Goal: Task Accomplishment & Management: Manage account settings

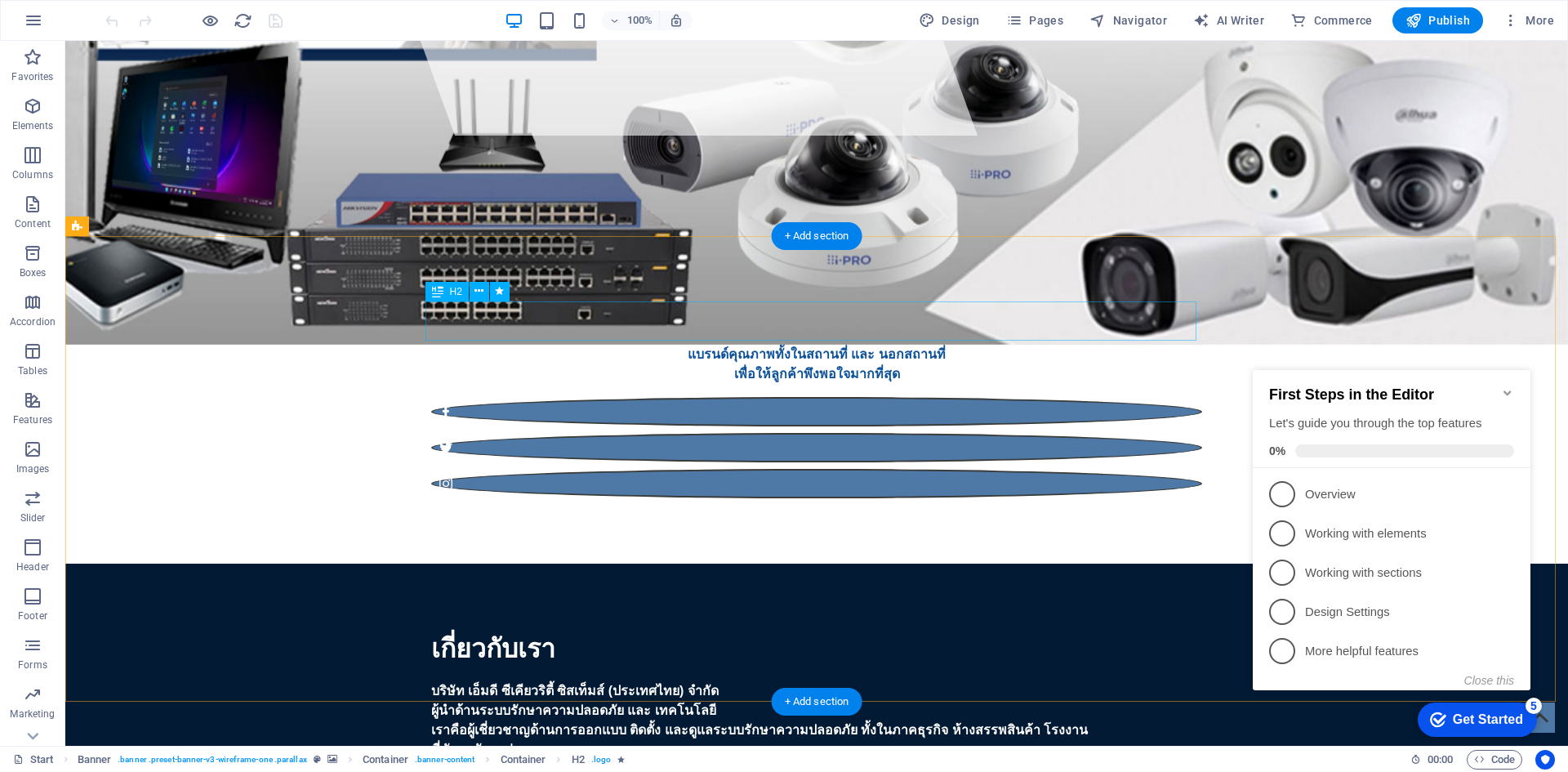
scroll to position [817, 0]
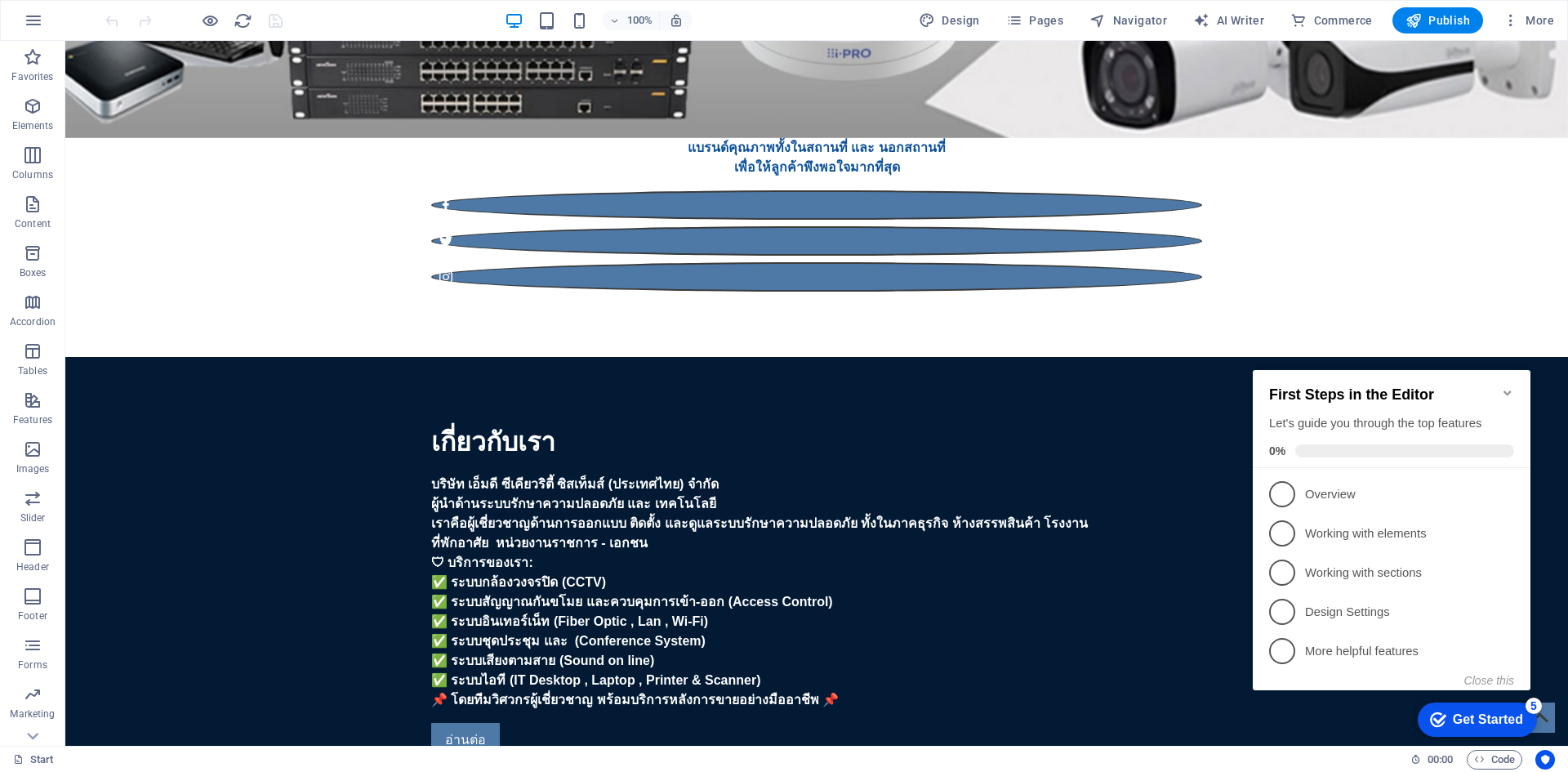
click at [1512, 386] on icon "Minimize checklist" at bounding box center [1508, 393] width 13 height 13
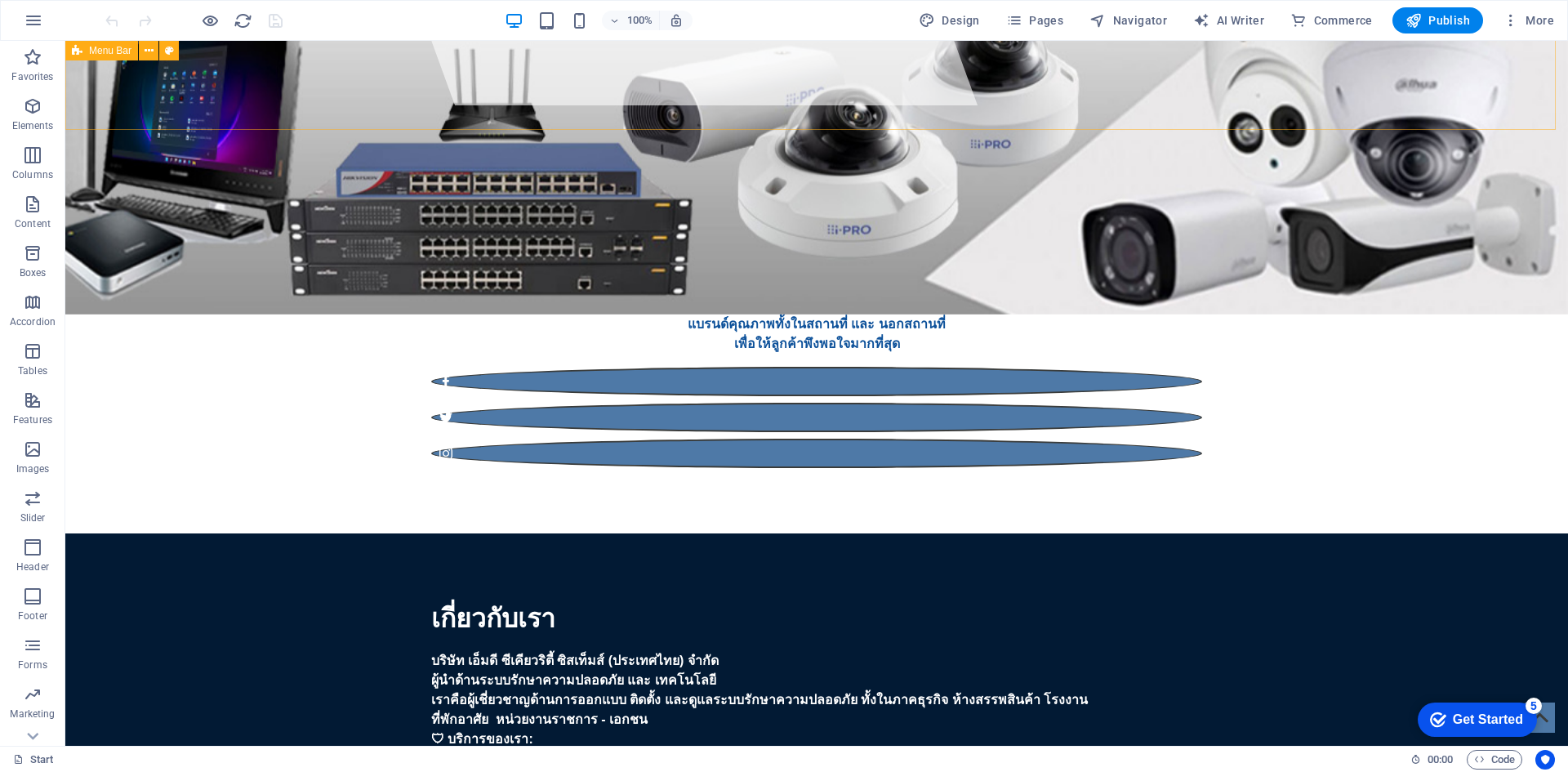
scroll to position [409, 0]
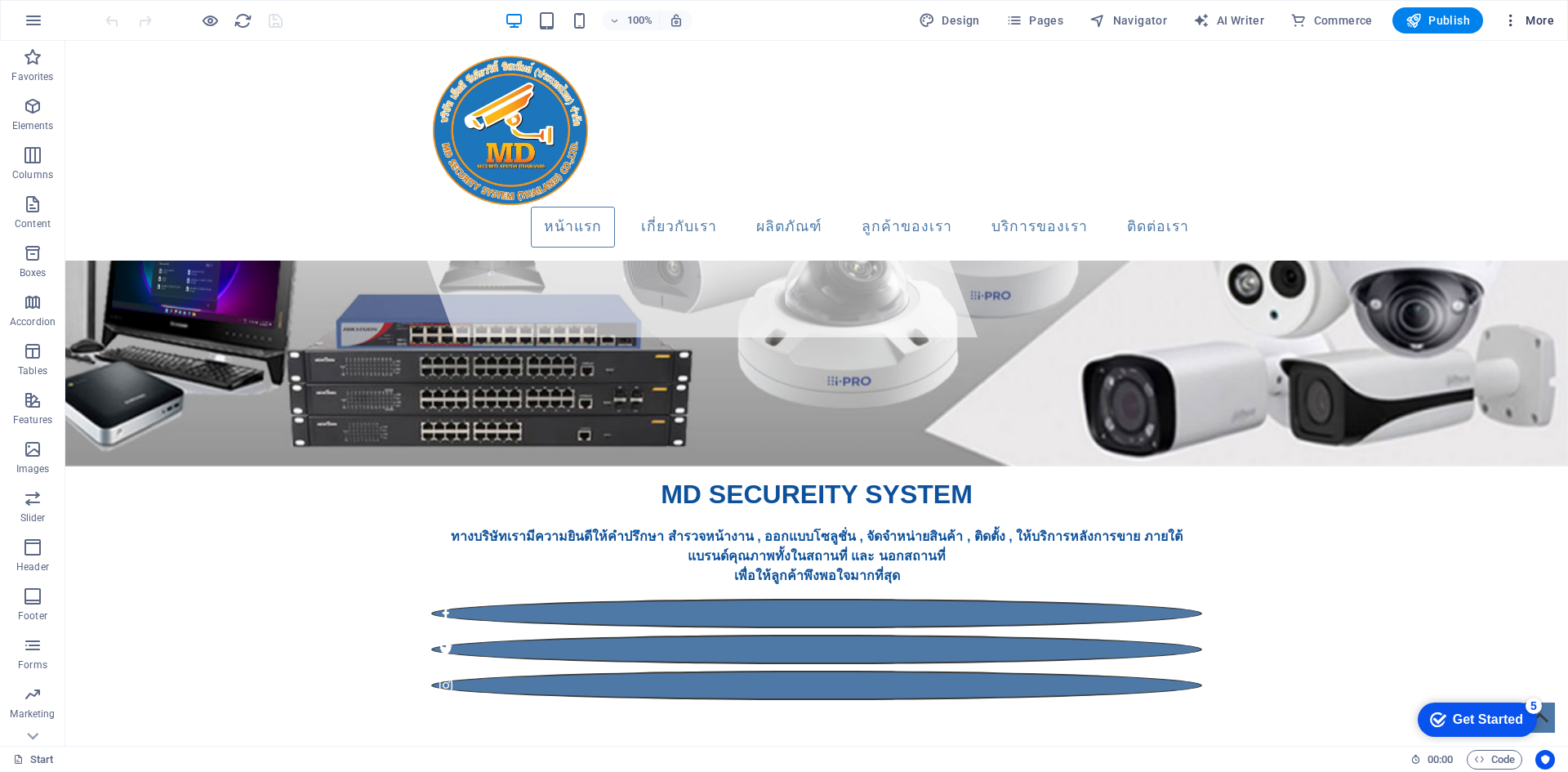
click at [1510, 8] on button "More" at bounding box center [1528, 21] width 64 height 26
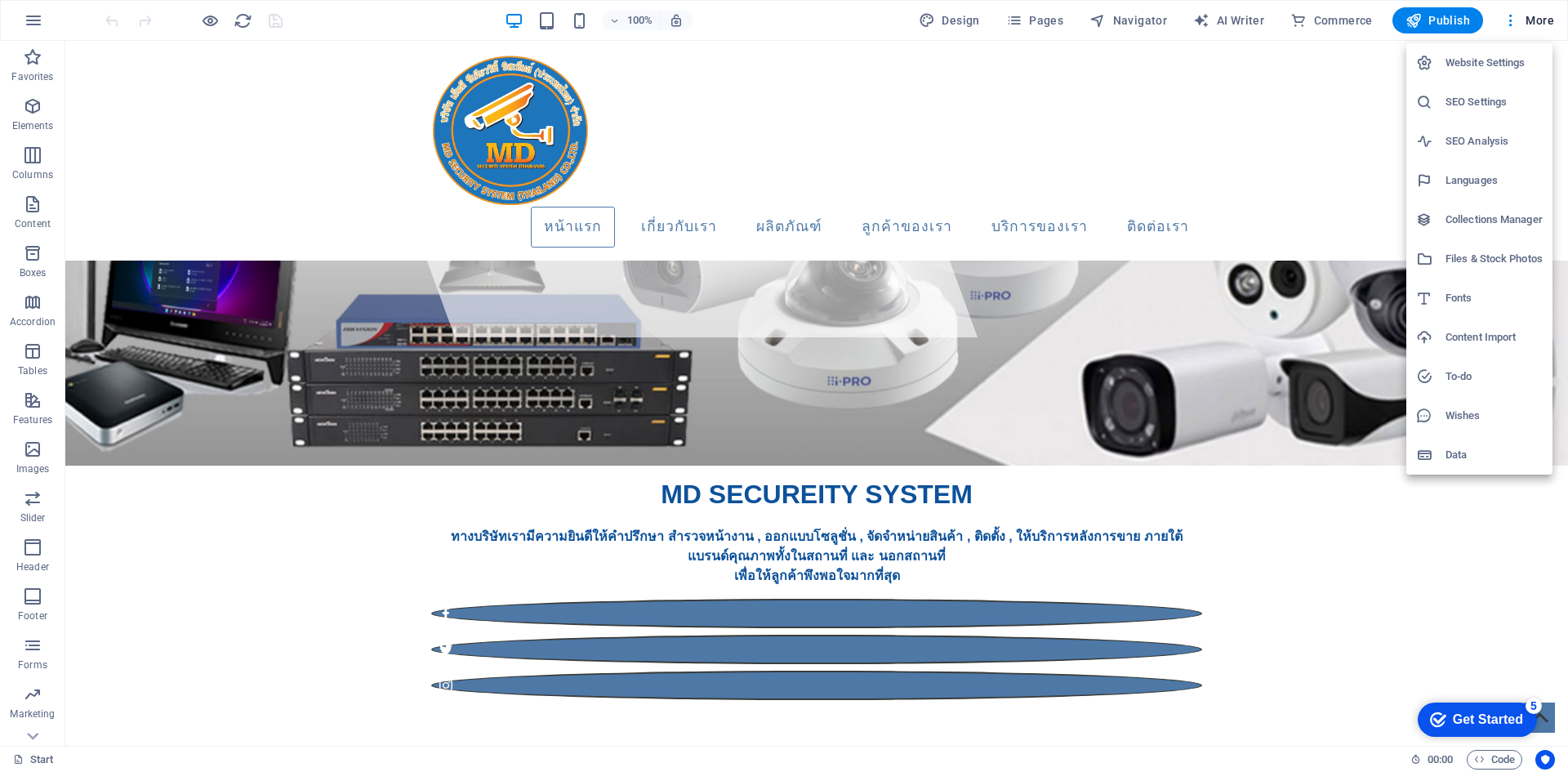
click at [1494, 60] on h6 "Website Settings" at bounding box center [1495, 63] width 97 height 20
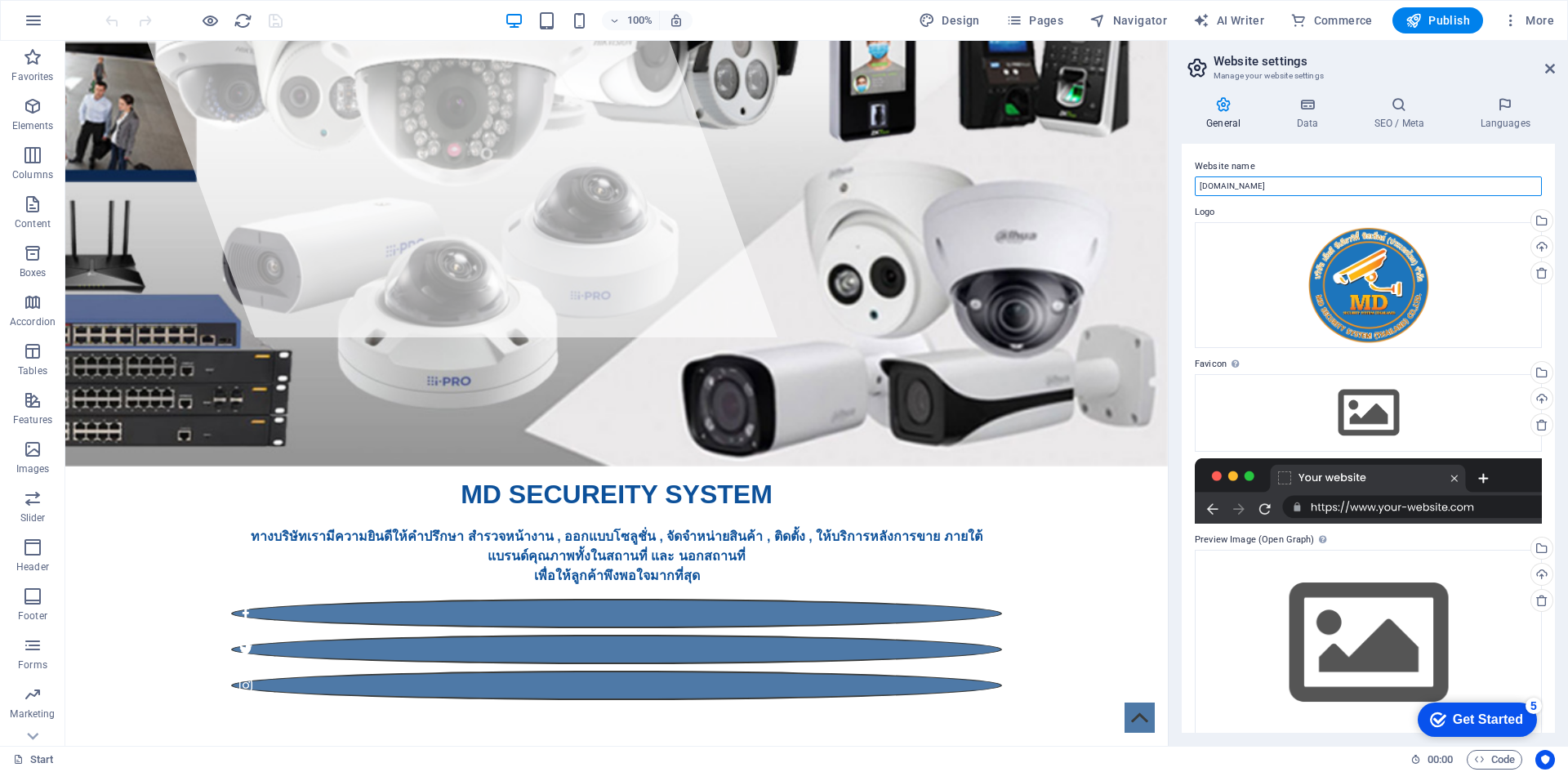
click at [1308, 188] on input "[DOMAIN_NAME]" at bounding box center [1369, 186] width 348 height 20
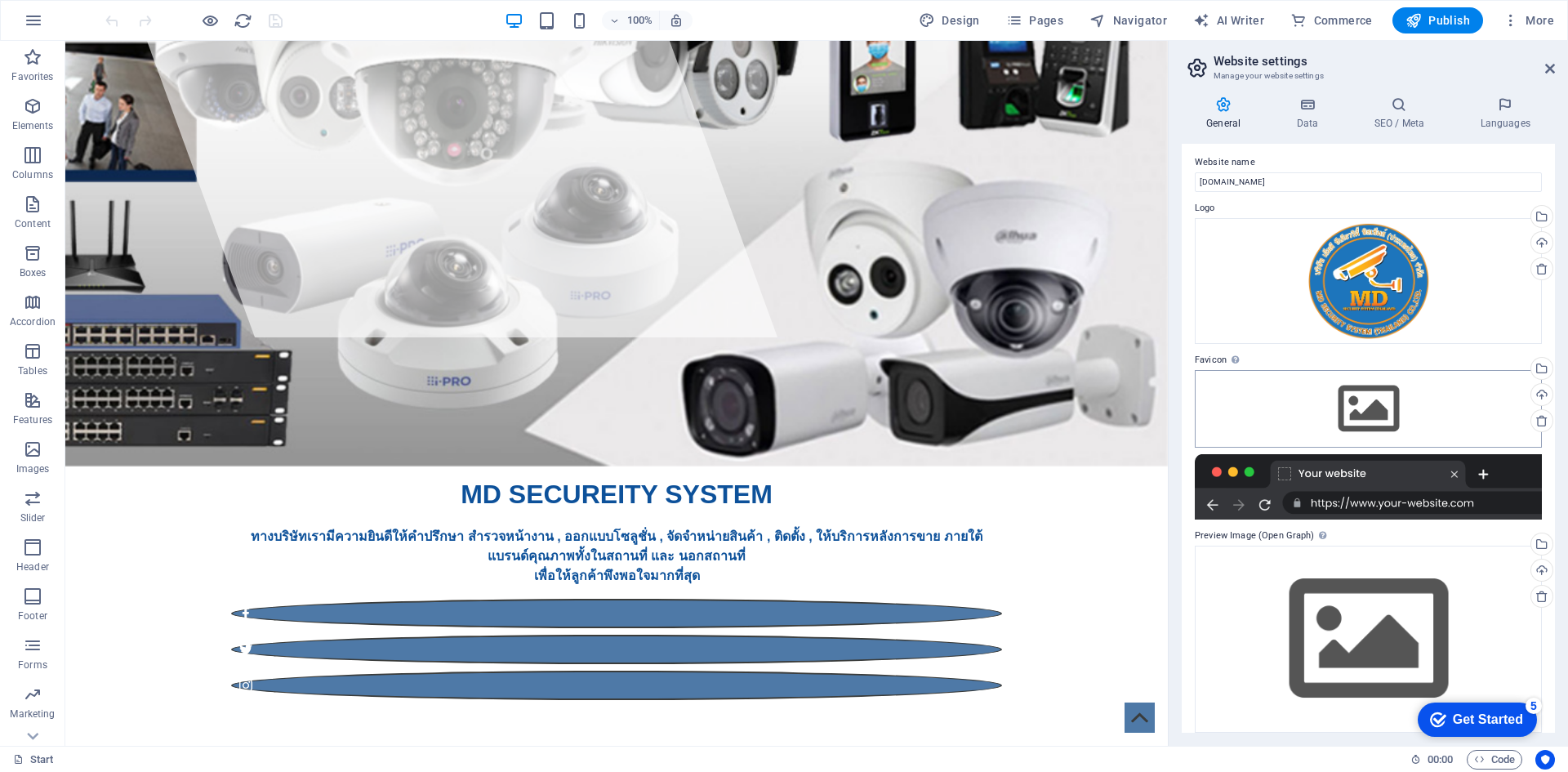
scroll to position [0, 0]
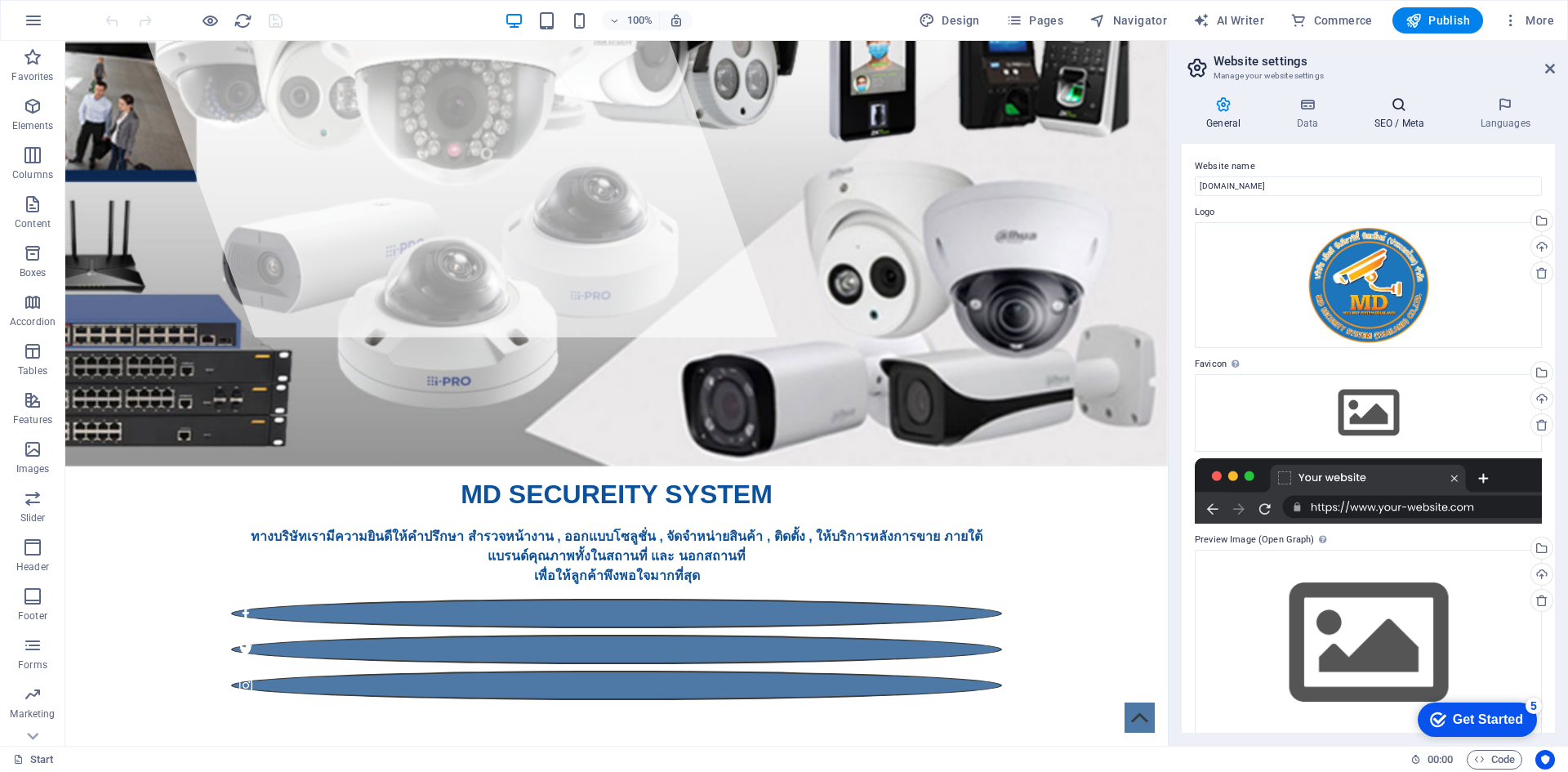
click at [1399, 129] on h4 "SEO / Meta" at bounding box center [1402, 114] width 106 height 35
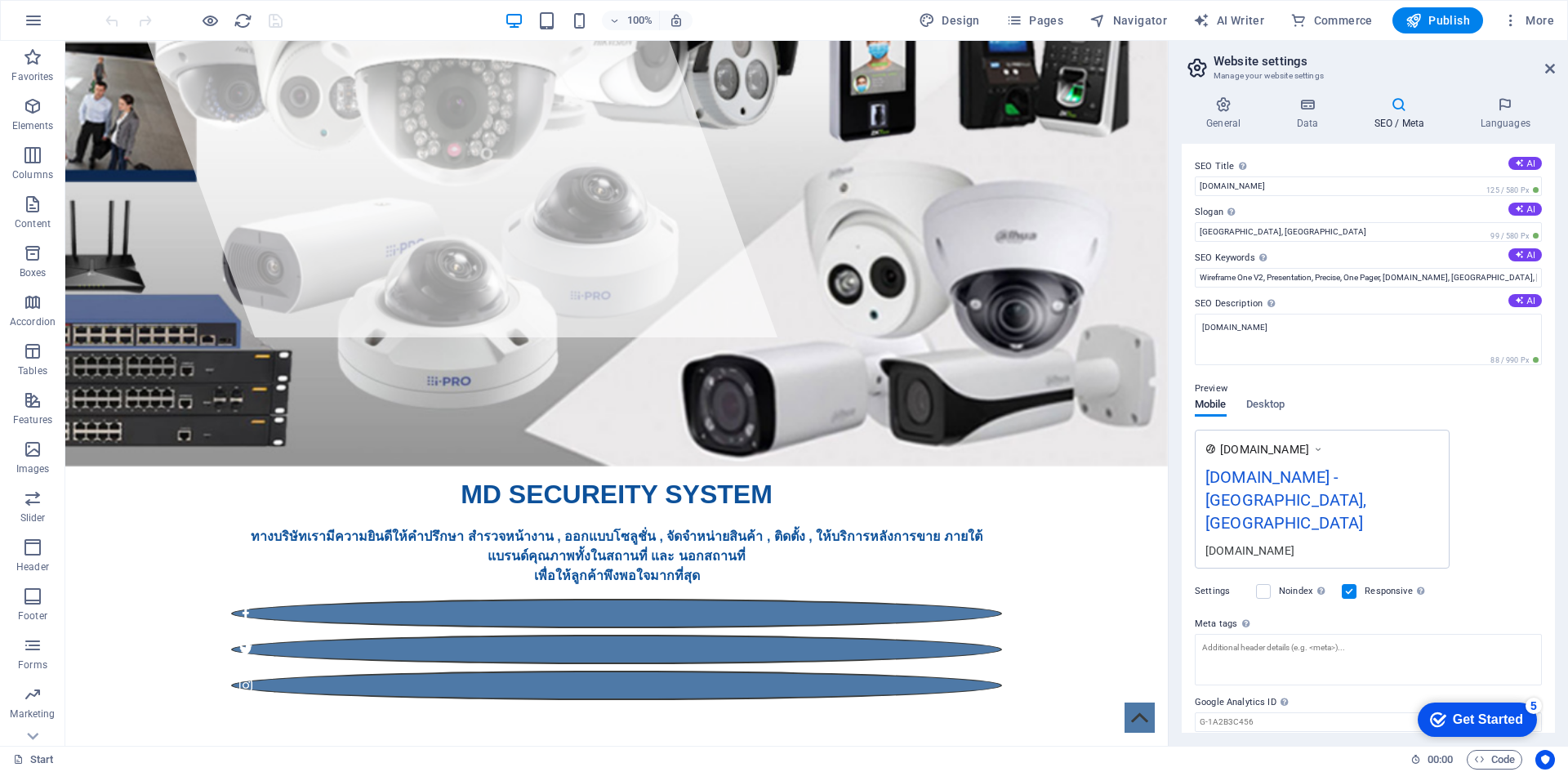
click at [1353, 471] on div "mdcctvth.com - Oviedo, FL" at bounding box center [1323, 503] width 234 height 77
click at [1351, 478] on div "mdcctvth.com - Oviedo, FL" at bounding box center [1323, 503] width 234 height 77
click at [1286, 410] on span "Desktop" at bounding box center [1267, 406] width 40 height 23
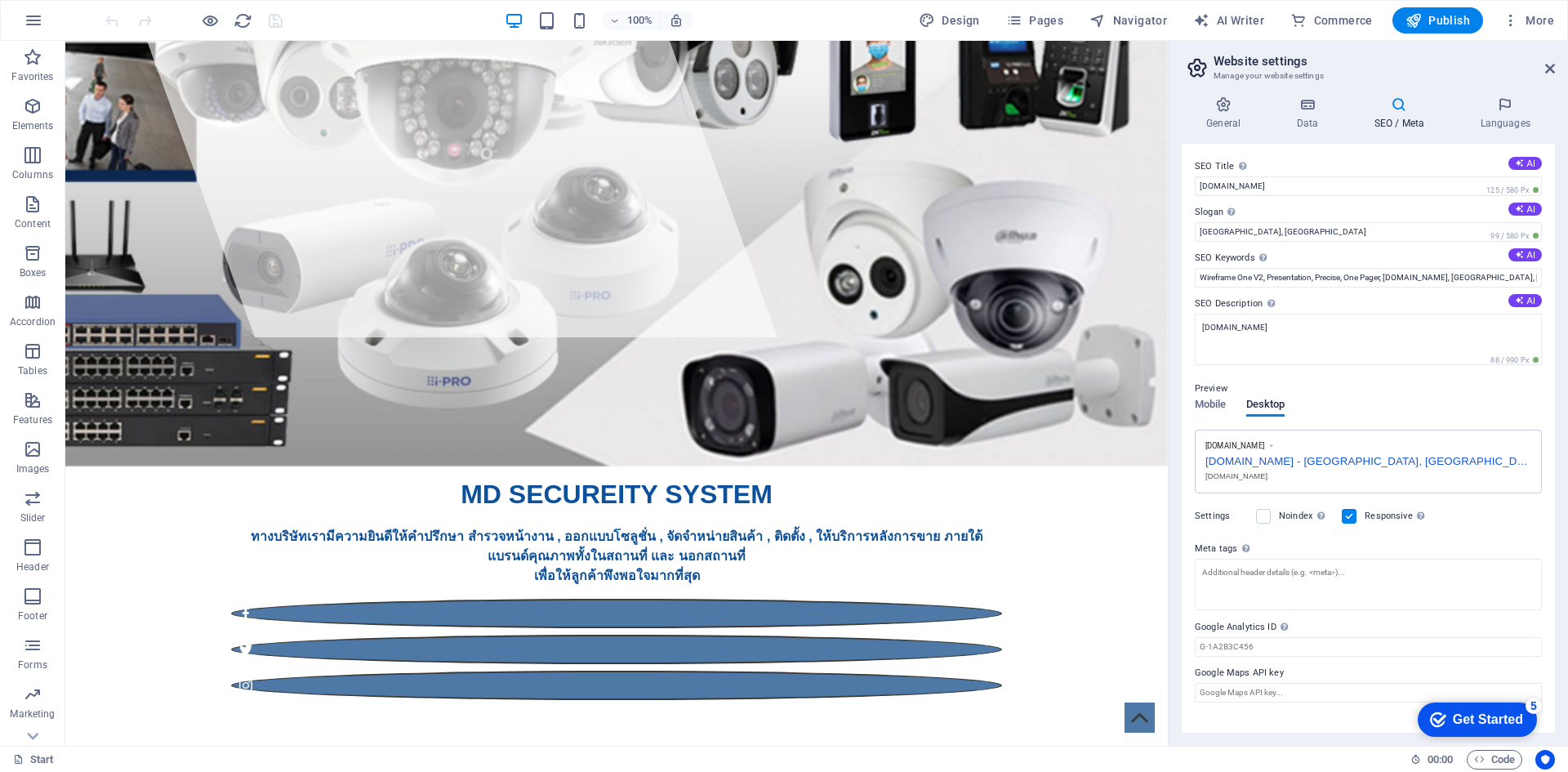
click at [1209, 392] on p "Preview" at bounding box center [1211, 389] width 33 height 20
click at [1211, 404] on span "Mobile" at bounding box center [1211, 406] width 32 height 23
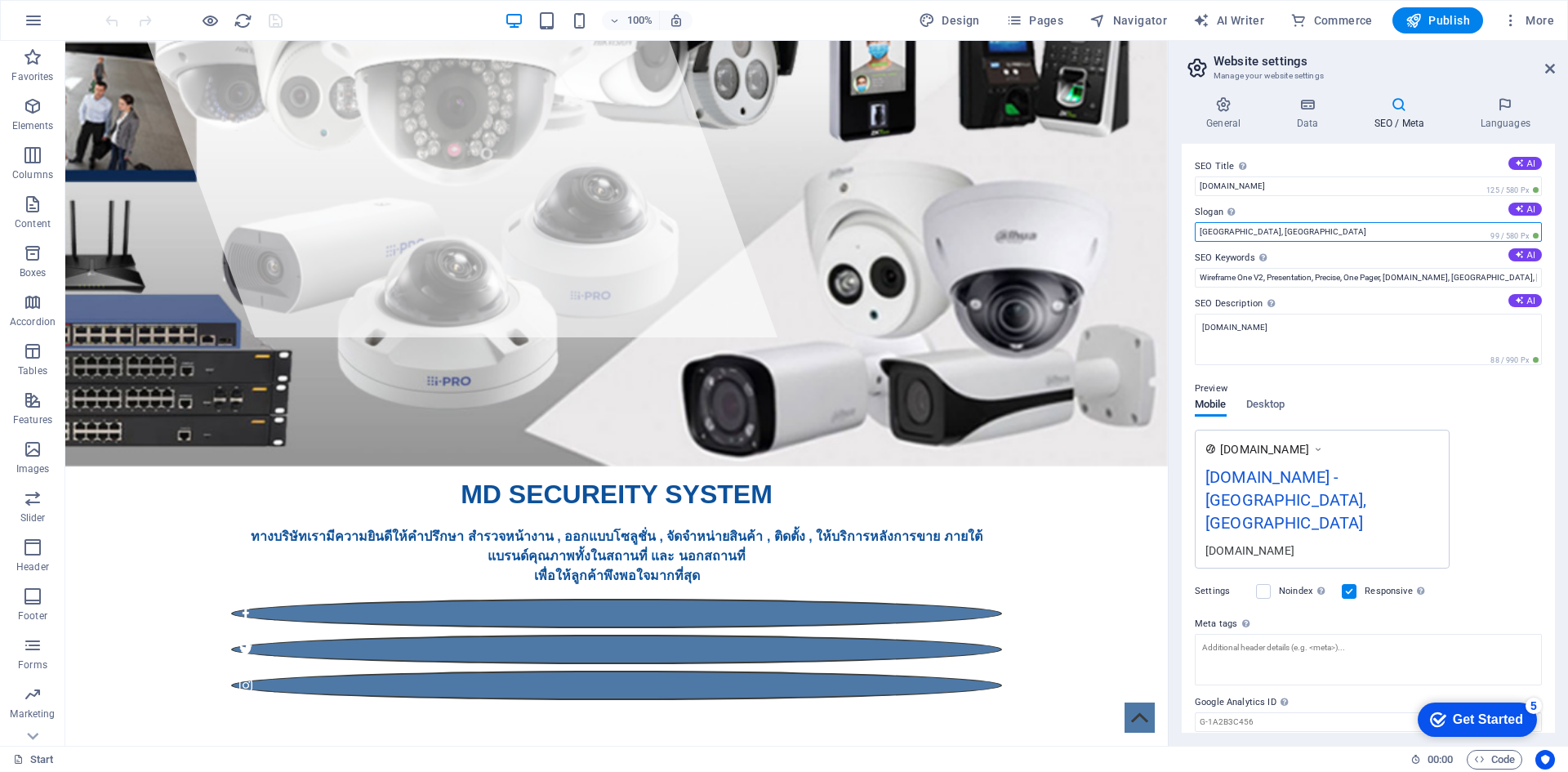
click at [1252, 241] on input "Oviedo, FL" at bounding box center [1369, 232] width 348 height 20
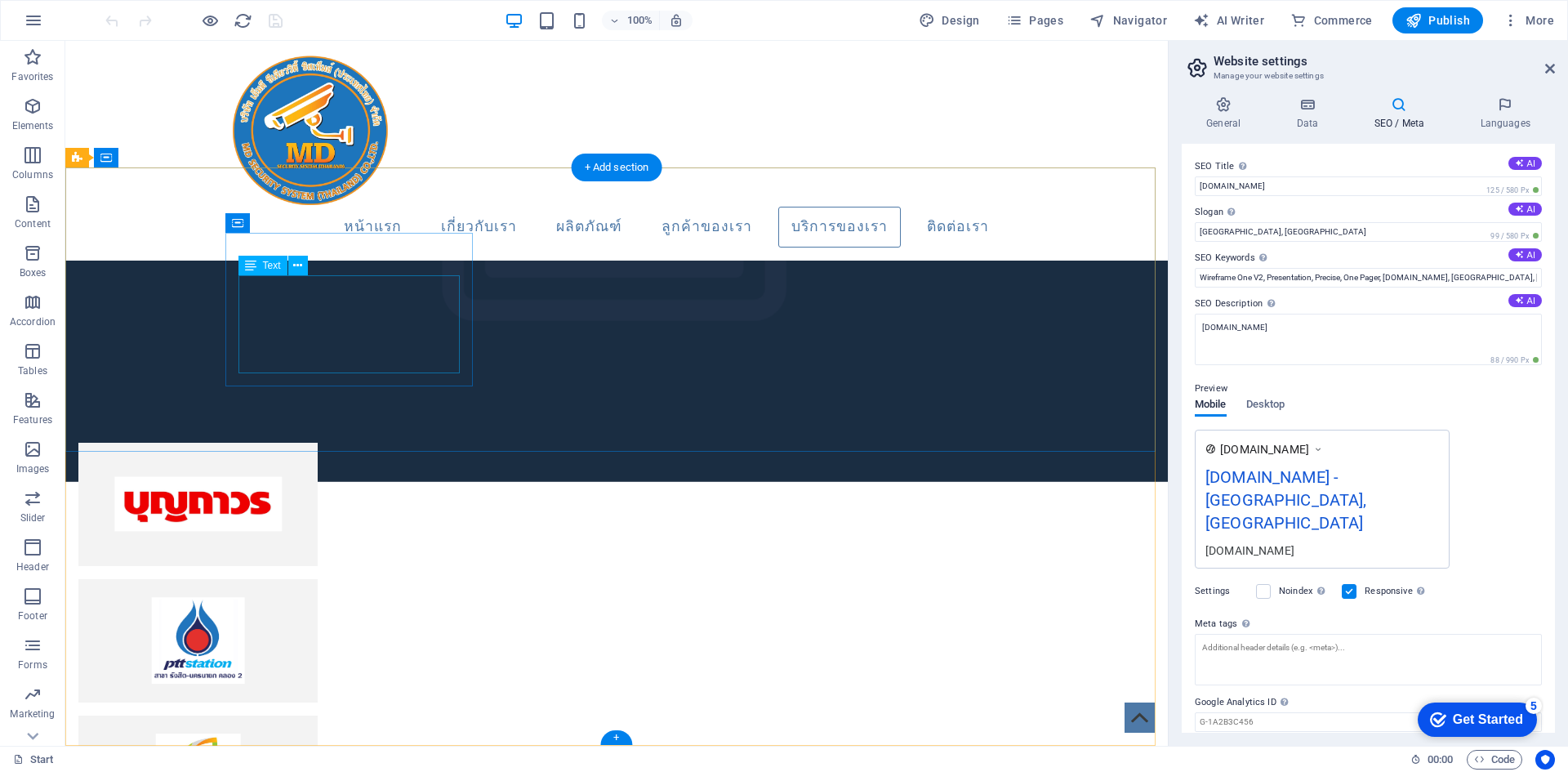
scroll to position [3643, 0]
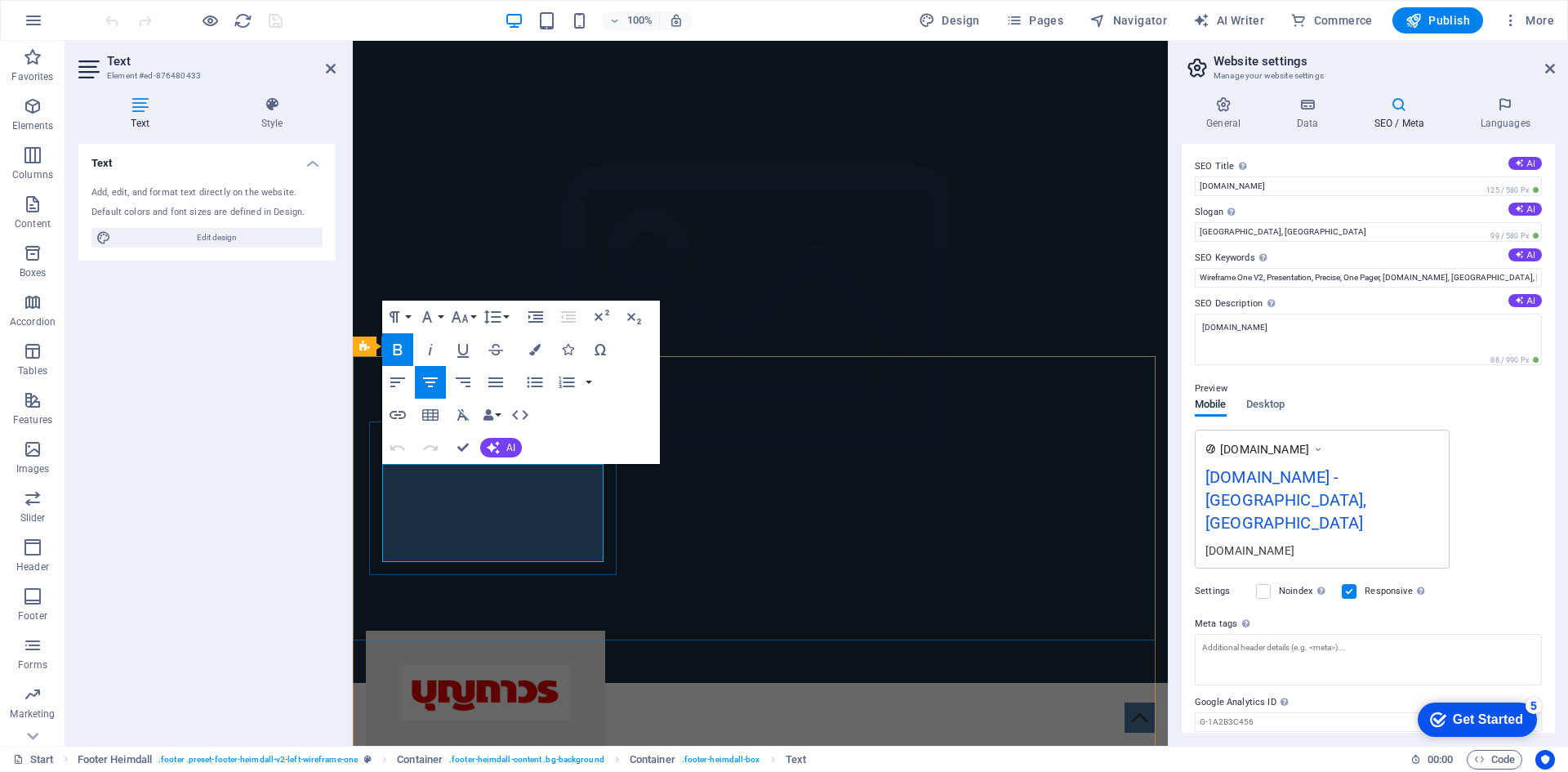
drag, startPoint x: 560, startPoint y: 494, endPoint x: 754, endPoint y: 494, distance: 194.0
copy strong "บริษัท เอ็มดี ซีเคียวริตี้ ซิสเท็มส์ (ประเทศไทย) จำกัด"
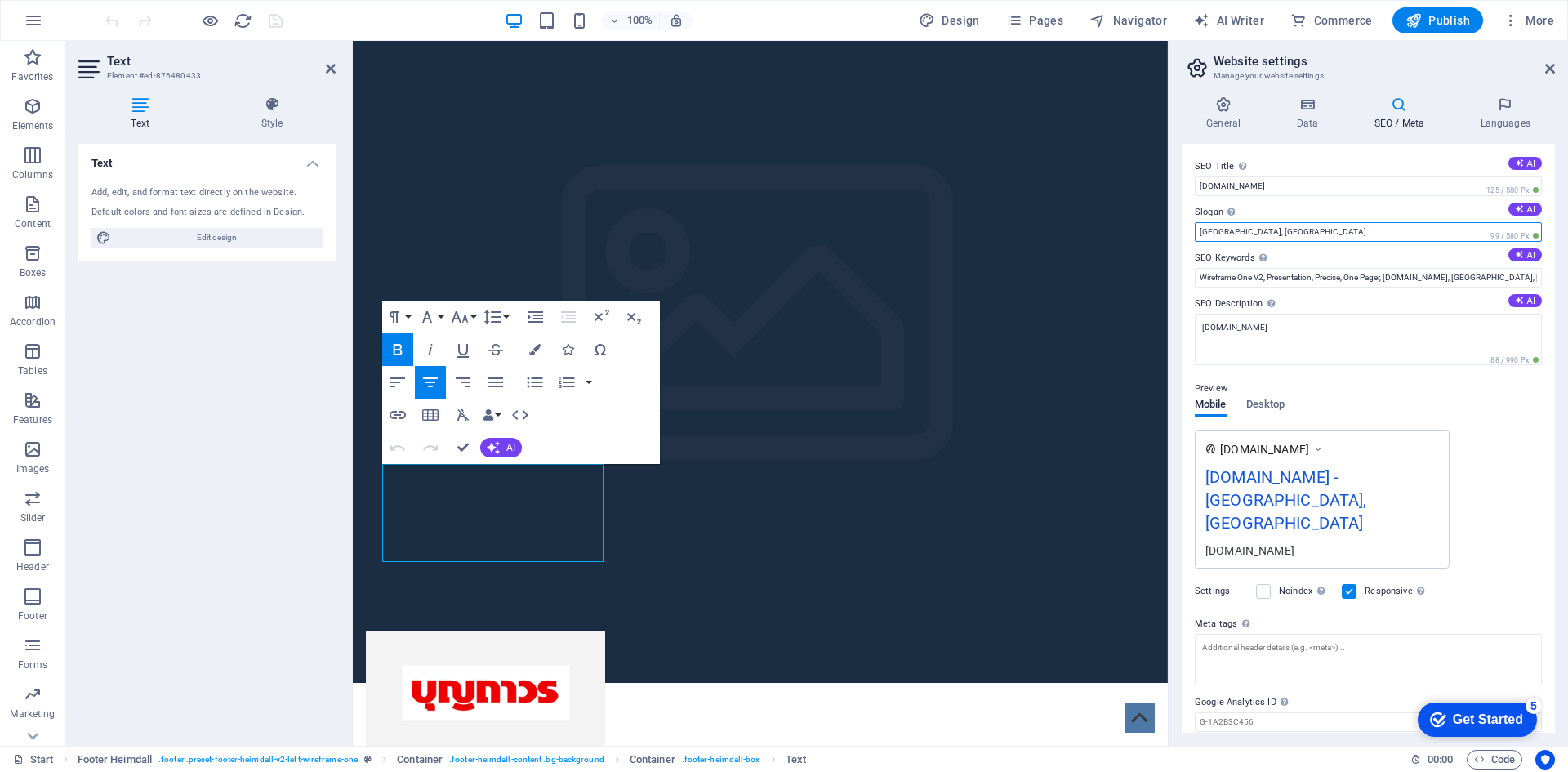
click at [1228, 233] on input "Oviedo, FL" at bounding box center [1369, 232] width 348 height 20
paste input "บริษัท เอ็มดี ซีเคียวริตี้ ซิสเท็มส์ (ประเทศไทย) จำกัด"
type input "บริษัท เอ็มดี ซีเคียวริตี้ ซิสเท็มส์ (ประเทศไทย) จำกัด"
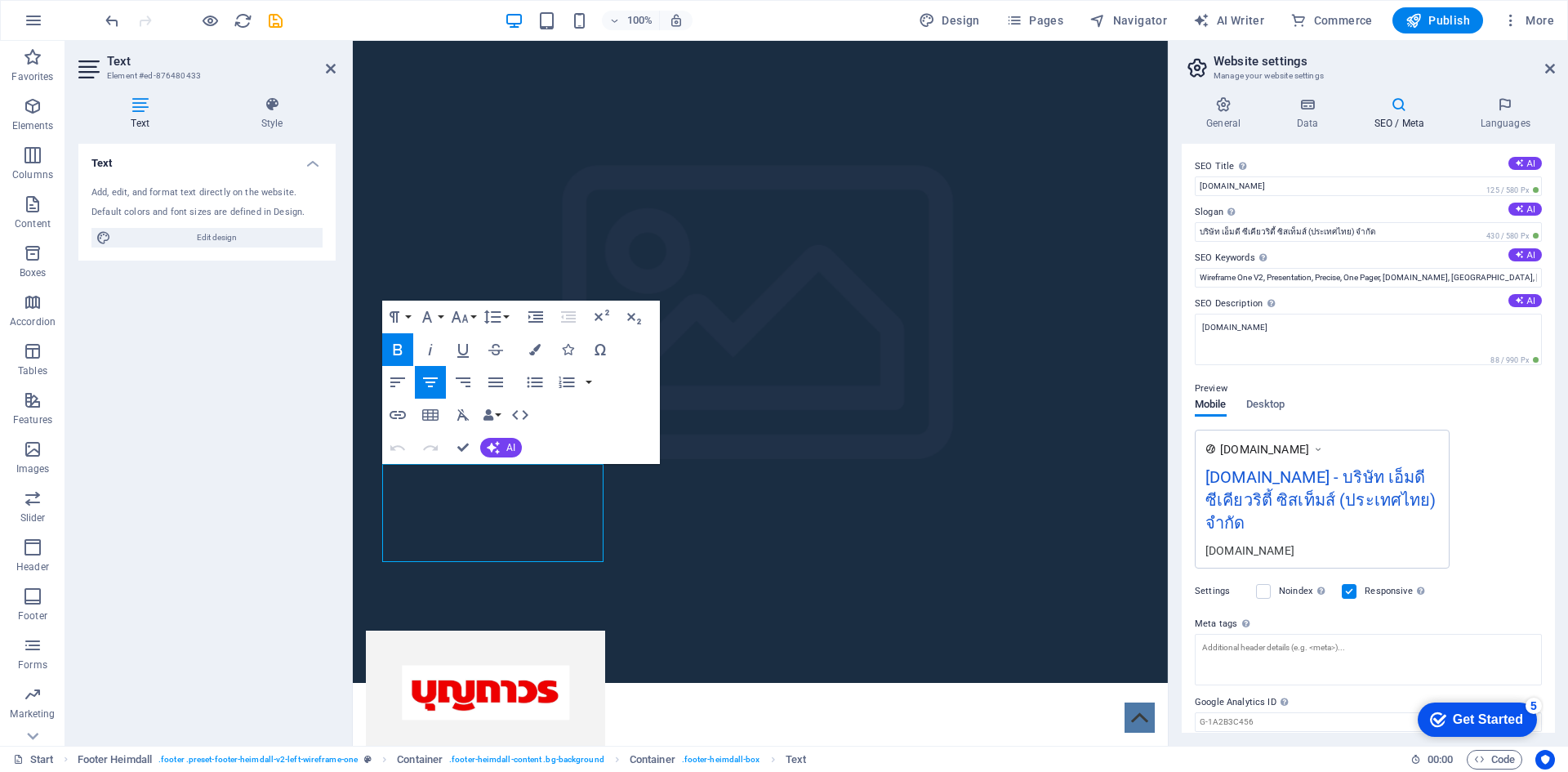
click at [1484, 495] on div "www.example.com mdcctvth.com - บริษัท เอ็มดี ซีเคียวริตี้ ซิสเท็มส์ (ประเทศไทย)…" at bounding box center [1369, 499] width 348 height 139
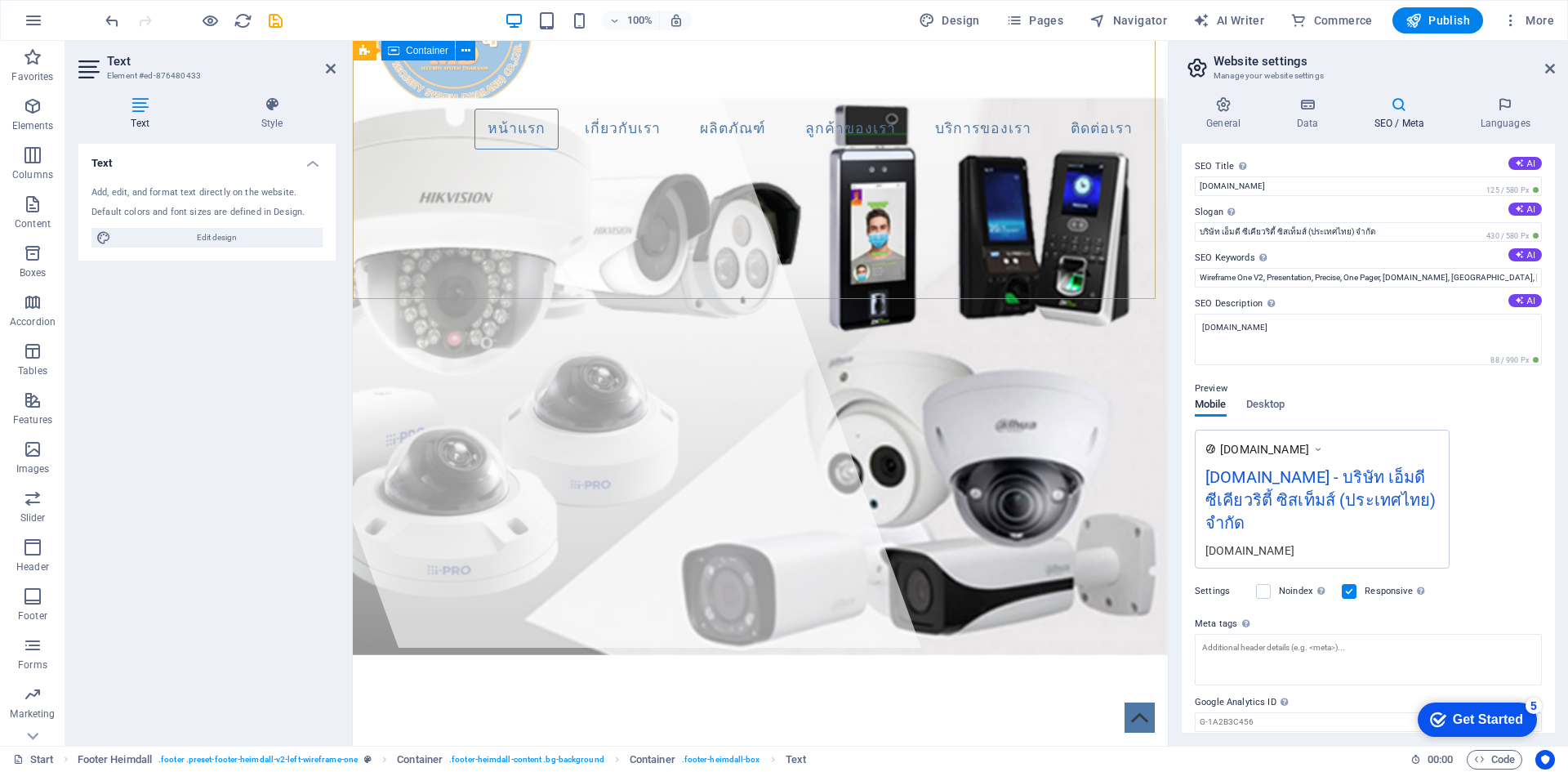
scroll to position [0, 0]
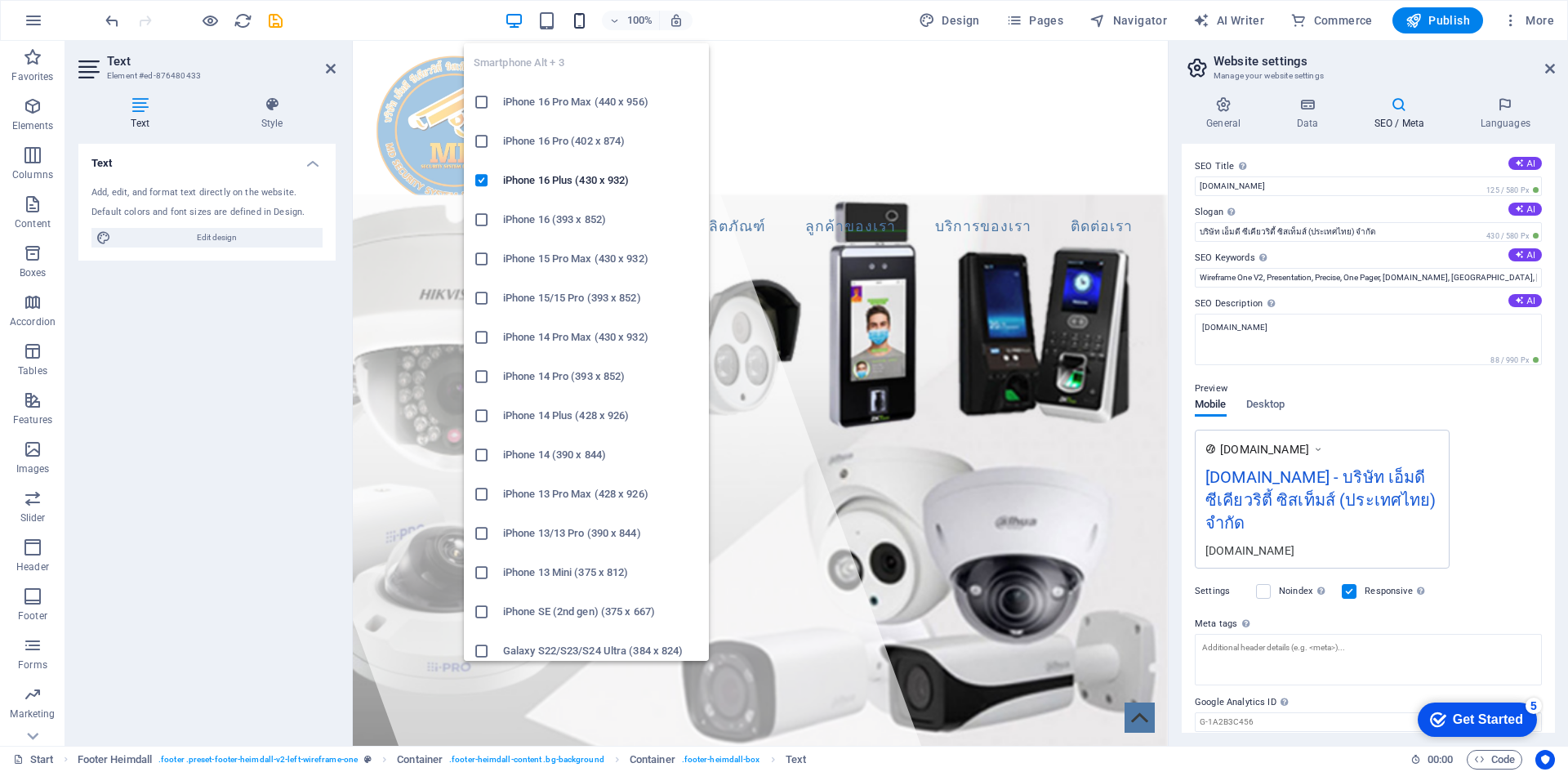
click at [589, 25] on icon "button" at bounding box center [579, 21] width 19 height 19
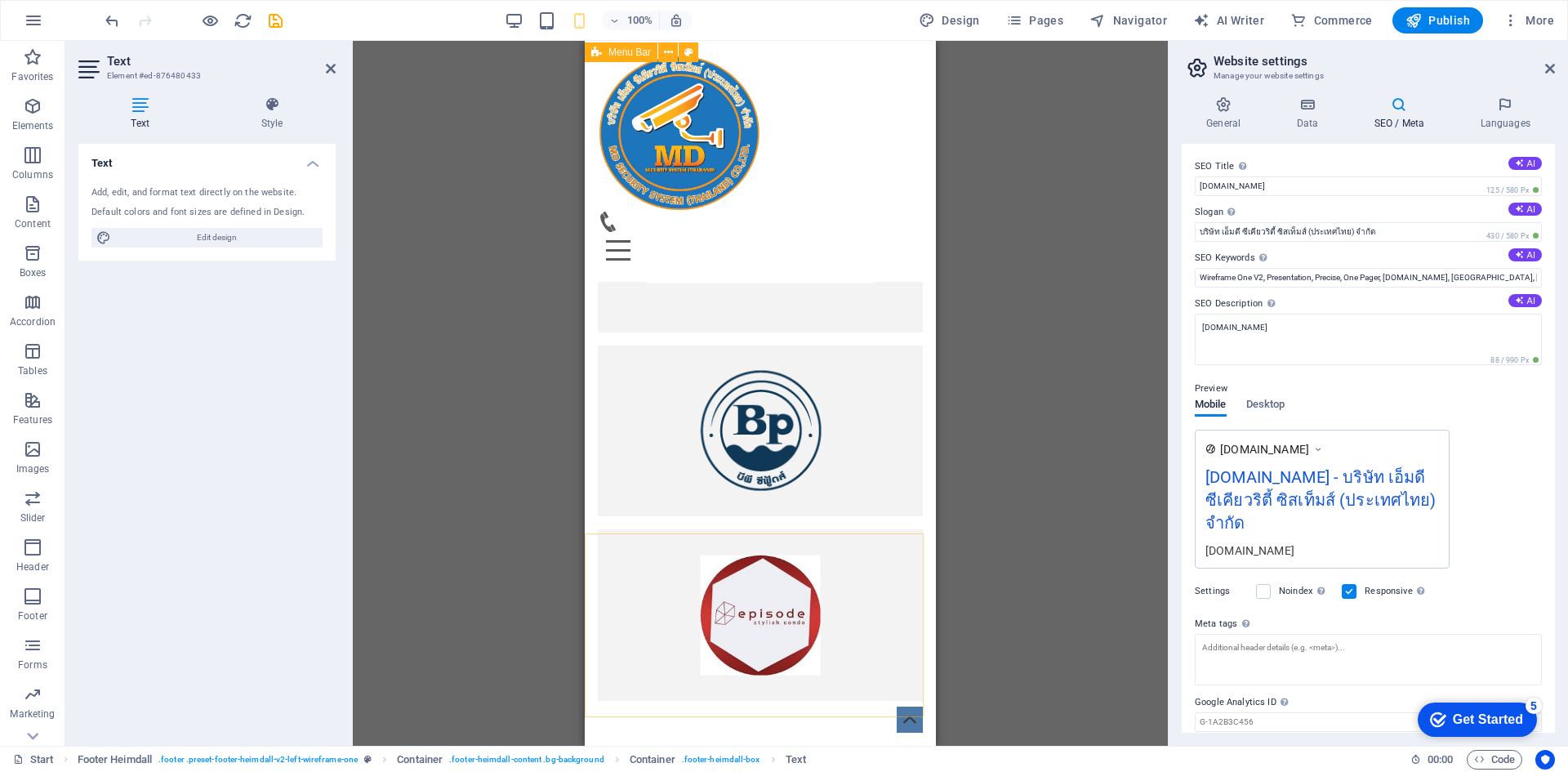
scroll to position [5164, 0]
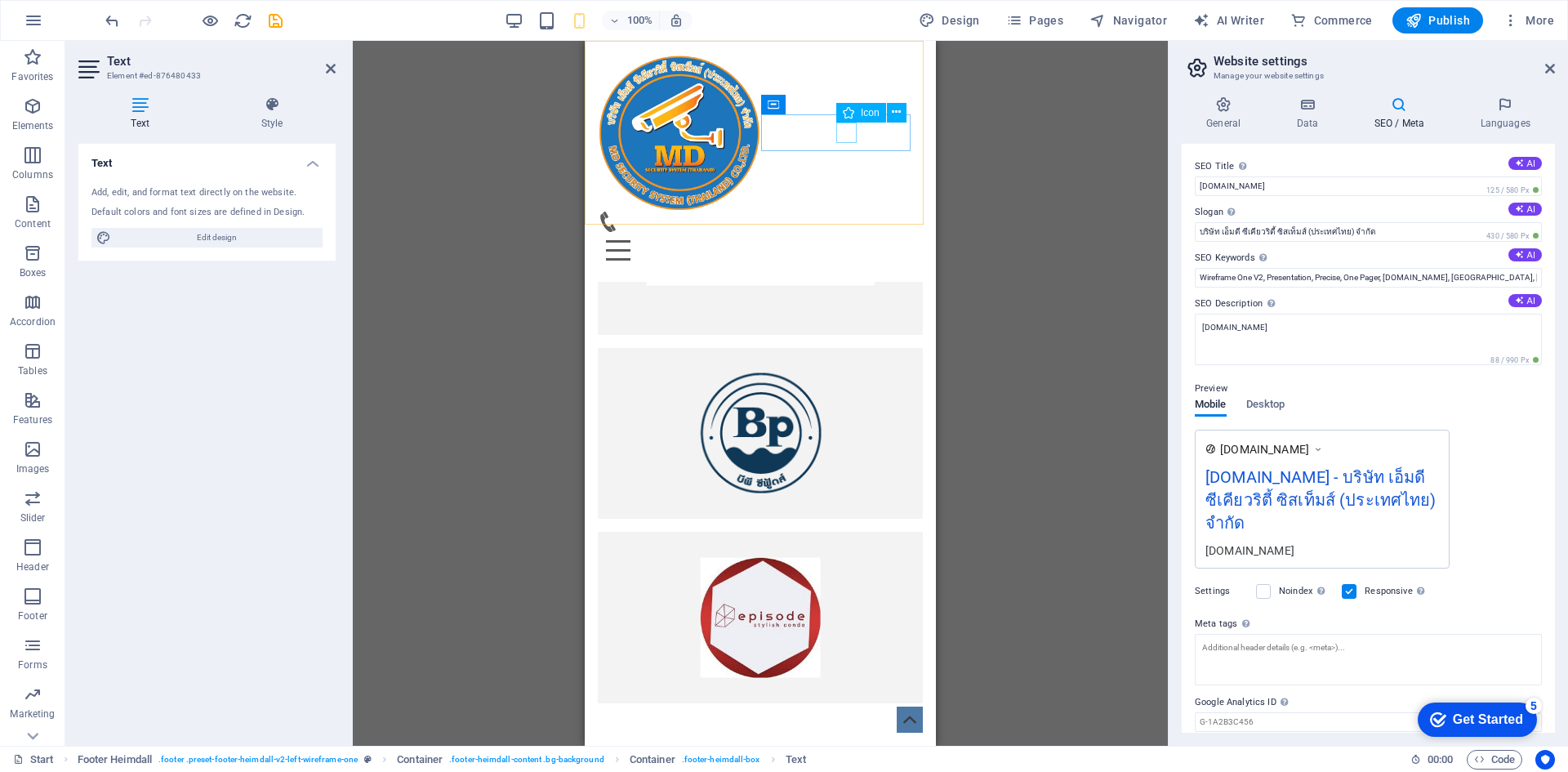
click at [848, 212] on figure at bounding box center [754, 222] width 312 height 21
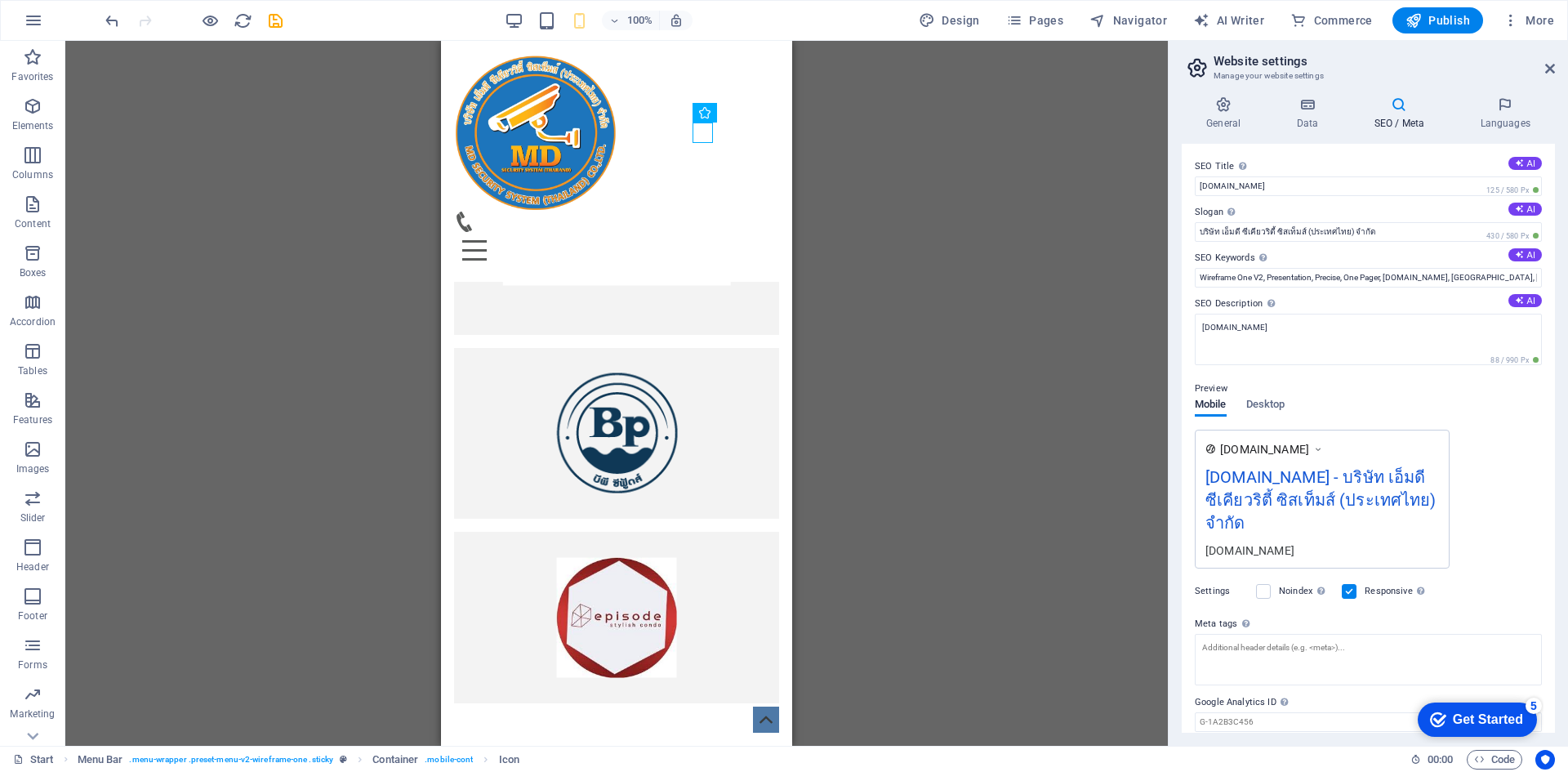
click at [848, 128] on div "Container H2 Banner Banner Container Container Menu Bar Logo Menu Banner Contai…" at bounding box center [616, 394] width 1103 height 705
click at [839, 107] on div "Container H2 Banner Banner Container Container Menu Bar Logo Menu Banner Contai…" at bounding box center [616, 394] width 1103 height 705
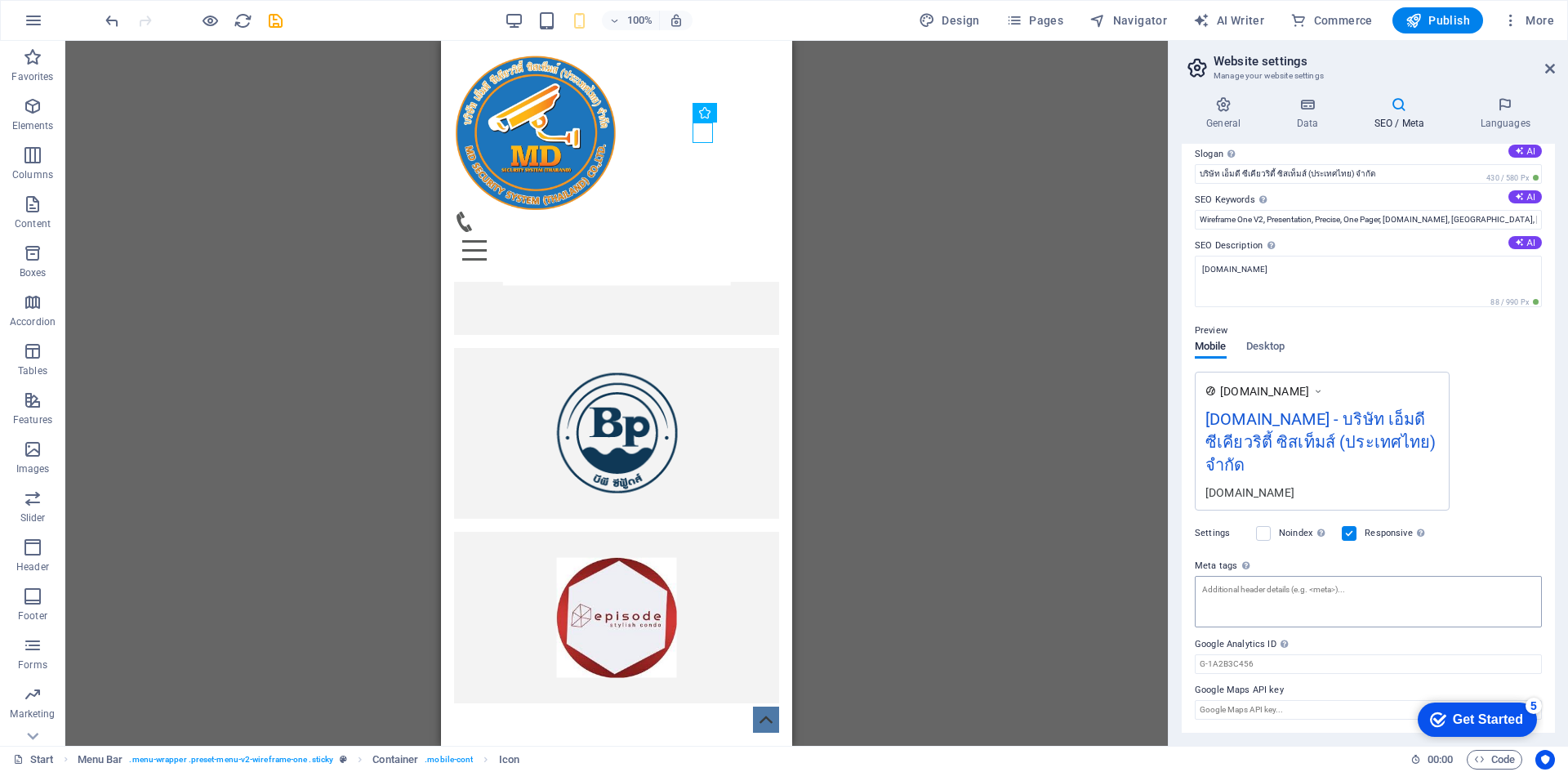
scroll to position [0, 0]
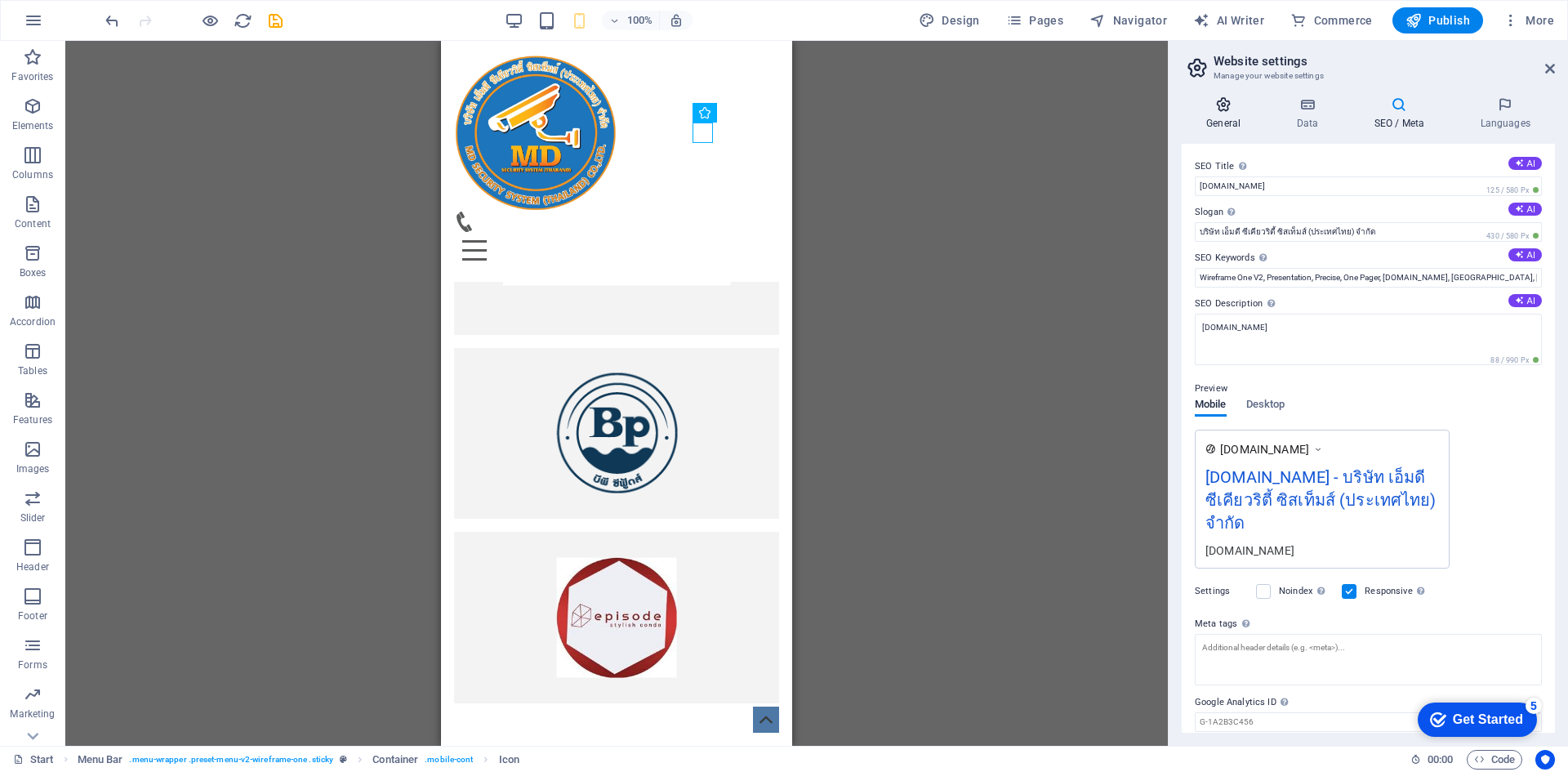
click at [1229, 118] on h4 "General" at bounding box center [1226, 114] width 90 height 35
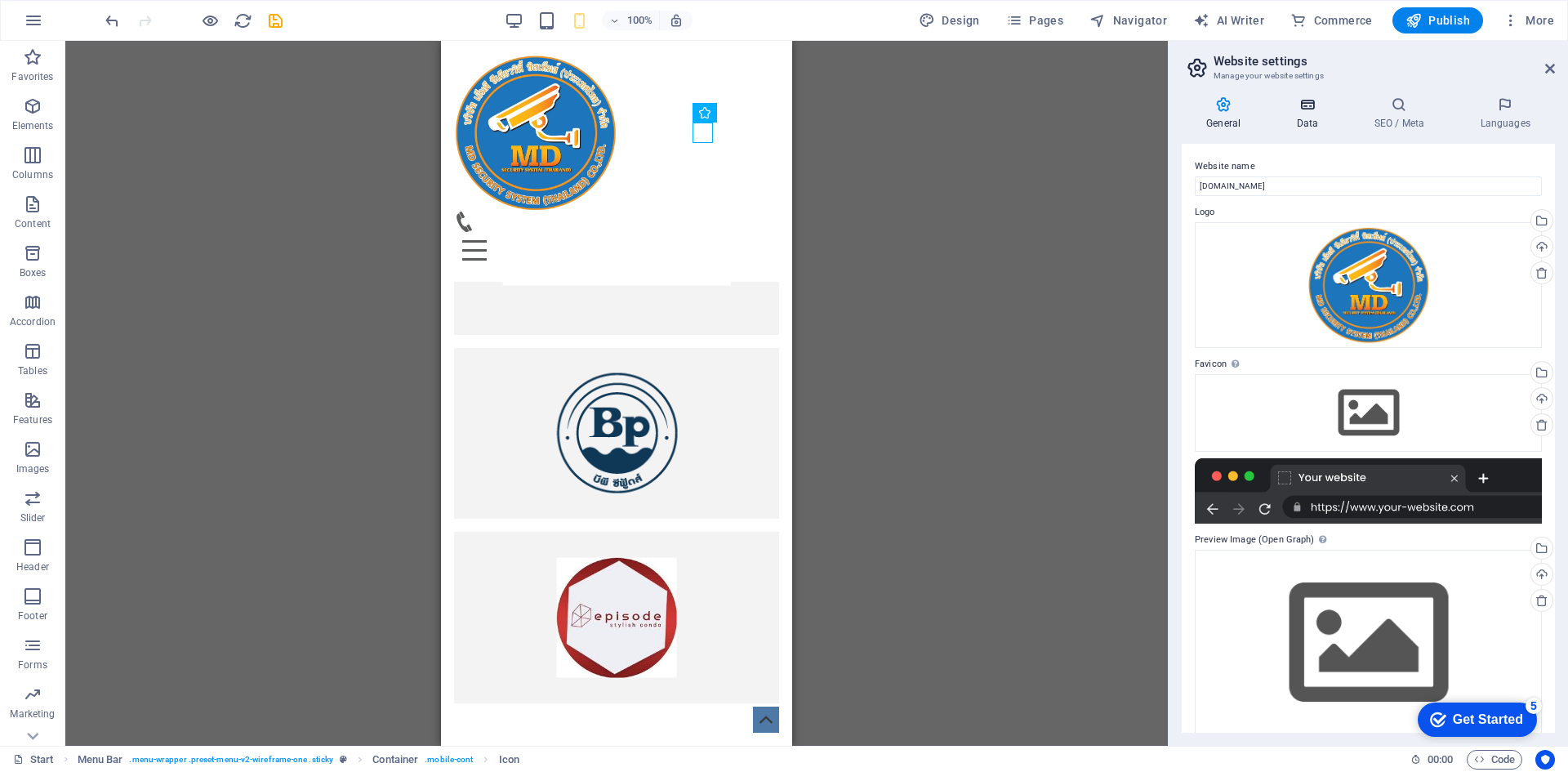
click at [1274, 118] on h4 "Data" at bounding box center [1310, 114] width 77 height 35
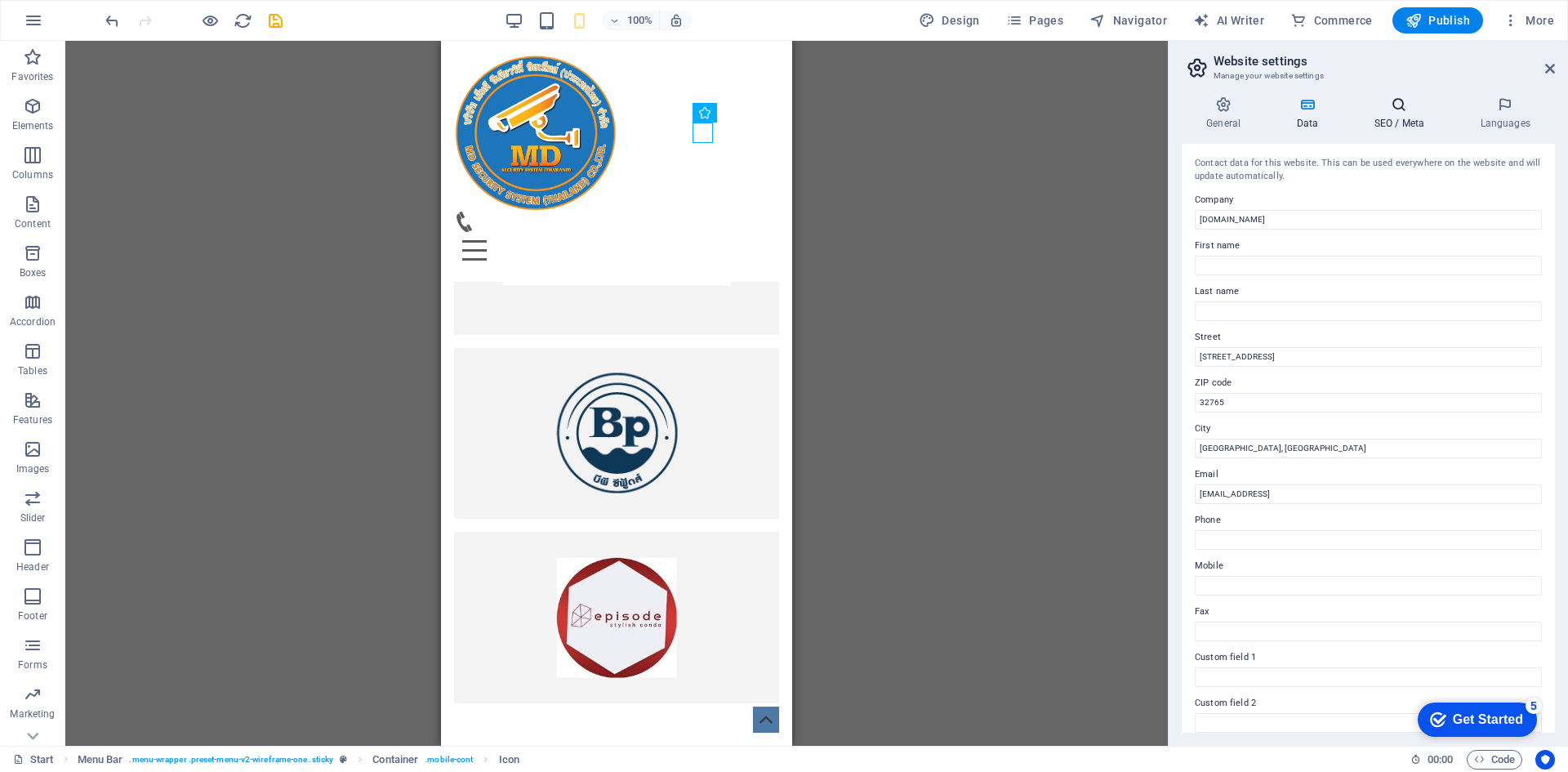
click at [1374, 113] on h4 "SEO / Meta" at bounding box center [1402, 114] width 106 height 35
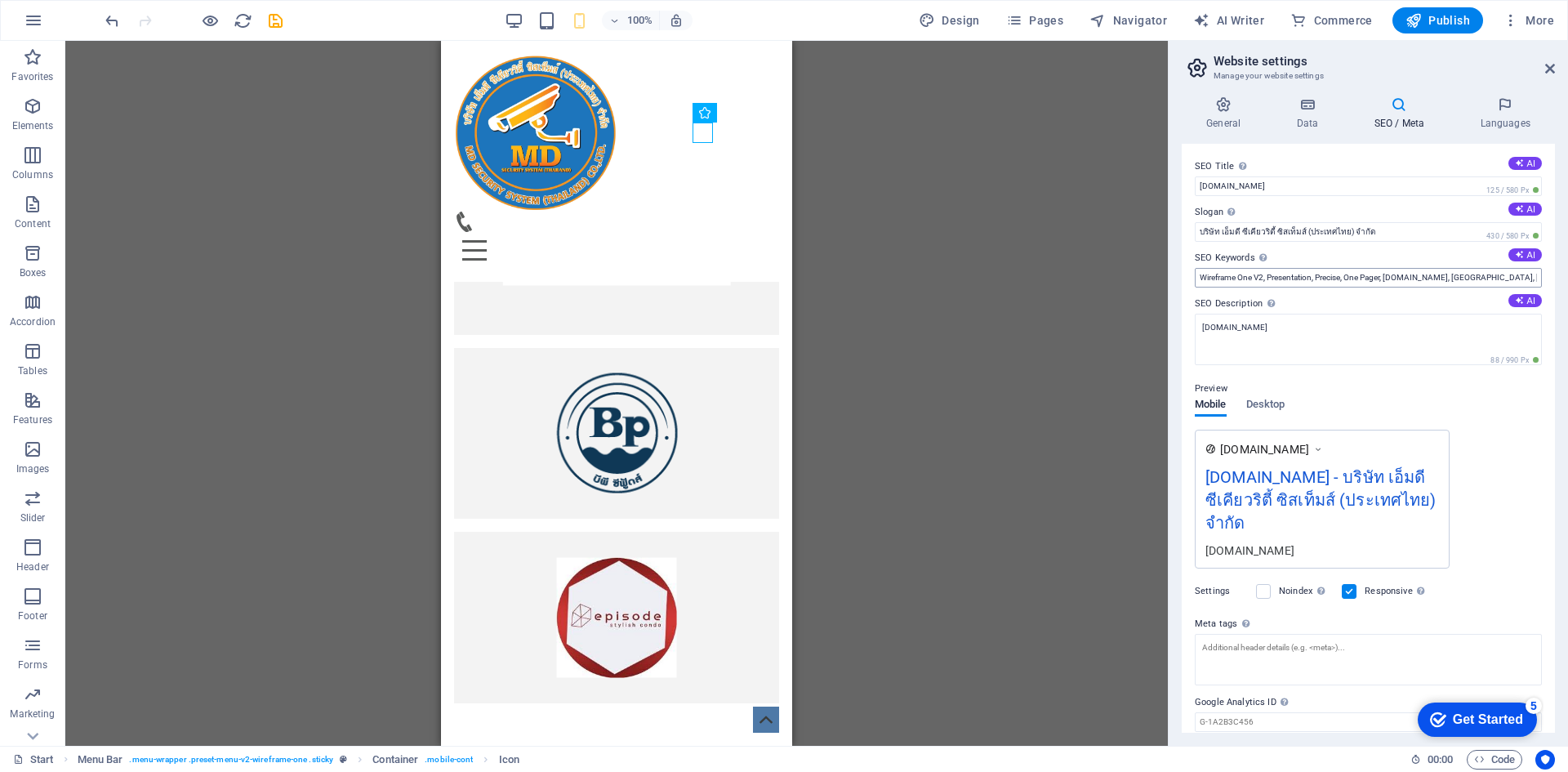
drag, startPoint x: 1498, startPoint y: 105, endPoint x: 1274, endPoint y: 283, distance: 286.1
click at [1274, 283] on div "General Data SEO / Meta Languages Website name mdcctvth.com Logo Drag files her…" at bounding box center [1368, 414] width 373 height 637
click at [1277, 283] on input "Wireframe One V2, Presentation, Precise, One Pager, mdcctvth.com, Oviedo, FL" at bounding box center [1369, 278] width 348 height 20
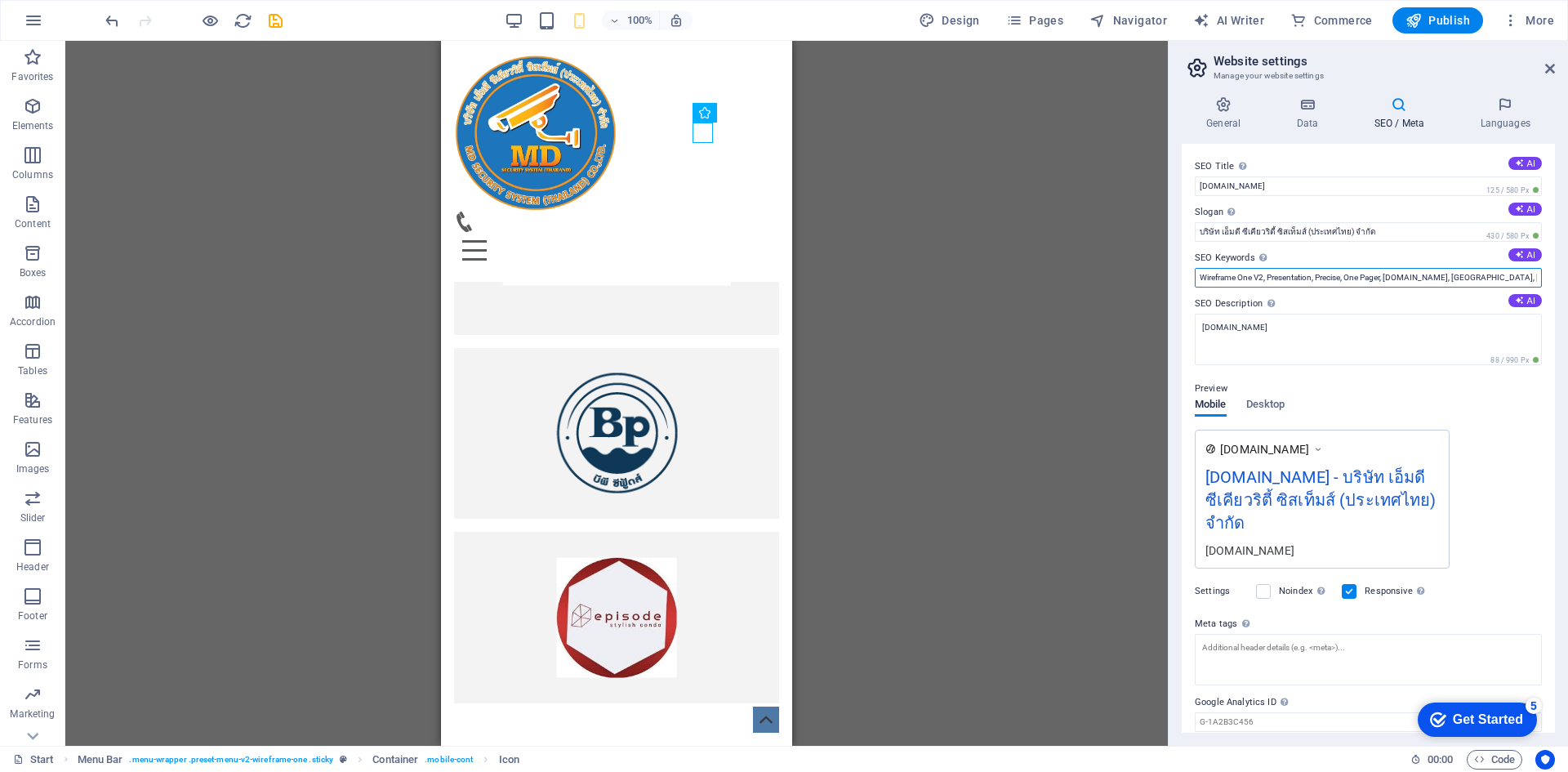
click at [1277, 283] on input "Wireframe One V2, Presentation, Precise, One Pager, mdcctvth.com, Oviedo, FL" at bounding box center [1369, 278] width 348 height 20
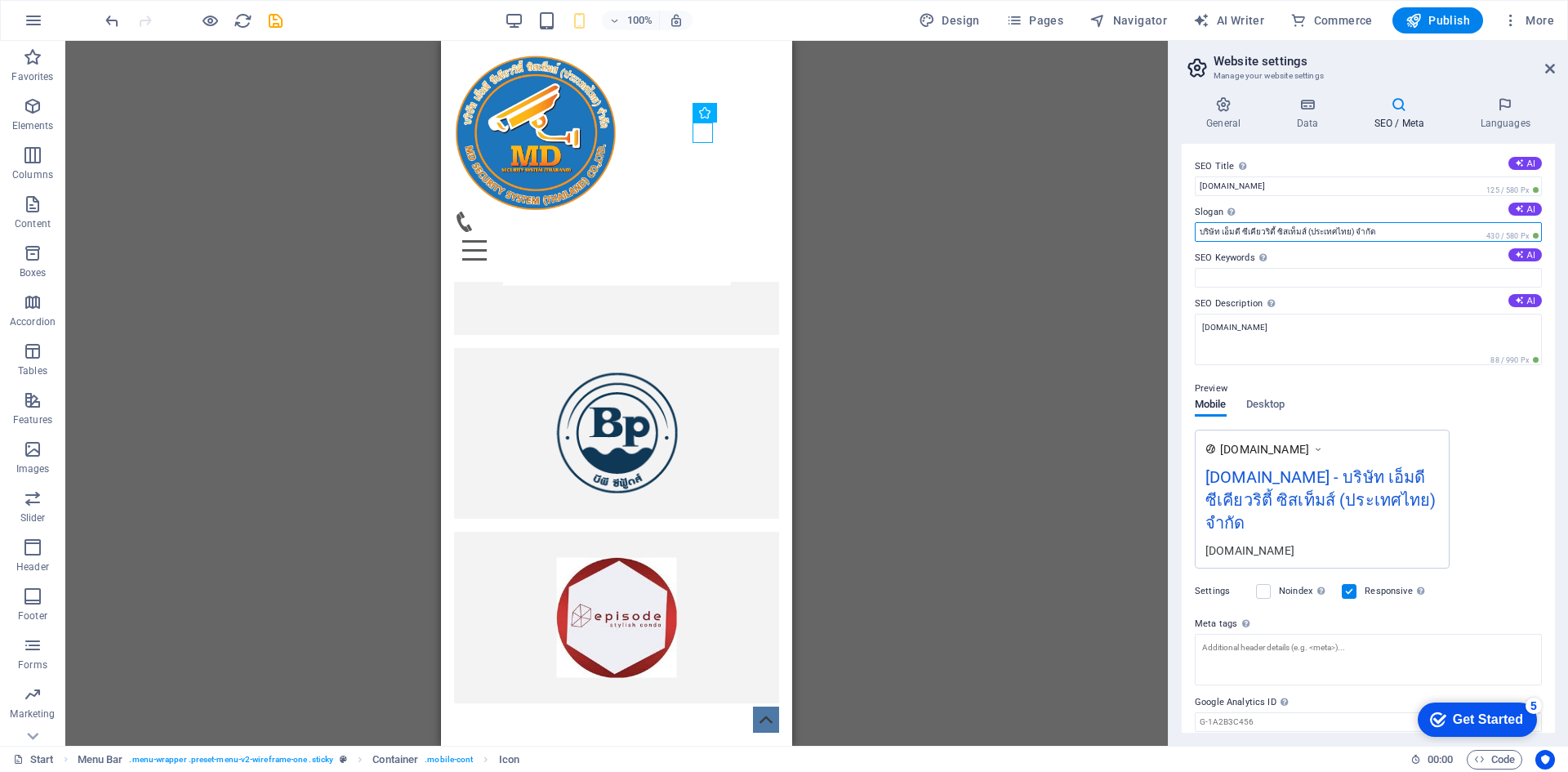
drag, startPoint x: 1402, startPoint y: 227, endPoint x: 1114, endPoint y: 222, distance: 288.0
click at [1114, 222] on div "Start Favorites Elements Columns Content Boxes Accordion Tables Features Images…" at bounding box center [784, 394] width 1568 height 705
click at [1253, 266] on label "SEO Keywords Comma-separated list of keywords representing your website. AI" at bounding box center [1369, 259] width 348 height 20
click at [1253, 268] on input "SEO Keywords Comma-separated list of keywords representing your website. AI" at bounding box center [1369, 278] width 348 height 20
paste input "บริษัท เอ็มดี ซีเคียวริตี้ ซิสเท็มส์ (ประเทศไทย) จำกัด"
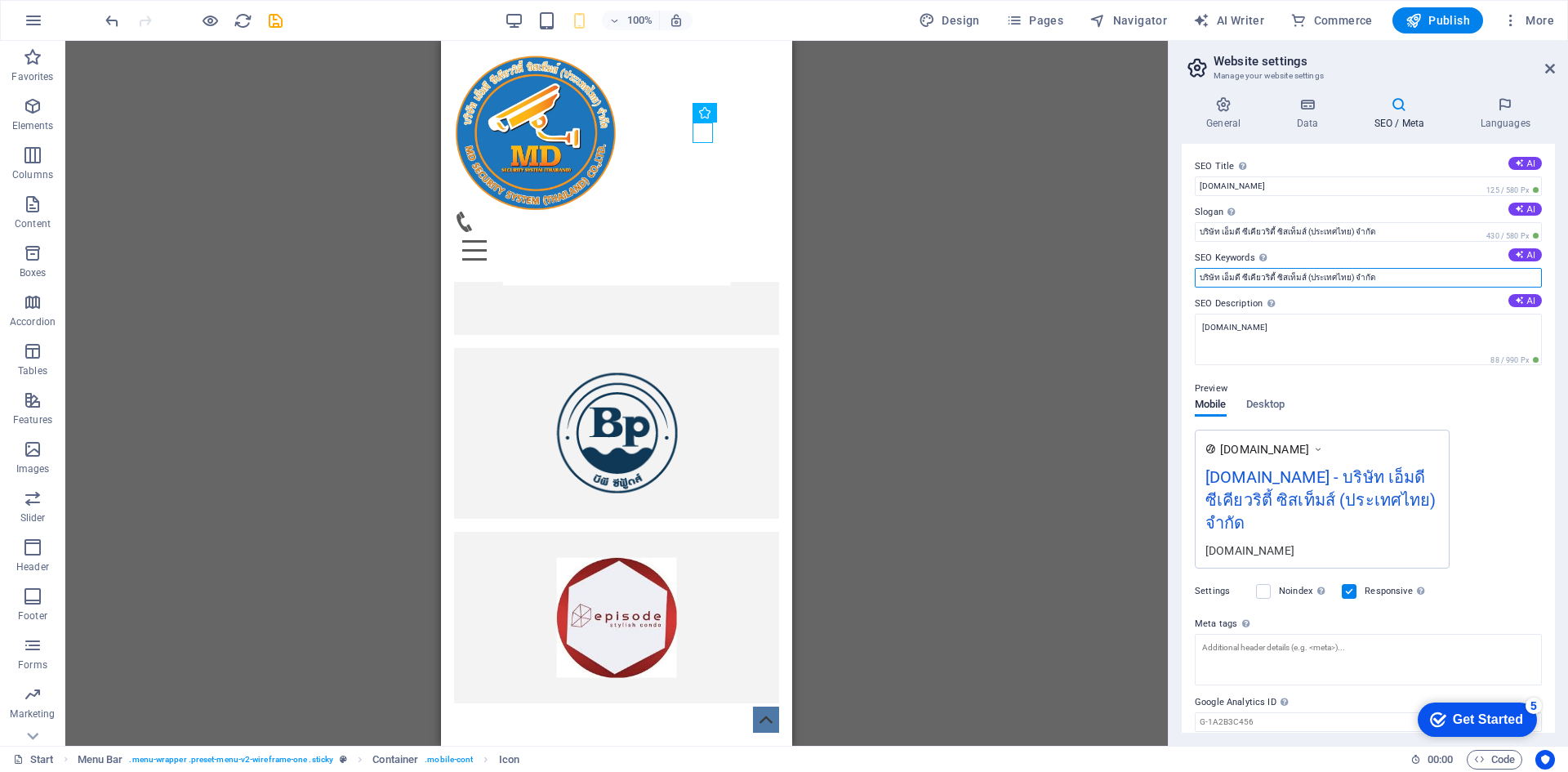
type input "บริษัท เอ็มดี ซีเคียวริตี้ ซิสเท็มส์ (ประเทศไทย) จำกัด"
click at [1416, 387] on div "Preview" at bounding box center [1369, 389] width 348 height 20
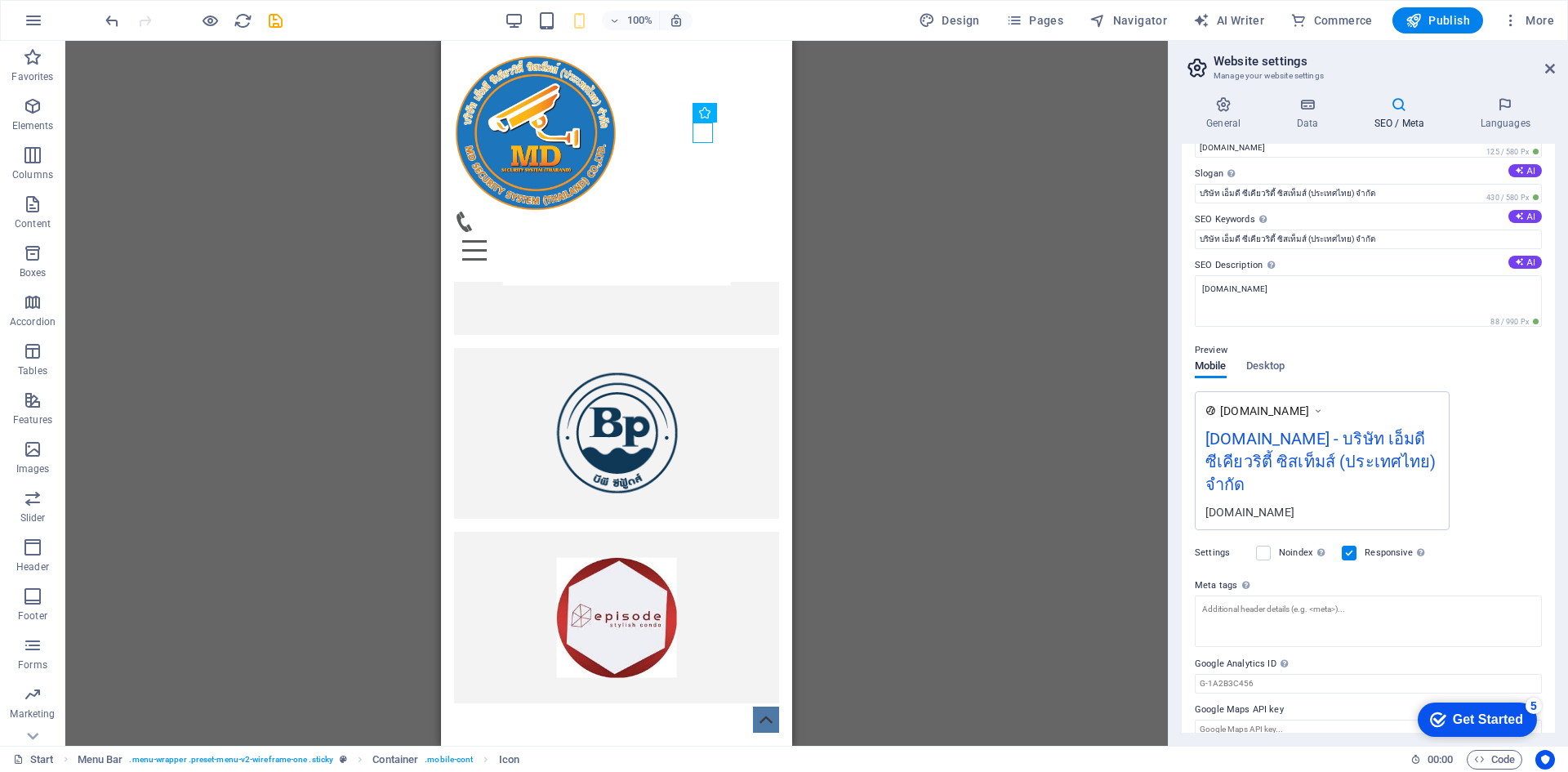
scroll to position [58, 0]
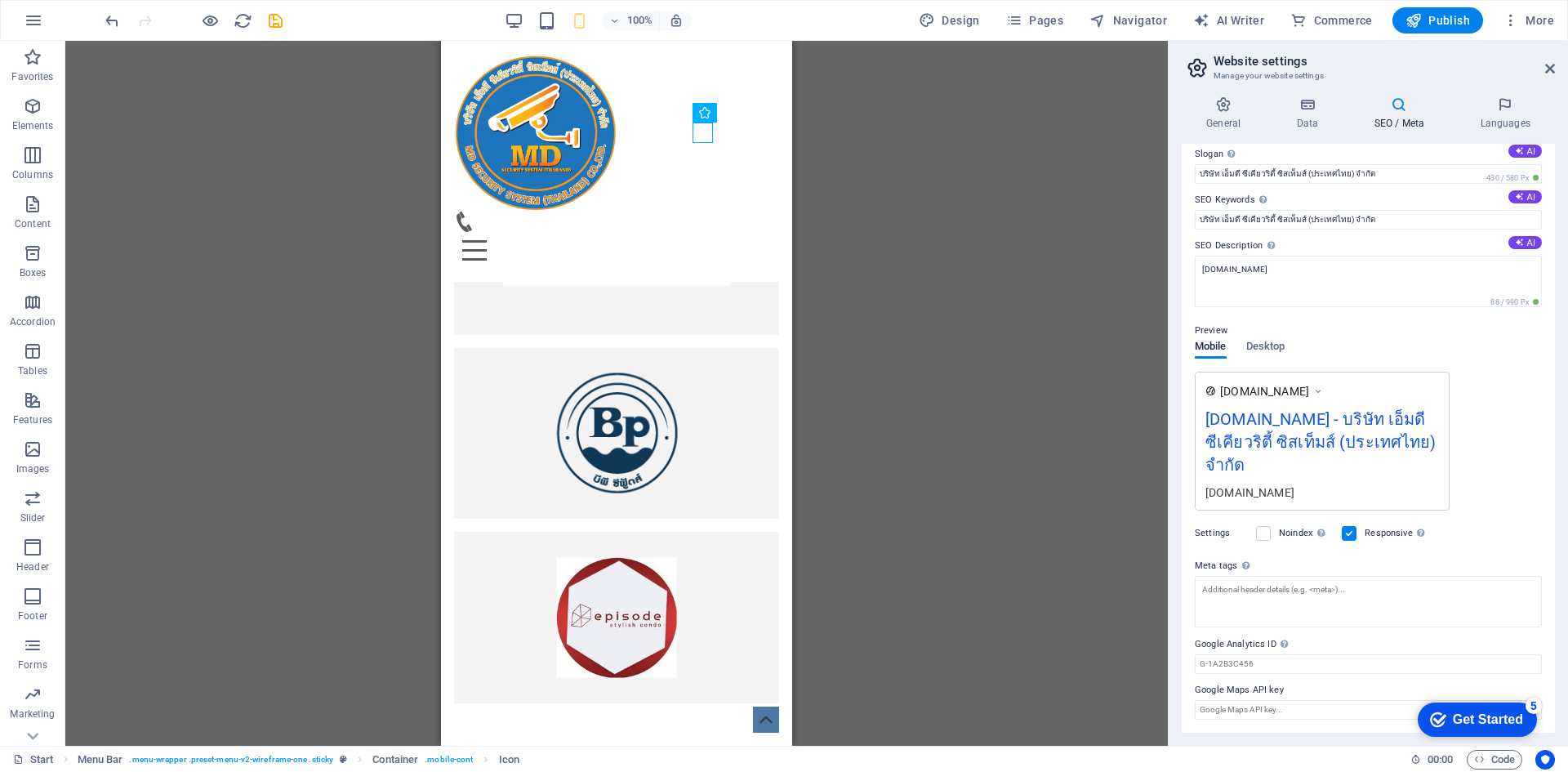
click at [1280, 339] on div "Preview" at bounding box center [1369, 331] width 348 height 20
click at [1276, 349] on span "Desktop" at bounding box center [1267, 349] width 40 height 23
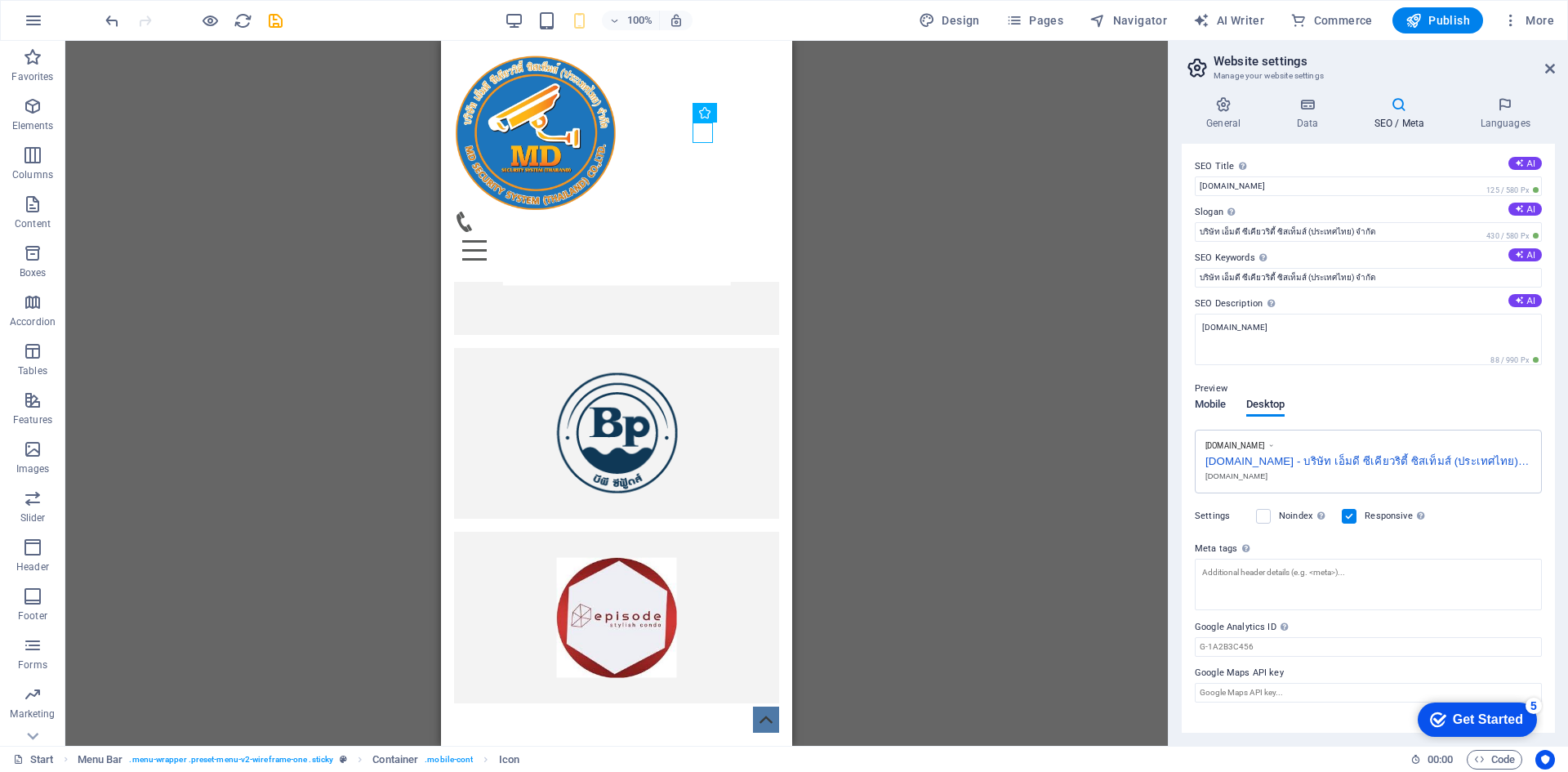
click at [1217, 401] on span "Mobile" at bounding box center [1211, 406] width 32 height 23
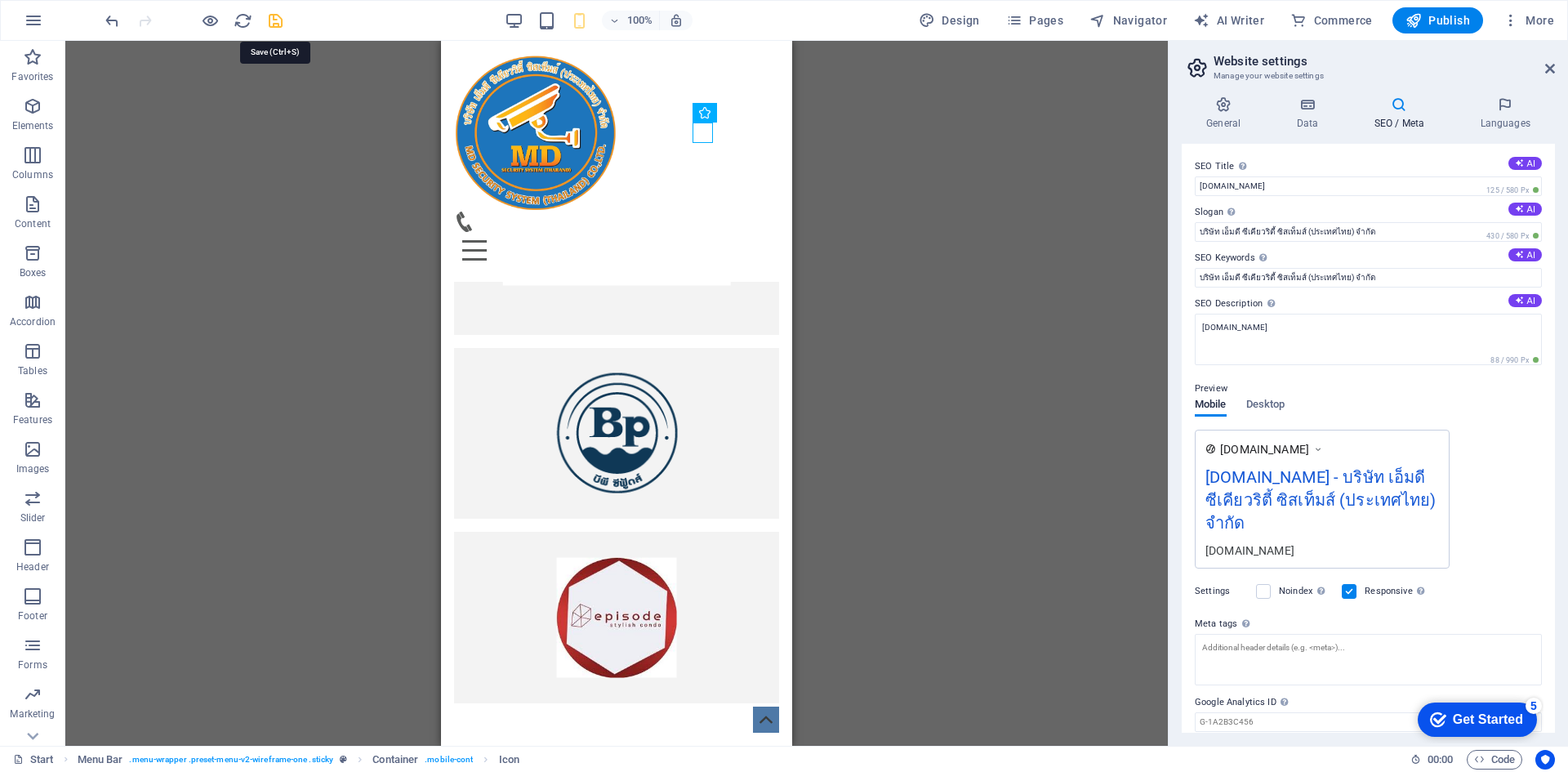
click at [273, 19] on icon "save" at bounding box center [275, 21] width 19 height 19
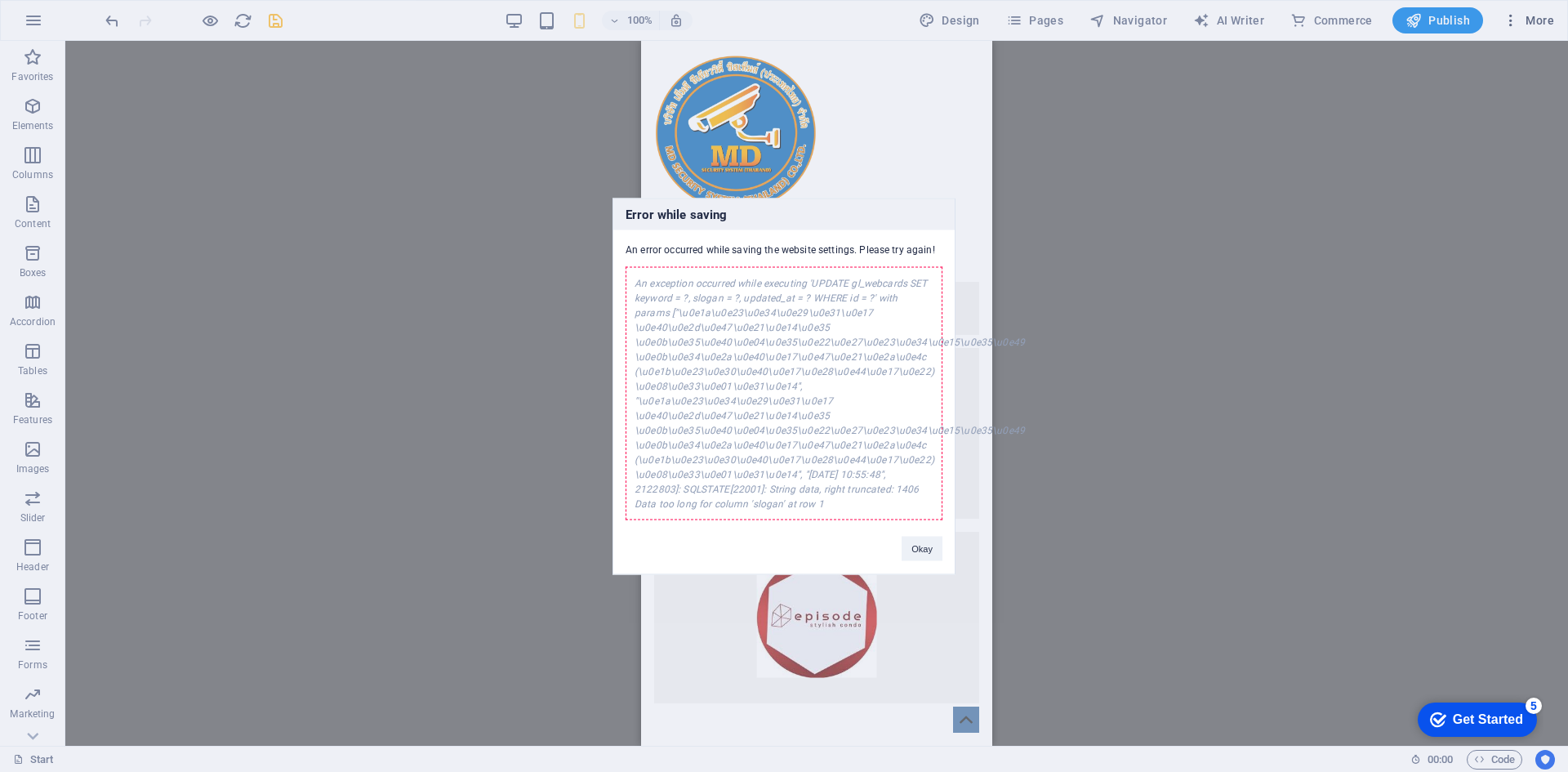
click at [1532, 20] on body "mdcctvth.com Start Favorites Elements Columns Content Boxes Accordion Tables Fe…" at bounding box center [784, 386] width 1568 height 772
click at [921, 540] on button "Okay" at bounding box center [922, 549] width 41 height 25
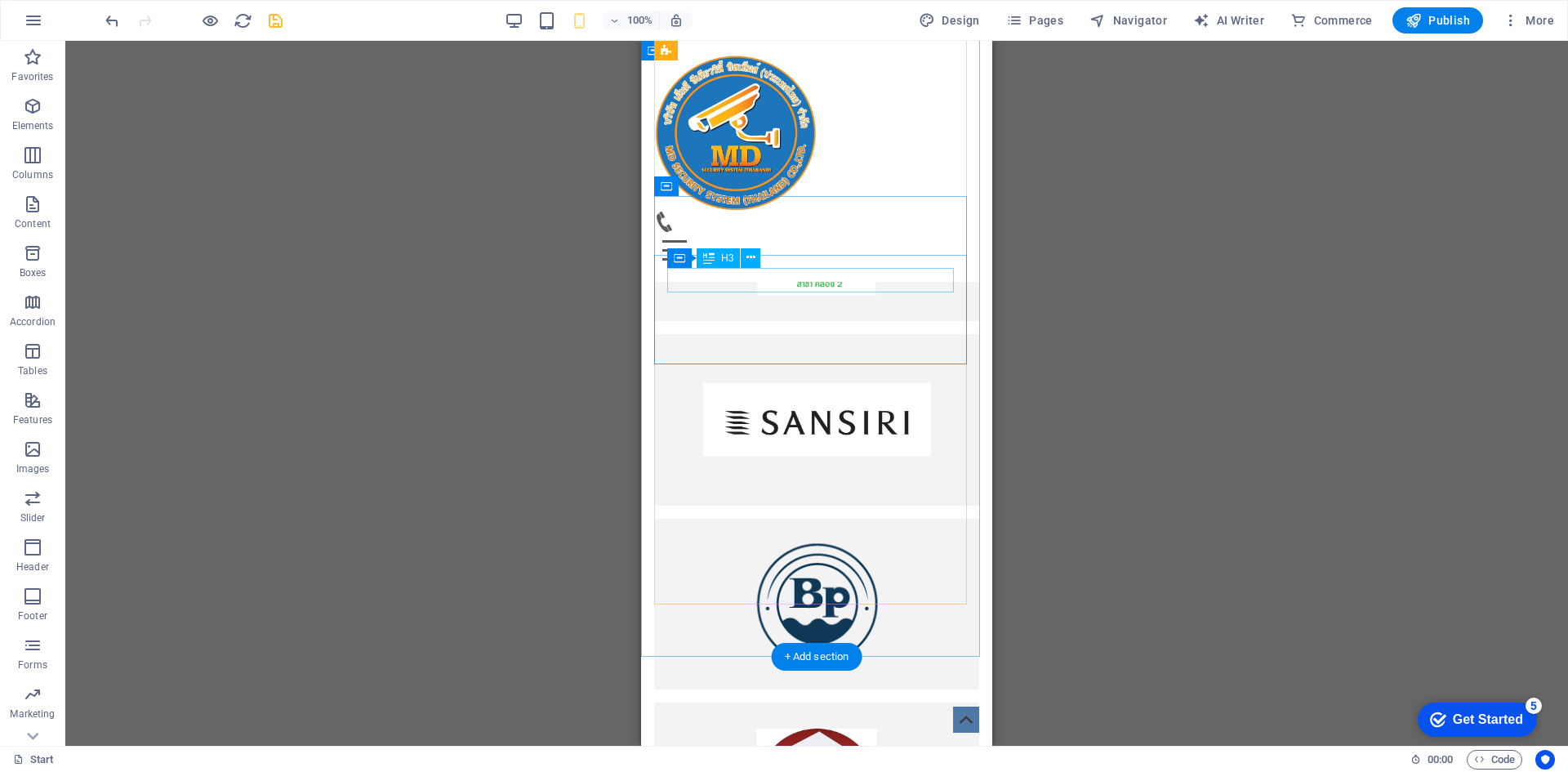
scroll to position [4674, 0]
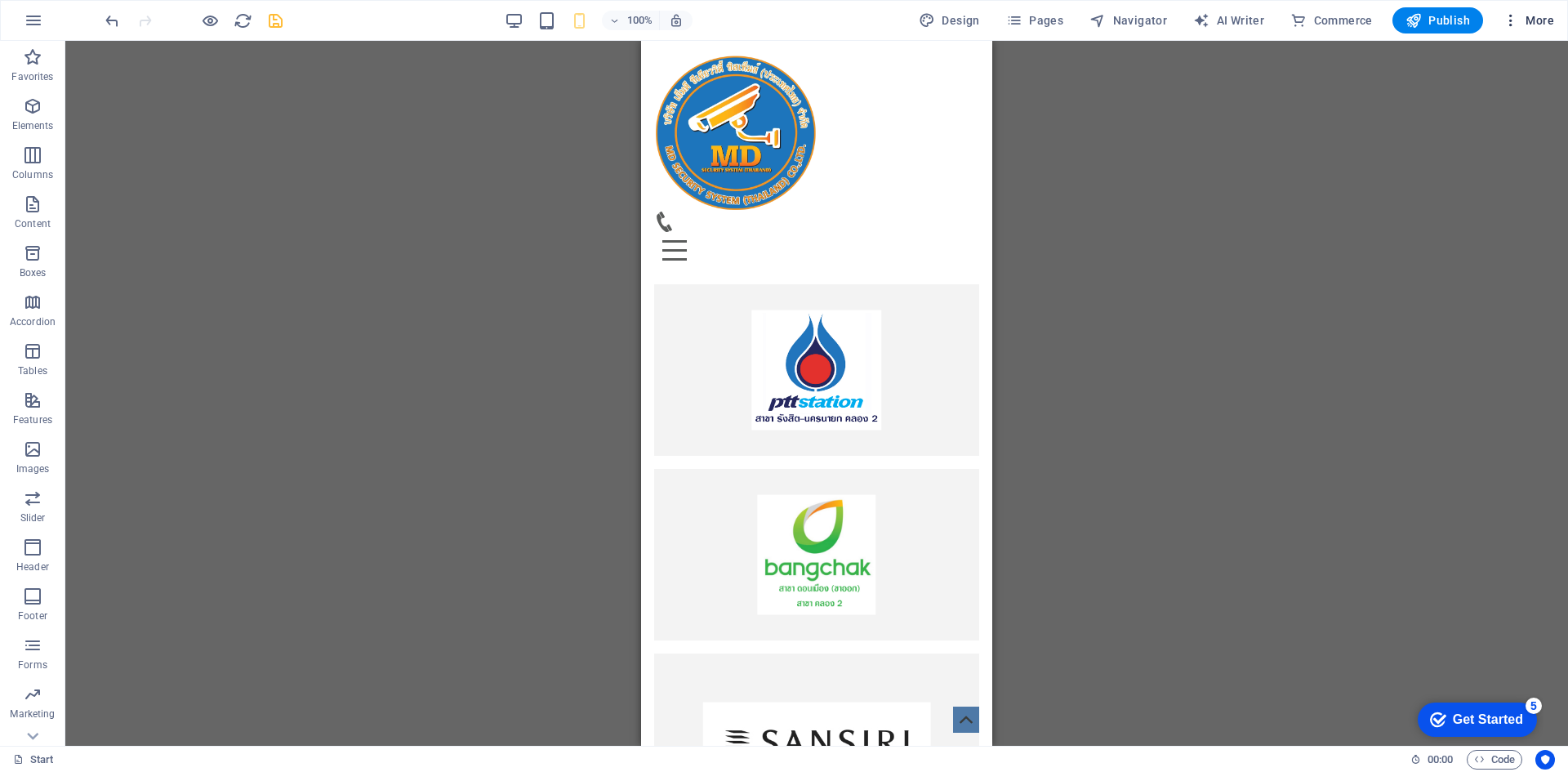
click at [1526, 18] on span "More" at bounding box center [1528, 21] width 51 height 16
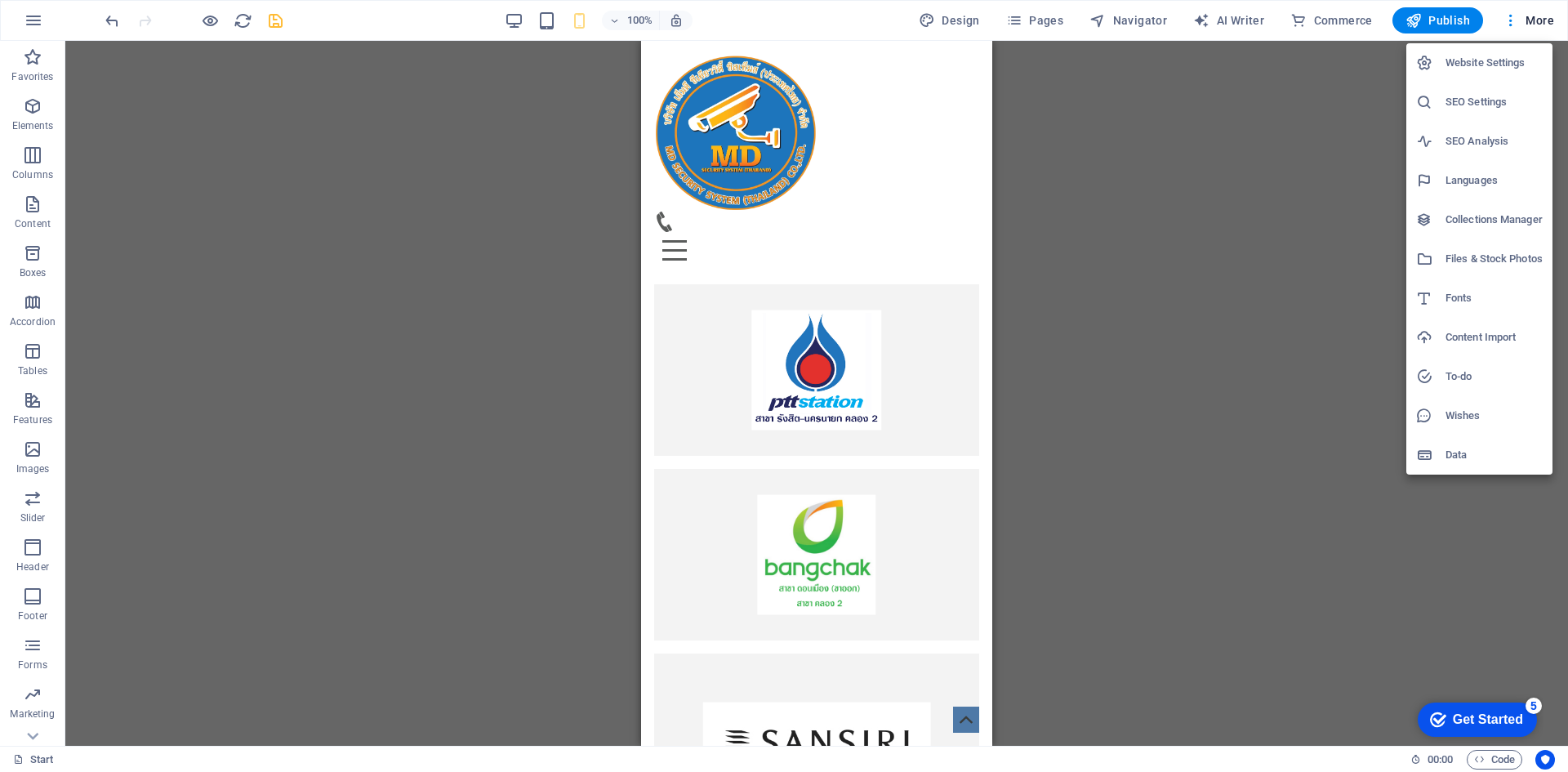
click at [1501, 60] on h6 "Website Settings" at bounding box center [1495, 63] width 97 height 20
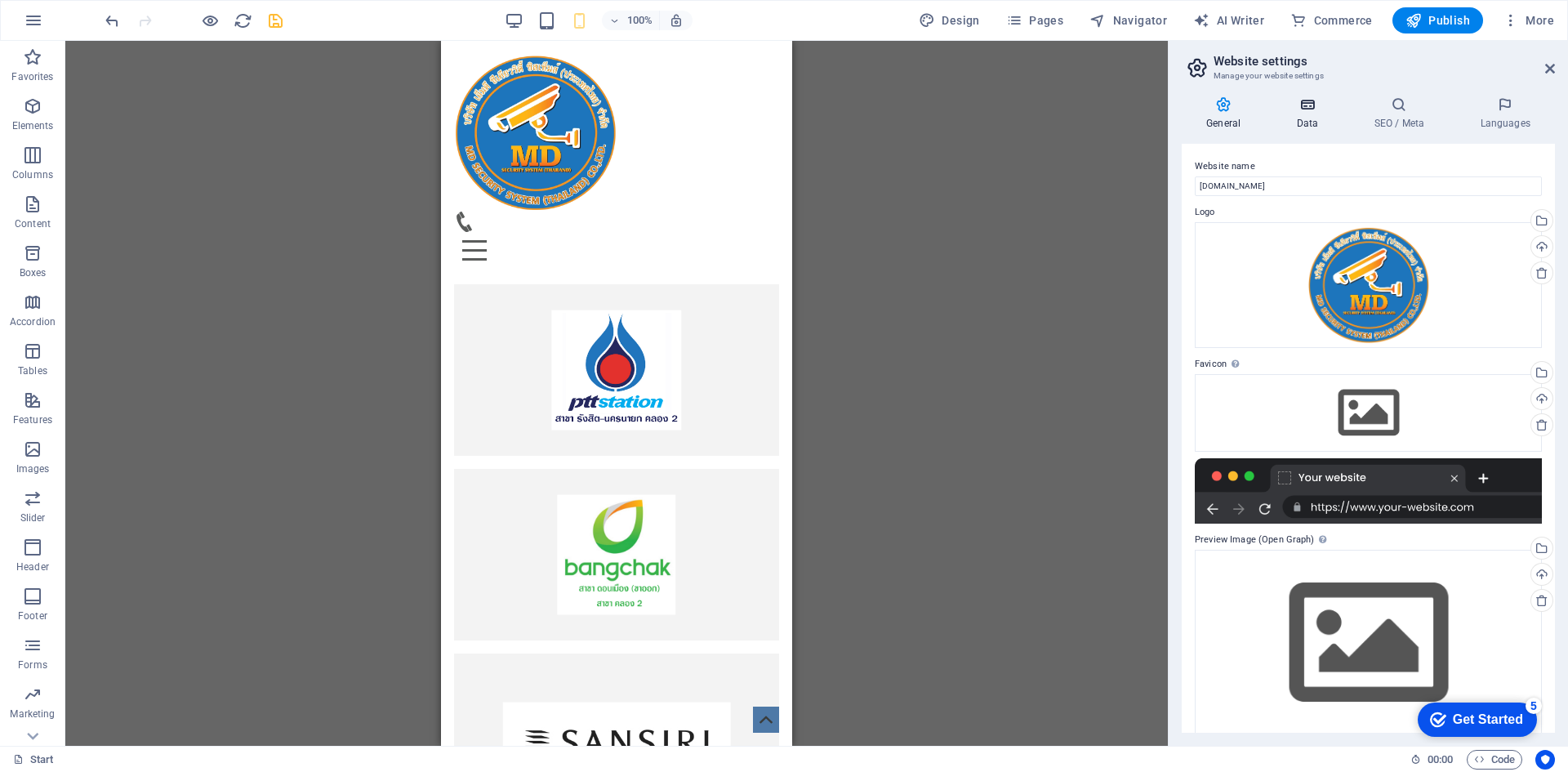
click at [1308, 122] on h4 "Data" at bounding box center [1310, 114] width 77 height 35
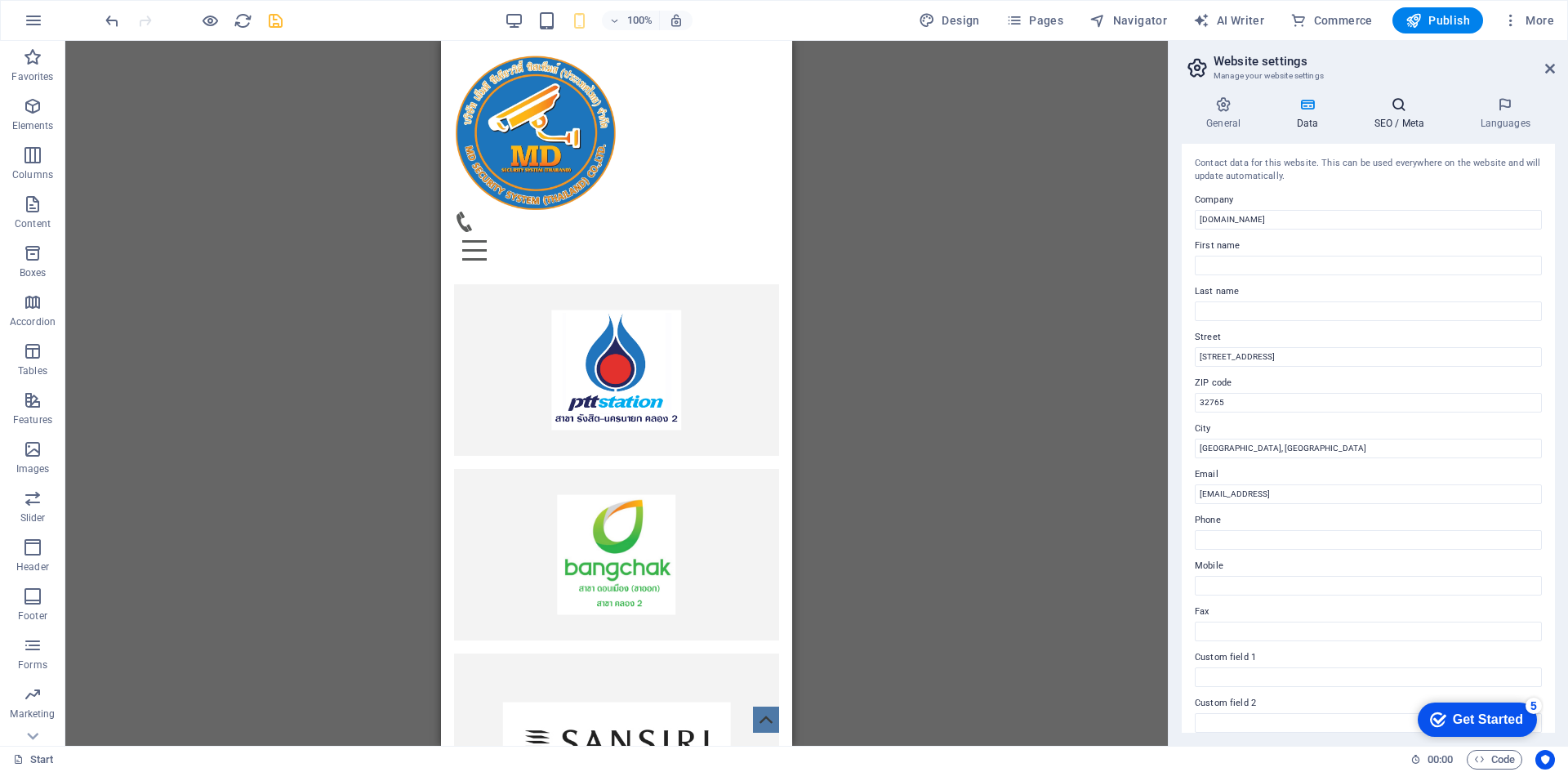
click at [1401, 116] on h4 "SEO / Meta" at bounding box center [1402, 114] width 106 height 35
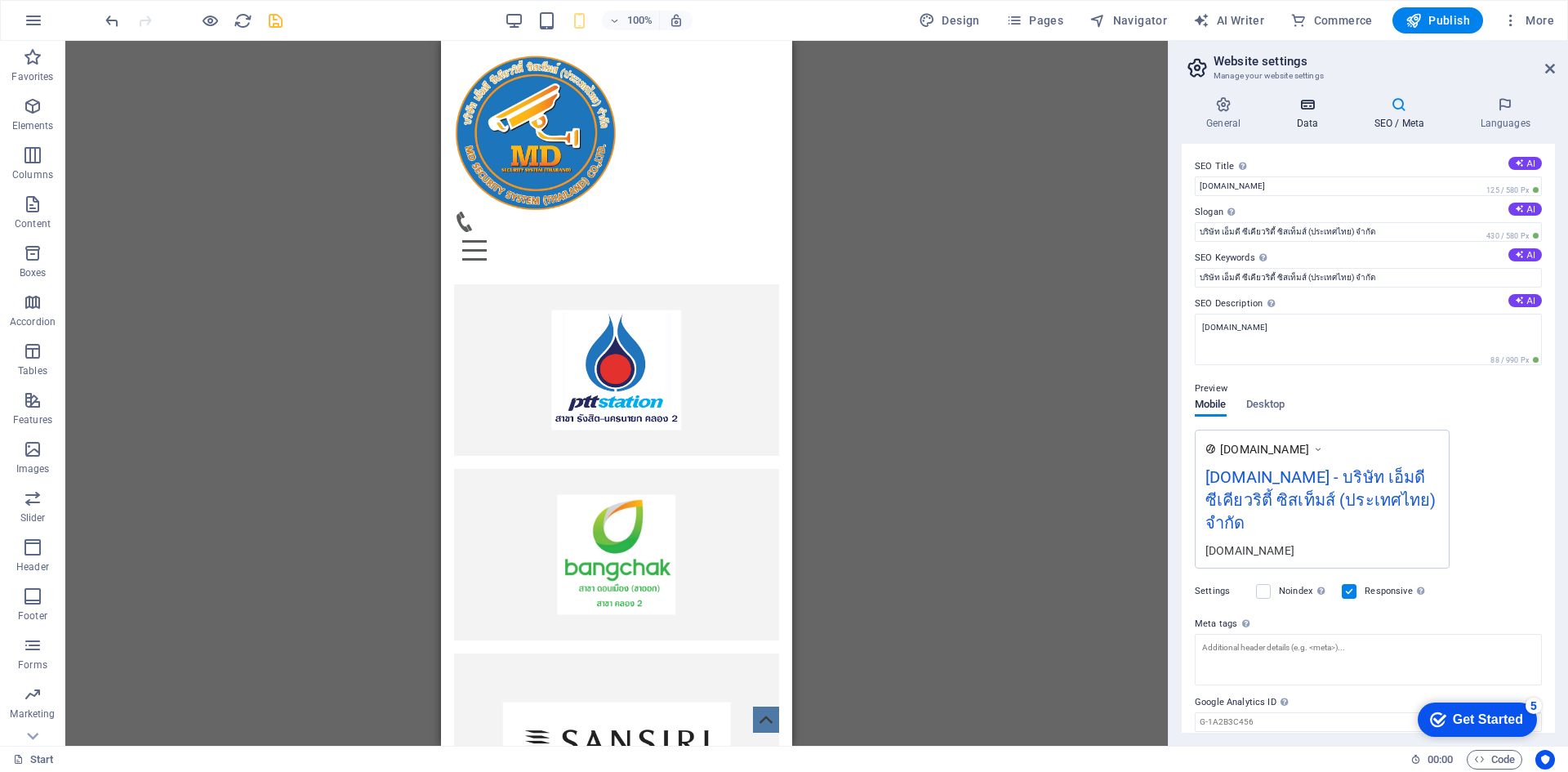
click at [1348, 110] on h4 "Data" at bounding box center [1310, 114] width 77 height 35
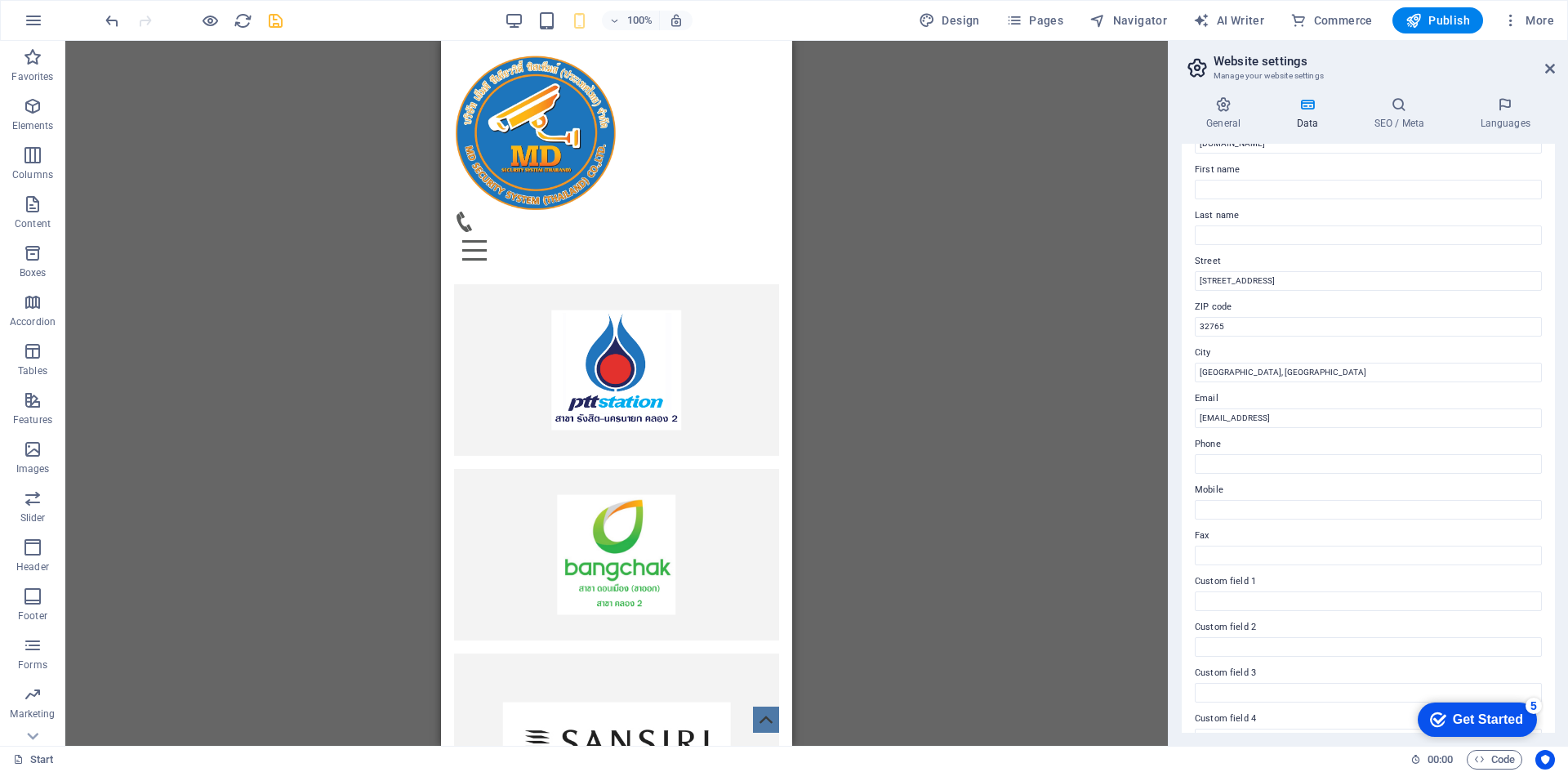
scroll to position [0, 0]
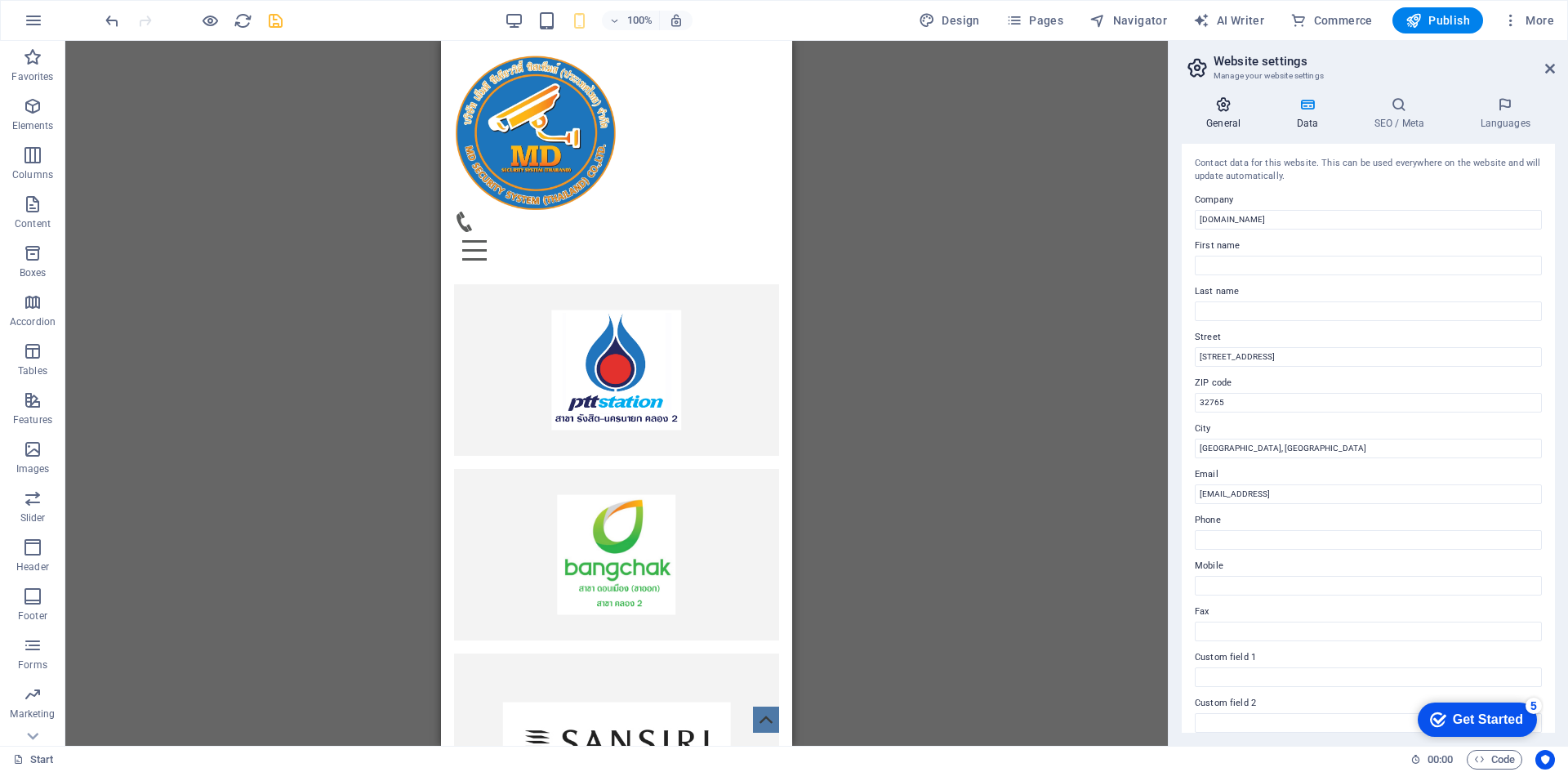
click at [1220, 112] on icon at bounding box center [1223, 105] width 83 height 16
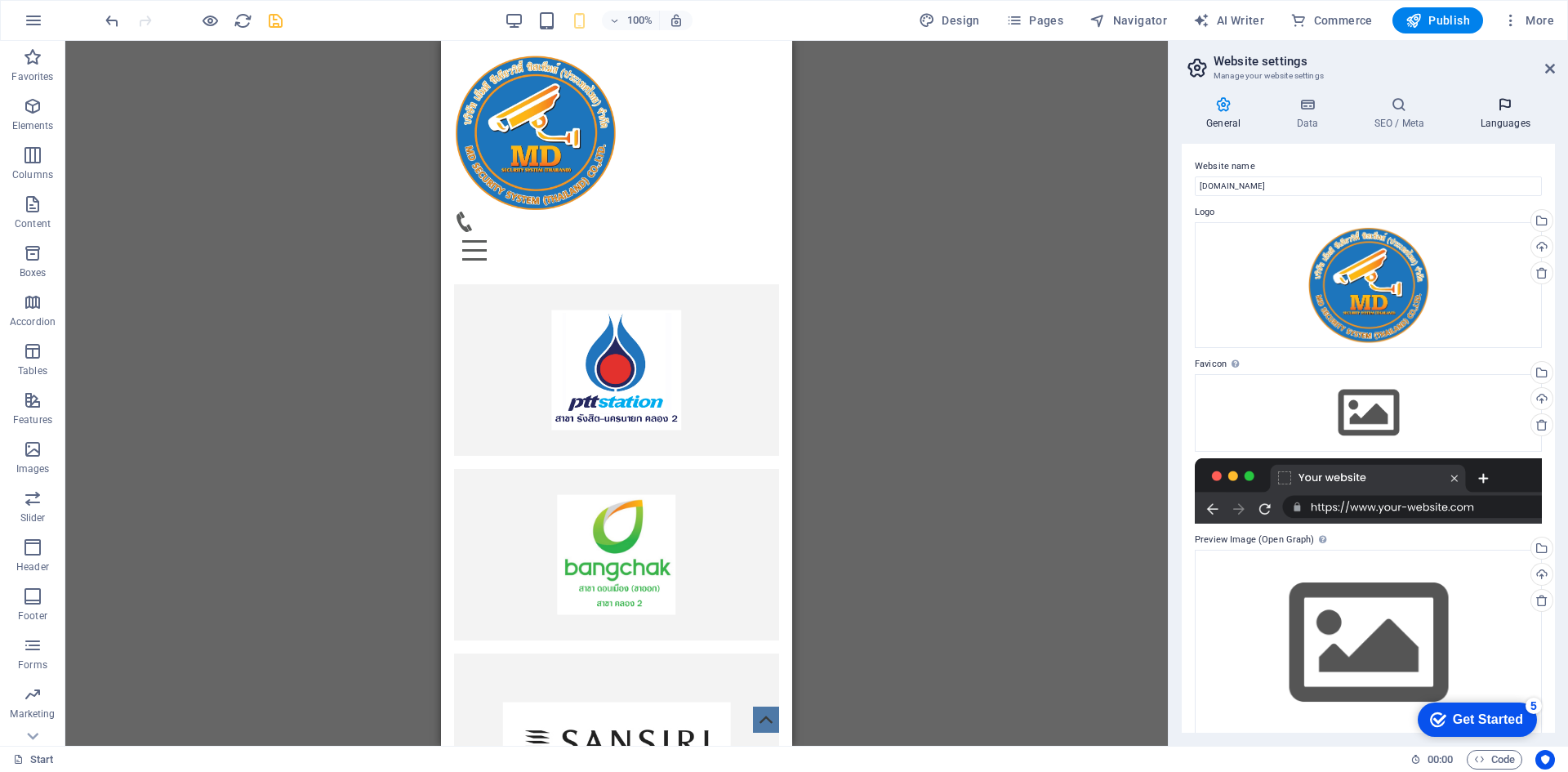
click at [1522, 127] on h4 "Languages" at bounding box center [1505, 114] width 100 height 35
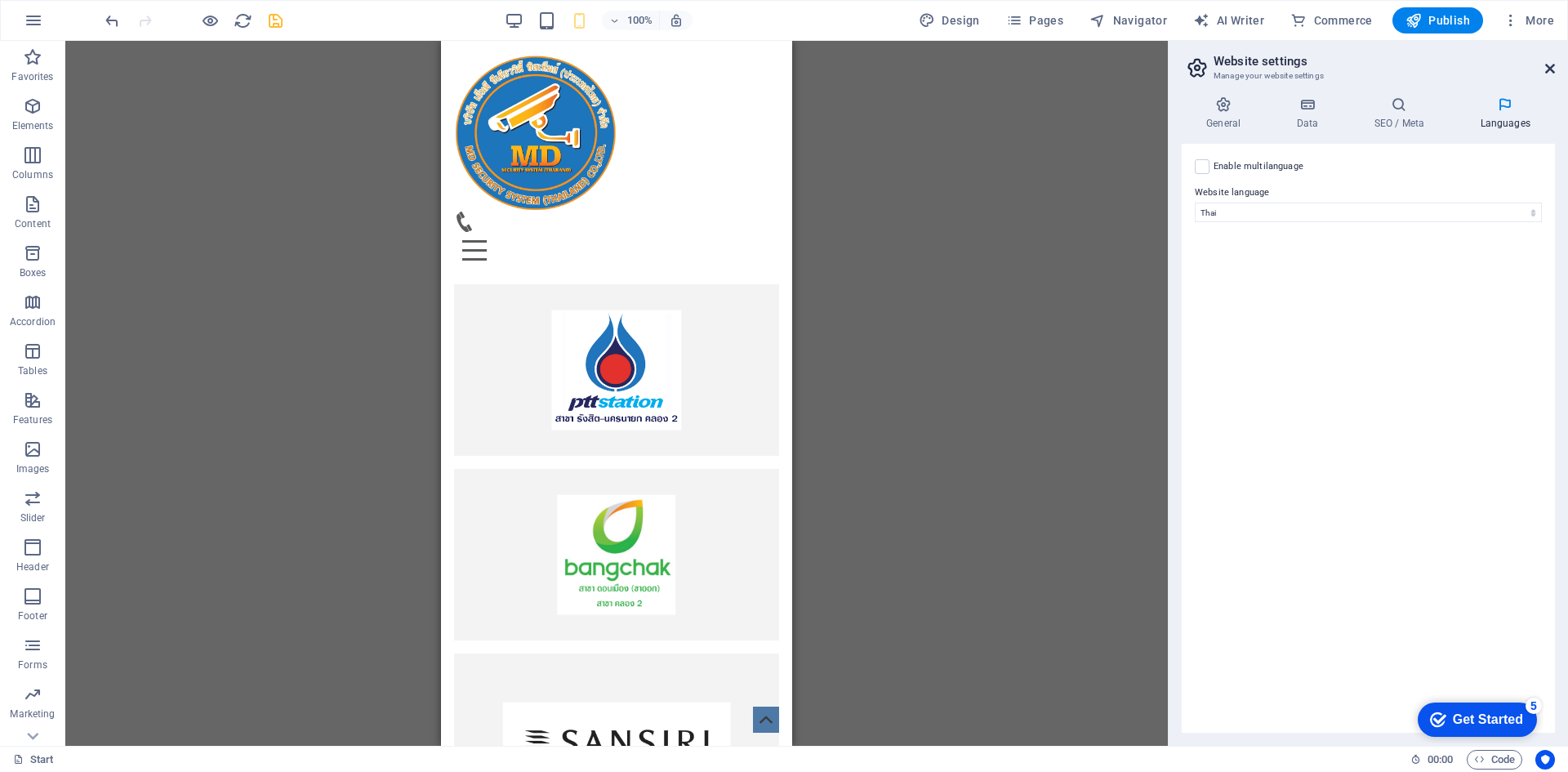
click at [1551, 65] on icon at bounding box center [1551, 68] width 10 height 13
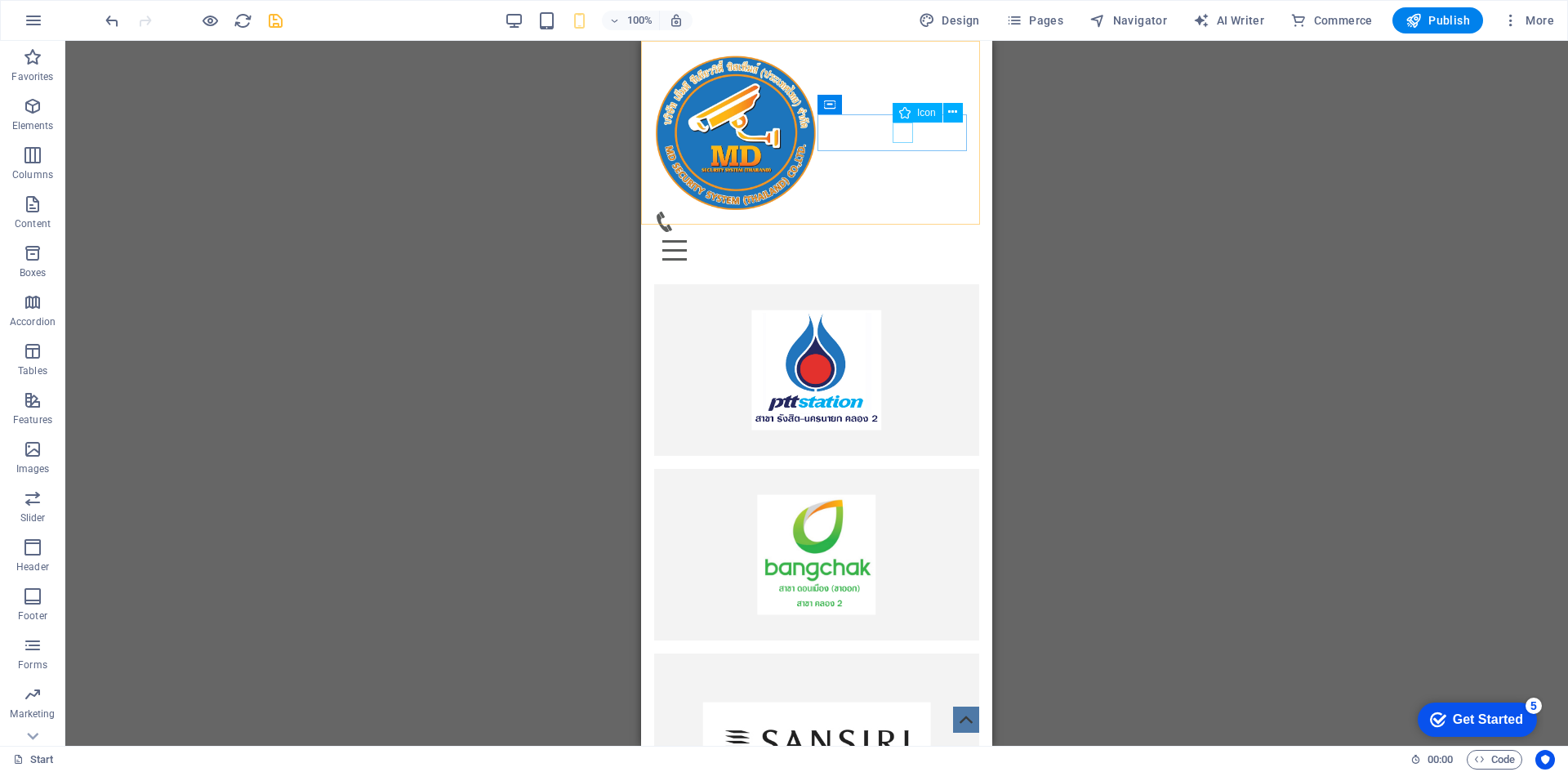
click at [902, 212] on figure at bounding box center [810, 222] width 312 height 21
select select "xMidYMid"
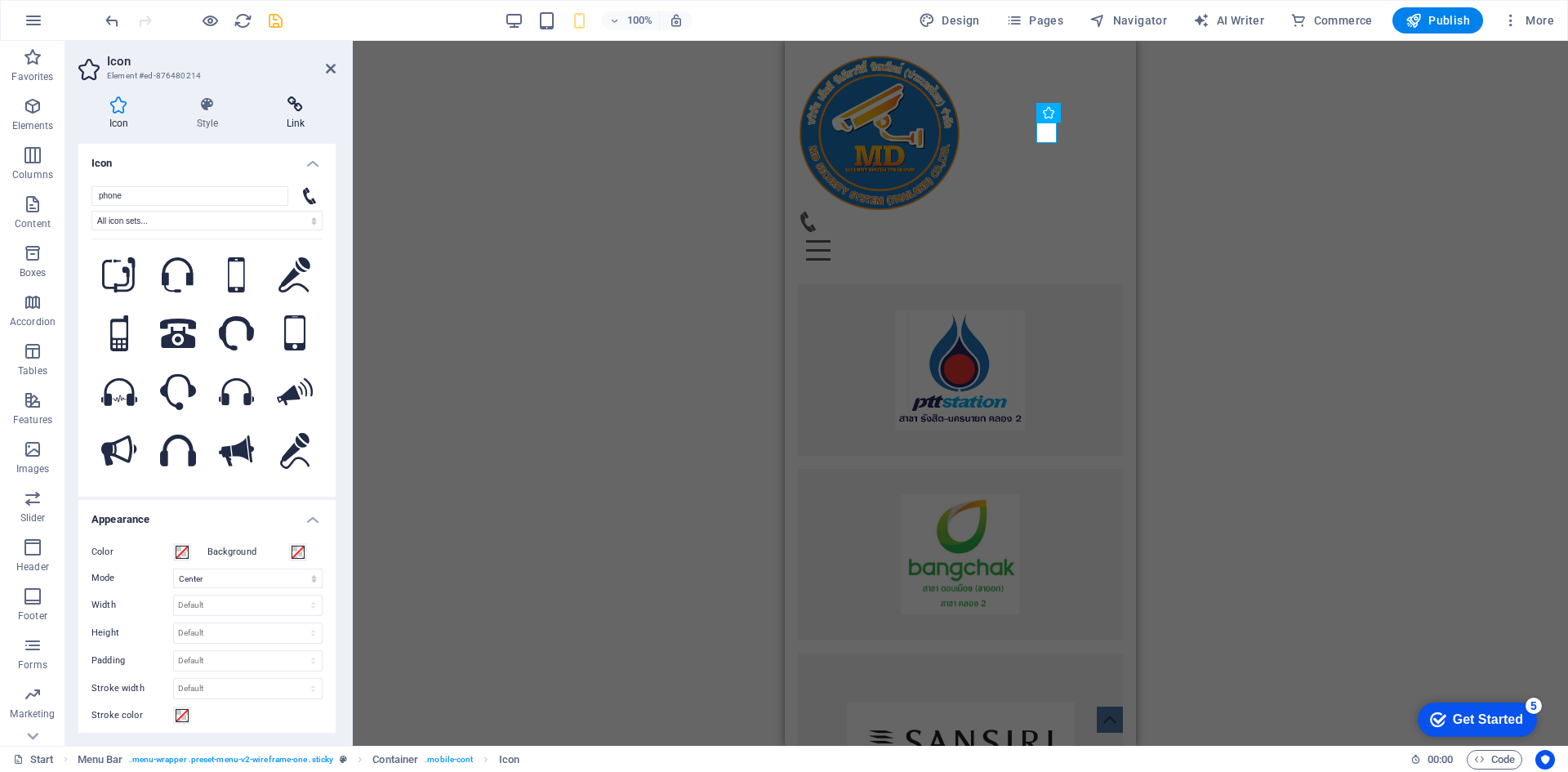
click at [289, 118] on h4 "Link" at bounding box center [295, 114] width 80 height 35
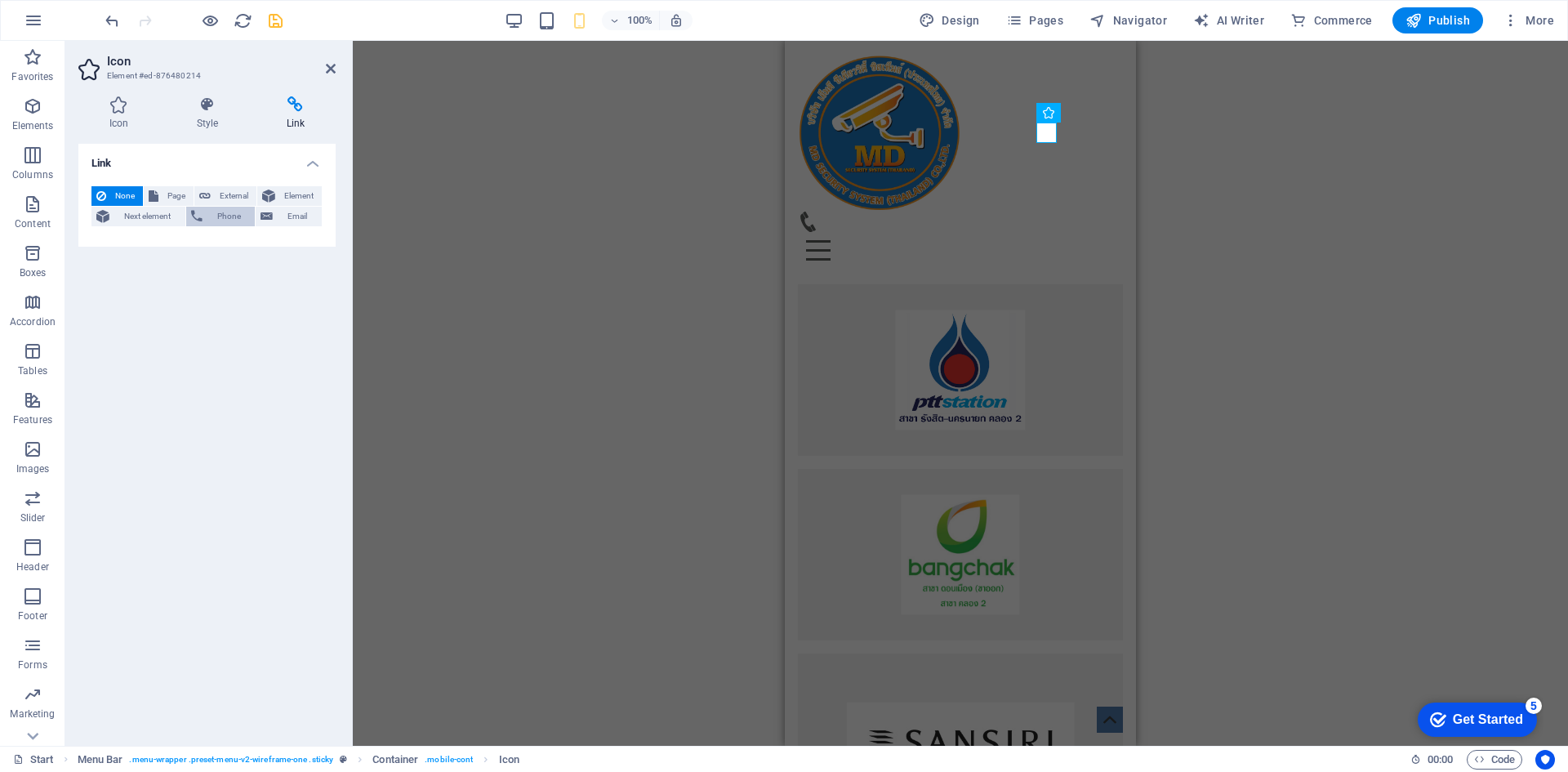
click at [212, 208] on span "Phone" at bounding box center [229, 217] width 44 height 20
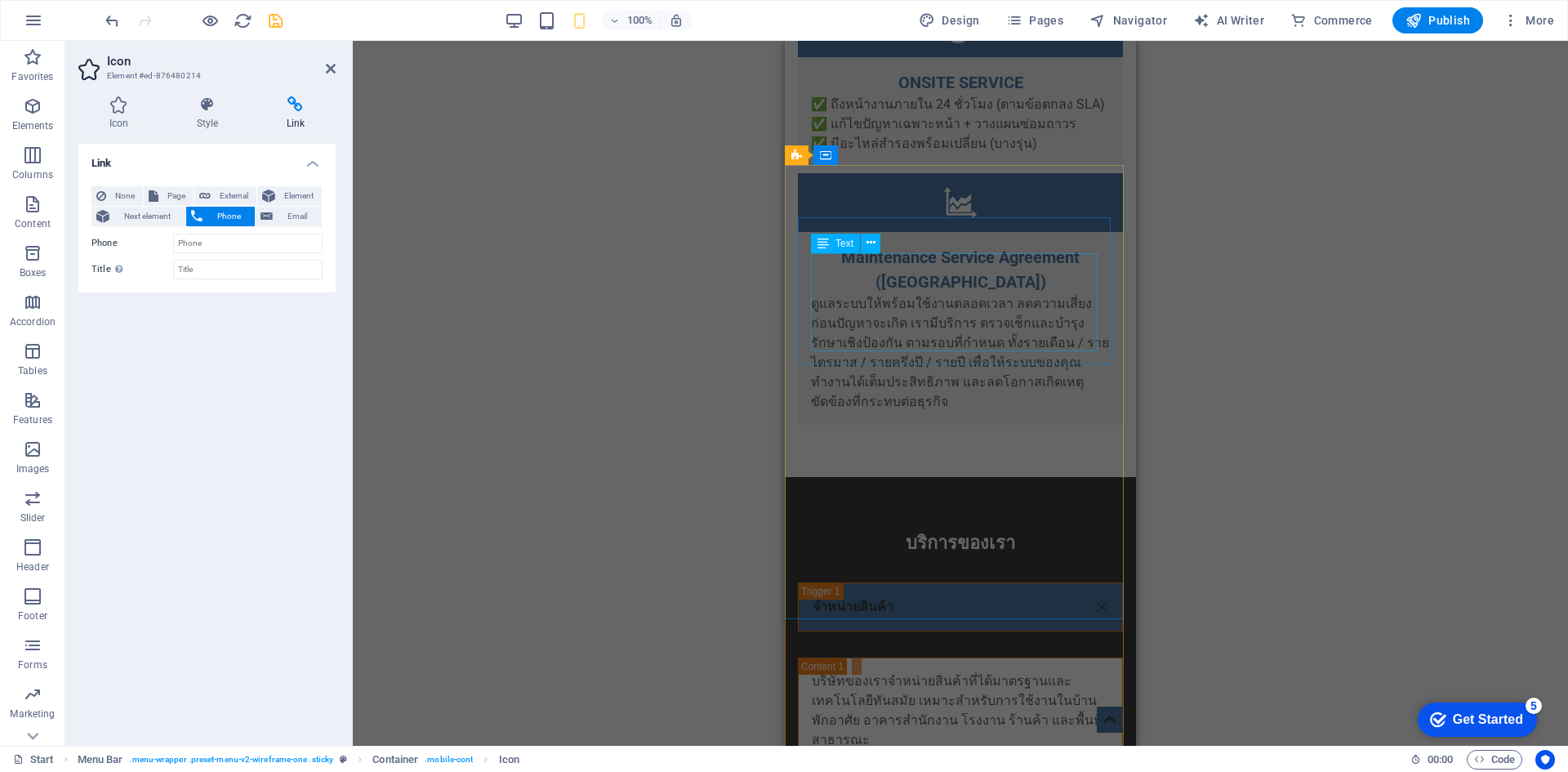
scroll to position [6894, 0]
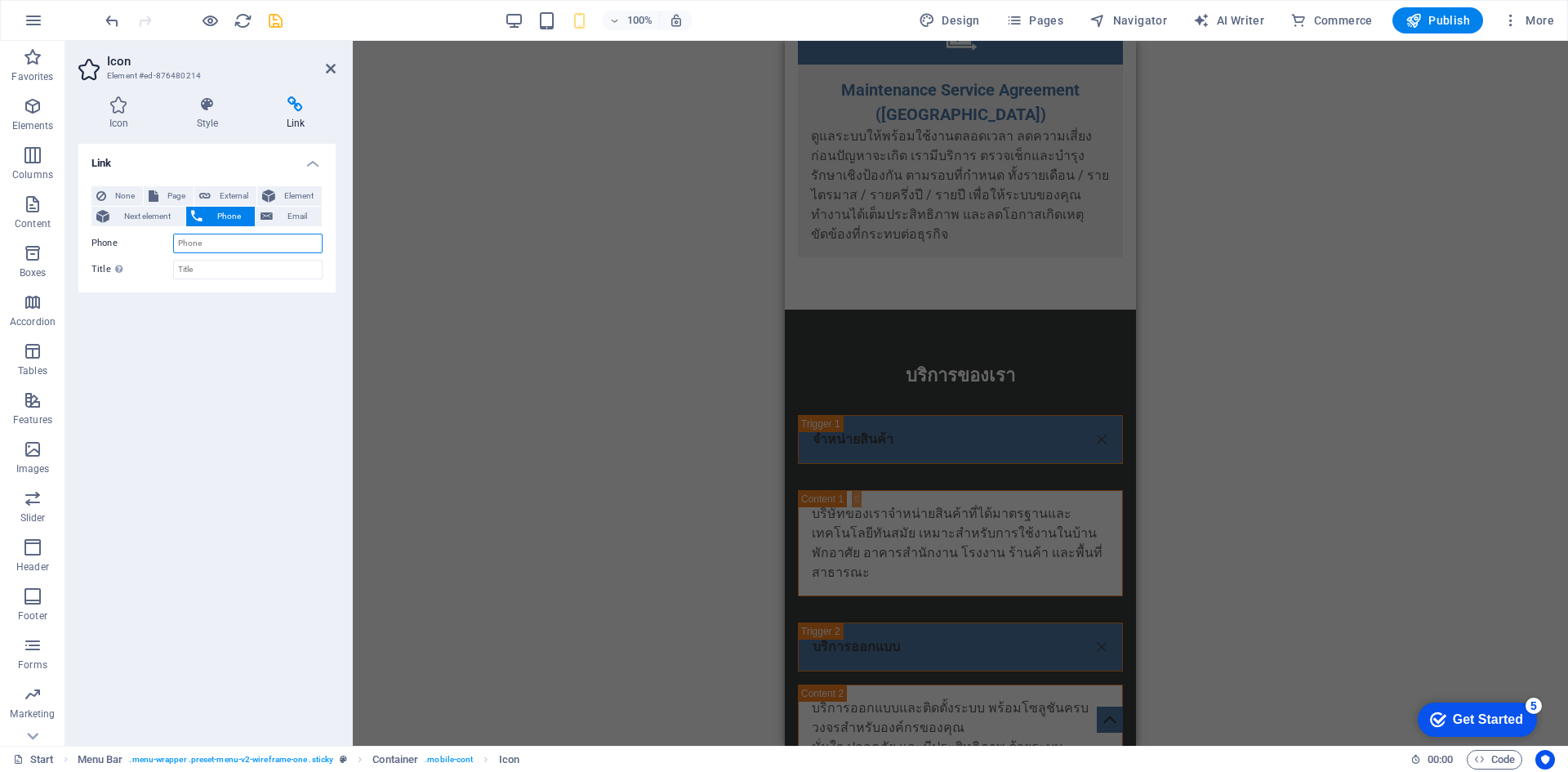
click at [202, 241] on input "Phone" at bounding box center [248, 244] width 150 height 20
type input "0612351555"
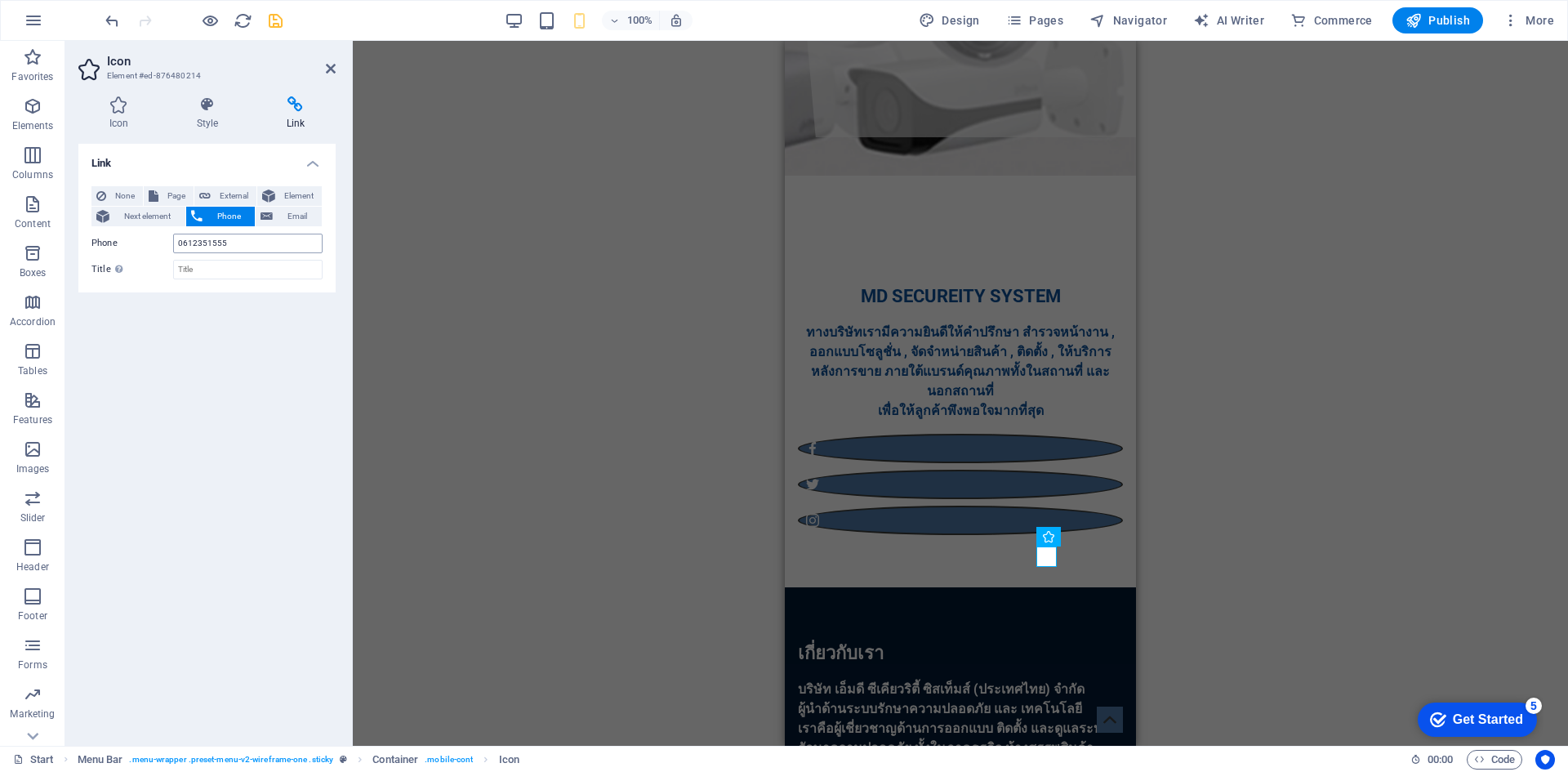
scroll to position [0, 0]
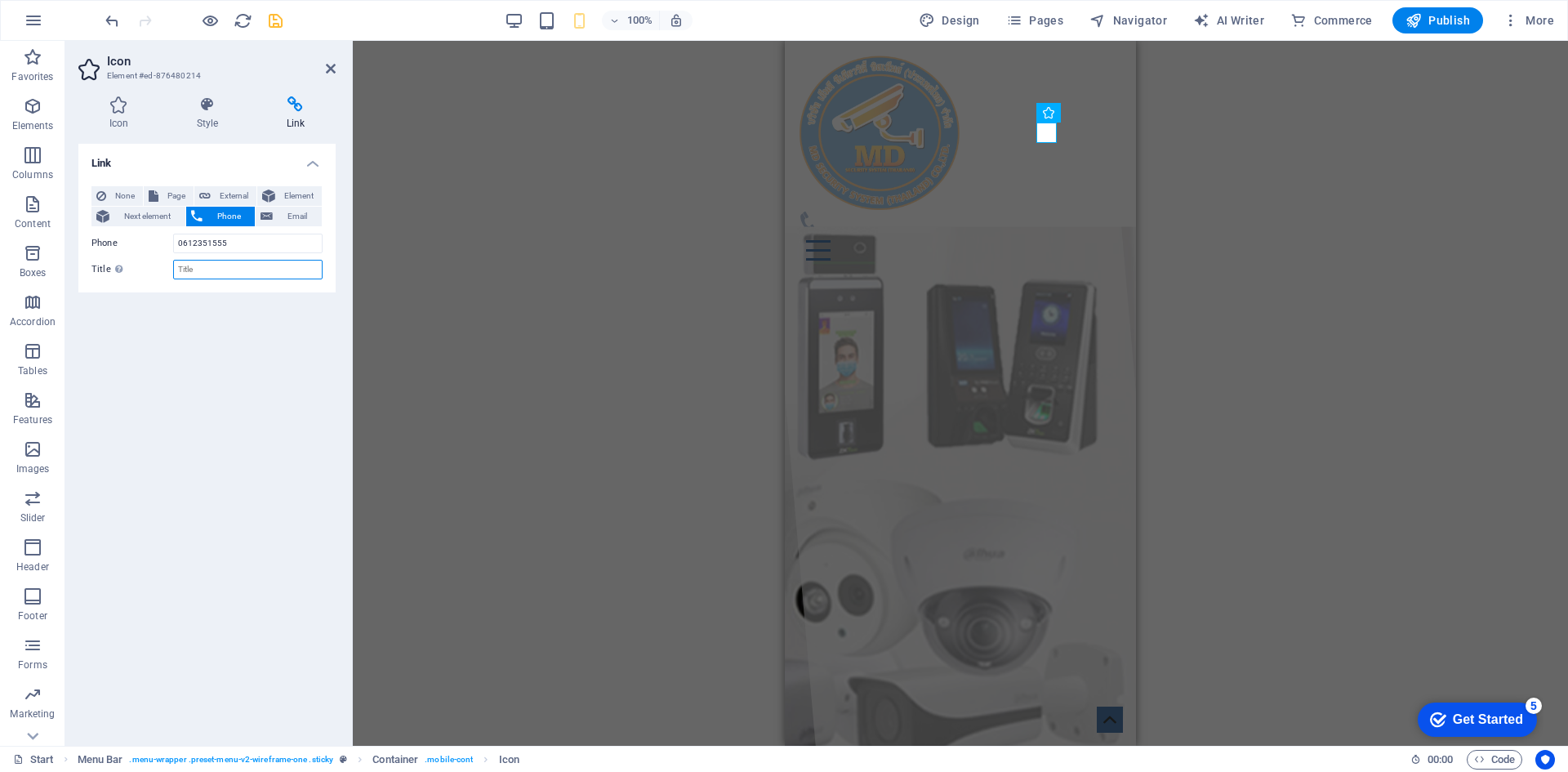
click at [198, 264] on input "Title Additional link description, should not be the same as the link text. The…" at bounding box center [248, 269] width 150 height 20
click at [233, 252] on input "0612351555" at bounding box center [248, 244] width 150 height 20
click at [160, 315] on div "Link None Page External Element Next element Phone Email Page Start Subpage Leg…" at bounding box center [207, 438] width 257 height 589
click at [270, 25] on icon "save" at bounding box center [275, 21] width 19 height 19
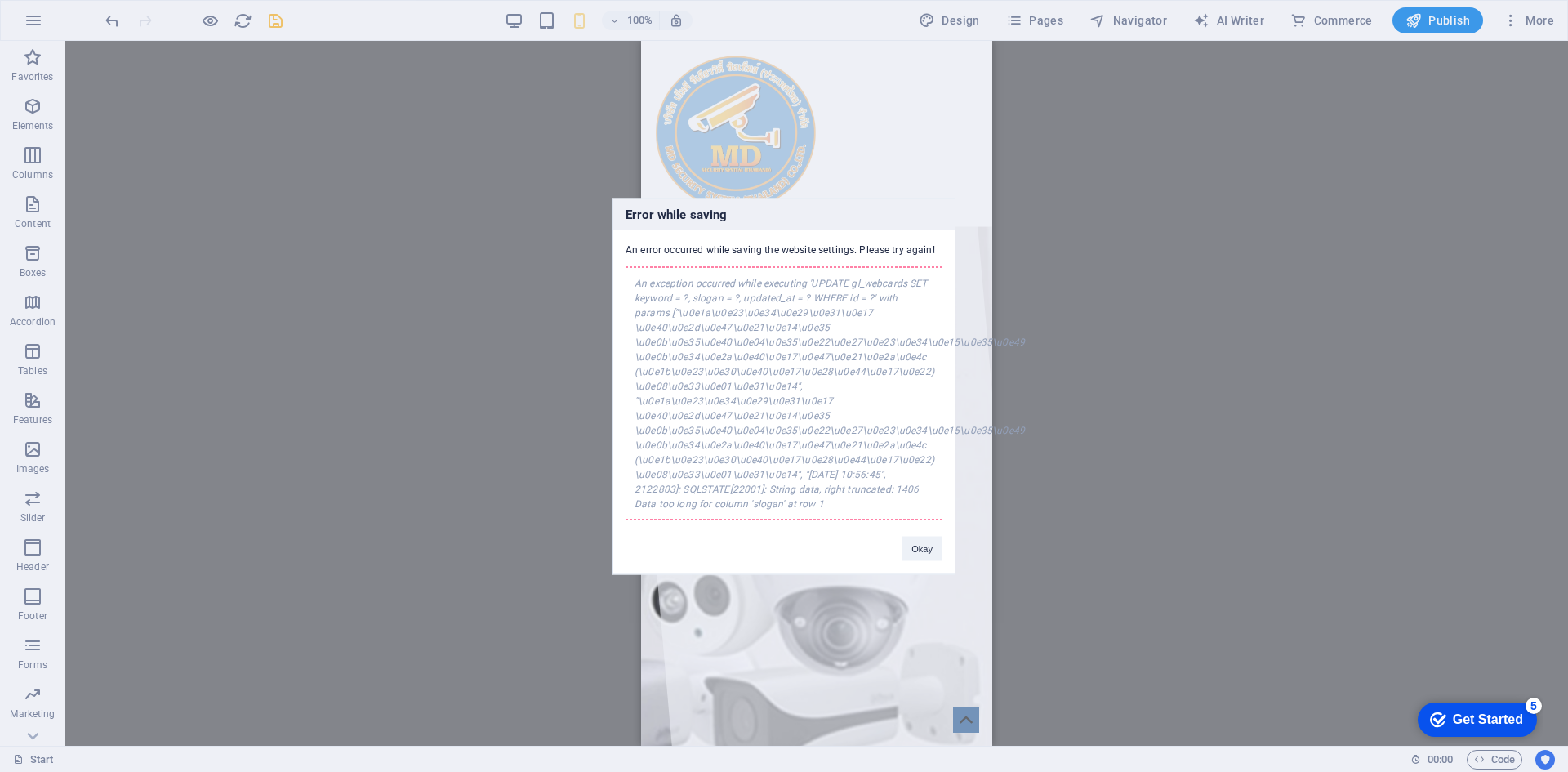
click at [758, 314] on div "An exception occurred while executing 'UPDATE gl_webcards SET keyword = ?, slog…" at bounding box center [784, 392] width 317 height 253
drag, startPoint x: 768, startPoint y: 291, endPoint x: 826, endPoint y: 489, distance: 206.3
click at [825, 489] on div "An exception occurred while executing 'UPDATE gl_webcards SET keyword = ?, slog…" at bounding box center [784, 392] width 317 height 253
click at [936, 550] on button "Okay" at bounding box center [922, 549] width 41 height 25
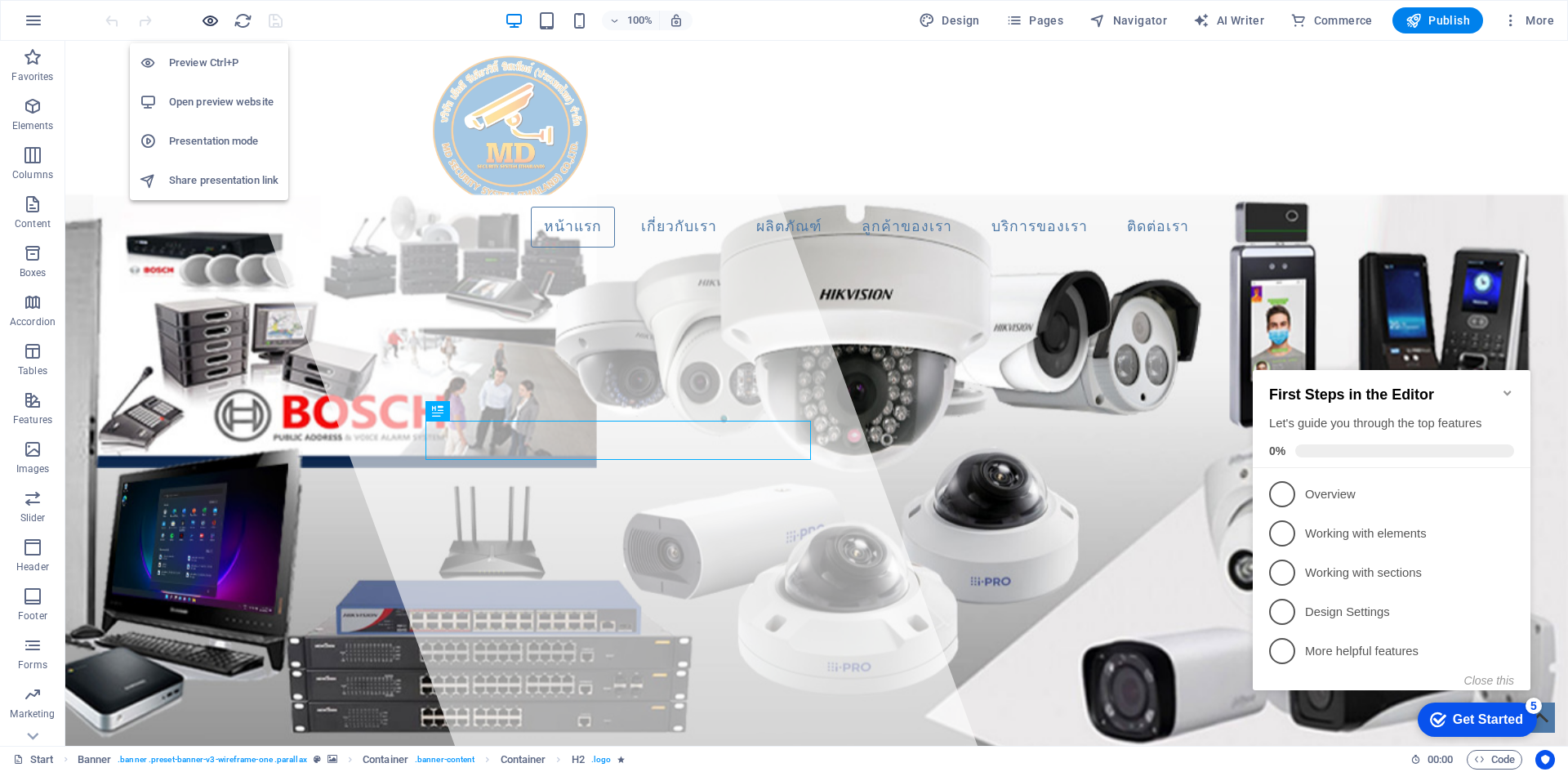
click at [215, 23] on icon "button" at bounding box center [210, 21] width 19 height 19
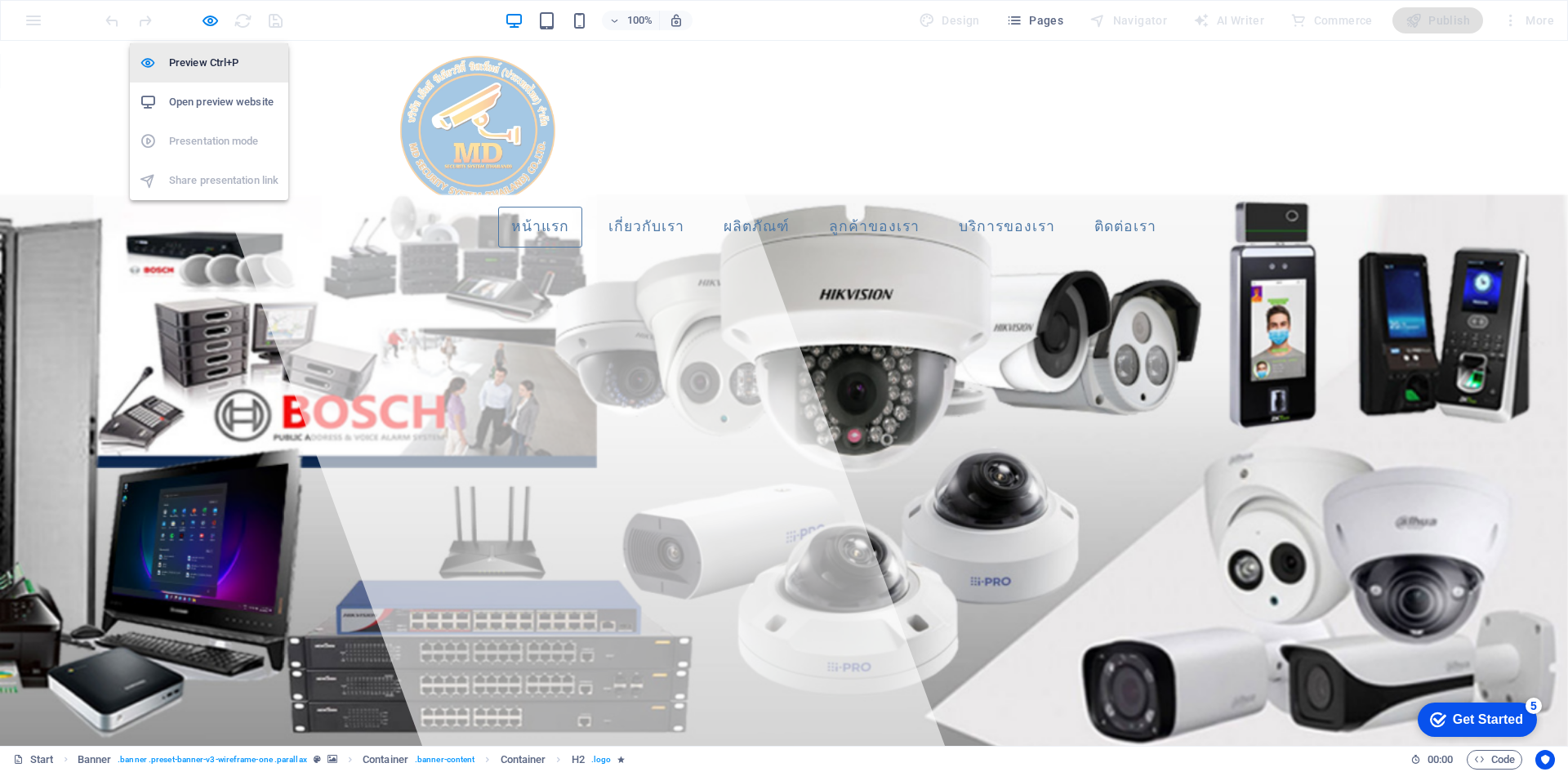
click at [202, 68] on h6 "Preview Ctrl+P" at bounding box center [223, 63] width 110 height 20
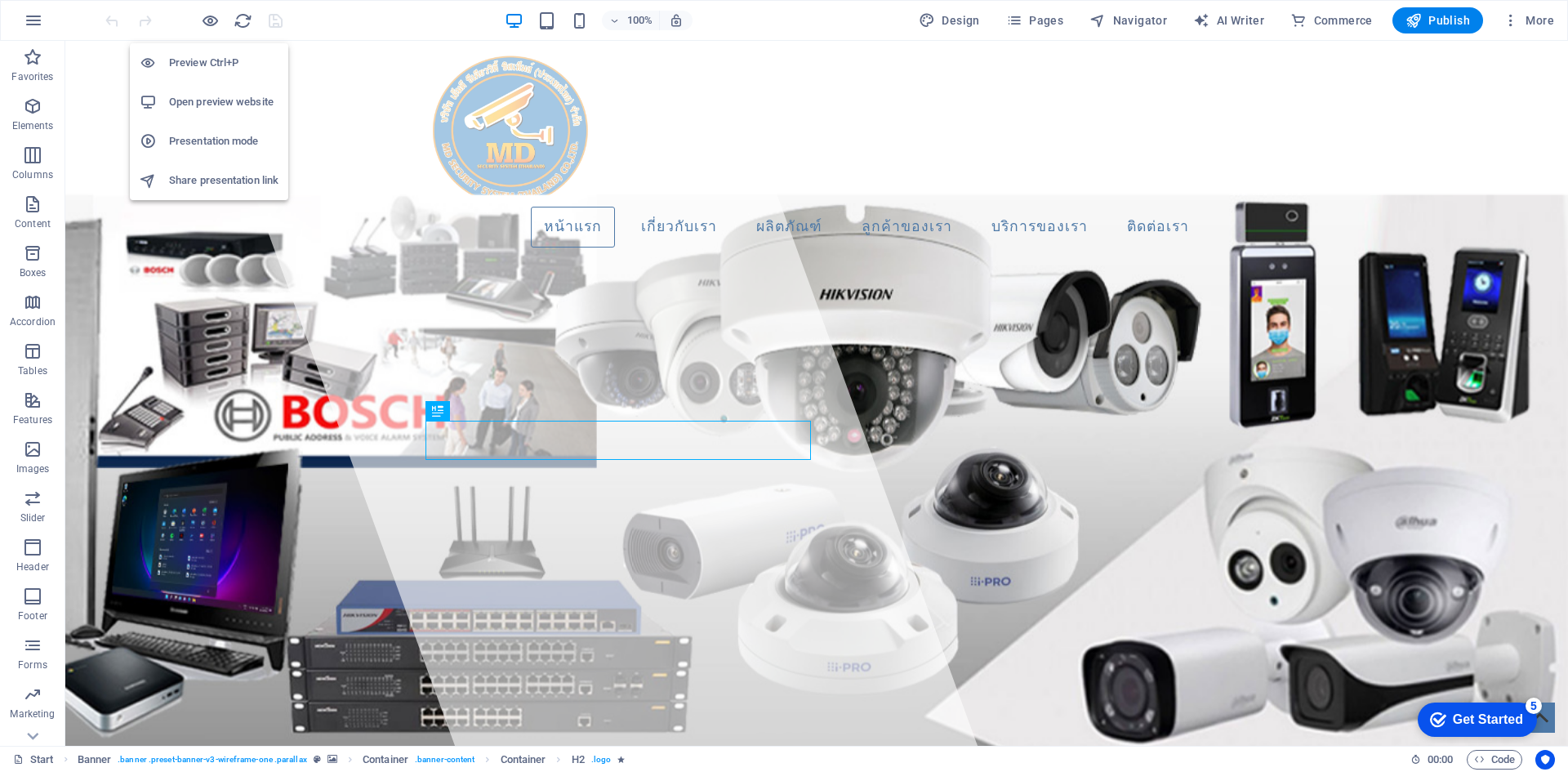
click at [203, 96] on h6 "Open preview website" at bounding box center [223, 102] width 110 height 20
click at [1513, 21] on icon "button" at bounding box center [1511, 21] width 16 height 16
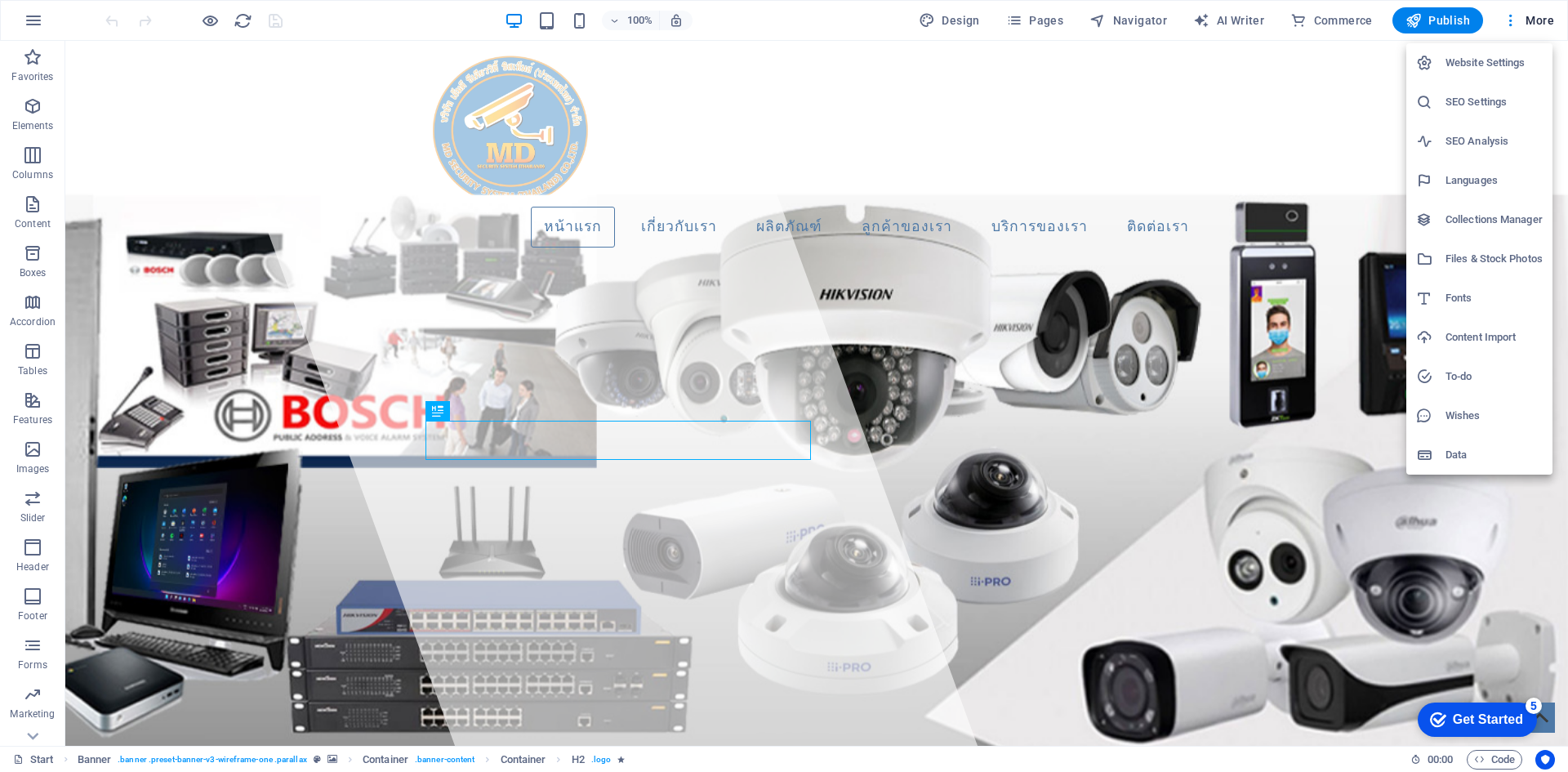
click at [1508, 55] on h6 "Website Settings" at bounding box center [1495, 63] width 97 height 20
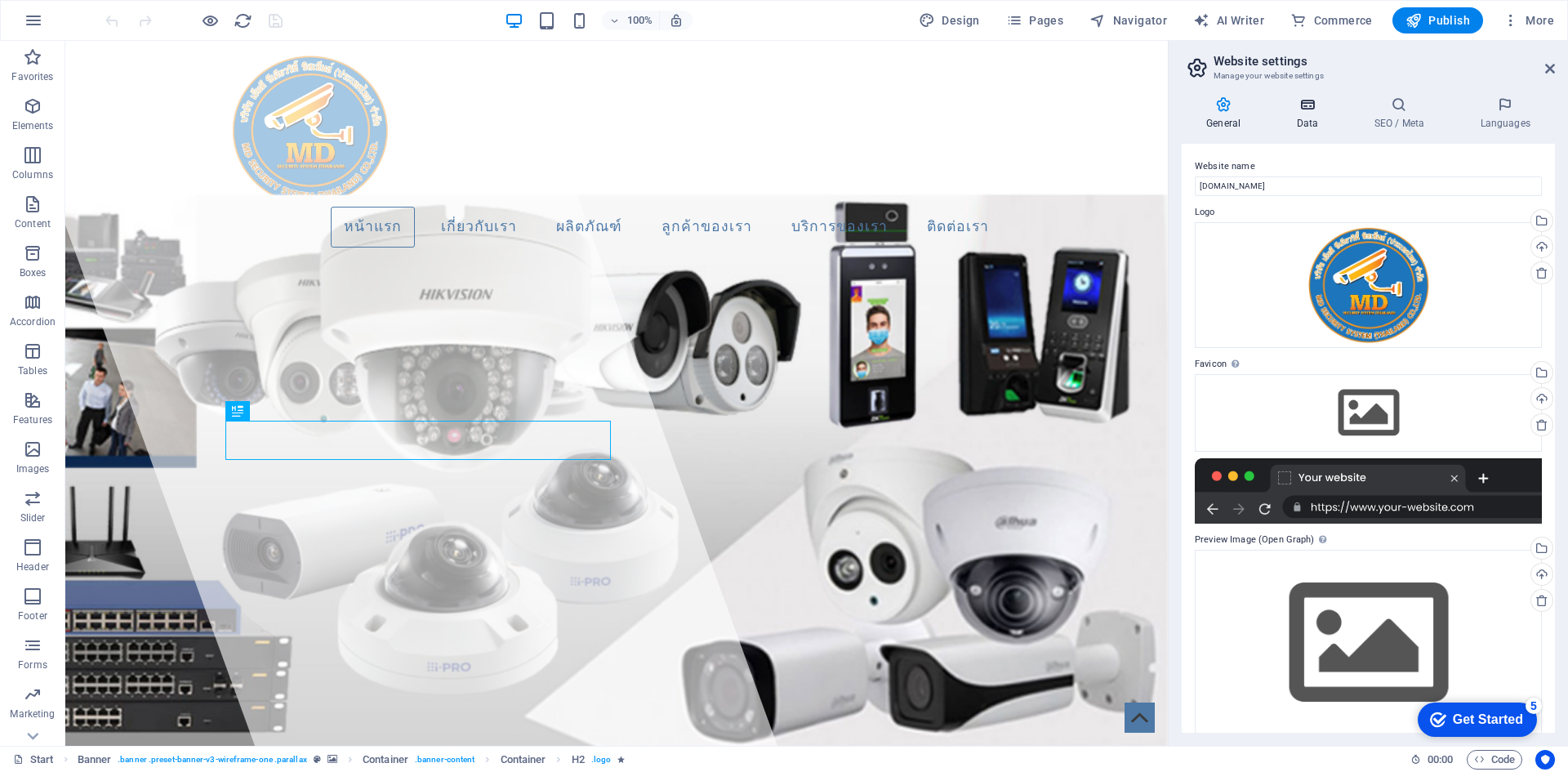
click at [1319, 100] on icon at bounding box center [1307, 105] width 71 height 16
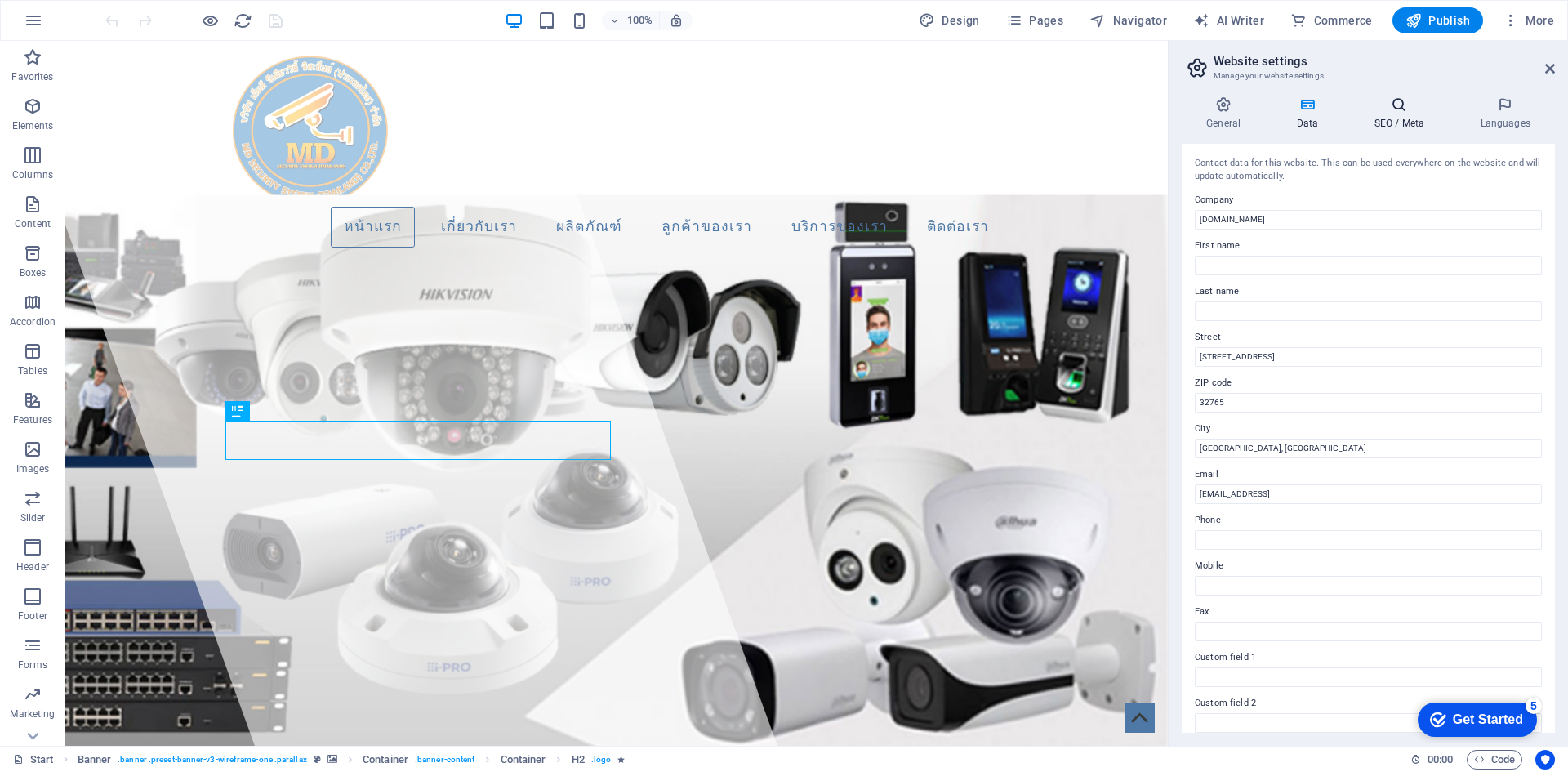
click at [1392, 129] on h4 "SEO / Meta" at bounding box center [1402, 114] width 106 height 35
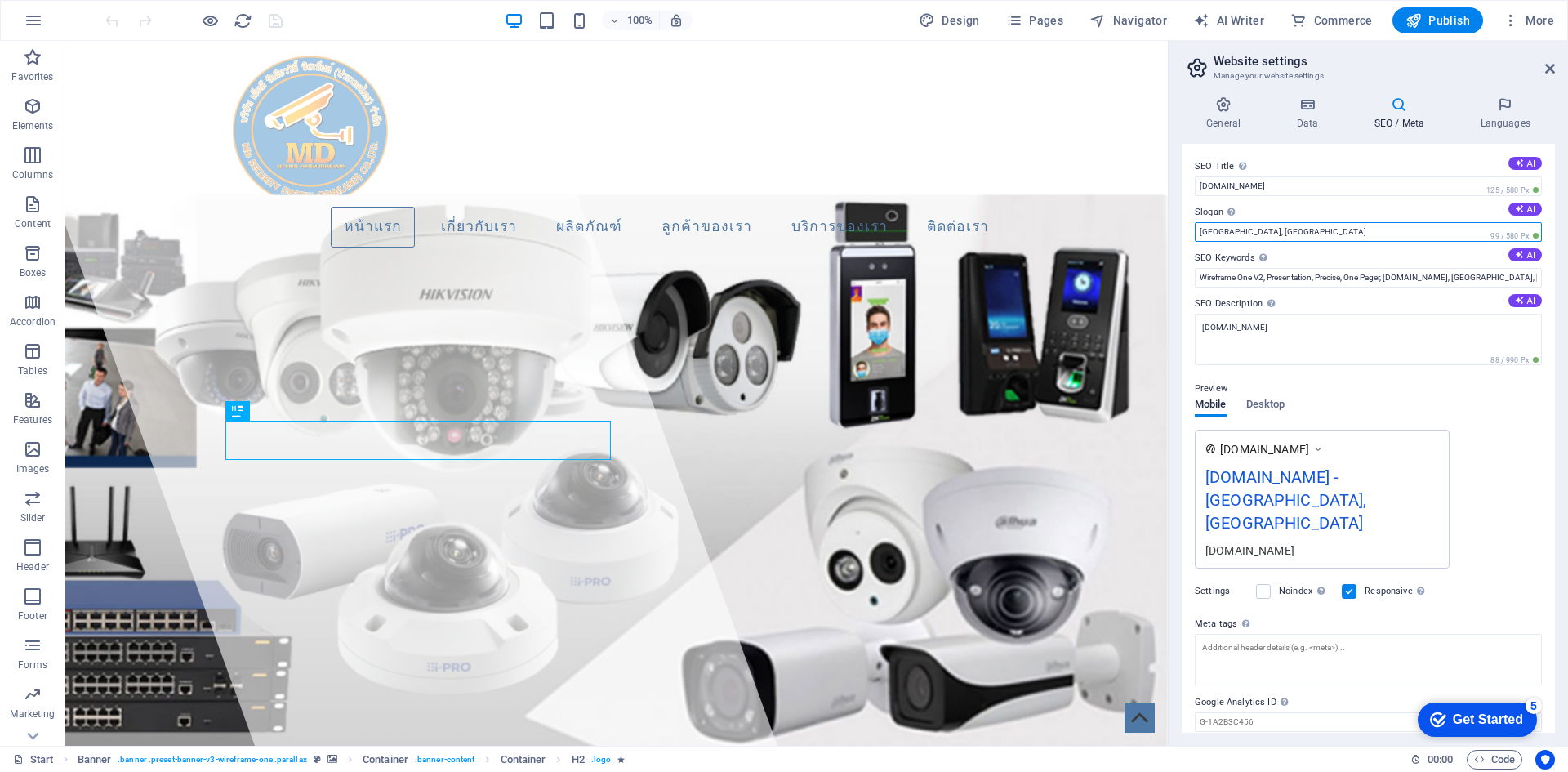
click at [1300, 232] on input "Oviedo, FL" at bounding box center [1369, 232] width 348 height 20
click at [1296, 109] on icon at bounding box center [1307, 105] width 71 height 16
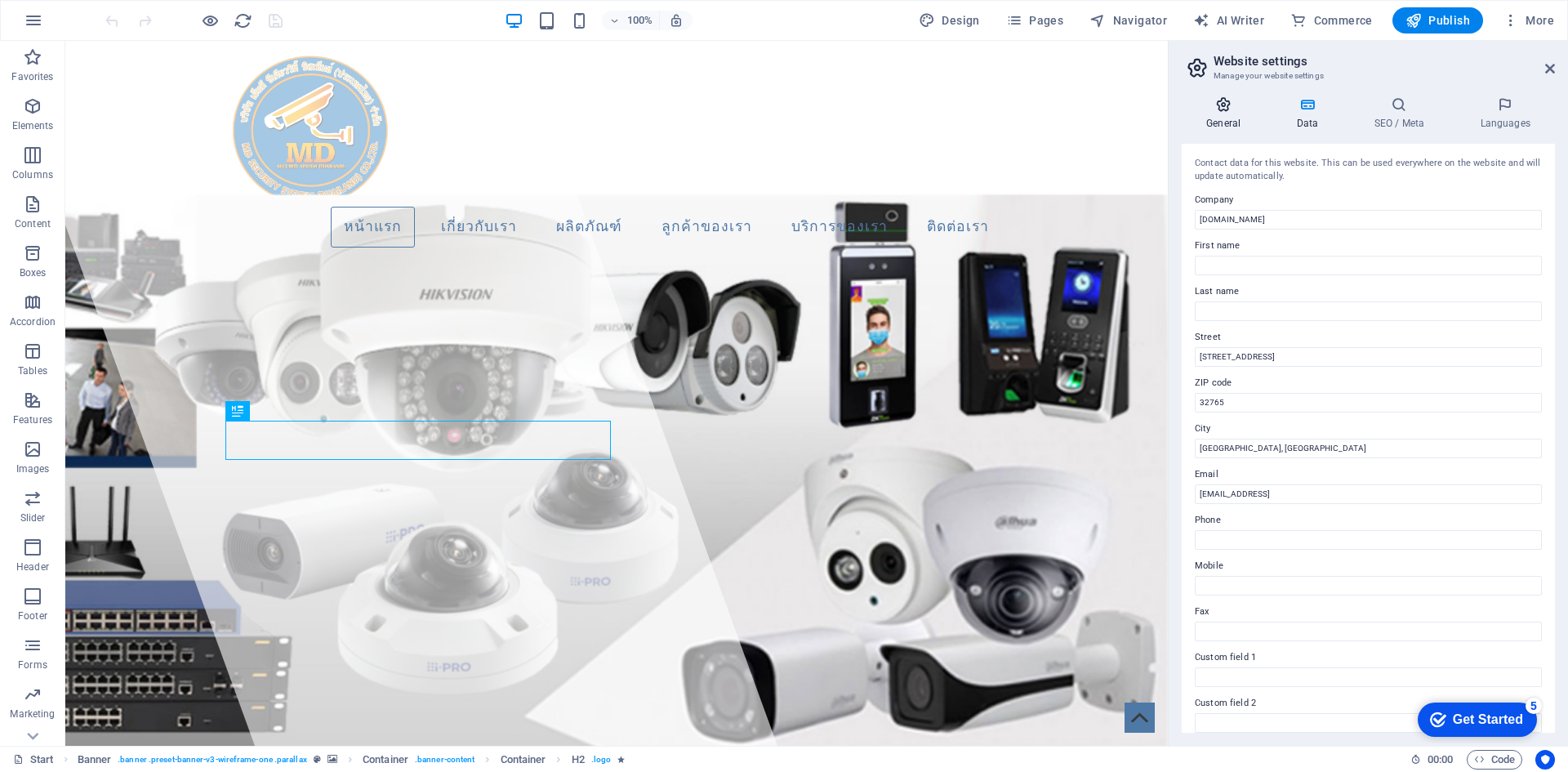
click at [1223, 114] on h4 "General" at bounding box center [1226, 114] width 90 height 35
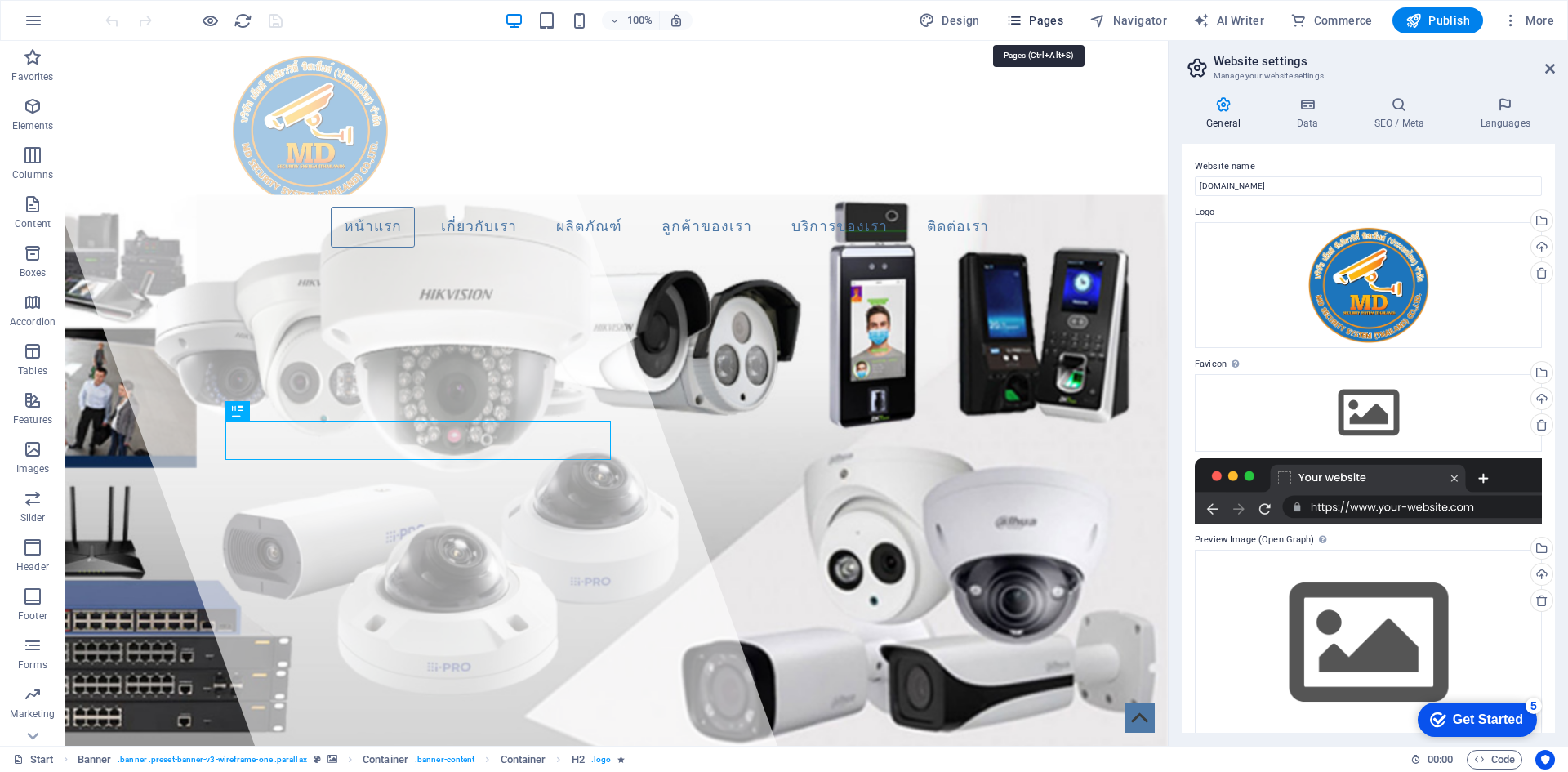
click at [1039, 20] on span "Pages" at bounding box center [1034, 21] width 57 height 16
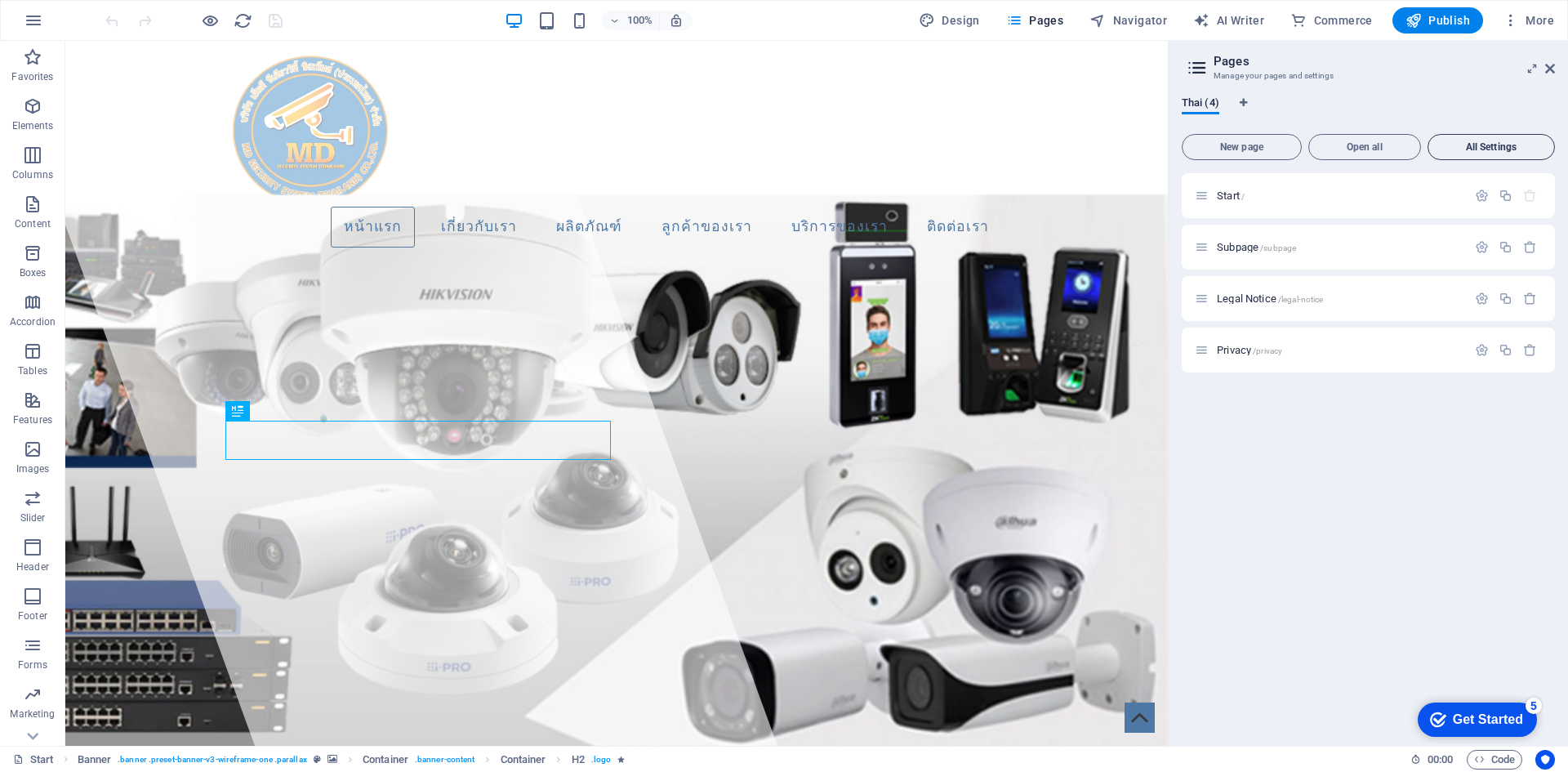
click at [1482, 150] on span "All Settings" at bounding box center [1491, 147] width 113 height 10
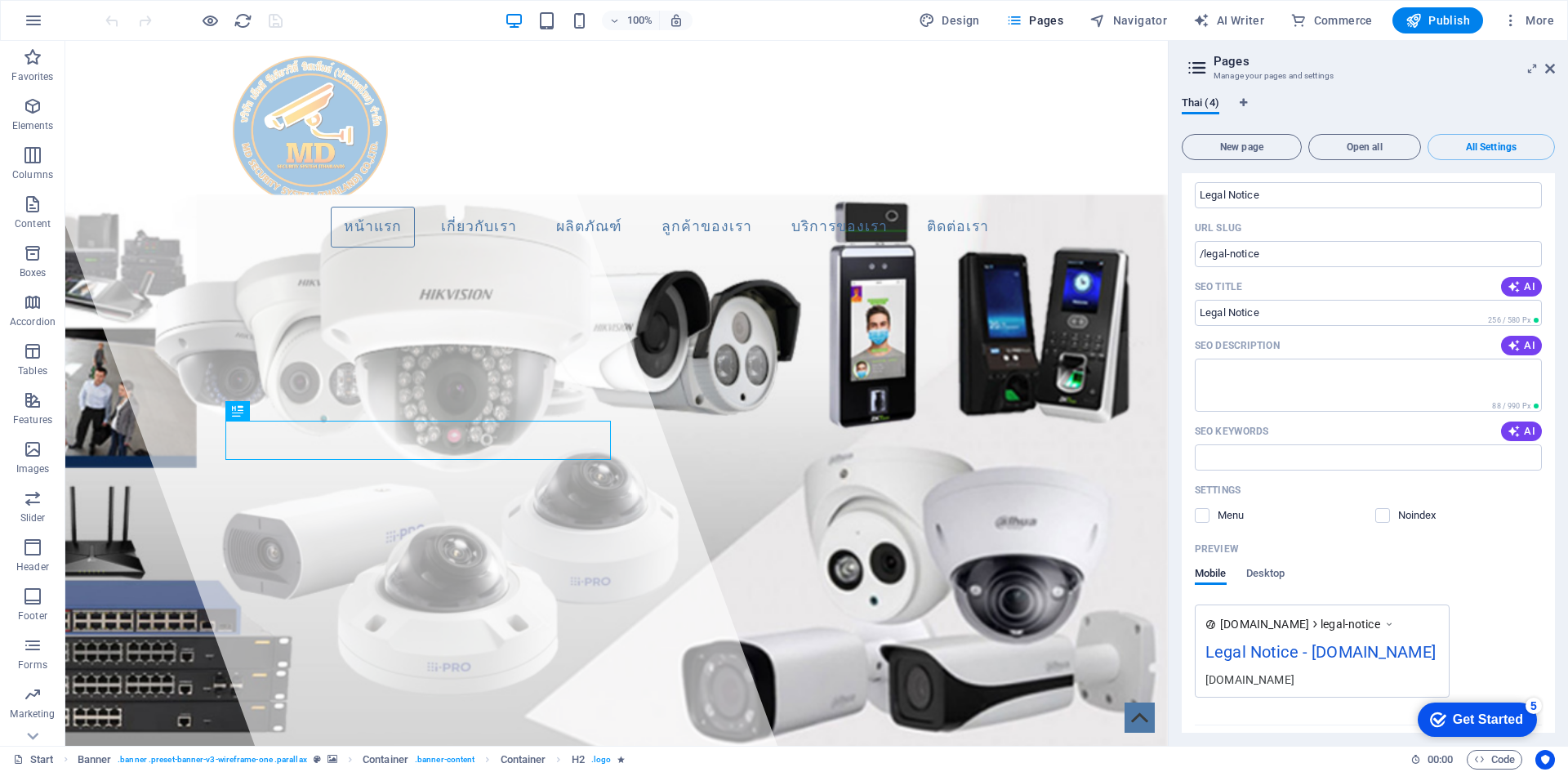
scroll to position [939, 0]
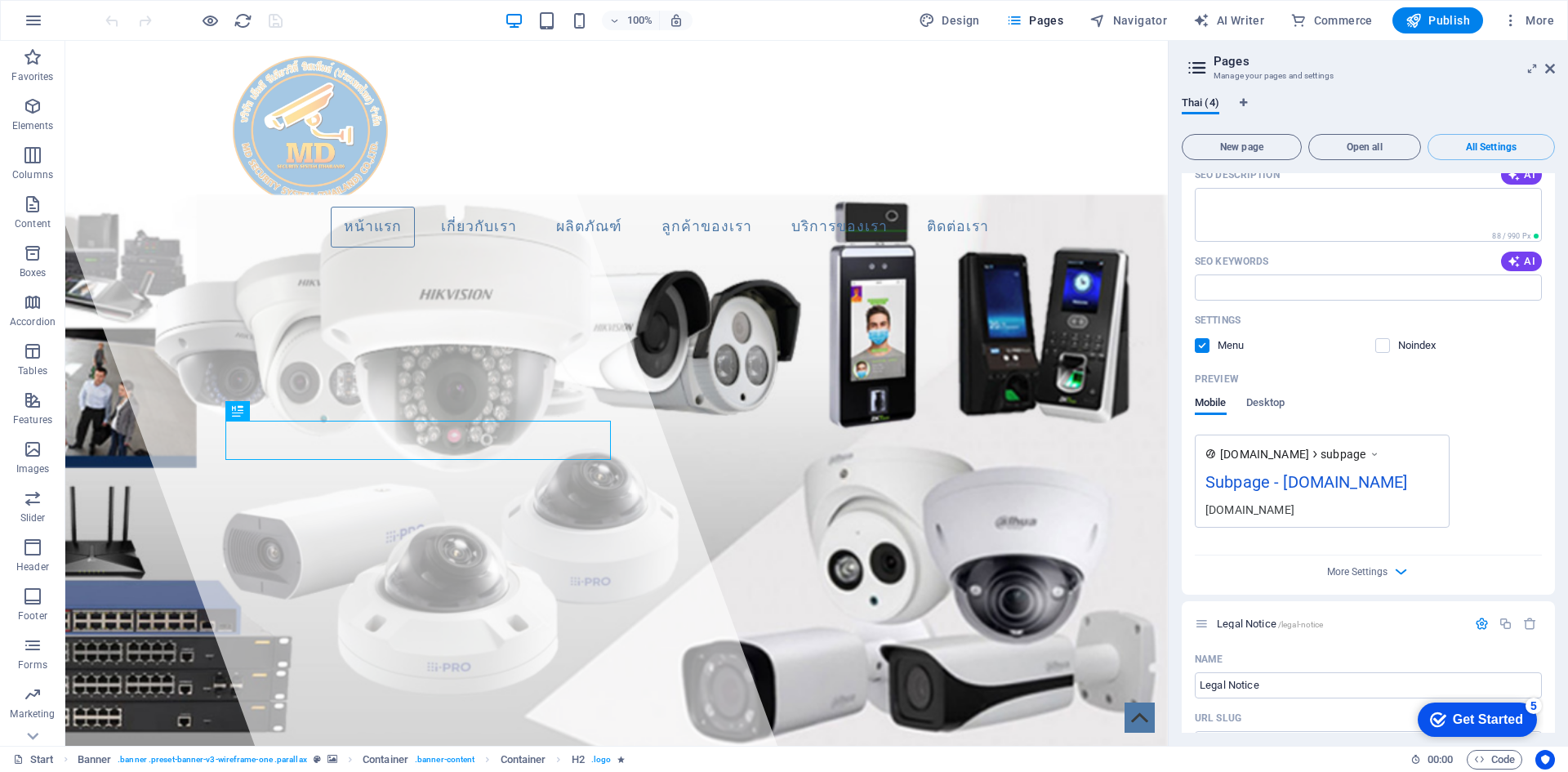
click at [1382, 555] on div "More Settings" at bounding box center [1369, 568] width 348 height 26
click at [1382, 566] on span "More Settings" at bounding box center [1357, 572] width 60 height 12
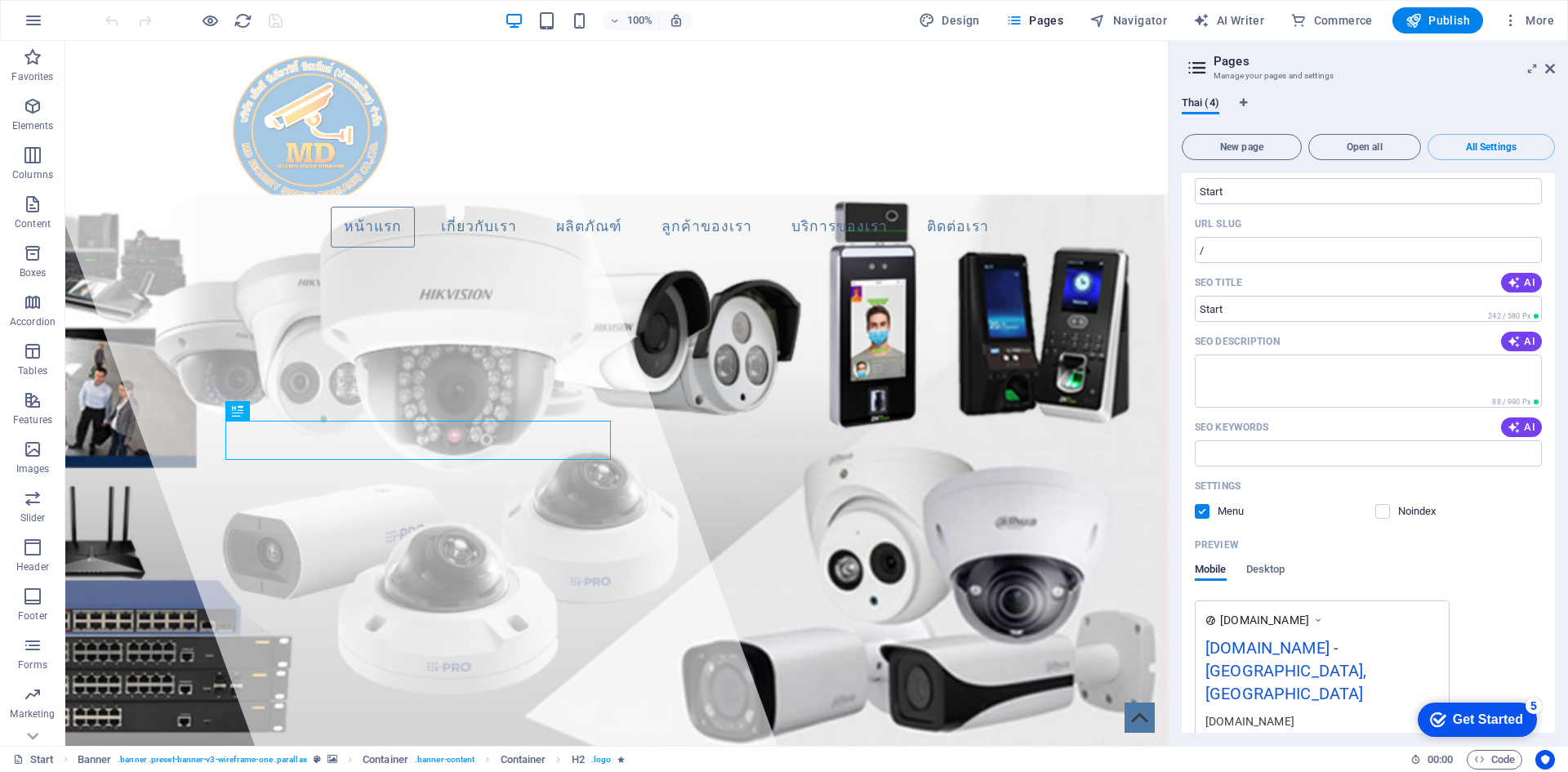
scroll to position [0, 0]
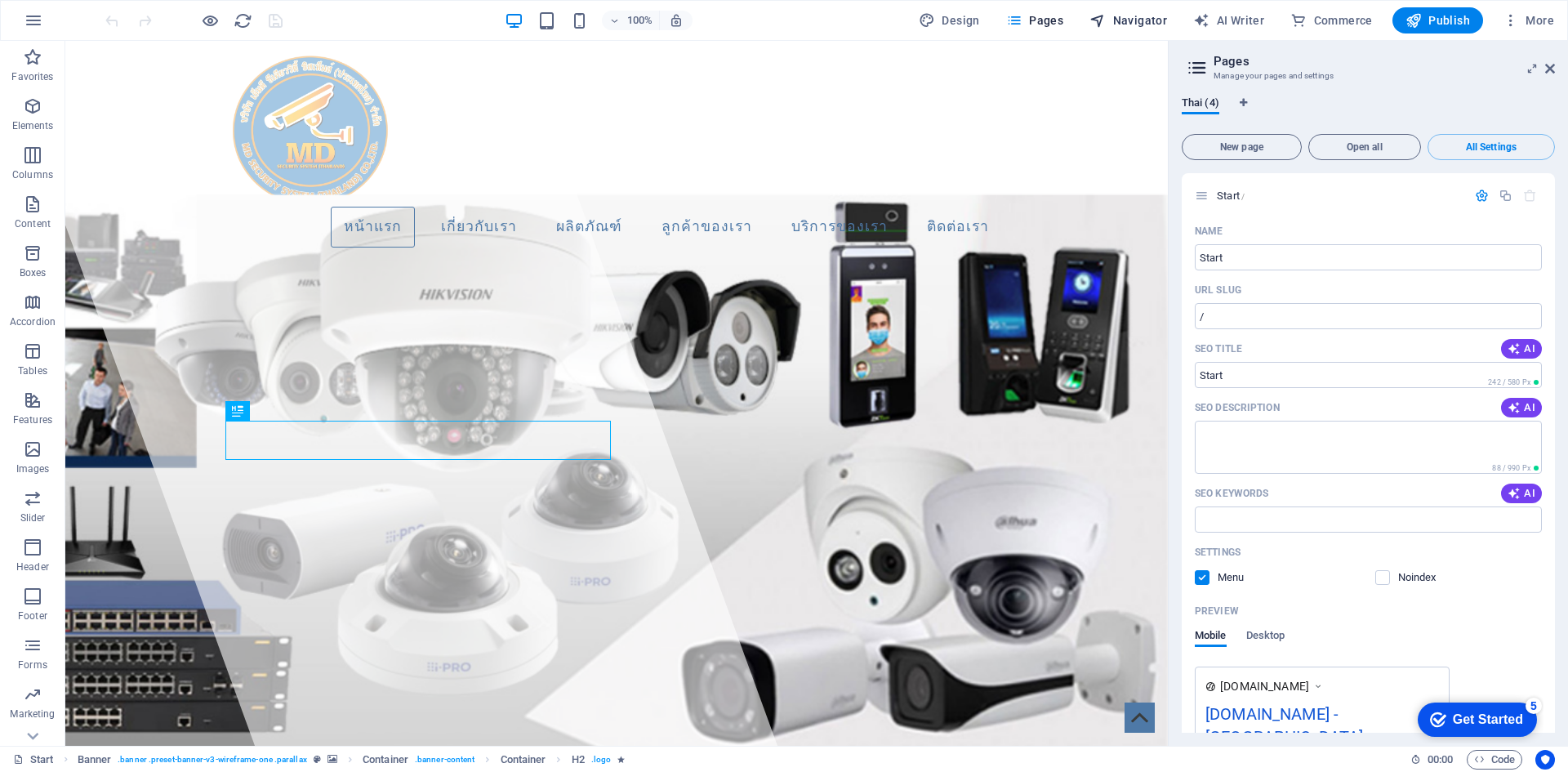
click at [1126, 13] on span "Navigator" at bounding box center [1128, 21] width 77 height 16
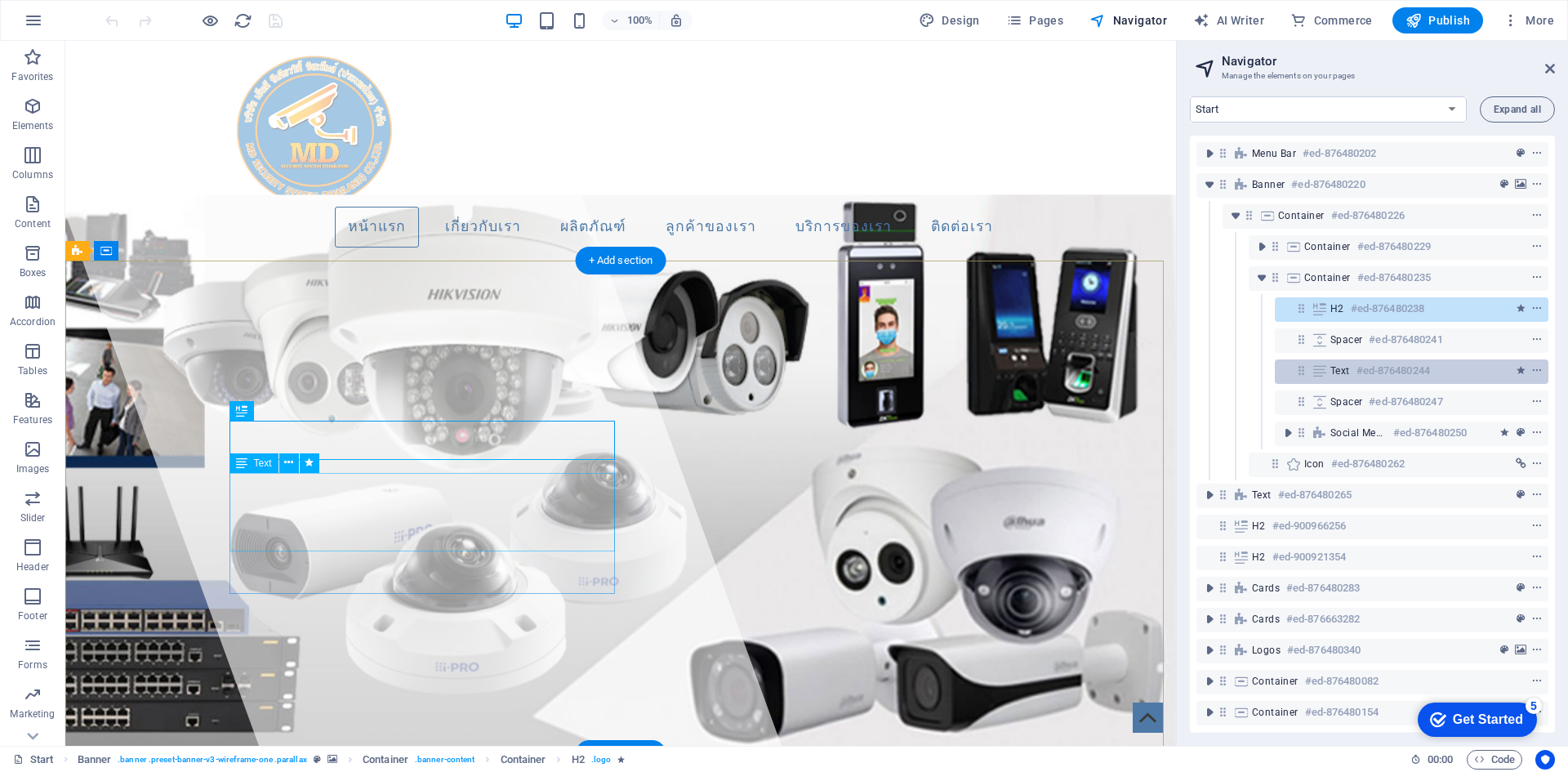
scroll to position [43, 0]
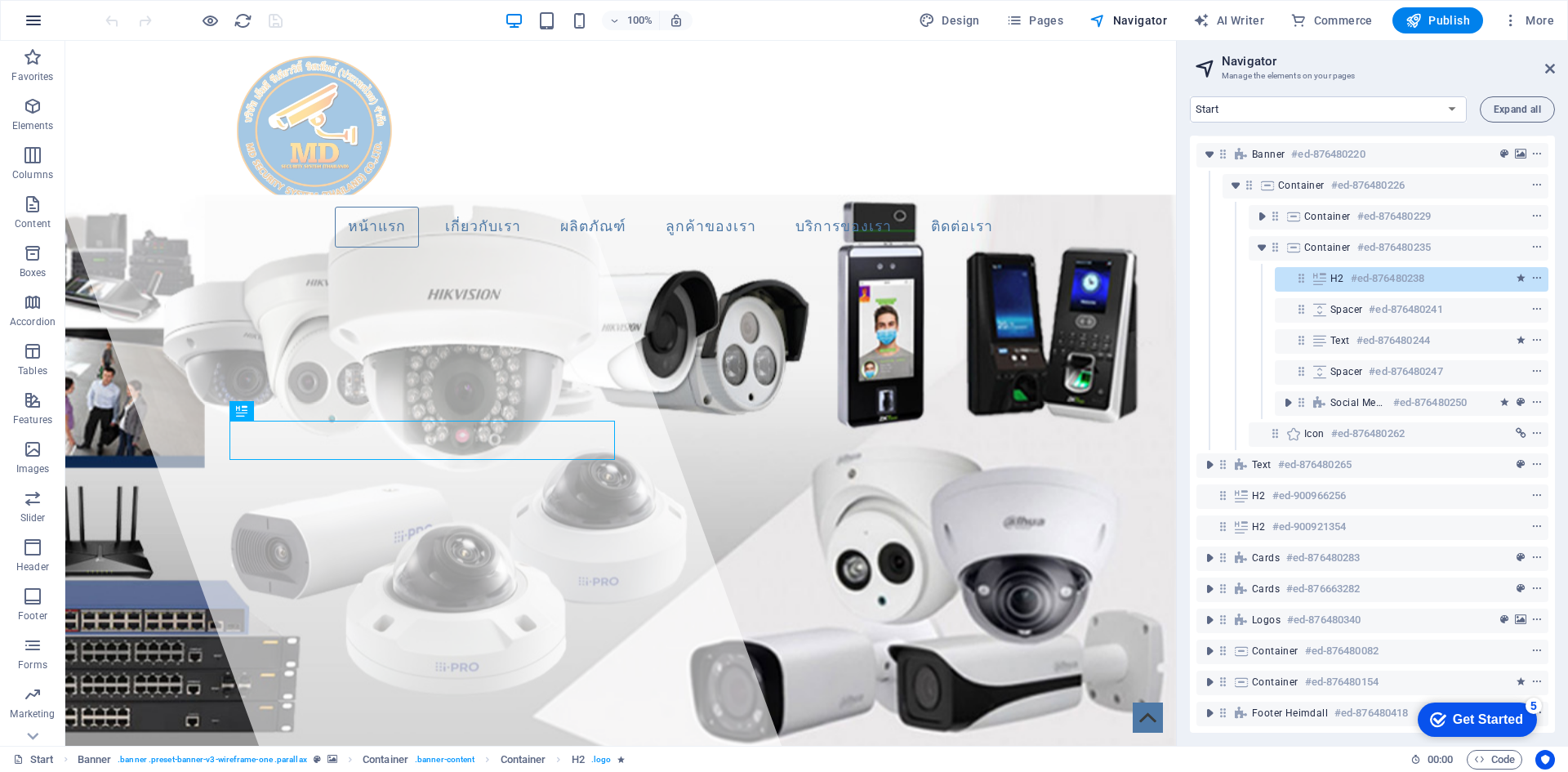
click at [42, 23] on icon "button" at bounding box center [34, 21] width 20 height 20
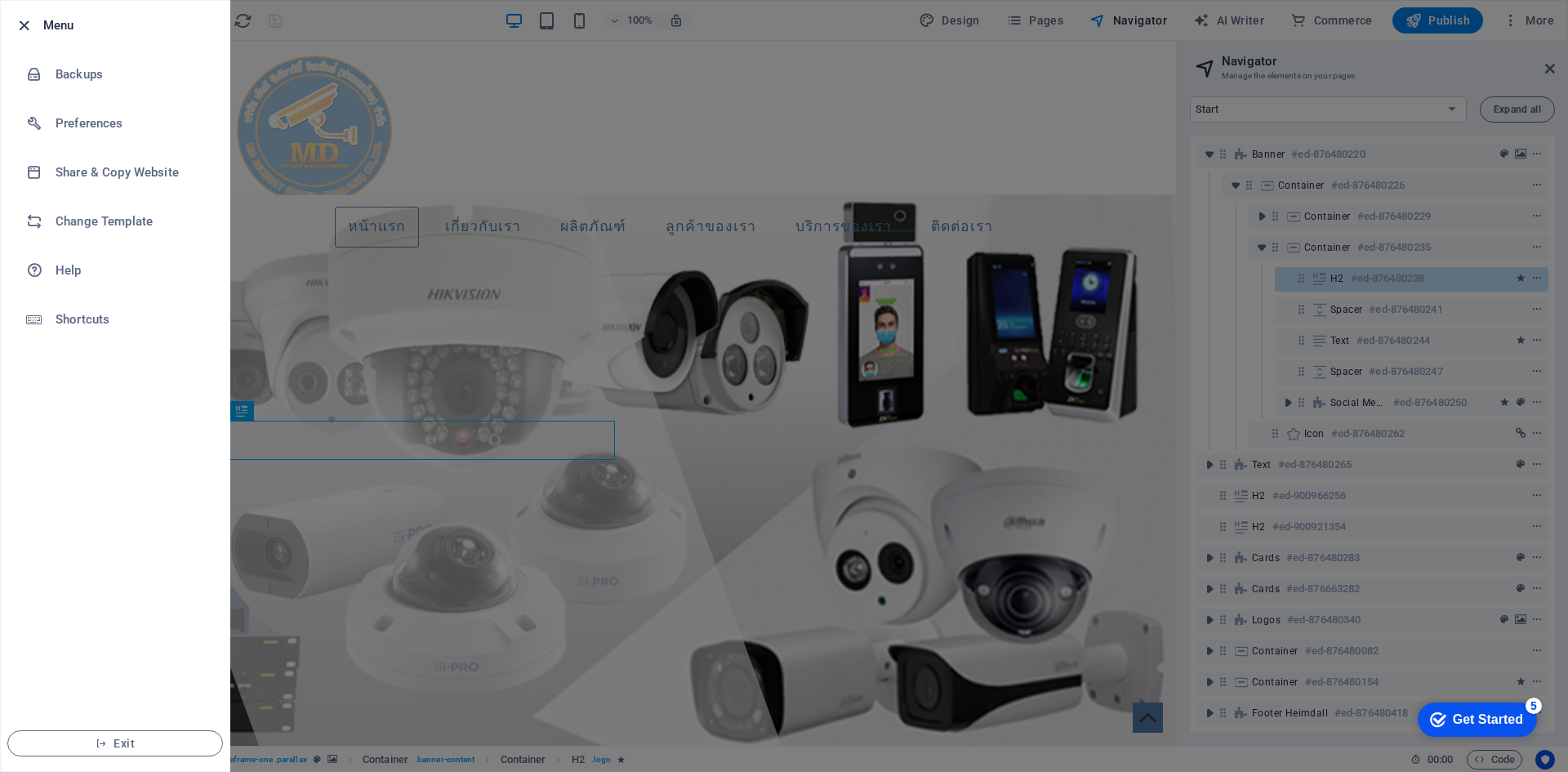
click at [24, 22] on icon "button" at bounding box center [24, 26] width 19 height 19
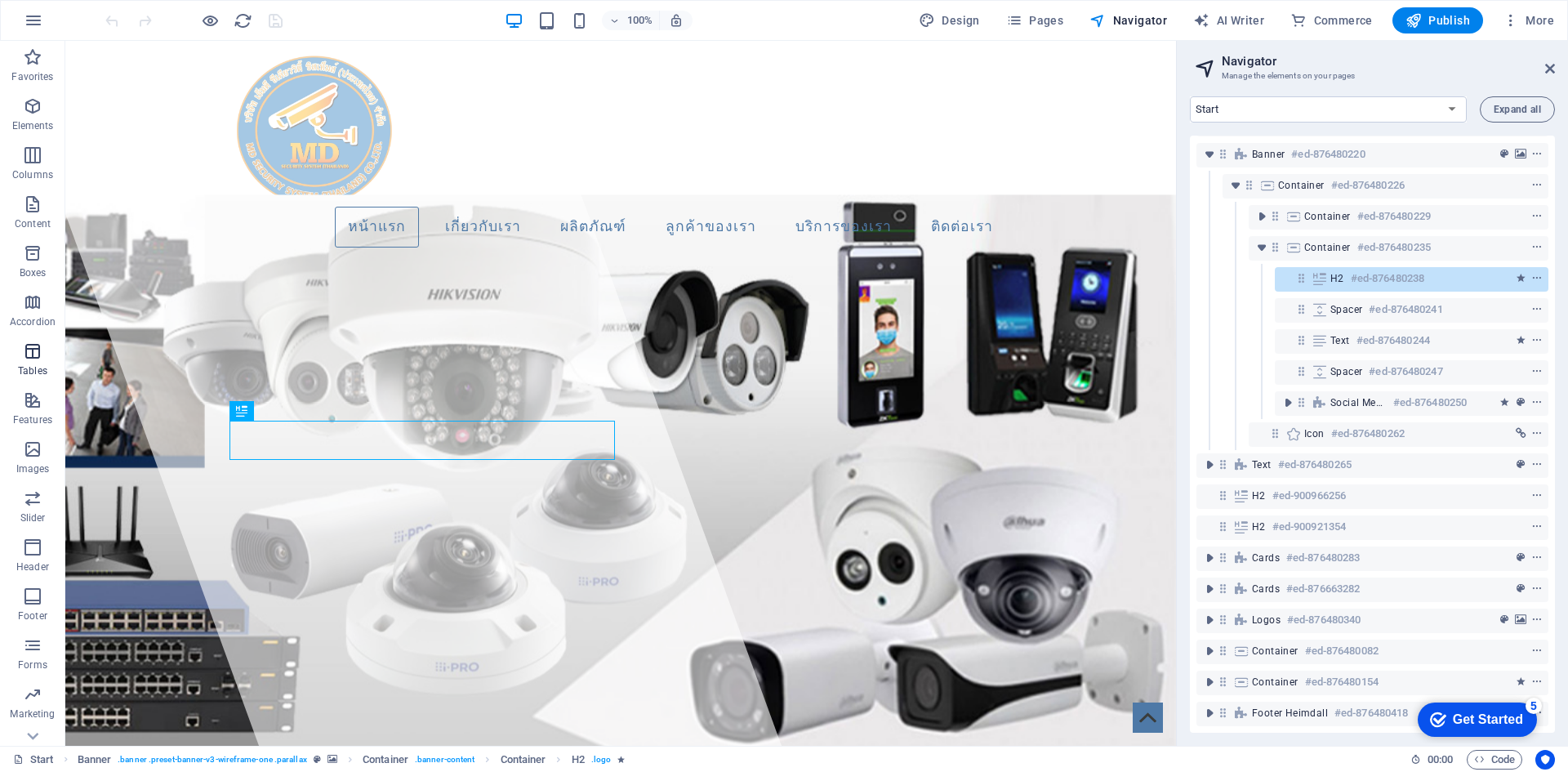
scroll to position [79, 0]
click at [28, 582] on p "Forms" at bounding box center [33, 586] width 30 height 13
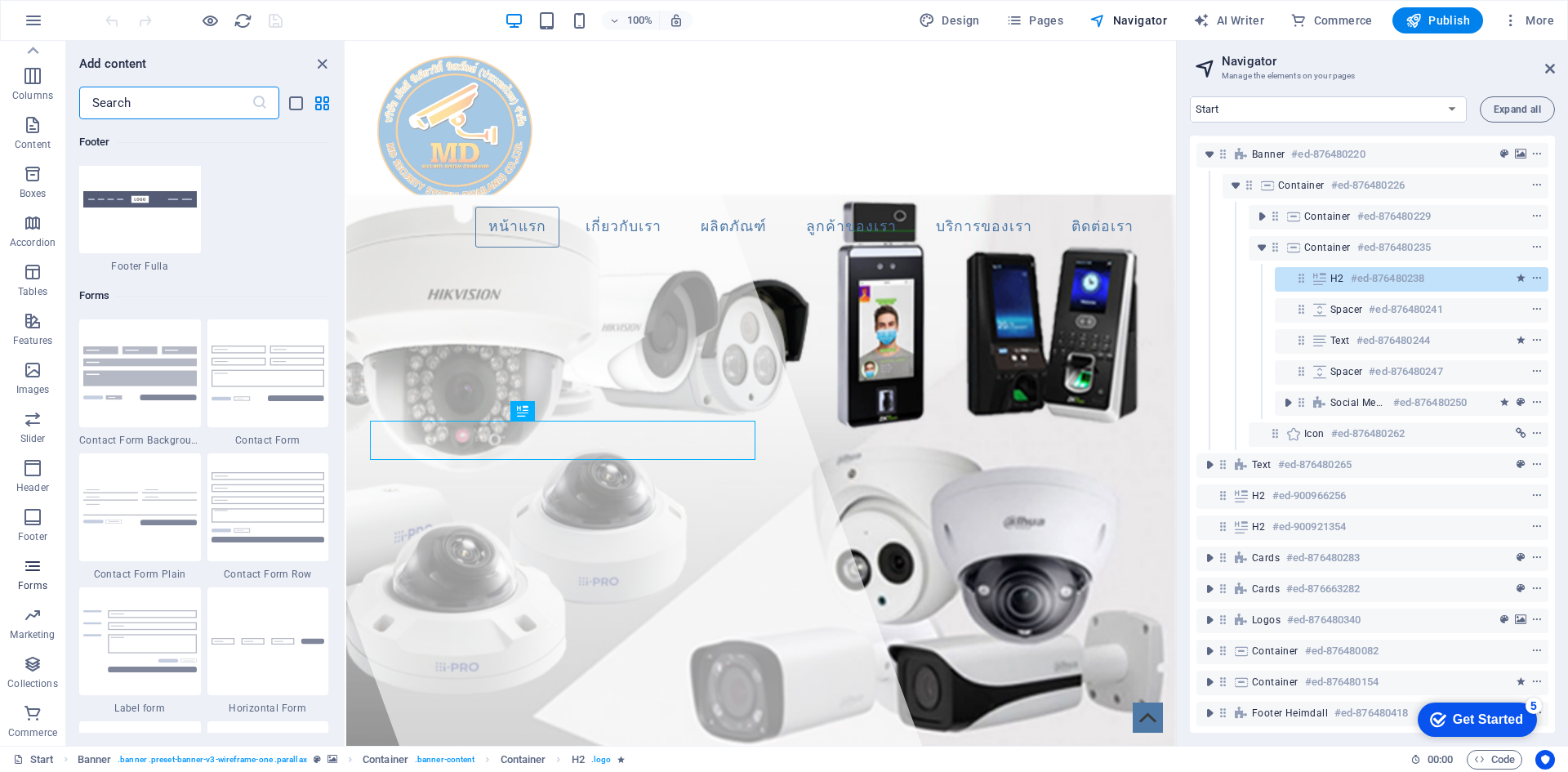
scroll to position [11931, 0]
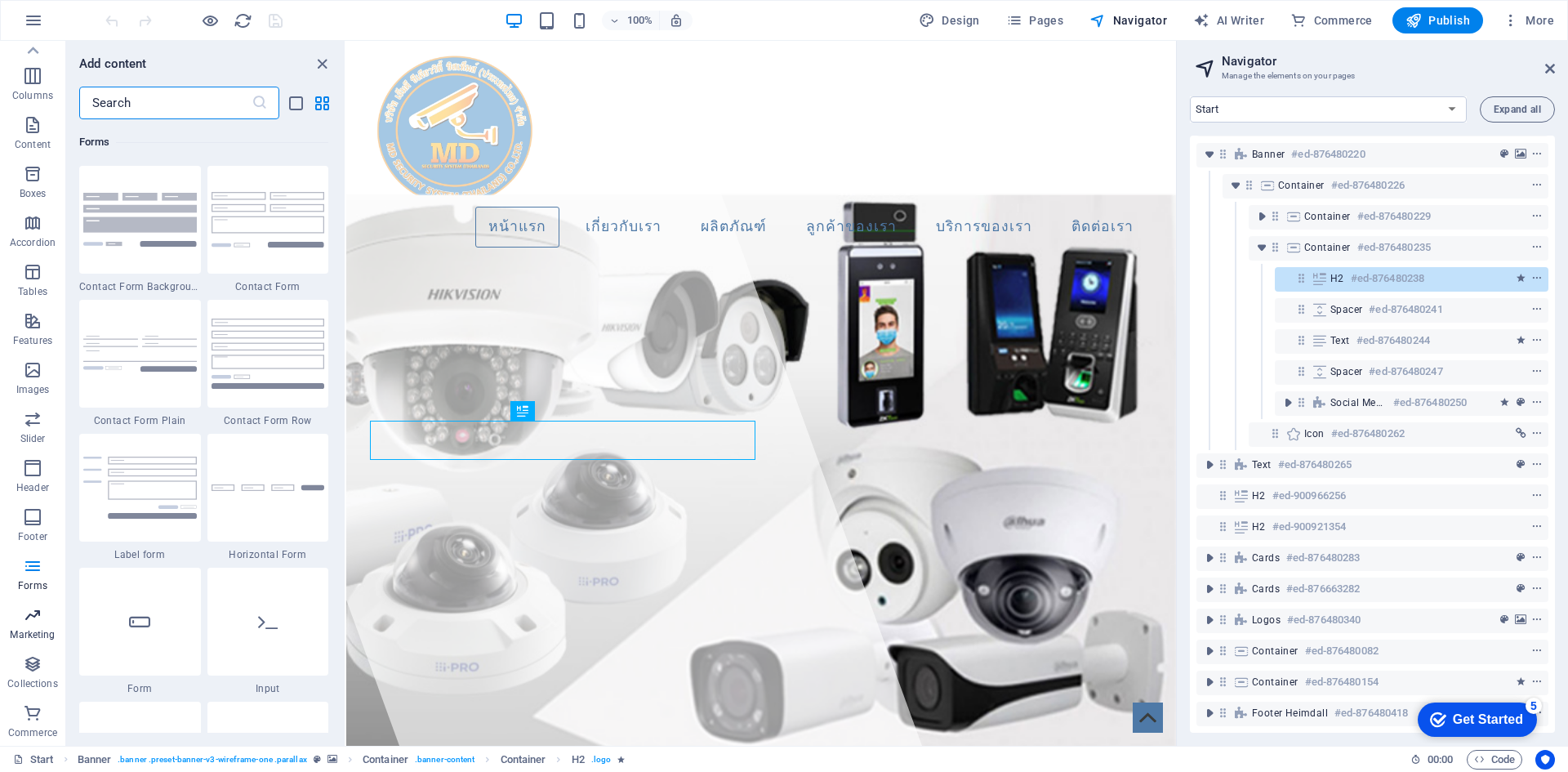
click at [13, 622] on span "Marketing" at bounding box center [32, 625] width 65 height 40
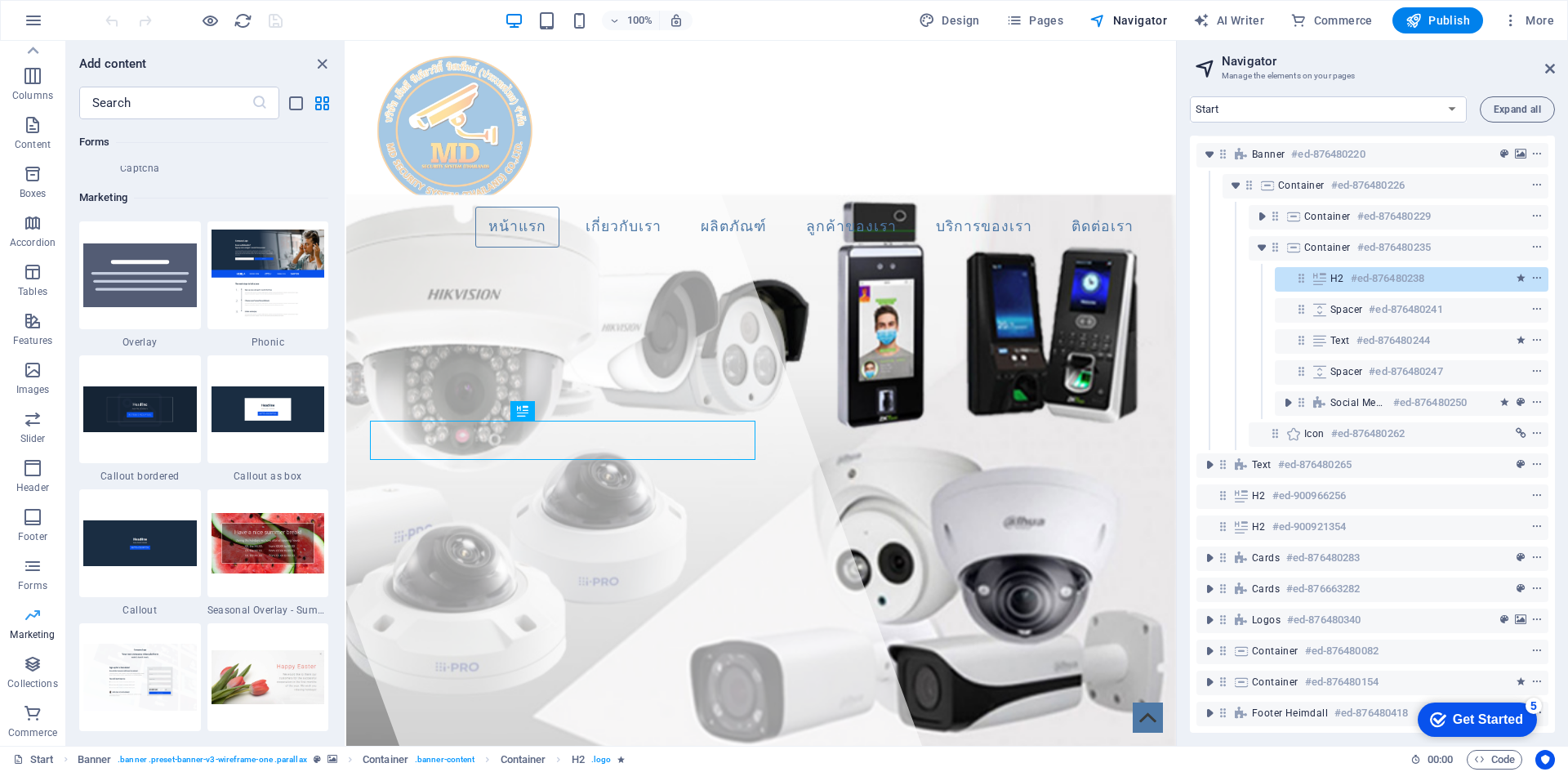
scroll to position [13311, 0]
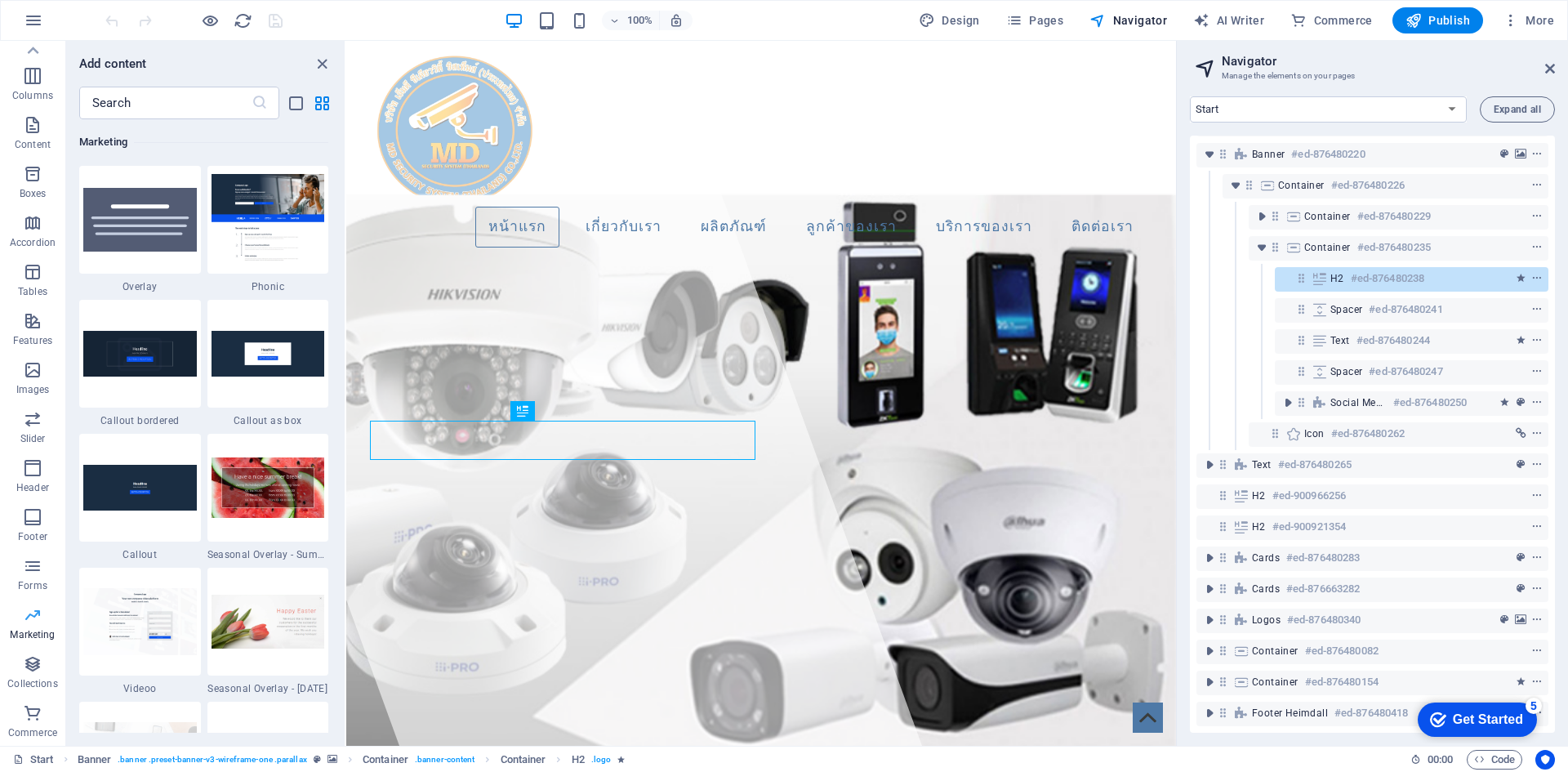
click at [36, 648] on button "Marketing" at bounding box center [32, 624] width 65 height 49
click at [12, 661] on span "Collections" at bounding box center [32, 674] width 65 height 40
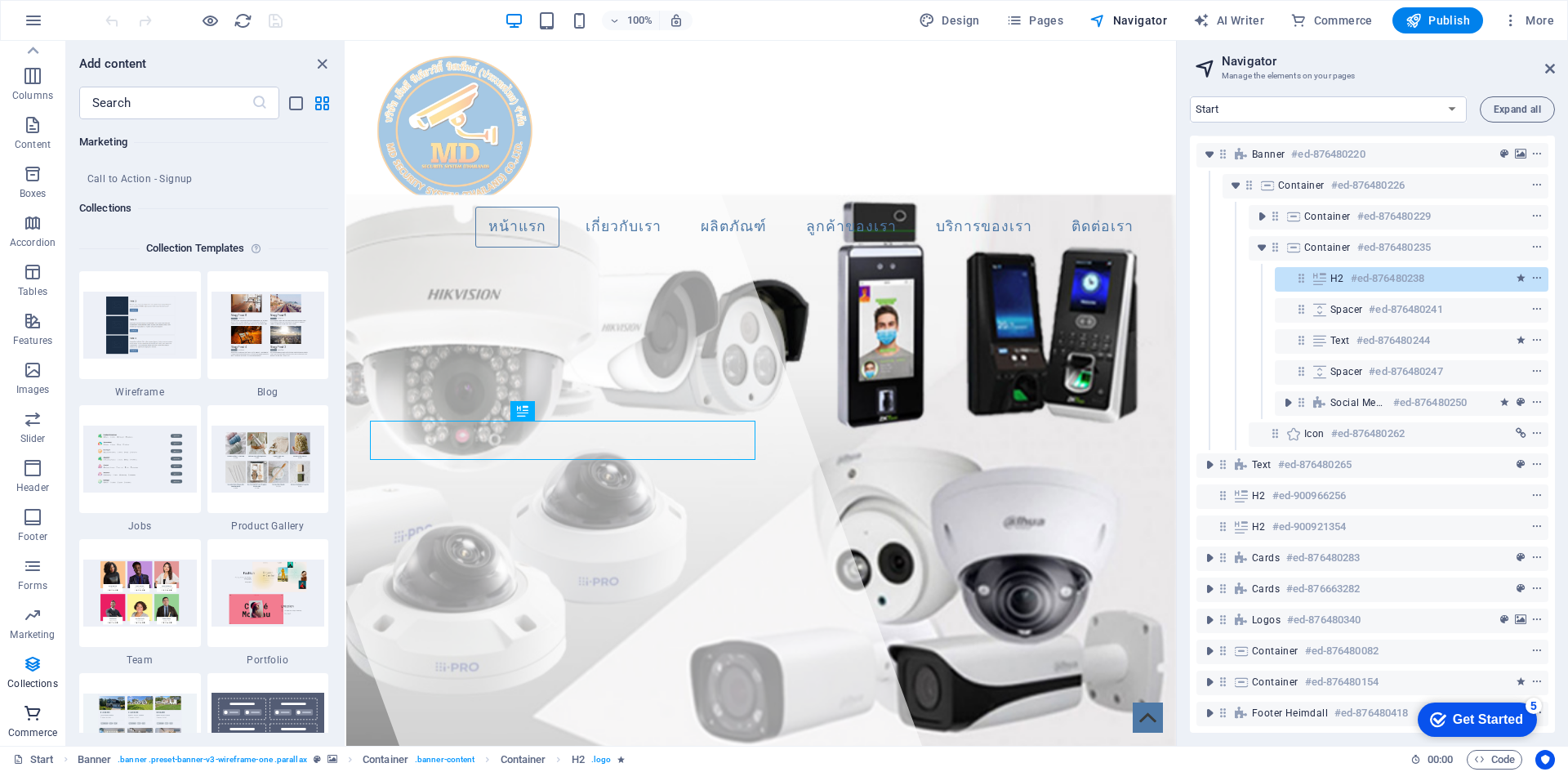
scroll to position [14960, 0]
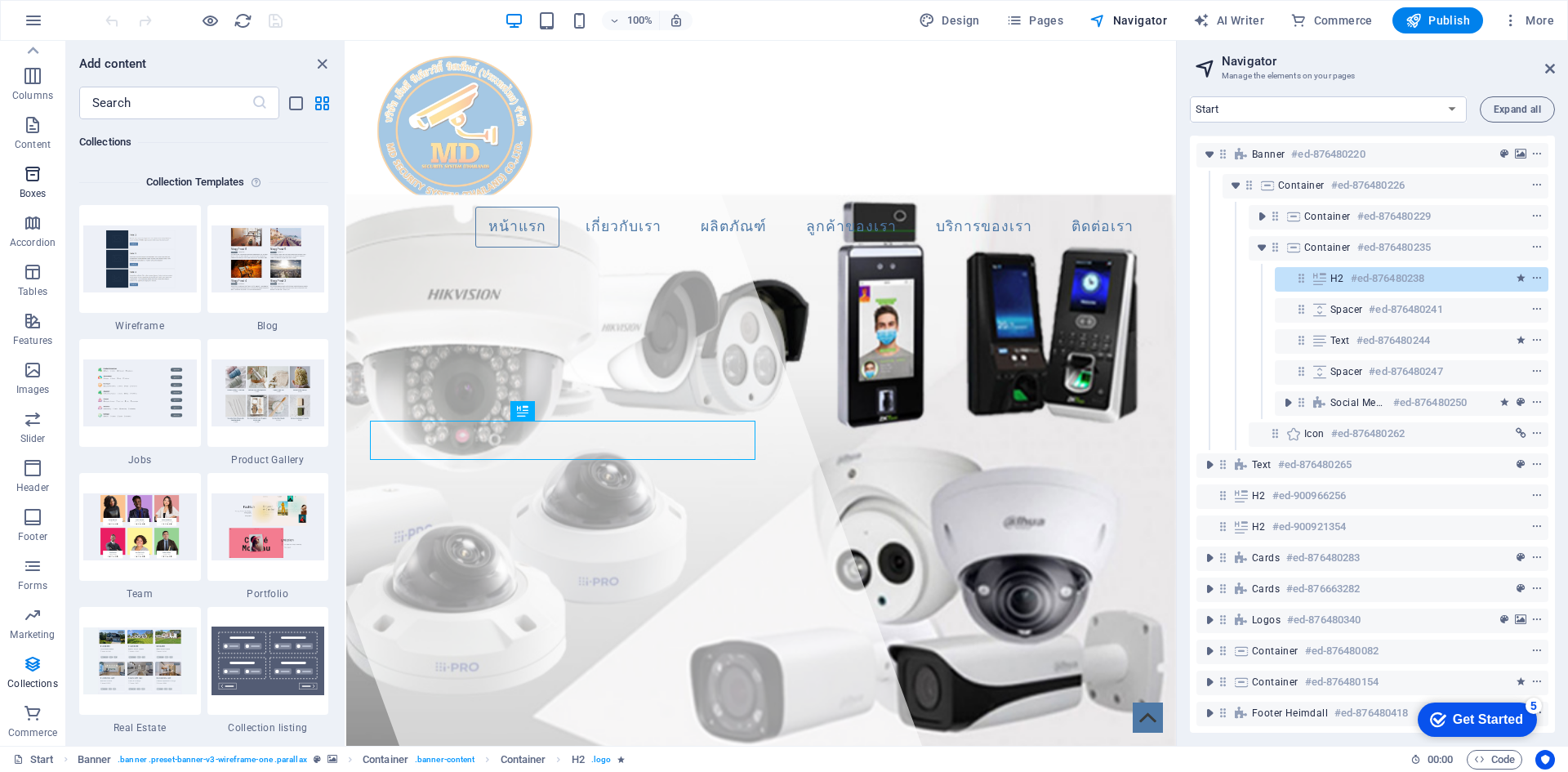
click at [38, 177] on icon "button" at bounding box center [33, 174] width 20 height 20
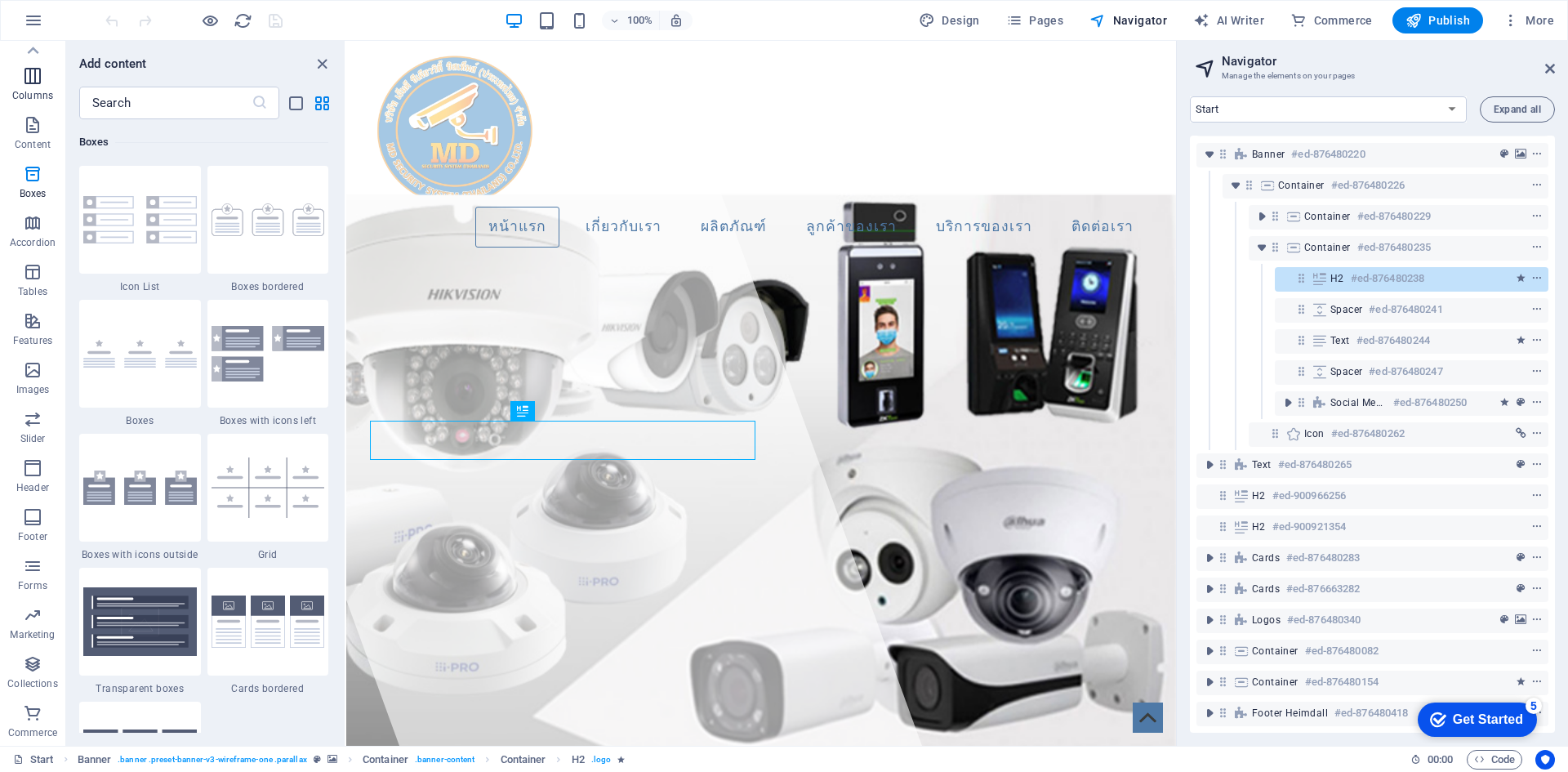
click at [48, 95] on p "Columns" at bounding box center [33, 96] width 41 height 13
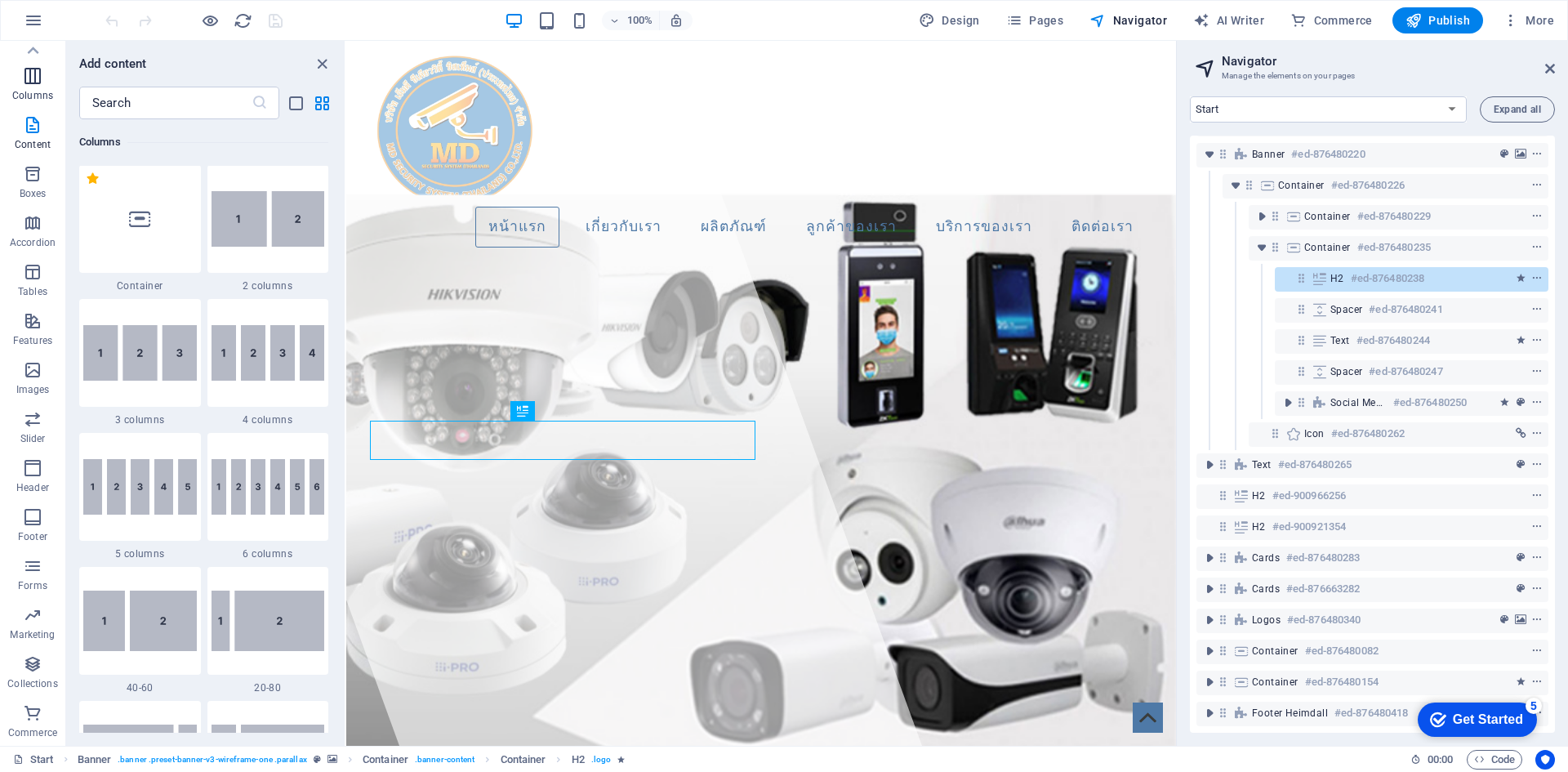
scroll to position [809, 0]
click at [315, 57] on icon "close panel" at bounding box center [322, 63] width 19 height 19
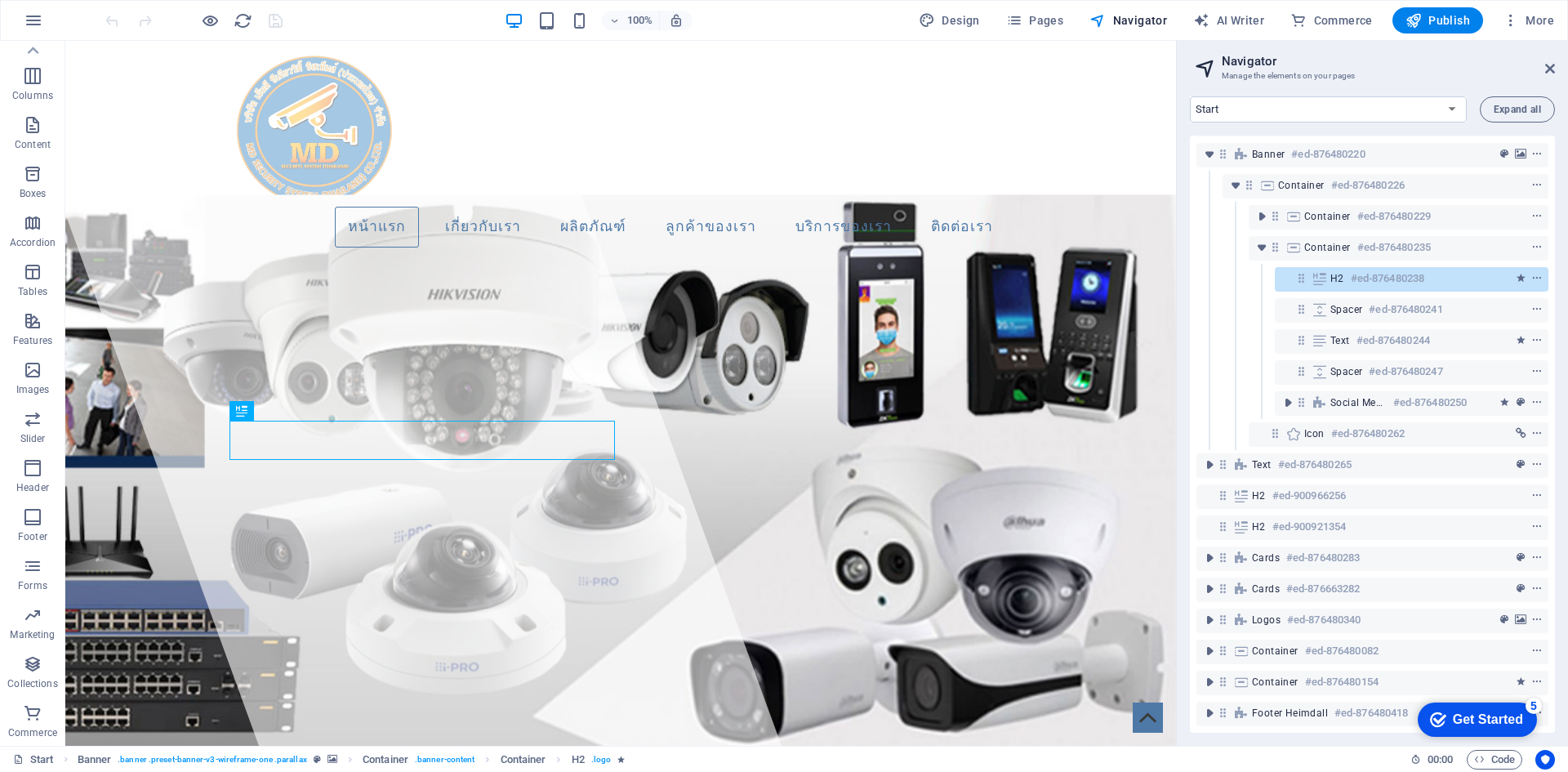
click at [1560, 63] on aside "Navigator Manage the elements on your pages Start Subpage Legal Notice Privacy …" at bounding box center [1372, 394] width 392 height 705
click at [1556, 68] on aside "Navigator Manage the elements on your pages Start Subpage Legal Notice Privacy …" at bounding box center [1372, 394] width 392 height 705
click at [1547, 64] on icon at bounding box center [1551, 68] width 10 height 13
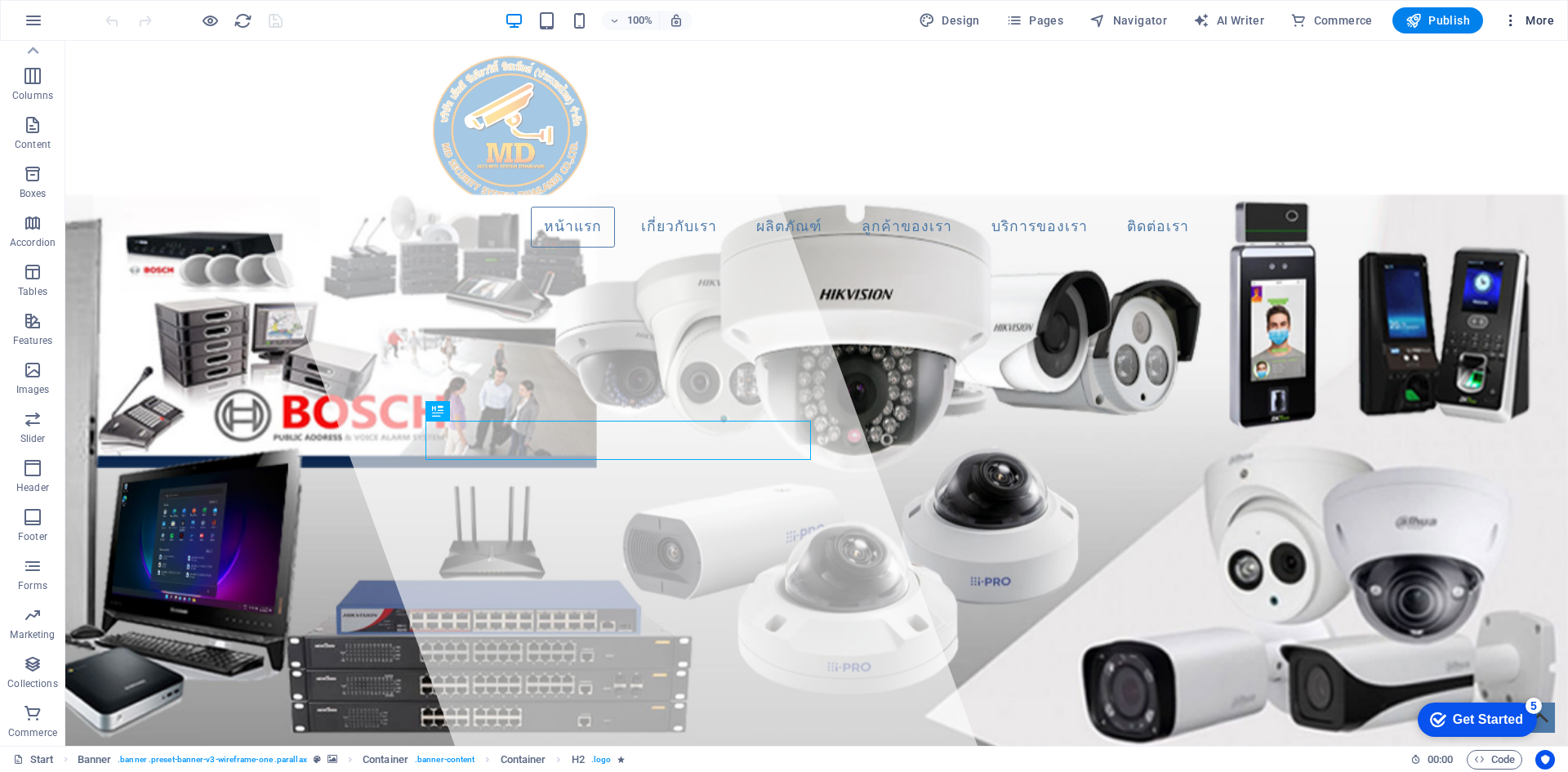
click at [1540, 22] on span "More" at bounding box center [1528, 21] width 51 height 16
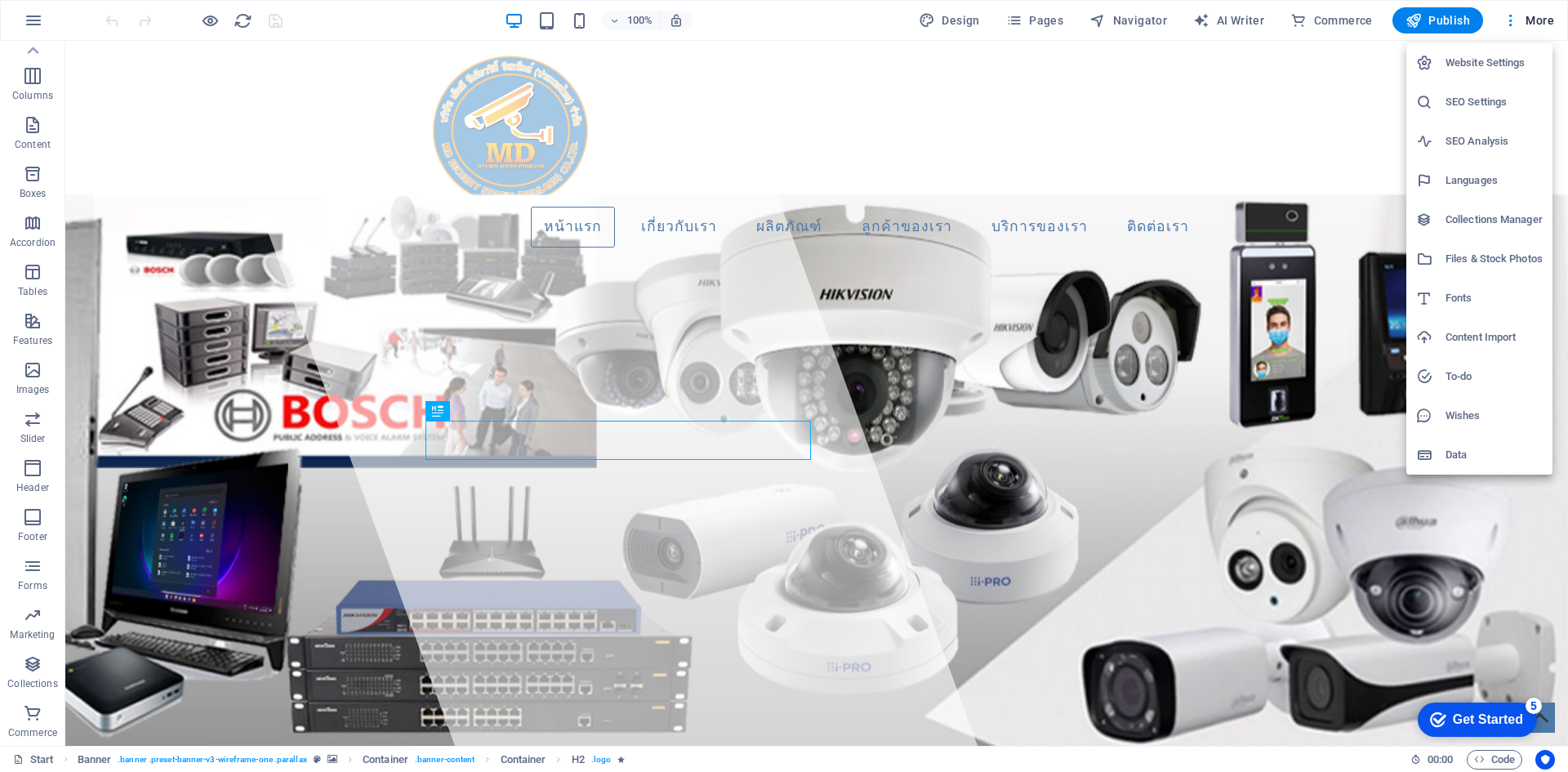
click at [1482, 461] on h6 "Data" at bounding box center [1495, 456] width 97 height 20
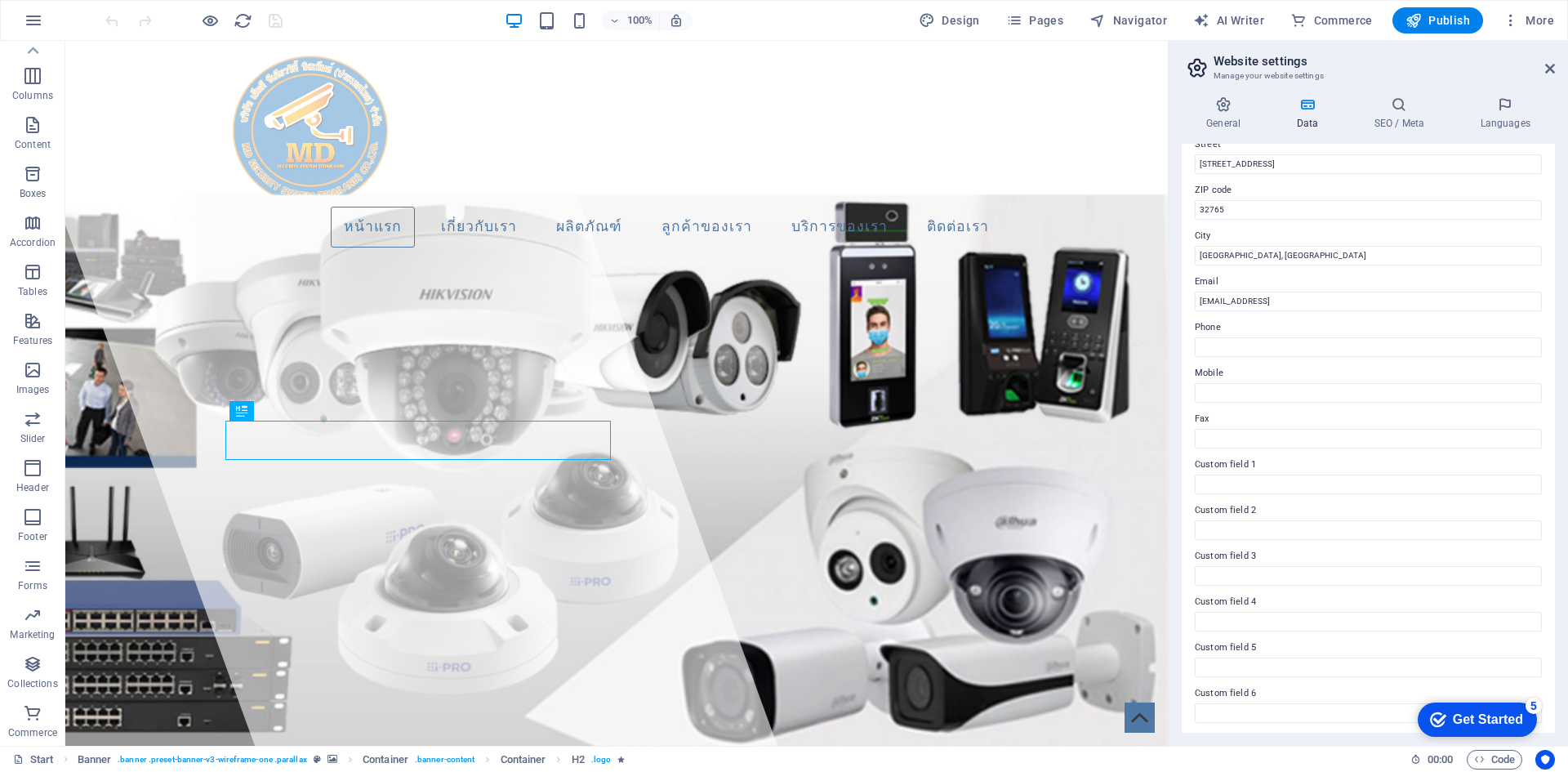
scroll to position [196, 0]
click at [1500, 756] on span "Code" at bounding box center [1495, 760] width 41 height 20
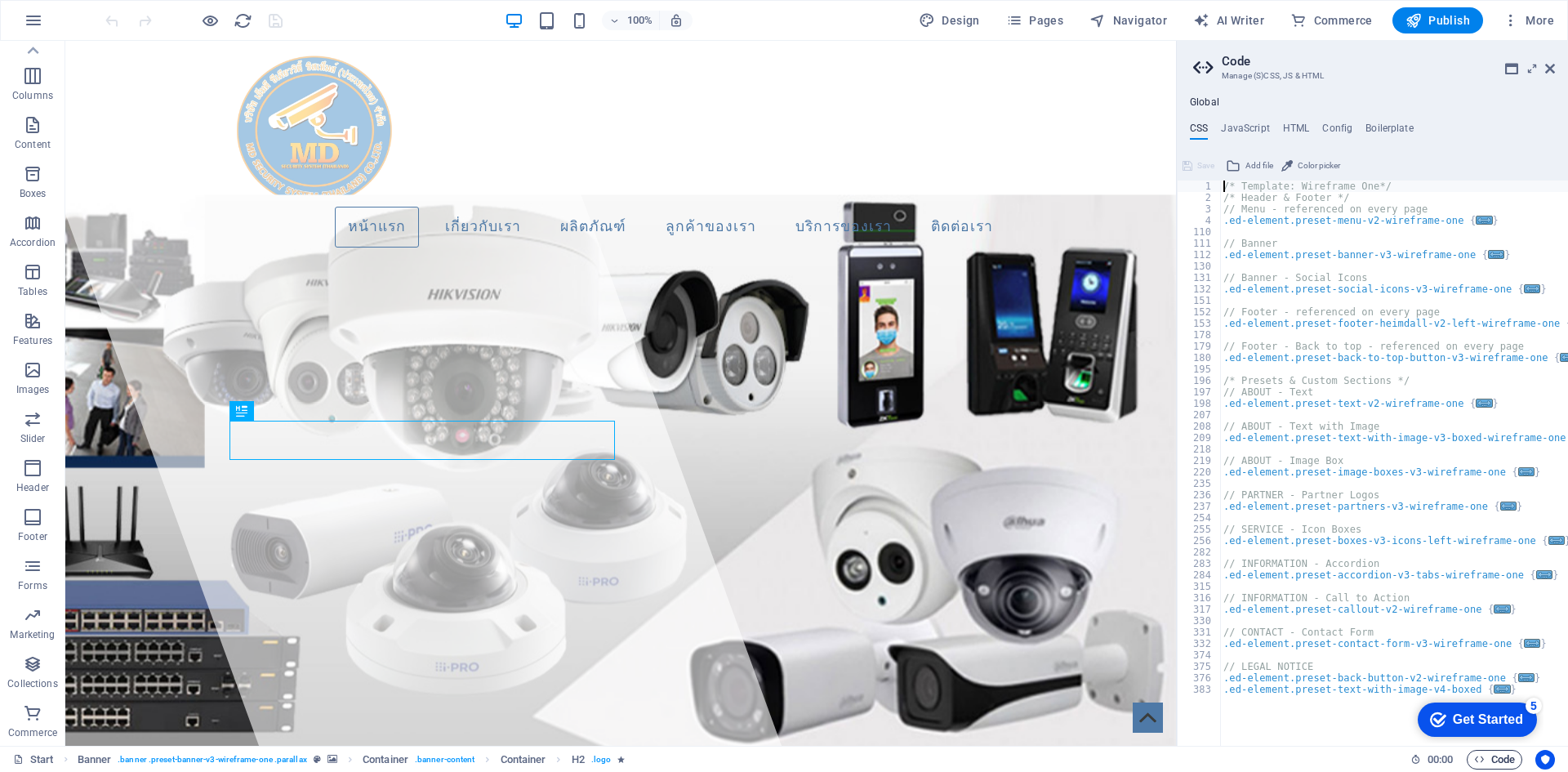
click at [1500, 756] on span "Code" at bounding box center [1495, 760] width 41 height 20
click at [1552, 68] on icon at bounding box center [1551, 68] width 10 height 13
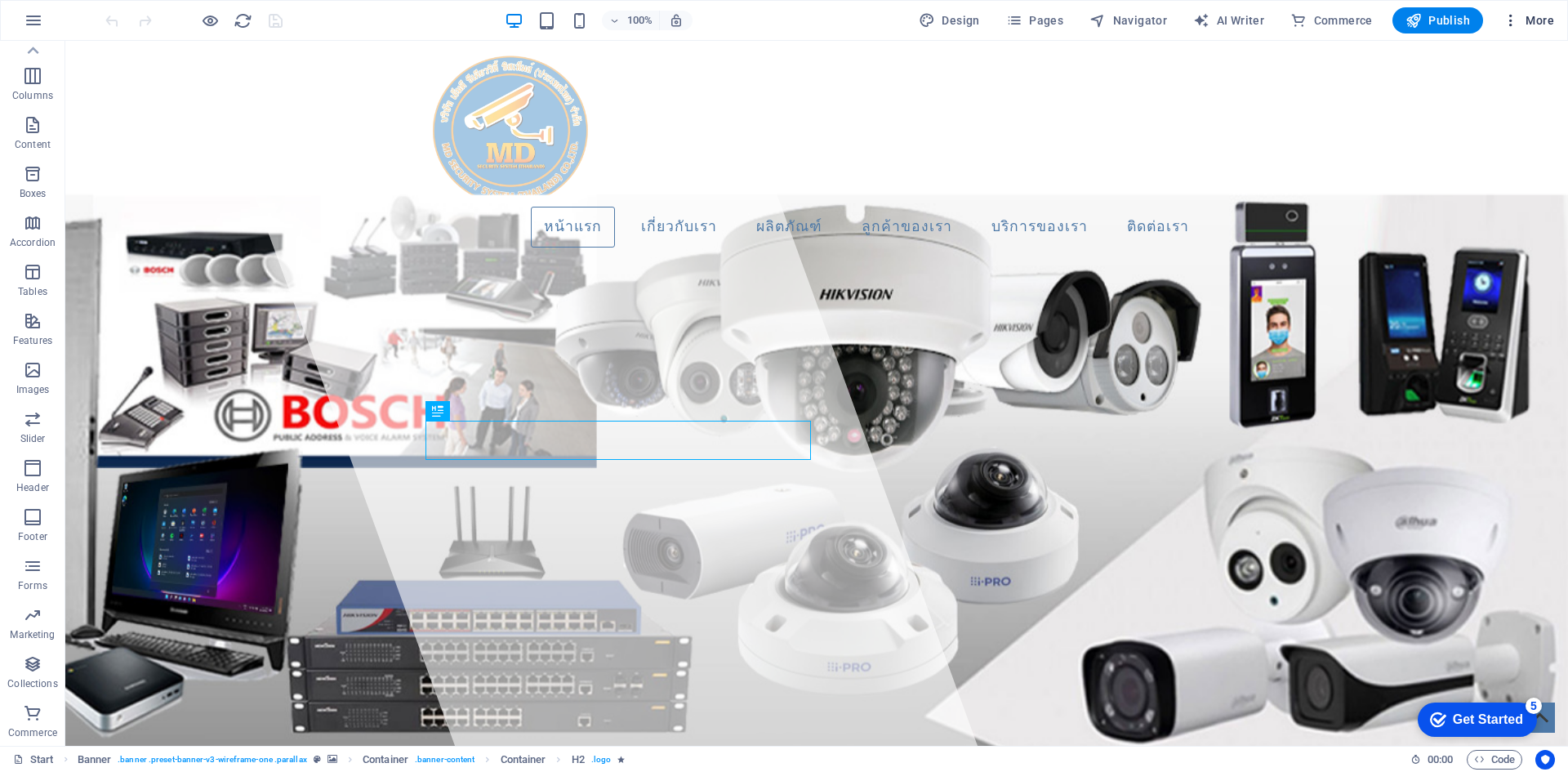
click at [1533, 19] on span "More" at bounding box center [1528, 21] width 51 height 16
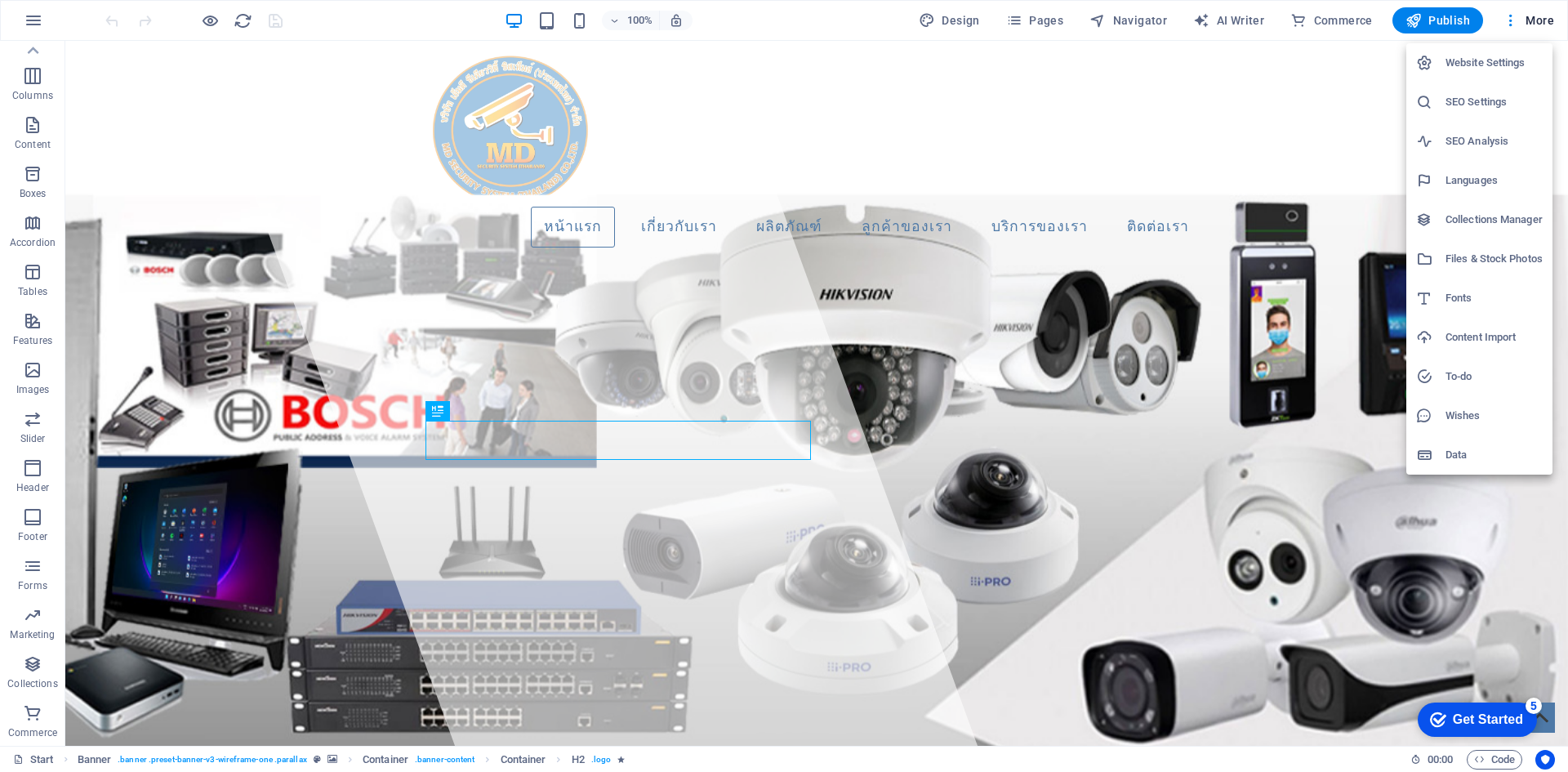
click at [1477, 293] on h6 "Fonts" at bounding box center [1495, 298] width 97 height 20
select select "popularity"
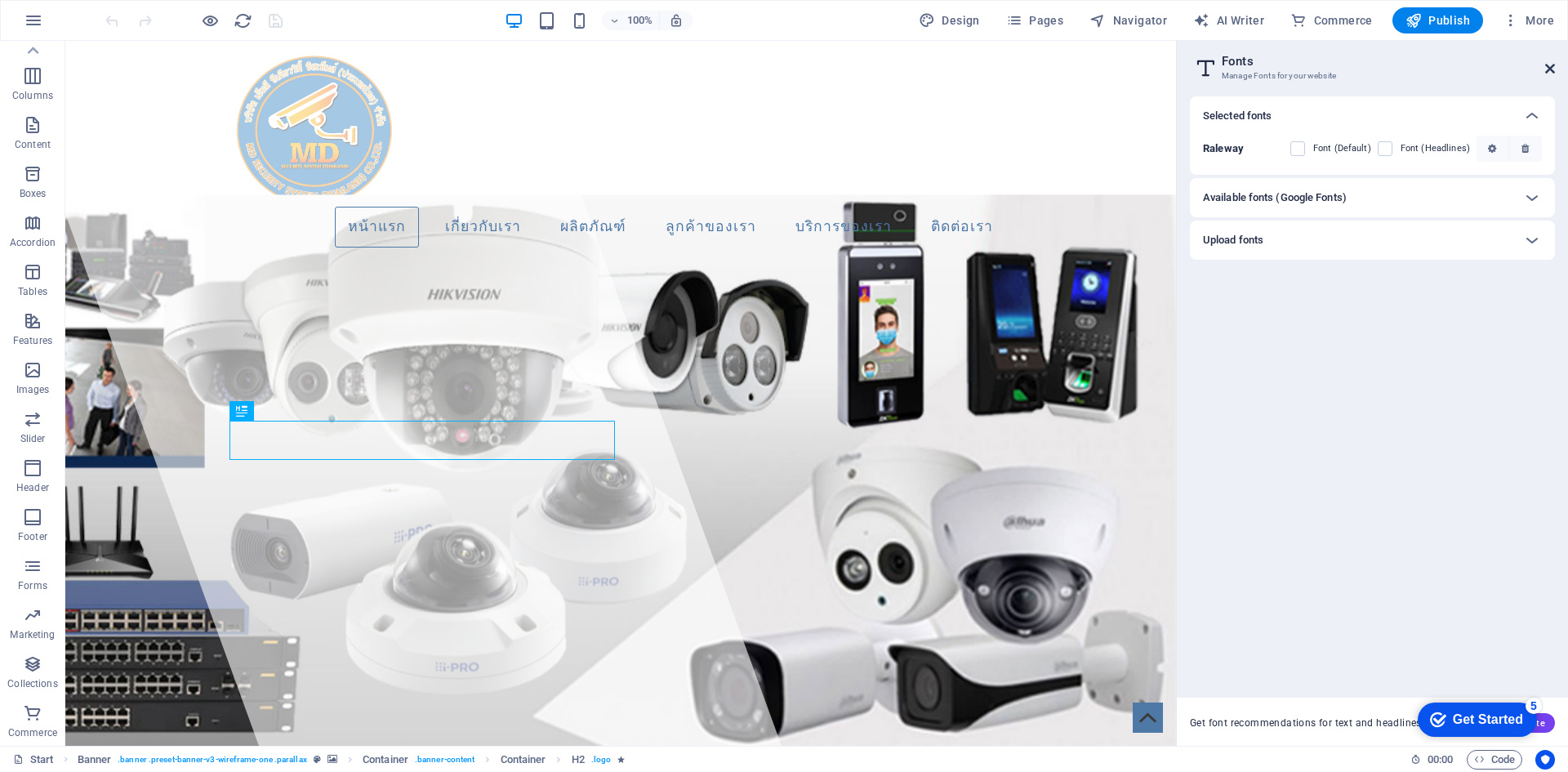
click at [1549, 64] on icon at bounding box center [1551, 68] width 10 height 13
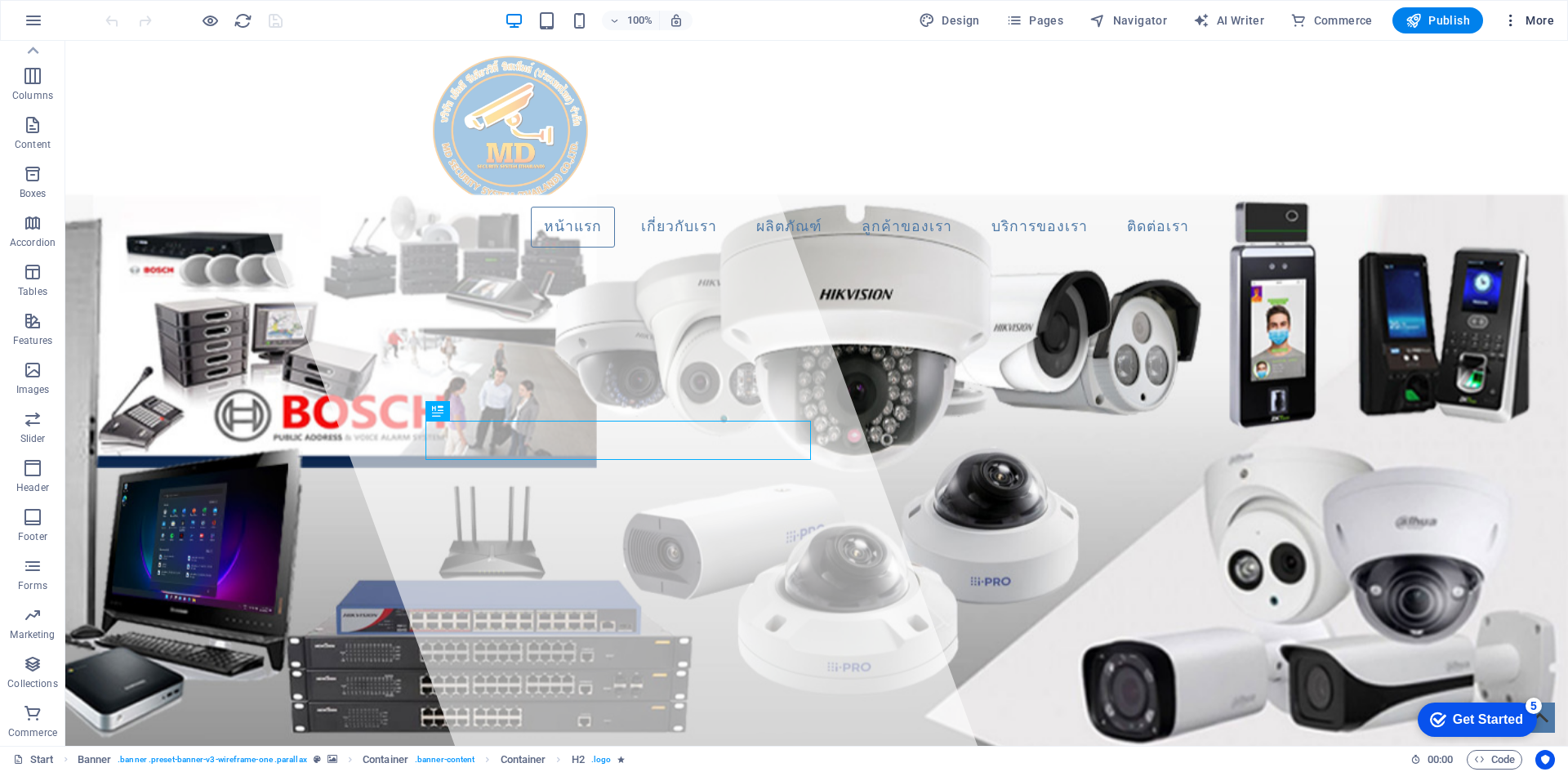
click at [1549, 22] on span "More" at bounding box center [1528, 21] width 51 height 16
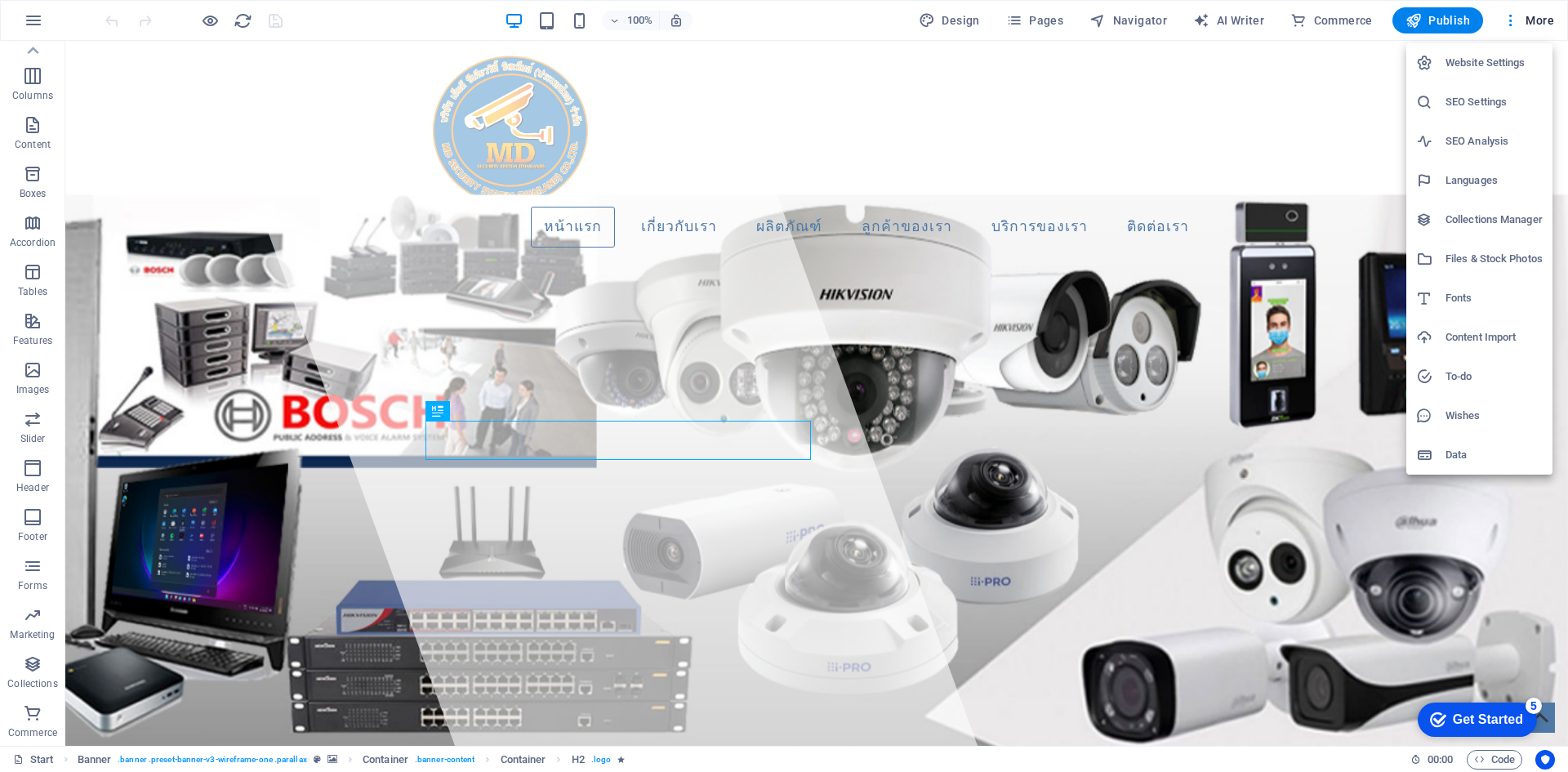
click at [1472, 65] on h6 "Website Settings" at bounding box center [1495, 63] width 97 height 20
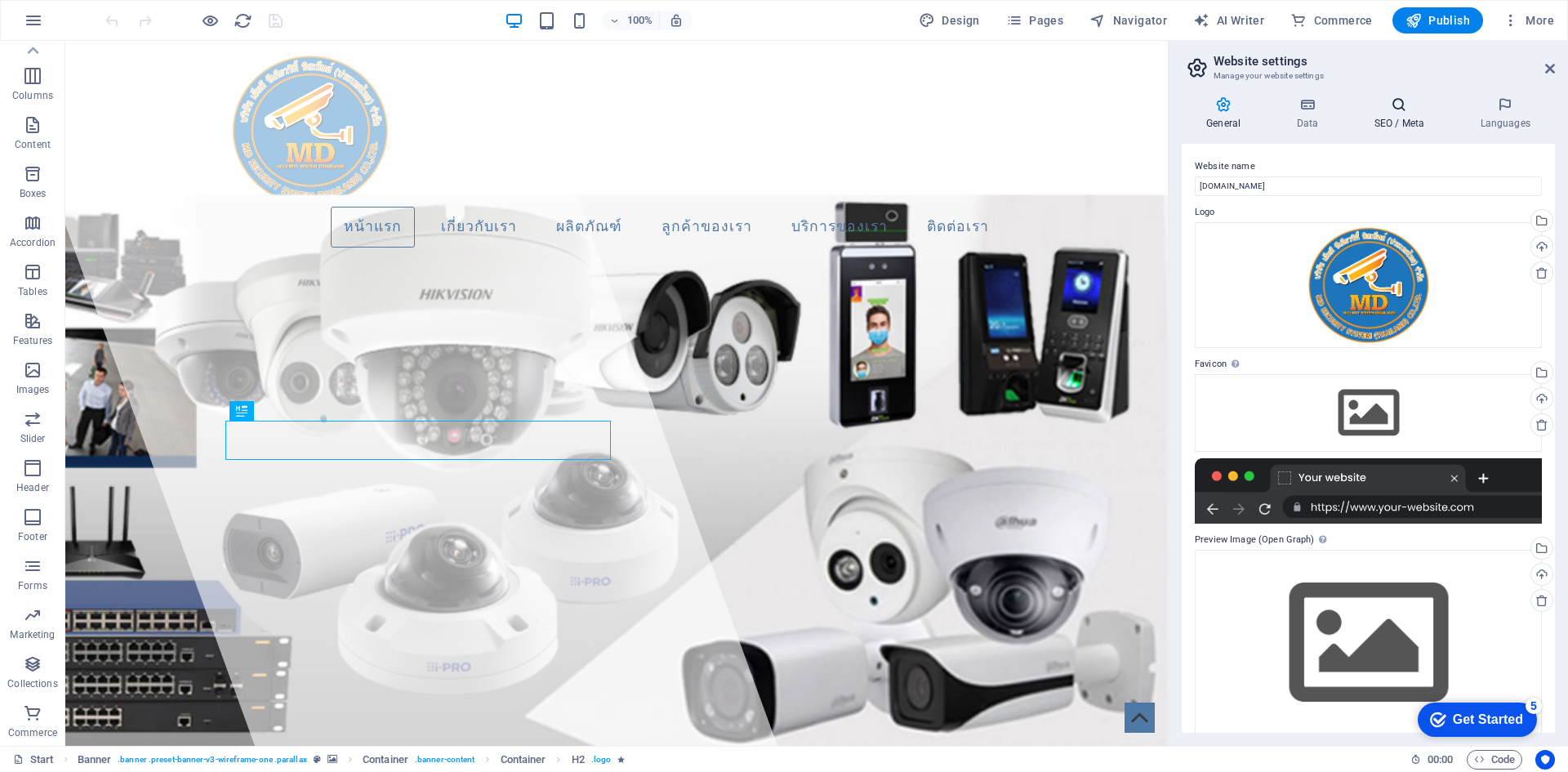
click at [1387, 116] on h4 "SEO / Meta" at bounding box center [1402, 114] width 106 height 35
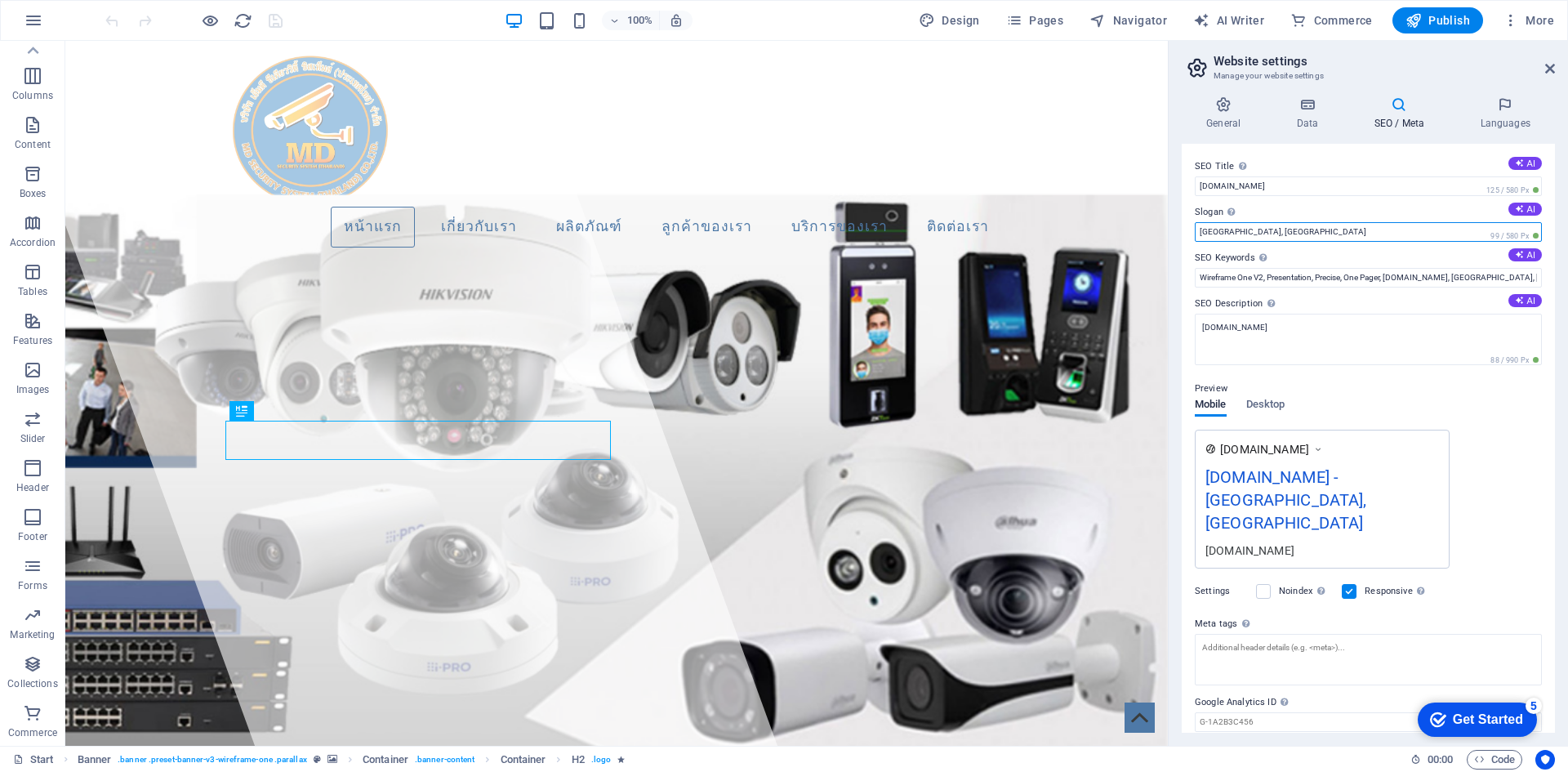
click at [1235, 236] on input "Oviedo, FL" at bounding box center [1369, 232] width 348 height 20
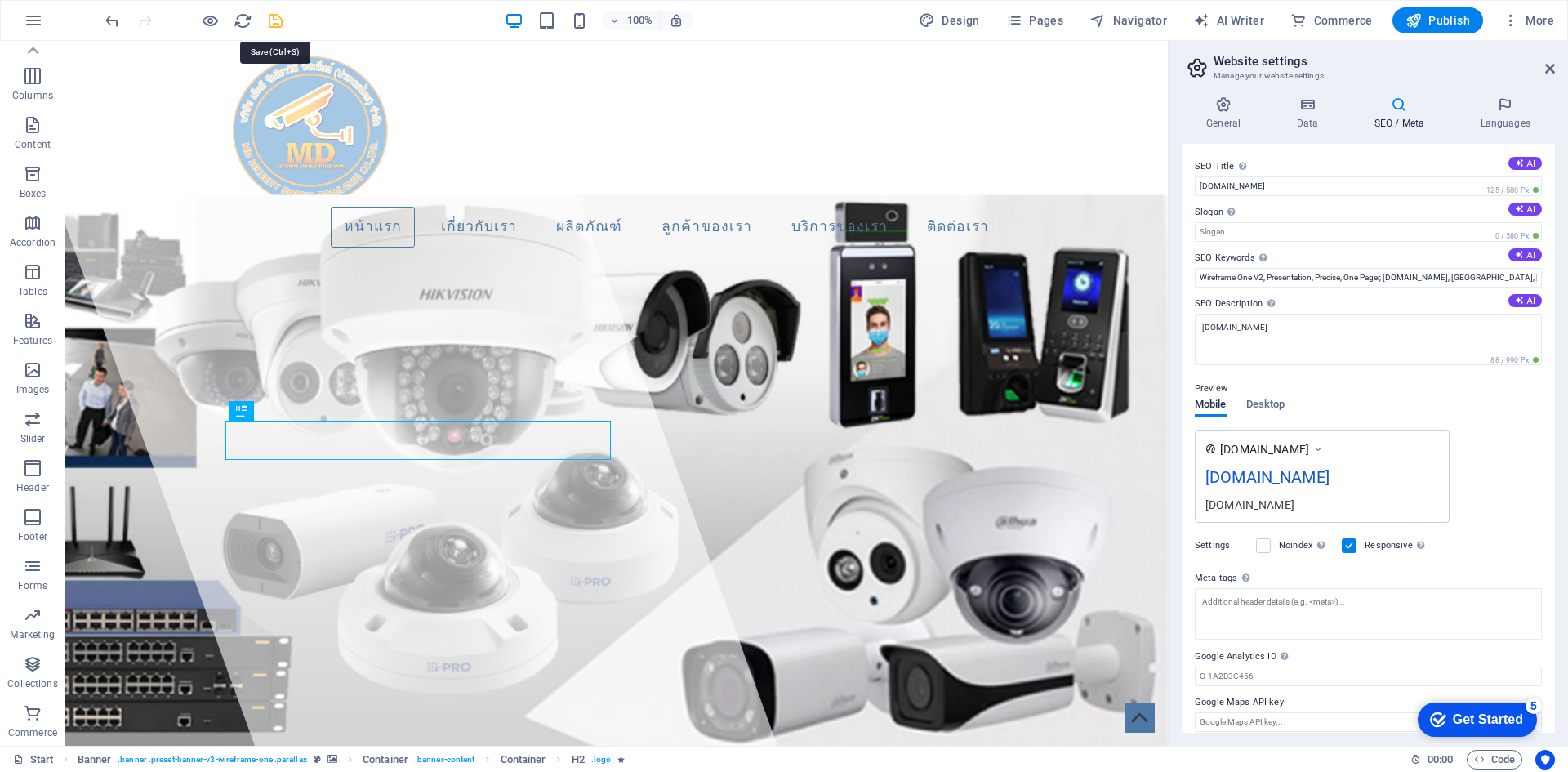
click at [271, 19] on icon "save" at bounding box center [275, 21] width 19 height 19
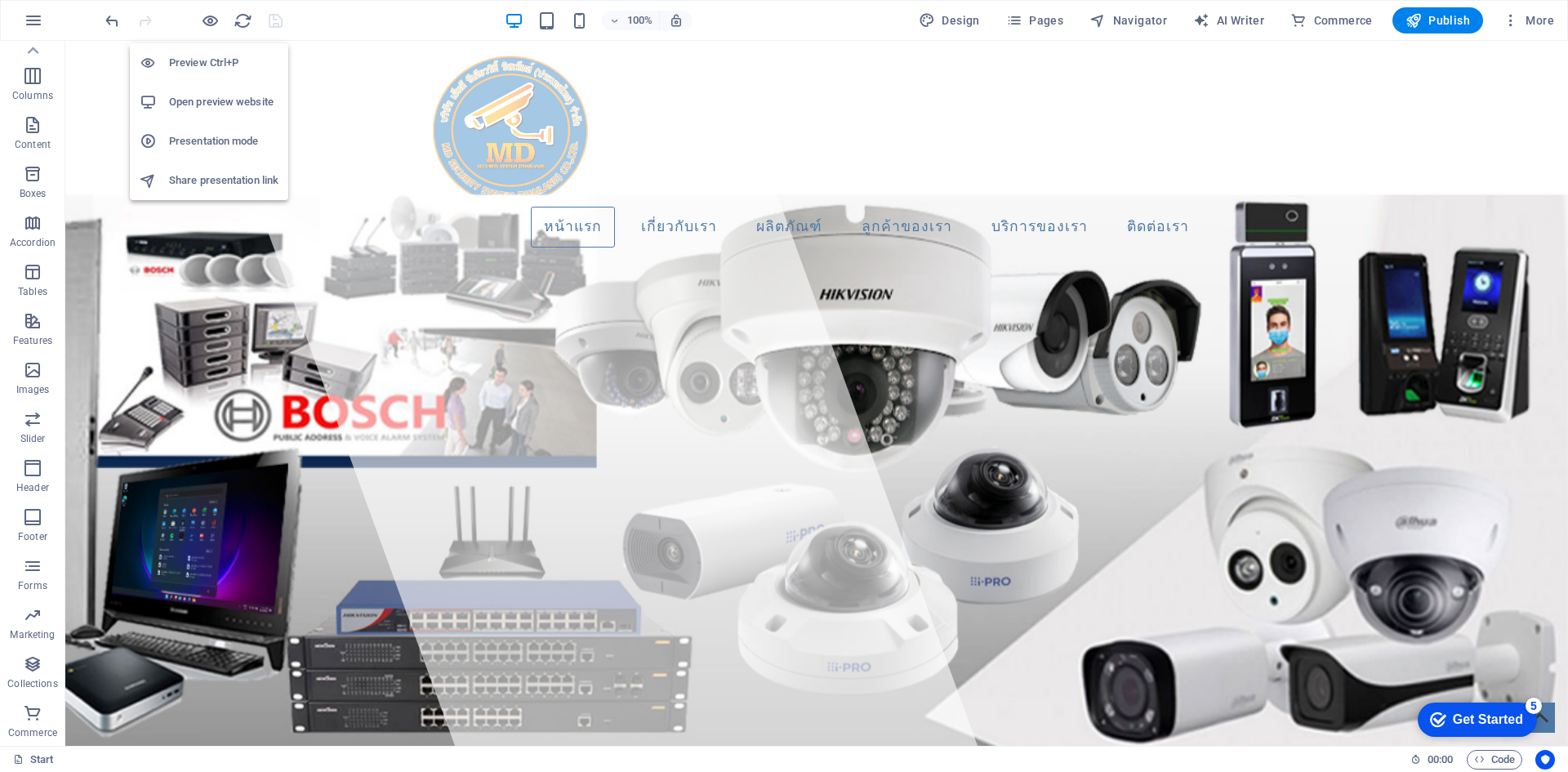
click at [216, 99] on h6 "Open preview website" at bounding box center [223, 102] width 110 height 20
click at [1427, 21] on span "Publish" at bounding box center [1438, 21] width 64 height 16
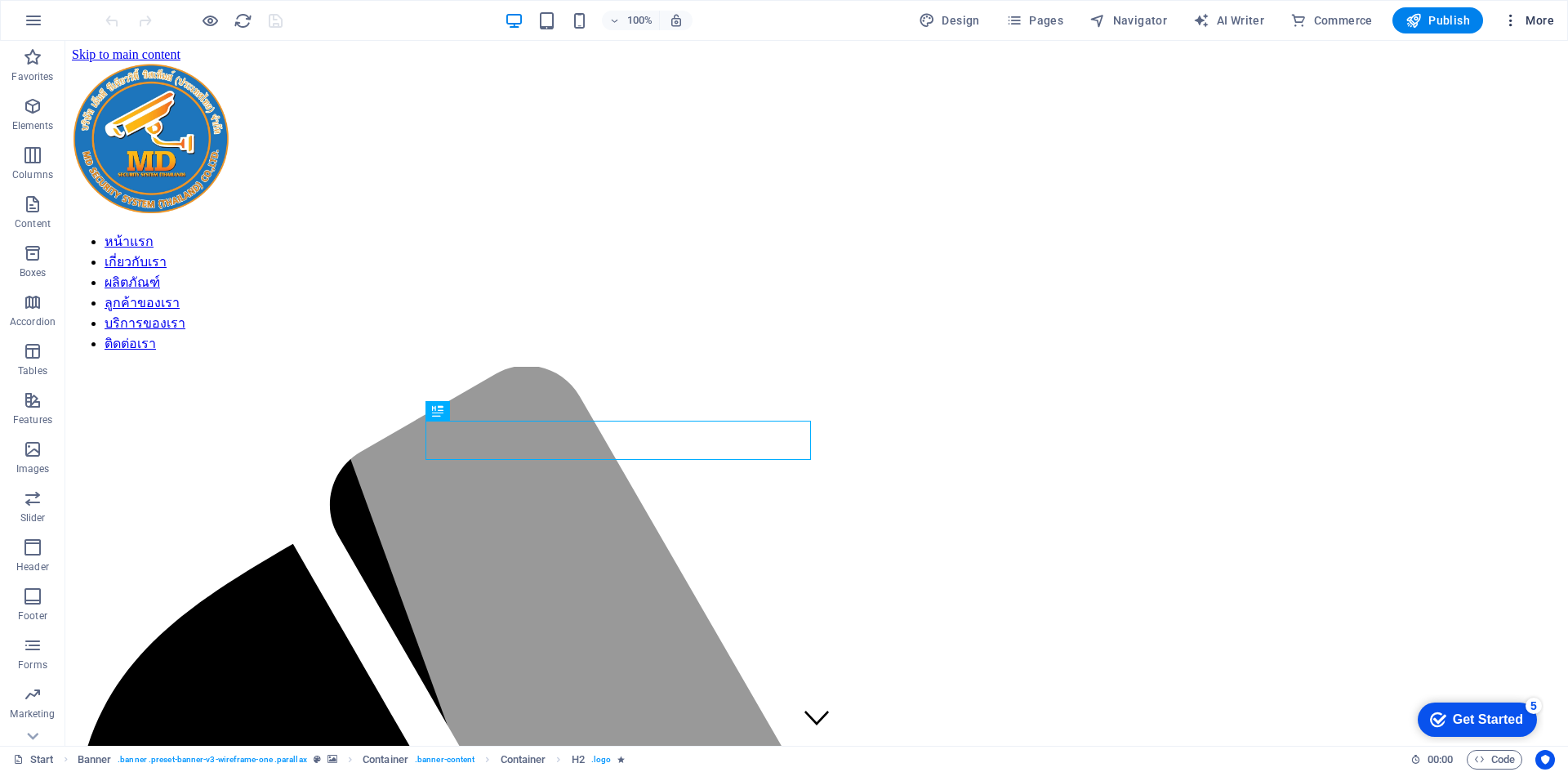
click at [1542, 21] on span "More" at bounding box center [1528, 21] width 51 height 16
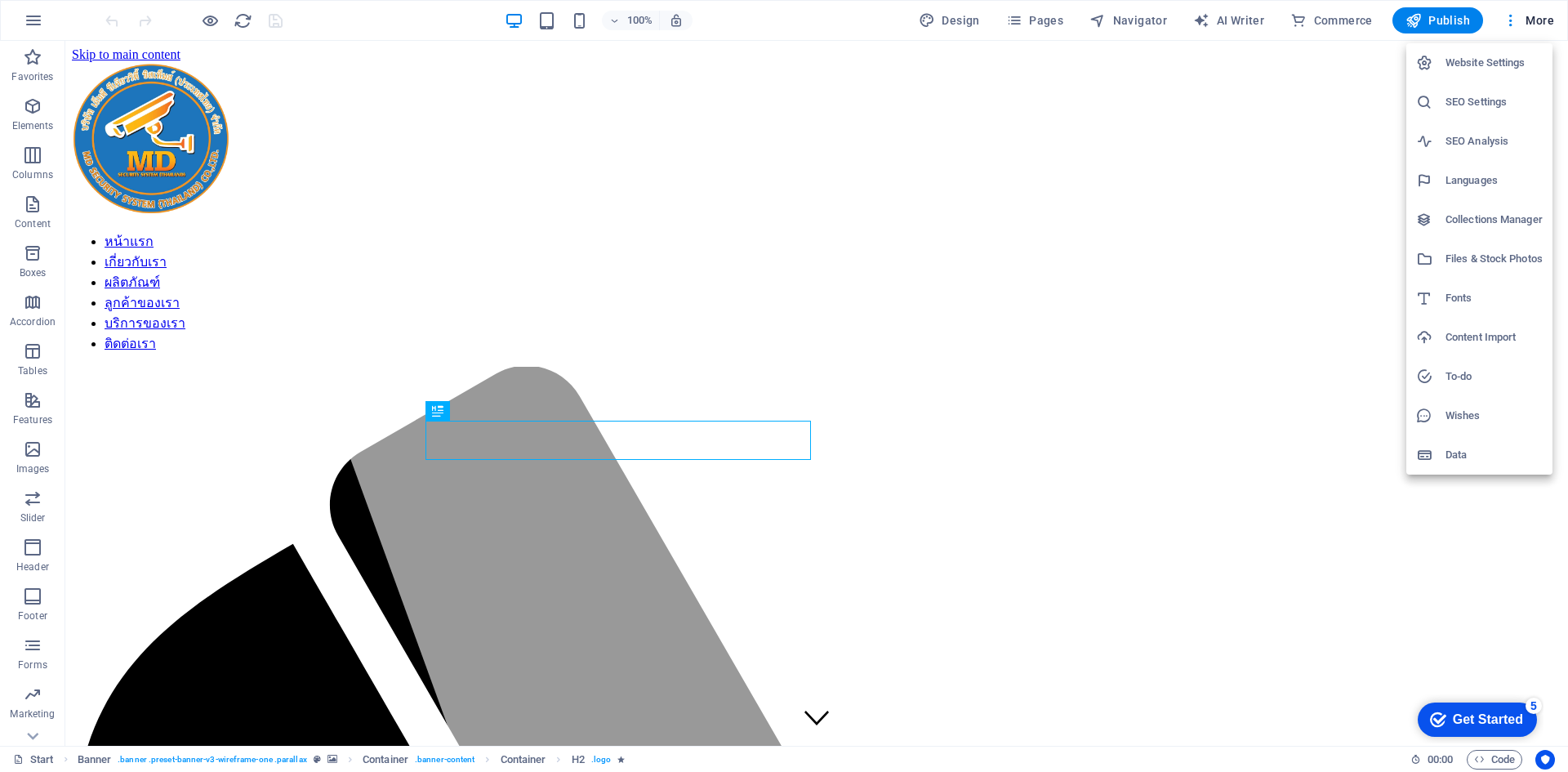
click at [1485, 59] on h6 "Website Settings" at bounding box center [1495, 63] width 97 height 20
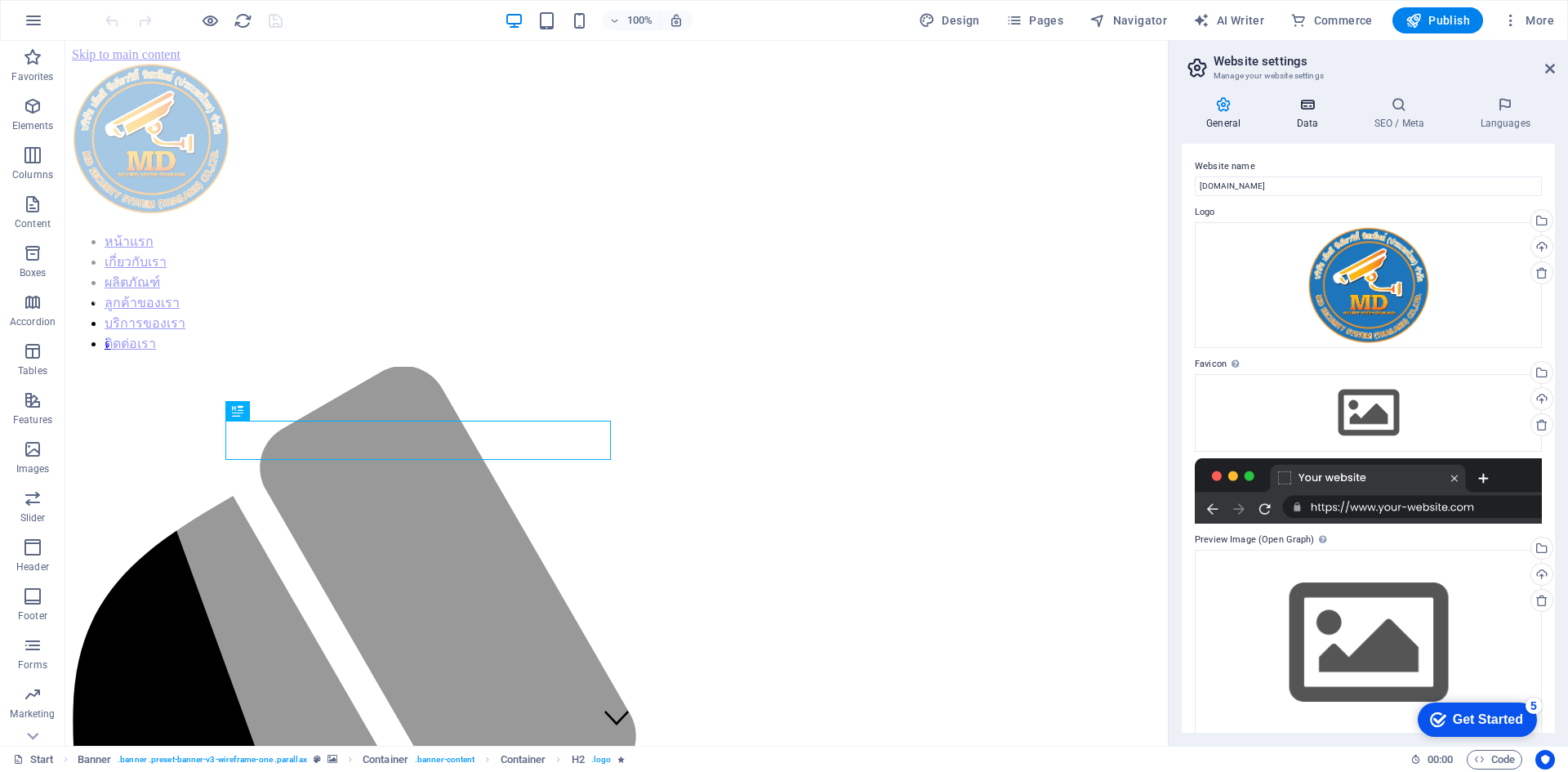
click at [1313, 124] on h4 "Data" at bounding box center [1310, 114] width 77 height 35
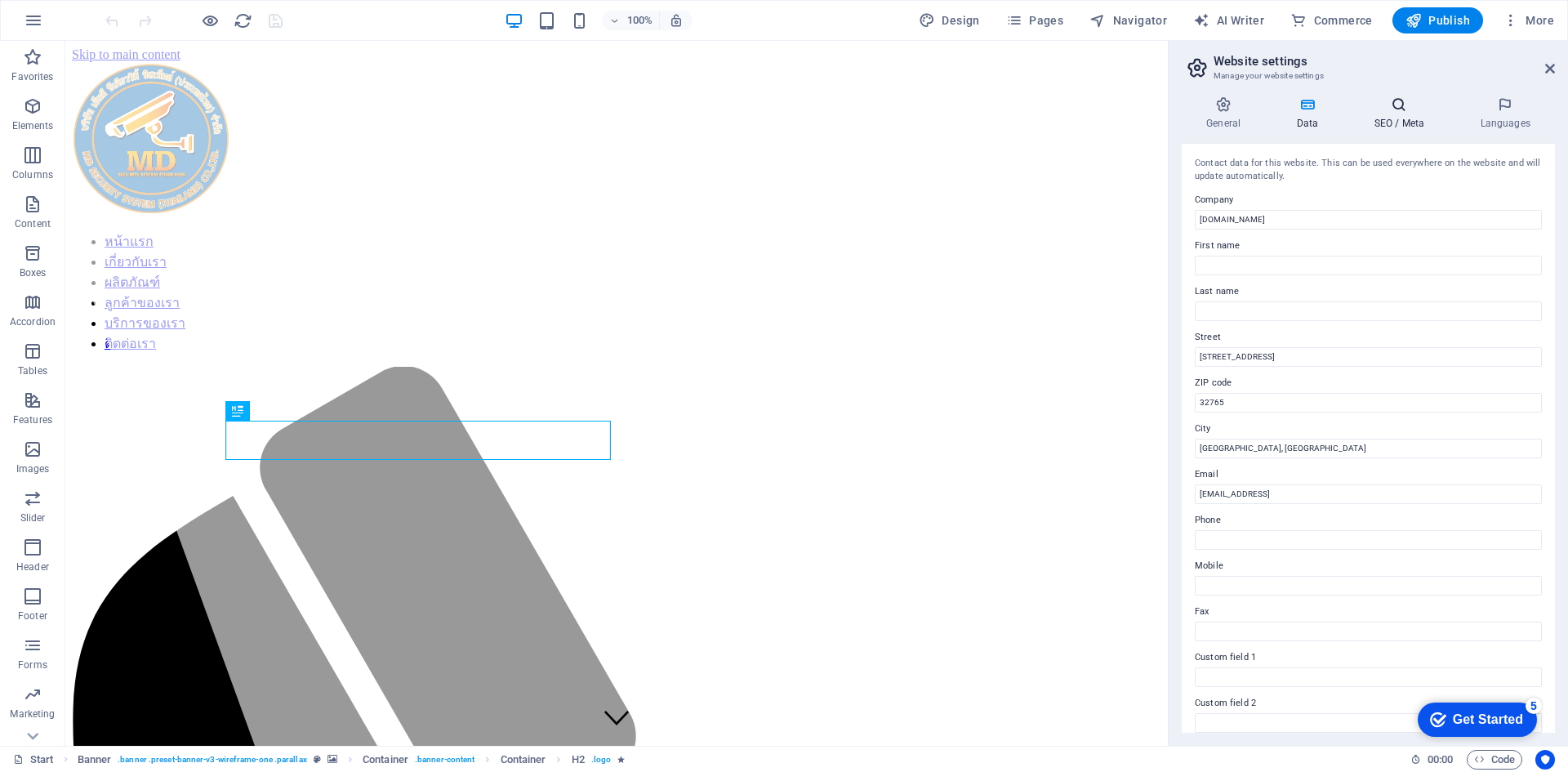
click at [1401, 110] on icon at bounding box center [1399, 105] width 100 height 16
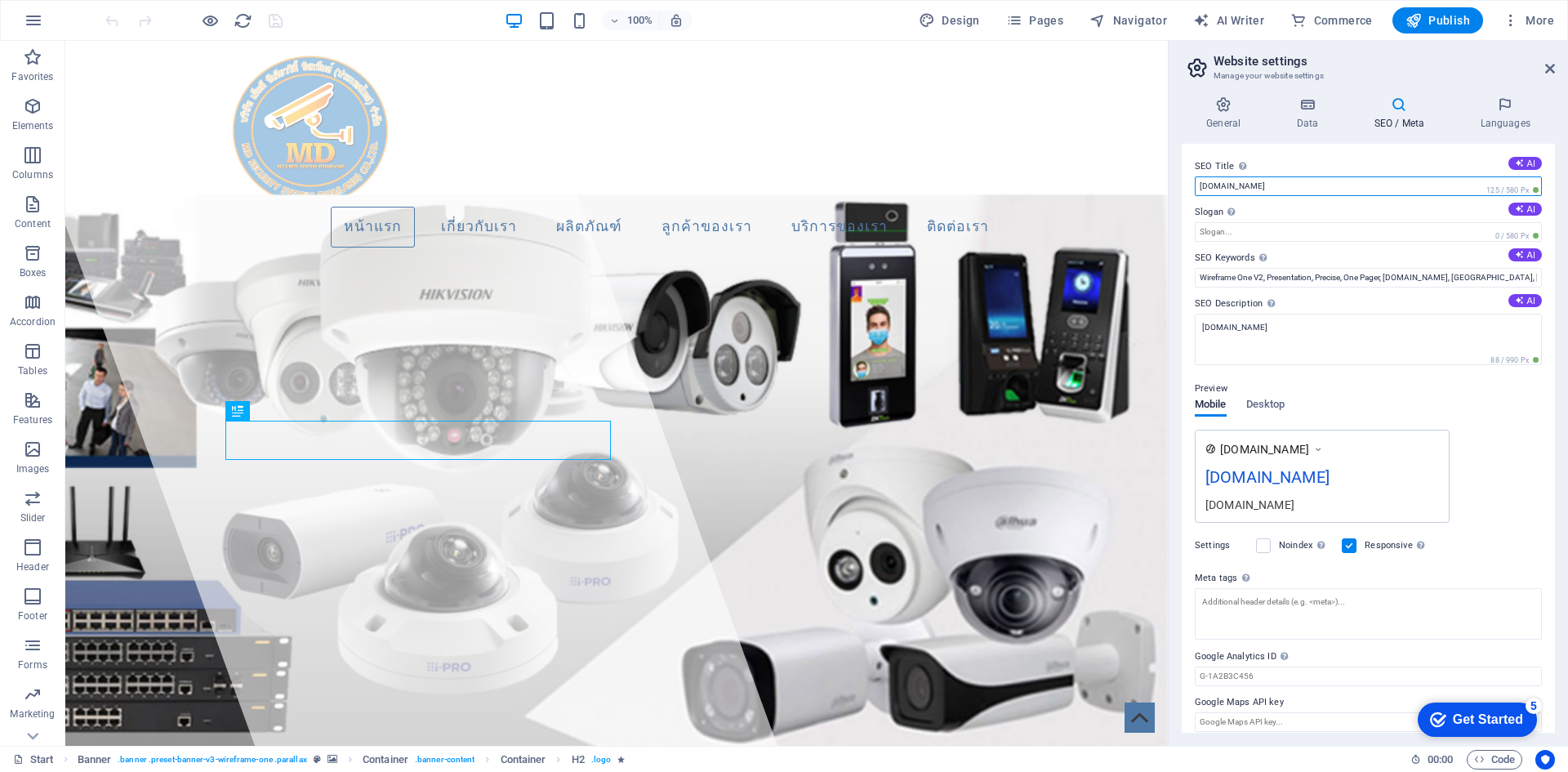
click at [1287, 188] on input "[DOMAIN_NAME]" at bounding box center [1369, 186] width 348 height 20
click at [1306, 109] on icon at bounding box center [1307, 105] width 71 height 16
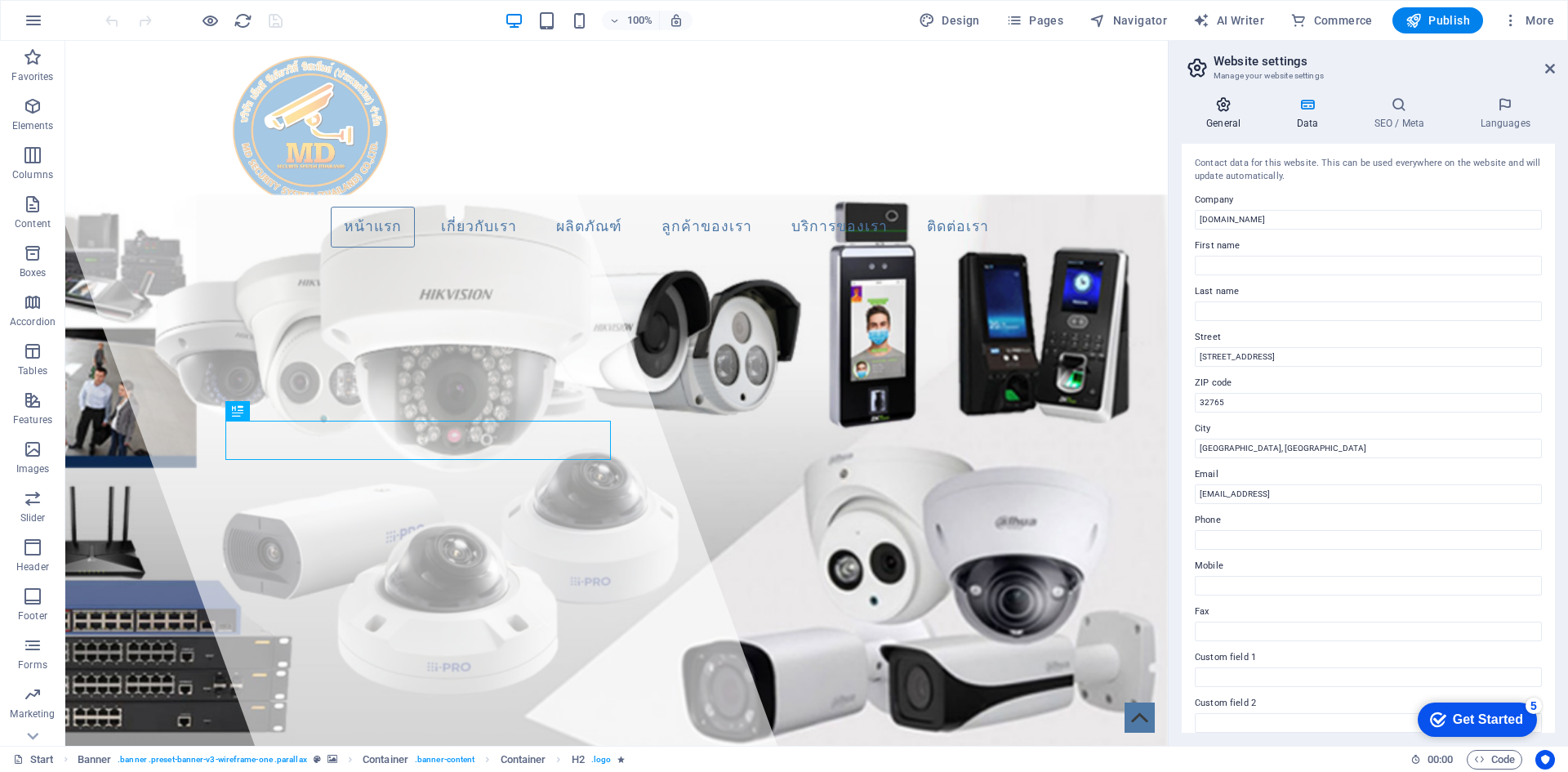
click at [1243, 110] on icon at bounding box center [1223, 105] width 83 height 16
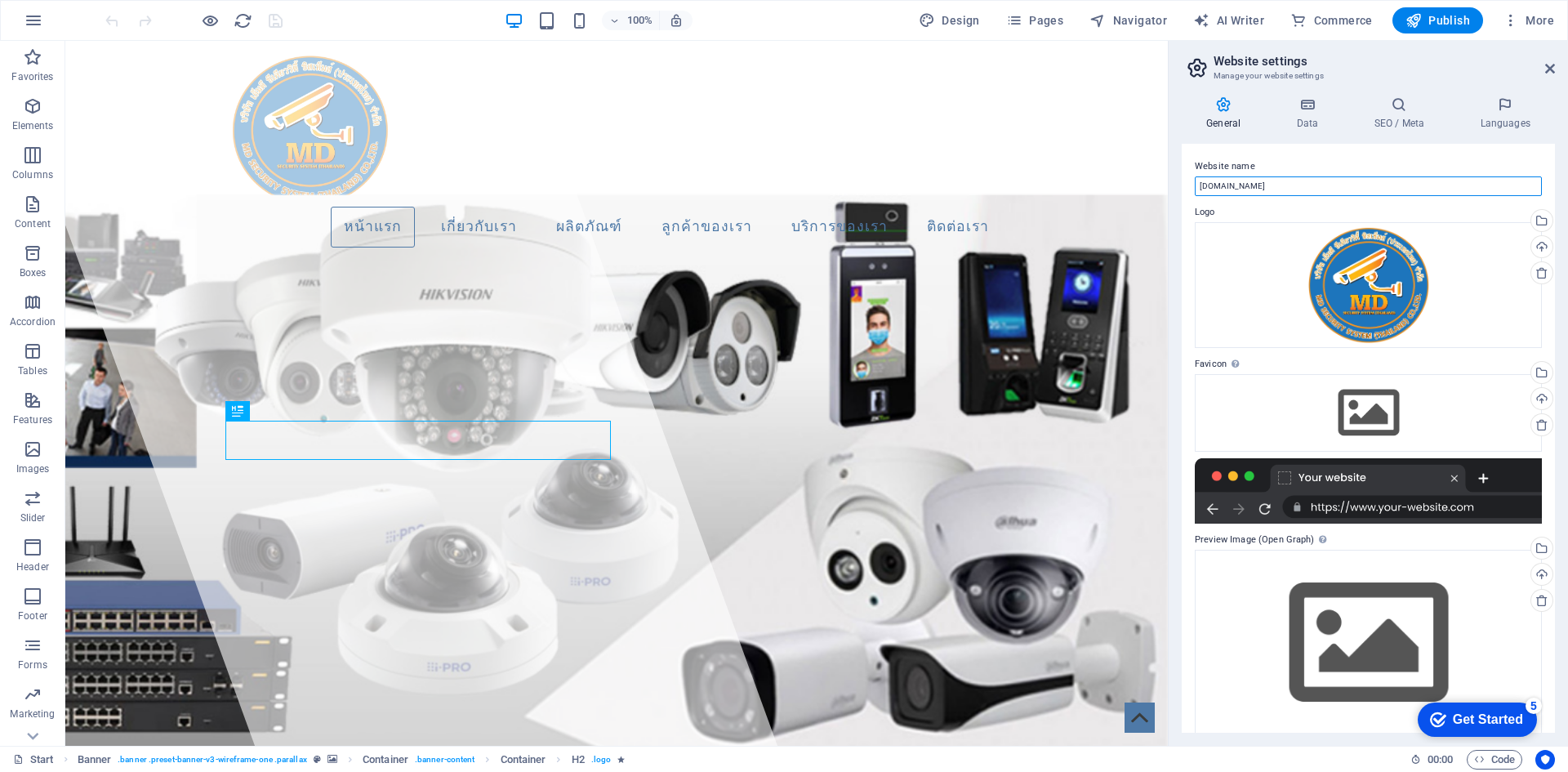
click at [1257, 183] on input "[DOMAIN_NAME]" at bounding box center [1369, 186] width 348 height 20
click at [1309, 109] on icon at bounding box center [1307, 105] width 71 height 16
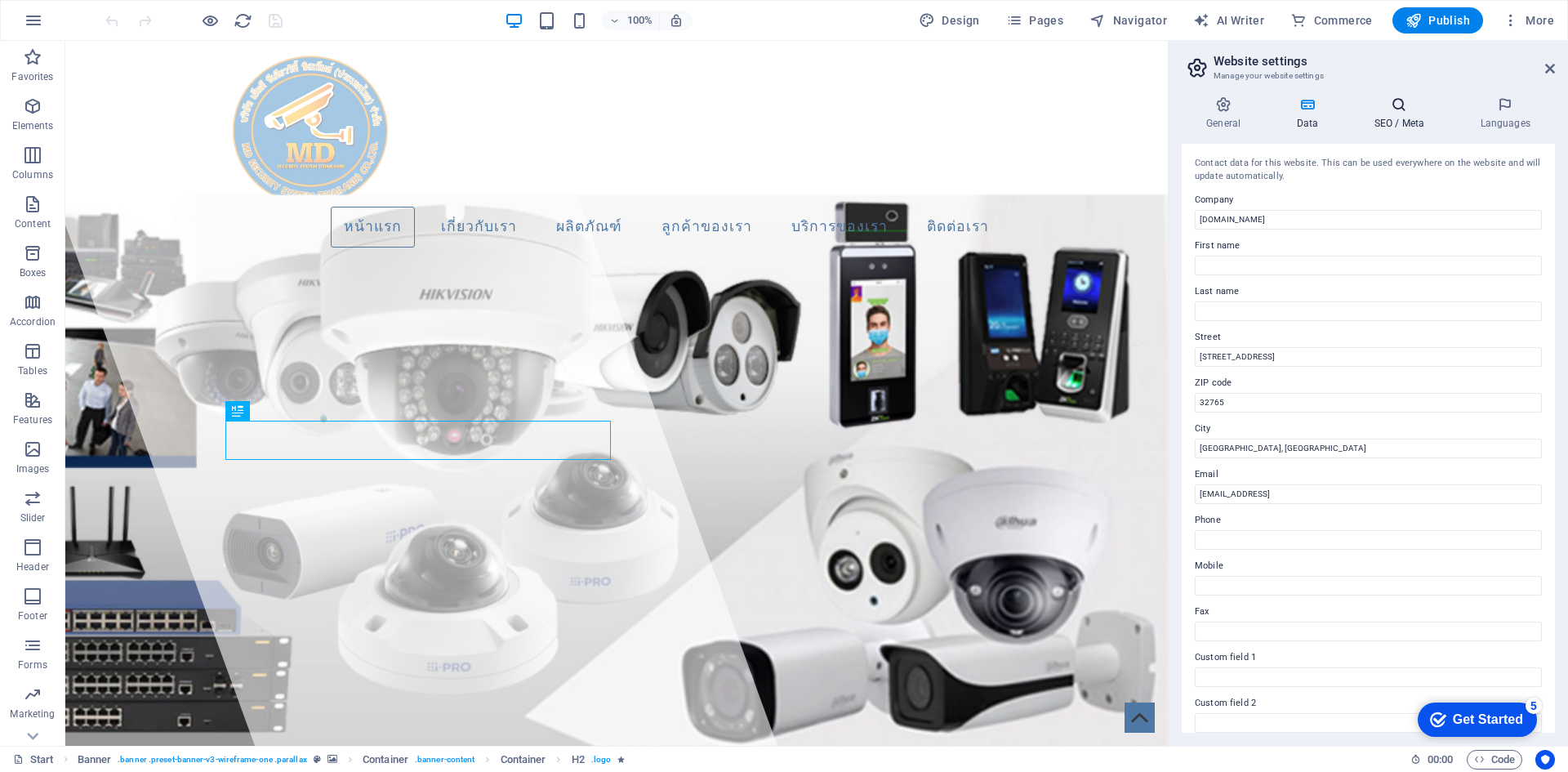
click at [1398, 116] on h4 "SEO / Meta" at bounding box center [1402, 114] width 106 height 35
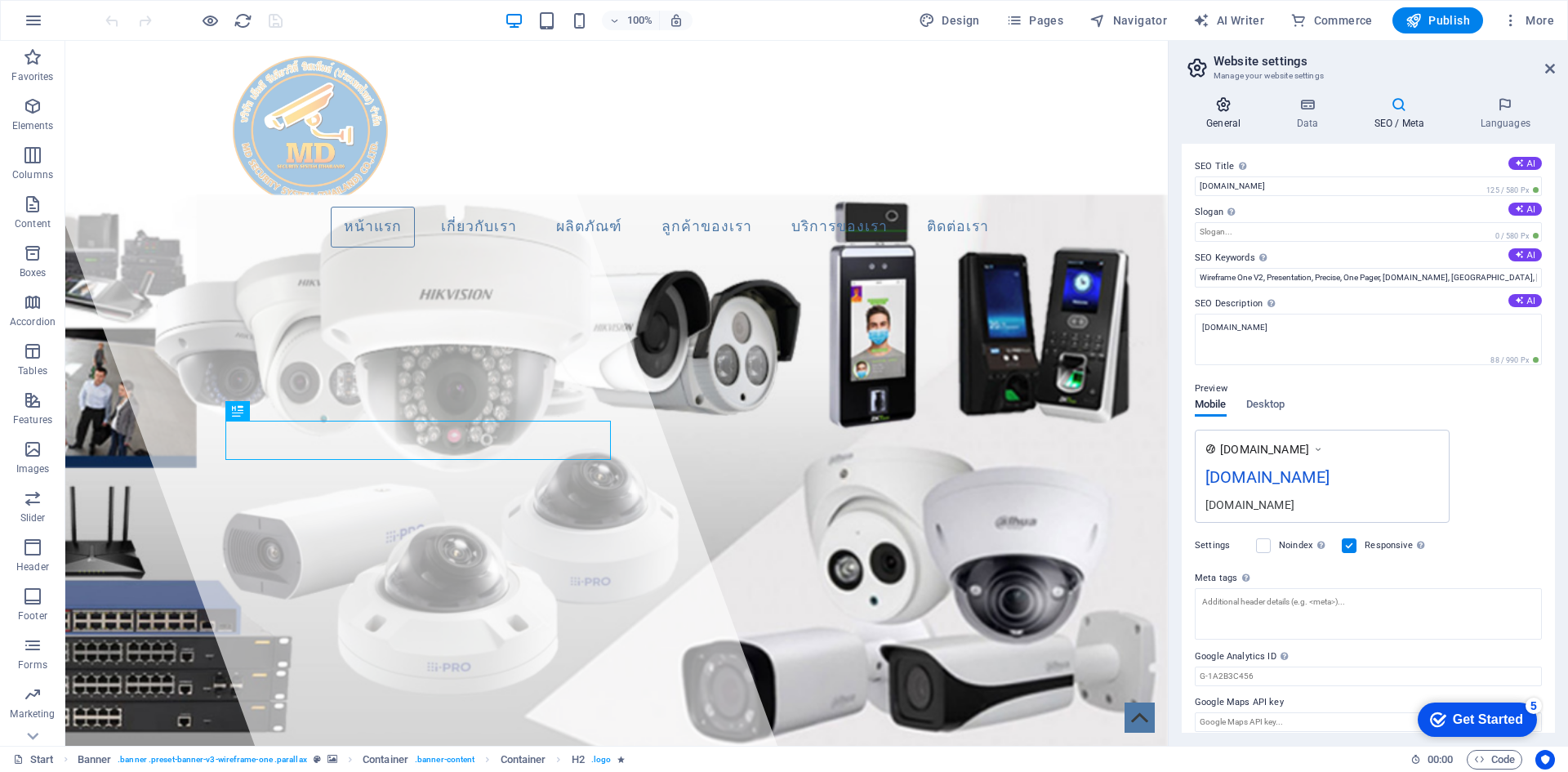
click at [1222, 100] on icon at bounding box center [1223, 105] width 83 height 16
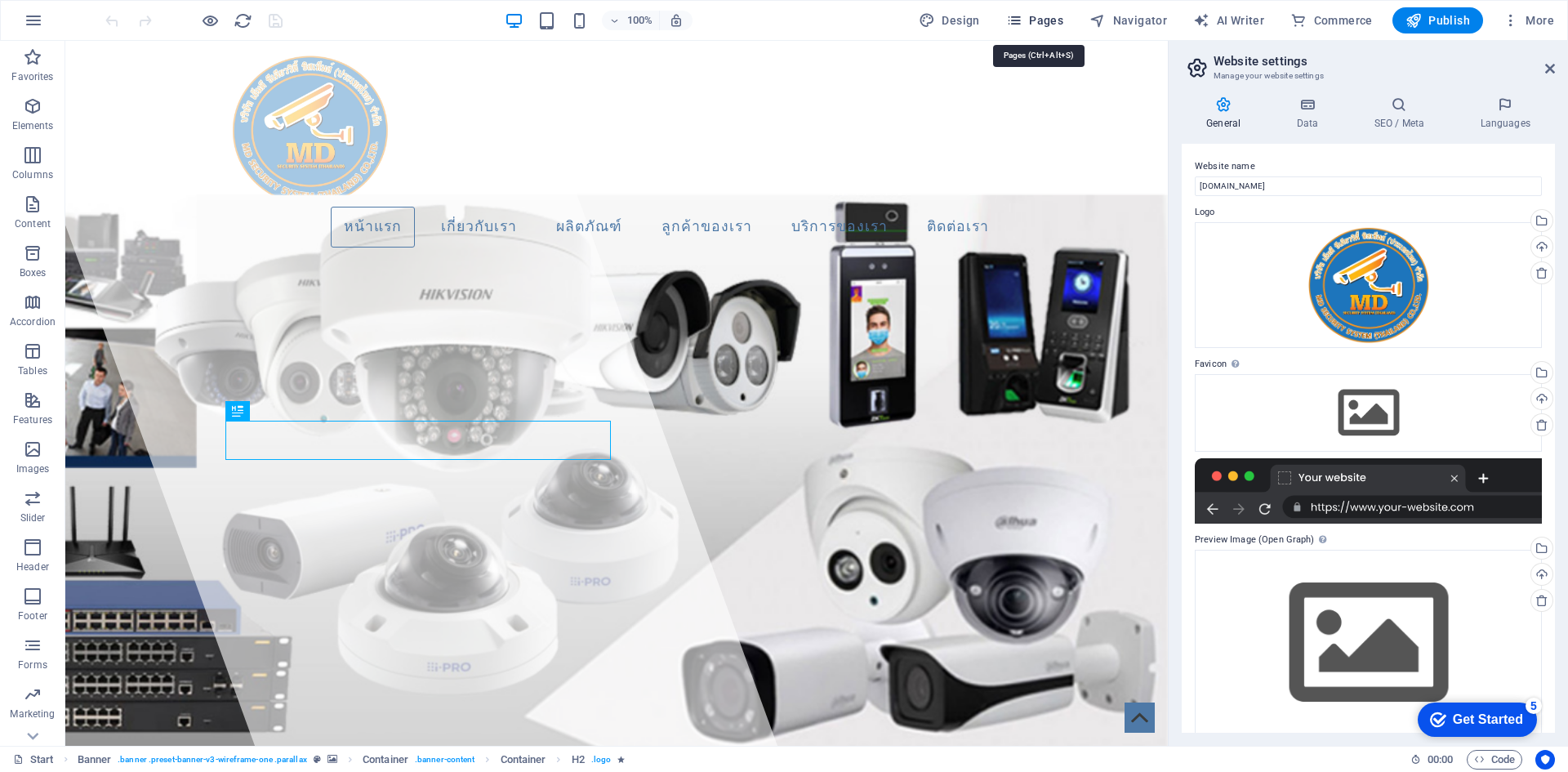
click at [1030, 27] on span "Pages" at bounding box center [1034, 21] width 57 height 16
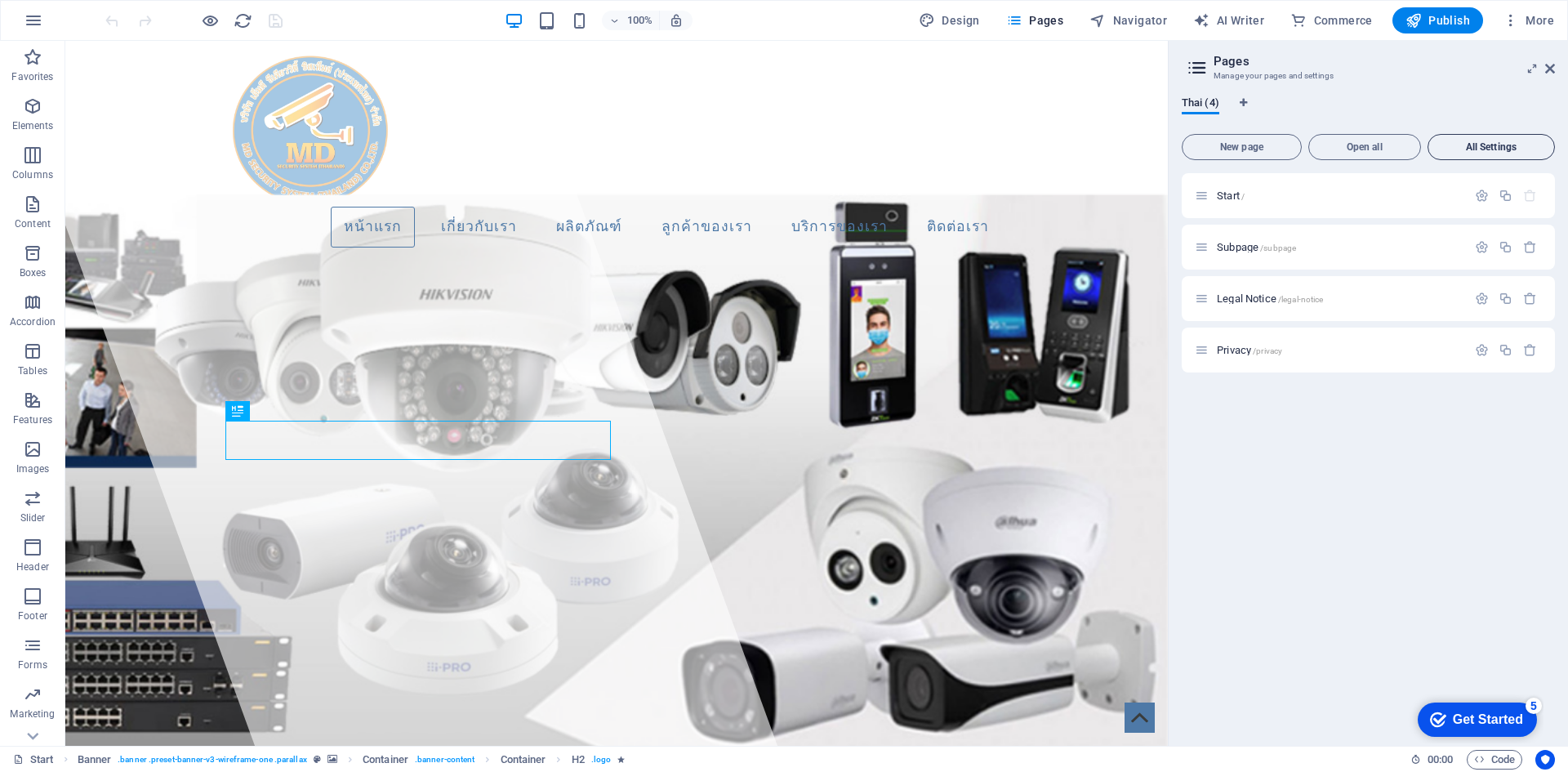
click at [1477, 154] on button "All Settings" at bounding box center [1491, 147] width 128 height 26
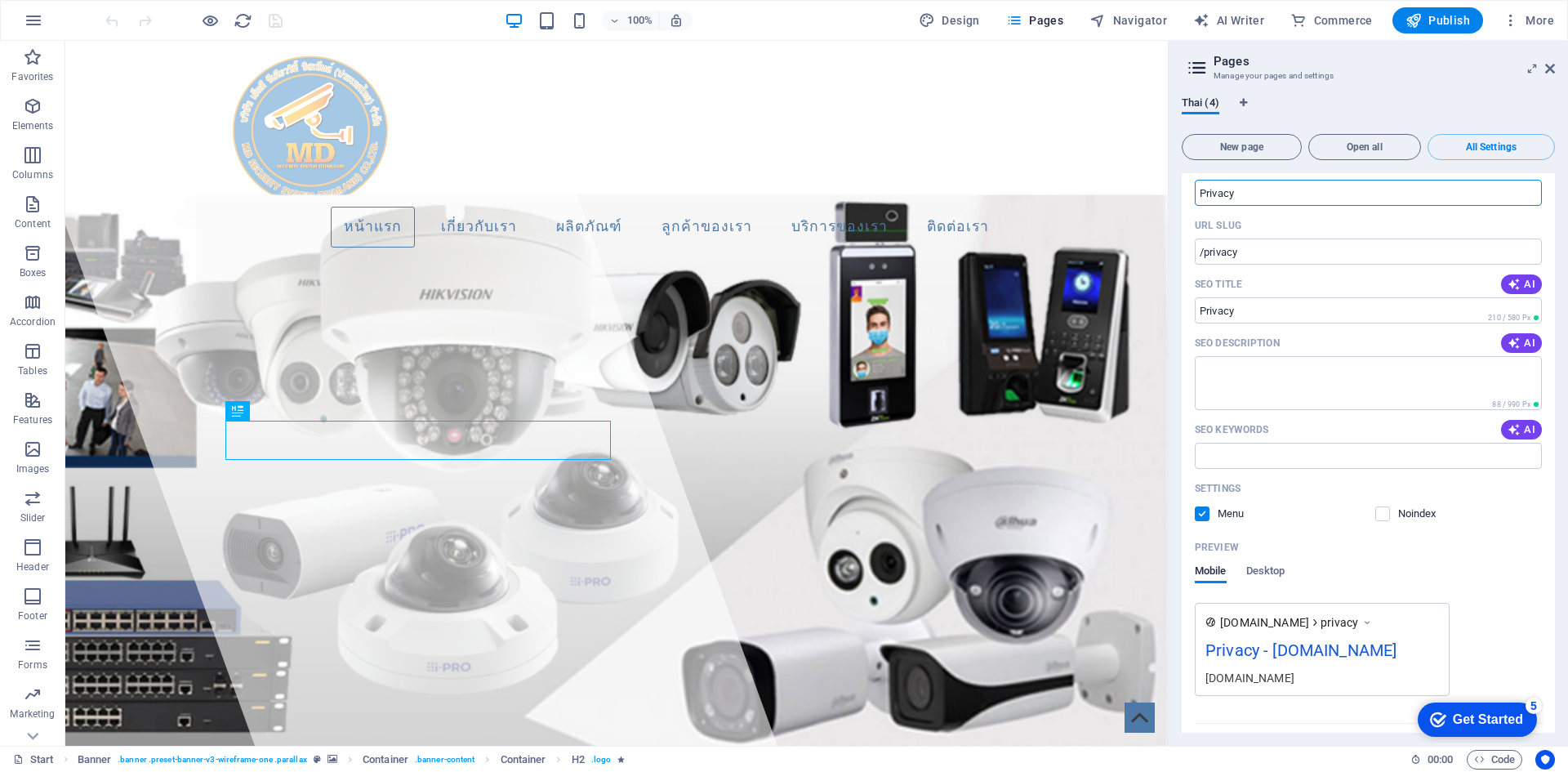
scroll to position [2083, 0]
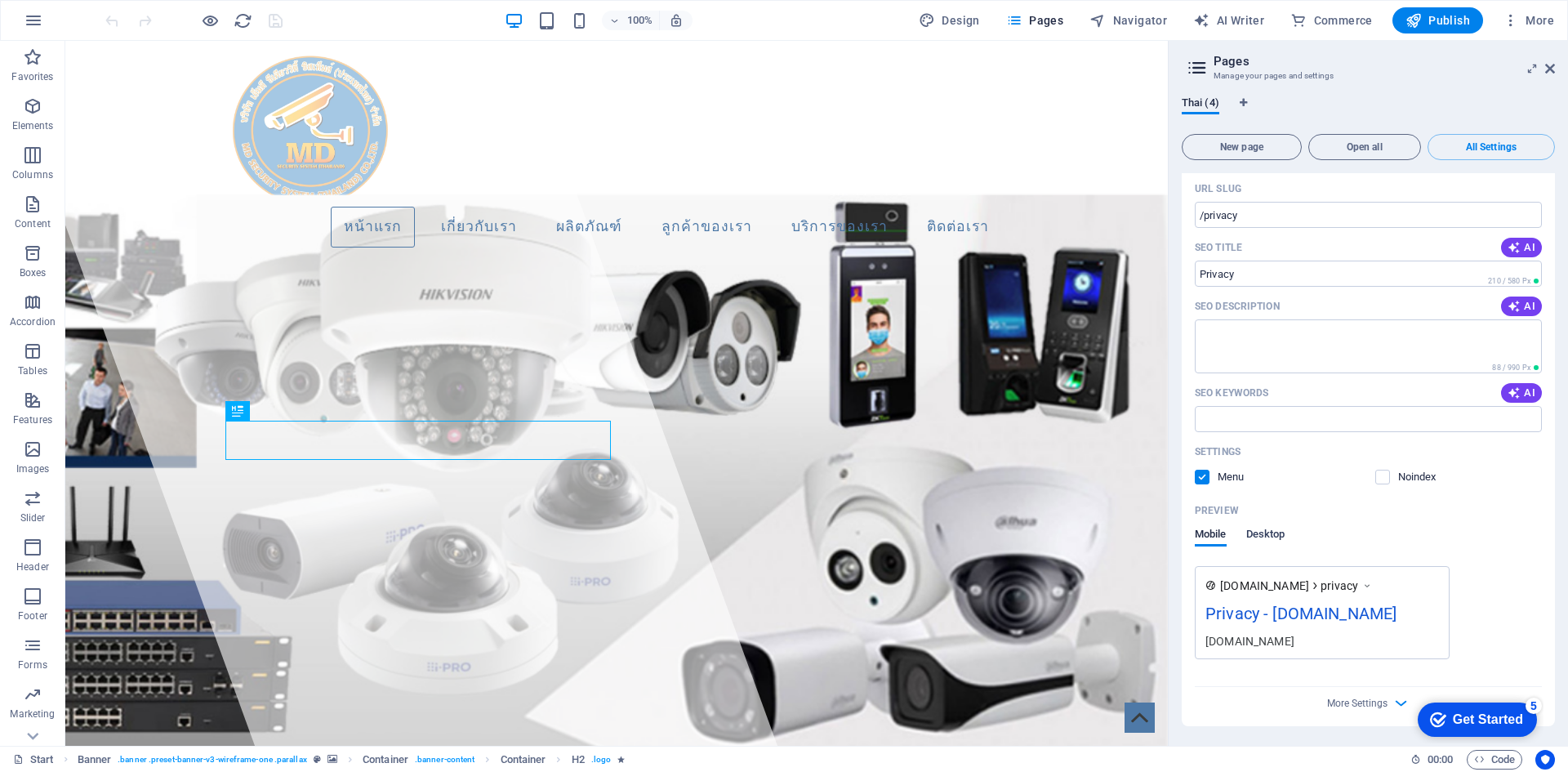
click at [1252, 538] on span "Desktop" at bounding box center [1267, 536] width 40 height 23
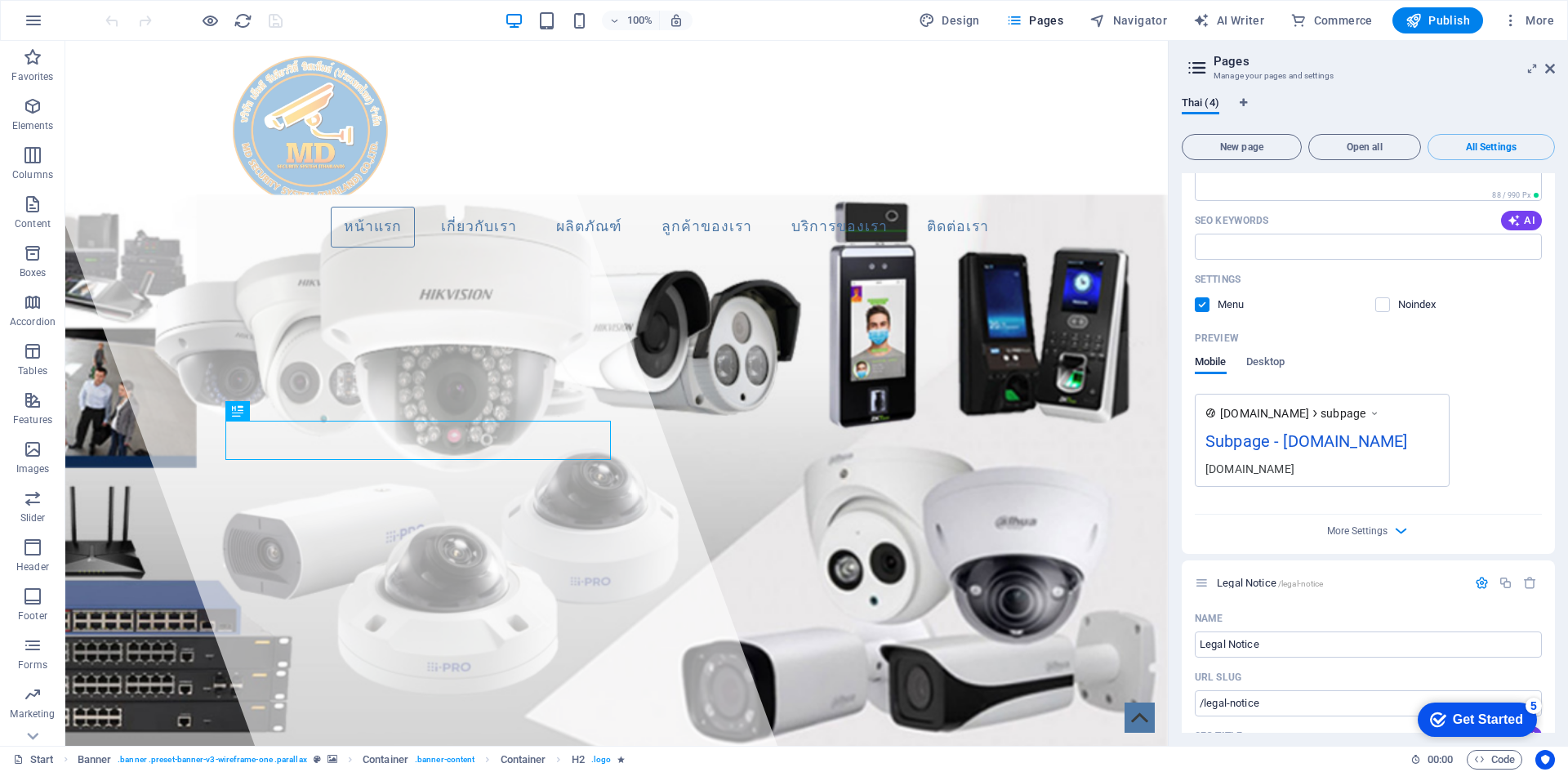
scroll to position [909, 0]
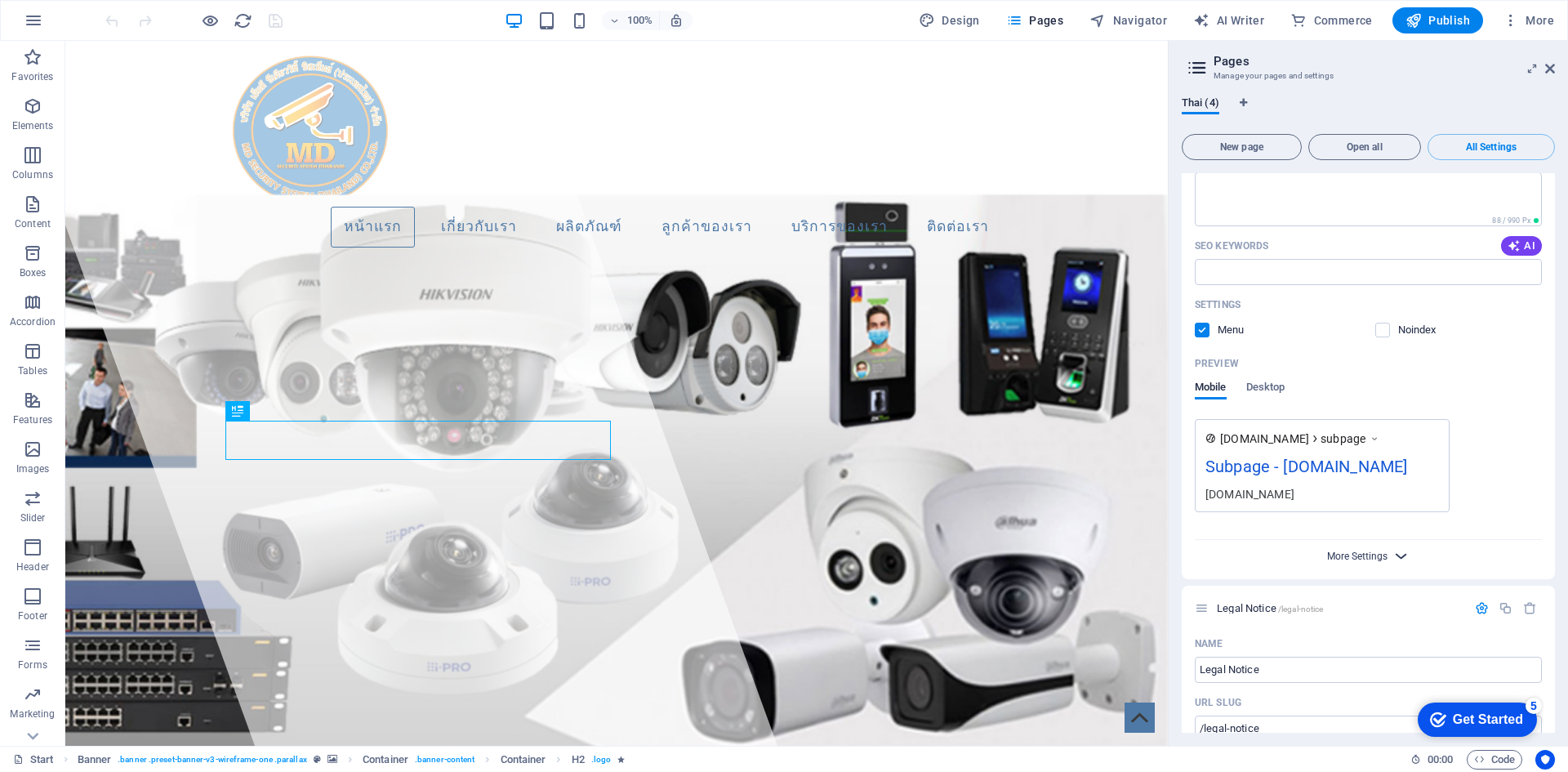
click at [1372, 556] on span "More Settings" at bounding box center [1357, 557] width 60 height 12
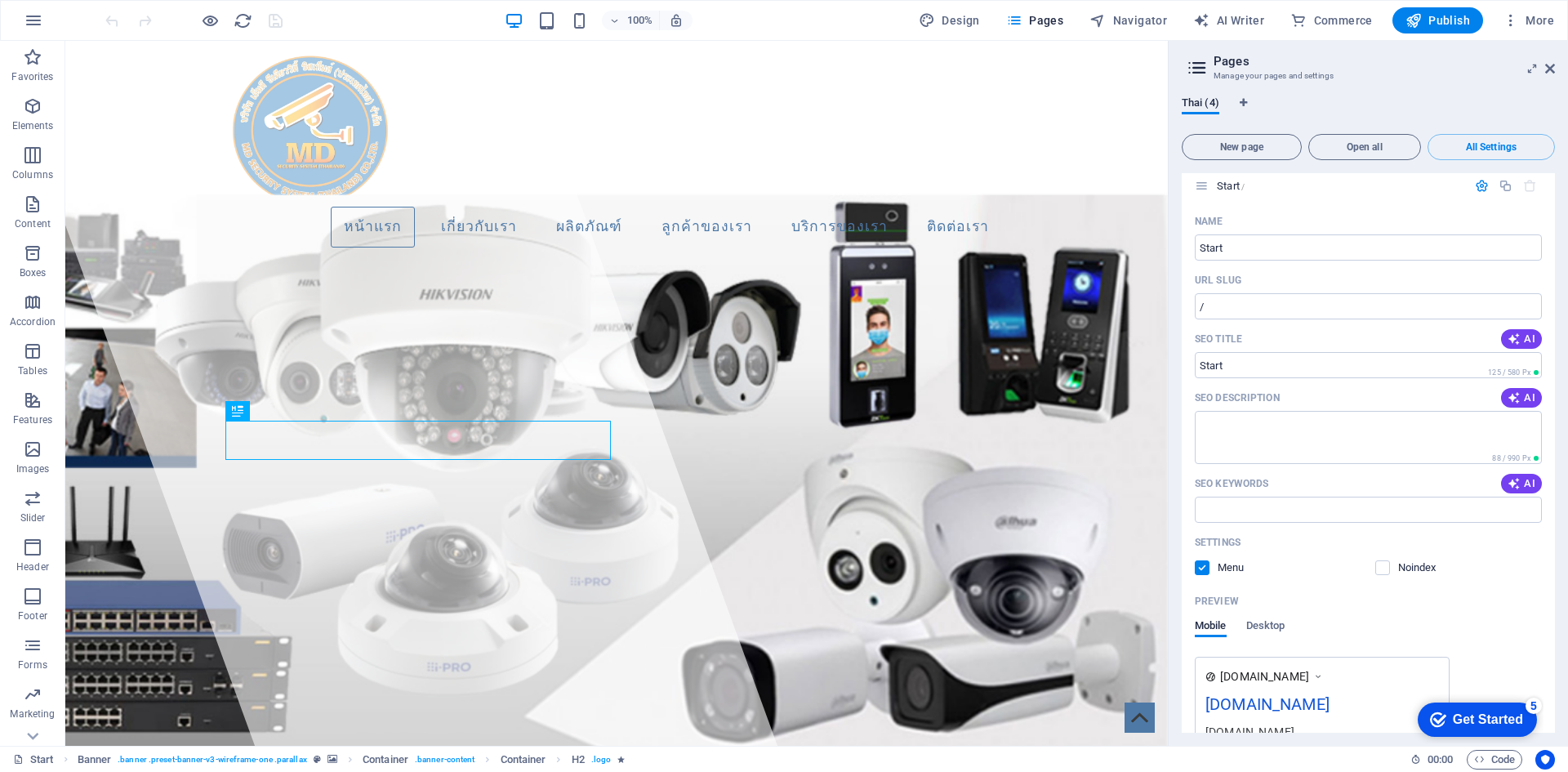
scroll to position [0, 0]
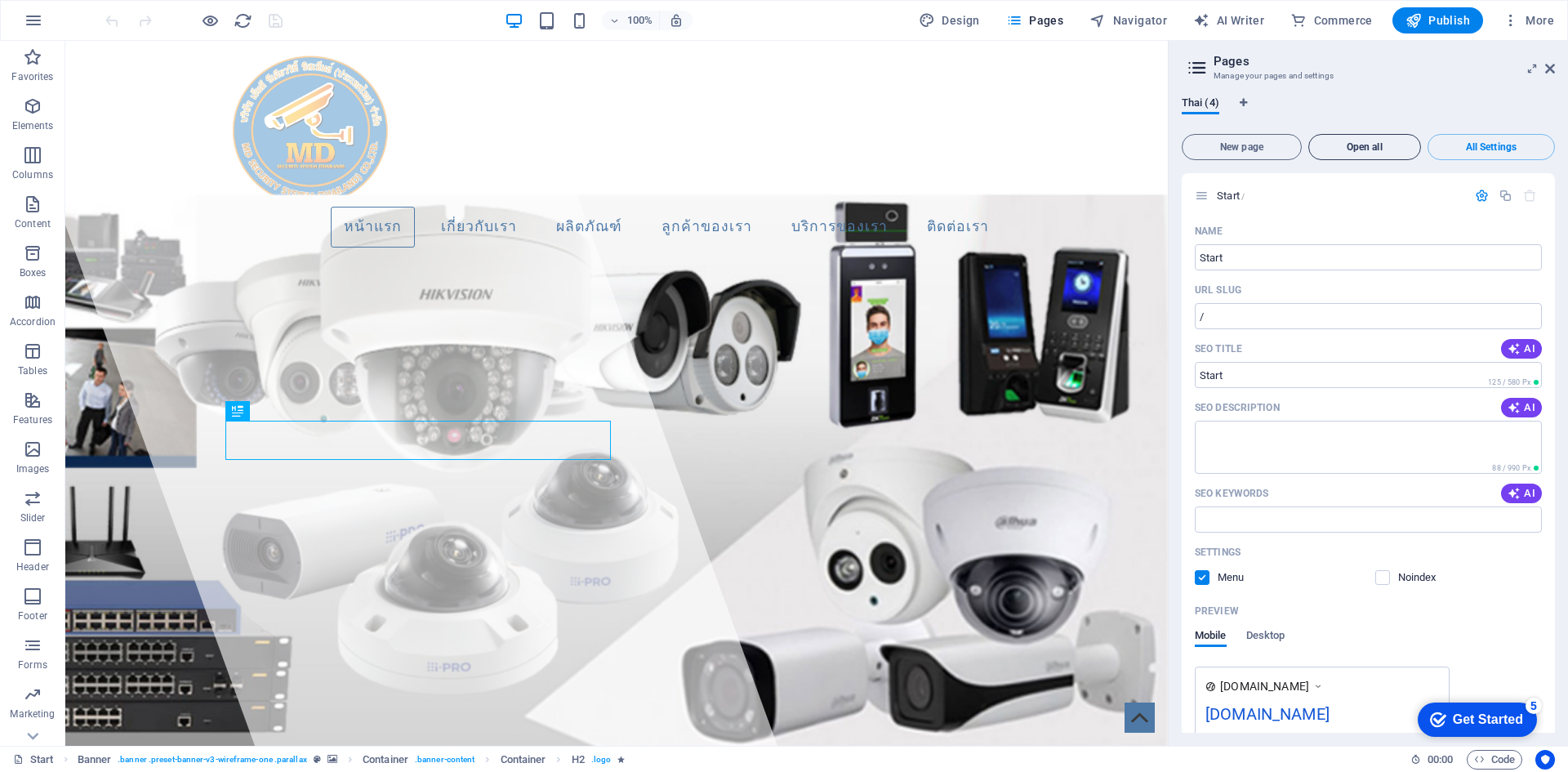
click at [1368, 146] on span "Open all" at bounding box center [1365, 147] width 98 height 10
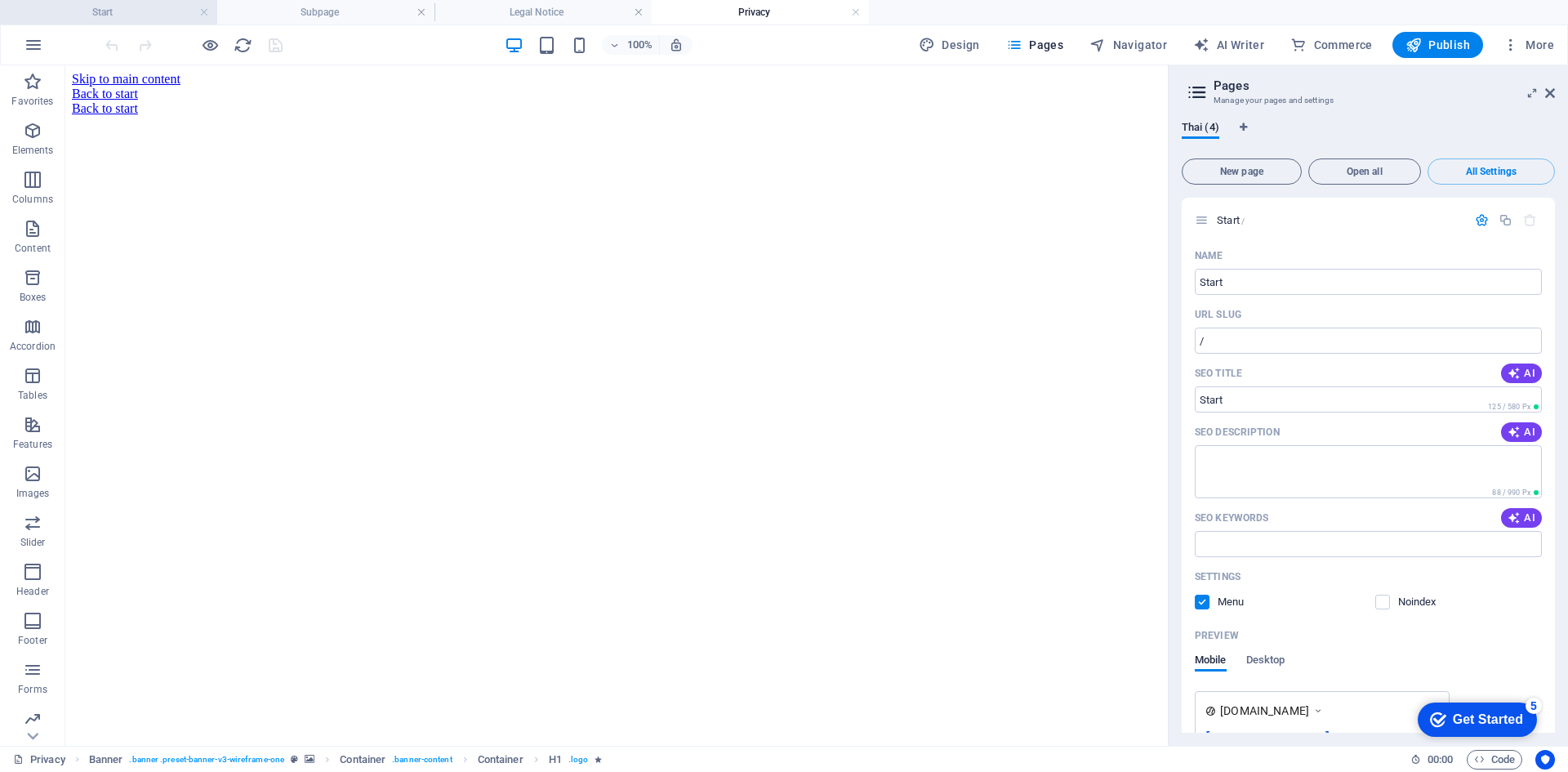
click at [124, 15] on h4 "Start" at bounding box center [109, 12] width 217 height 18
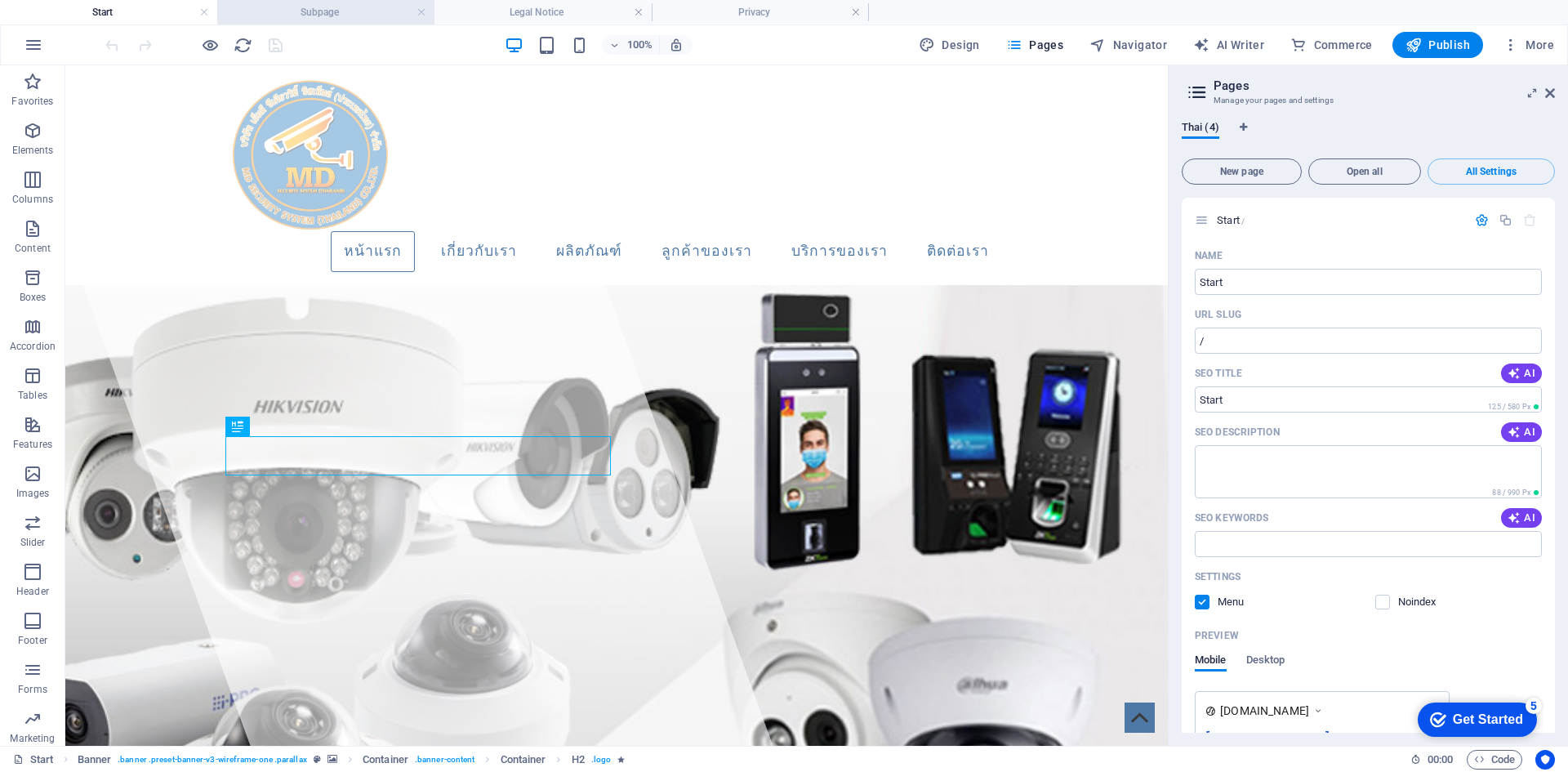
click at [322, 13] on h4 "Subpage" at bounding box center [326, 12] width 217 height 18
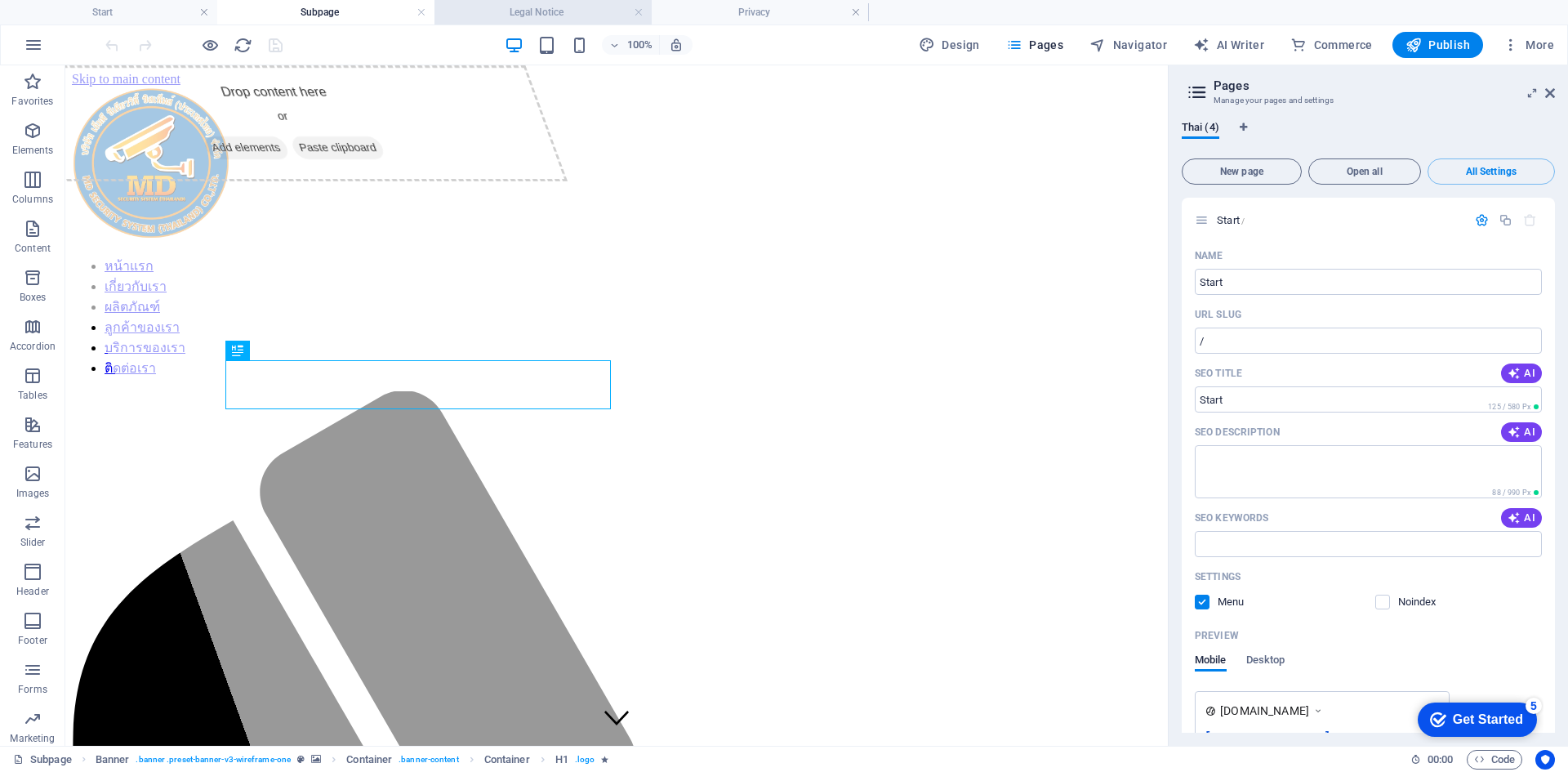
click at [511, 12] on h4 "Legal Notice" at bounding box center [544, 12] width 217 height 18
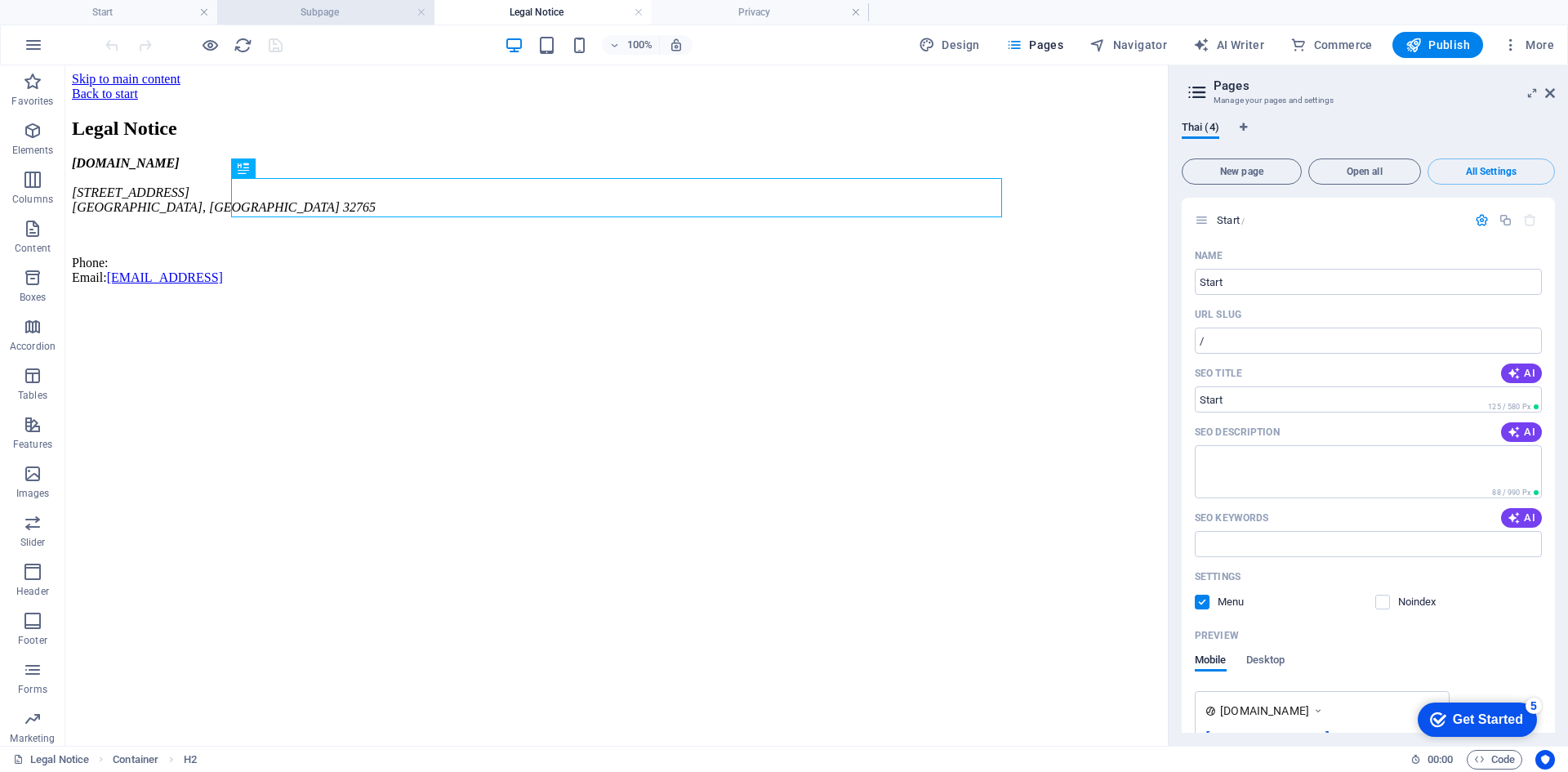
click at [341, 9] on h4 "Subpage" at bounding box center [326, 12] width 217 height 18
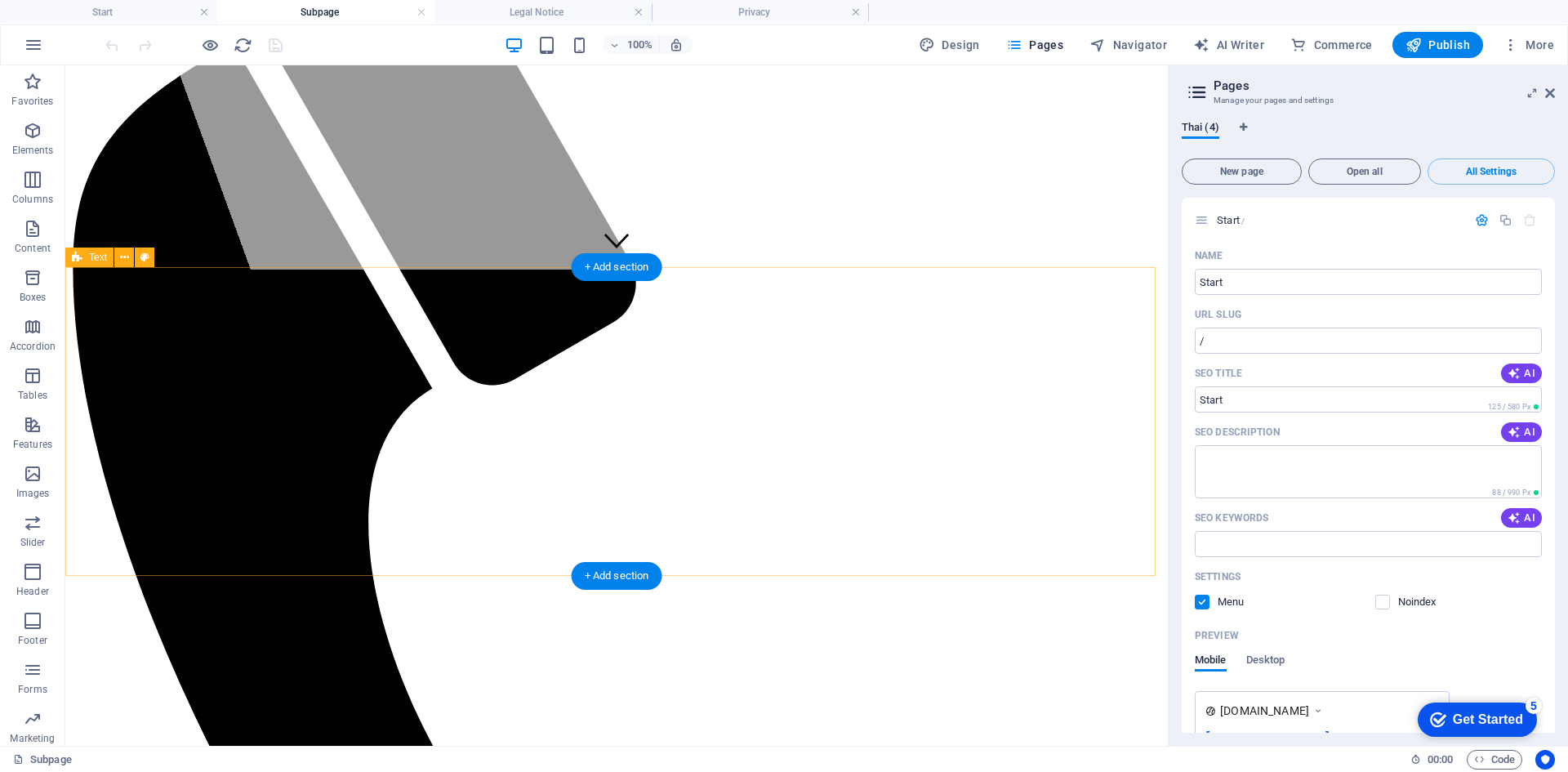
scroll to position [292, 0]
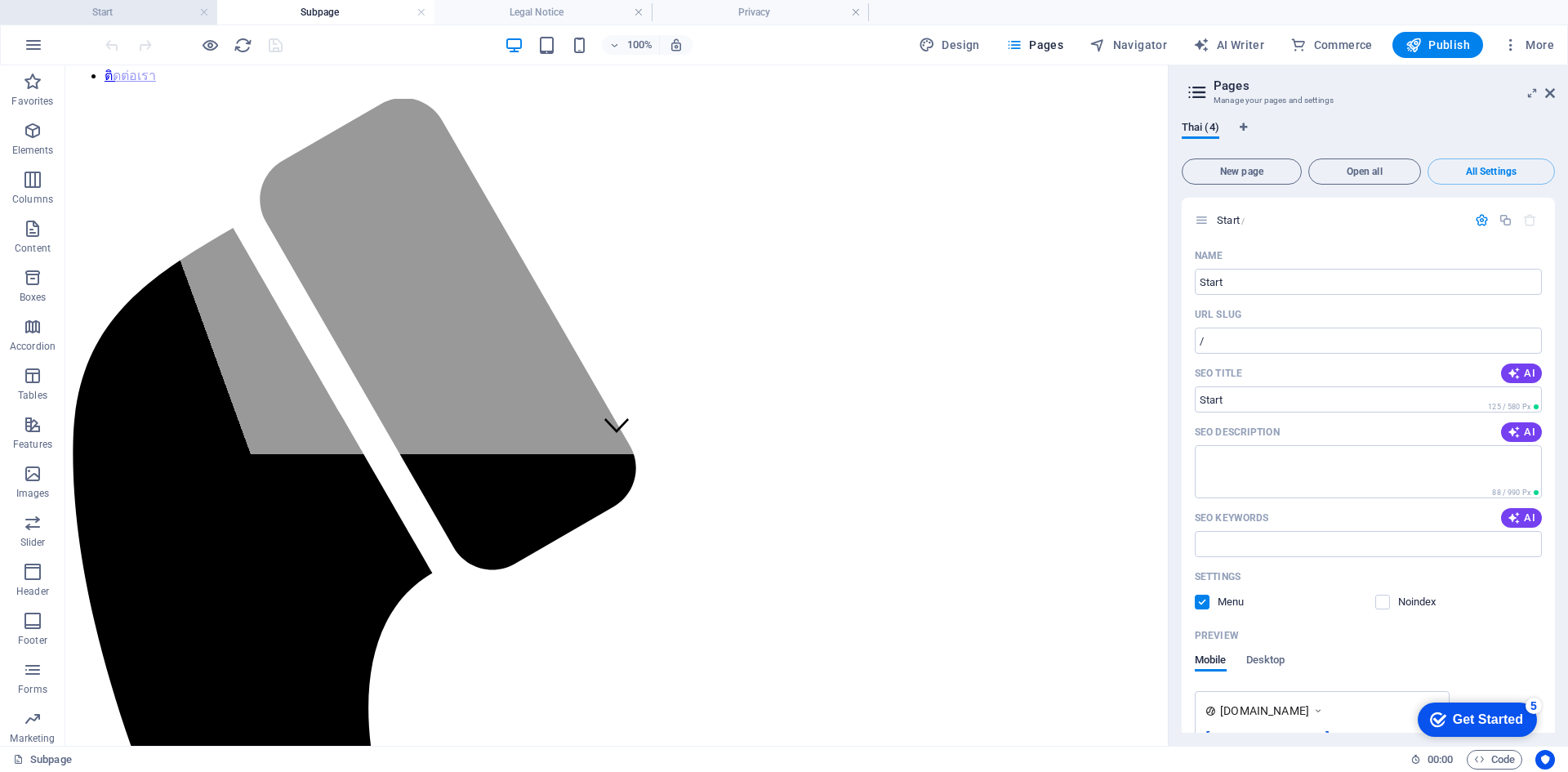
click at [92, 12] on h4 "Start" at bounding box center [109, 12] width 217 height 18
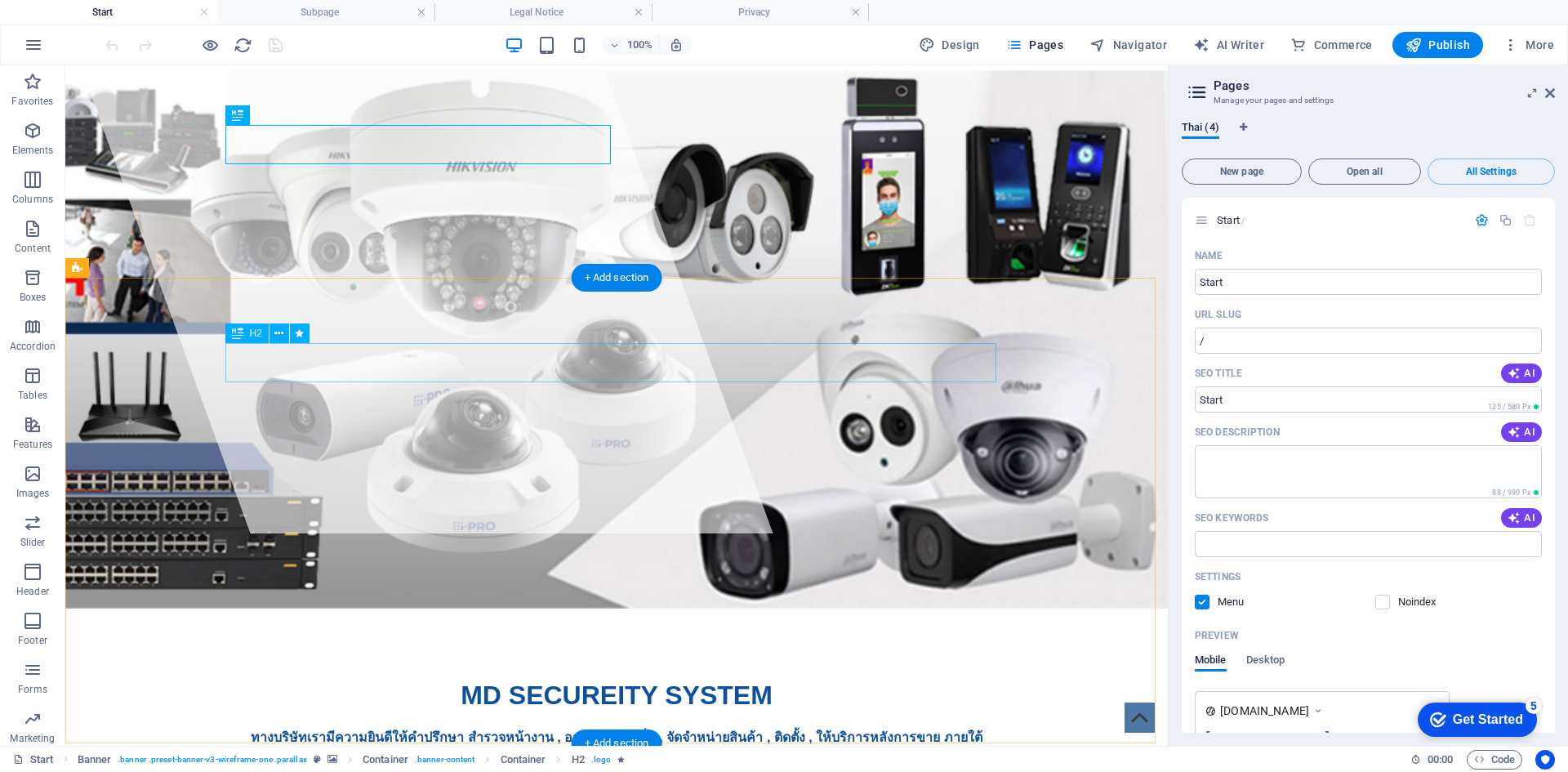
scroll to position [0, 0]
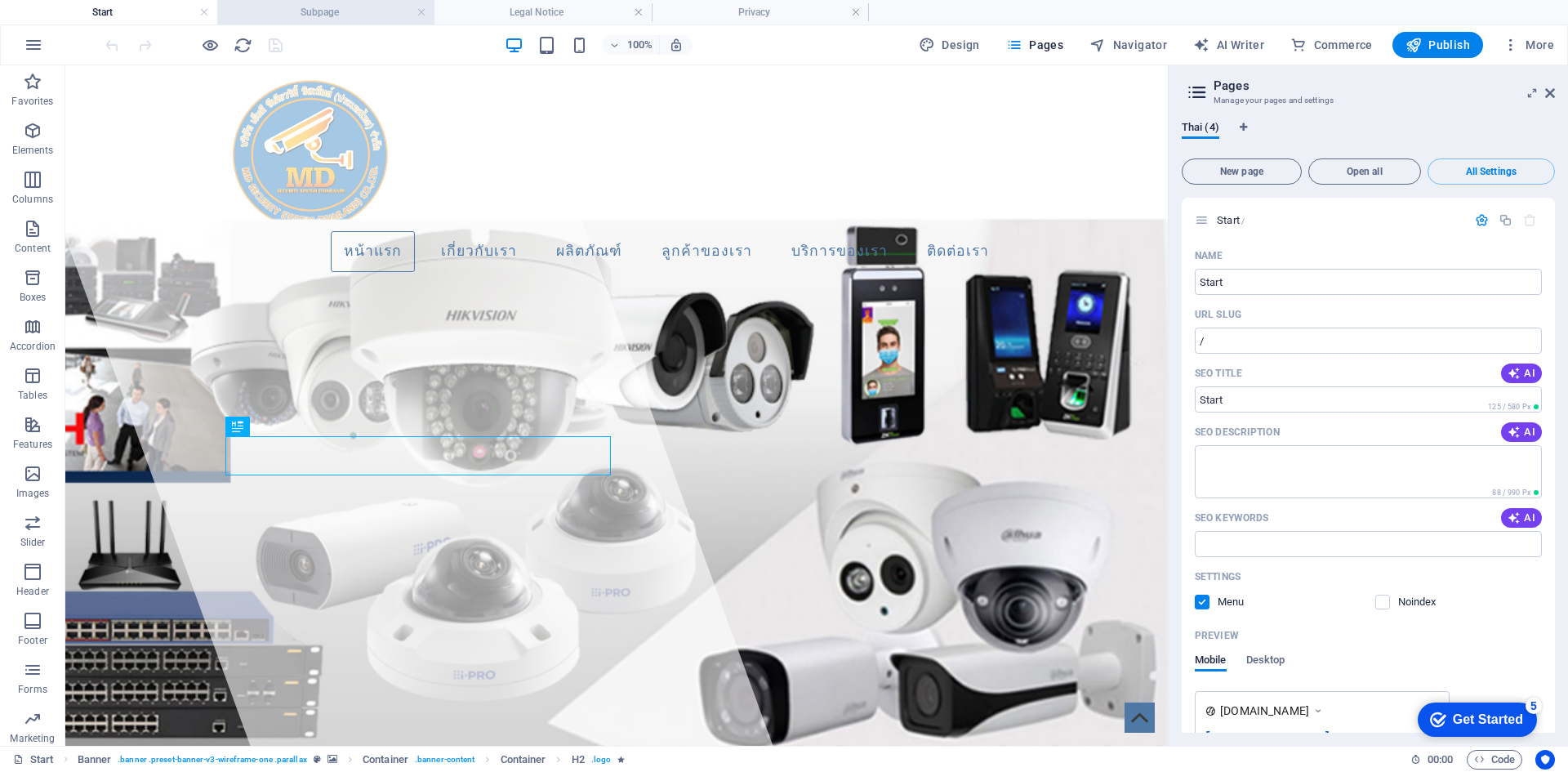
click at [376, 16] on h4 "Subpage" at bounding box center [326, 12] width 217 height 18
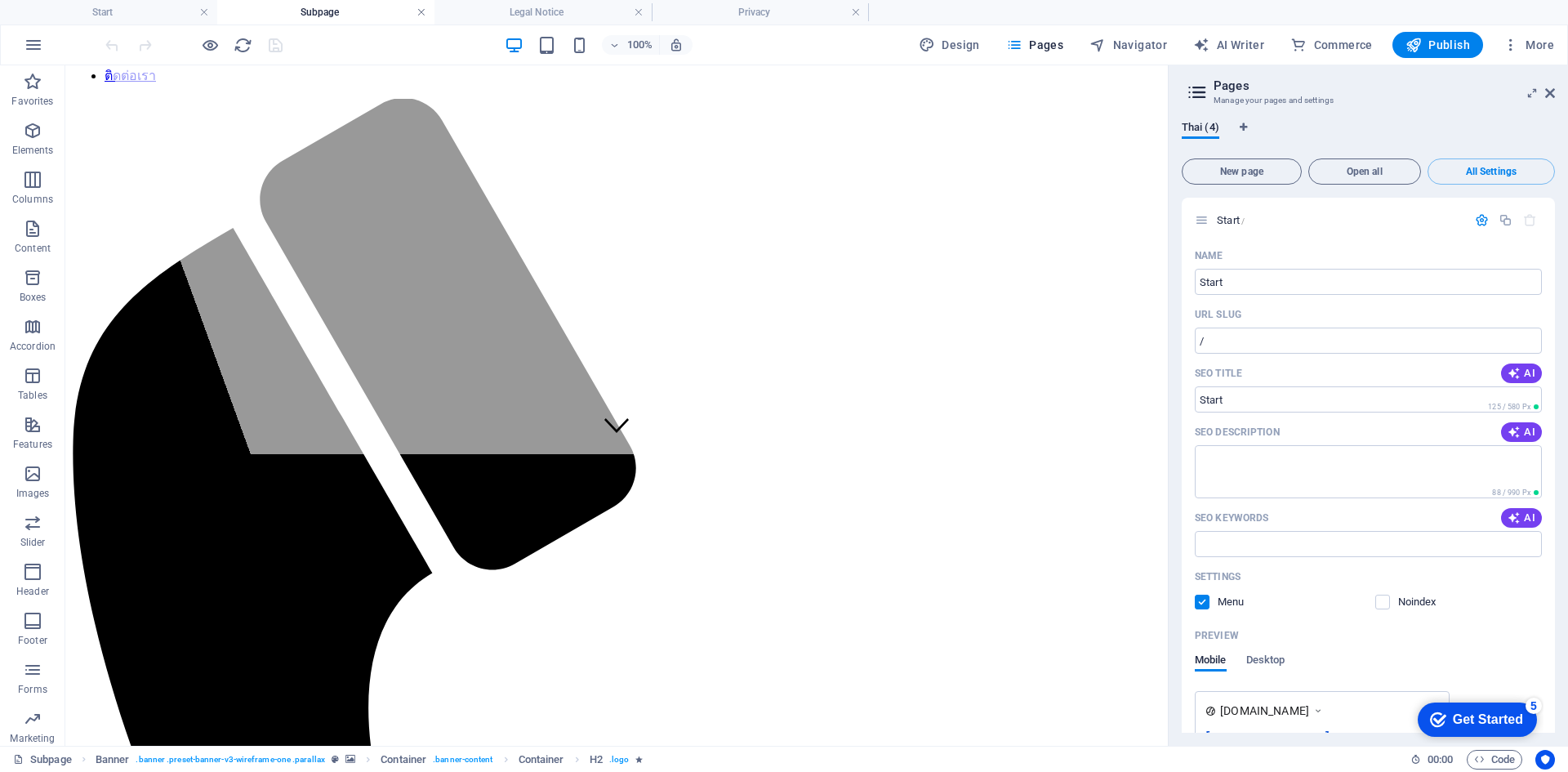
click at [422, 13] on link at bounding box center [422, 12] width 10 height 16
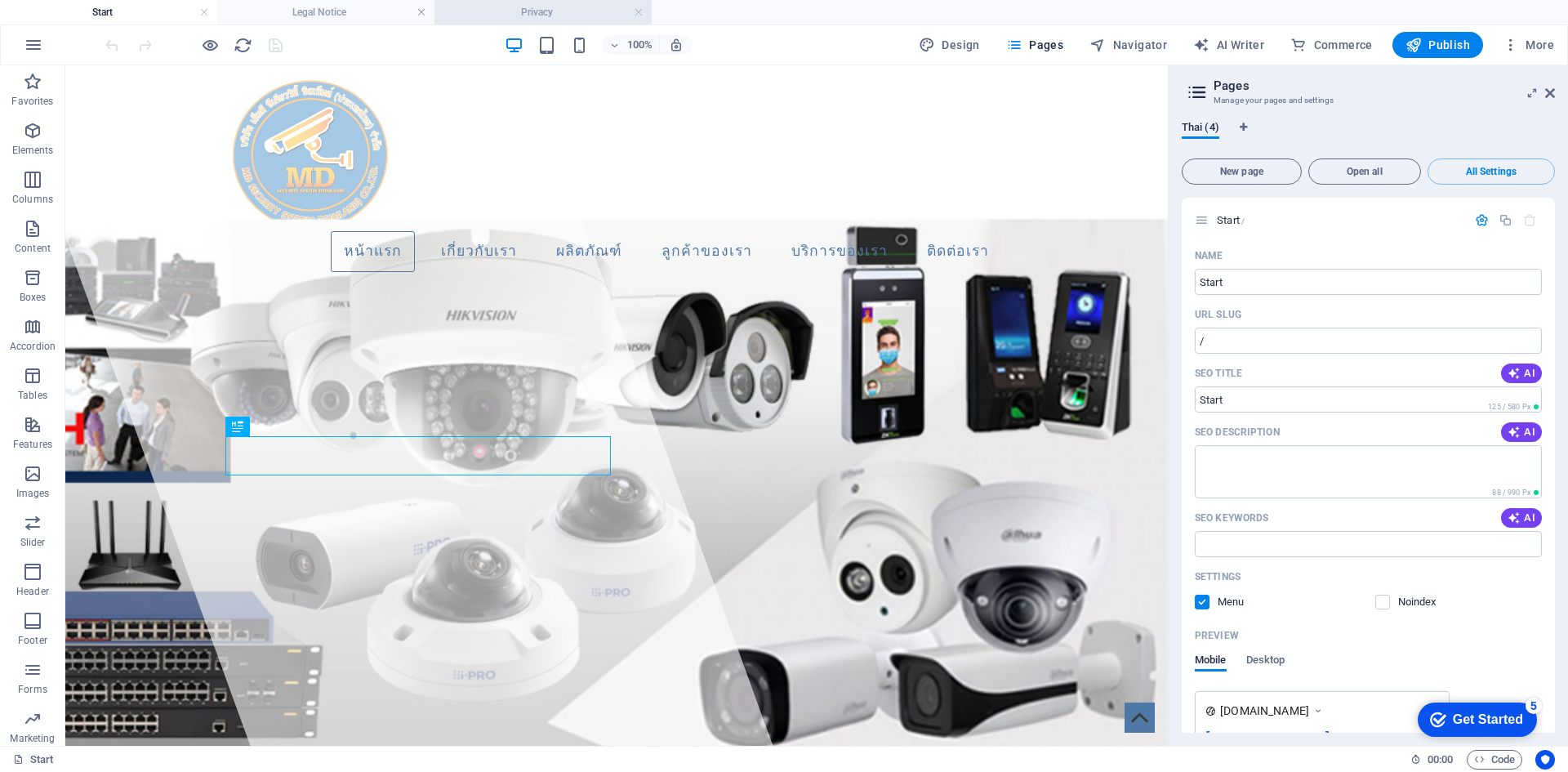
click at [438, 14] on h4 "Privacy" at bounding box center [544, 12] width 217 height 18
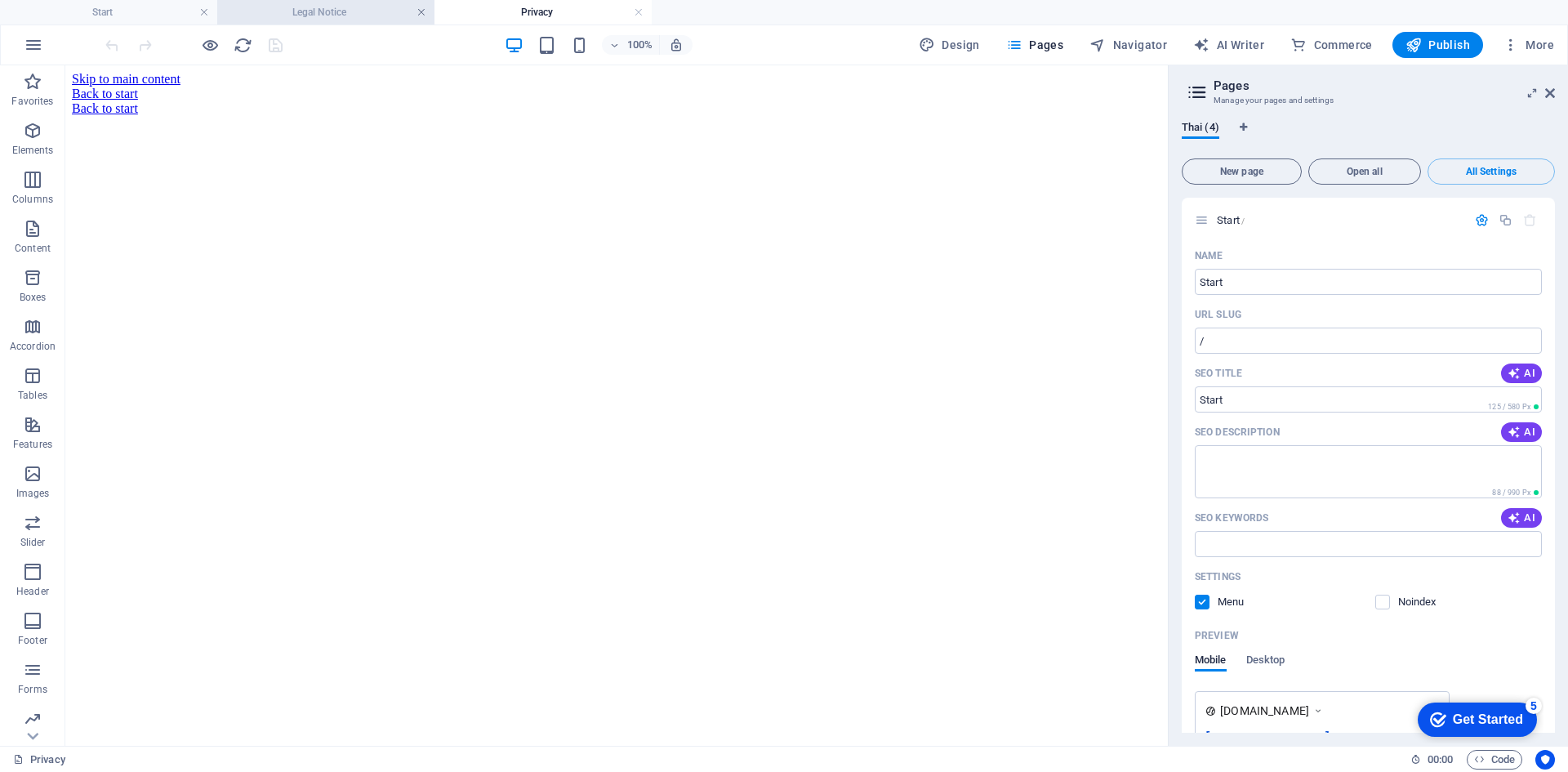
click at [424, 14] on link at bounding box center [422, 12] width 10 height 16
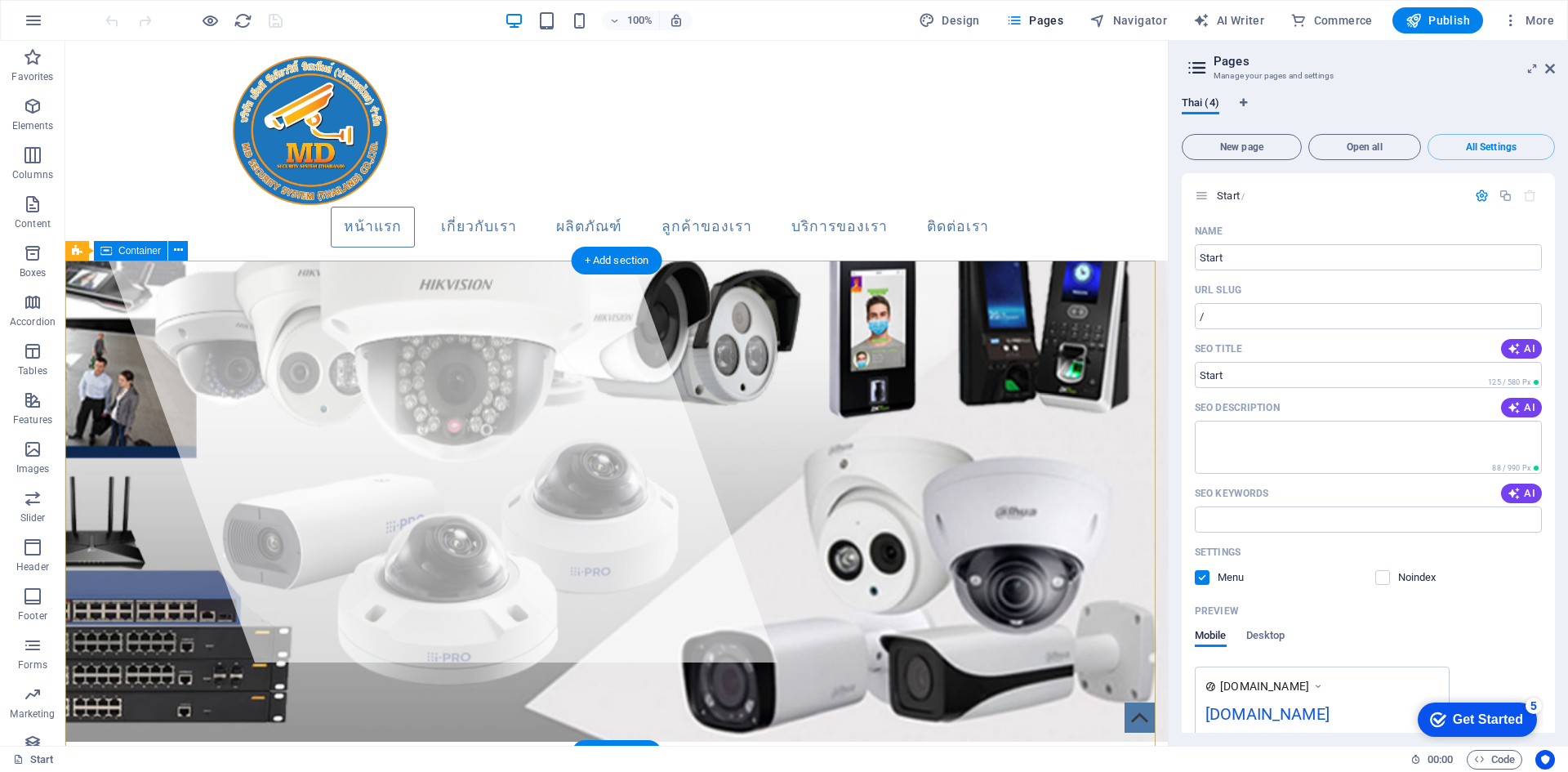
scroll to position [0, 0]
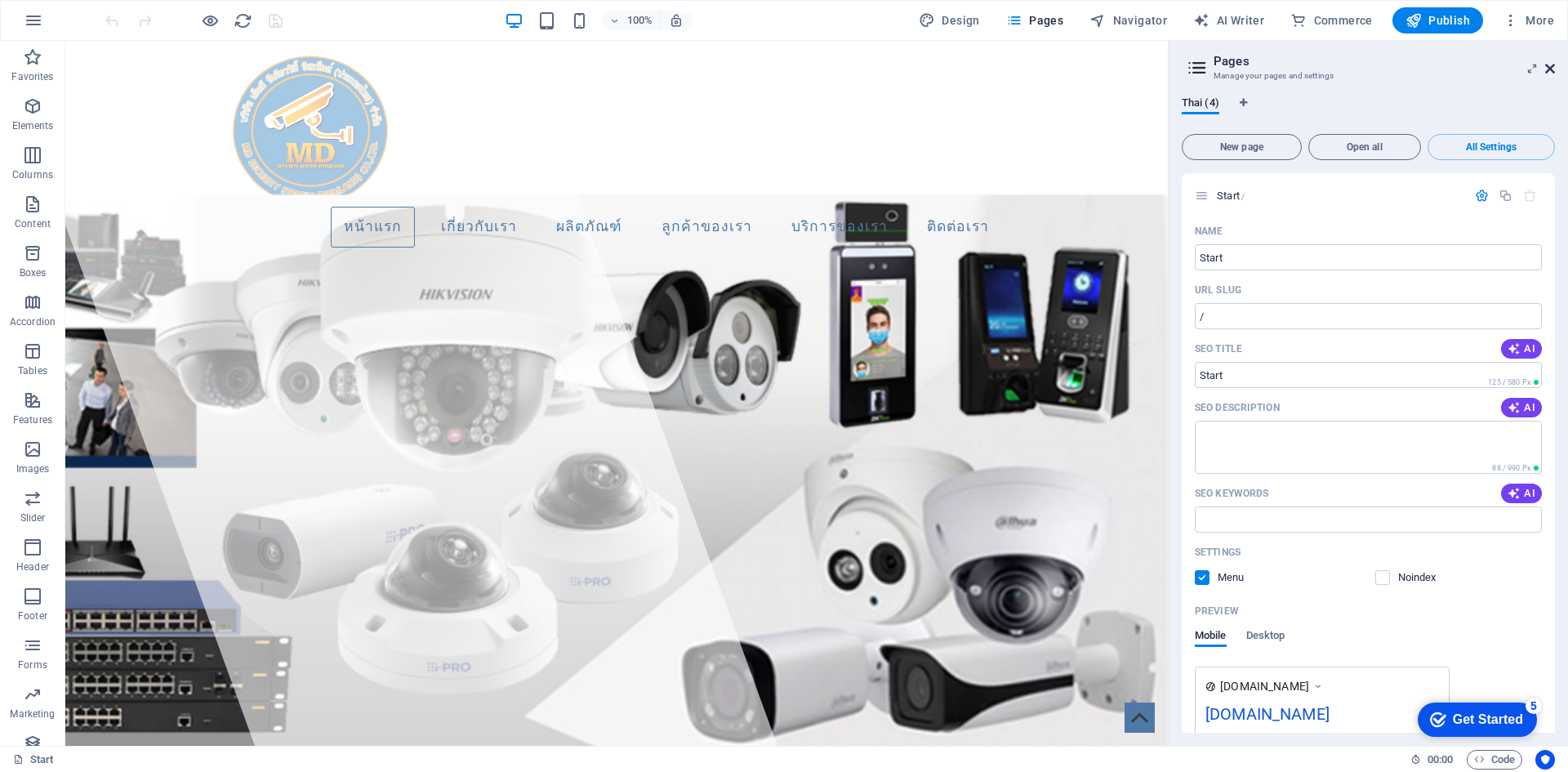
click at [1550, 66] on icon at bounding box center [1551, 68] width 10 height 13
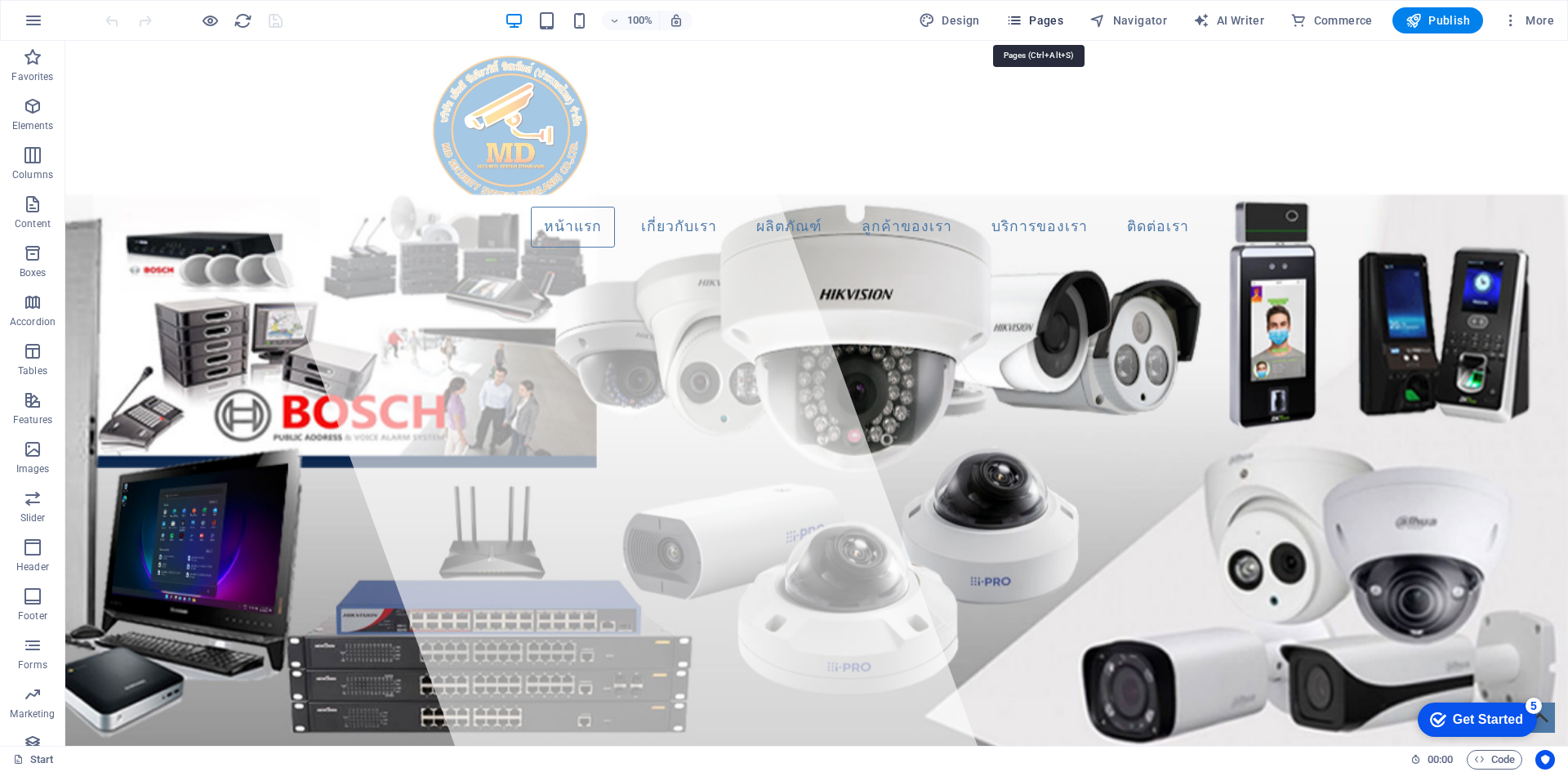
click at [1020, 23] on icon "button" at bounding box center [1015, 21] width 16 height 16
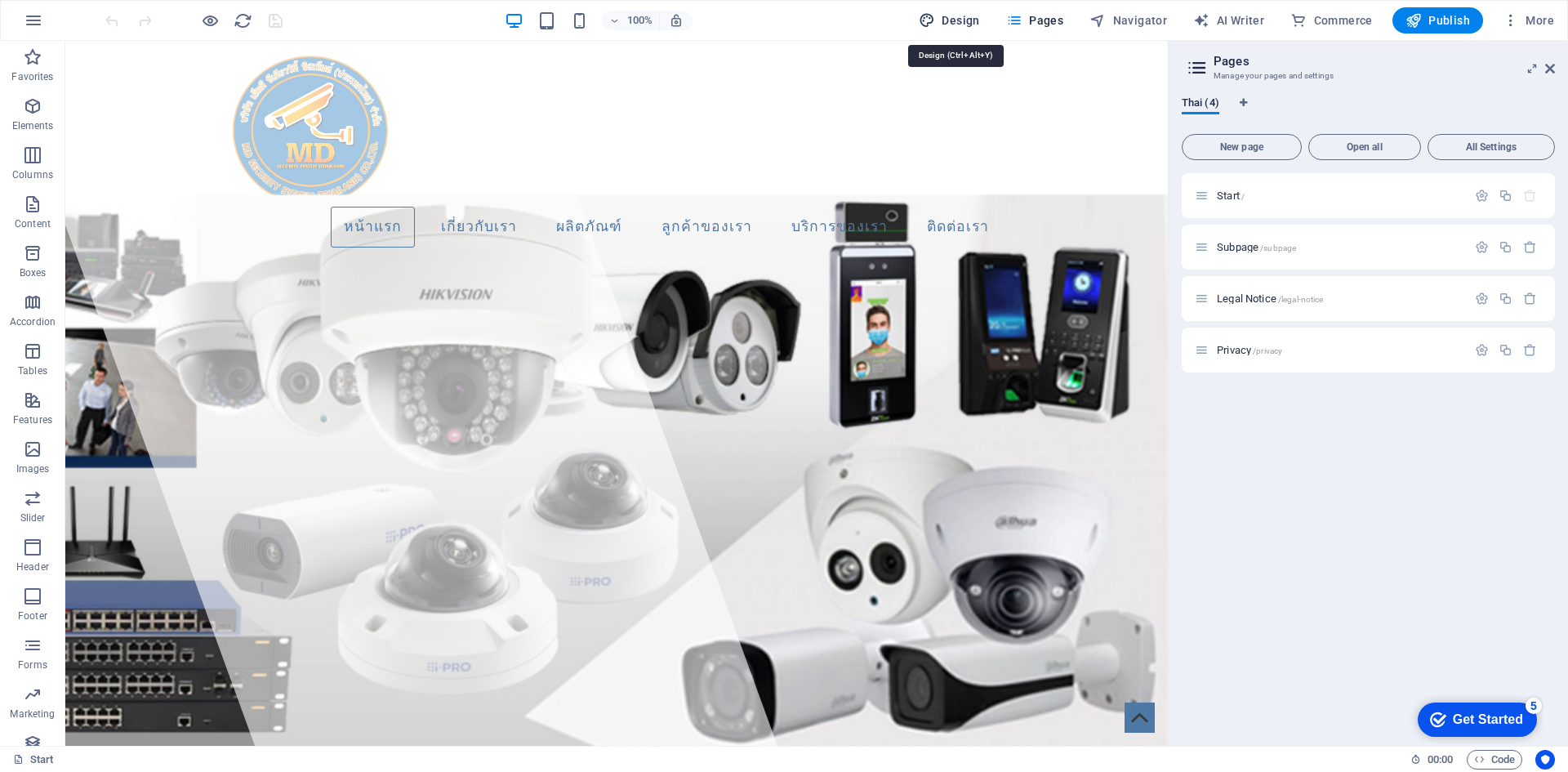
click at [973, 21] on span "Design" at bounding box center [950, 21] width 61 height 16
select select "px"
select select "400"
select select "px"
select select "700"
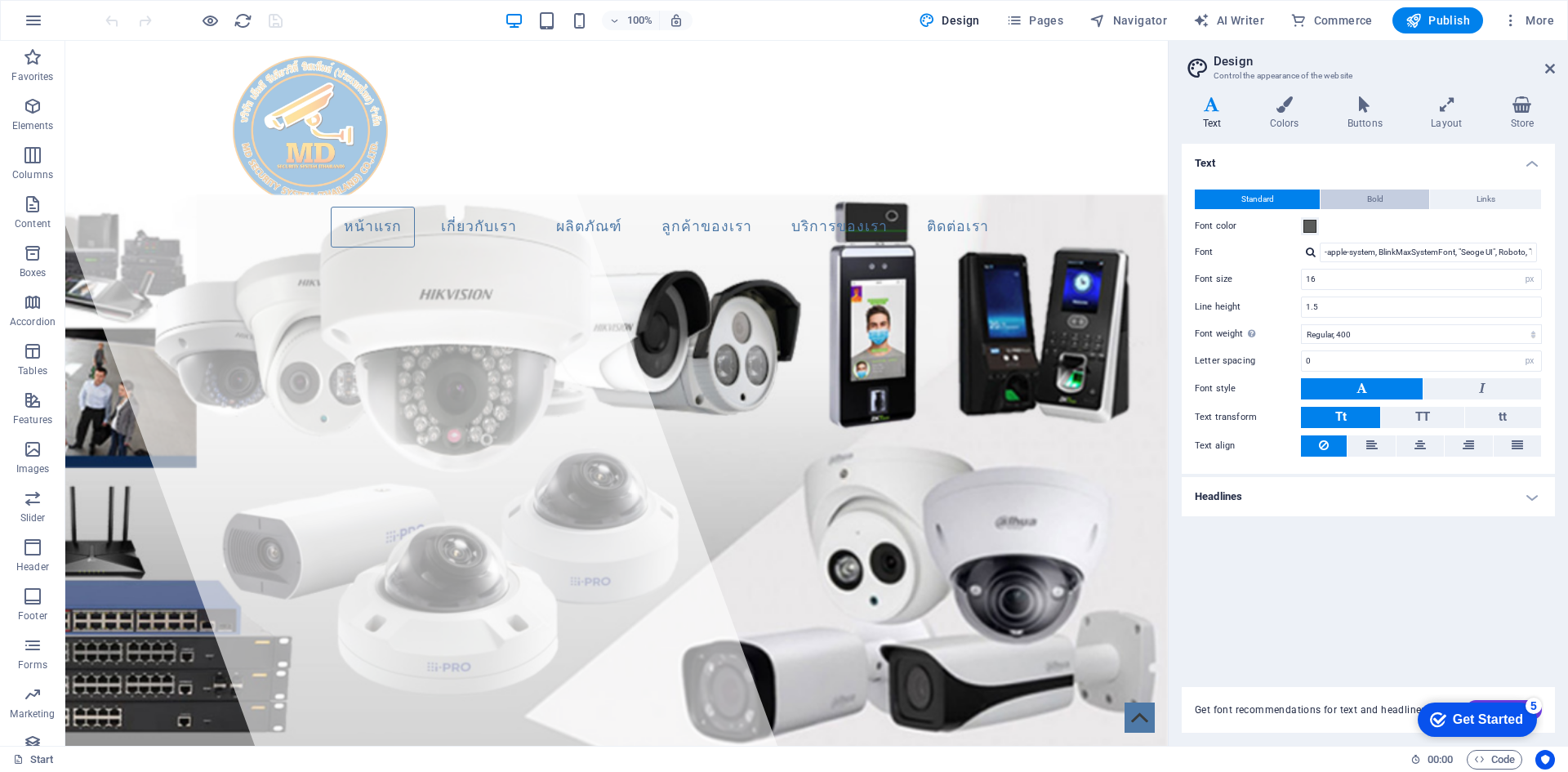
click at [1388, 202] on button "Bold" at bounding box center [1375, 199] width 109 height 20
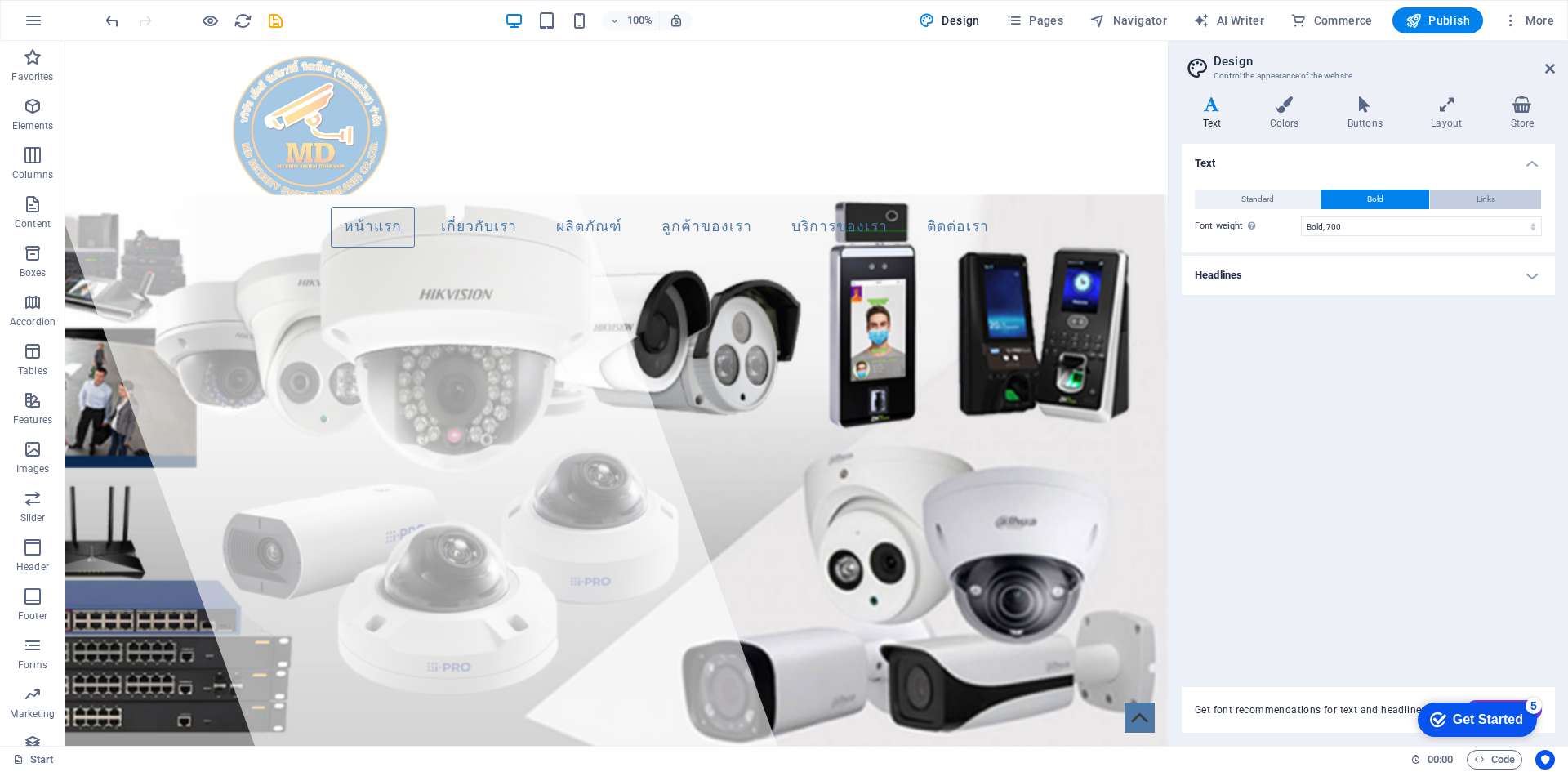
click at [1496, 202] on button "Links" at bounding box center [1486, 199] width 111 height 20
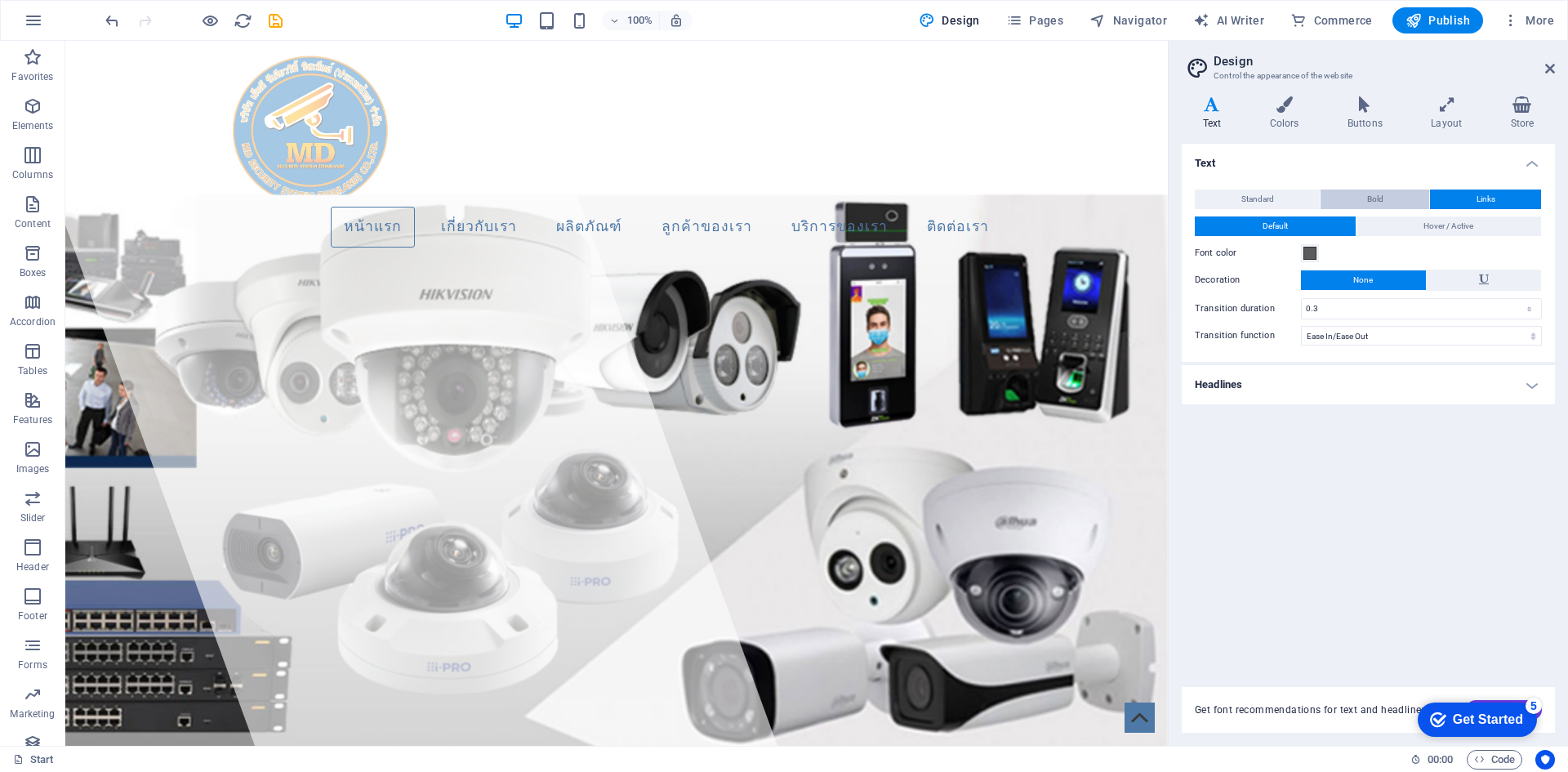
click at [1419, 199] on button "Bold" at bounding box center [1375, 199] width 109 height 20
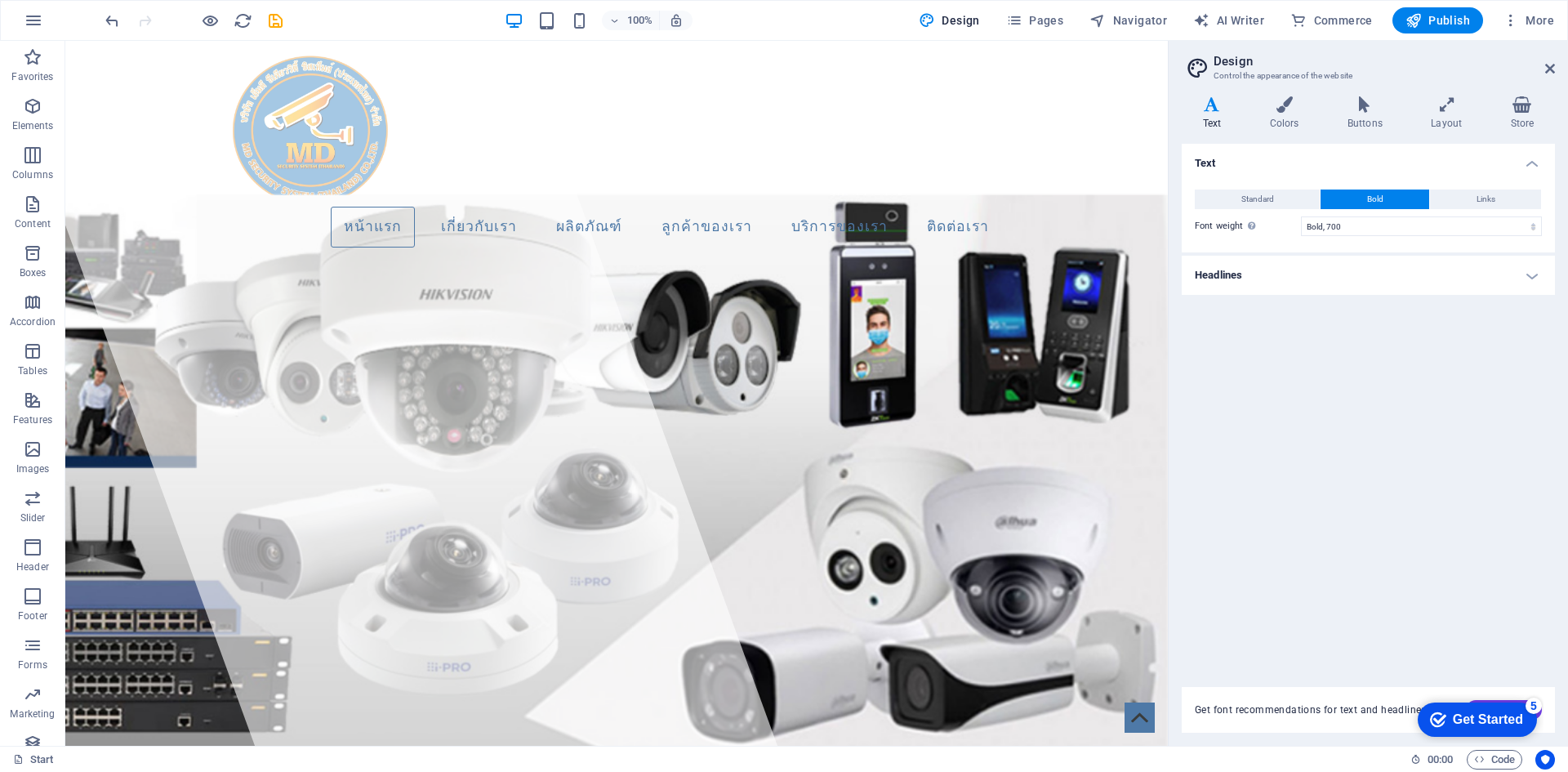
click at [1282, 278] on h4 "Headlines" at bounding box center [1368, 275] width 373 height 40
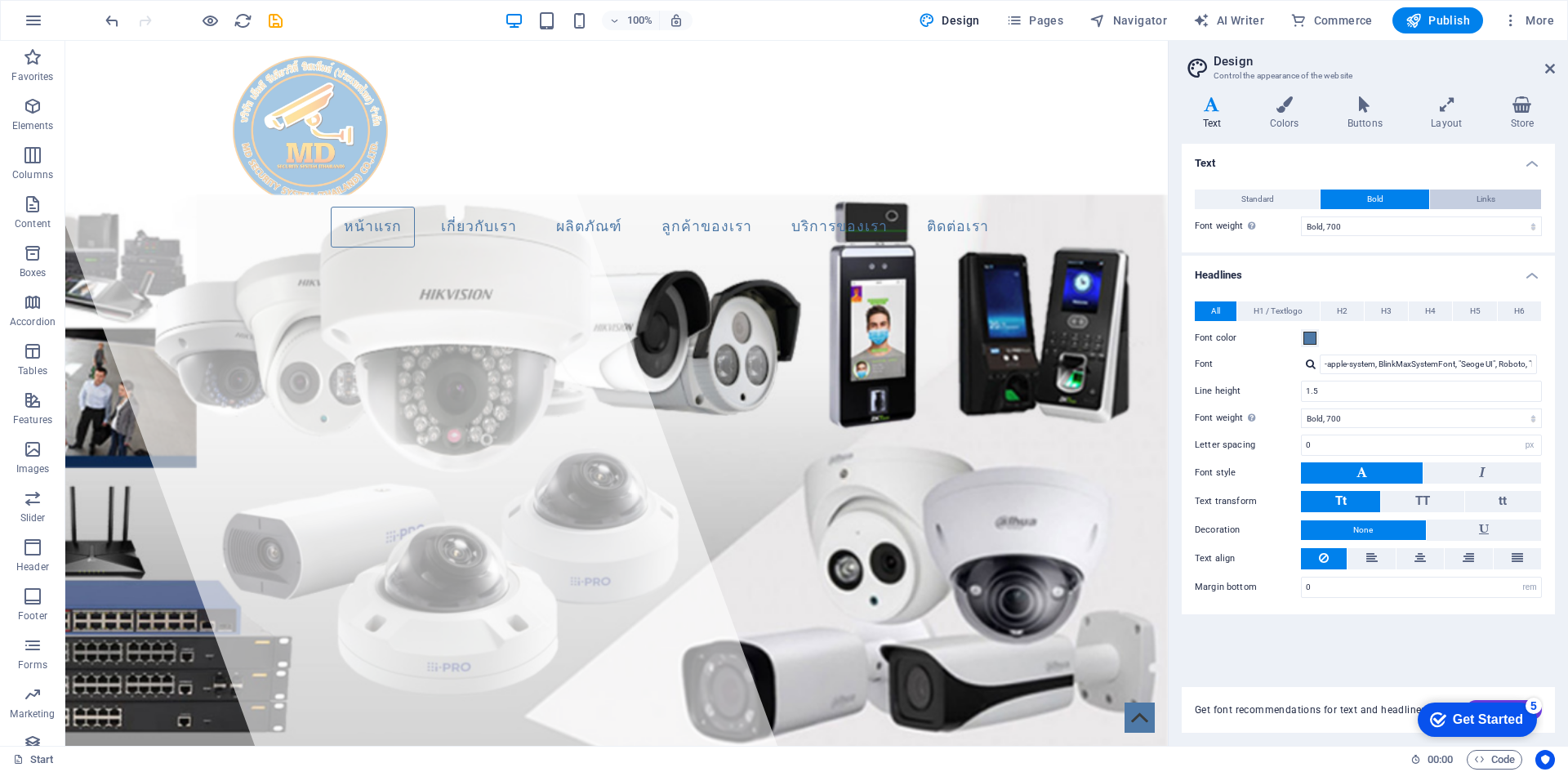
click at [1468, 202] on button "Links" at bounding box center [1486, 199] width 111 height 20
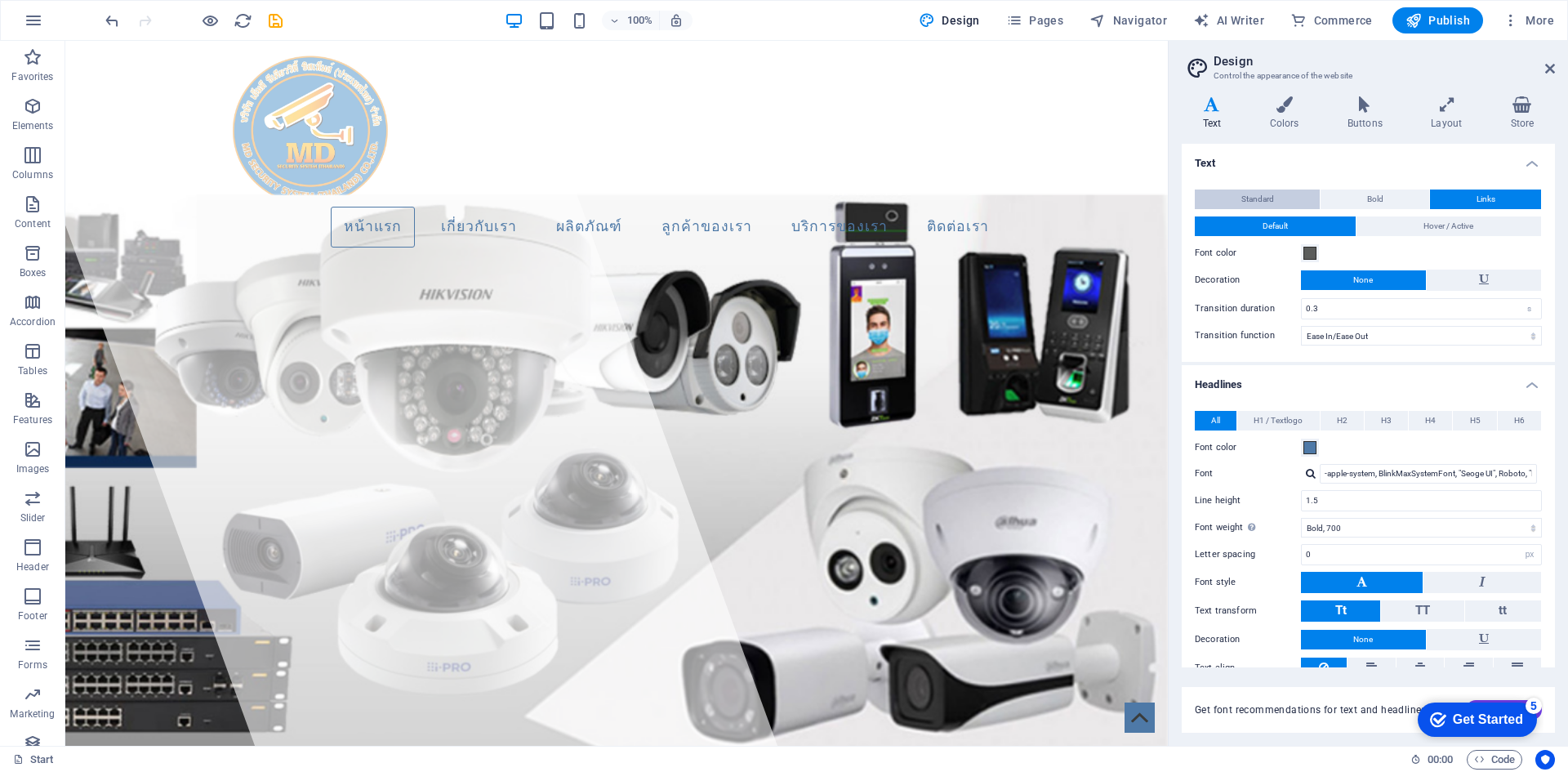
click at [1265, 204] on span "Standard" at bounding box center [1258, 199] width 33 height 20
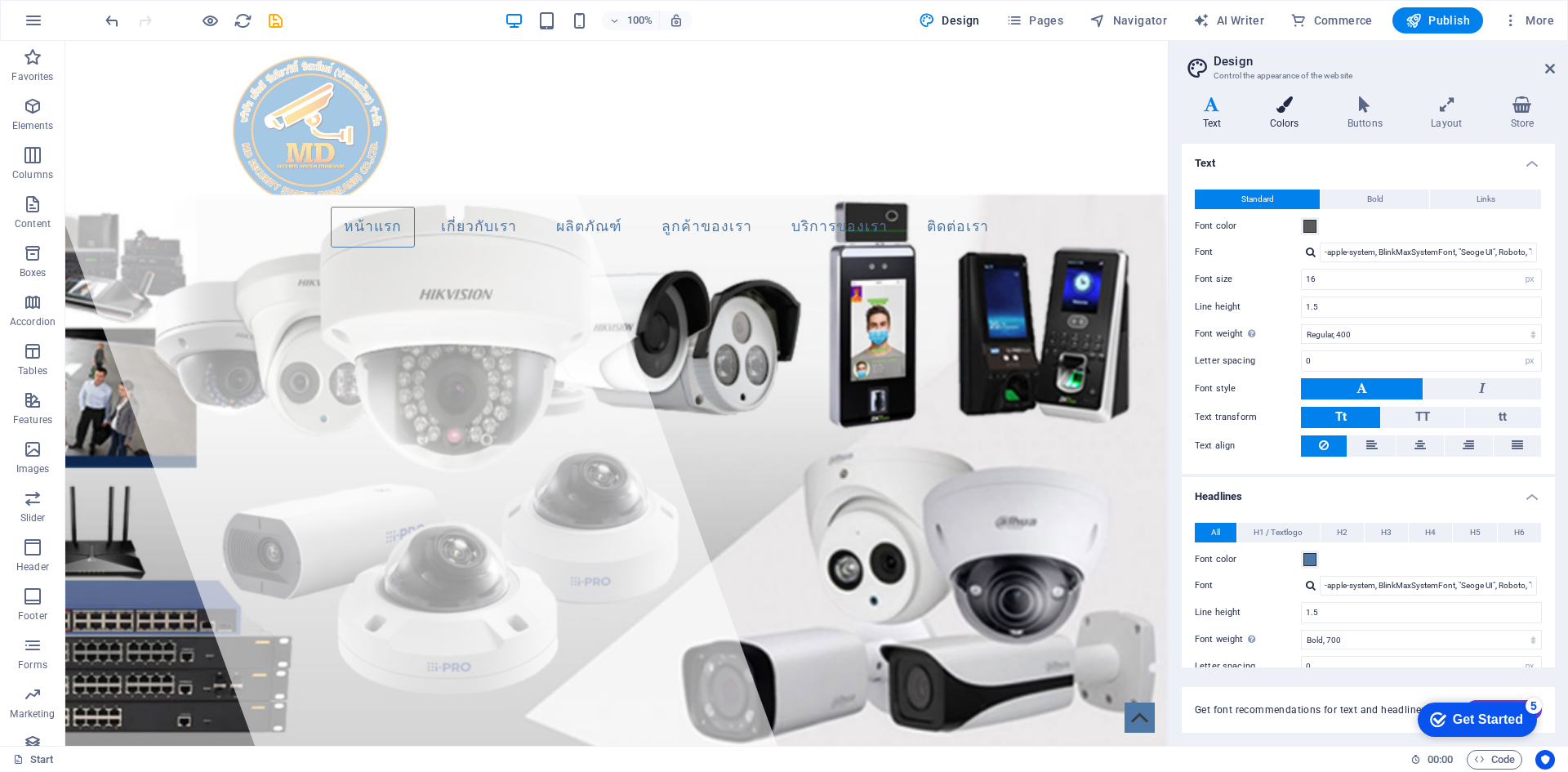
click at [1290, 121] on h4 "Colors" at bounding box center [1288, 114] width 77 height 35
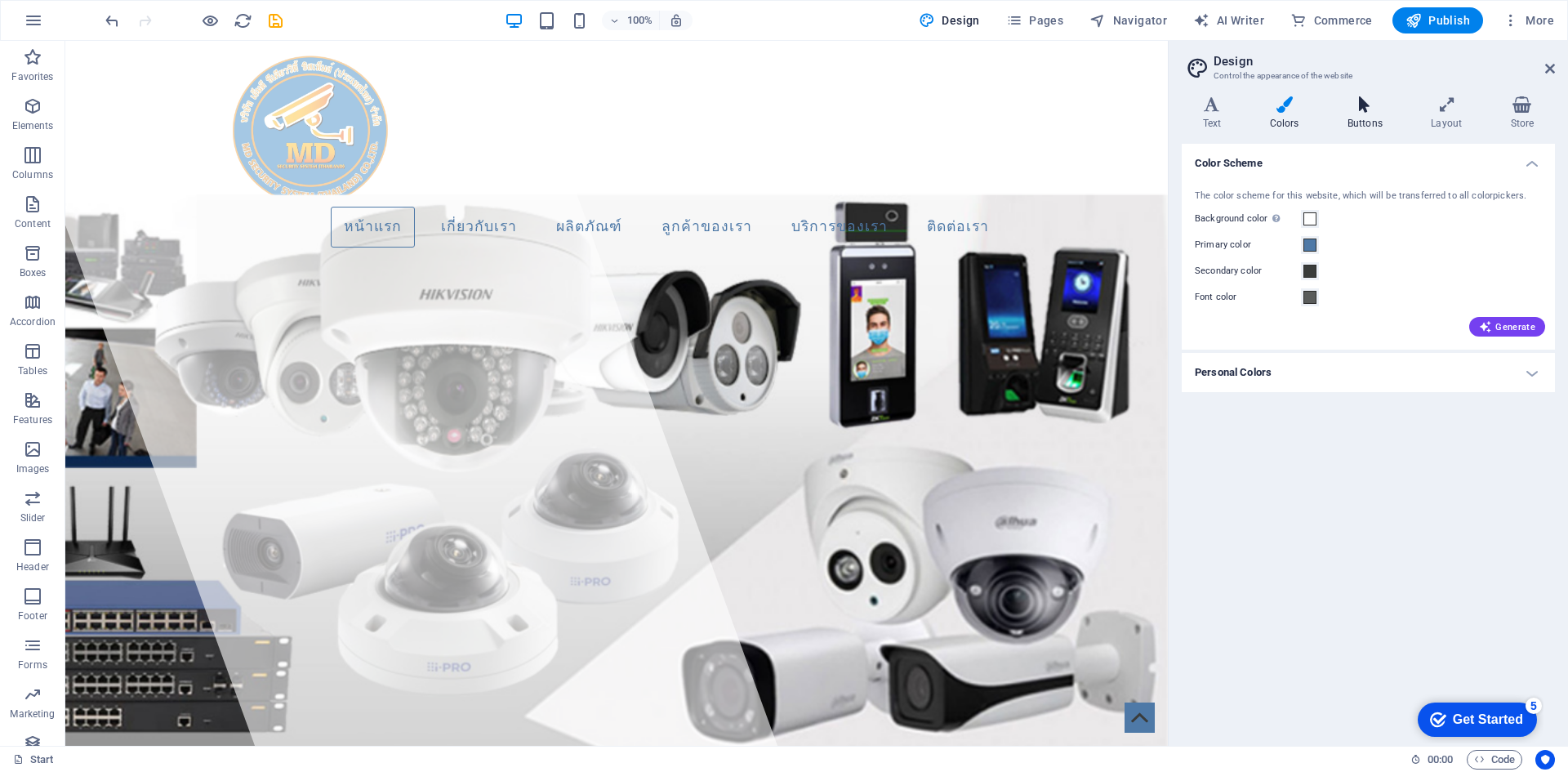
click at [1369, 113] on h4 "Buttons" at bounding box center [1368, 114] width 83 height 35
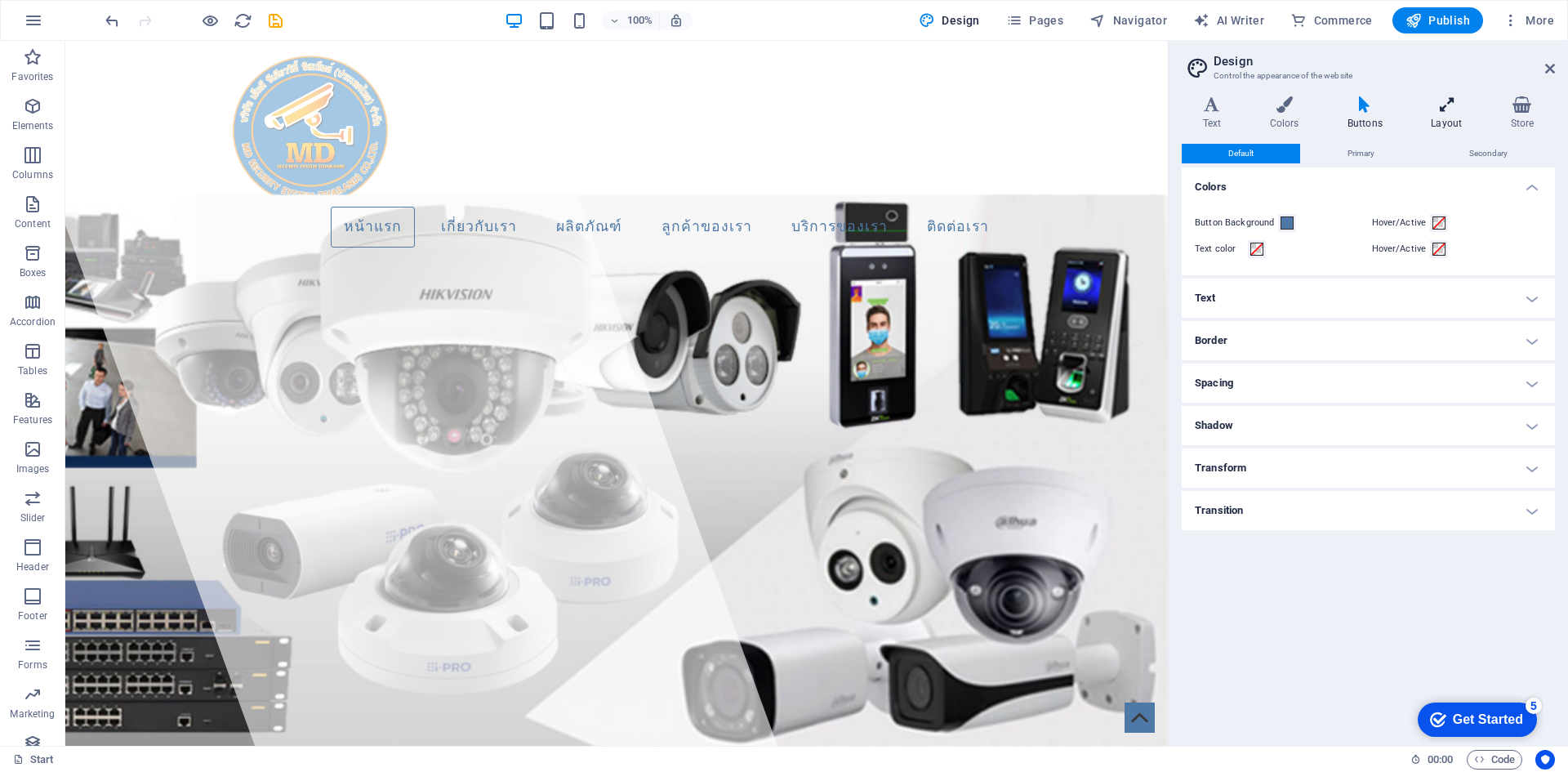
click at [1435, 115] on h4 "Layout" at bounding box center [1450, 114] width 79 height 35
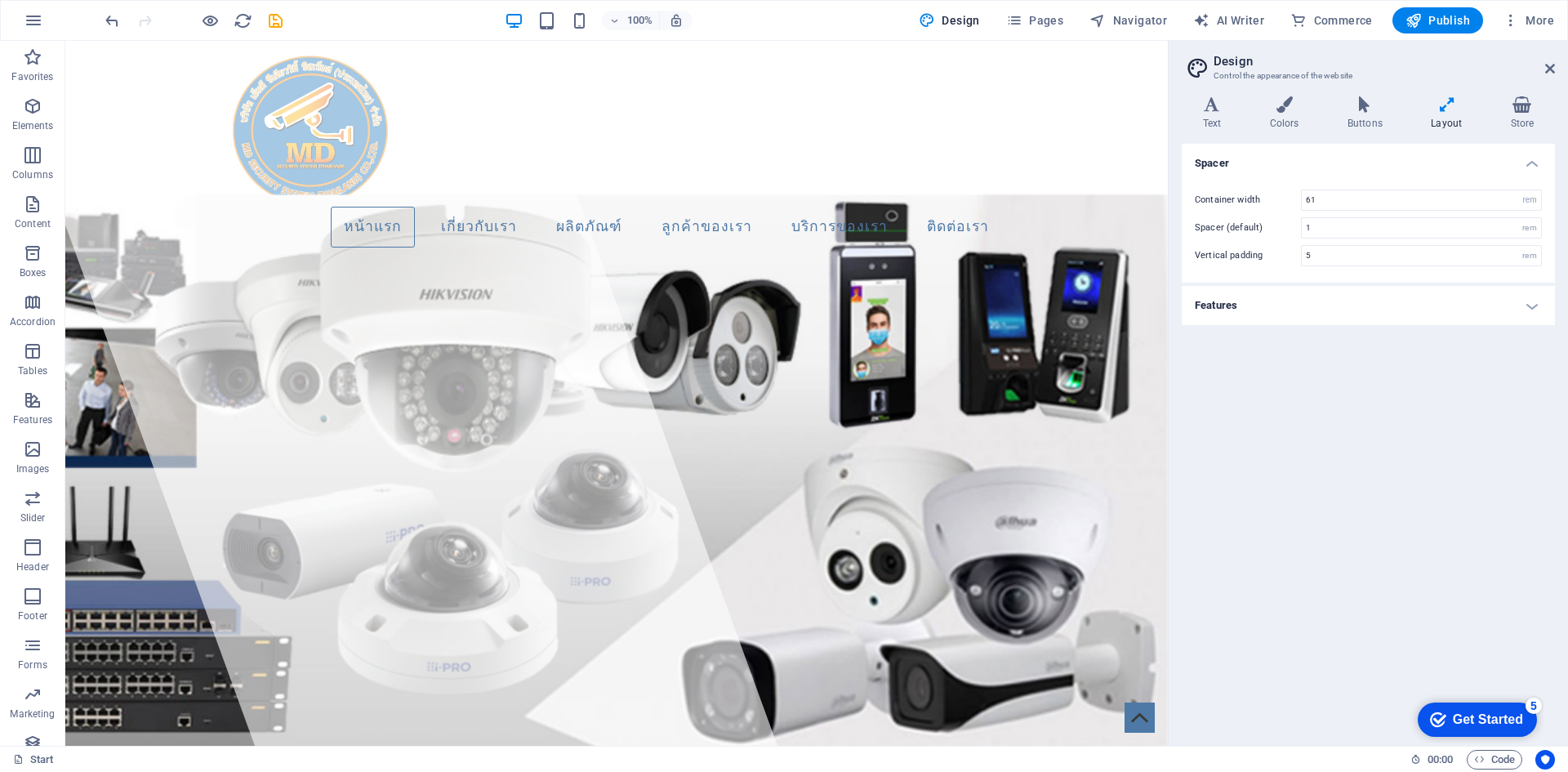
click at [1544, 66] on h2 "Design" at bounding box center [1384, 61] width 342 height 15
click at [1549, 66] on icon at bounding box center [1551, 68] width 10 height 13
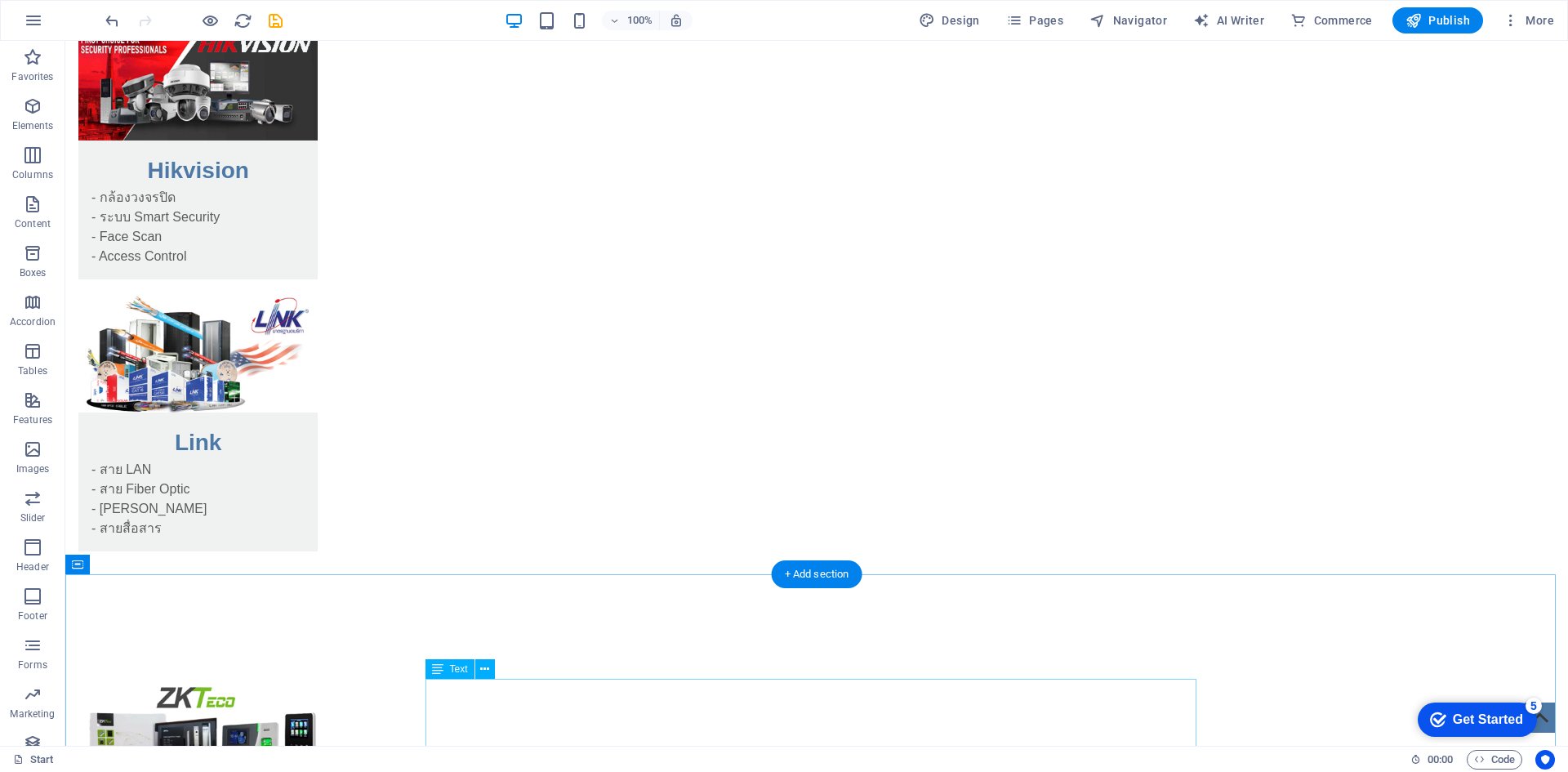
scroll to position [2043, 0]
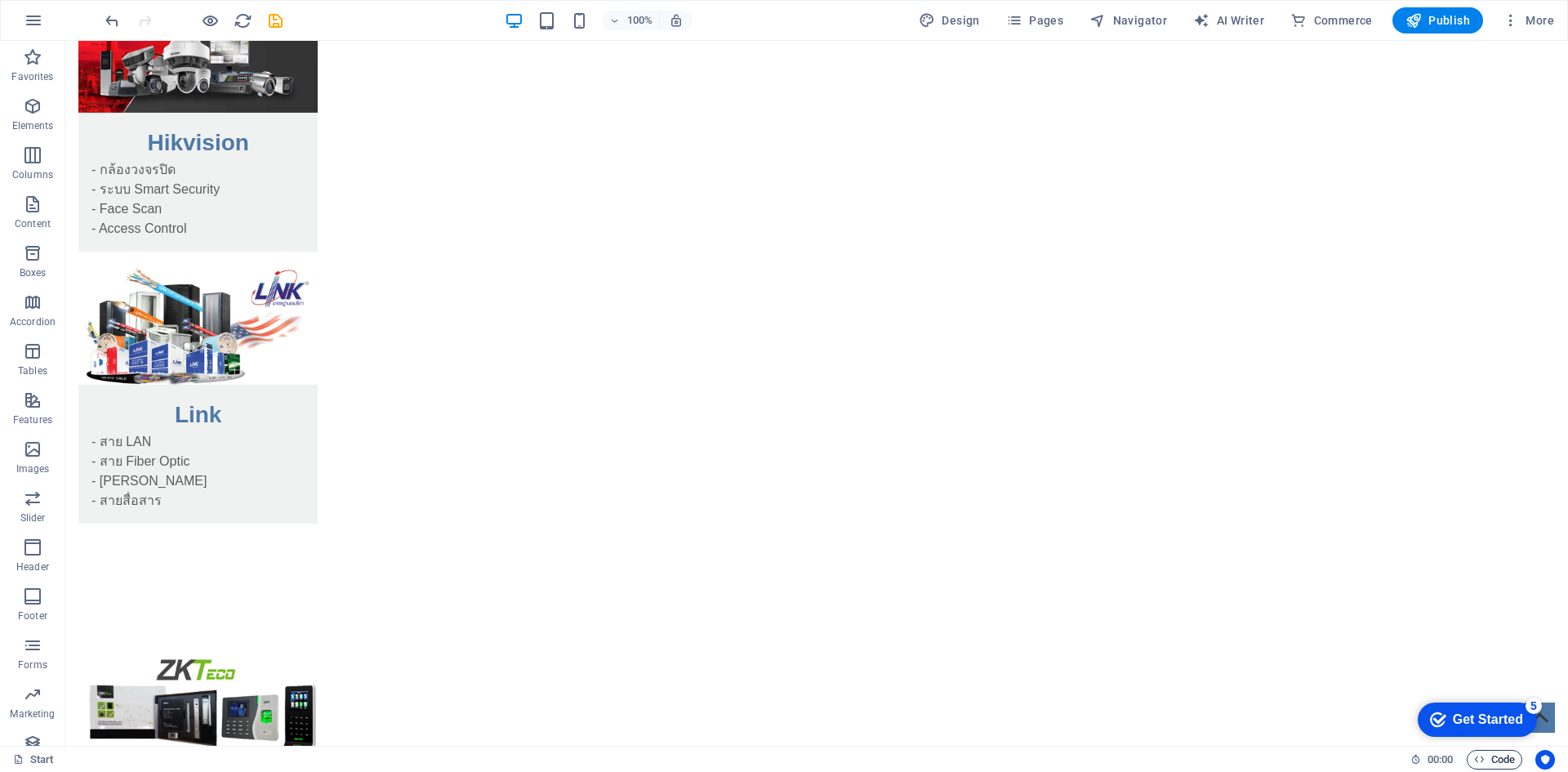
click at [1493, 760] on span "Code" at bounding box center [1495, 760] width 41 height 20
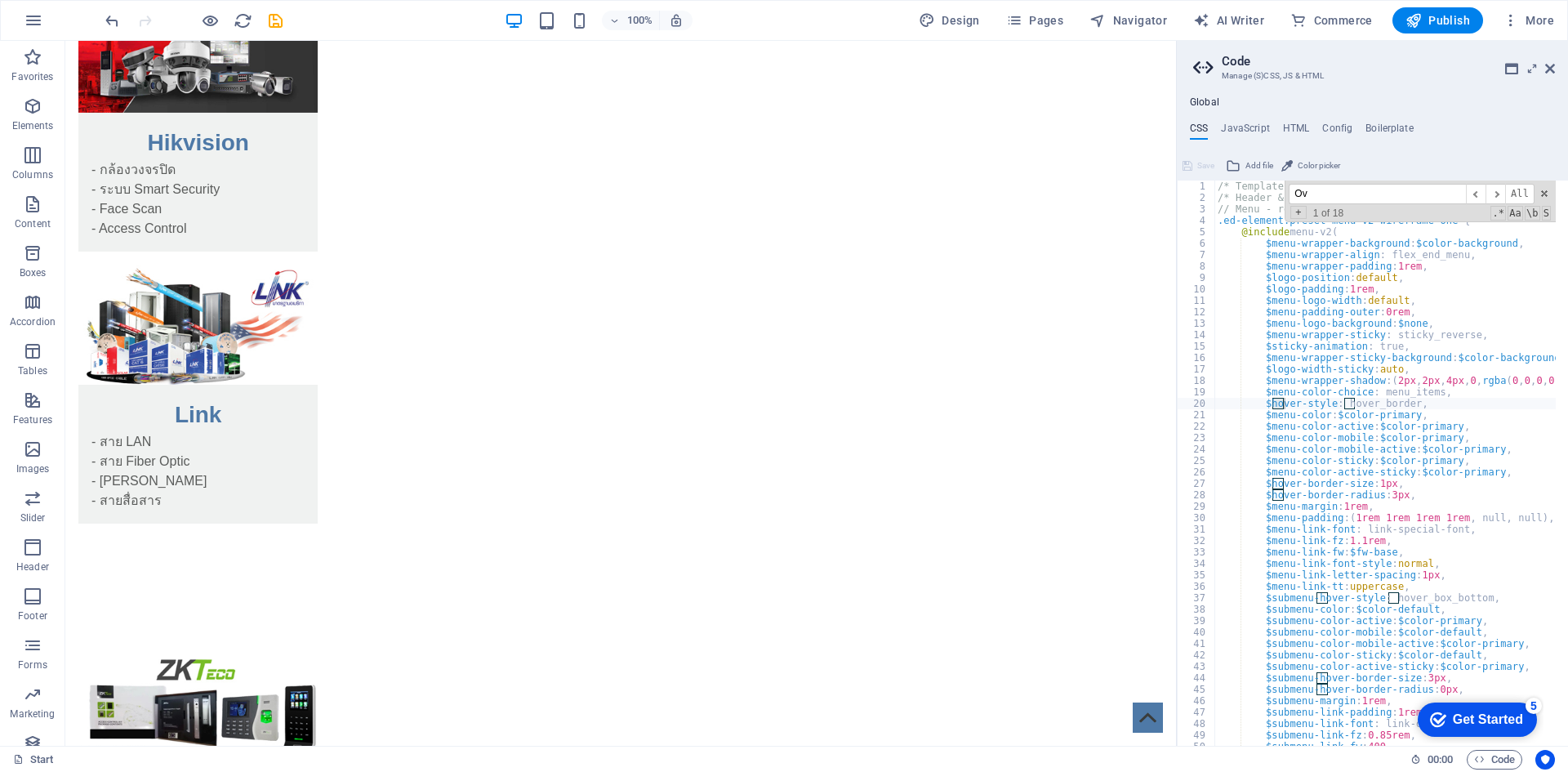
type input "O"
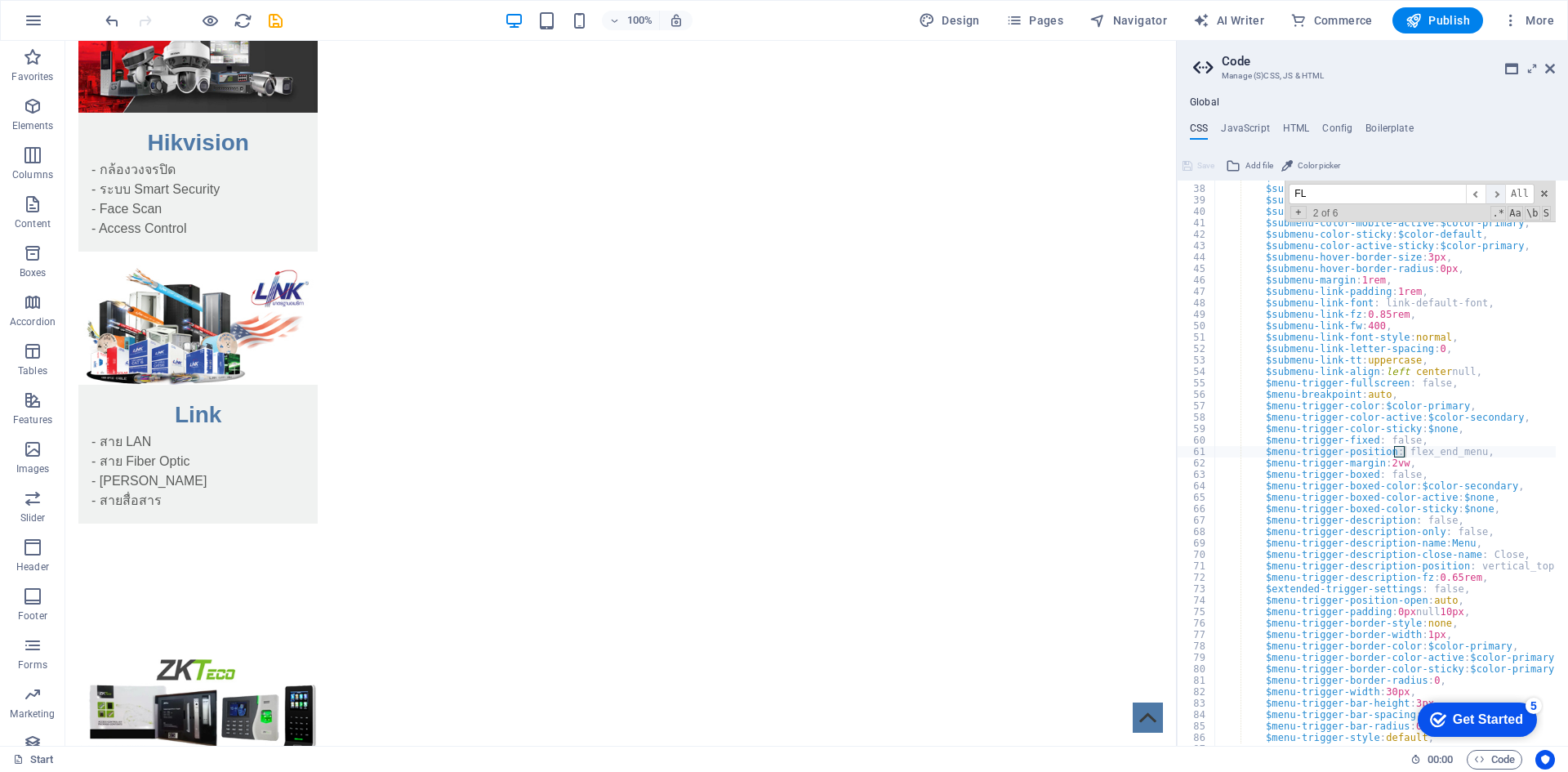
type input "FL"
click at [1496, 191] on span "​" at bounding box center [1496, 194] width 20 height 21
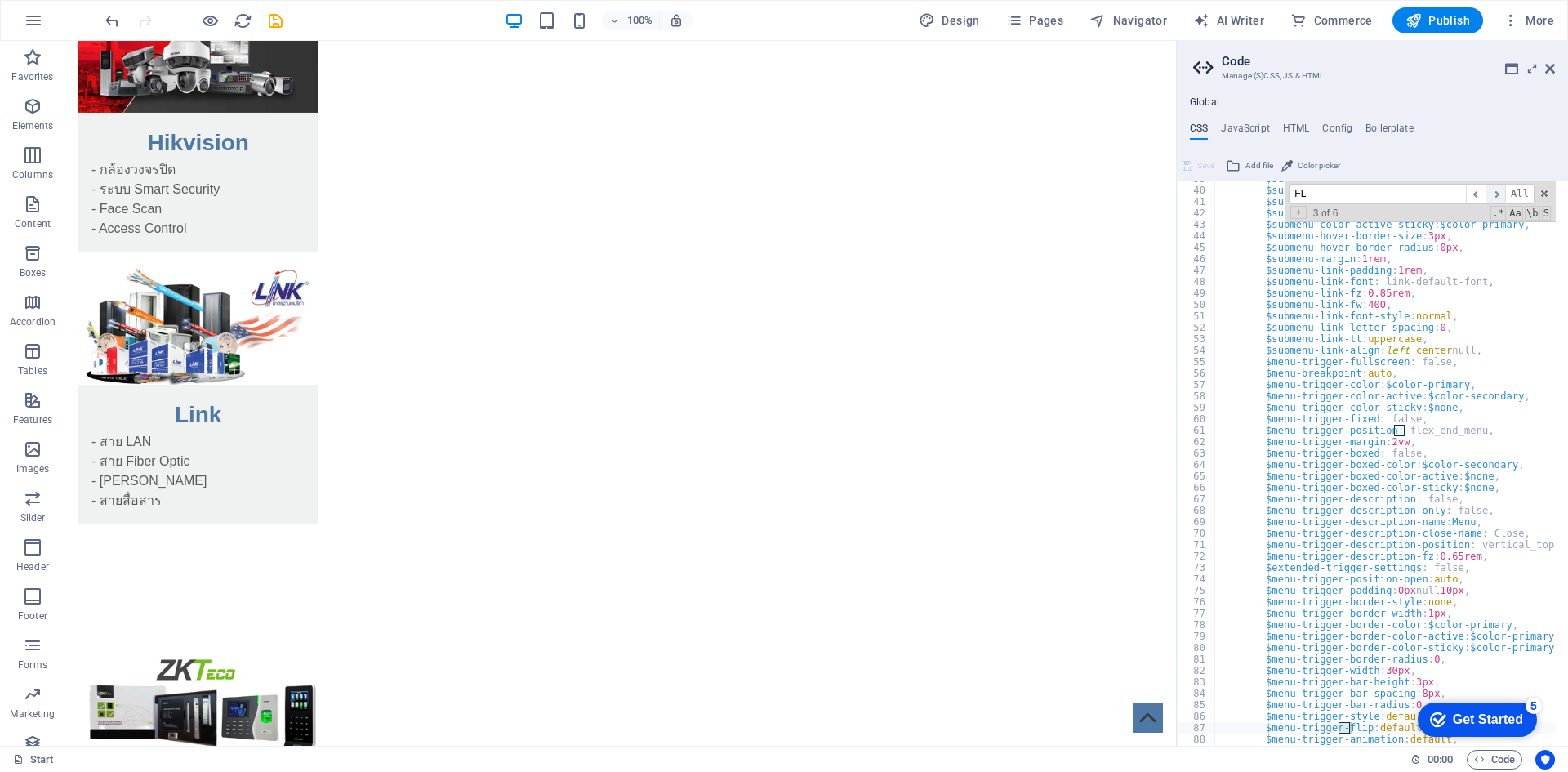
click at [1496, 191] on span "​" at bounding box center [1496, 194] width 20 height 21
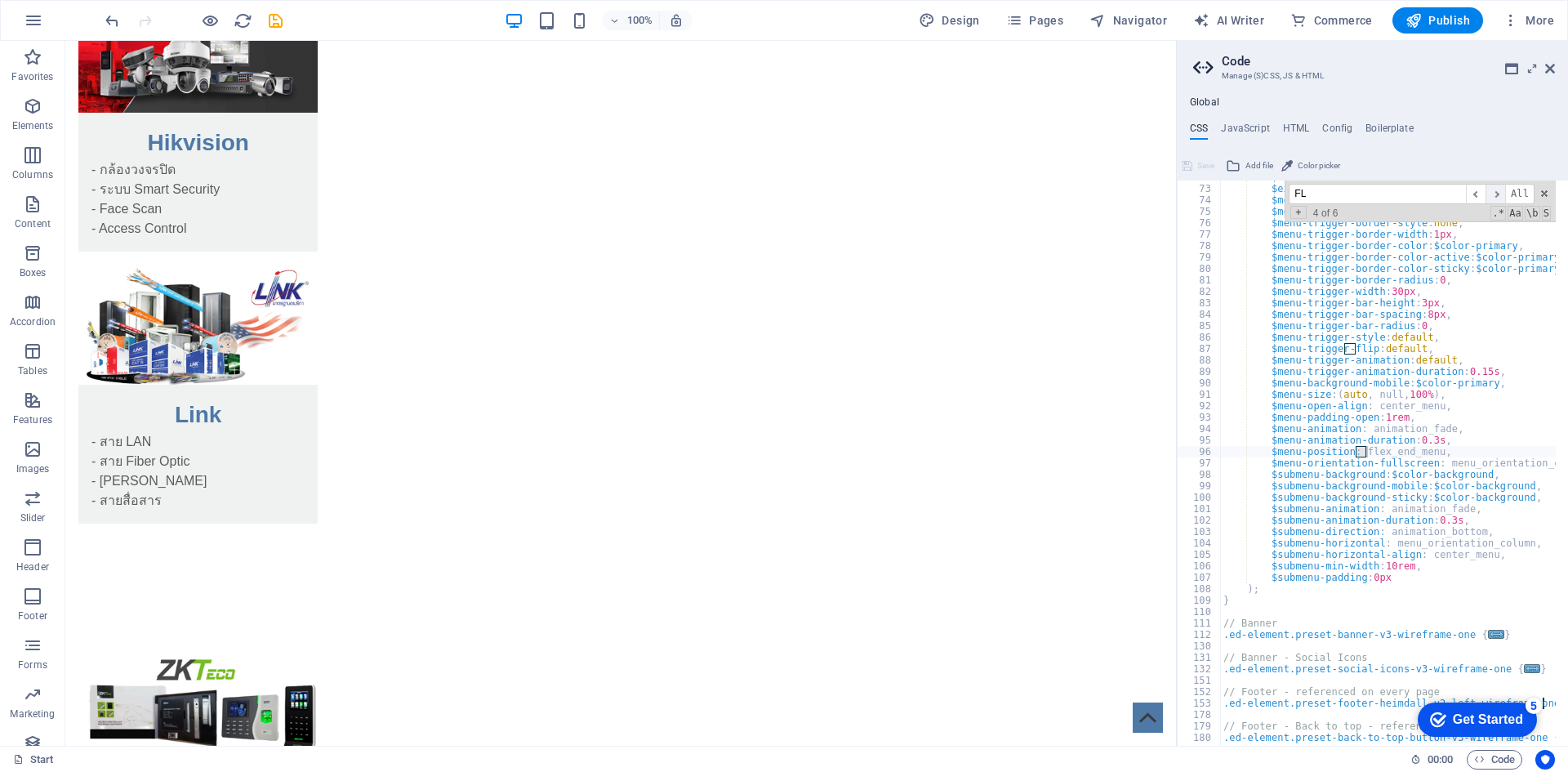
click at [1496, 191] on span "​" at bounding box center [1496, 194] width 20 height 21
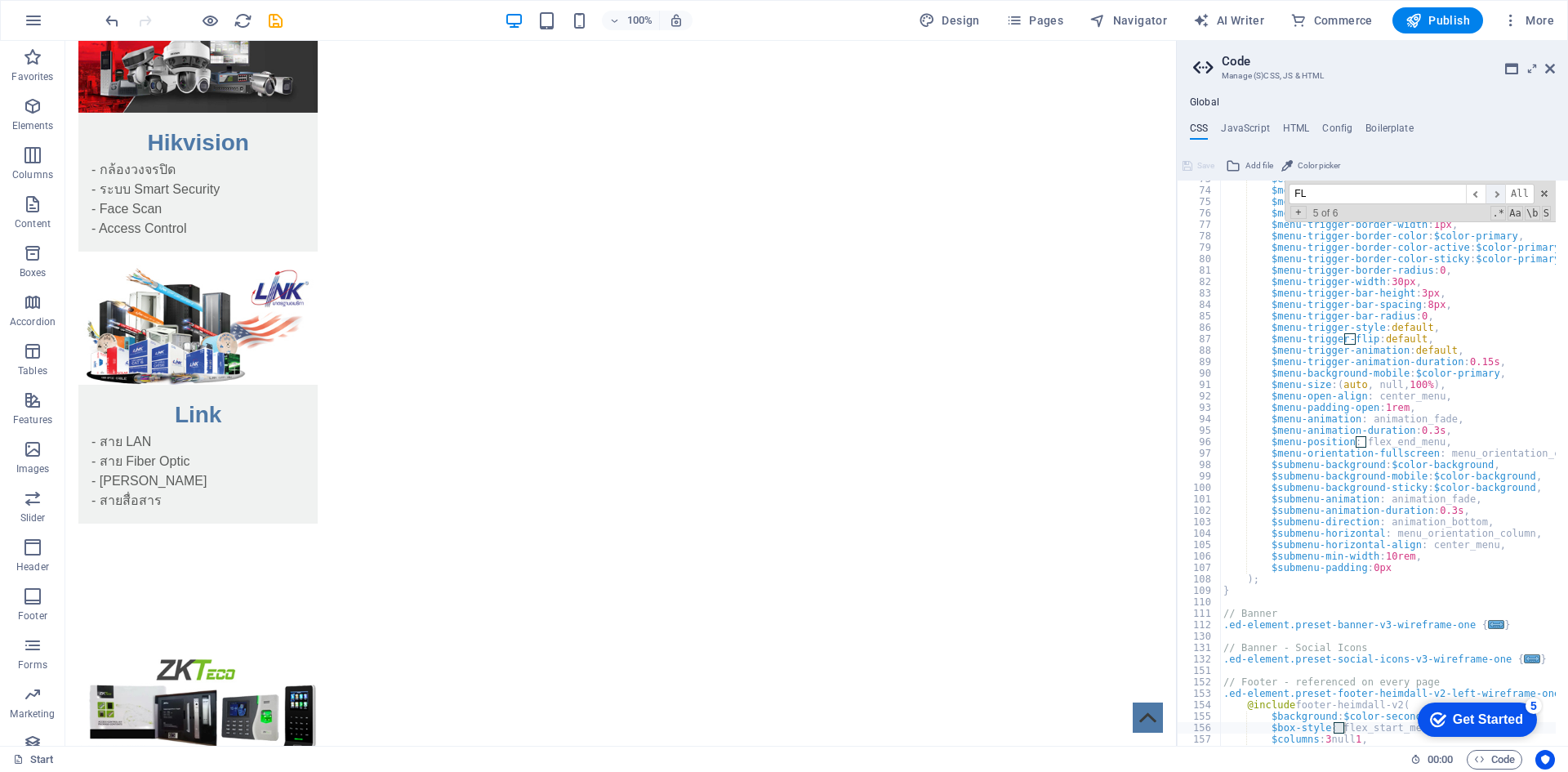
click at [1496, 191] on span "​" at bounding box center [1496, 194] width 20 height 21
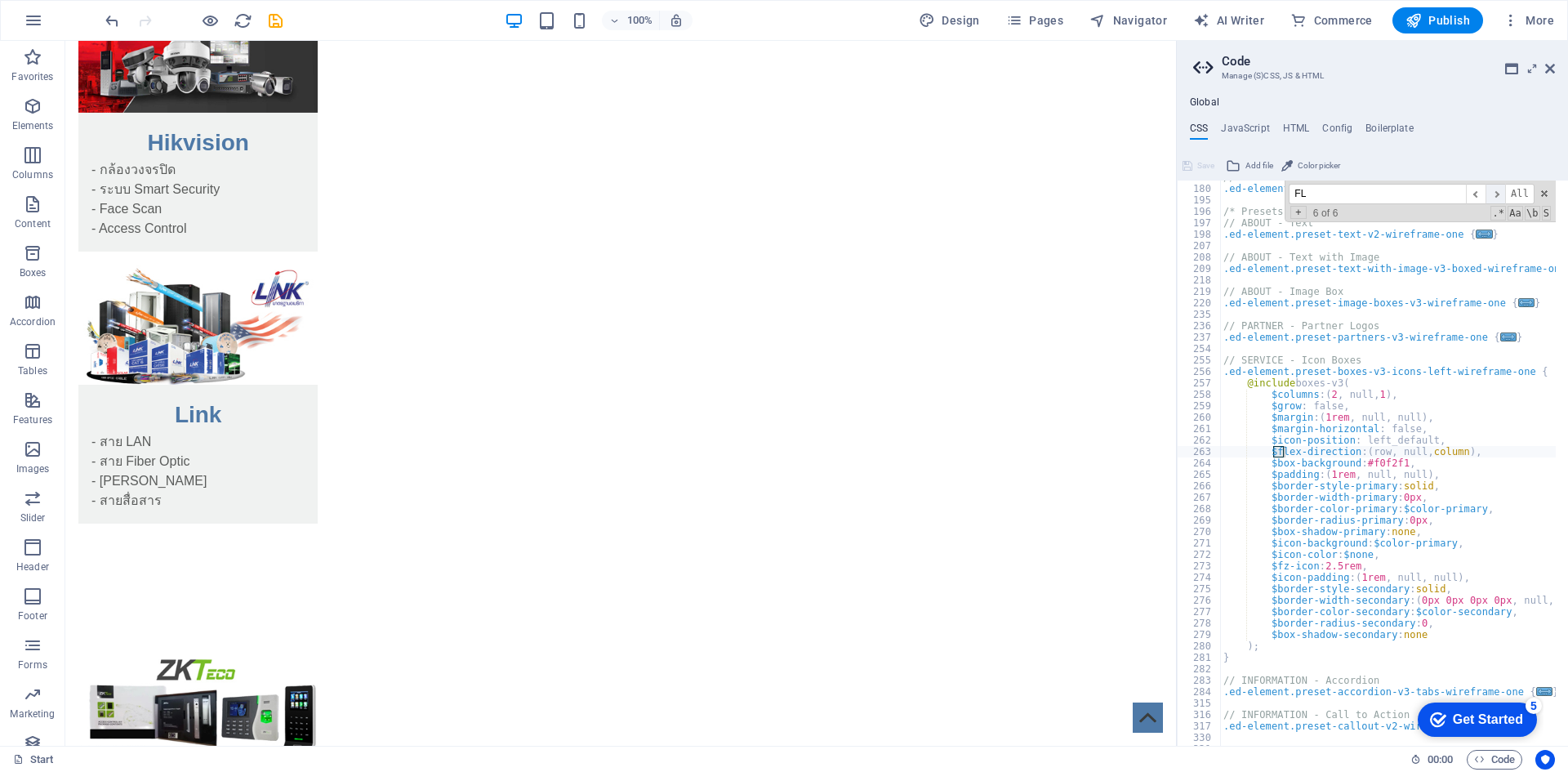
scroll to position [1646, 0]
click at [1496, 191] on span "​" at bounding box center [1496, 194] width 20 height 21
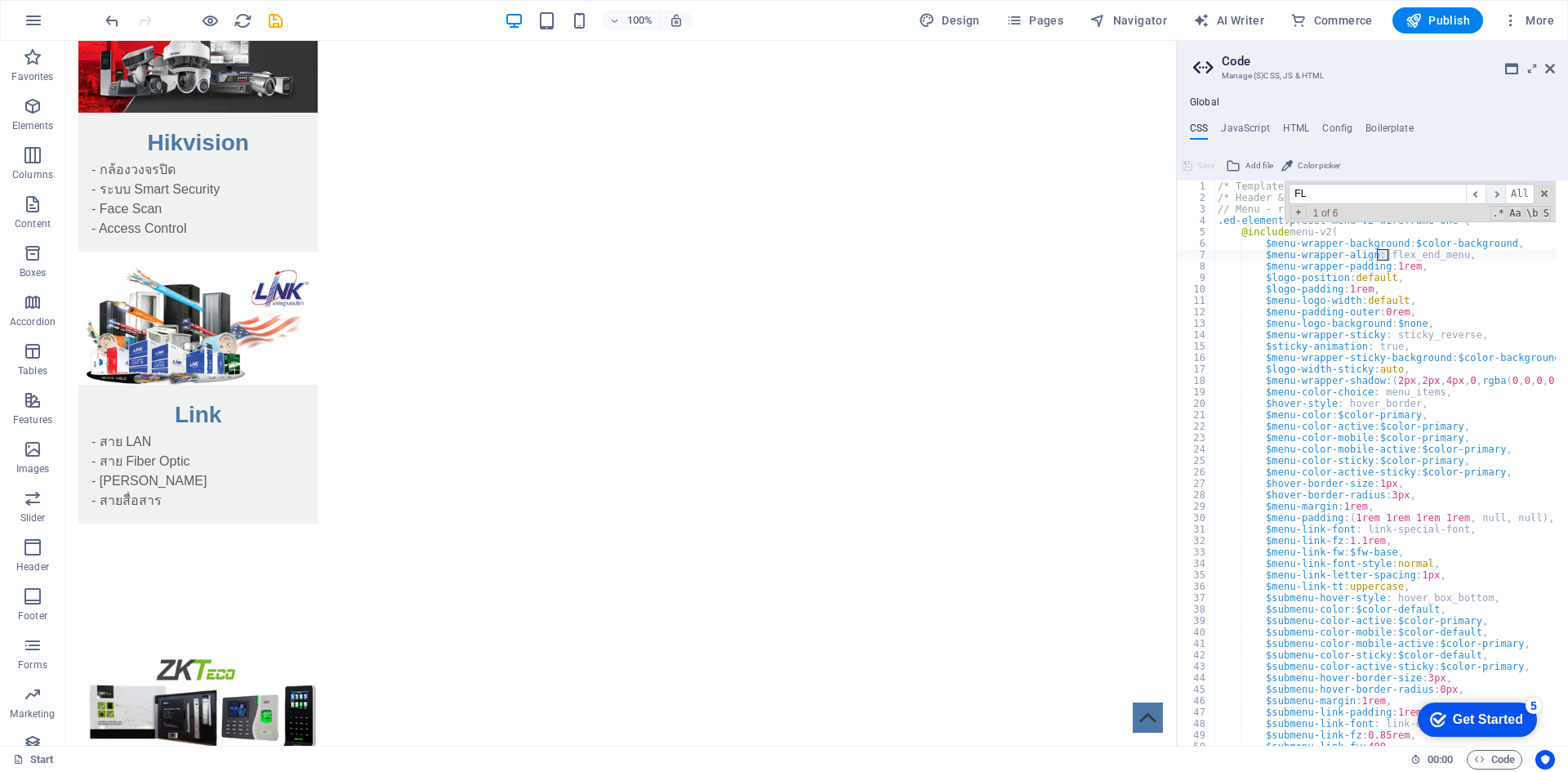
scroll to position [0, 0]
click at [1496, 191] on span "​" at bounding box center [1496, 194] width 20 height 21
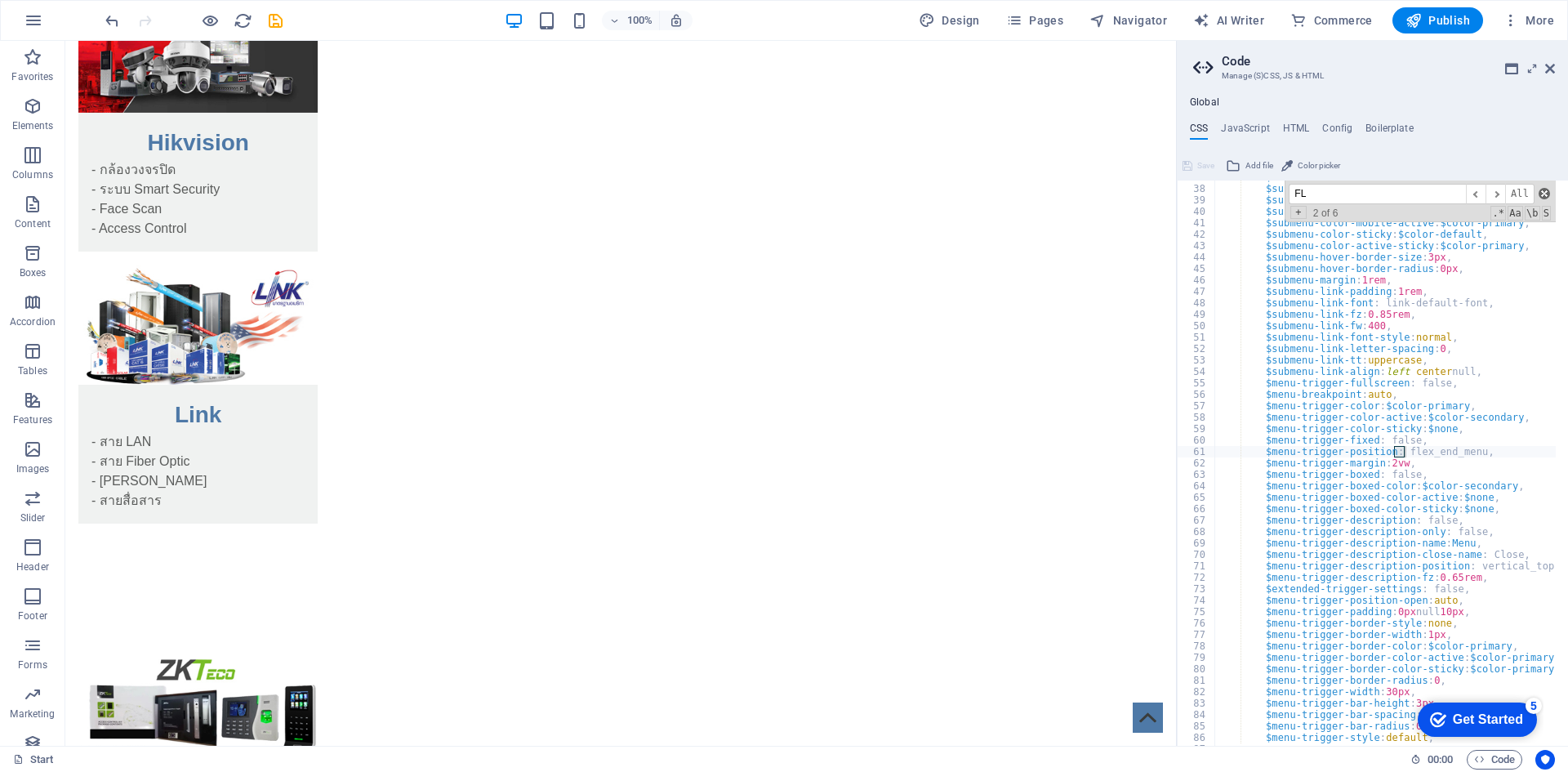
click at [1539, 194] on span at bounding box center [1545, 194] width 12 height 12
type textarea "$menu-trigger-position: flex_end_menu,"
click at [1374, 129] on h4 "Boilerplate" at bounding box center [1389, 132] width 49 height 18
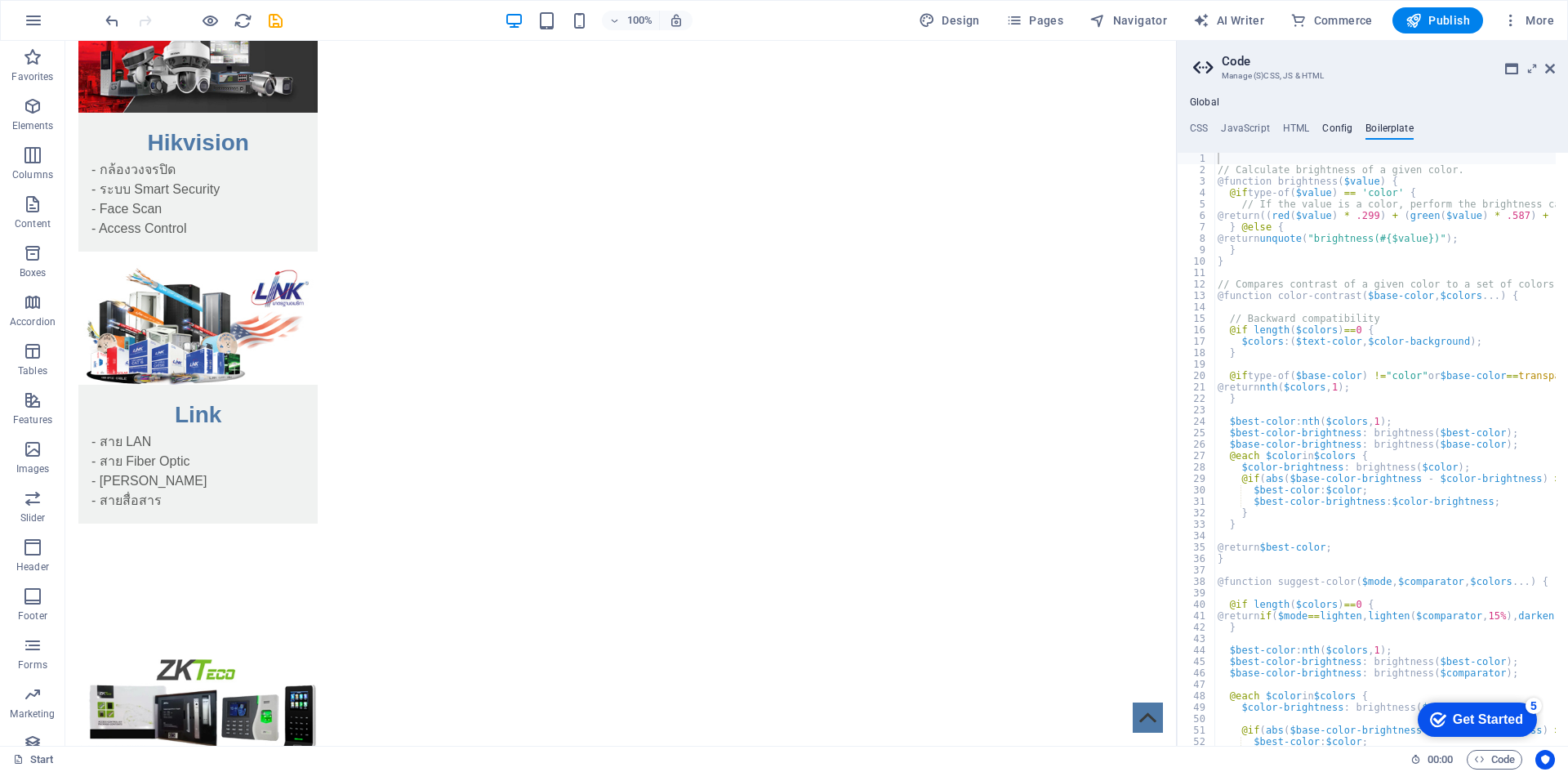
click at [1328, 128] on h4 "Config" at bounding box center [1337, 132] width 30 height 18
type textarea "$color-background: #ffffff;"
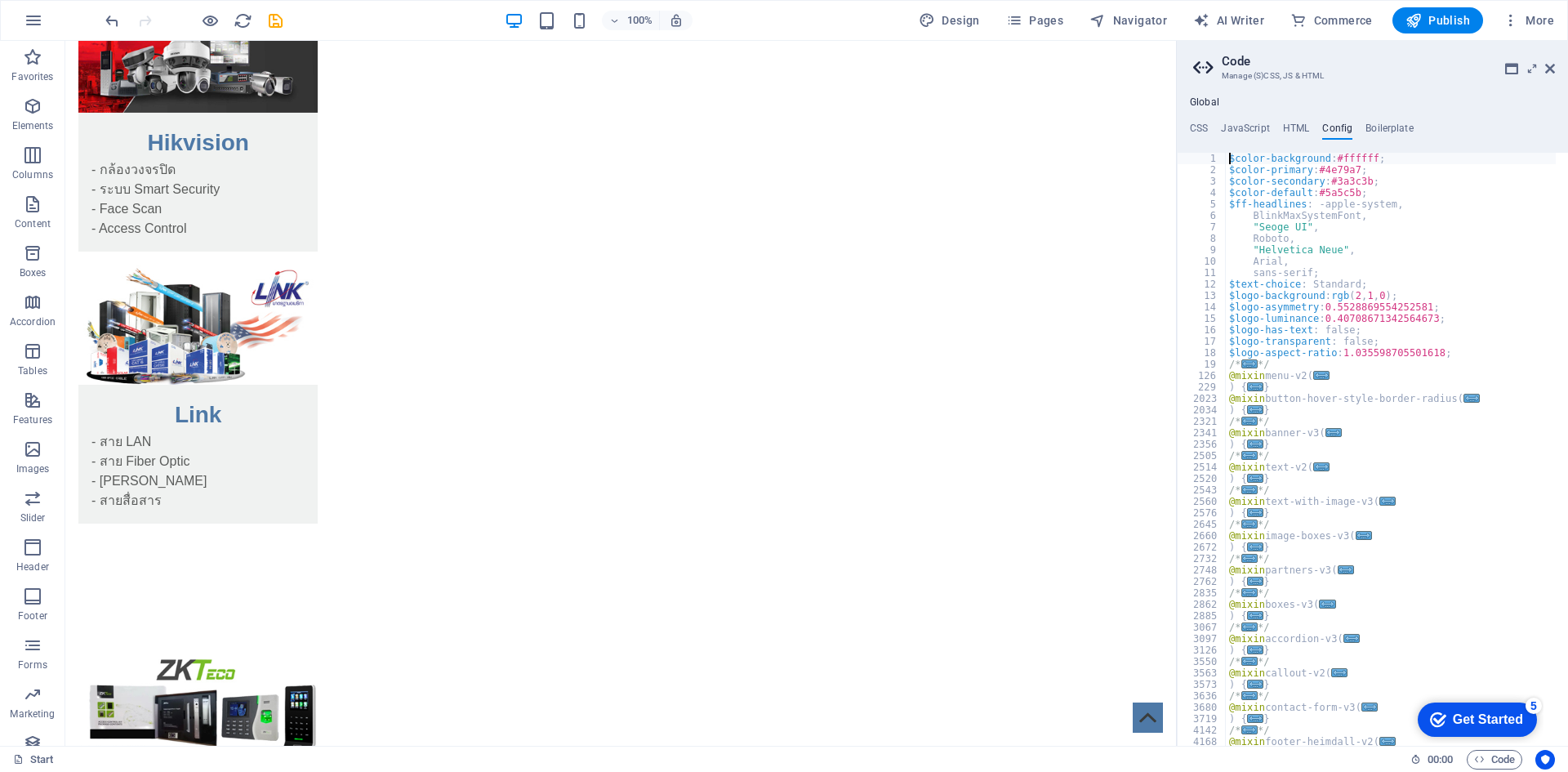
click at [1278, 125] on ul "CSS JavaScript HTML Config Boilerplate" at bounding box center [1372, 132] width 391 height 18
click at [1239, 125] on h4 "JavaScript" at bounding box center [1245, 132] width 49 height 18
type textarea "/* JS for preset "Menu V2" */"
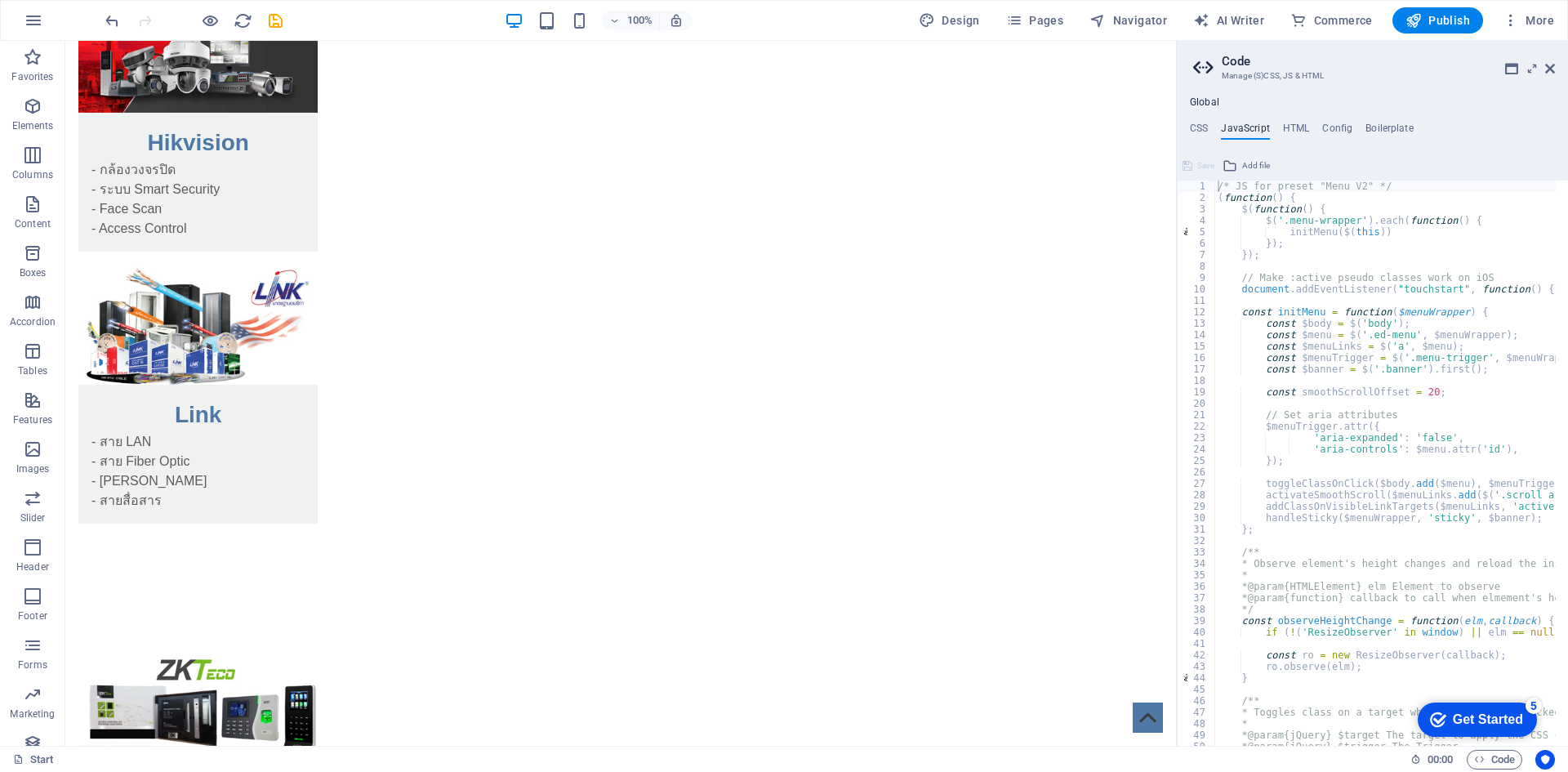
click at [1186, 126] on ul "CSS JavaScript HTML Config Boilerplate" at bounding box center [1372, 132] width 391 height 18
click at [1194, 129] on h4 "CSS" at bounding box center [1199, 132] width 18 height 18
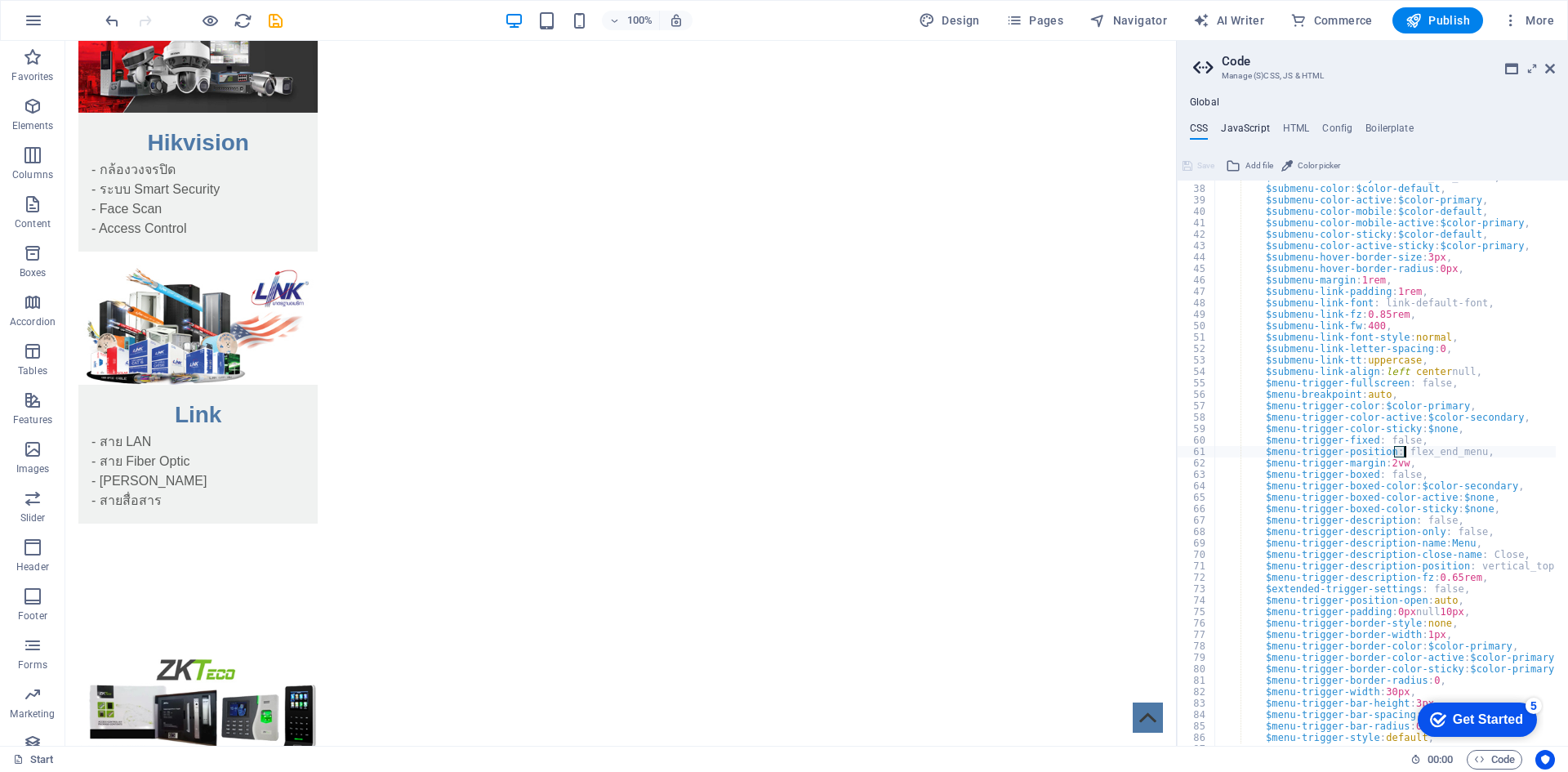
click at [1261, 123] on h4 "JavaScript" at bounding box center [1245, 132] width 49 height 18
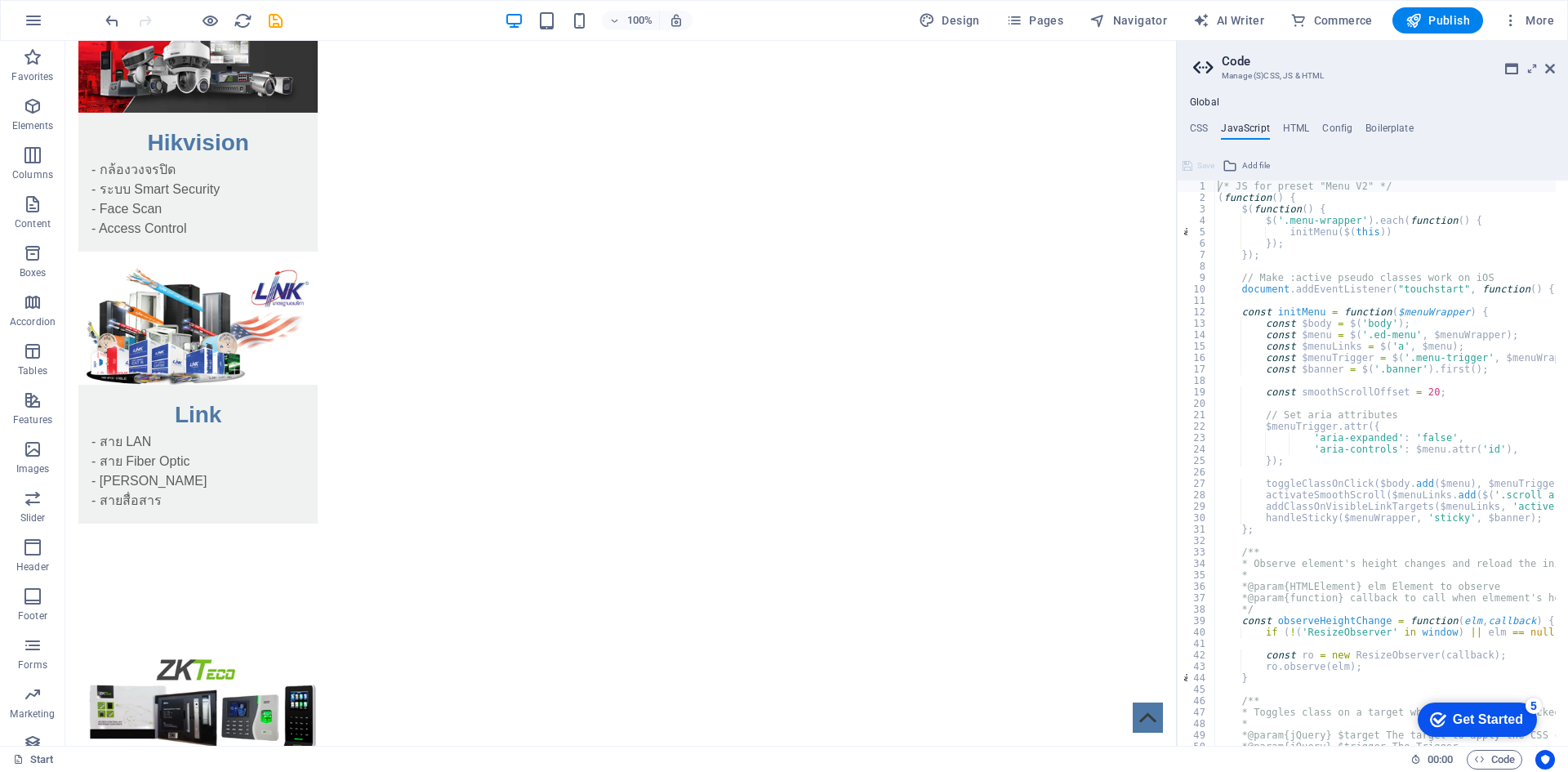
click at [1310, 123] on ul "CSS JavaScript HTML Config Boilerplate" at bounding box center [1372, 132] width 391 height 18
click at [1295, 132] on h4 "HTML" at bounding box center [1296, 132] width 27 height 18
type textarea "<a href="#main-content" class="wv-link-content button">Skip to main content</a>"
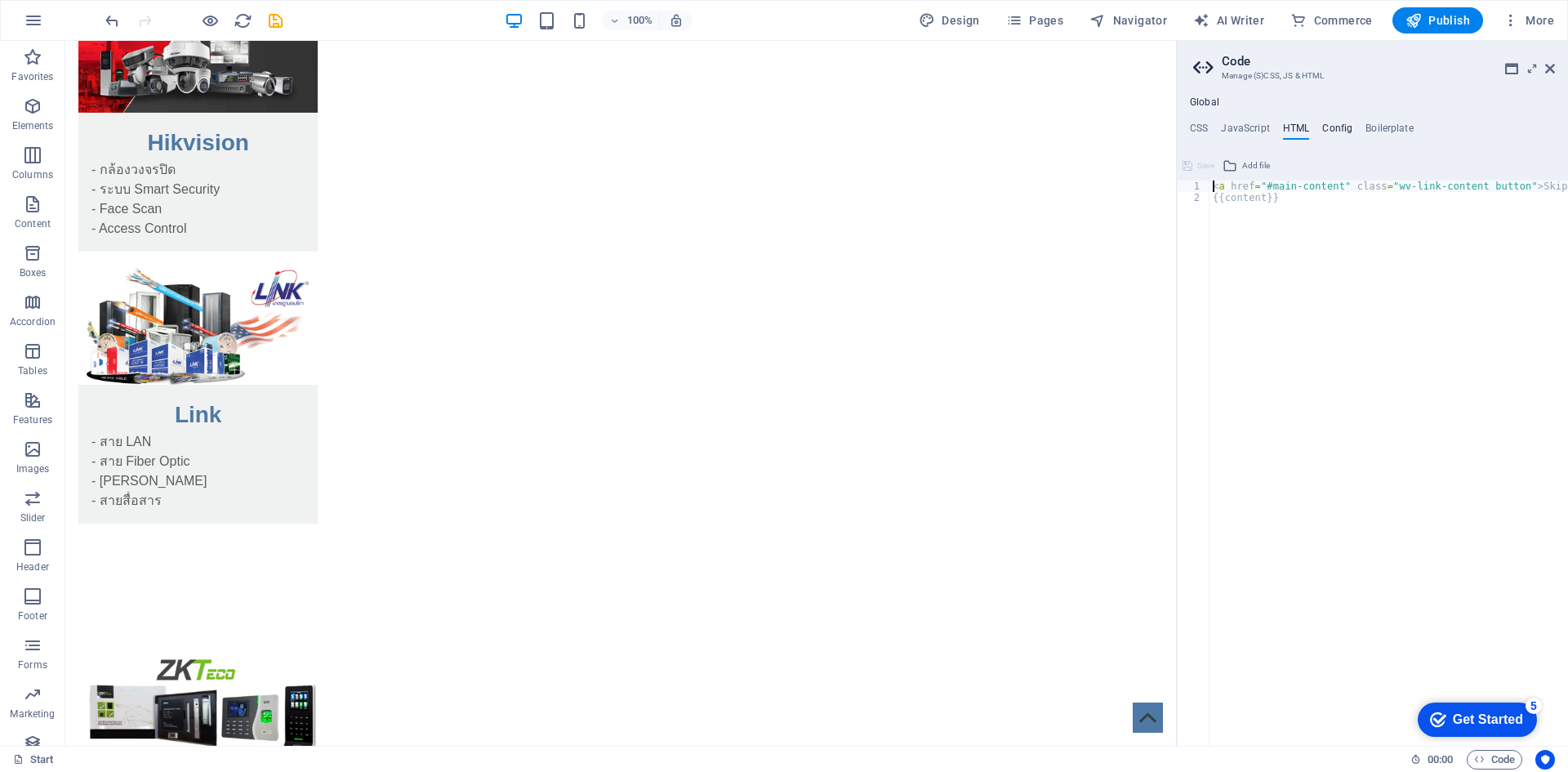
click at [1341, 130] on h4 "Config" at bounding box center [1337, 132] width 30 height 18
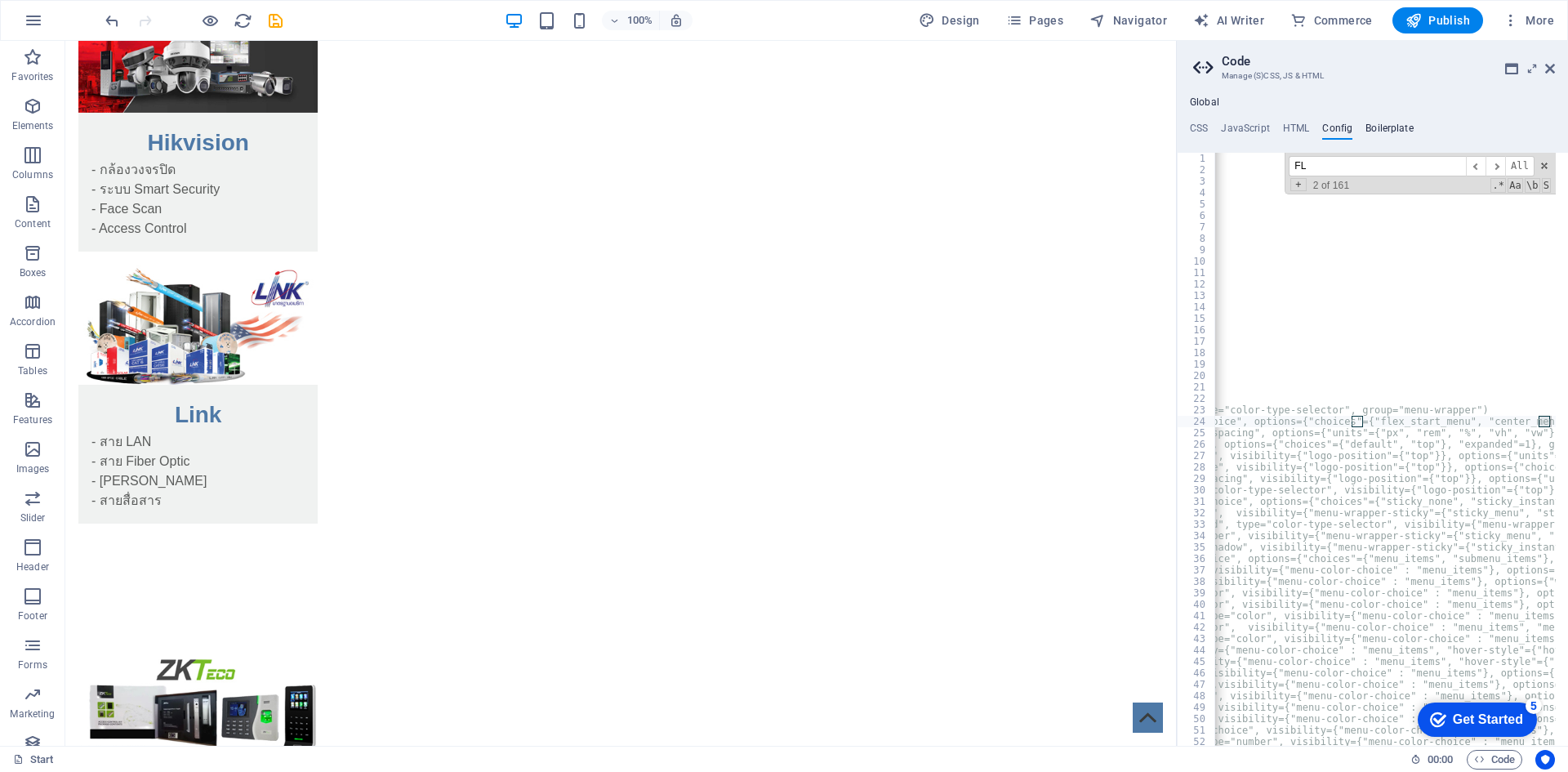
scroll to position [0, 301]
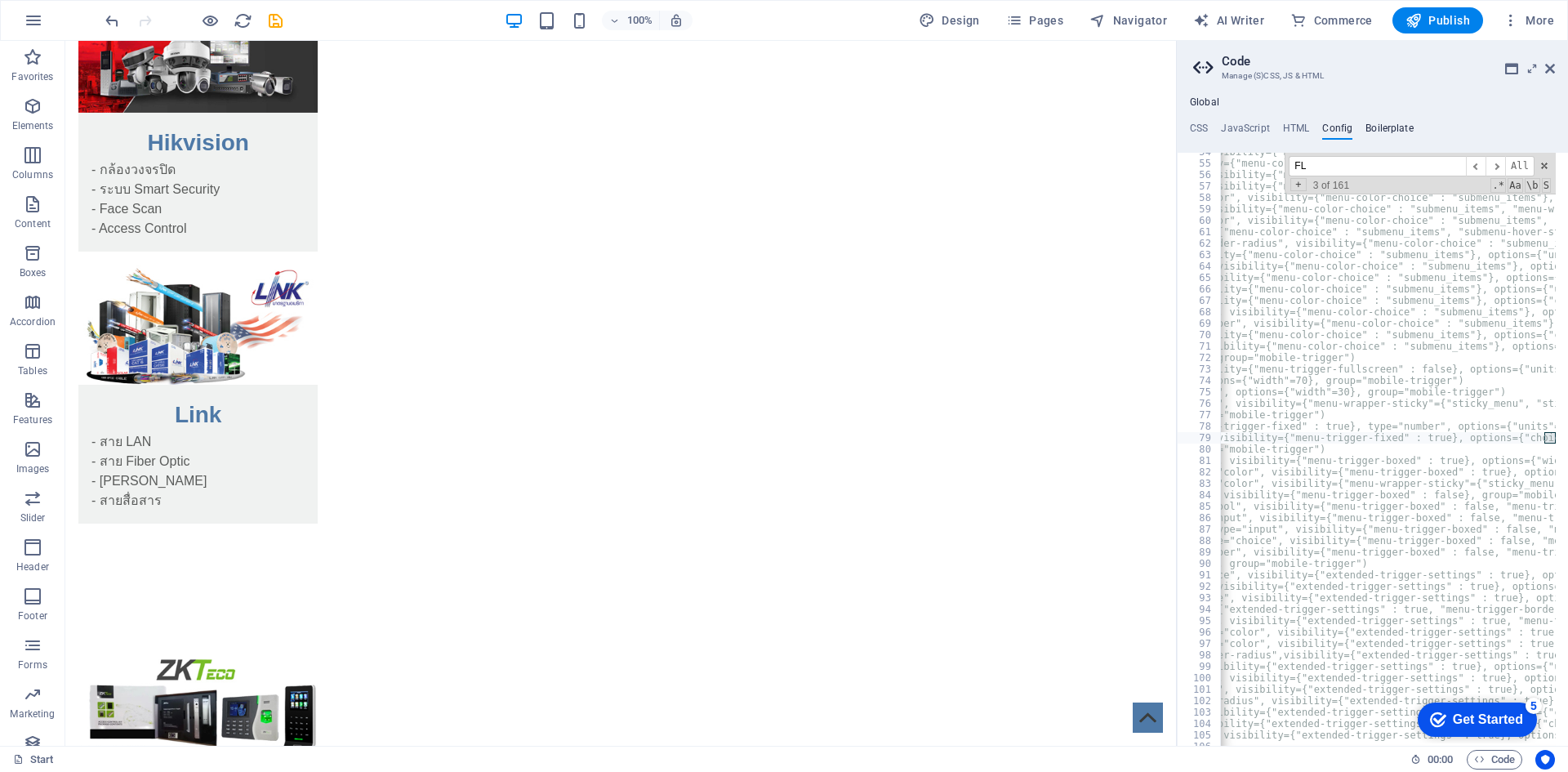
type input "F"
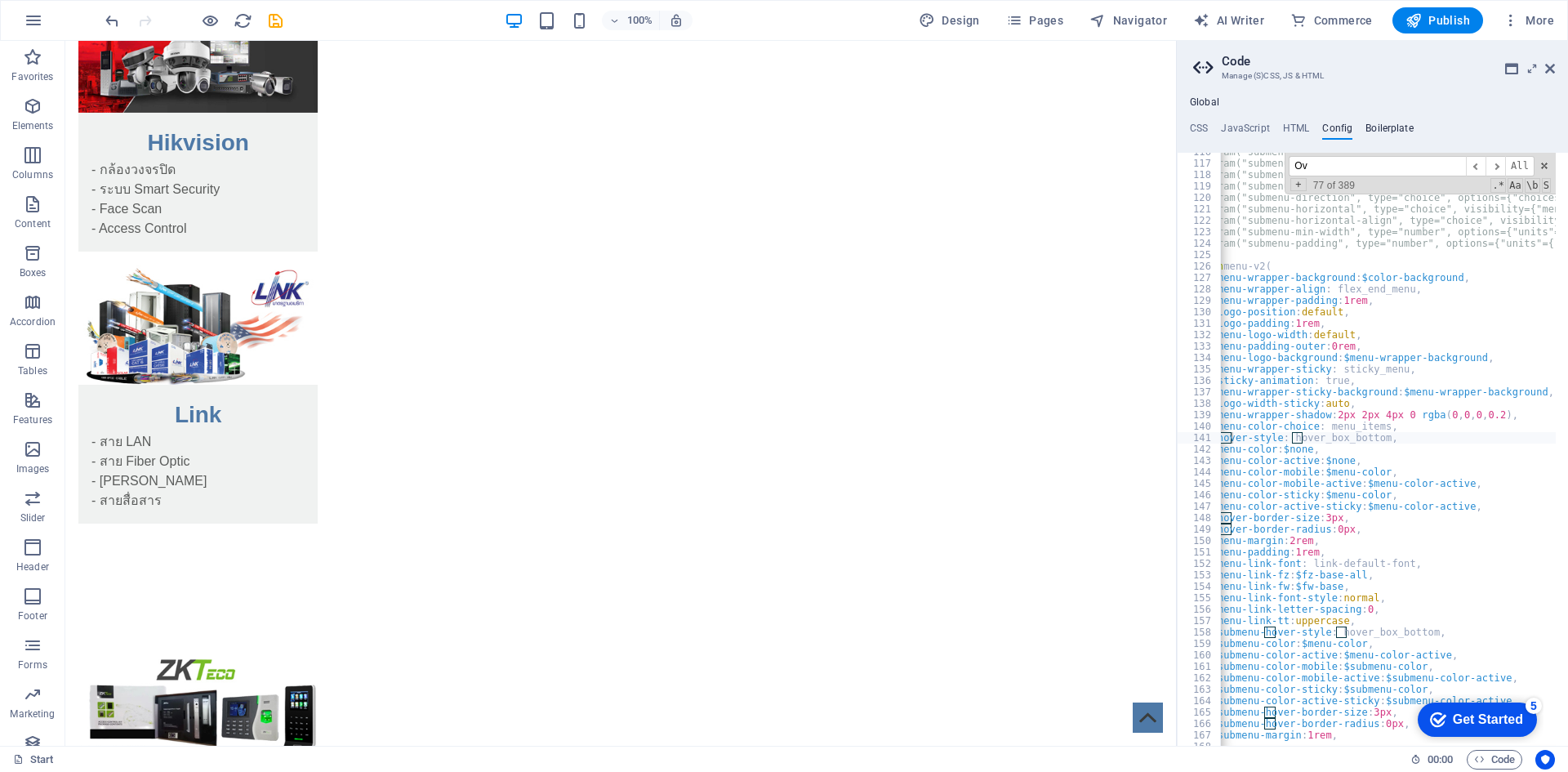
scroll to position [0, 36]
type input "Oviedo"
click at [1384, 129] on h4 "Boilerplate" at bounding box center [1389, 132] width 49 height 18
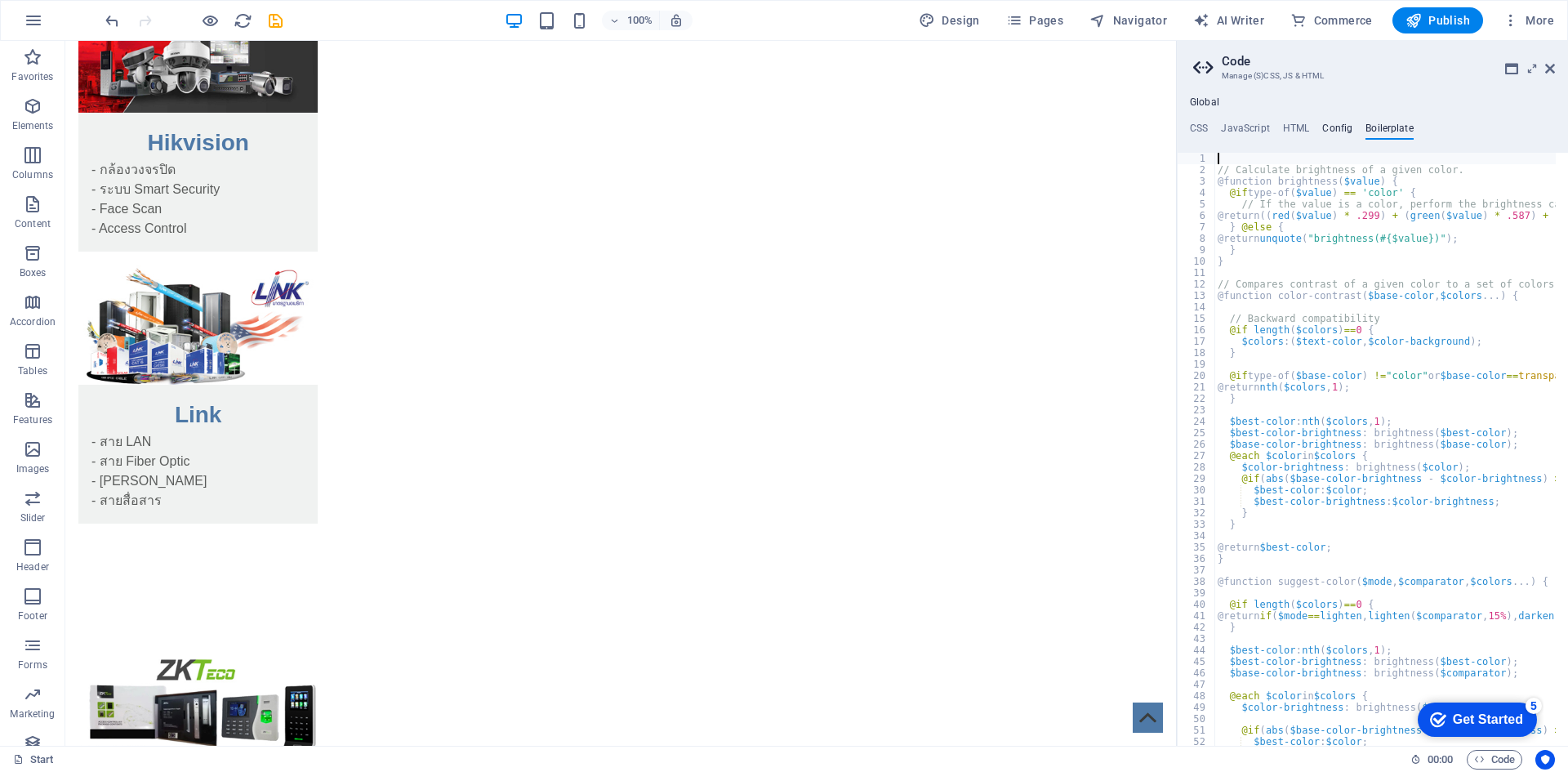
click at [1335, 128] on h4 "Config" at bounding box center [1337, 132] width 30 height 18
type textarea "$hover-style: hover_box_bottom,"
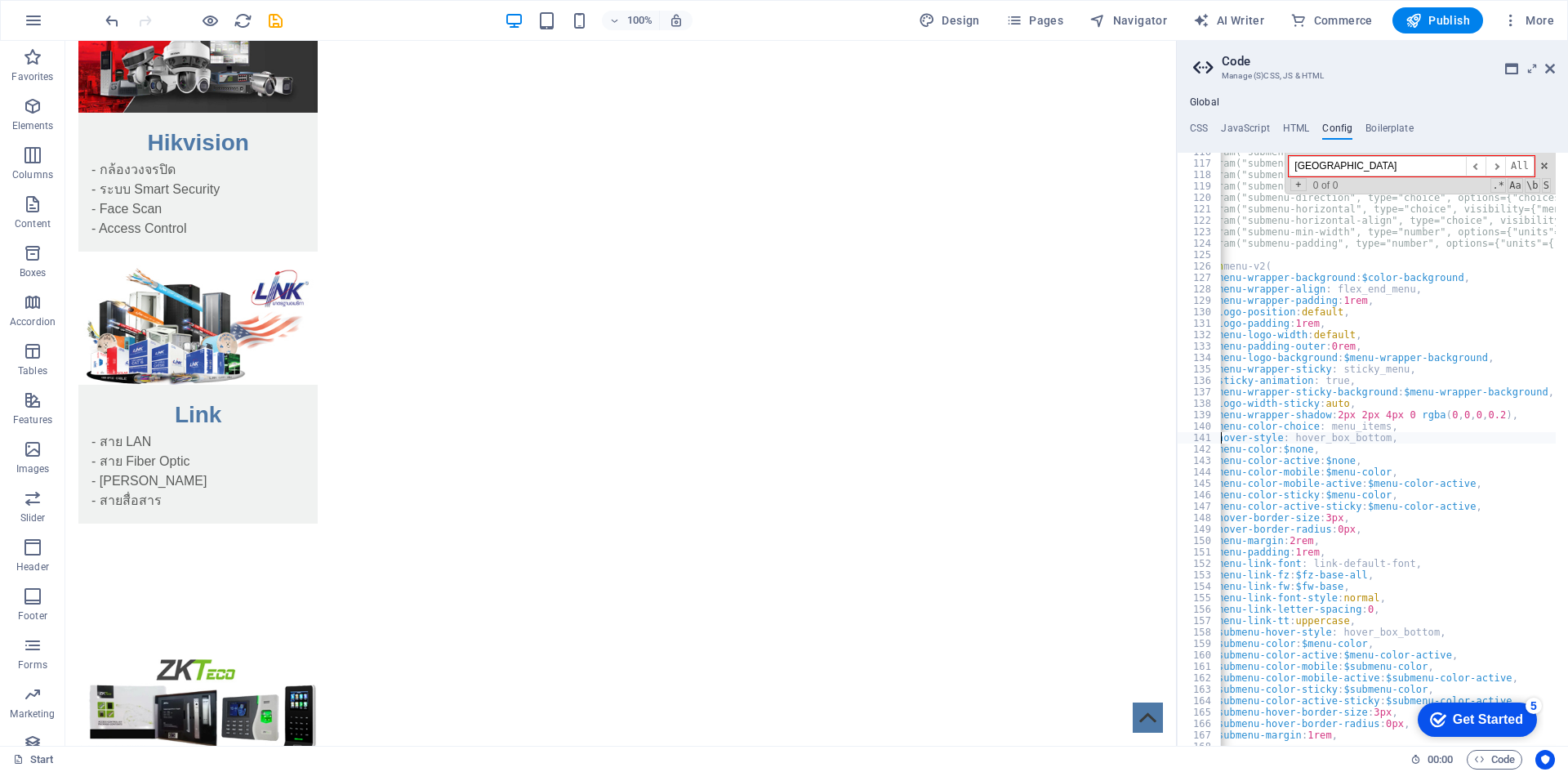
click at [1323, 156] on input "Oviedo" at bounding box center [1377, 166] width 177 height 21
click at [1297, 123] on h4 "HTML" at bounding box center [1296, 132] width 27 height 18
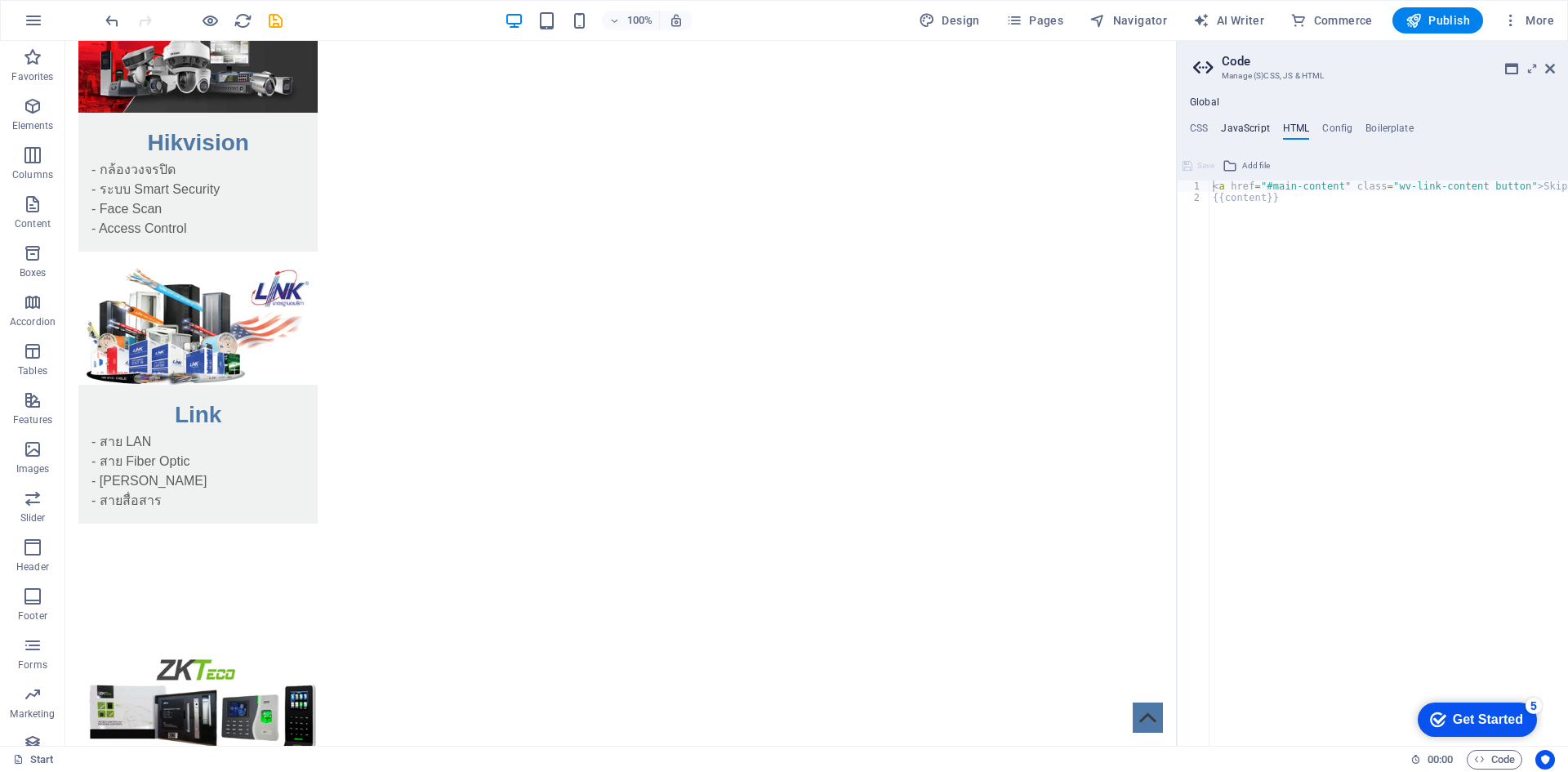
click at [1231, 127] on h4 "JavaScript" at bounding box center [1245, 132] width 49 height 18
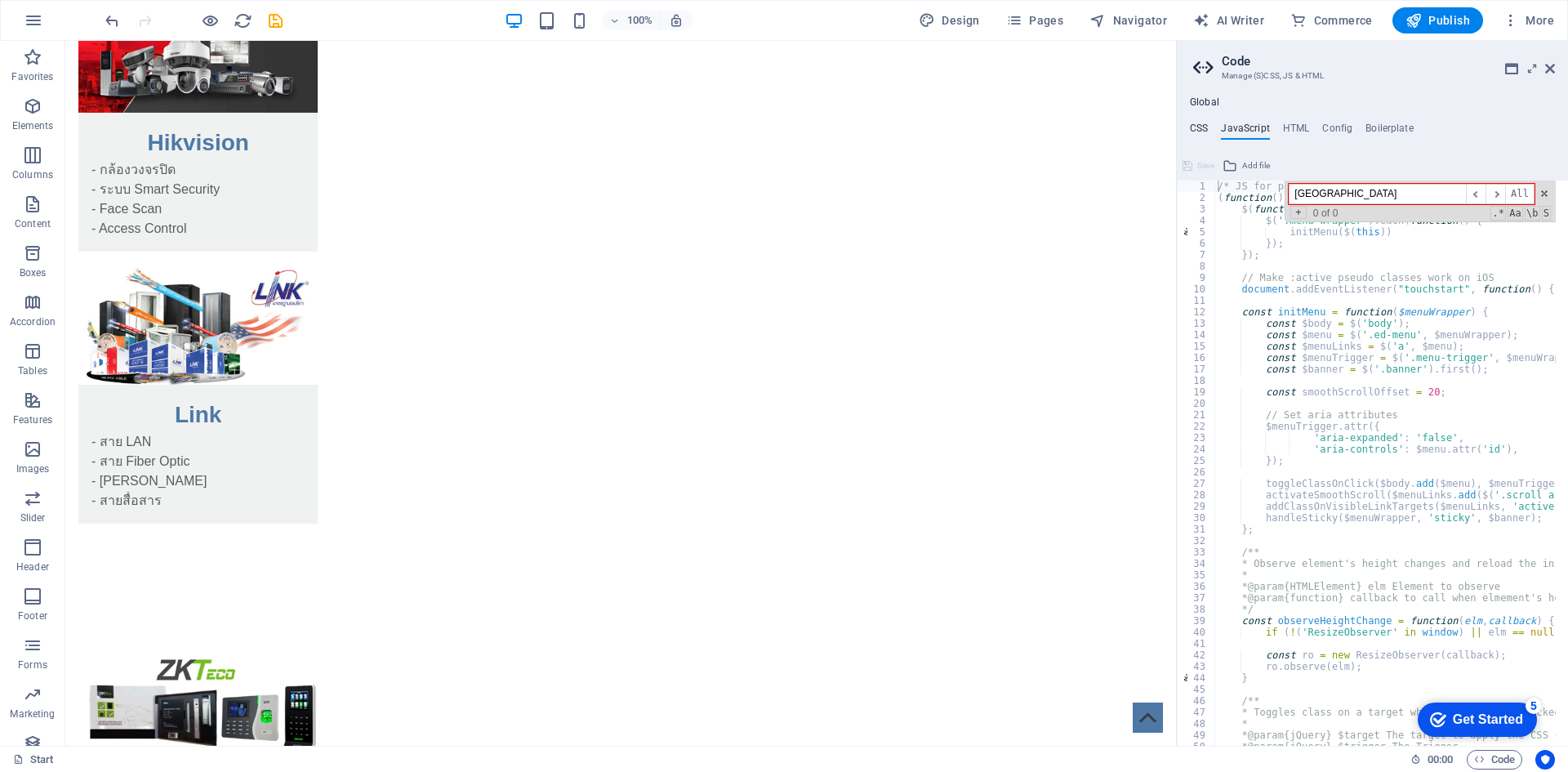
type input "Oviedo"
click at [1197, 129] on h4 "CSS" at bounding box center [1199, 132] width 18 height 18
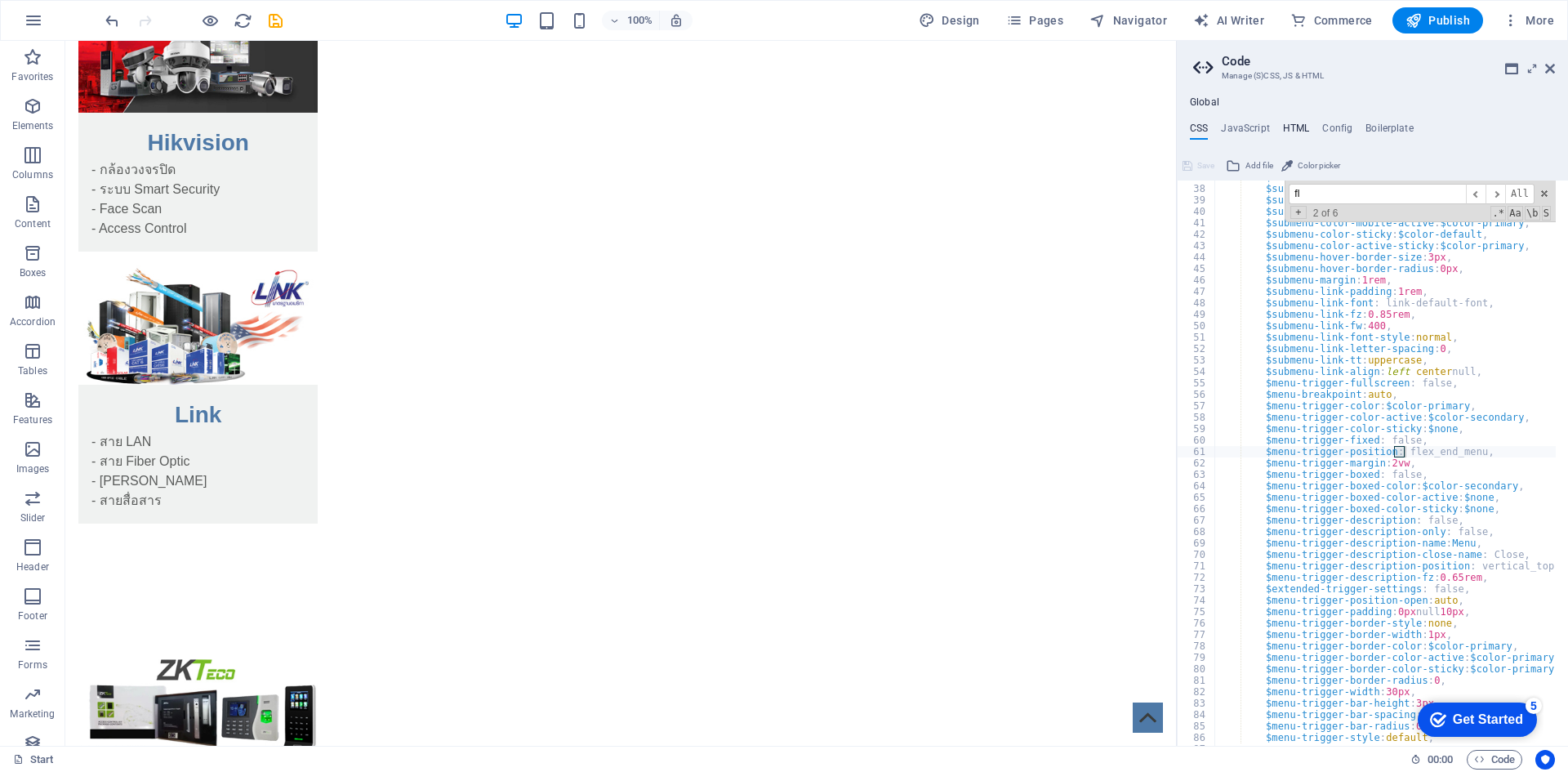
paste input "Oviedo"
type input "Oviedo"
click at [1393, 131] on h4 "Boilerplate" at bounding box center [1389, 132] width 49 height 18
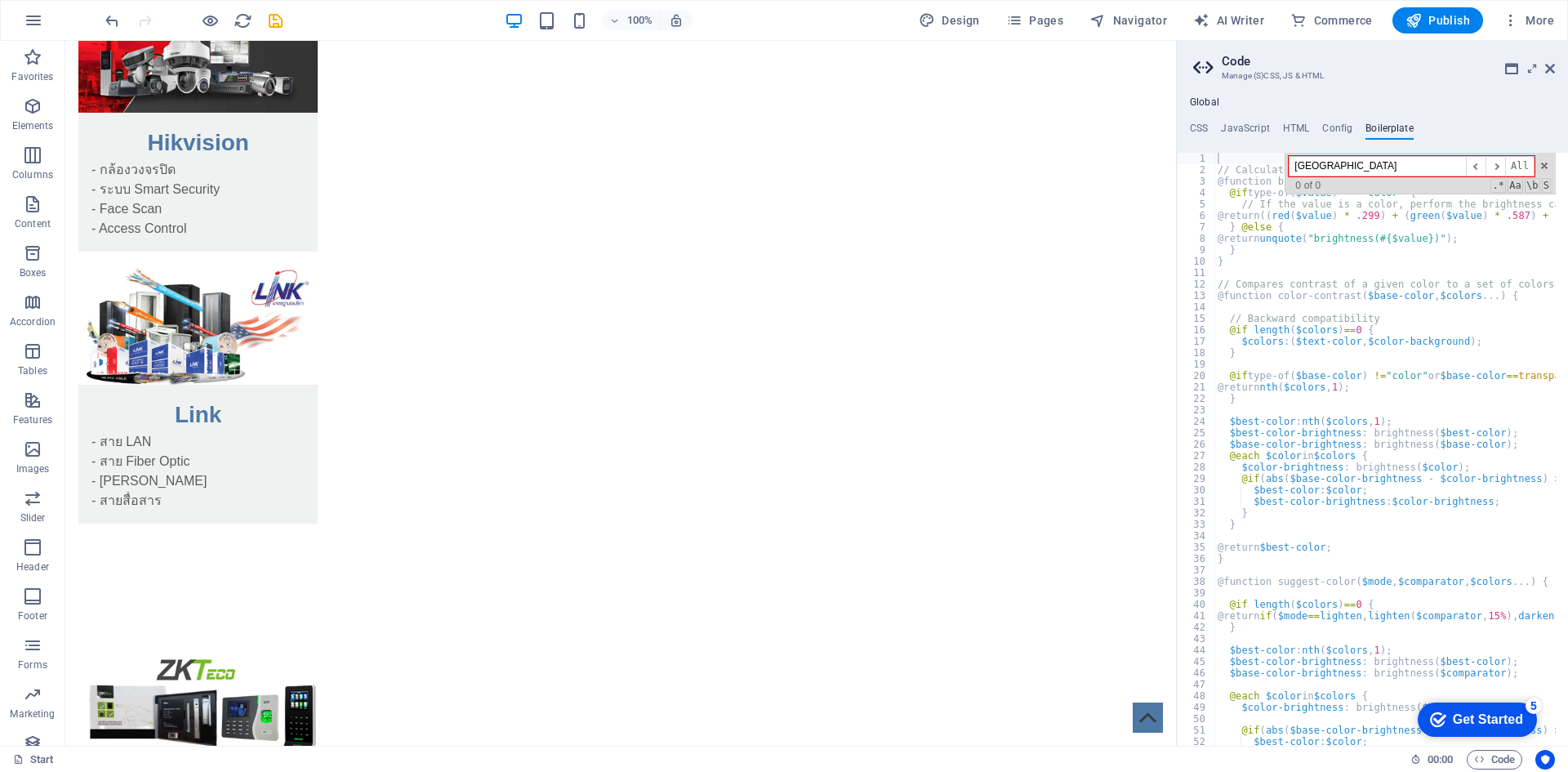
type input "Oviedo"
click at [1202, 107] on h4 "Global" at bounding box center [1205, 103] width 30 height 13
click at [1558, 65] on aside "Code Manage (S)CSS, JS & HTML Global CSS JavaScript HTML Config Boilerplate $me…" at bounding box center [1372, 394] width 392 height 705
click at [1558, 66] on aside "Code Manage (S)CSS, JS & HTML Global CSS JavaScript HTML Config Boilerplate $me…" at bounding box center [1372, 394] width 392 height 705
click at [1548, 68] on icon at bounding box center [1551, 68] width 10 height 13
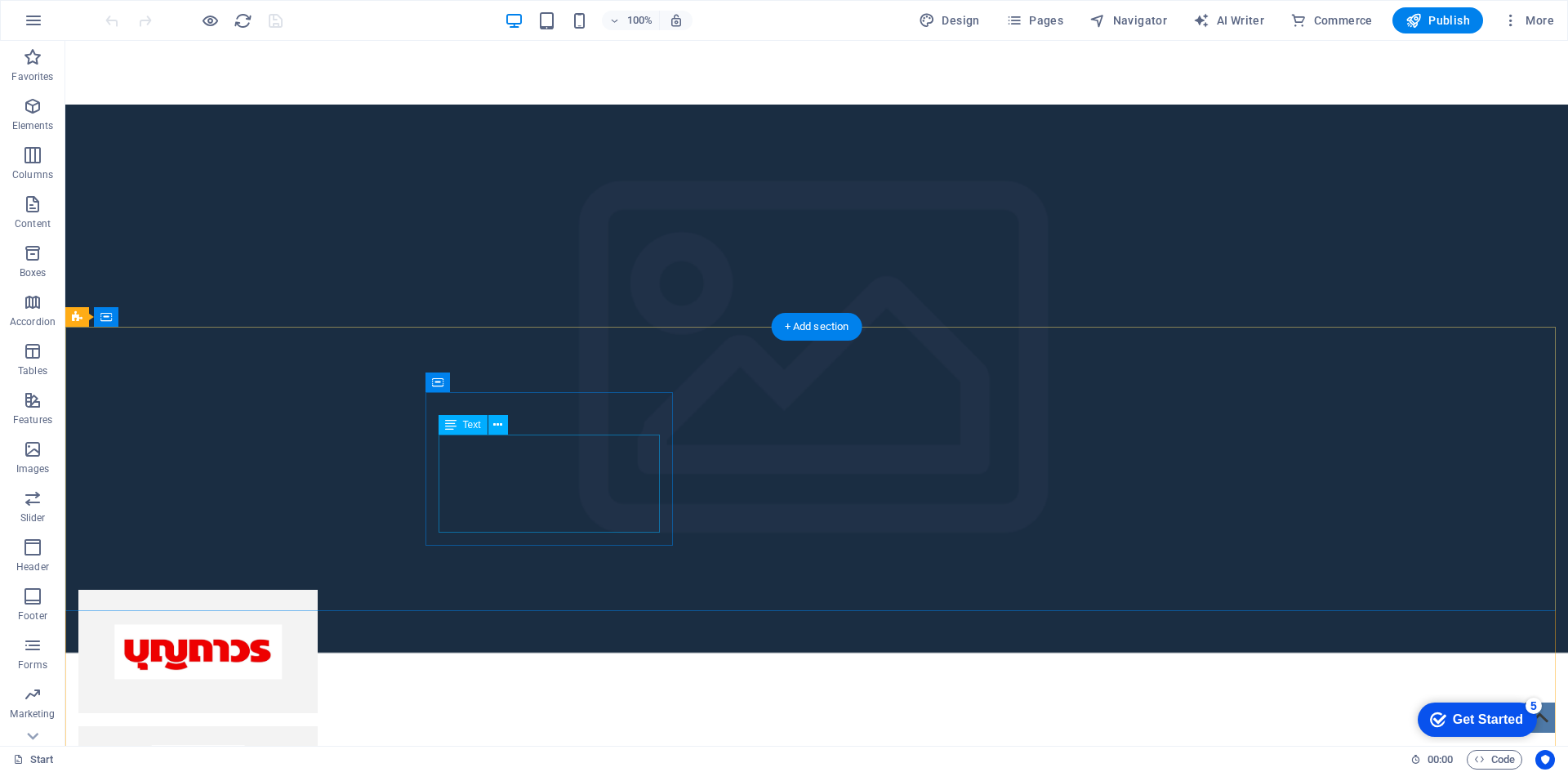
scroll to position [3725, 0]
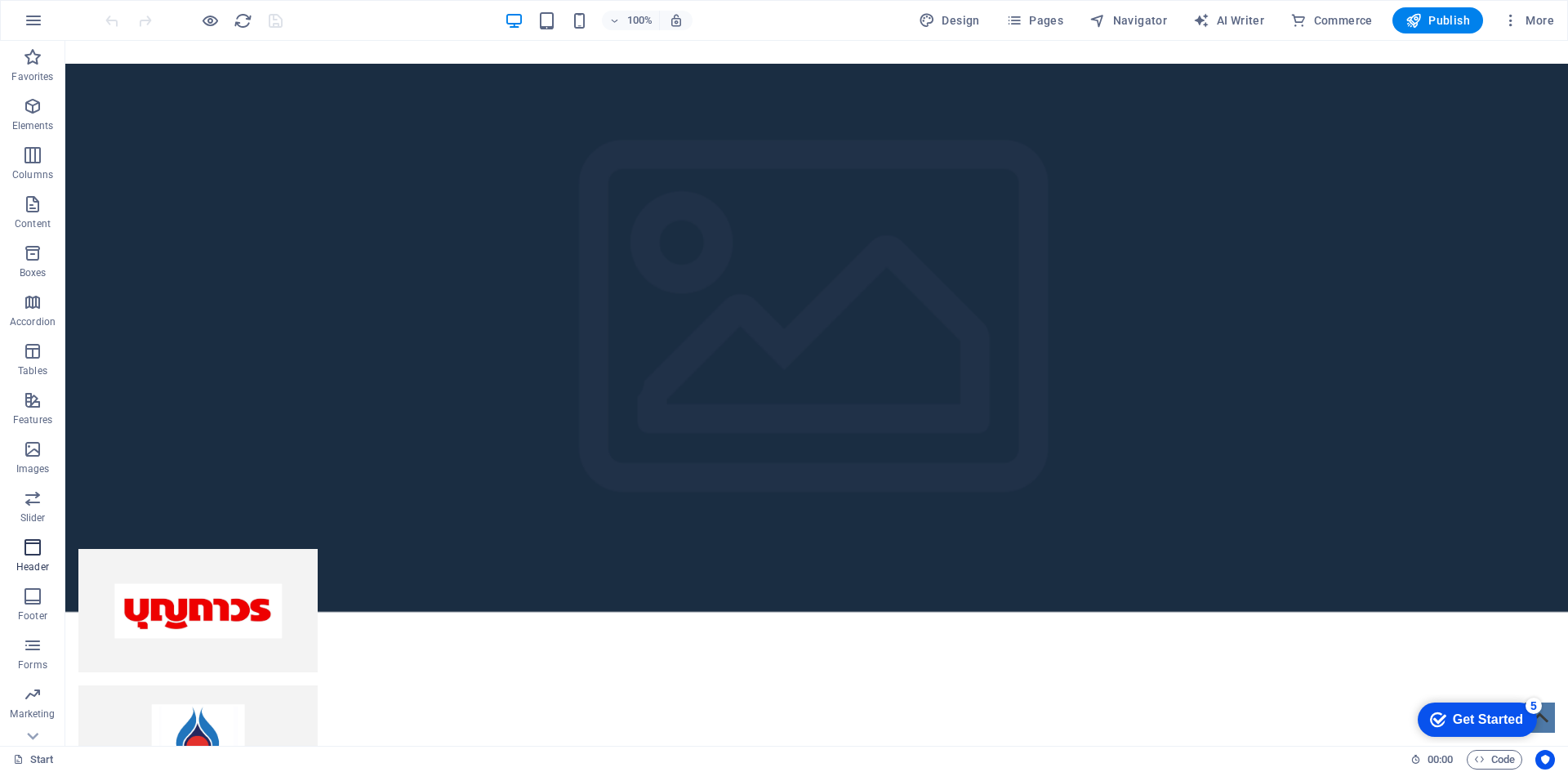
click at [49, 552] on span "Header" at bounding box center [32, 558] width 65 height 40
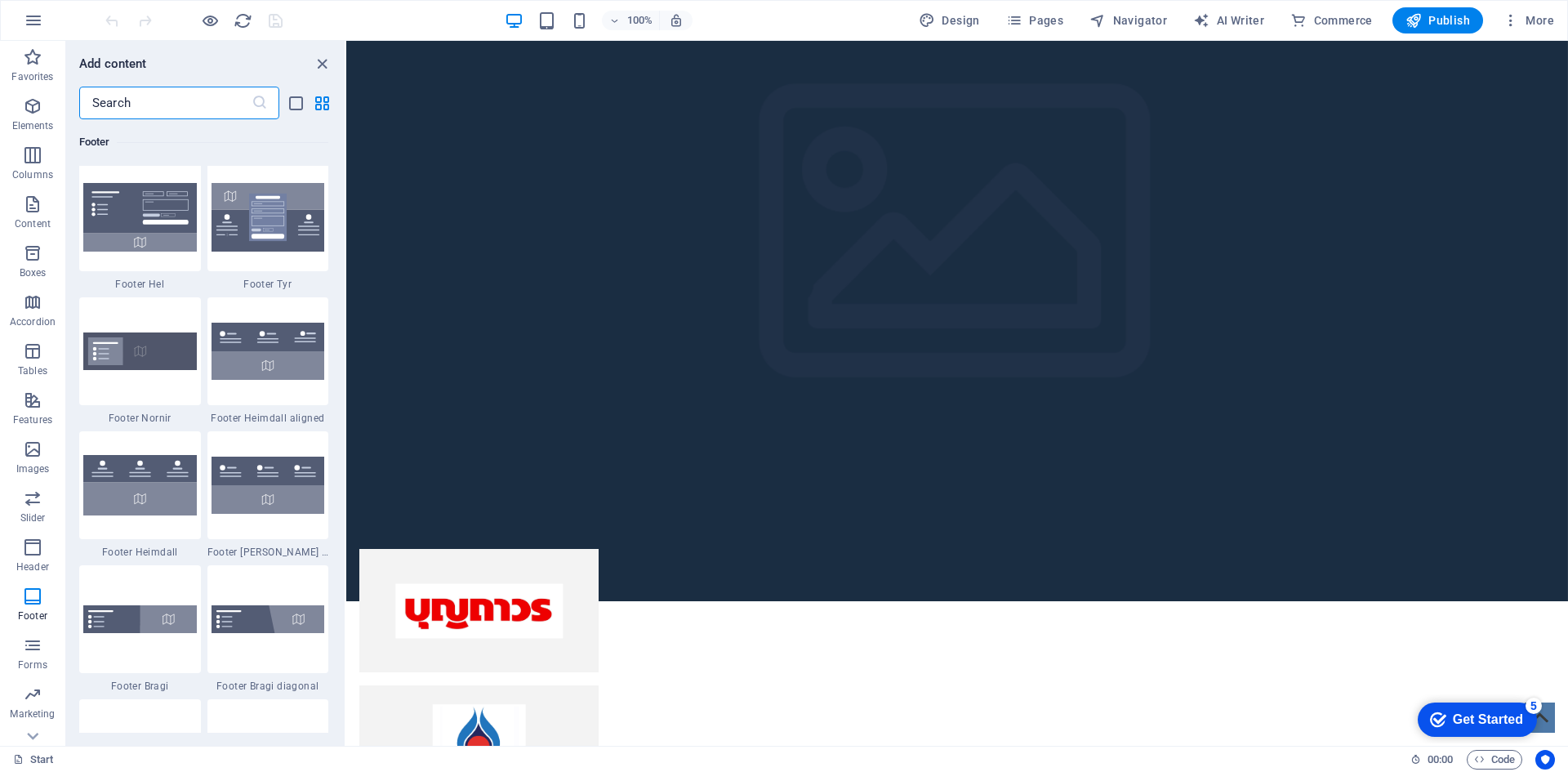
scroll to position [11311, 0]
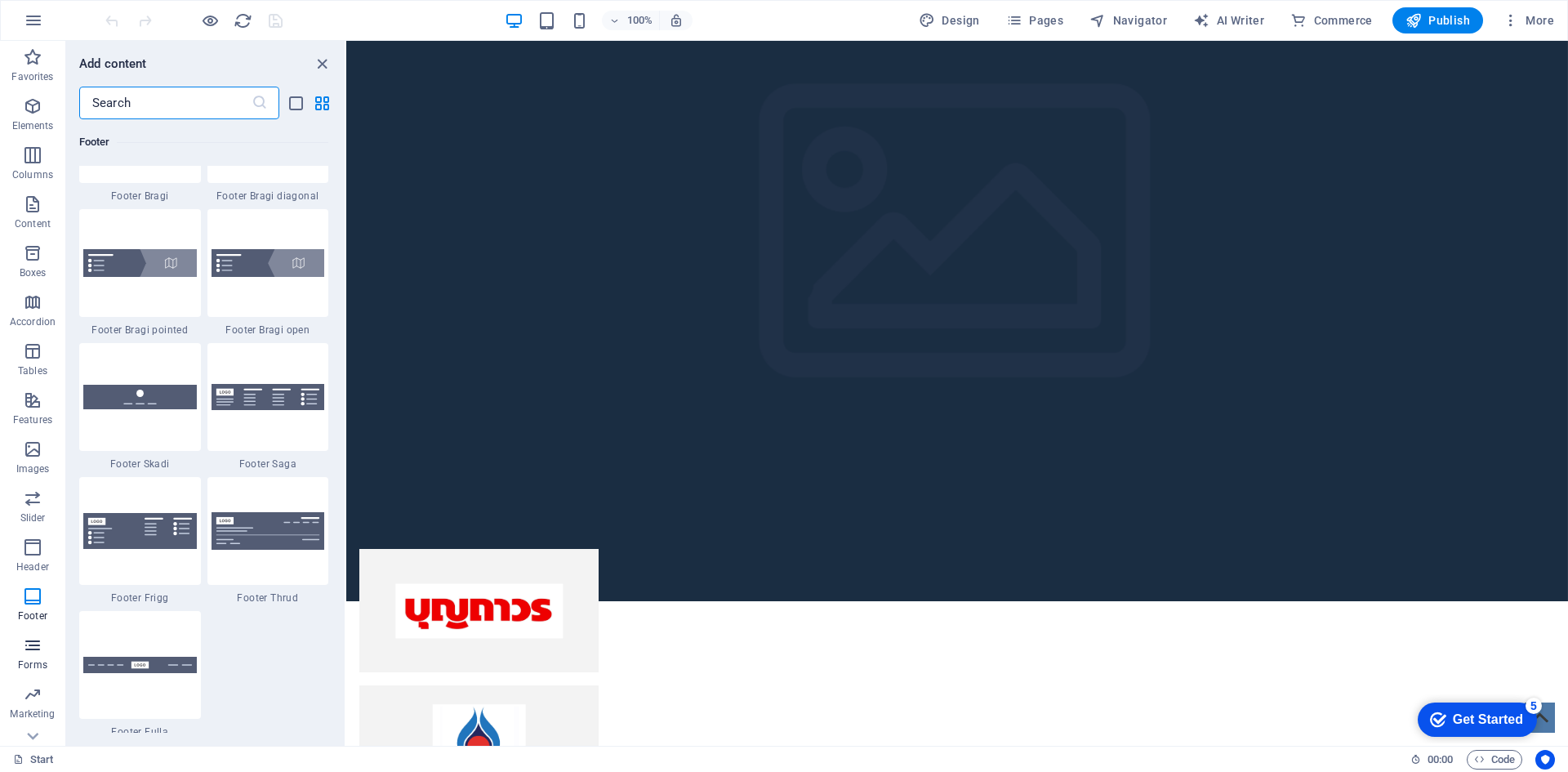
click at [32, 643] on icon "button" at bounding box center [33, 646] width 20 height 20
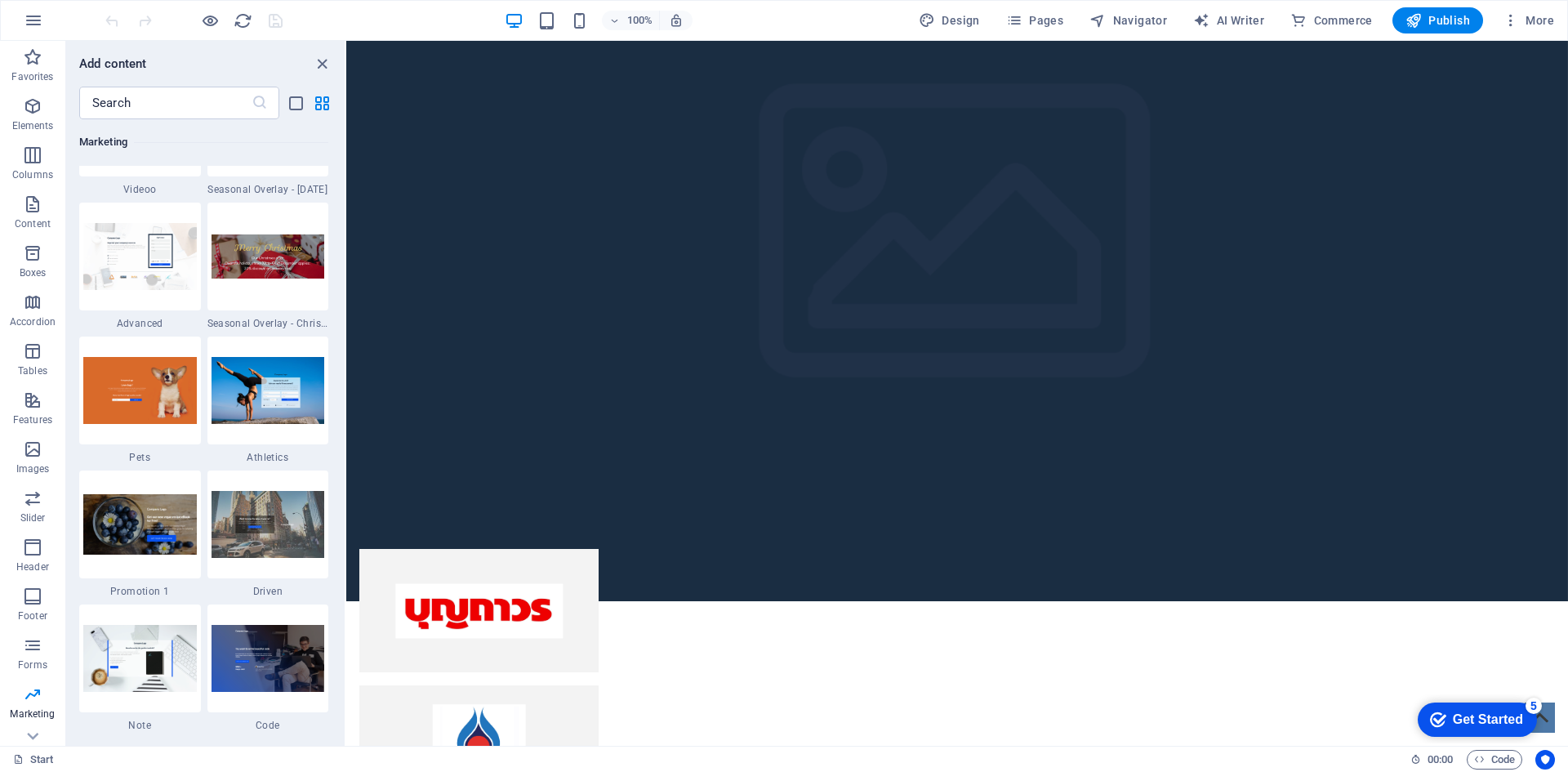
scroll to position [14383, 0]
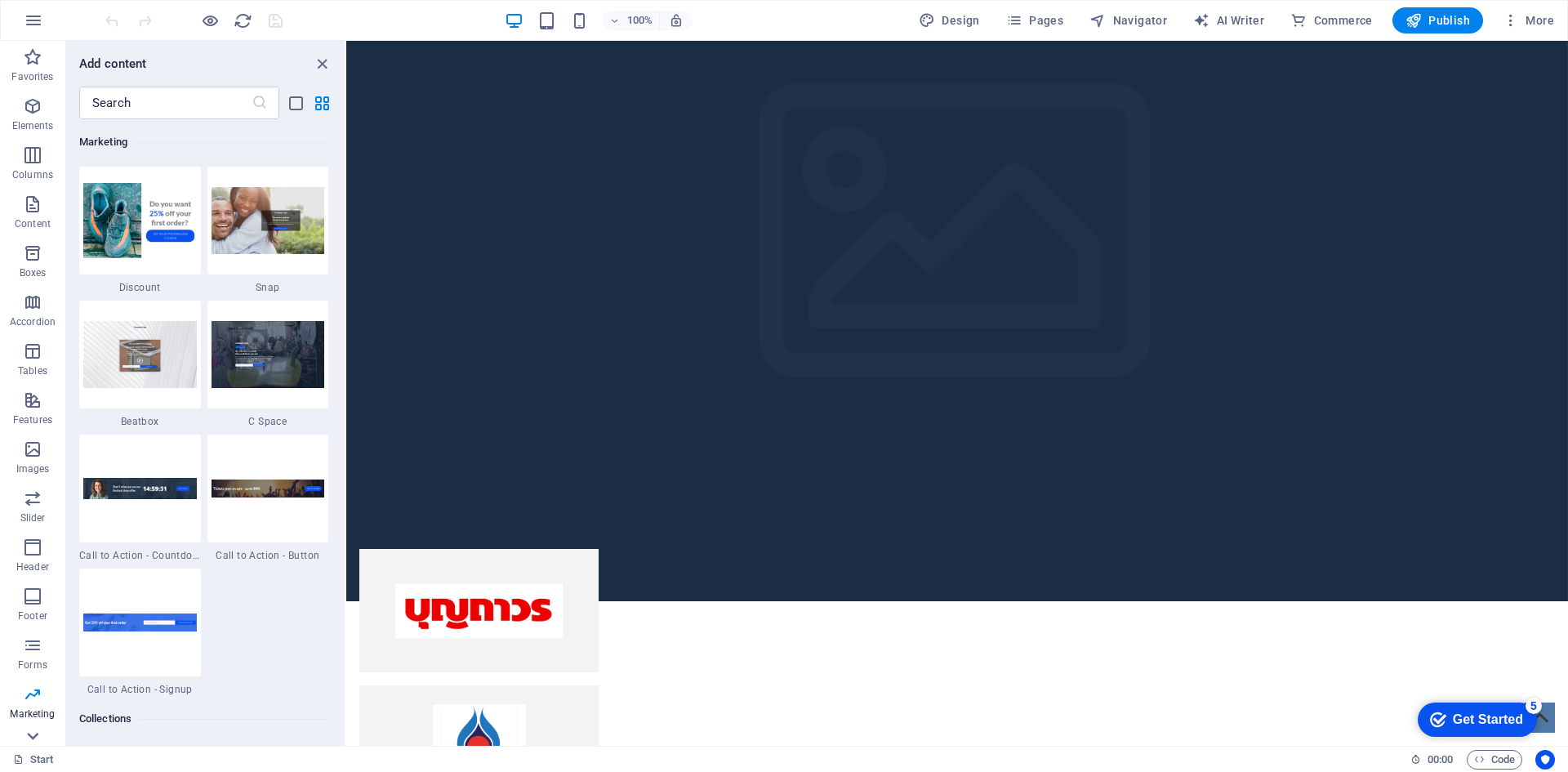
click at [32, 62] on icon at bounding box center [33, 51] width 23 height 23
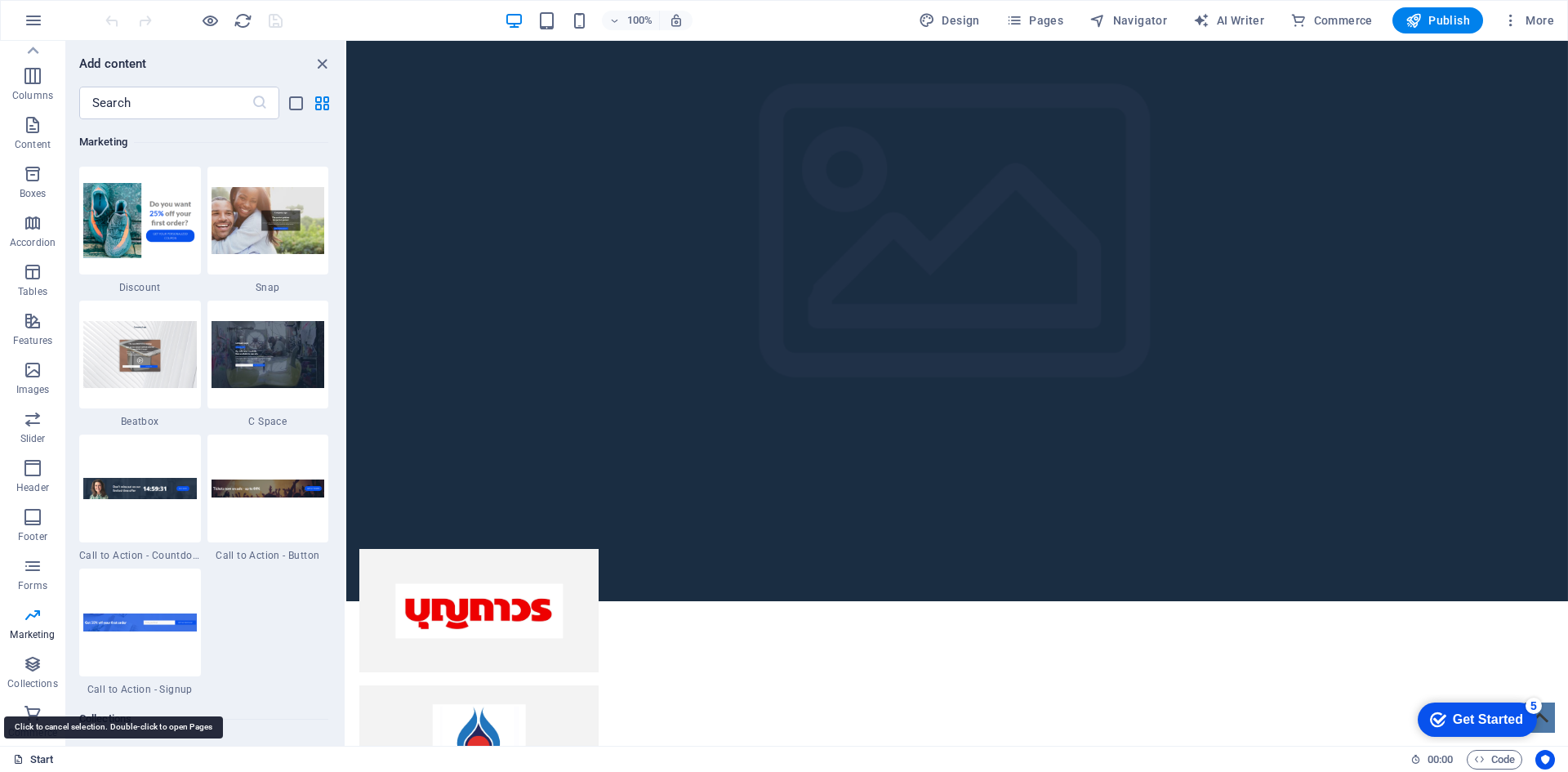
click at [33, 756] on link "Start" at bounding box center [34, 760] width 41 height 20
click at [20, 768] on link "Start" at bounding box center [34, 760] width 41 height 20
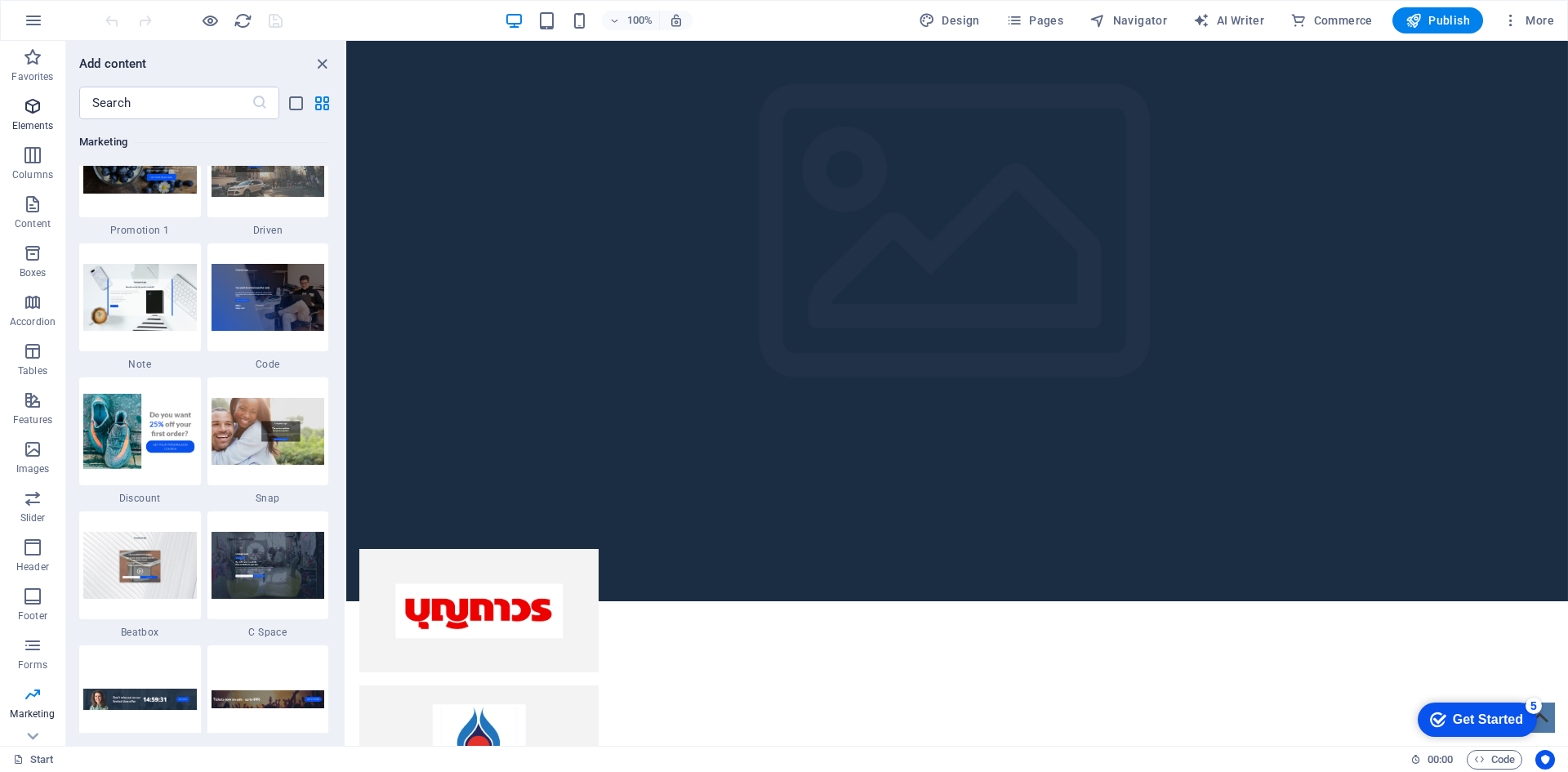
scroll to position [14056, 0]
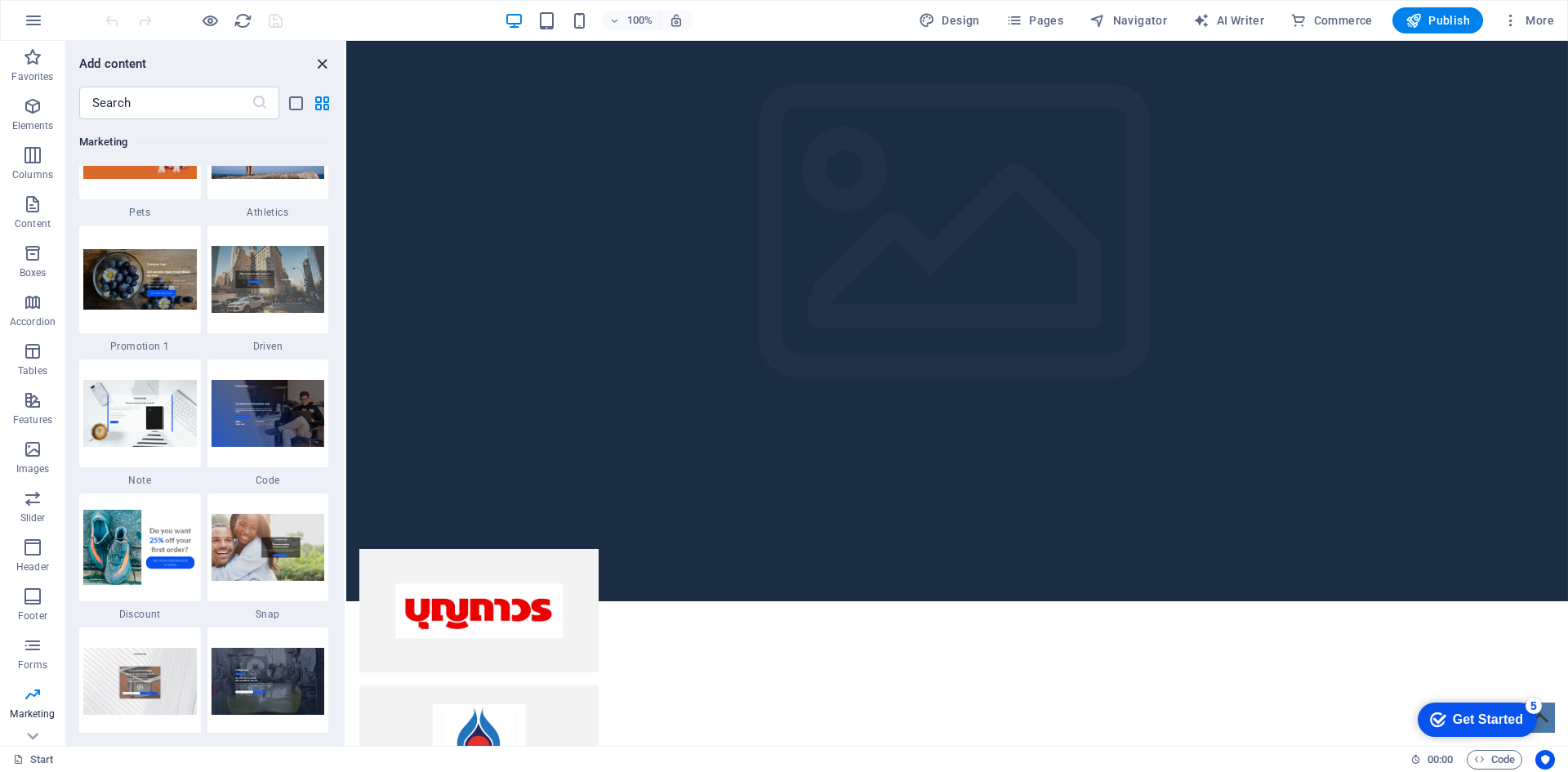
click at [321, 64] on icon "close panel" at bounding box center [322, 63] width 19 height 19
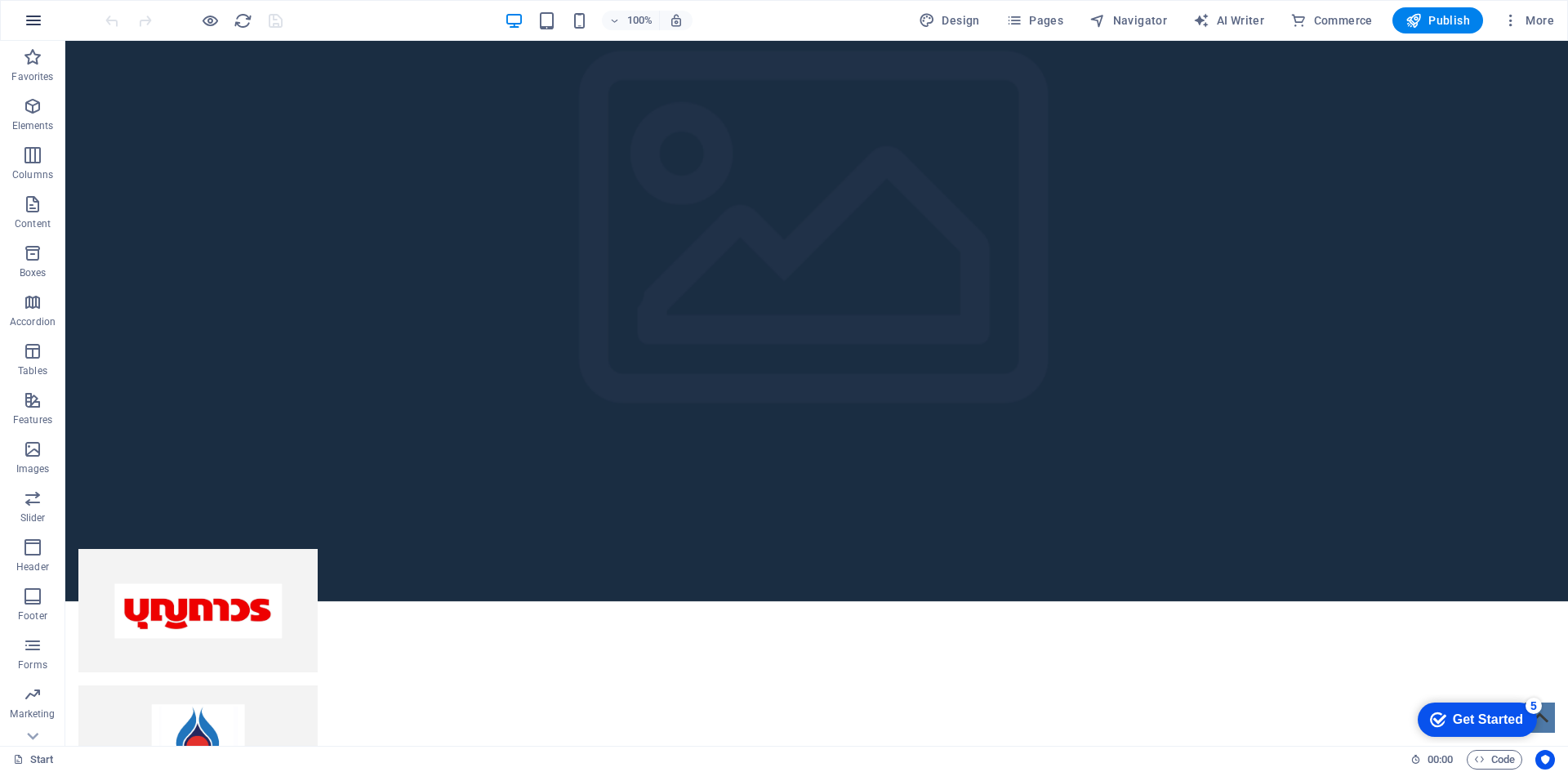
click at [31, 22] on icon "button" at bounding box center [34, 21] width 20 height 20
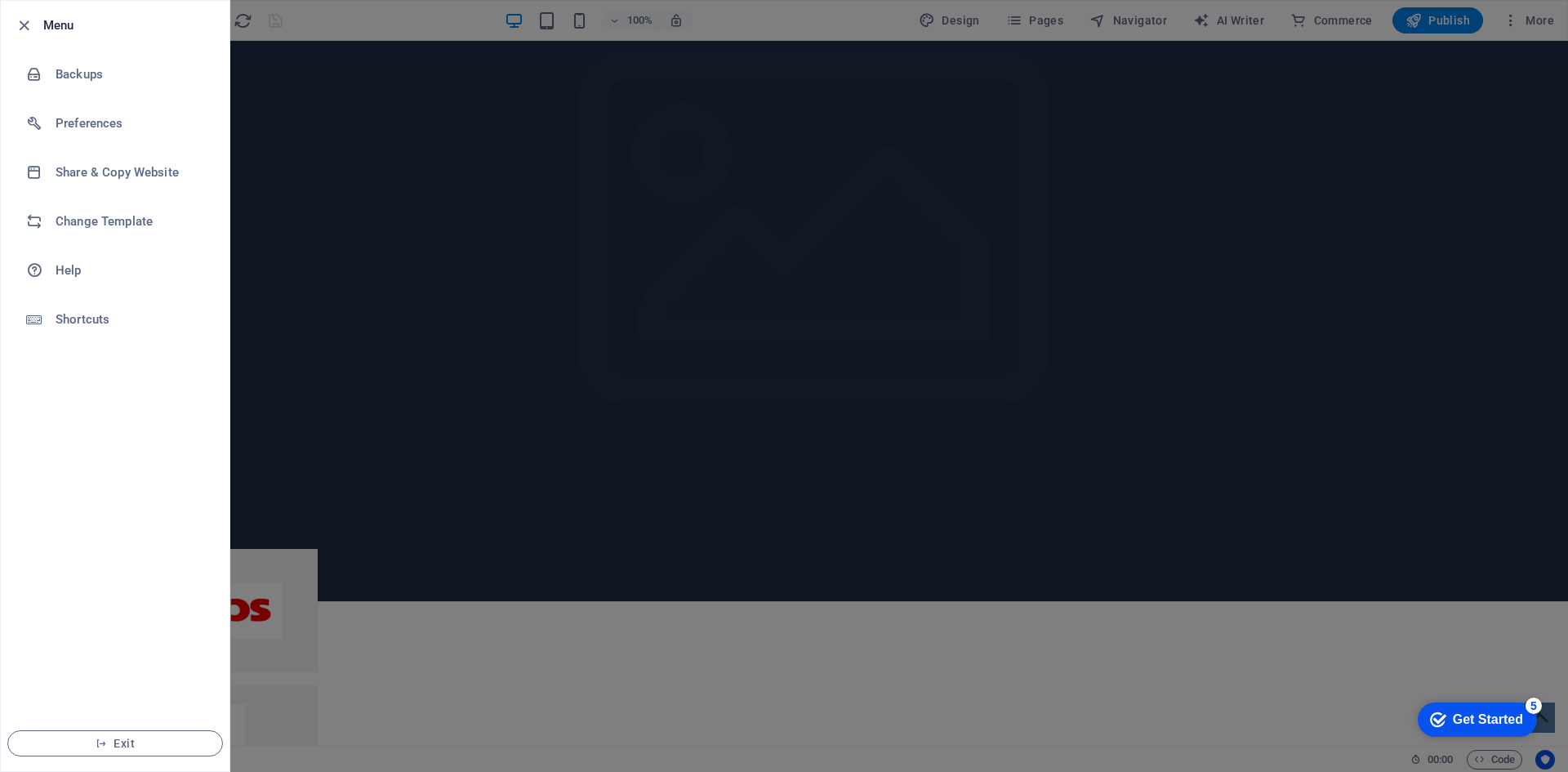
click at [51, 393] on ul "Menu Backups Preferences Share & Copy Website Change Template Help Shortcuts Ex…" at bounding box center [115, 386] width 229 height 770
click at [276, 15] on div at bounding box center [784, 386] width 1568 height 772
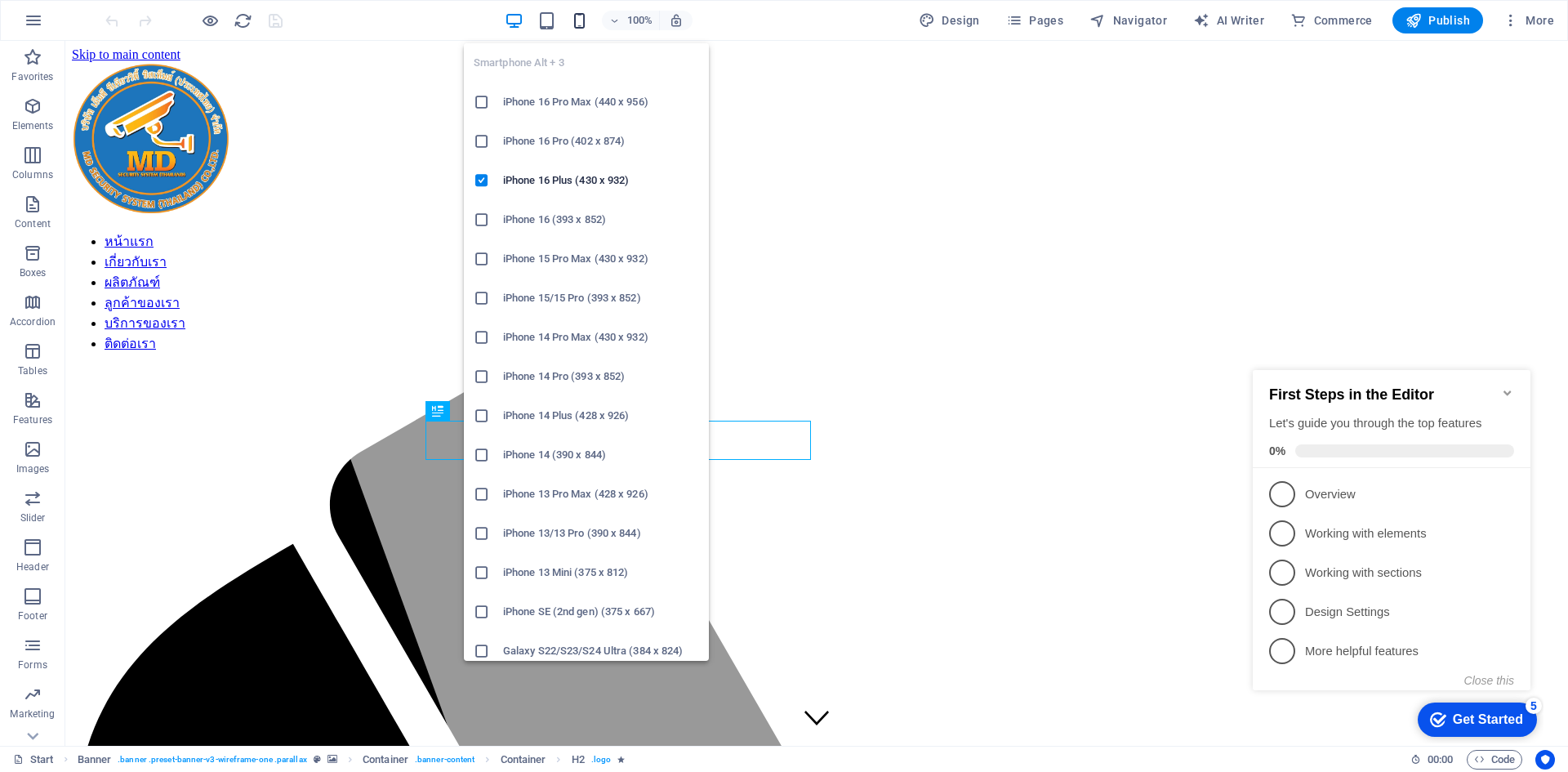
click at [588, 28] on icon "button" at bounding box center [579, 21] width 19 height 19
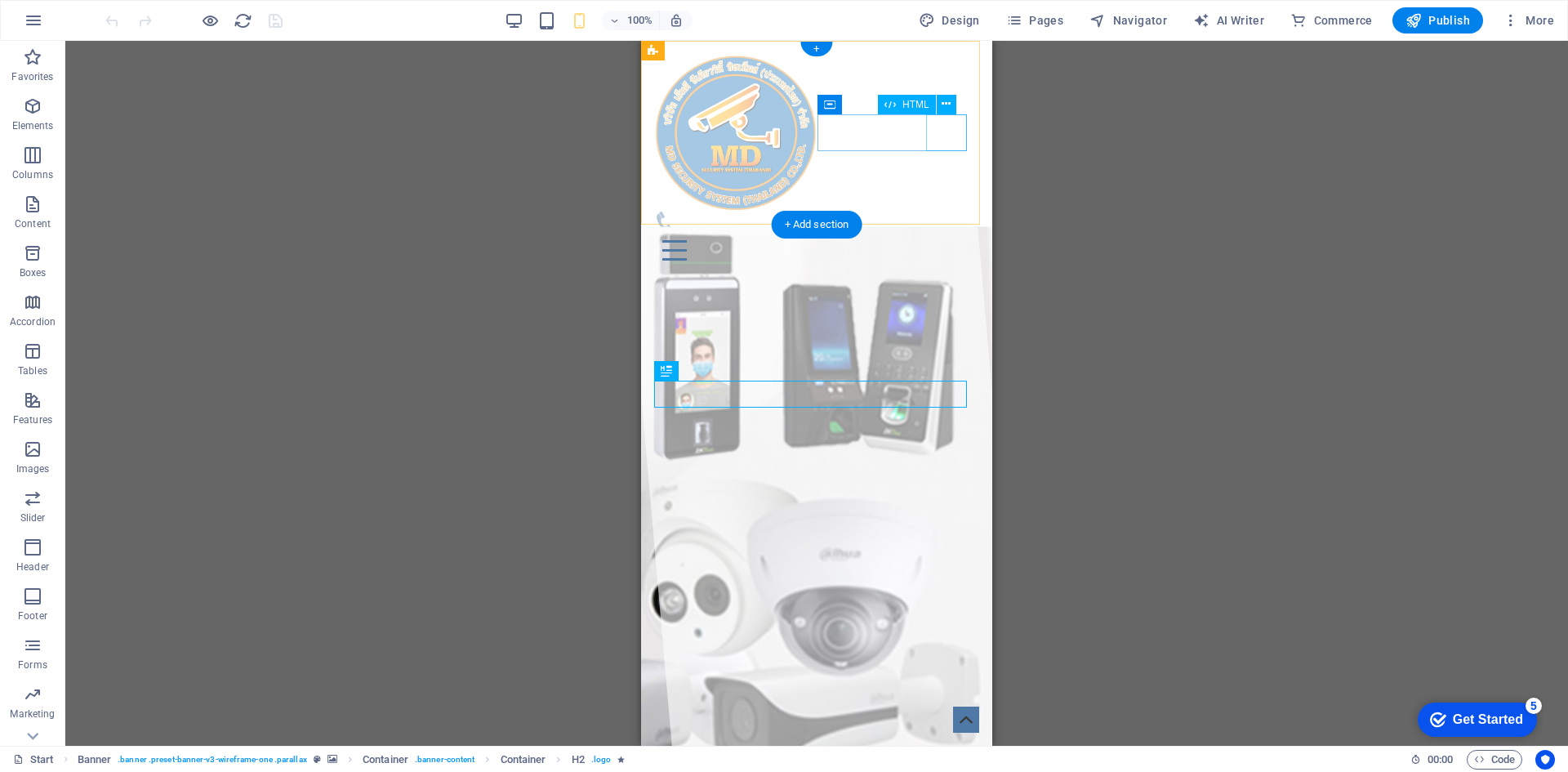
click at [939, 232] on div at bounding box center [816, 250] width 325 height 37
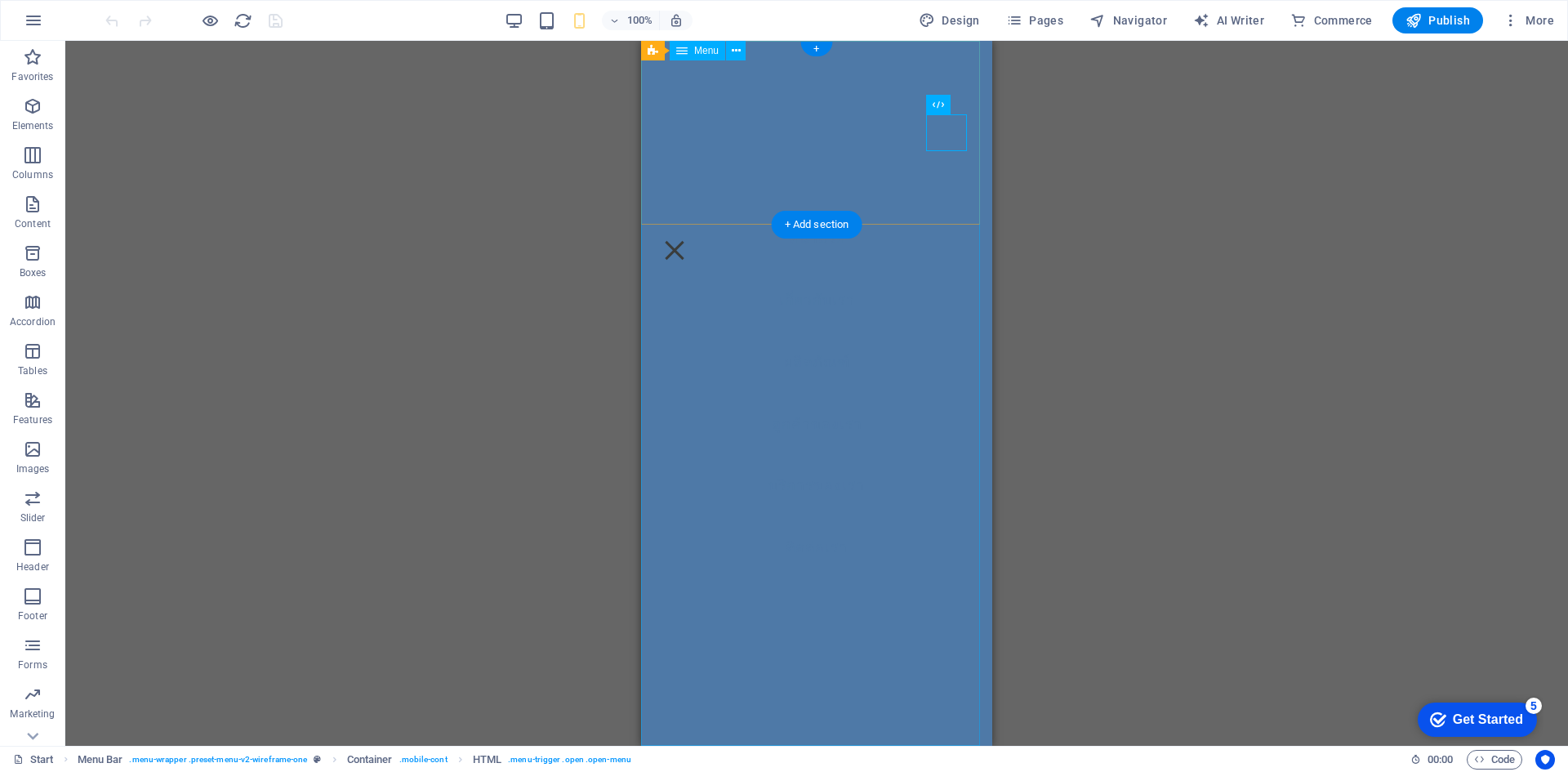
click at [819, 275] on nav "หน้าแรก เกี่ยวกับเรา ผลิตภัณฑ์ ลูกค้าของเรา บริการของเรา ติดต่อเรา" at bounding box center [817, 394] width 351 height 705
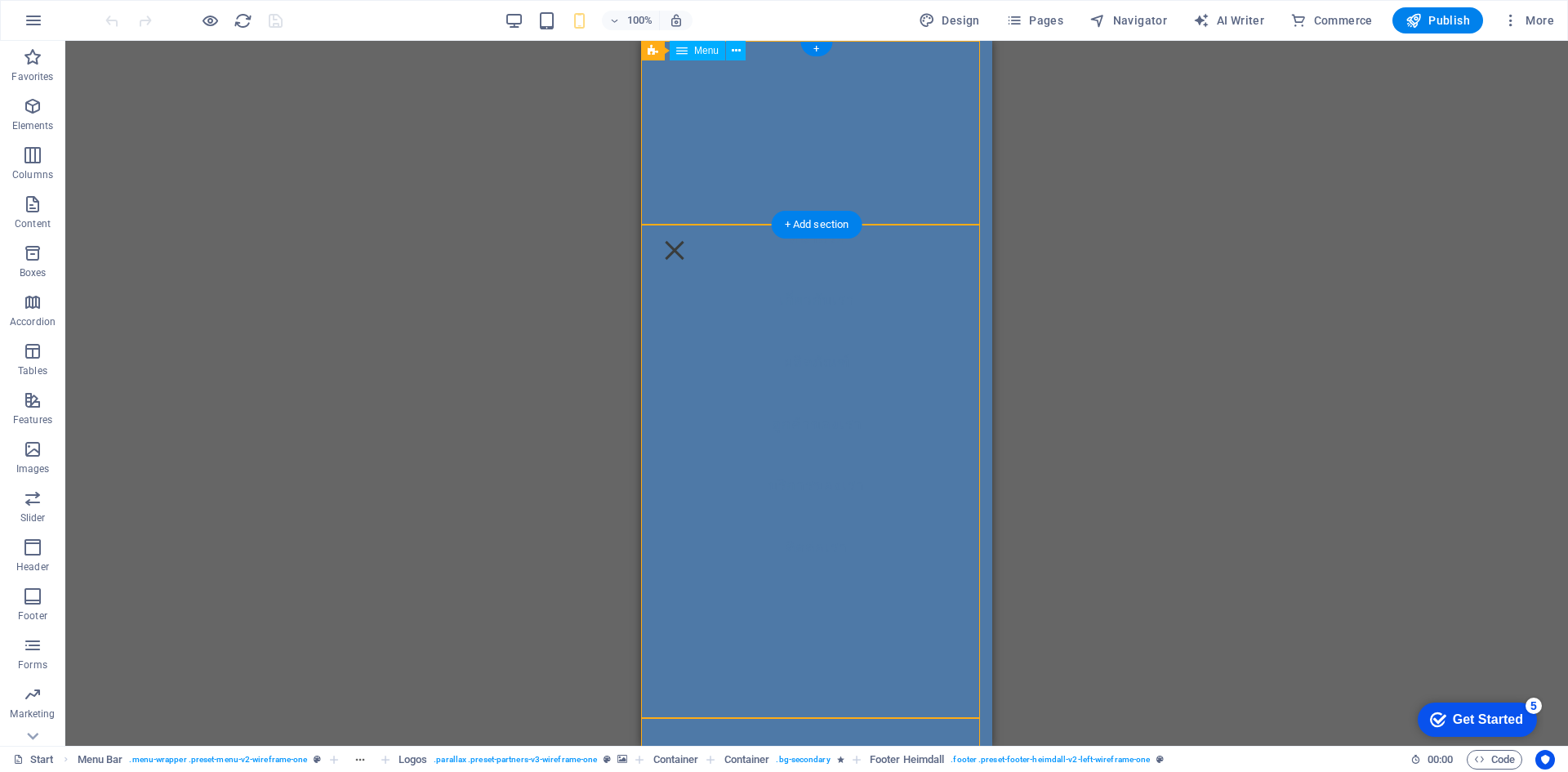
click at [795, 297] on nav "หน้าแรก เกี่ยวกับเรา ผลิตภัณฑ์ ลูกค้าของเรา บริการของเรา ติดต่อเรา" at bounding box center [817, 394] width 351 height 705
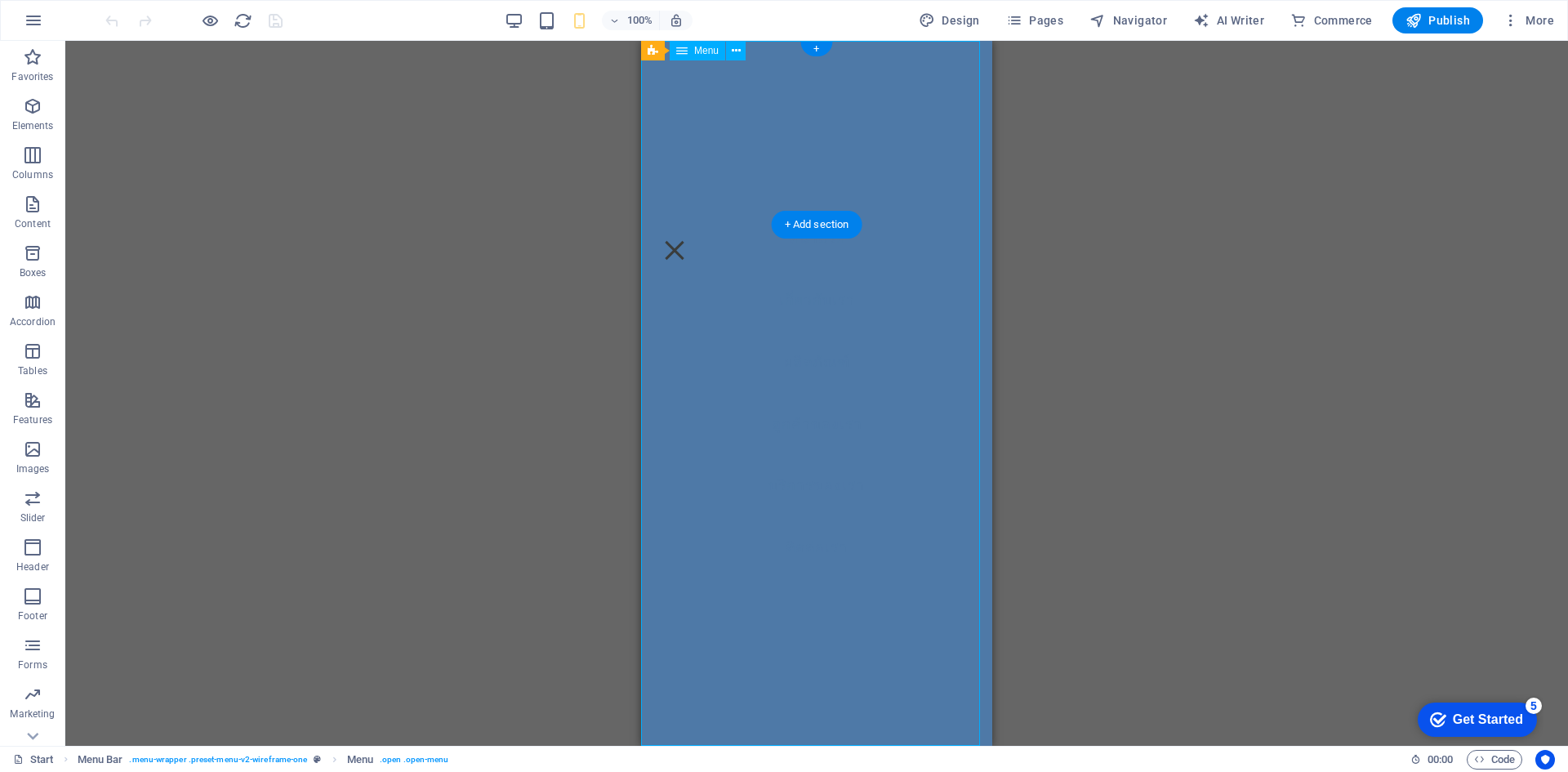
click at [795, 297] on nav "หน้าแรก เกี่ยวกับเรา ผลิตภัณฑ์ ลูกค้าของเรา บริการของเรา ติดต่อเรา" at bounding box center [817, 394] width 351 height 705
select select
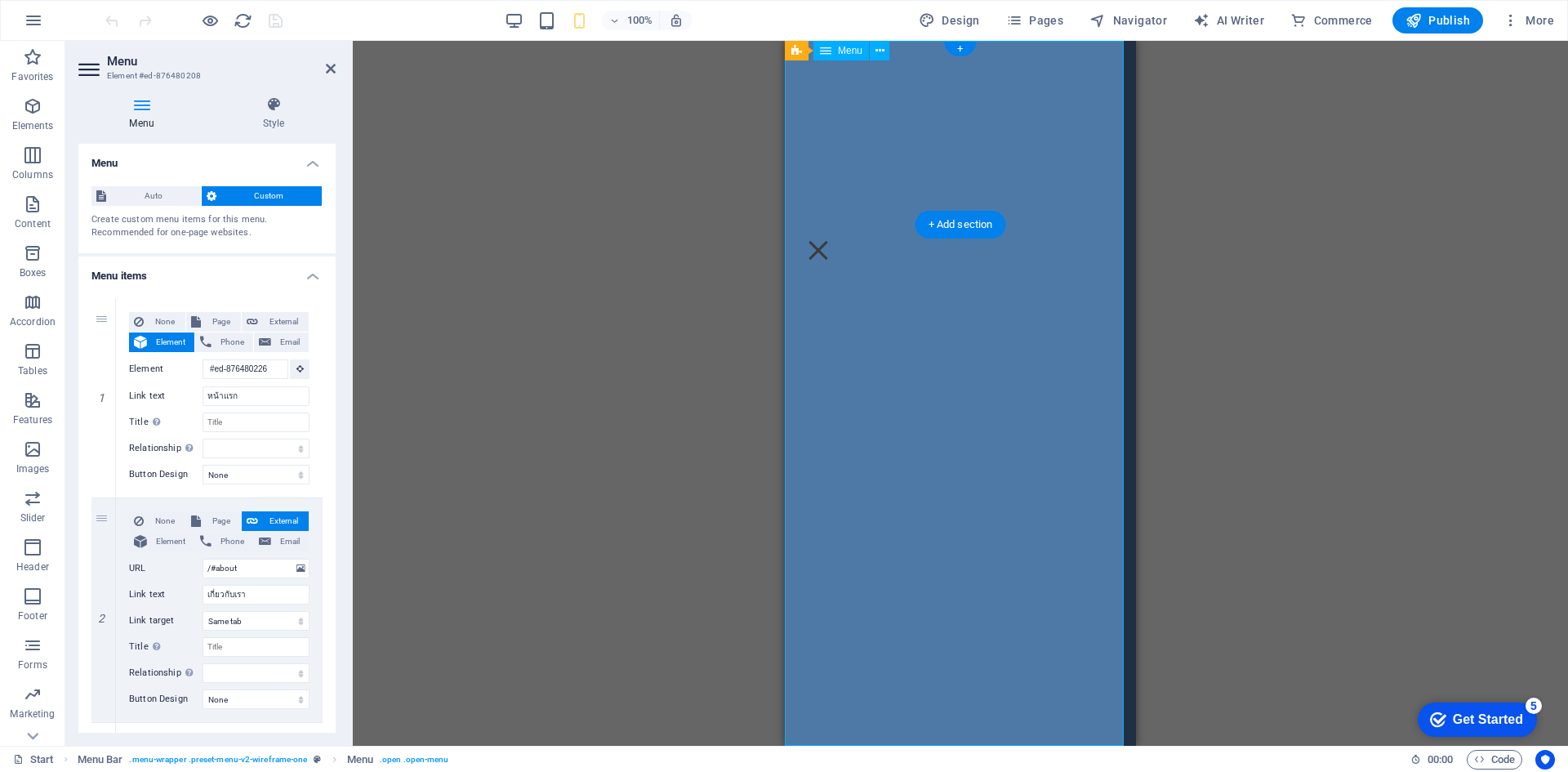
click at [965, 302] on nav "หน้าแรก เกี่ยวกับเรา ผลิตภัณฑ์ ลูกค้าของเรา บริการของเรา ติดต่อเรา" at bounding box center [960, 394] width 351 height 705
click at [937, 124] on nav "หน้าแรก เกี่ยวกับเรา ผลิตภัณฑ์ ลูกค้าของเรา บริการของเรา ติดต่อเรา" at bounding box center [960, 394] width 351 height 705
click at [958, 348] on nav "หน้าแรก เกี่ยวกับเรา ผลิตภัณฑ์ ลูกค้าของเรา บริการของเรา ติดต่อเรา" at bounding box center [960, 394] width 351 height 705
click at [278, 101] on icon at bounding box center [273, 105] width 124 height 16
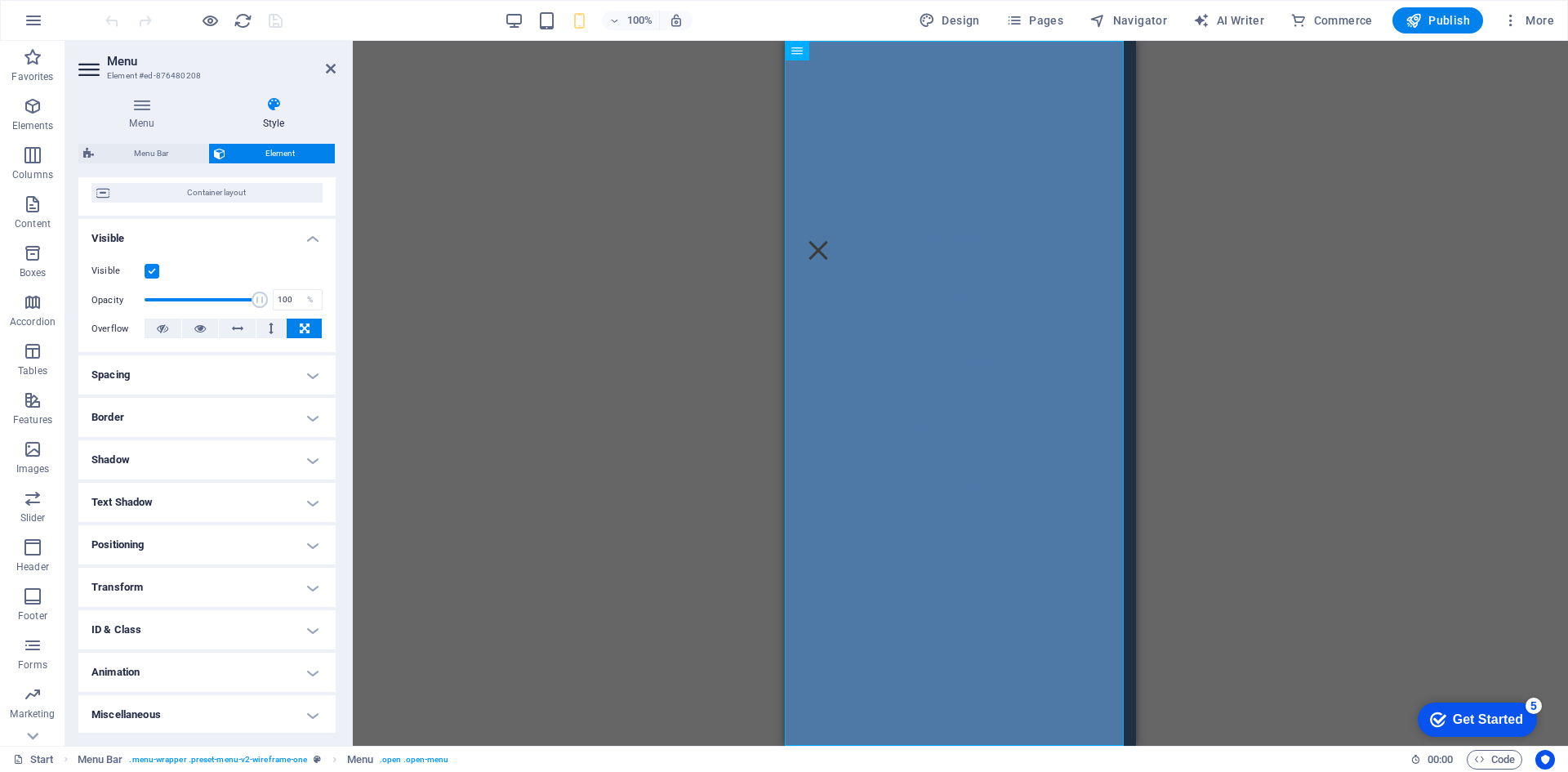
scroll to position [135, 0]
click at [235, 499] on h4 "Text Shadow" at bounding box center [207, 501] width 257 height 40
click at [217, 538] on button "None" at bounding box center [205, 534] width 72 height 20
click at [273, 528] on span "Outside" at bounding box center [282, 534] width 28 height 20
type input "rgba(0, 0, 0, 0.2)"
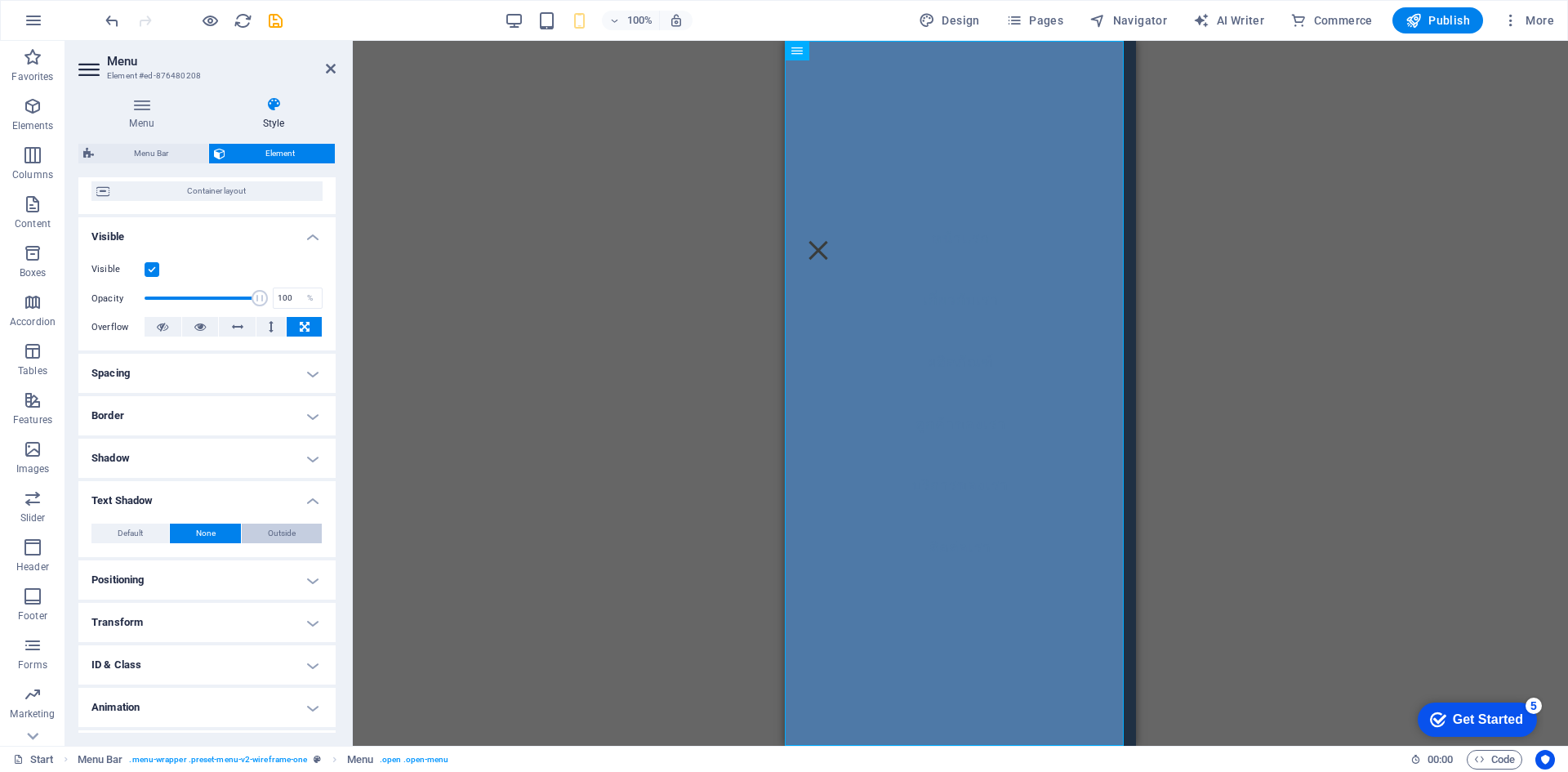
type input "2"
type input "4"
click at [209, 540] on span "None" at bounding box center [206, 534] width 20 height 20
type input "#000000"
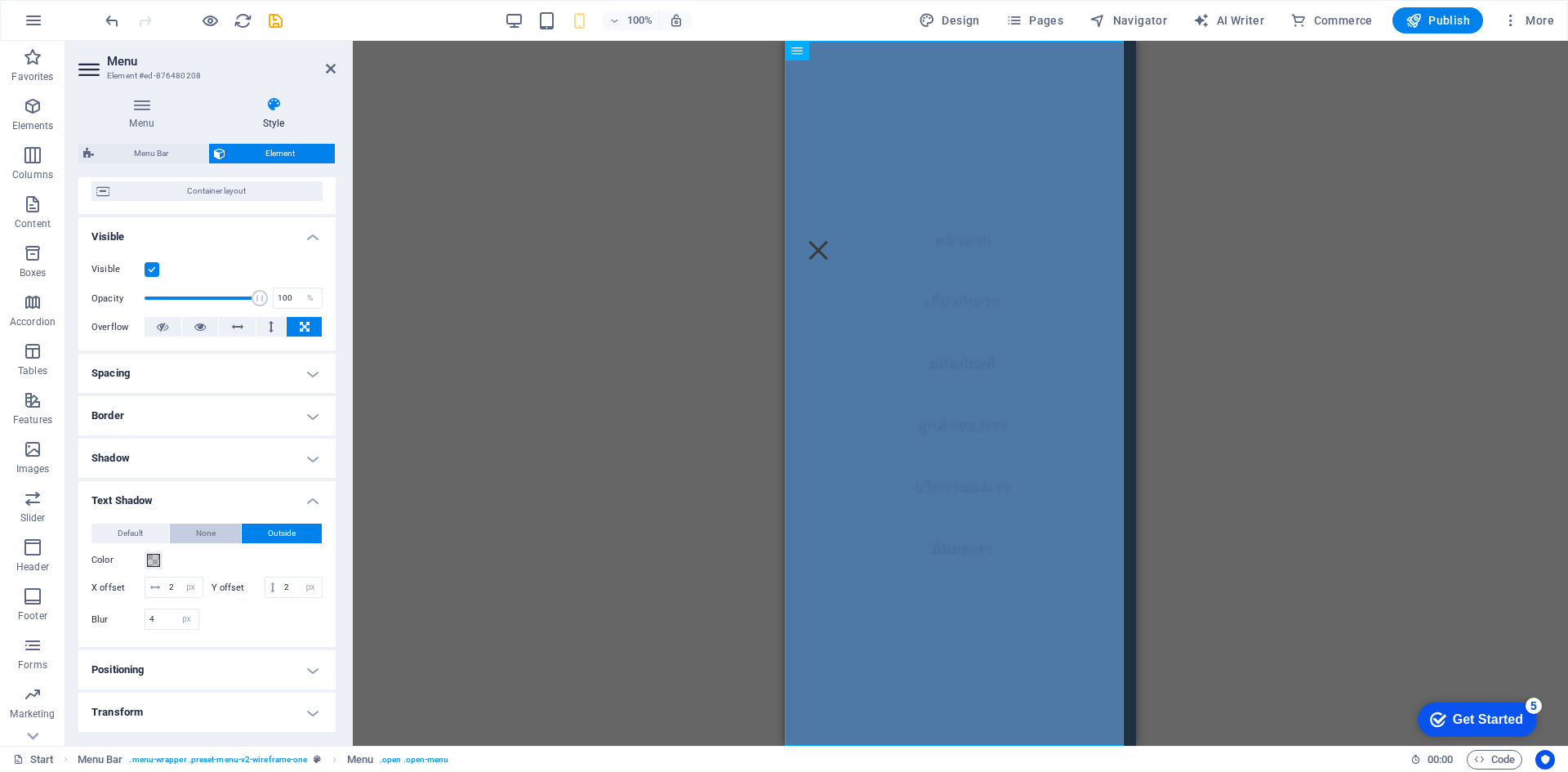
type input "0"
click at [278, 534] on span "Outside" at bounding box center [282, 534] width 28 height 20
type input "rgba(0, 0, 0, 0.2)"
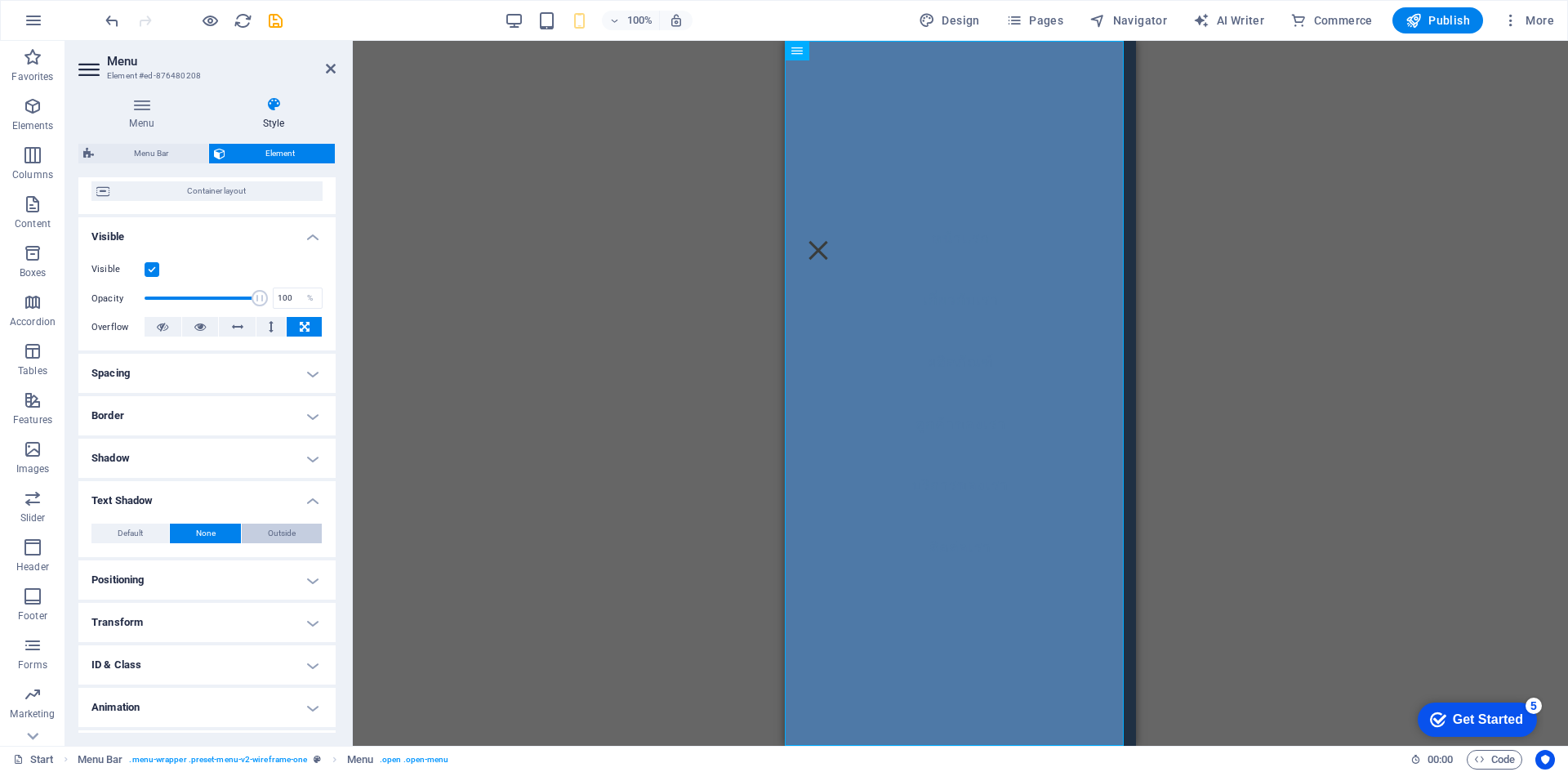
type input "2"
type input "4"
click at [156, 560] on span at bounding box center [154, 560] width 13 height 13
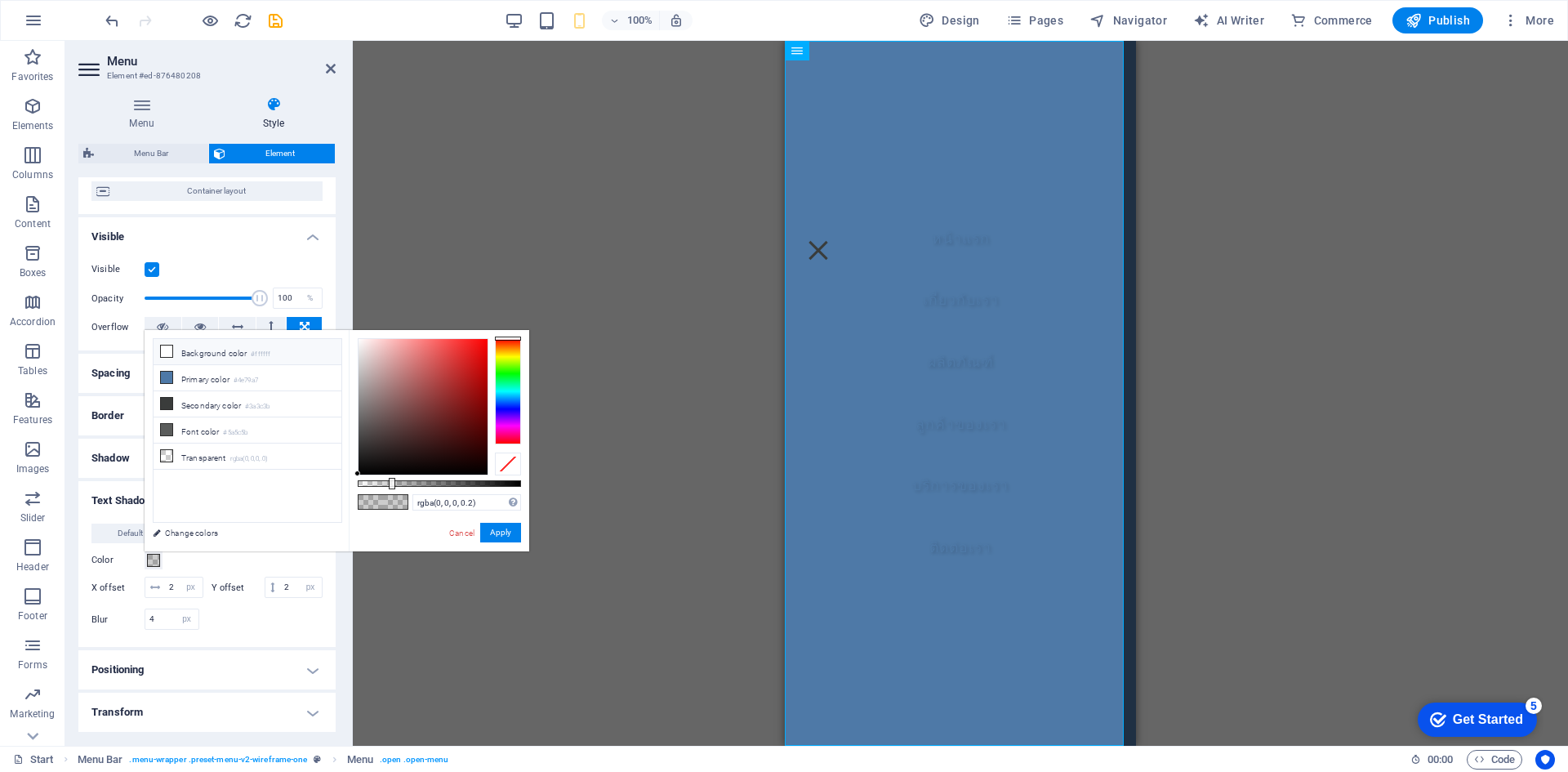
click at [161, 350] on icon at bounding box center [166, 352] width 12 height 12
type input "#ffffff"
click at [499, 534] on button "Apply" at bounding box center [501, 533] width 41 height 20
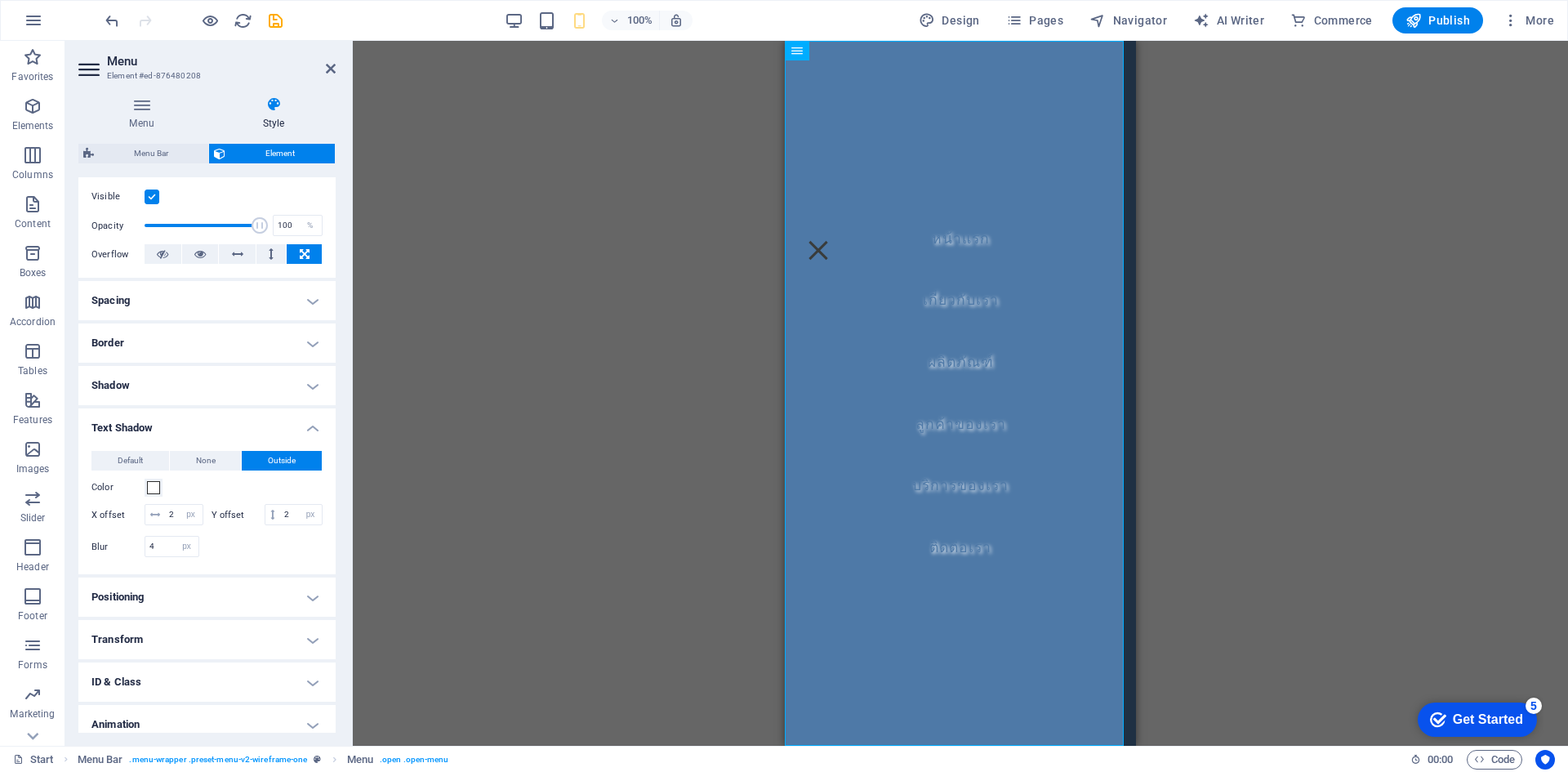
scroll to position [246, 0]
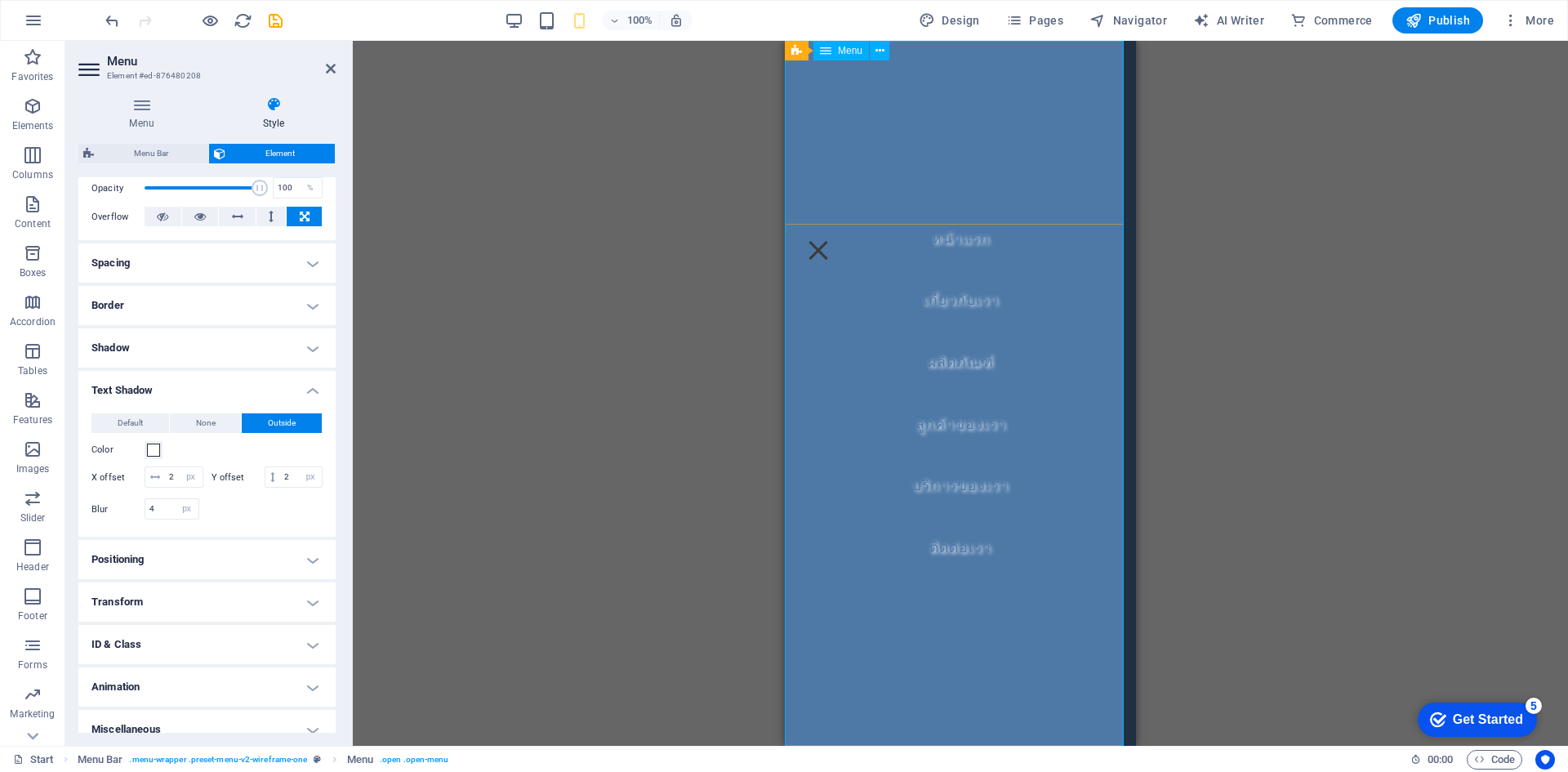
click at [812, 377] on nav "หน้าแรก เกี่ยวกับเรา ผลิตภัณฑ์ ลูกค้าของเรา บริการของเรา ติดต่อเรา" at bounding box center [960, 394] width 351 height 705
click at [200, 425] on span "None" at bounding box center [206, 423] width 20 height 20
type input "0"
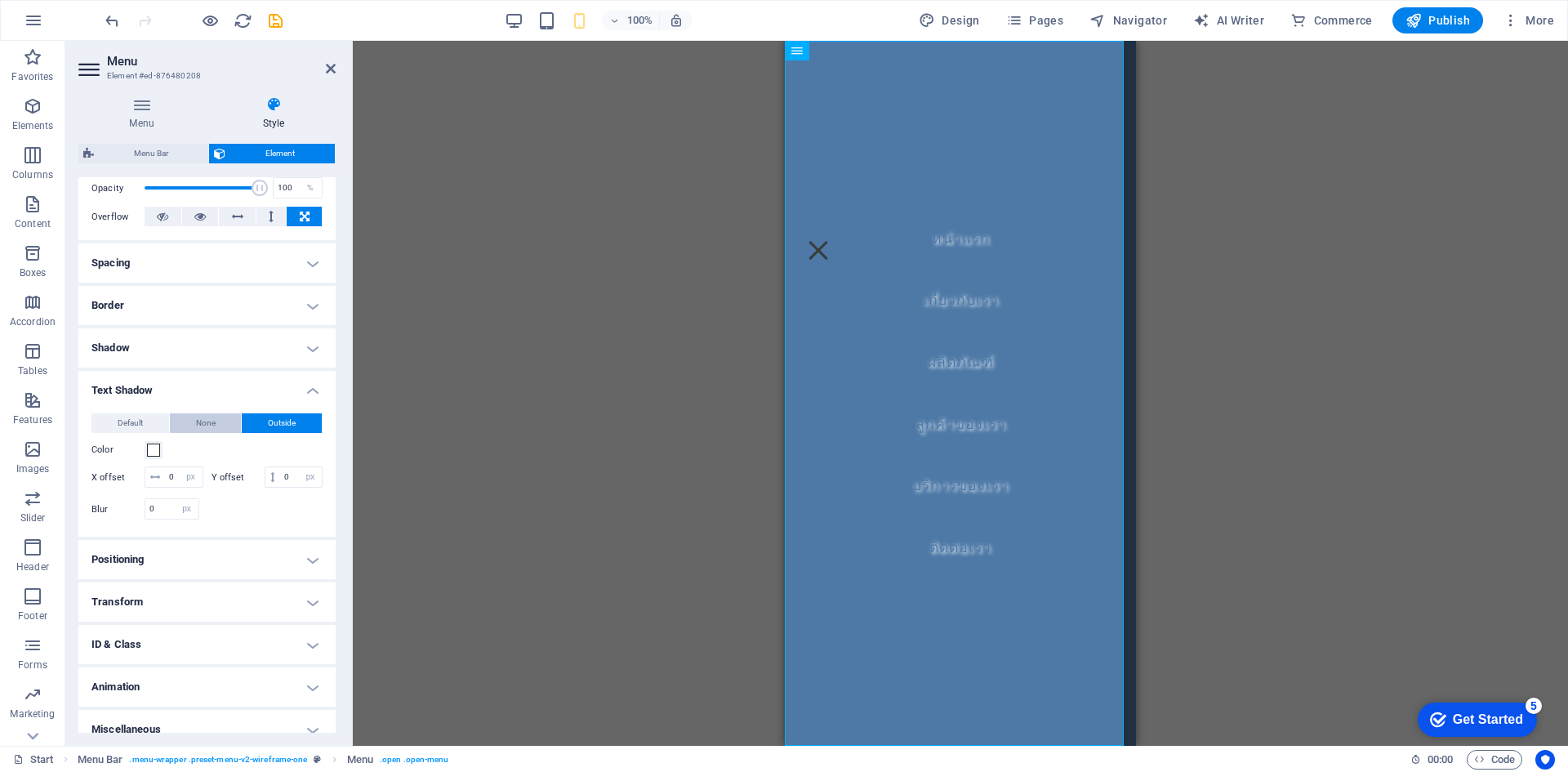
scroll to position [172, 0]
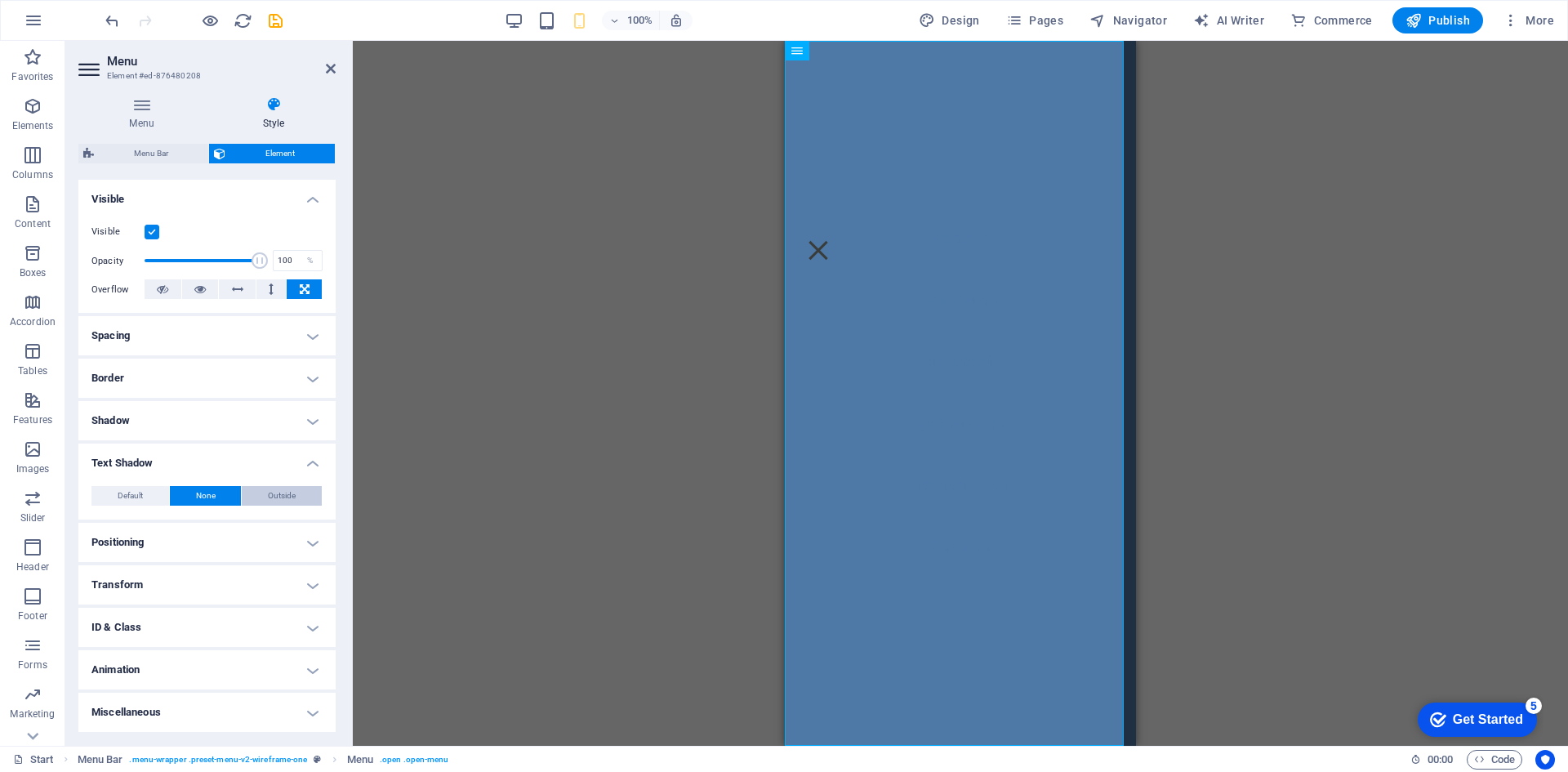
click at [274, 490] on span "Outside" at bounding box center [282, 496] width 28 height 20
type input "2"
type input "4"
click at [153, 522] on span at bounding box center [154, 523] width 13 height 13
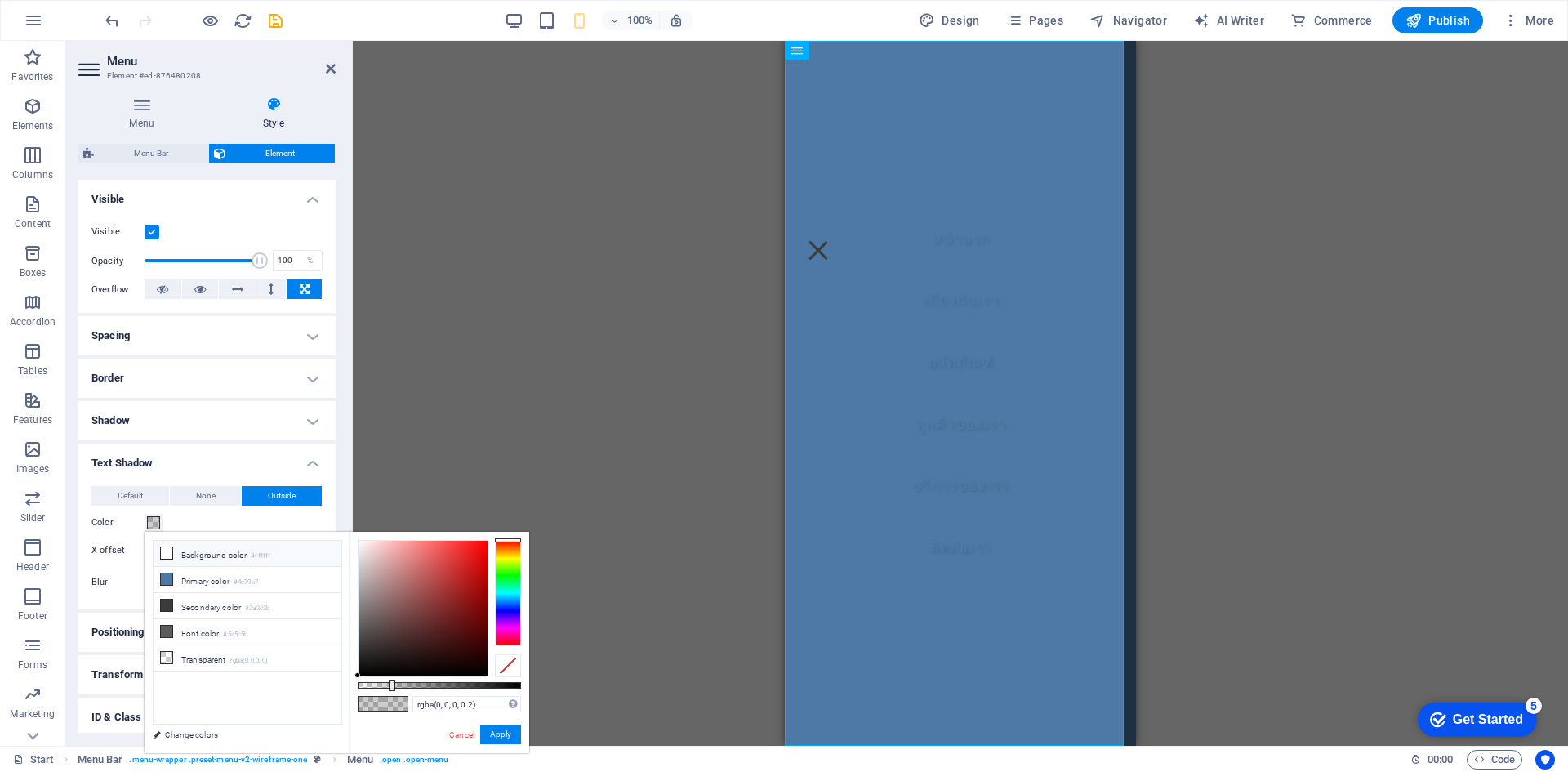
click at [166, 551] on icon at bounding box center [166, 554] width 12 height 12
type input "#ffffff"
click at [482, 733] on button "Apply" at bounding box center [501, 735] width 41 height 20
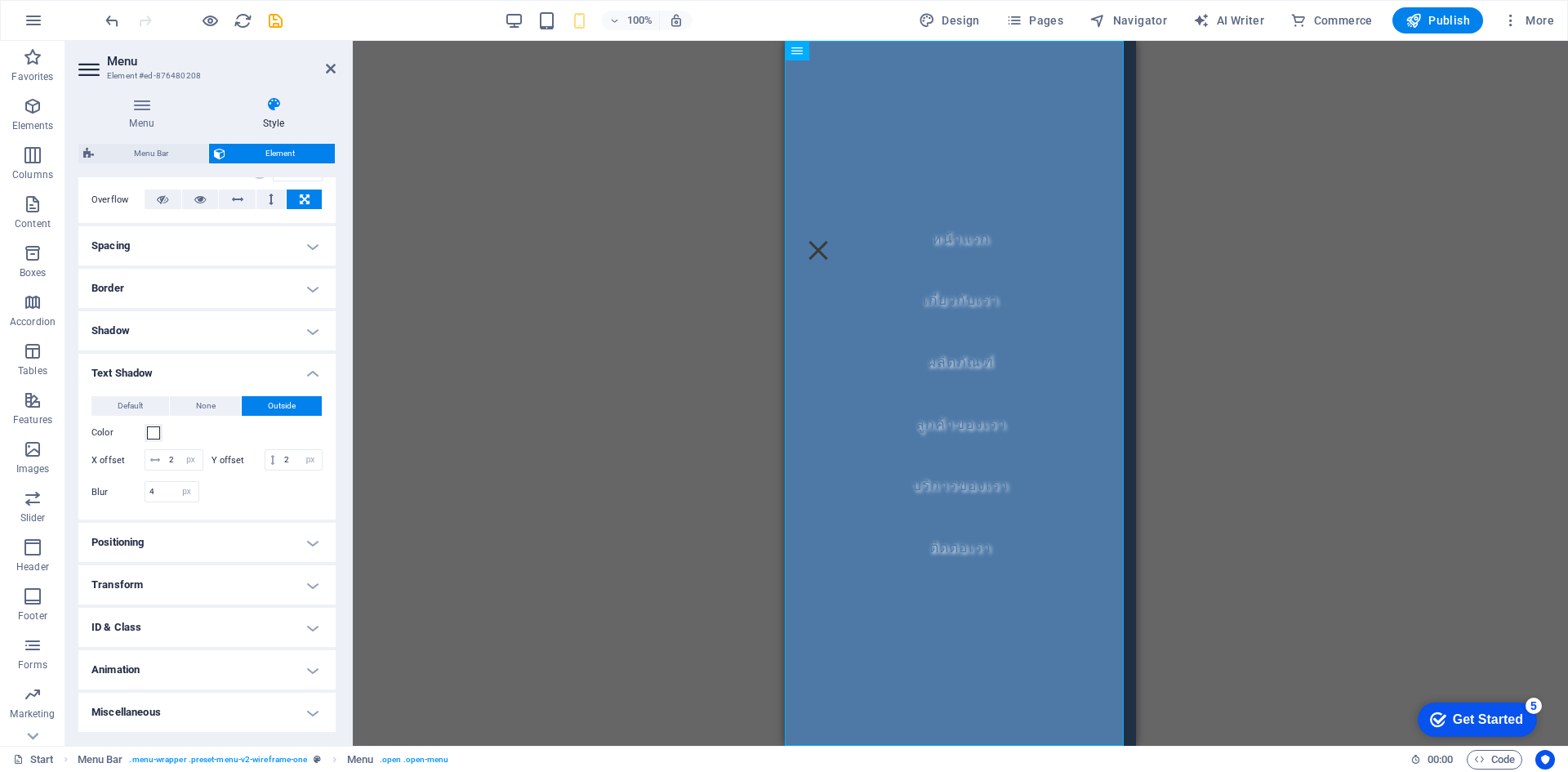
scroll to position [0, 0]
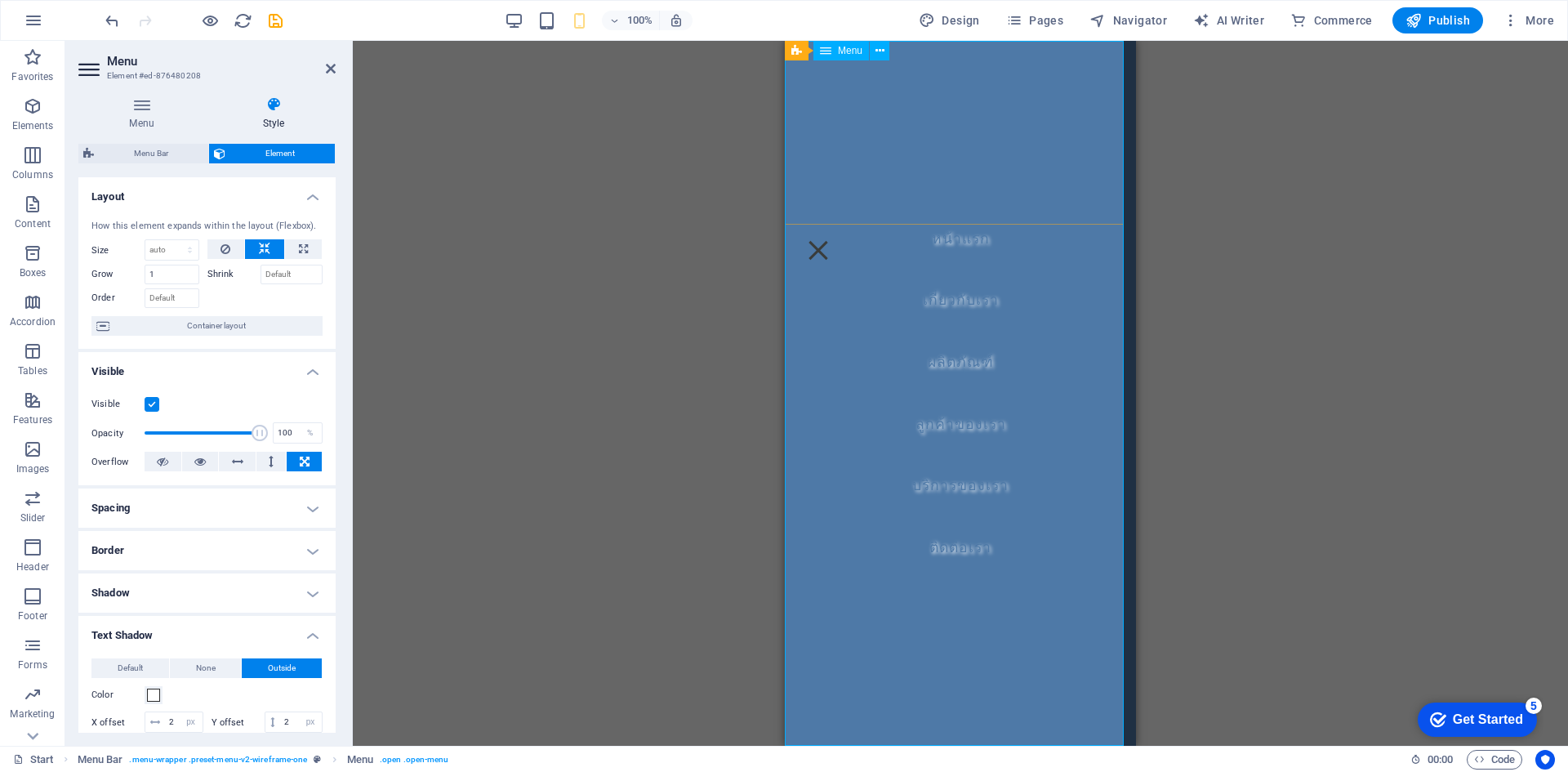
click at [945, 383] on nav "หน้าแรก เกี่ยวกับเรา ผลิตภัณฑ์ ลูกค้าของเรา บริการของเรา ติดต่อเรา" at bounding box center [960, 394] width 351 height 705
click at [839, 232] on div at bounding box center [819, 250] width 41 height 37
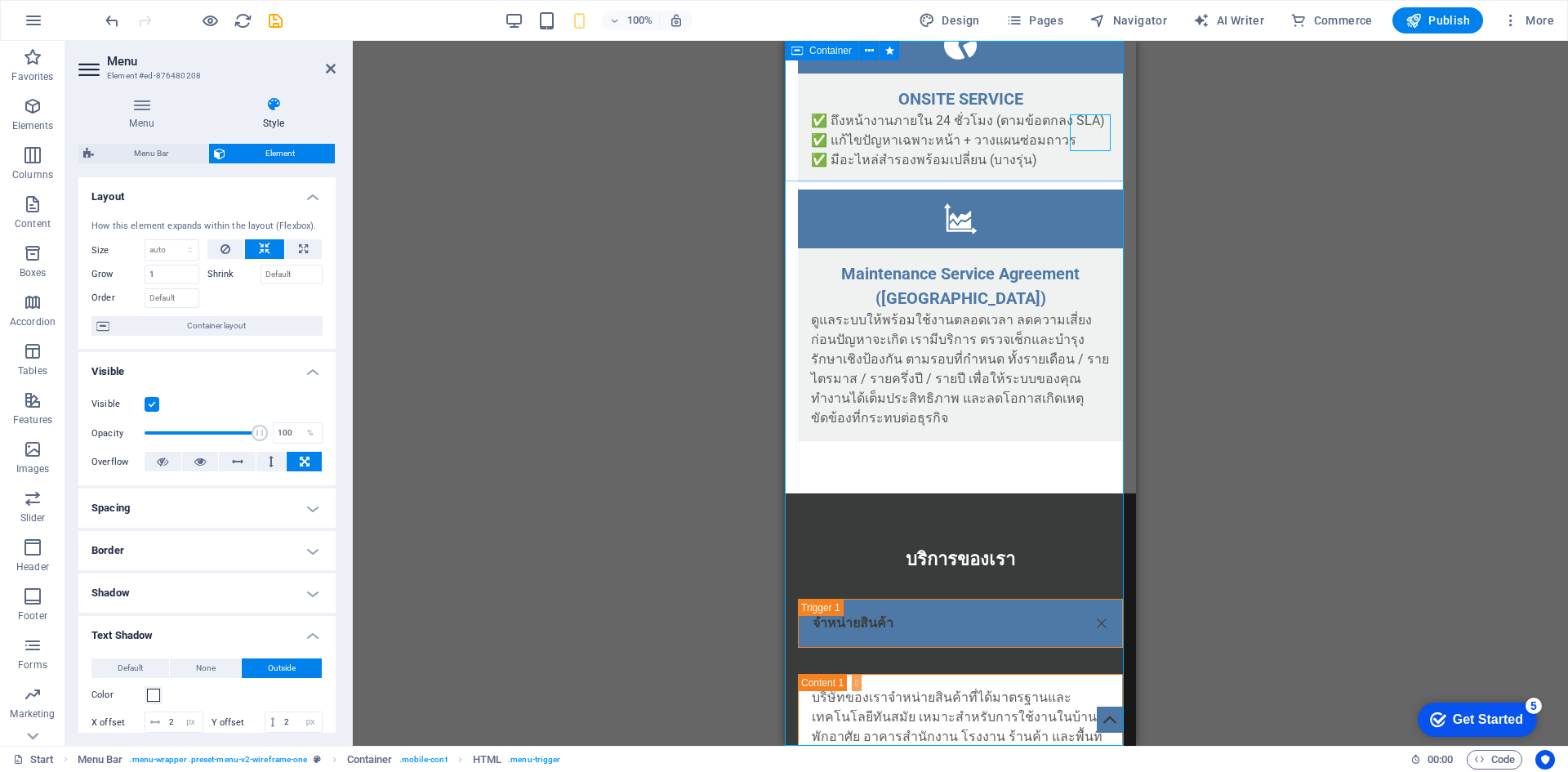
scroll to position [0, 0]
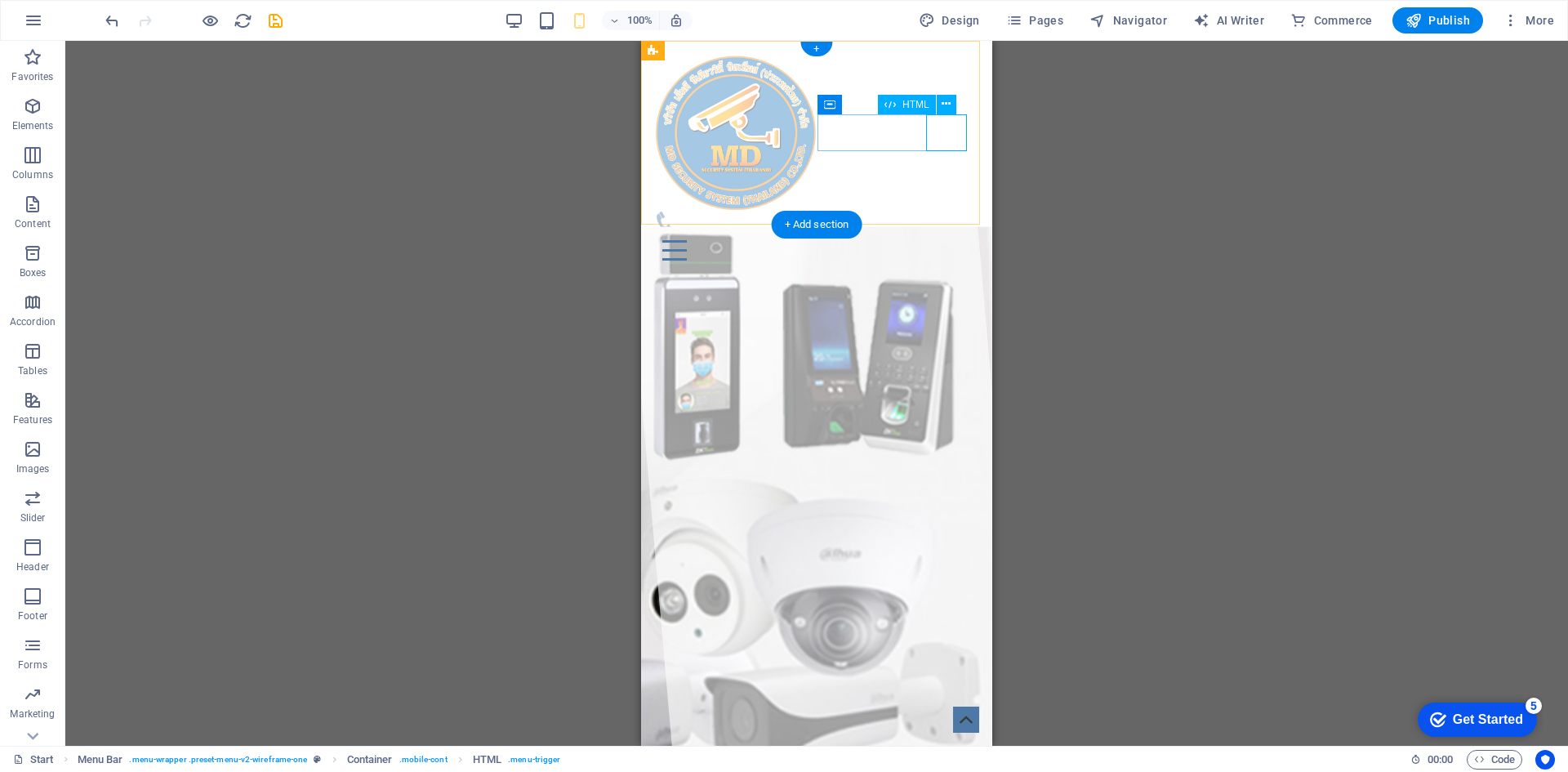
click at [952, 232] on div at bounding box center [816, 250] width 325 height 37
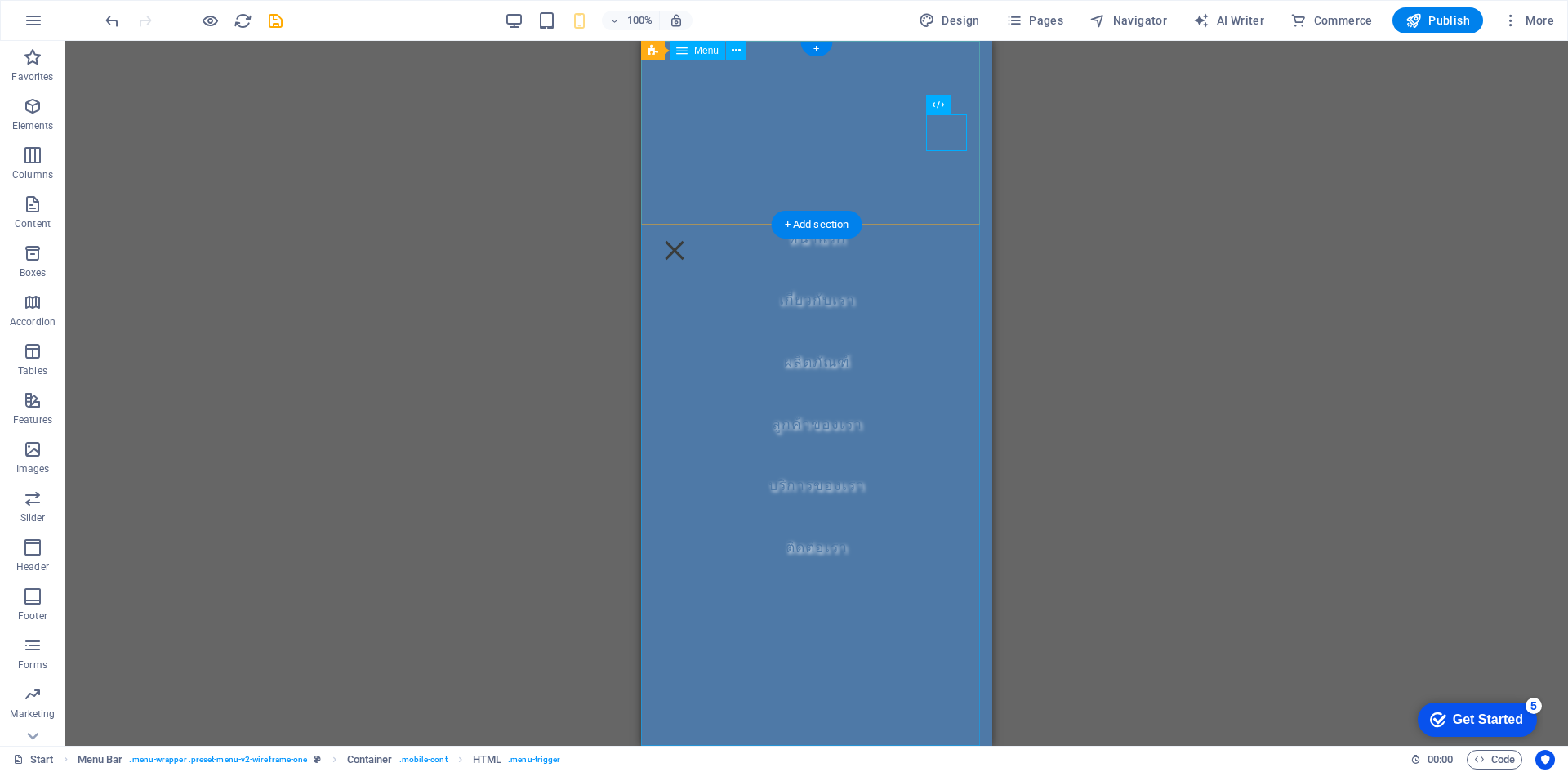
click at [794, 241] on nav "หน้าแรก เกี่ยวกับเรา ผลิตภัณฑ์ ลูกค้าของเรา บริการของเรา ติดต่อเรา" at bounding box center [817, 394] width 351 height 705
click at [795, 301] on nav "หน้าแรก เกี่ยวกับเรา ผลิตภัณฑ์ ลูกค้าของเรา บริการของเรา ติดต่อเรา" at bounding box center [817, 394] width 351 height 705
select select "px"
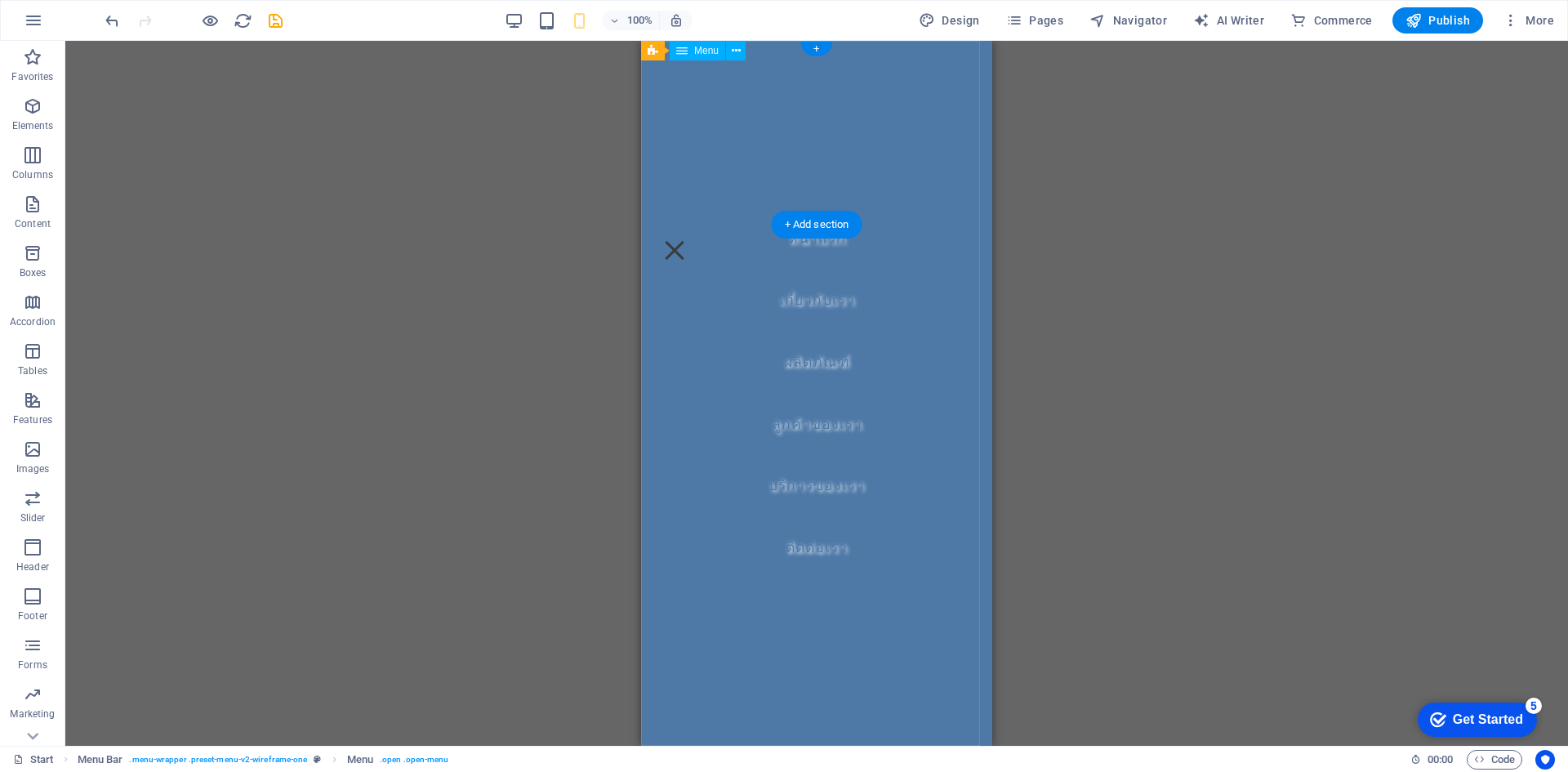
select select "px"
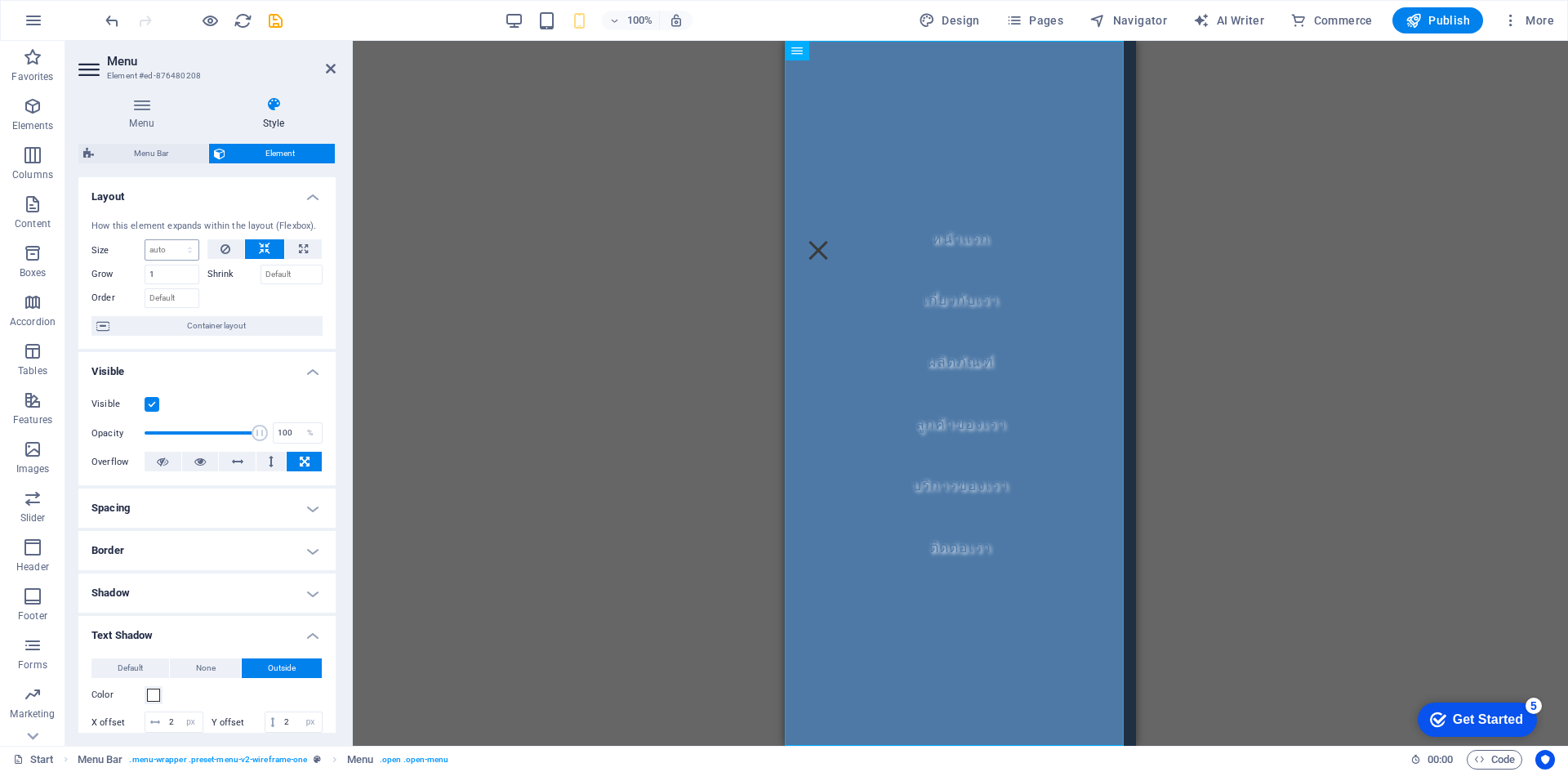
click at [166, 240] on div "Default auto px % 1/1 1/2 1/3 1/4 1/5 1/6 1/7 1/8 1/9 1/10" at bounding box center [172, 250] width 54 height 21
click at [166, 243] on select "Default auto px % 1/1 1/2 1/3 1/4 1/5 1/6 1/7 1/8 1/9 1/10" at bounding box center [172, 250] width 53 height 20
select select "1/6"
click at [173, 241] on select "Default auto px % 1/1 1/2 1/3 1/4 1/5 1/6 1/7 1/8 1/9 1/10" at bounding box center [172, 250] width 53 height 20
type input "16.66"
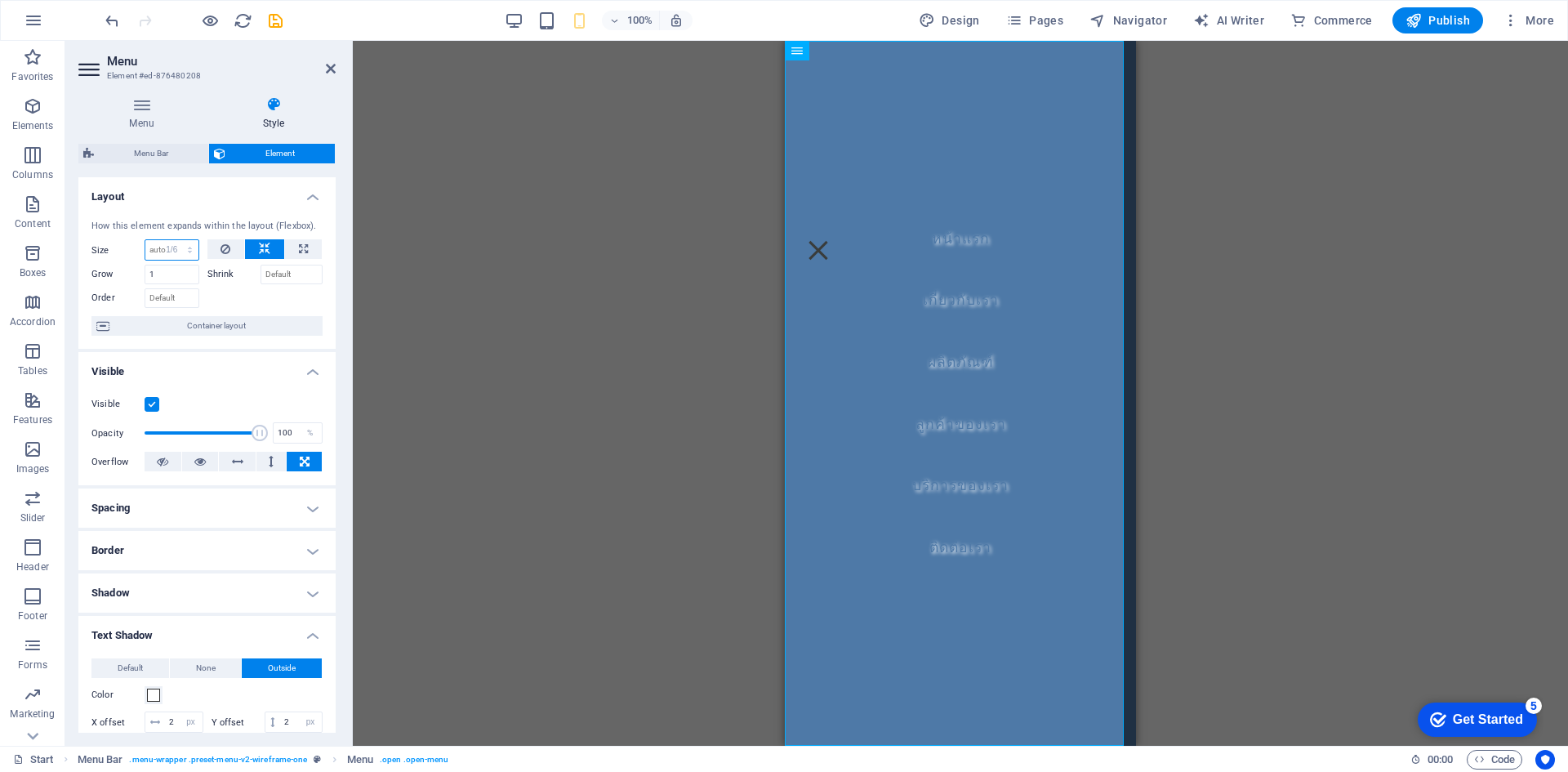
select select "%"
click at [222, 248] on icon at bounding box center [226, 250] width 10 height 20
select select "DISABLED_OPTION_VALUE"
click at [259, 248] on icon at bounding box center [264, 250] width 12 height 20
click at [304, 248] on icon at bounding box center [303, 250] width 9 height 20
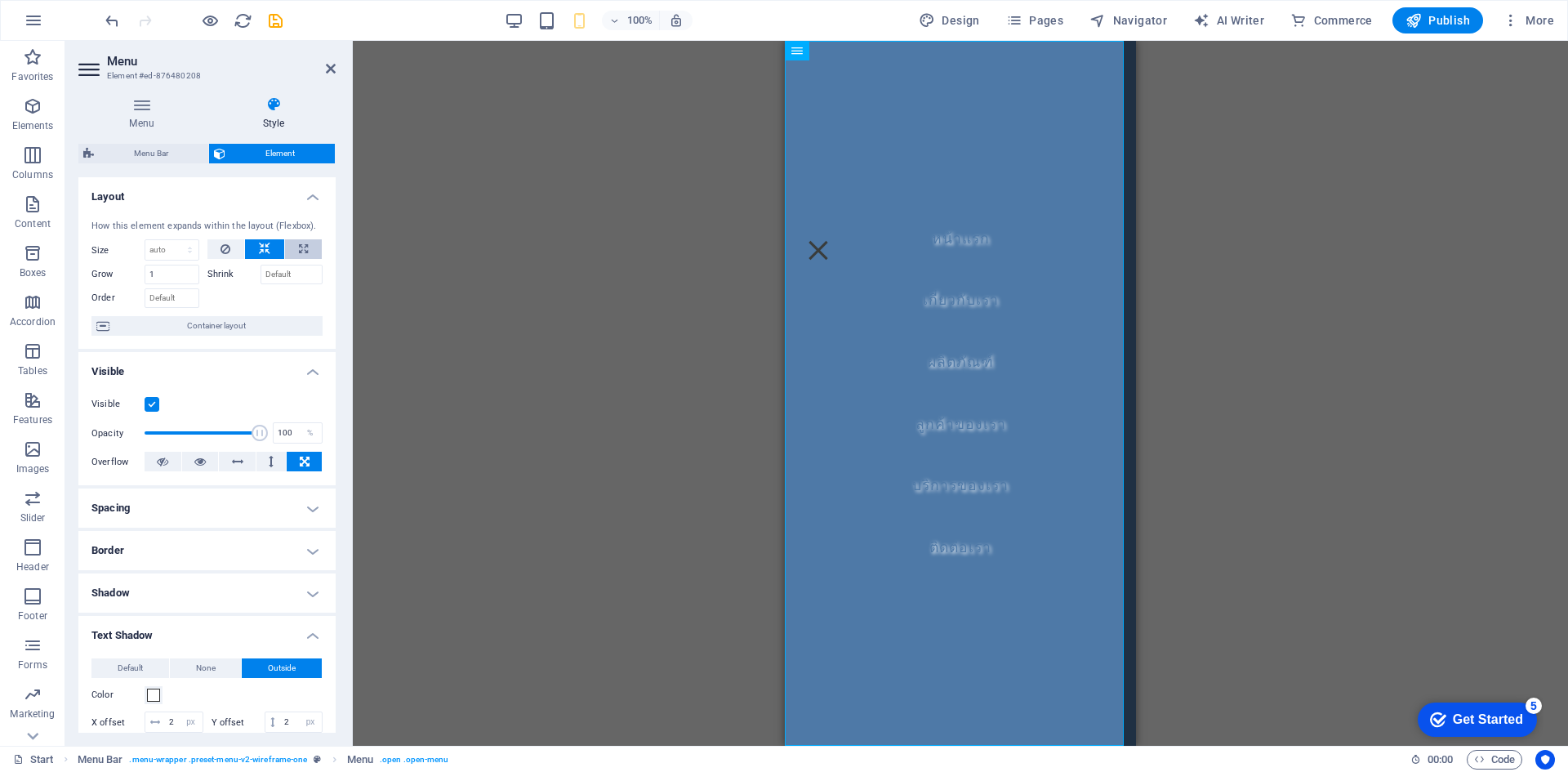
type input "100"
select select "%"
click at [277, 248] on button at bounding box center [265, 250] width 40 height 20
select select "DISABLED_OPTION_VALUE"
click at [294, 248] on button at bounding box center [303, 250] width 37 height 20
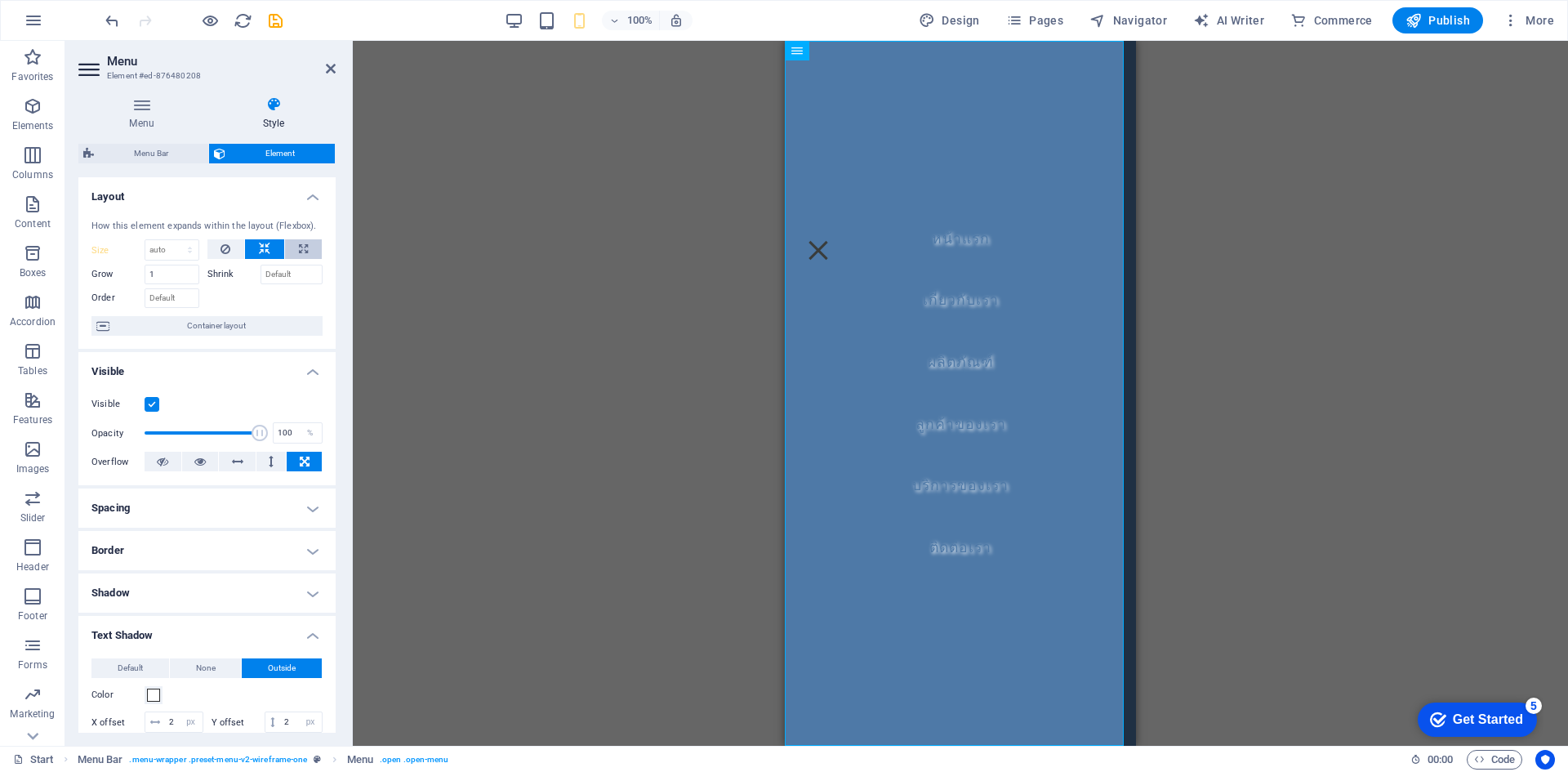
type input "100"
select select "%"
click at [266, 248] on icon at bounding box center [264, 250] width 12 height 20
select select "DISABLED_OPTION_VALUE"
click at [149, 405] on label at bounding box center [152, 405] width 15 height 15
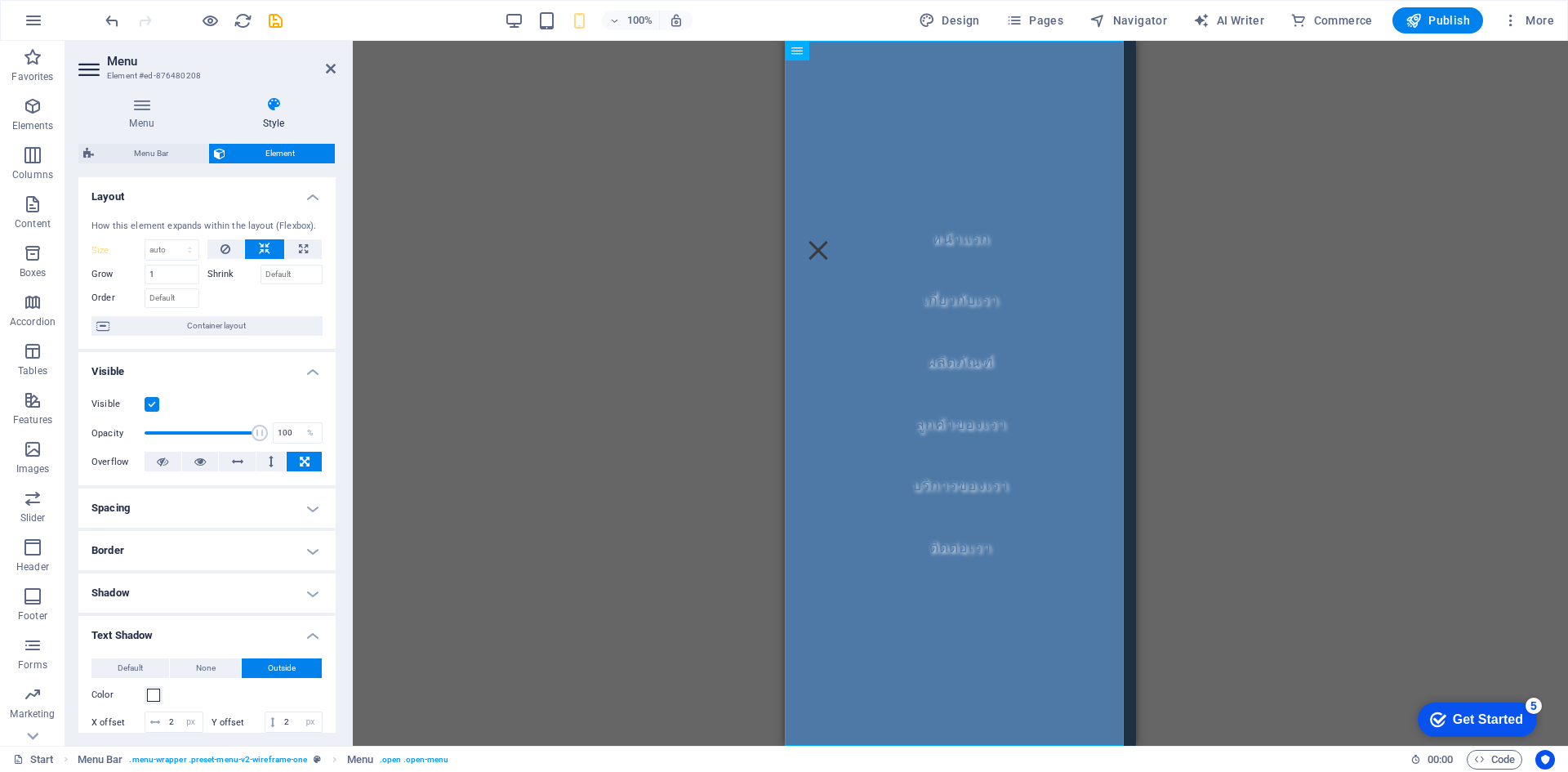
click at [0, 0] on input "Visible" at bounding box center [0, 0] width 0 height 0
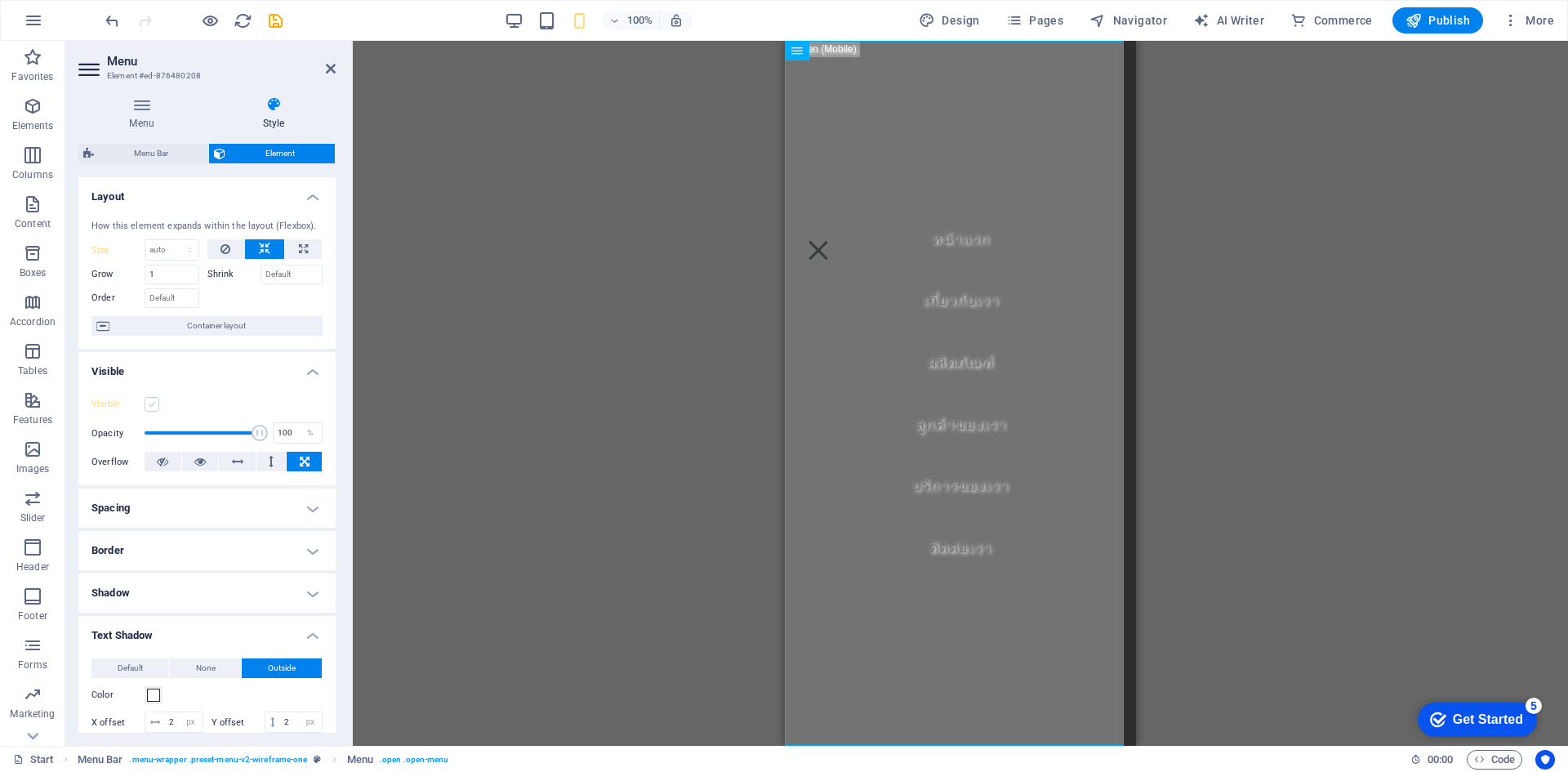
click at [149, 405] on label at bounding box center [152, 405] width 15 height 15
click at [0, 0] on input "Visible" at bounding box center [0, 0] width 0 height 0
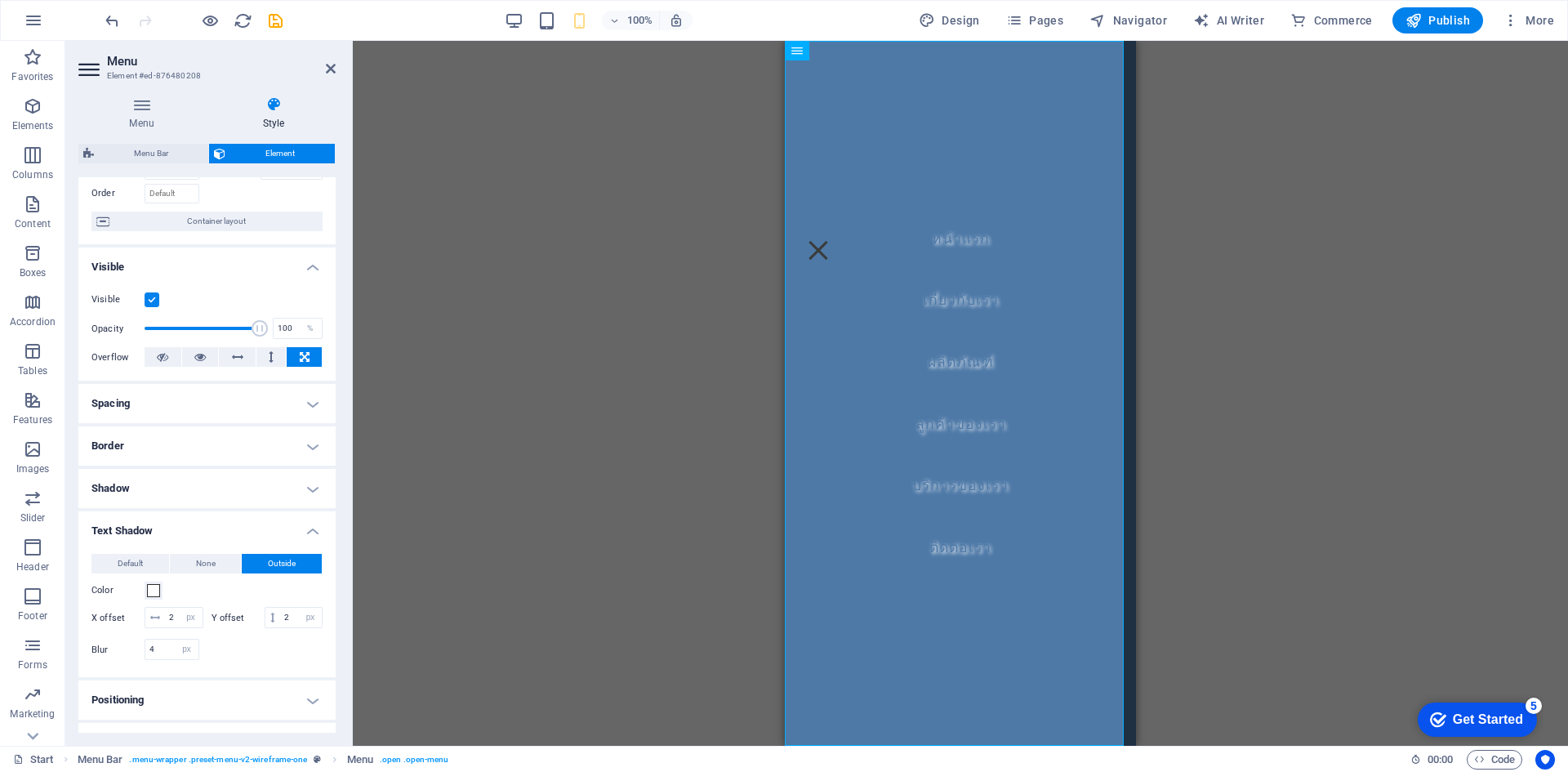
scroll to position [163, 0]
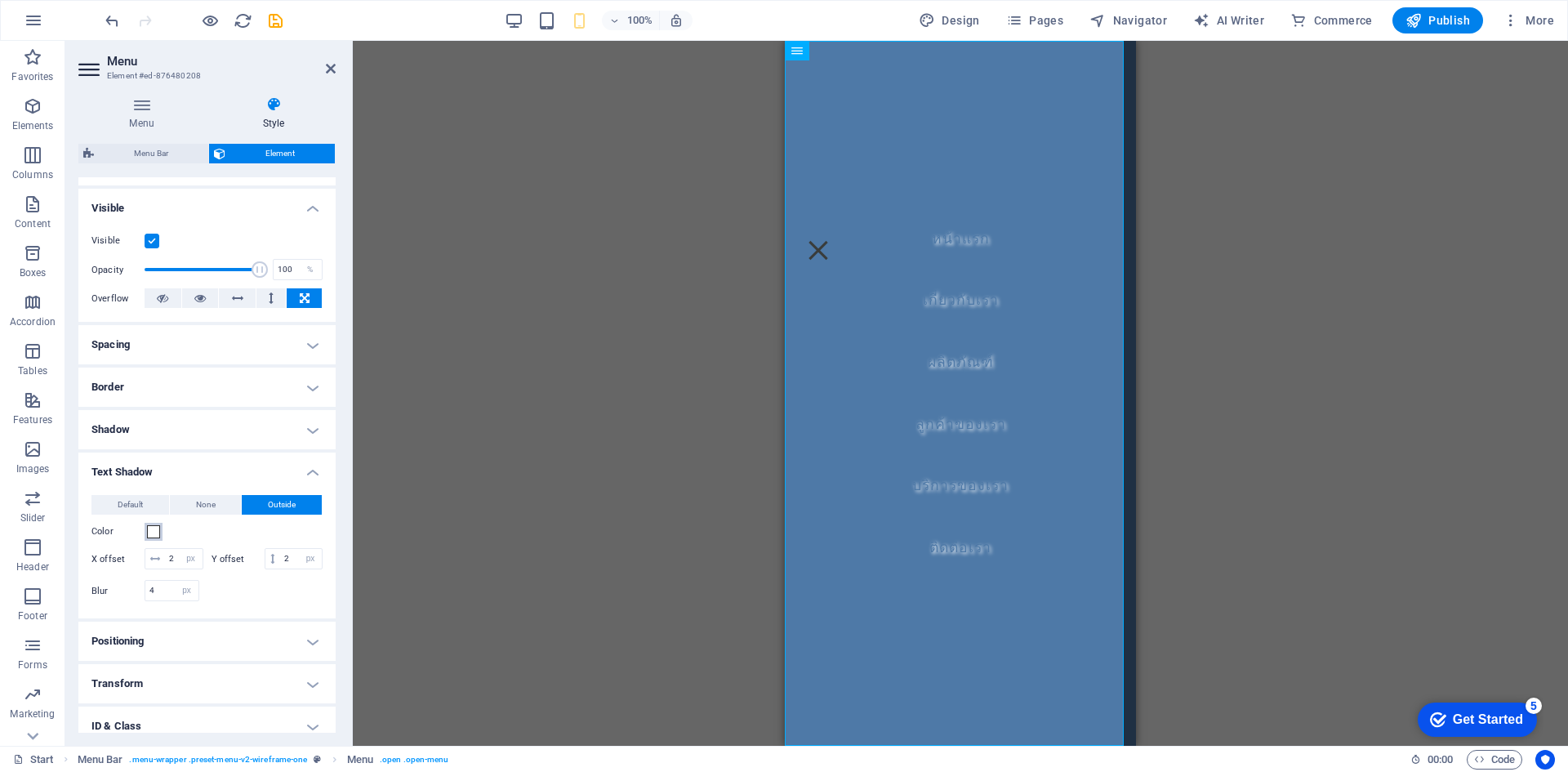
click at [156, 531] on span at bounding box center [154, 532] width 13 height 13
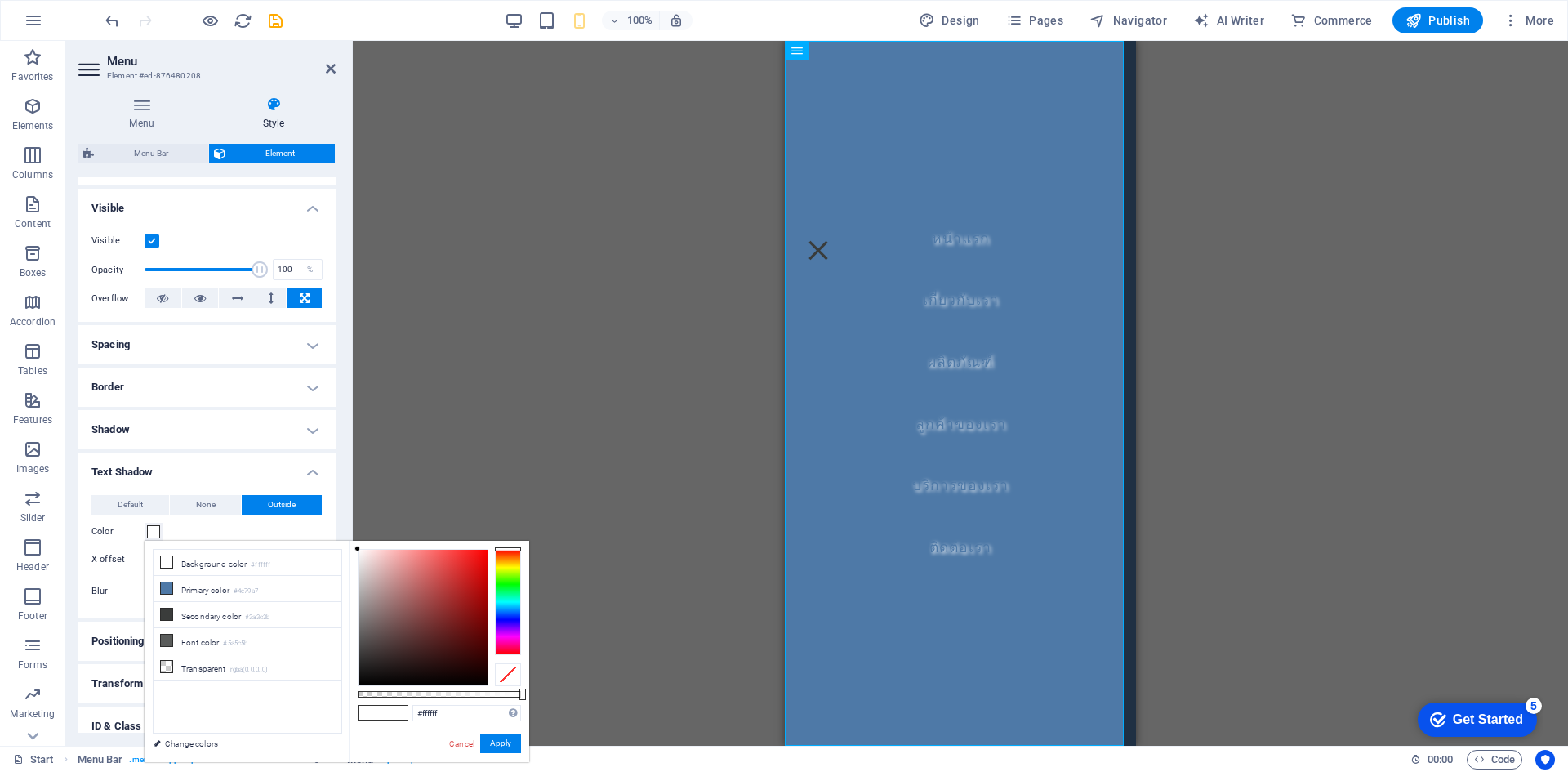
click at [156, 531] on span at bounding box center [154, 532] width 13 height 13
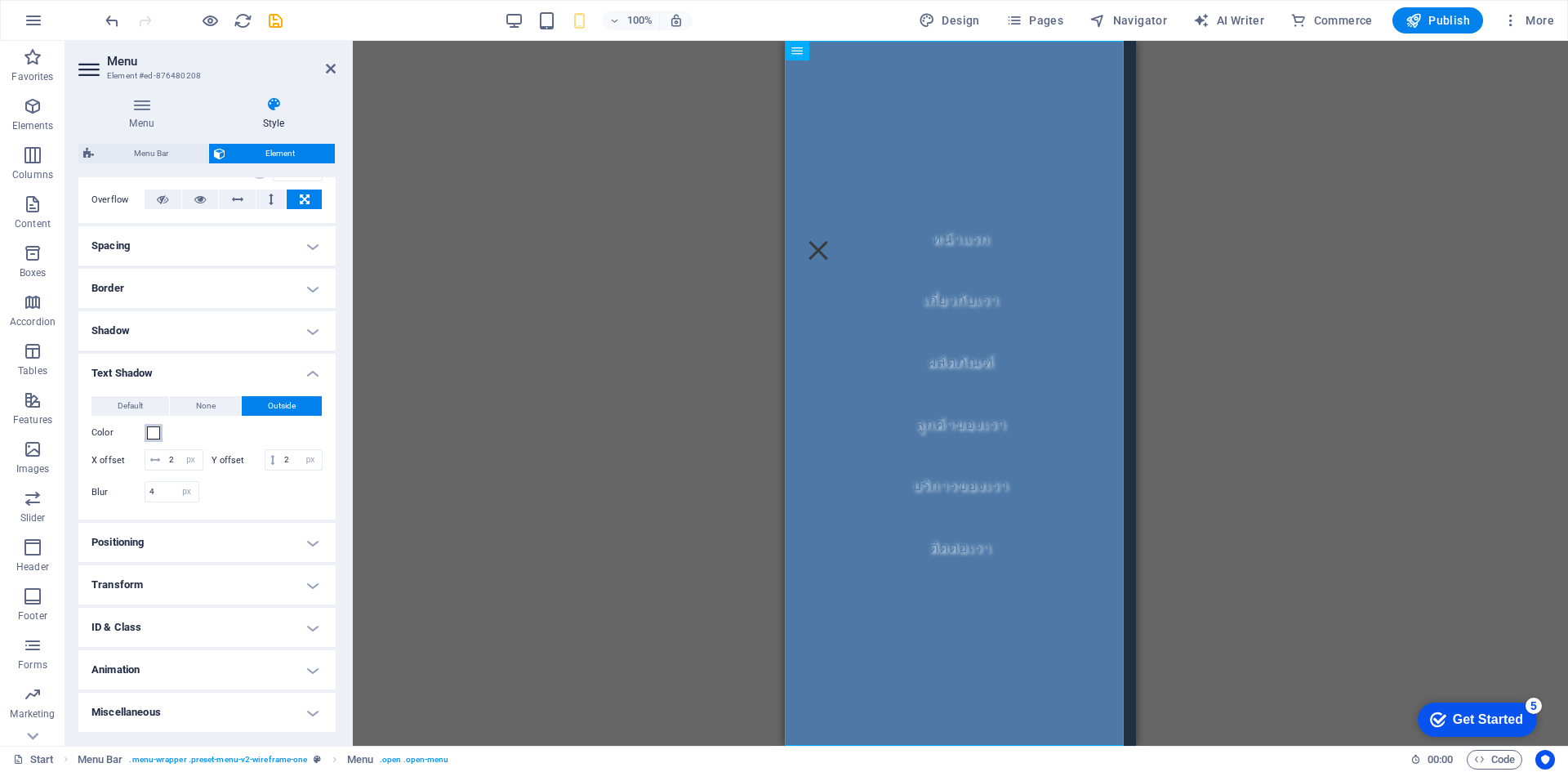
scroll to position [283, 0]
click at [204, 396] on span "None" at bounding box center [206, 406] width 20 height 20
type input "#000000"
type input "0"
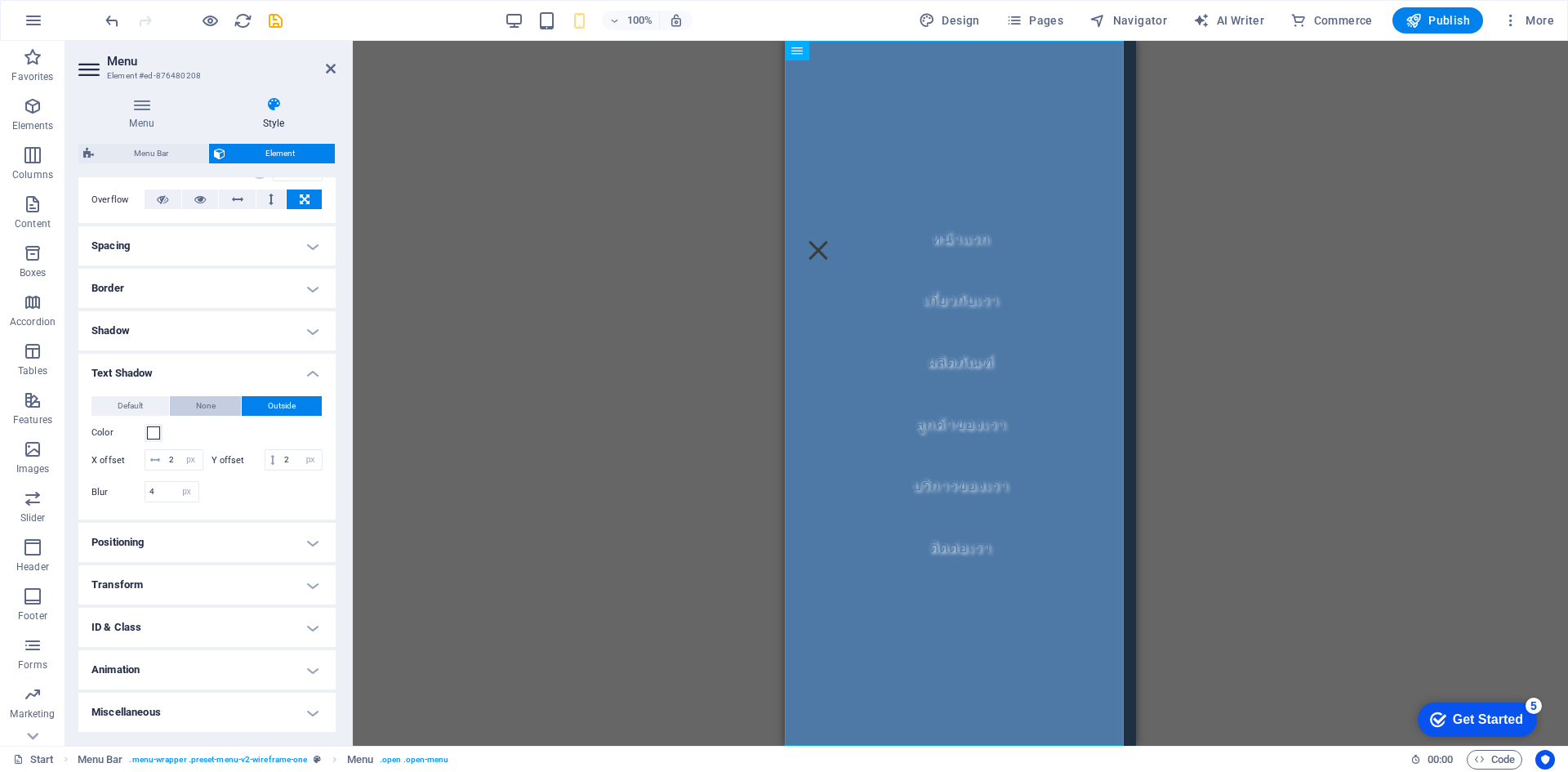
type input "0"
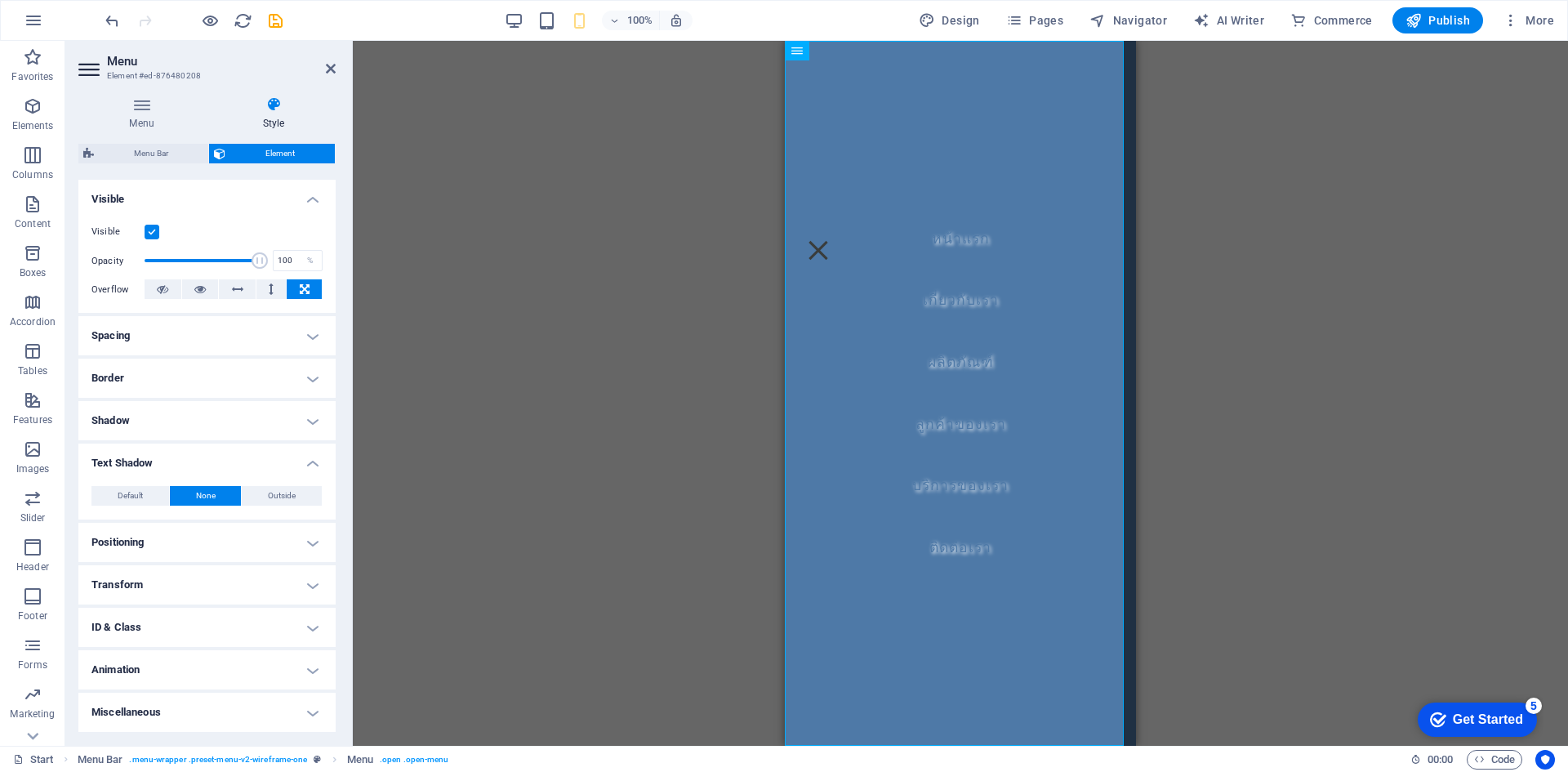
scroll to position [172, 0]
click at [132, 491] on span "Default" at bounding box center [130, 496] width 26 height 20
click at [211, 491] on span "None" at bounding box center [206, 496] width 20 height 20
click at [268, 494] on span "Outside" at bounding box center [282, 496] width 28 height 20
type input "rgba(0, 0, 0, 0.2)"
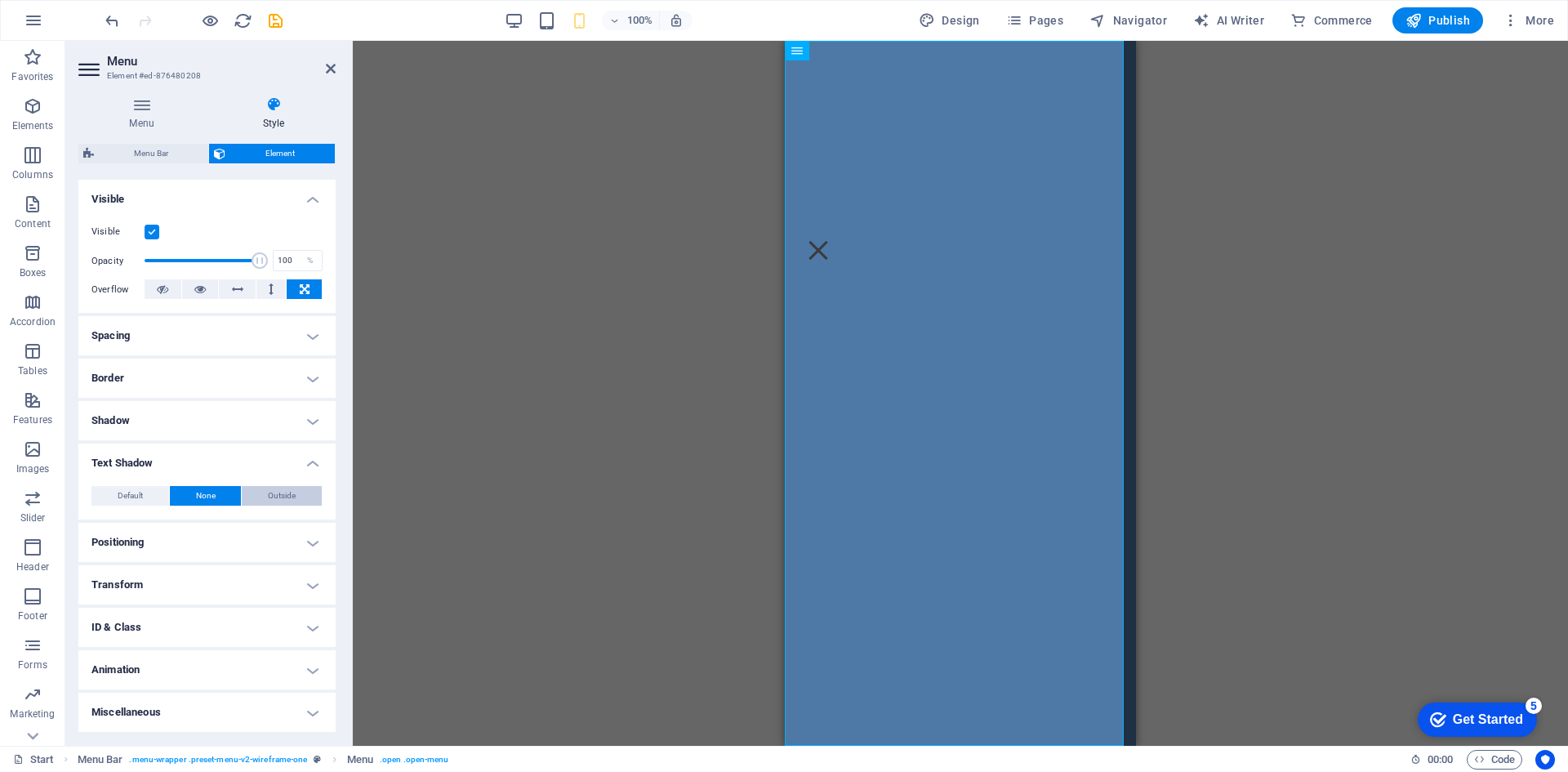
type input "2"
type input "4"
click at [159, 516] on button "Color" at bounding box center [154, 523] width 18 height 18
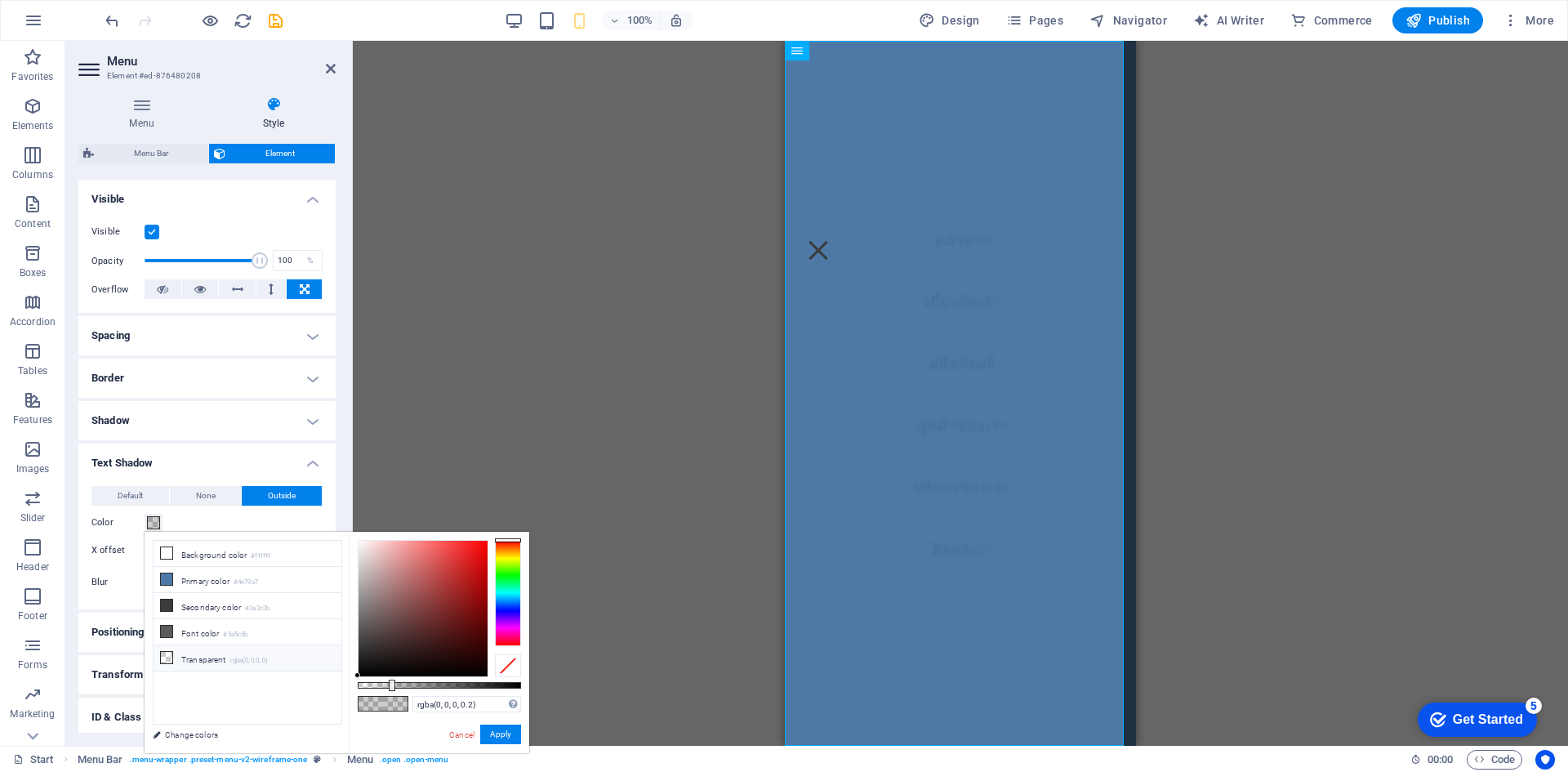
click at [171, 652] on icon at bounding box center [166, 657] width 12 height 12
click at [495, 732] on button "Apply" at bounding box center [501, 735] width 41 height 20
type input "#000000"
type input "2"
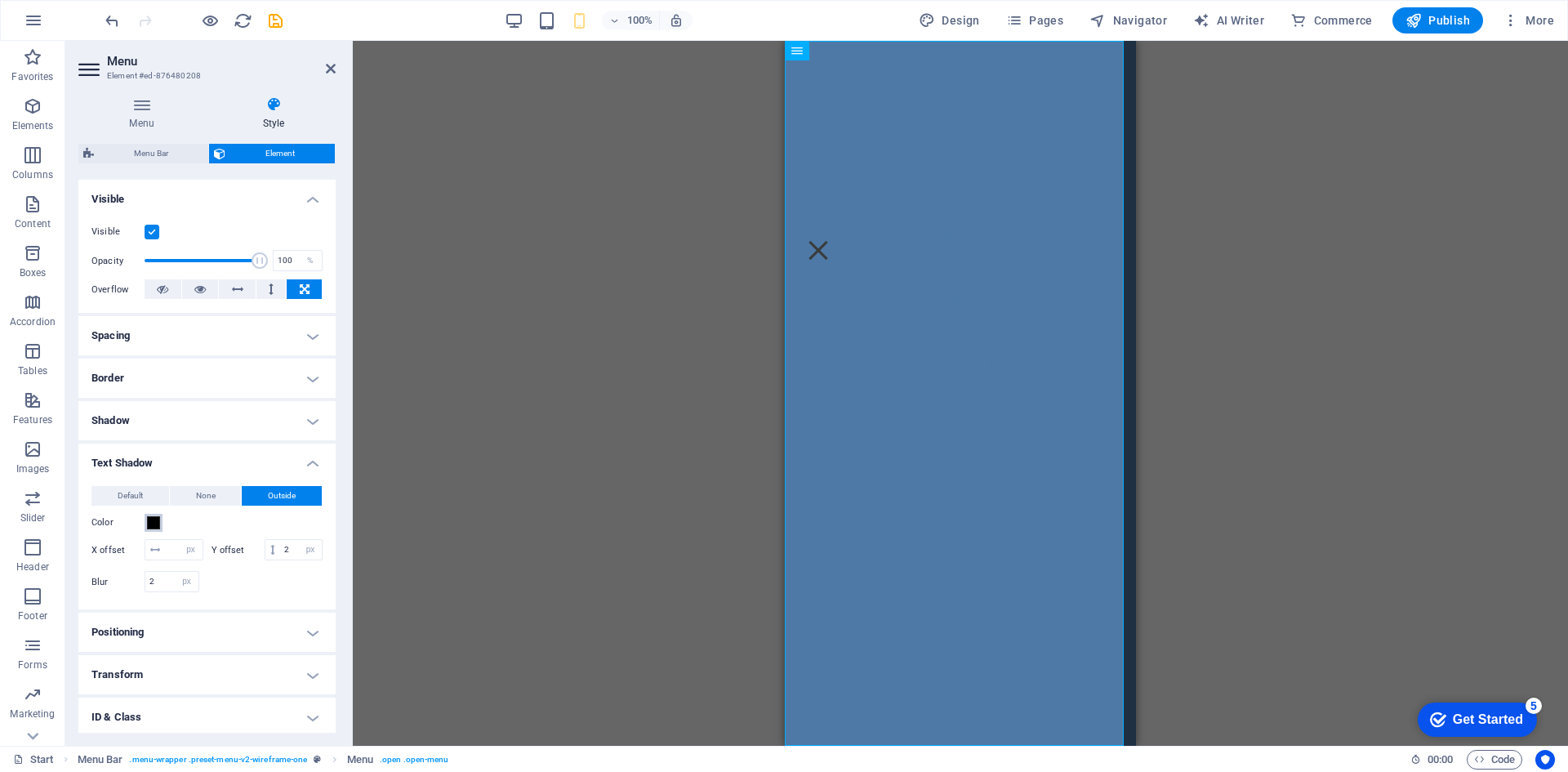
click at [148, 522] on span at bounding box center [154, 523] width 13 height 13
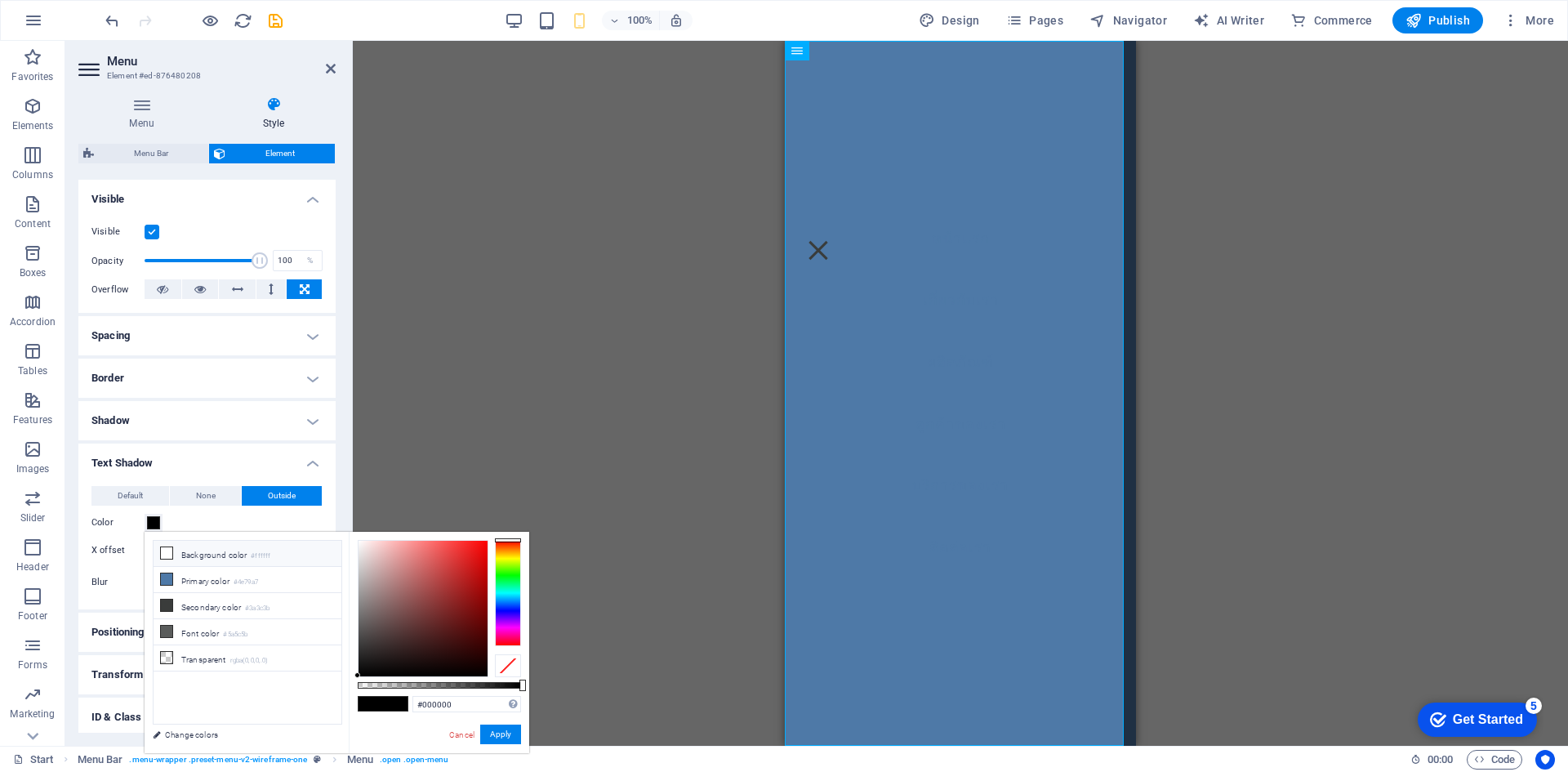
click at [172, 553] on span at bounding box center [166, 554] width 13 height 13
click at [497, 737] on button "Apply" at bounding box center [501, 735] width 41 height 20
type input "#000000"
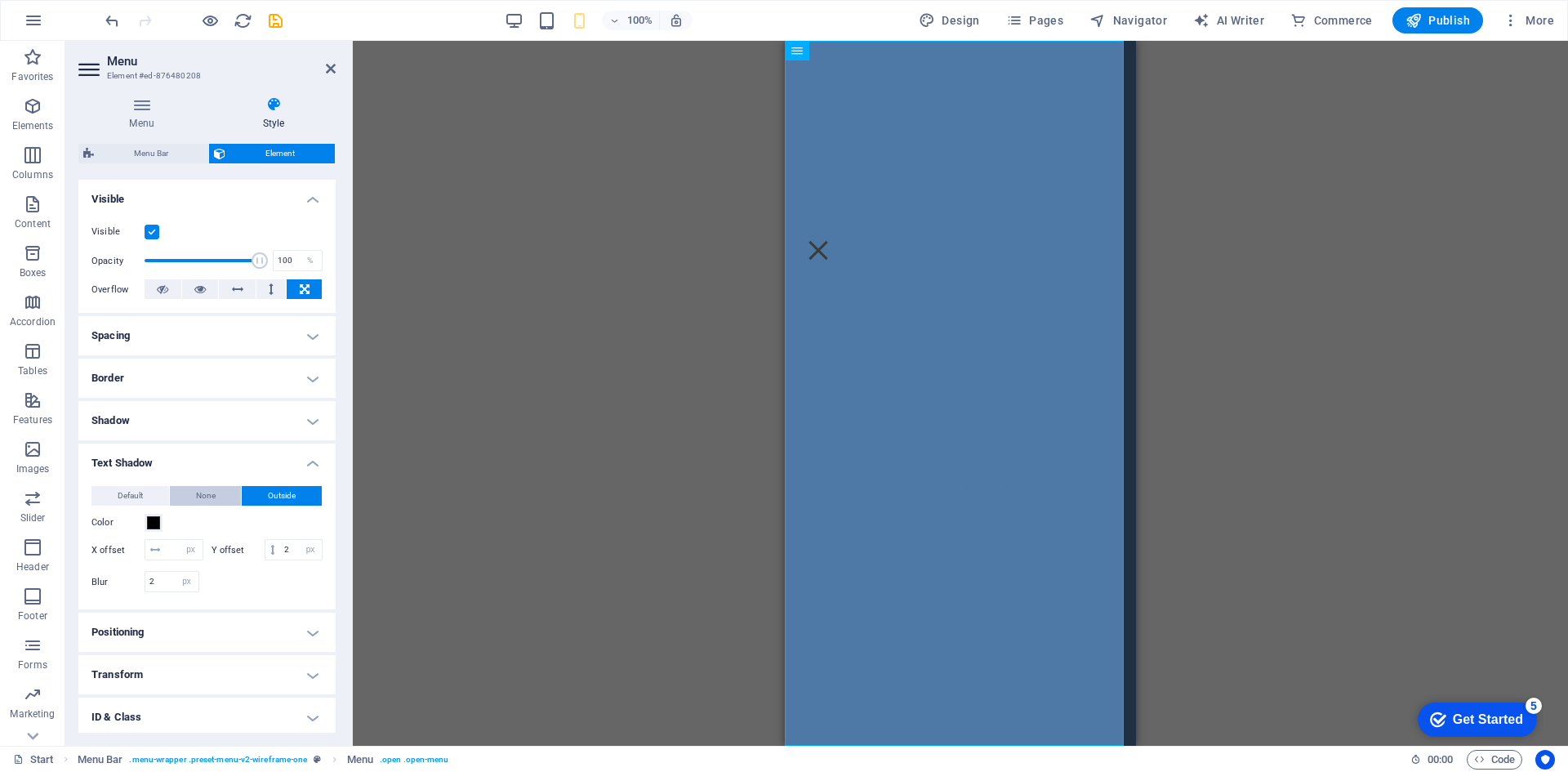
click at [197, 503] on span "None" at bounding box center [206, 496] width 20 height 20
type input "0"
click at [128, 493] on span "Default" at bounding box center [130, 496] width 26 height 20
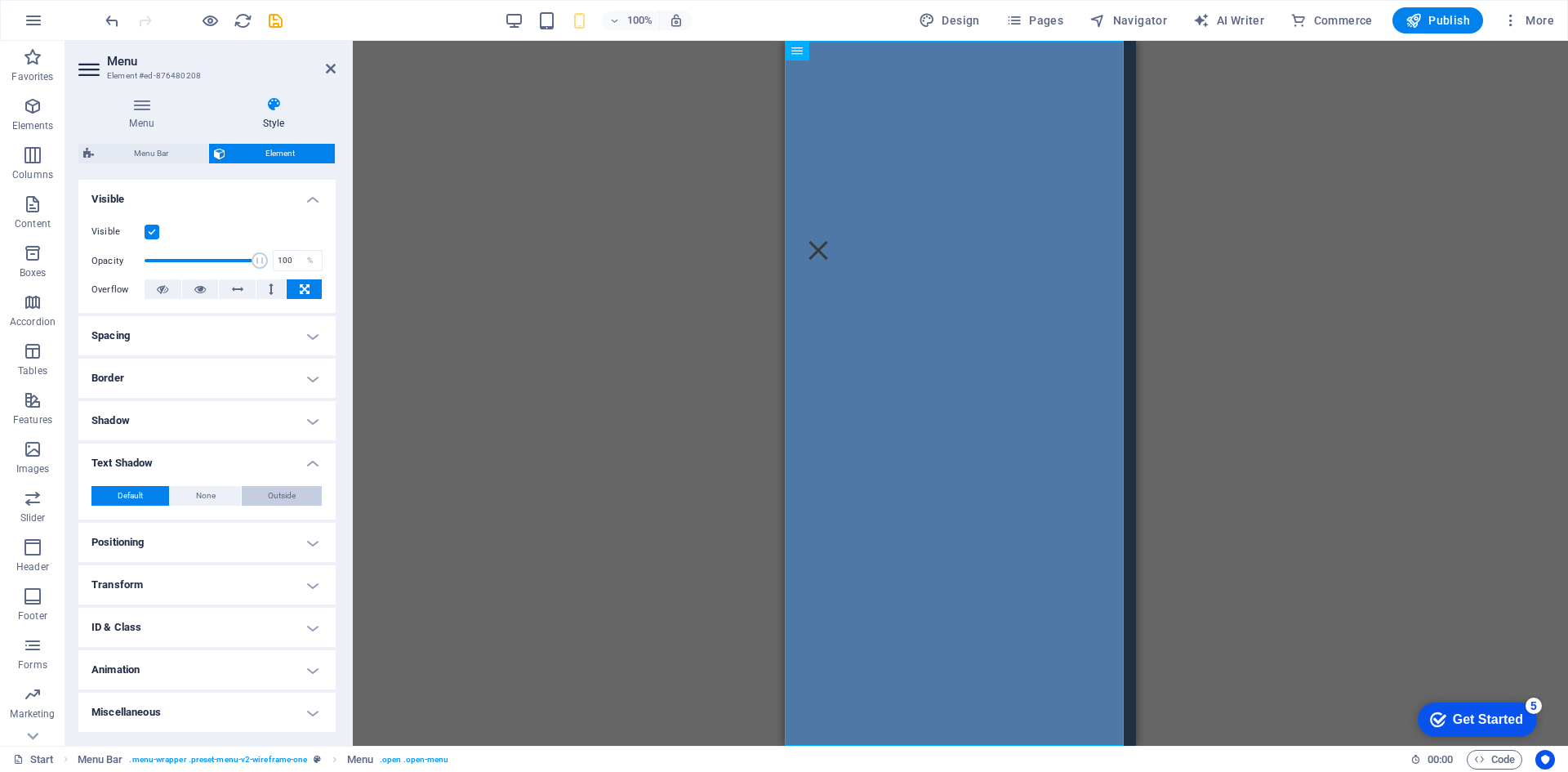
click at [246, 488] on button "Outside" at bounding box center [282, 496] width 80 height 20
type input "rgba(0, 0, 0, 0.2)"
type input "2"
type input "4"
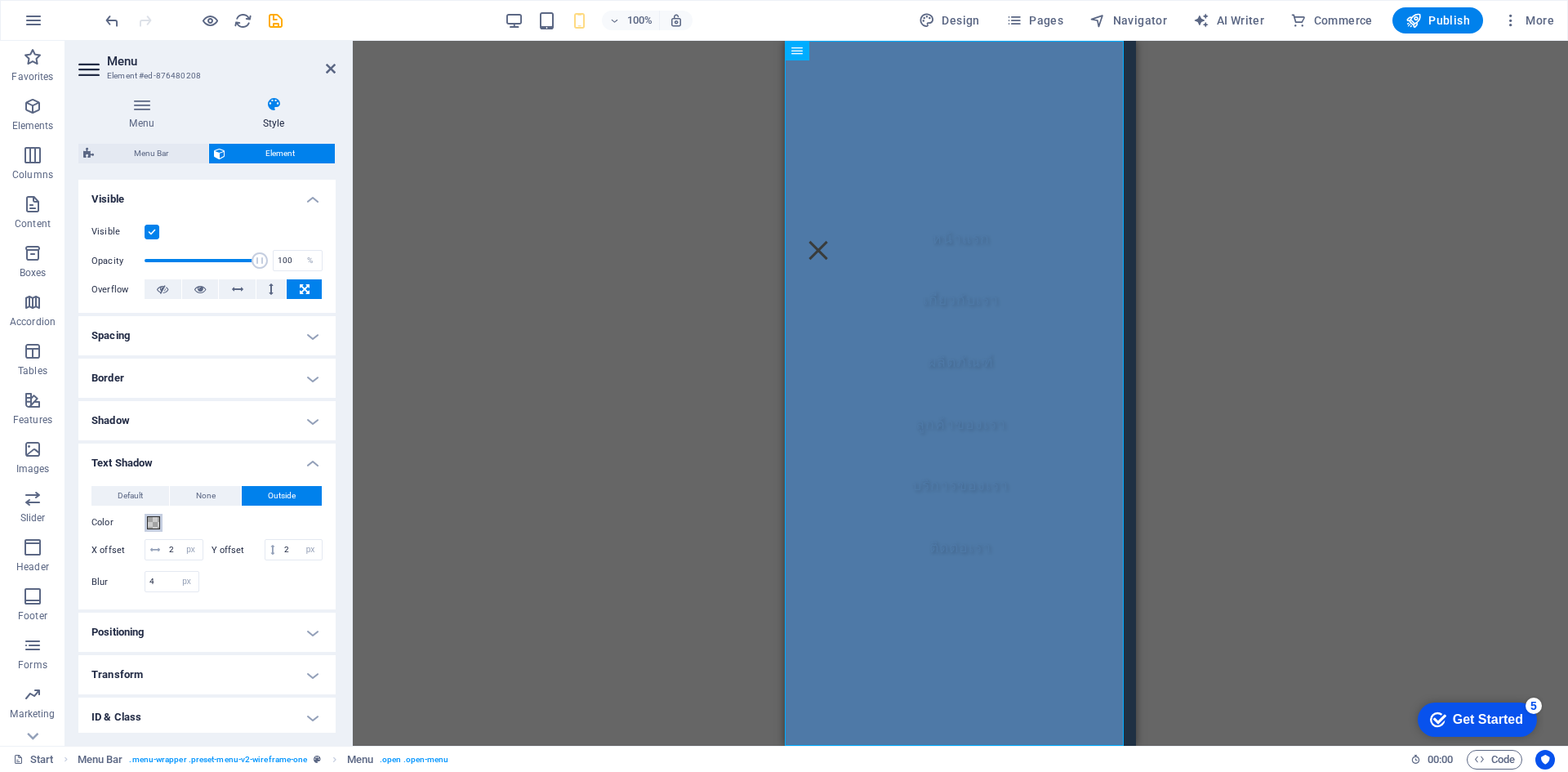
click at [151, 526] on span at bounding box center [154, 523] width 13 height 13
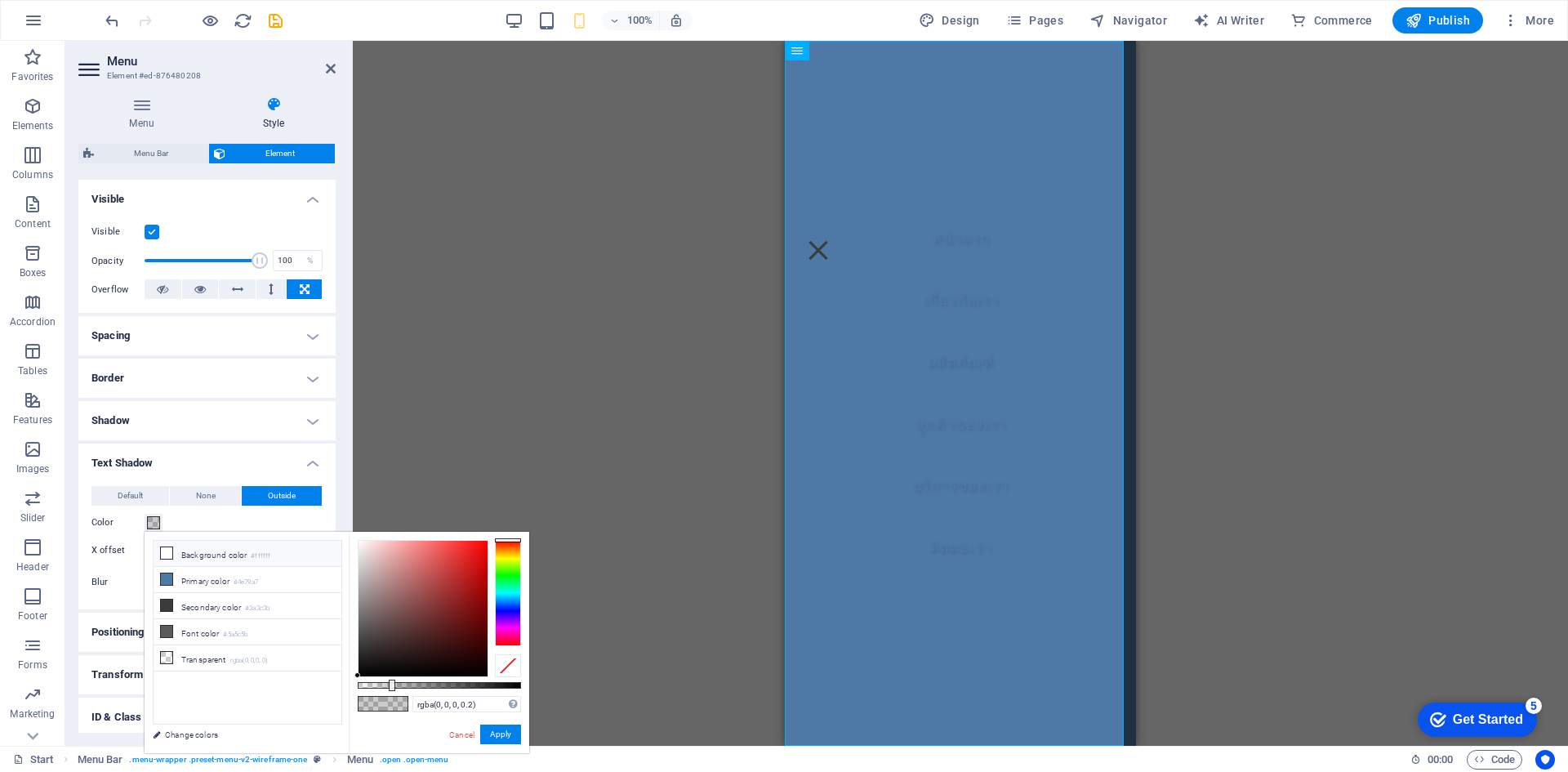
click at [161, 551] on icon at bounding box center [166, 554] width 12 height 12
type input "#ffffff"
click at [502, 728] on button "Apply" at bounding box center [501, 735] width 41 height 20
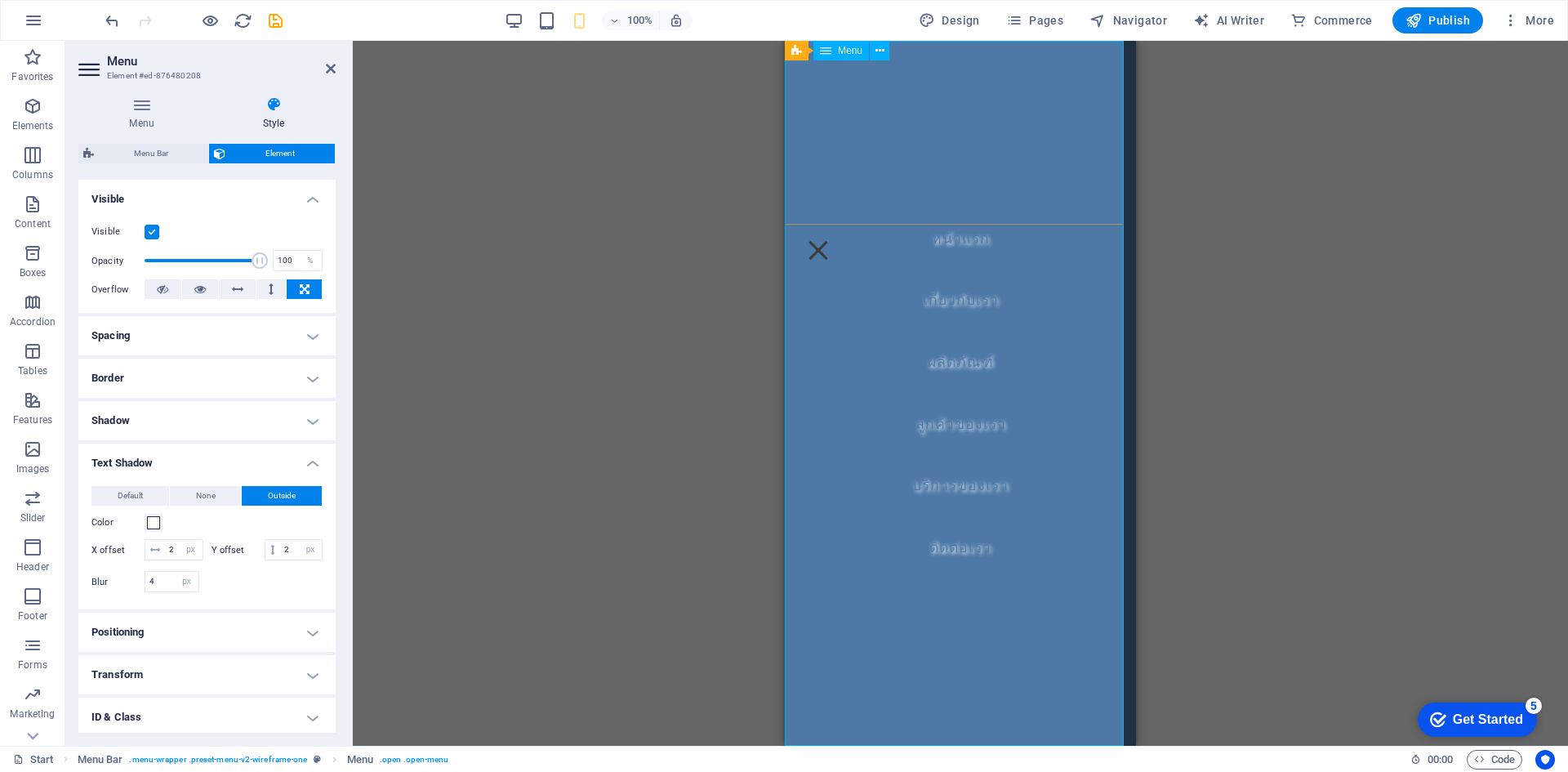
click at [964, 237] on nav "หน้าแรก เกี่ยวกับเรา ผลิตภัณฑ์ ลูกค้าของเรา บริการของเรา ติดต่อเรา" at bounding box center [960, 394] width 351 height 705
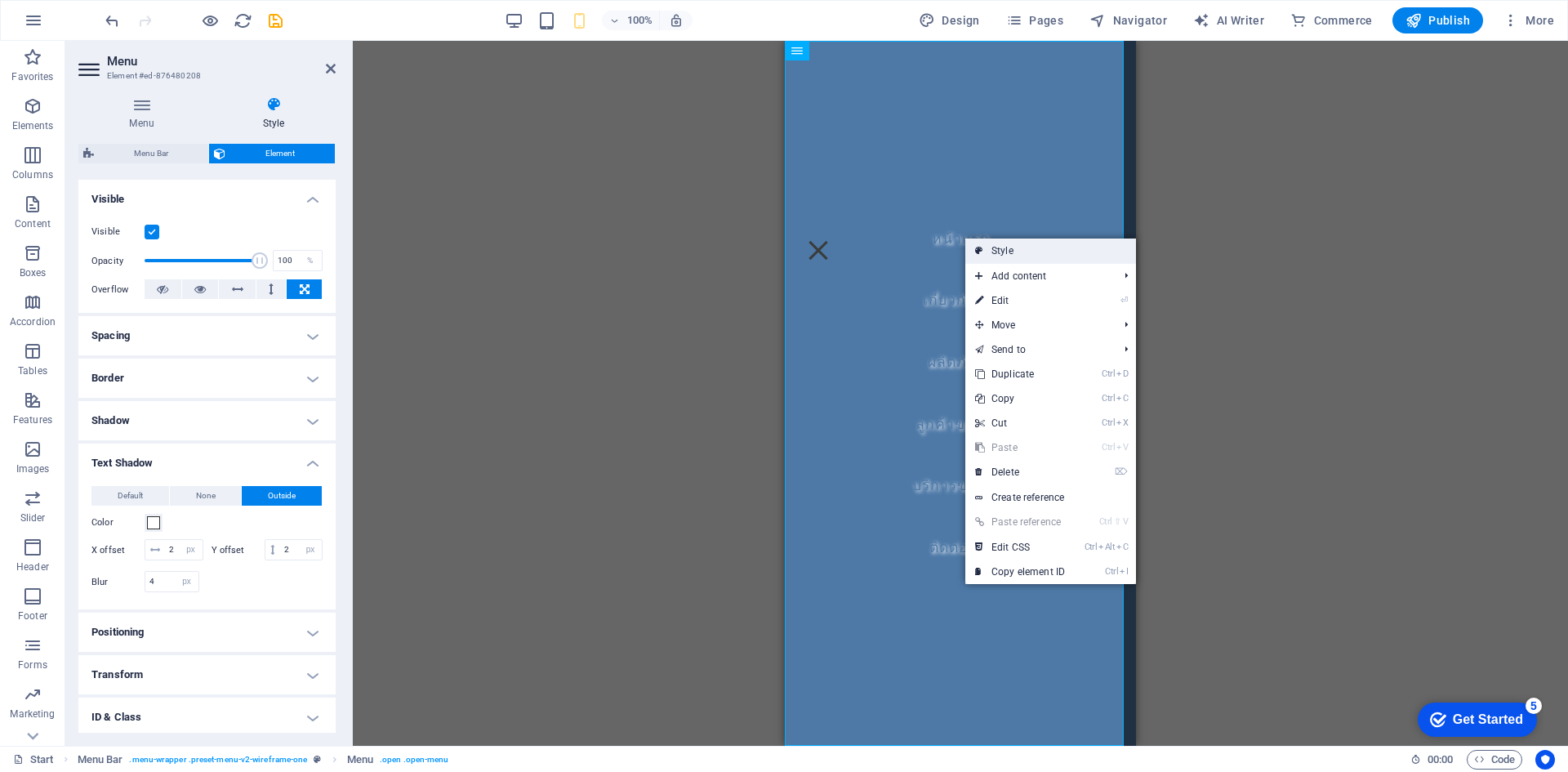
click at [1004, 249] on link "Style" at bounding box center [1050, 251] width 170 height 25
select select "rem"
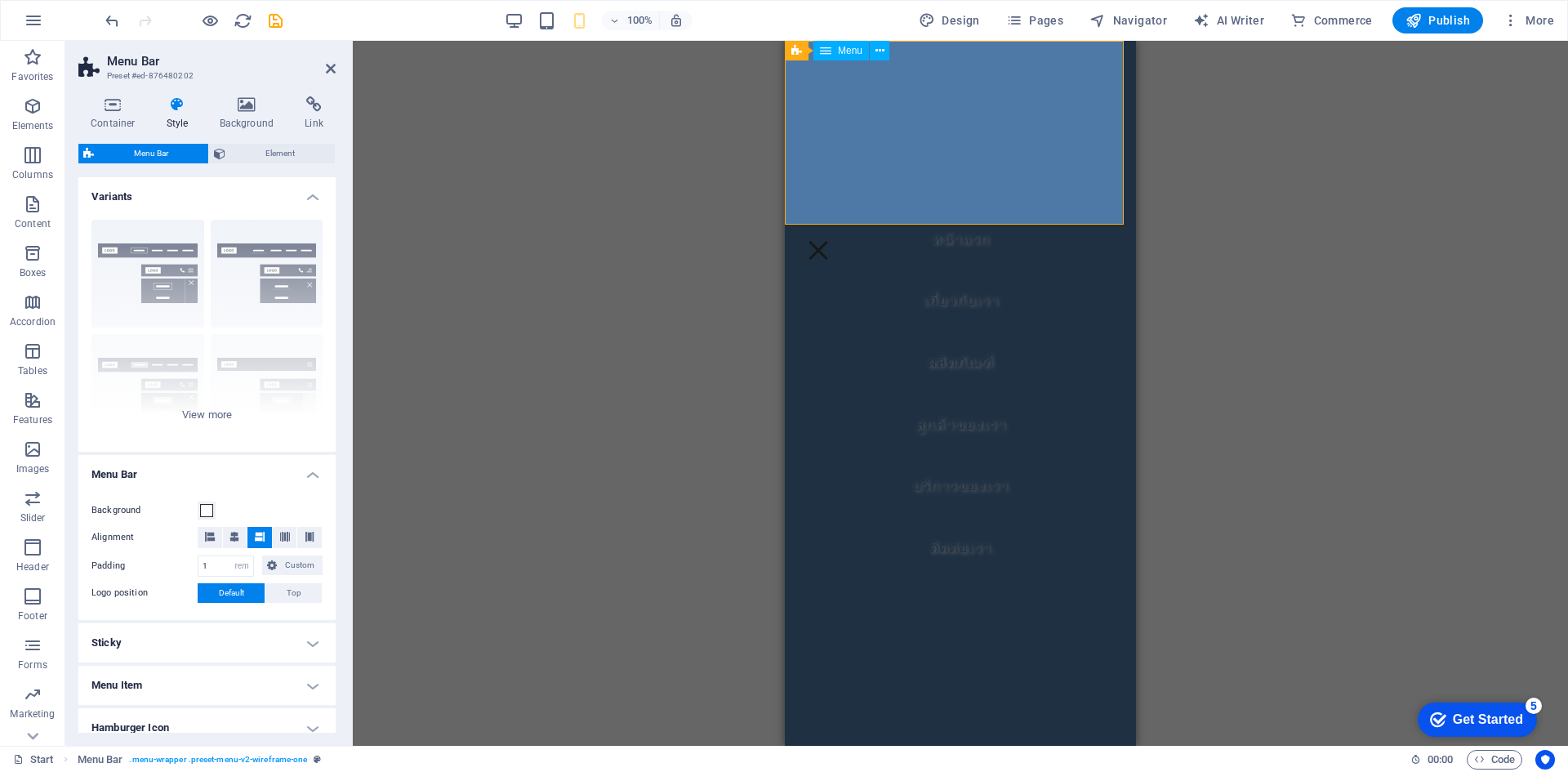
click at [976, 312] on nav "หน้าแรก เกี่ยวกับเรา ผลิตภัณฑ์ ลูกค้าของเรา บริการของเรา ติดต่อเรา" at bounding box center [960, 394] width 351 height 705
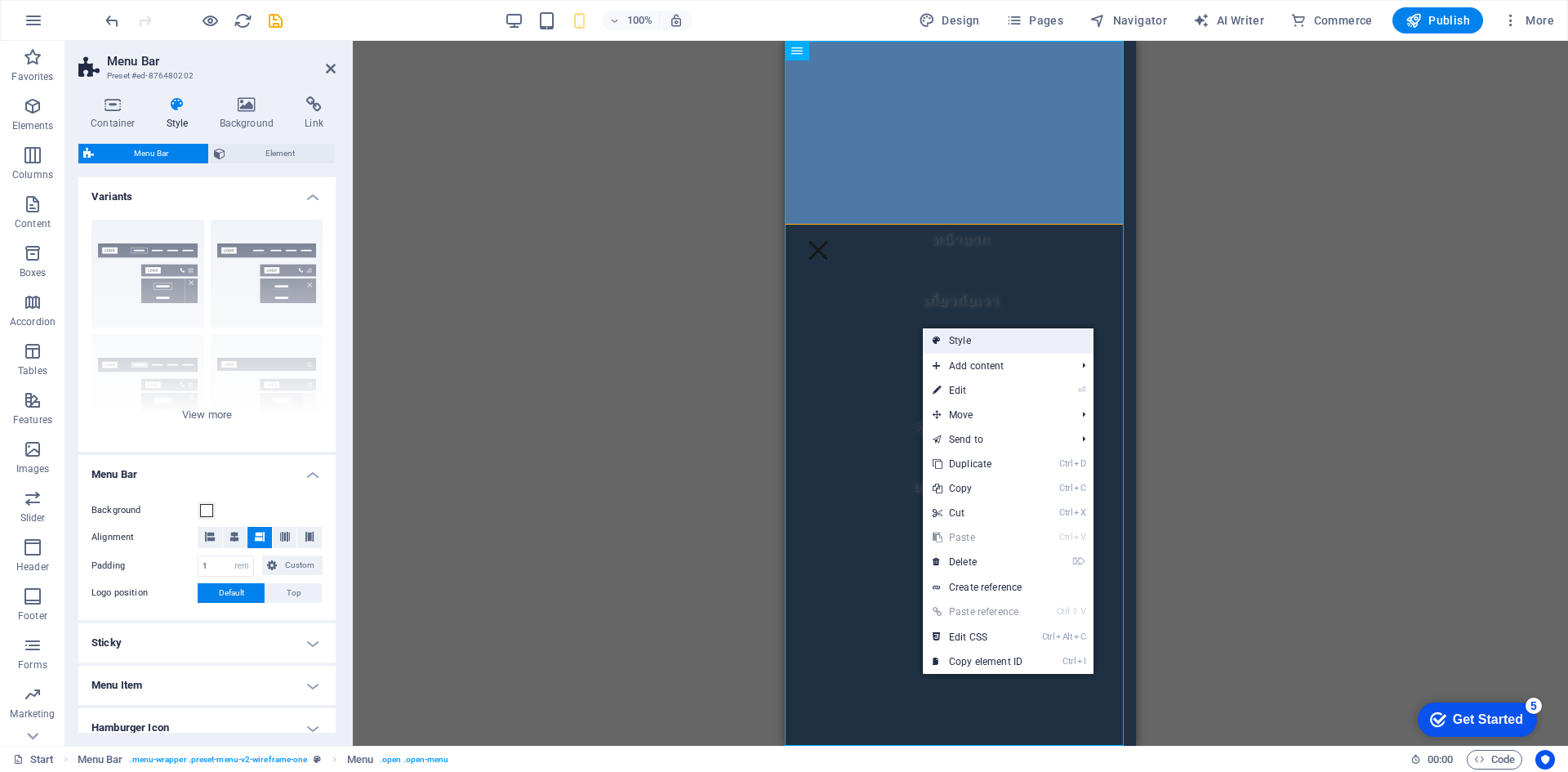
click at [954, 346] on link "Style" at bounding box center [1008, 341] width 170 height 25
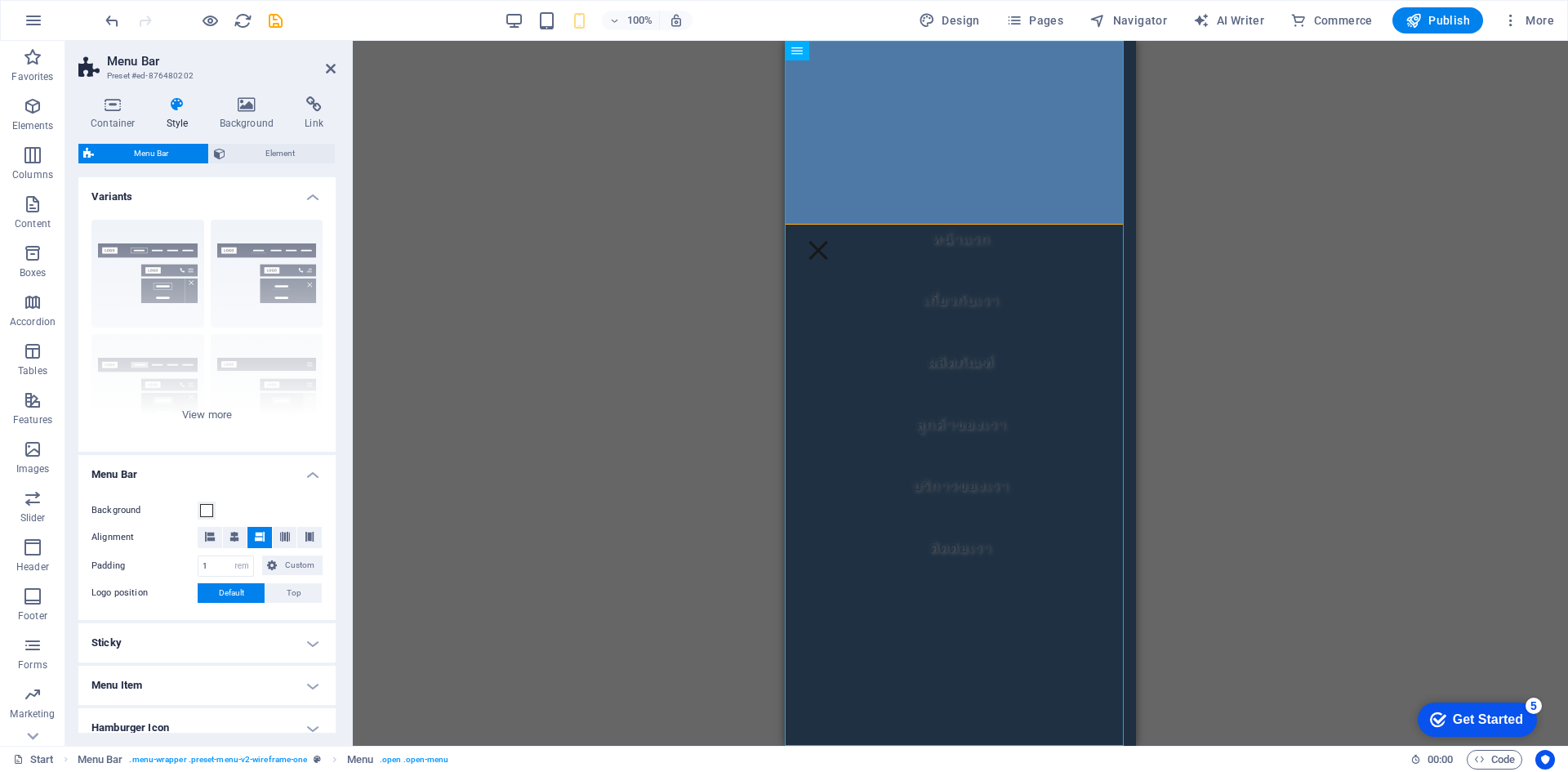
click at [182, 105] on icon at bounding box center [177, 105] width 47 height 16
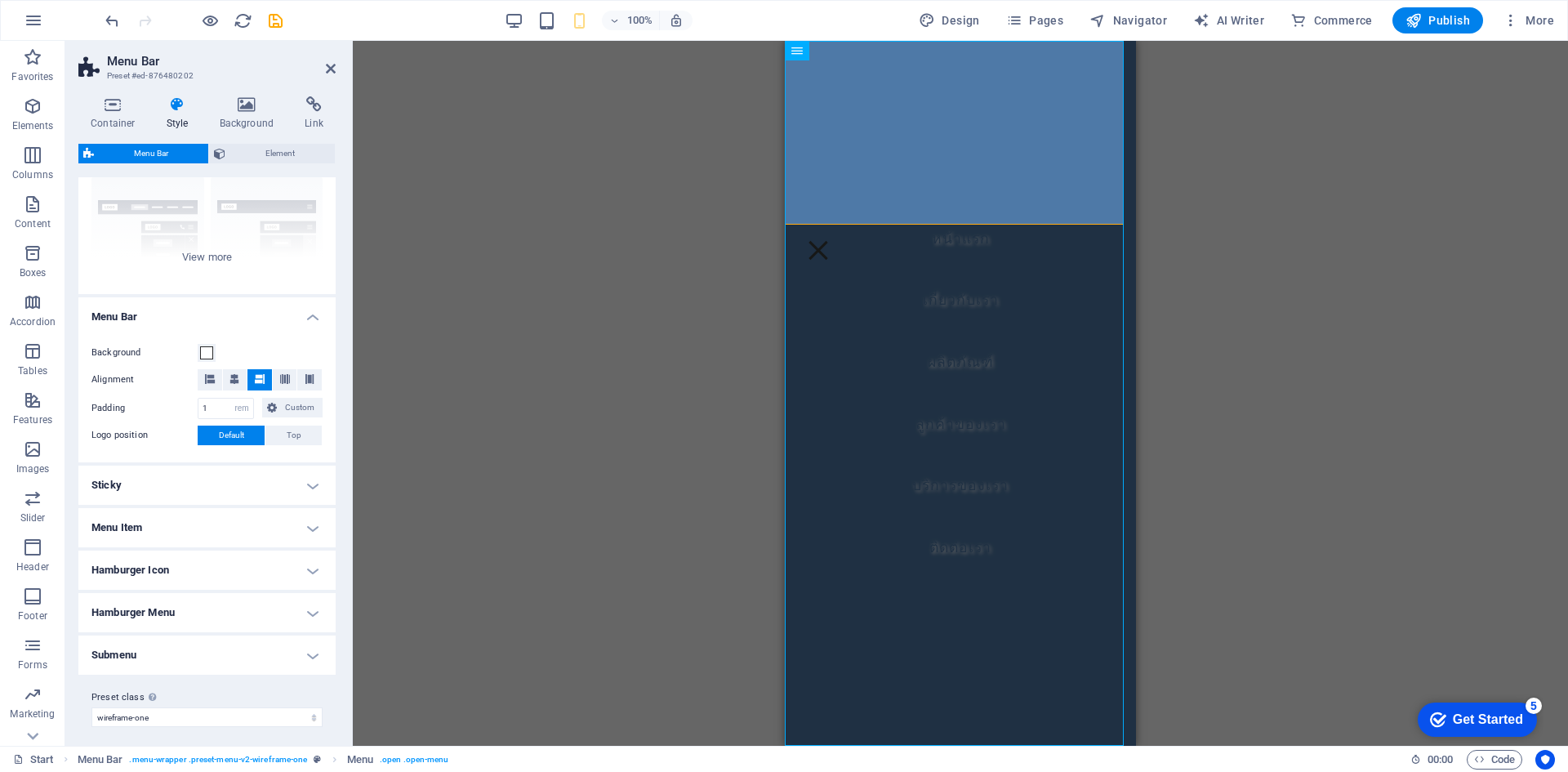
scroll to position [165, 0]
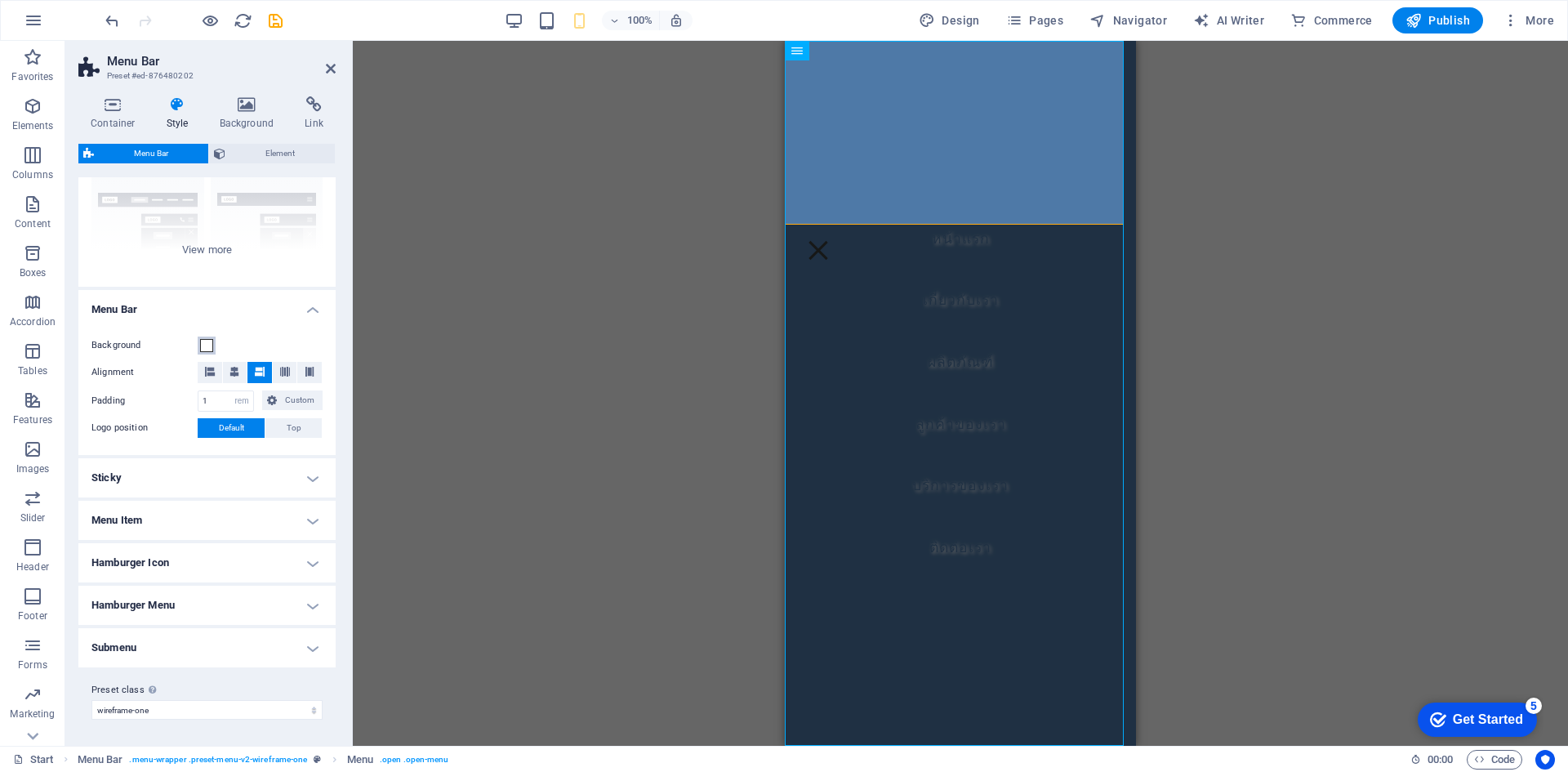
click at [208, 346] on span at bounding box center [207, 346] width 13 height 13
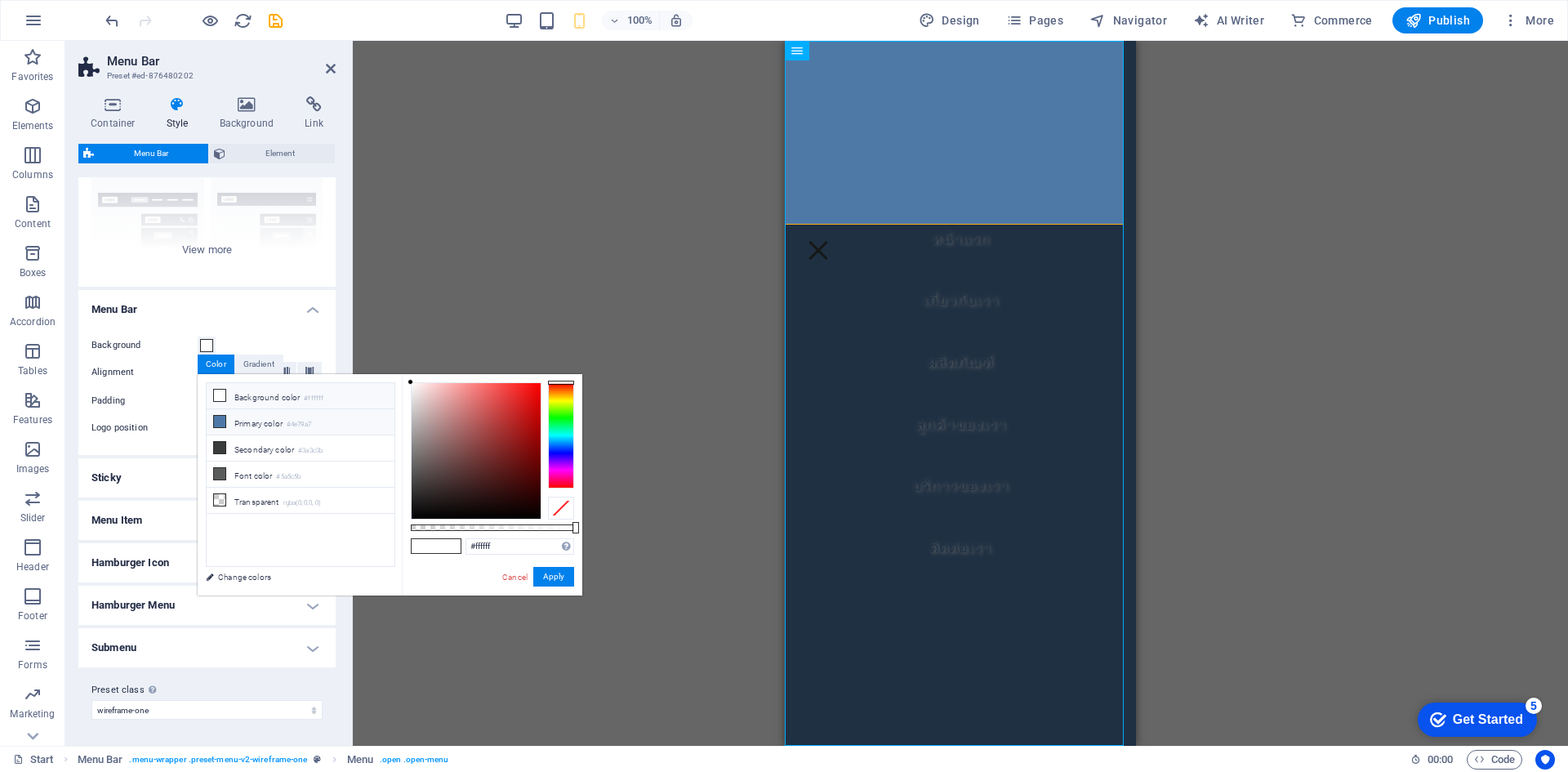
click at [218, 416] on icon at bounding box center [220, 422] width 12 height 12
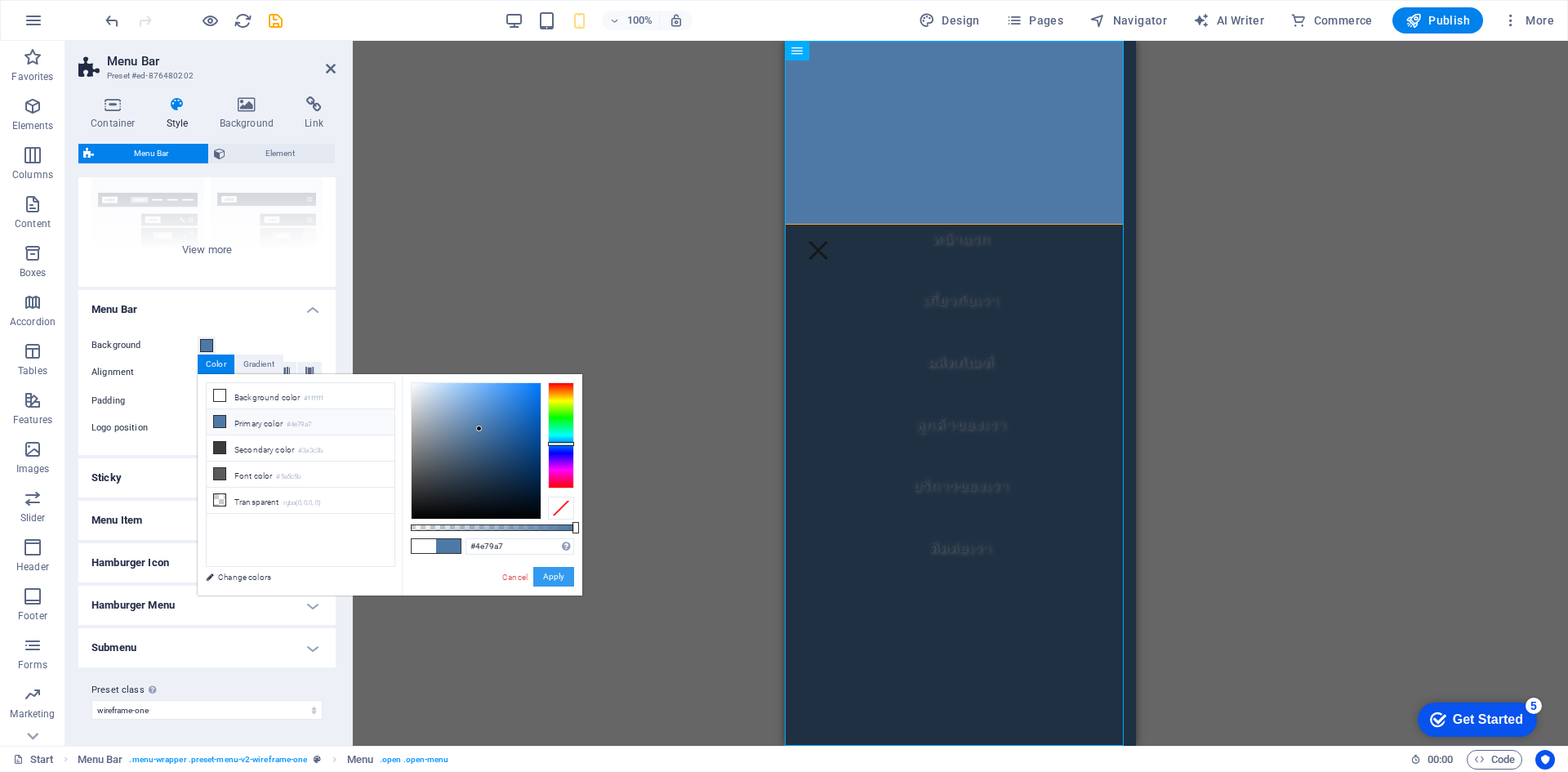
click at [549, 574] on button "Apply" at bounding box center [554, 577] width 41 height 20
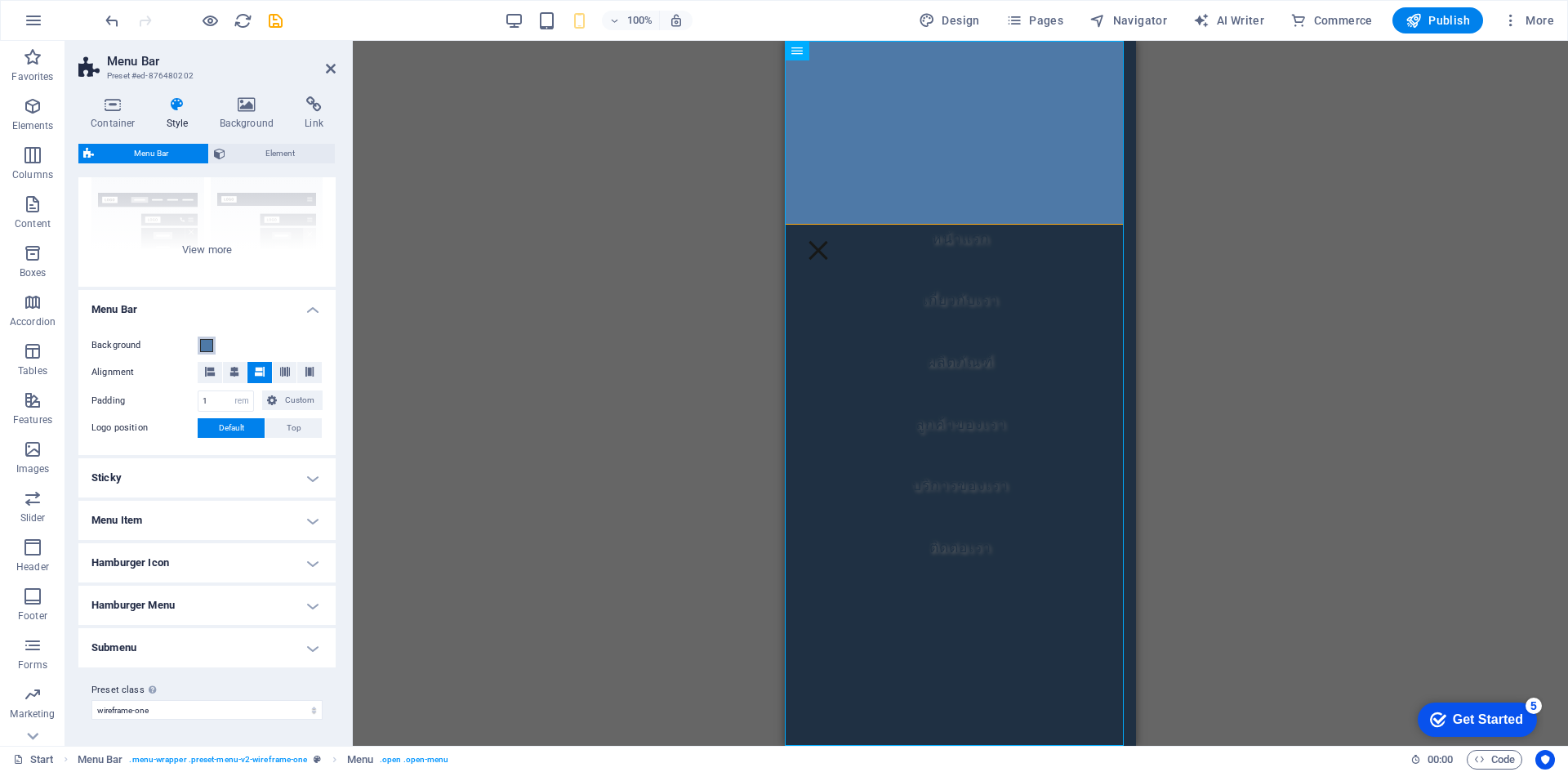
click at [208, 347] on span at bounding box center [207, 346] width 13 height 13
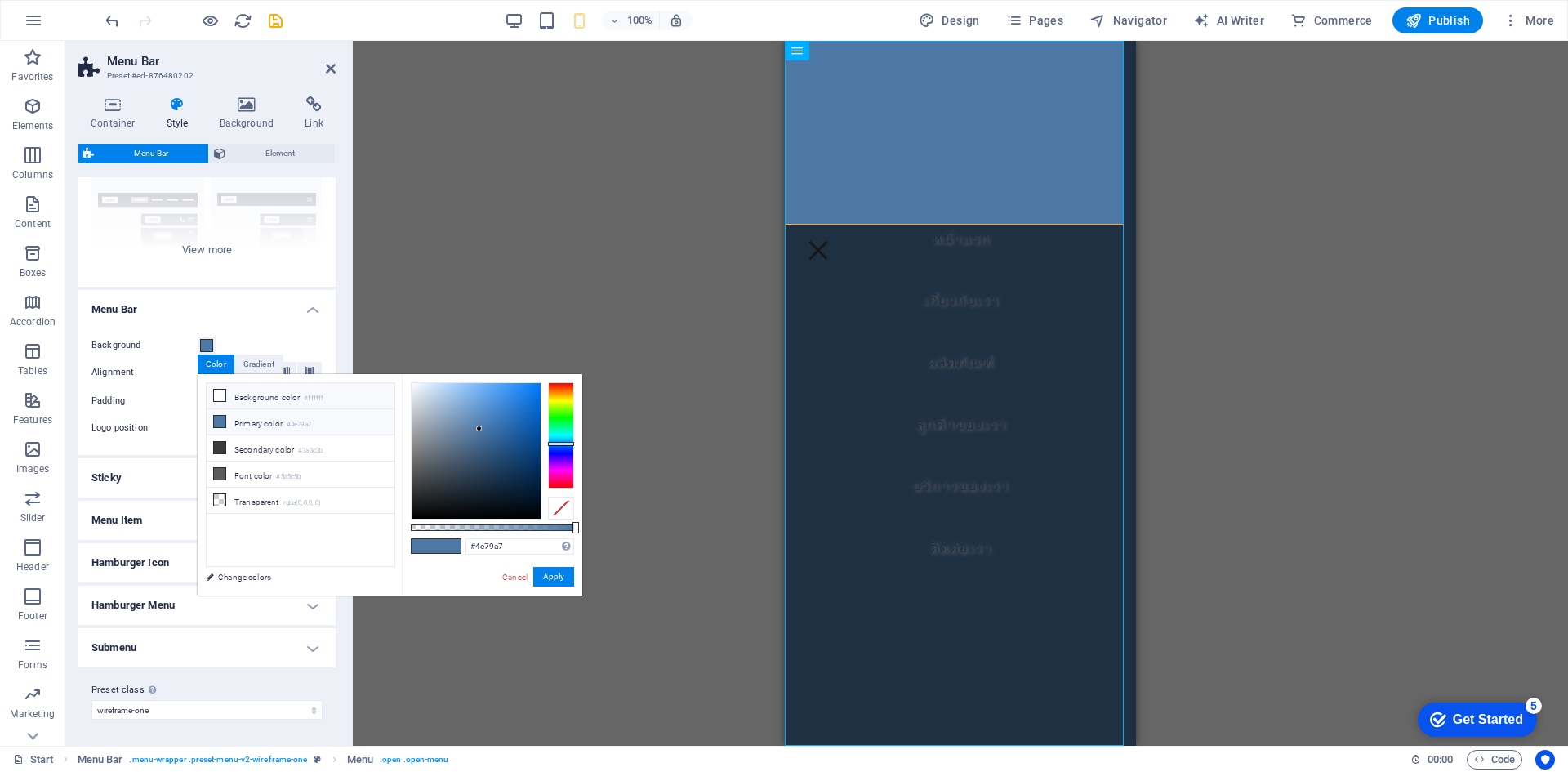
click at [219, 389] on span at bounding box center [220, 395] width 13 height 13
type input "#ffffff"
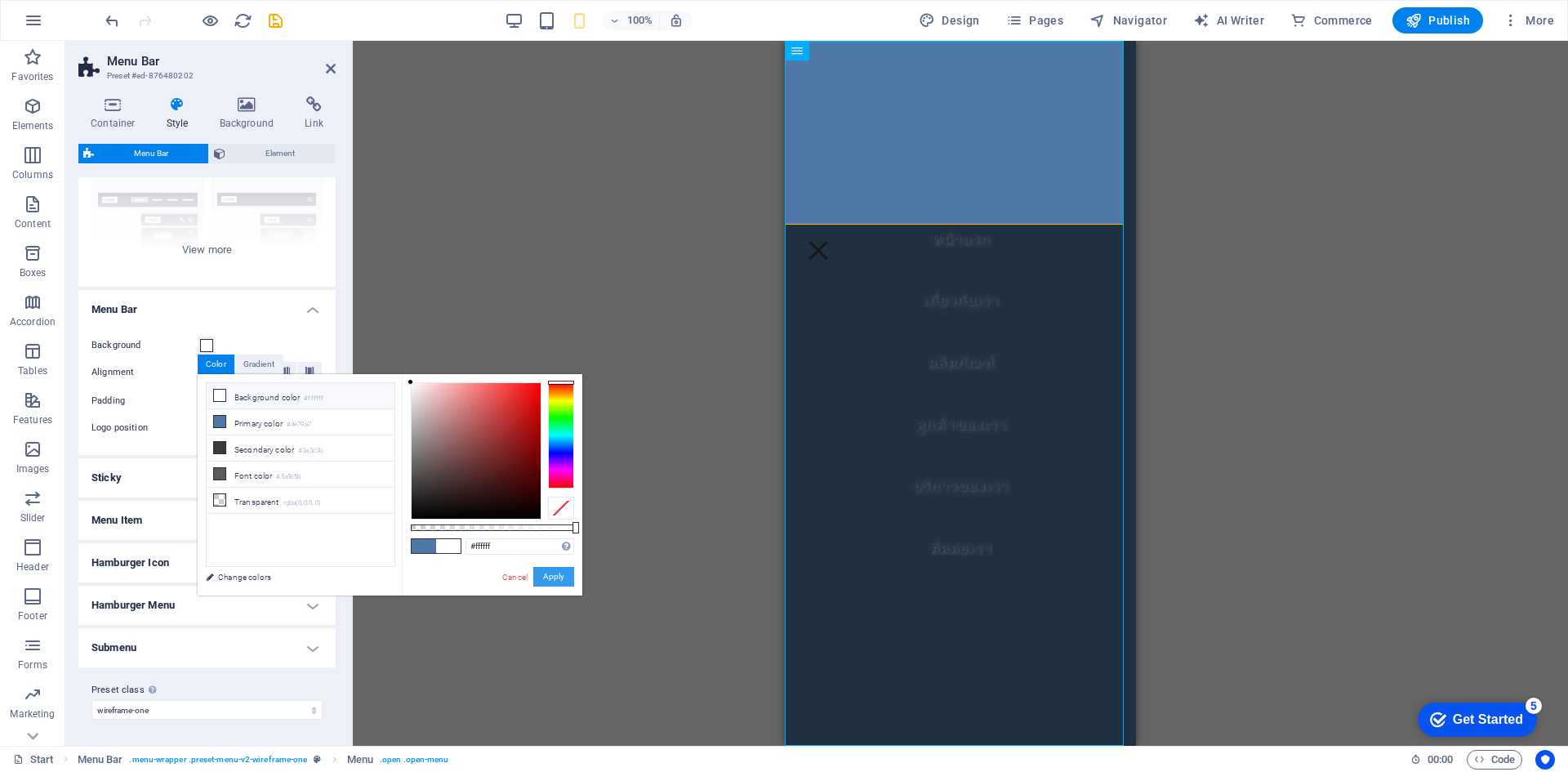
click at [558, 581] on button "Apply" at bounding box center [554, 577] width 41 height 20
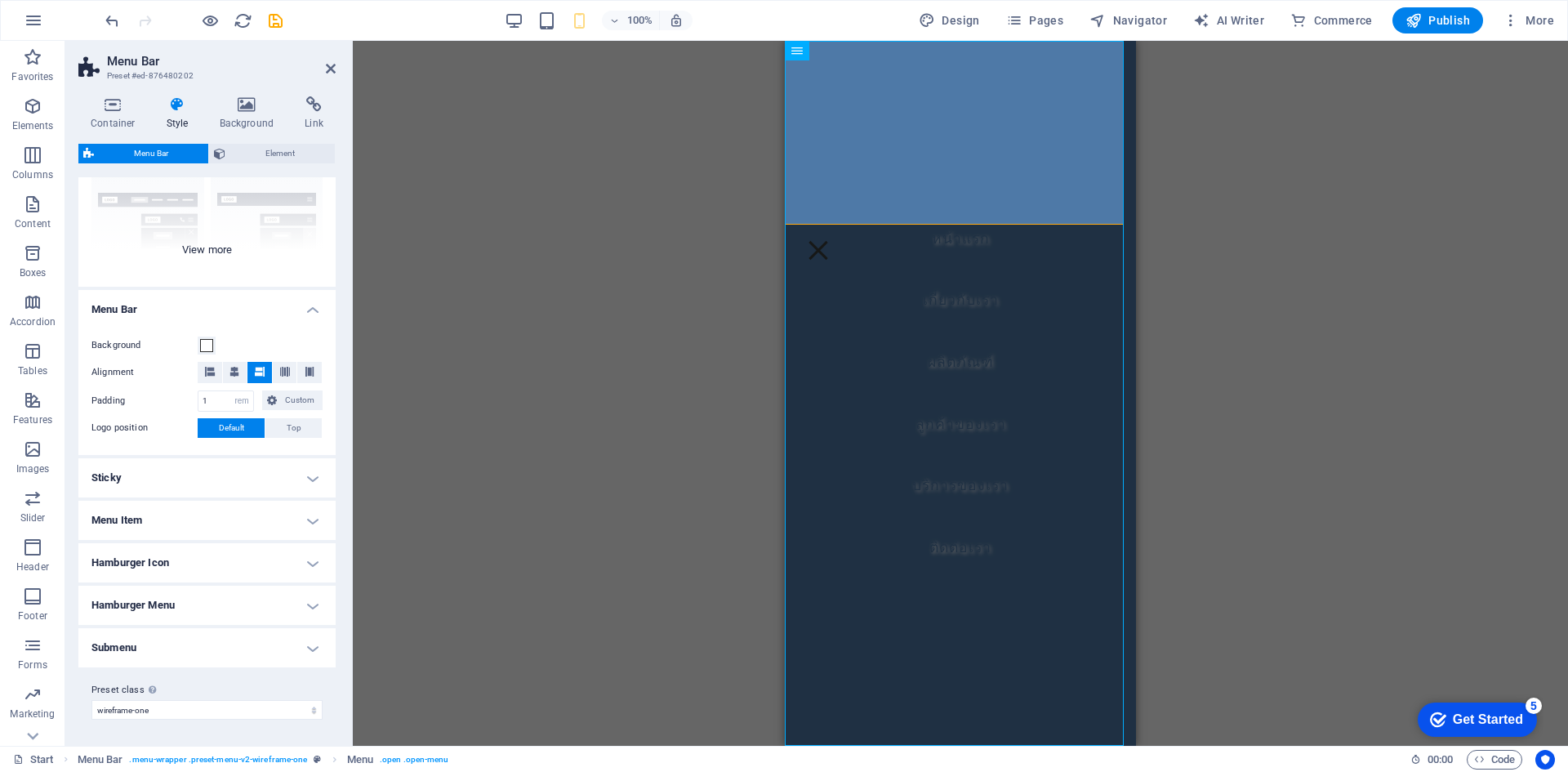
click at [259, 225] on div "Border Centered Default Fixed Loki Trigger Wide XXL" at bounding box center [207, 165] width 257 height 246
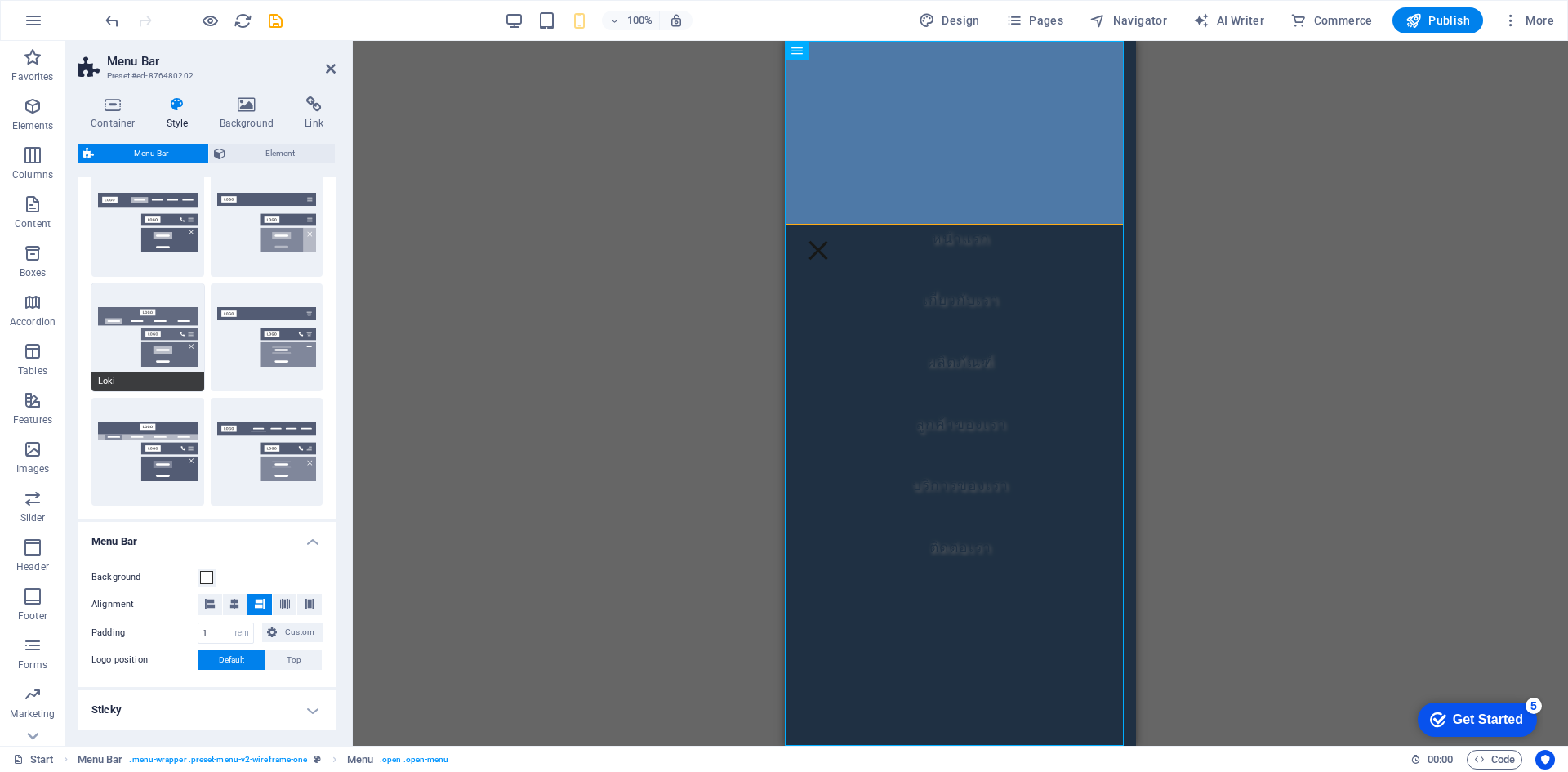
click at [151, 345] on button "Loki" at bounding box center [147, 337] width 113 height 108
select select "DISABLED_OPTION_VALUE"
type input "2"
type input "1"
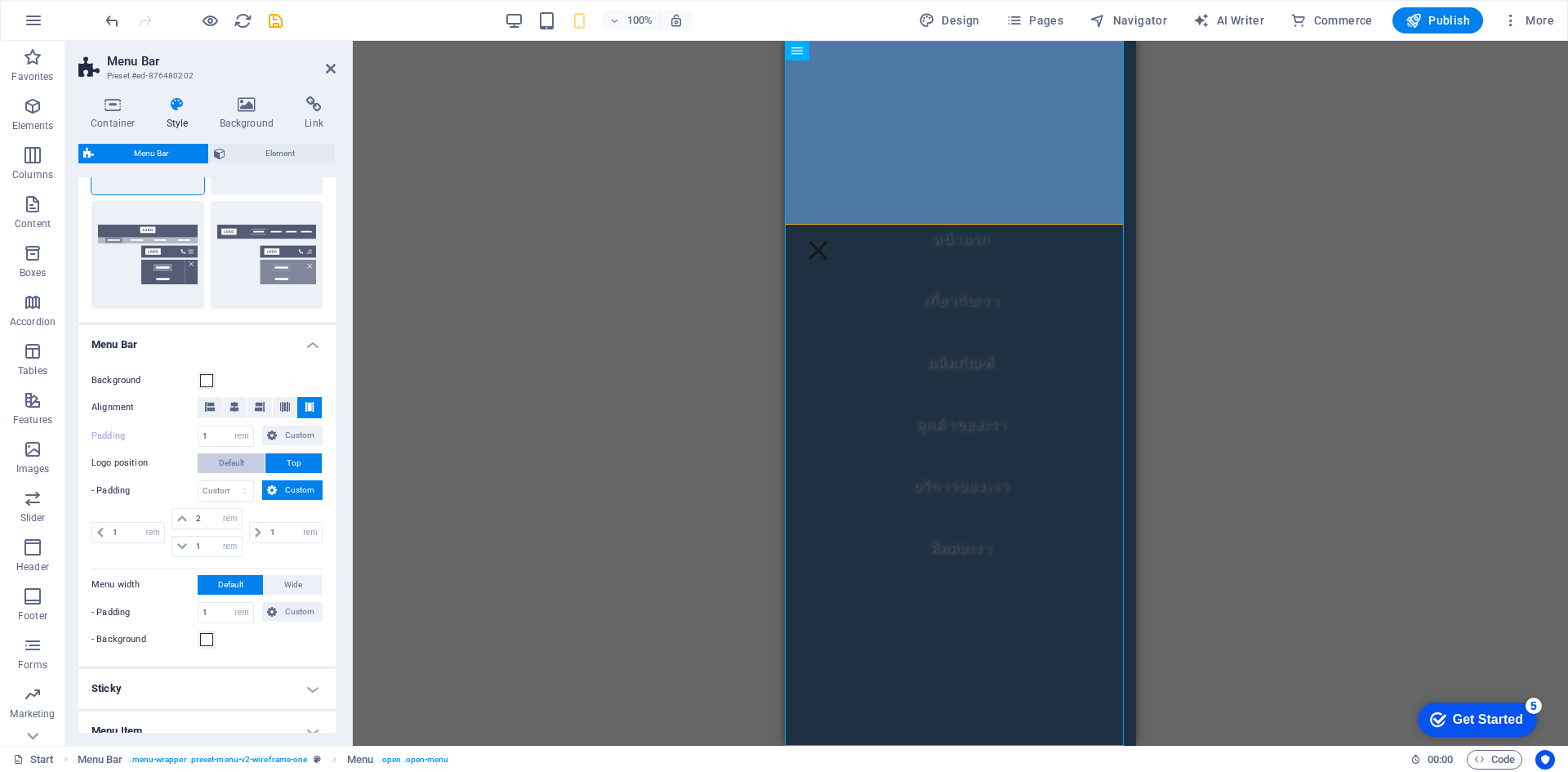
scroll to position [410, 0]
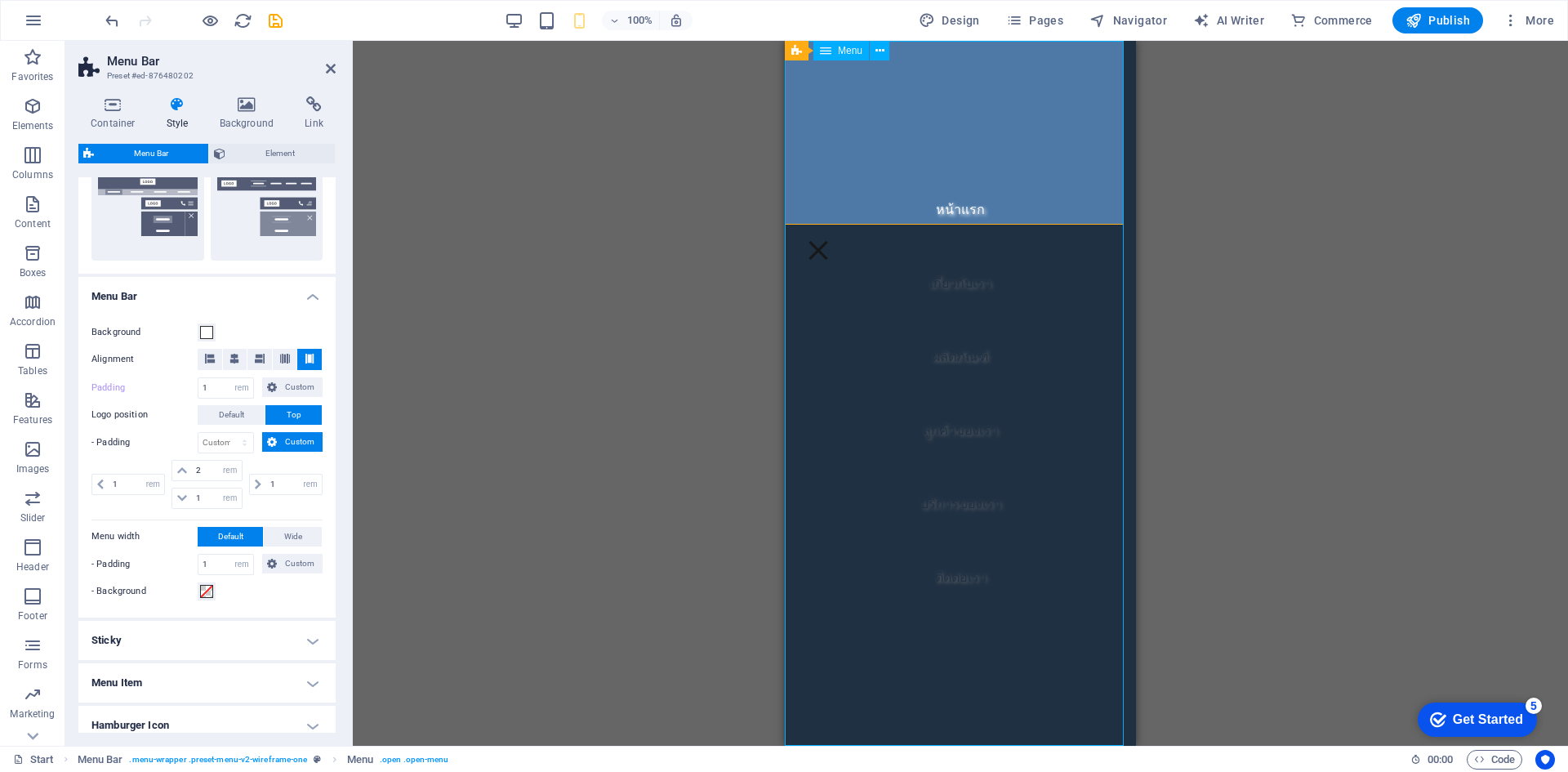
click at [983, 206] on nav "หน้าแรก เกี่ยวกับเรา ผลิตภัณฑ์ ลูกค้าของเรา บริการของเรา ติดต่อเรา" at bounding box center [960, 394] width 351 height 705
click at [982, 498] on nav "หน้าแรก เกี่ยวกับเรา ผลิตภัณฑ์ ลูกค้าของเรา บริการของเรา ติดต่อเรา" at bounding box center [960, 394] width 351 height 705
click at [289, 204] on button "XXL" at bounding box center [267, 206] width 113 height 108
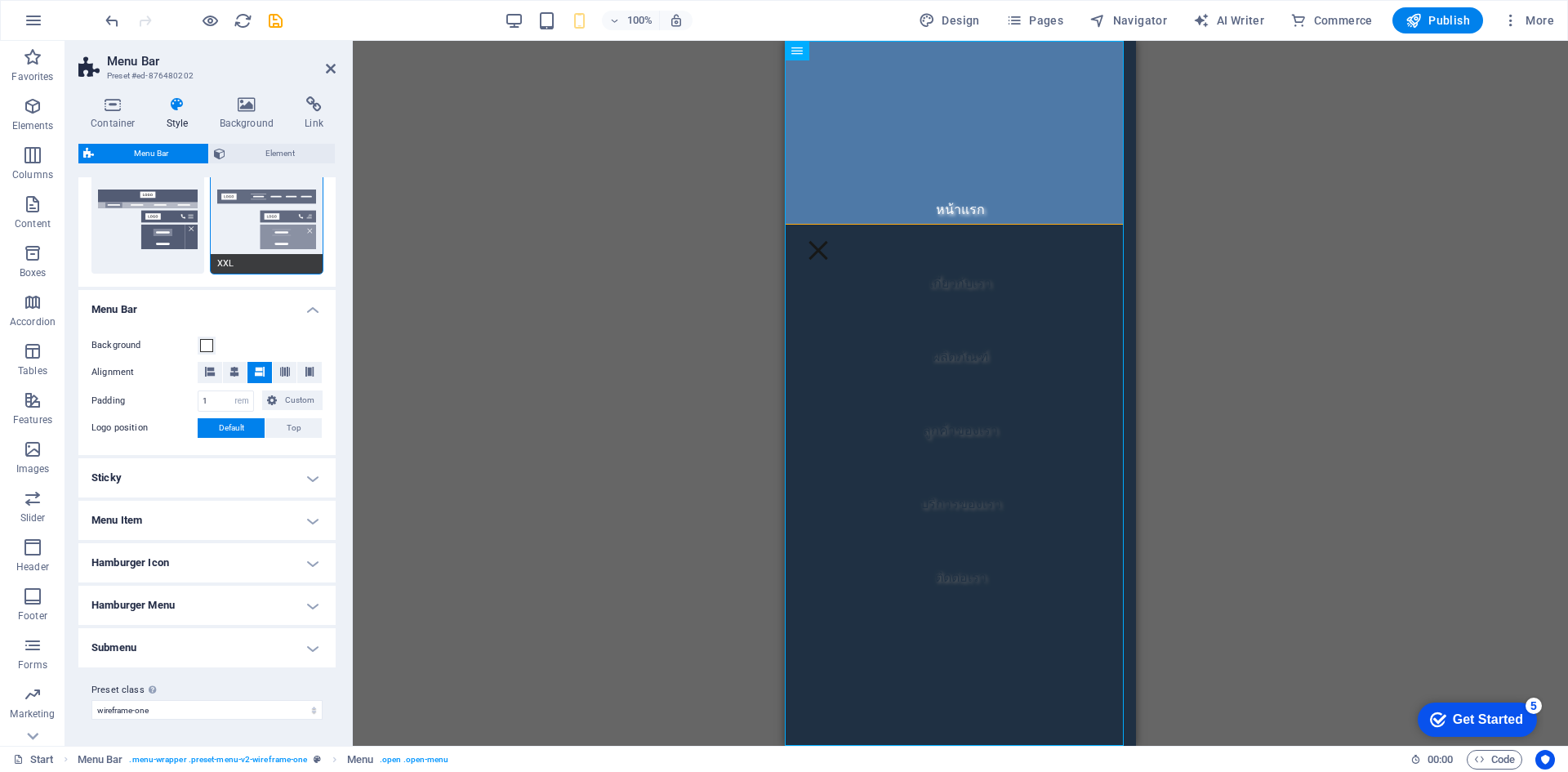
scroll to position [397, 0]
click at [982, 391] on nav "หน้าแรก เกี่ยวกับเรา ผลิตภัณฑ์ ลูกค้าของเรา บริการของเรา ติดต่อเรา" at bounding box center [960, 394] width 351 height 705
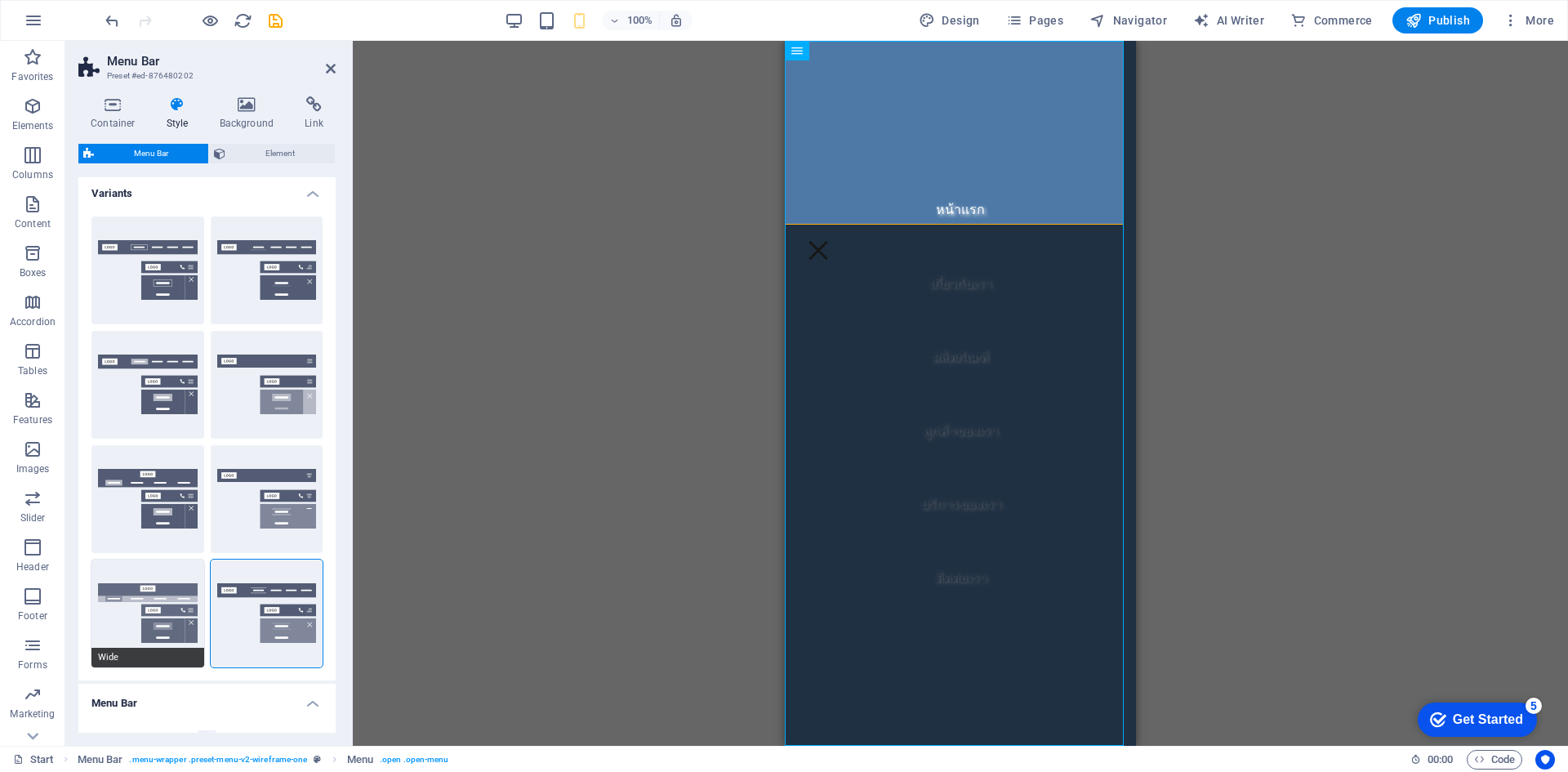
scroll to position [0, 0]
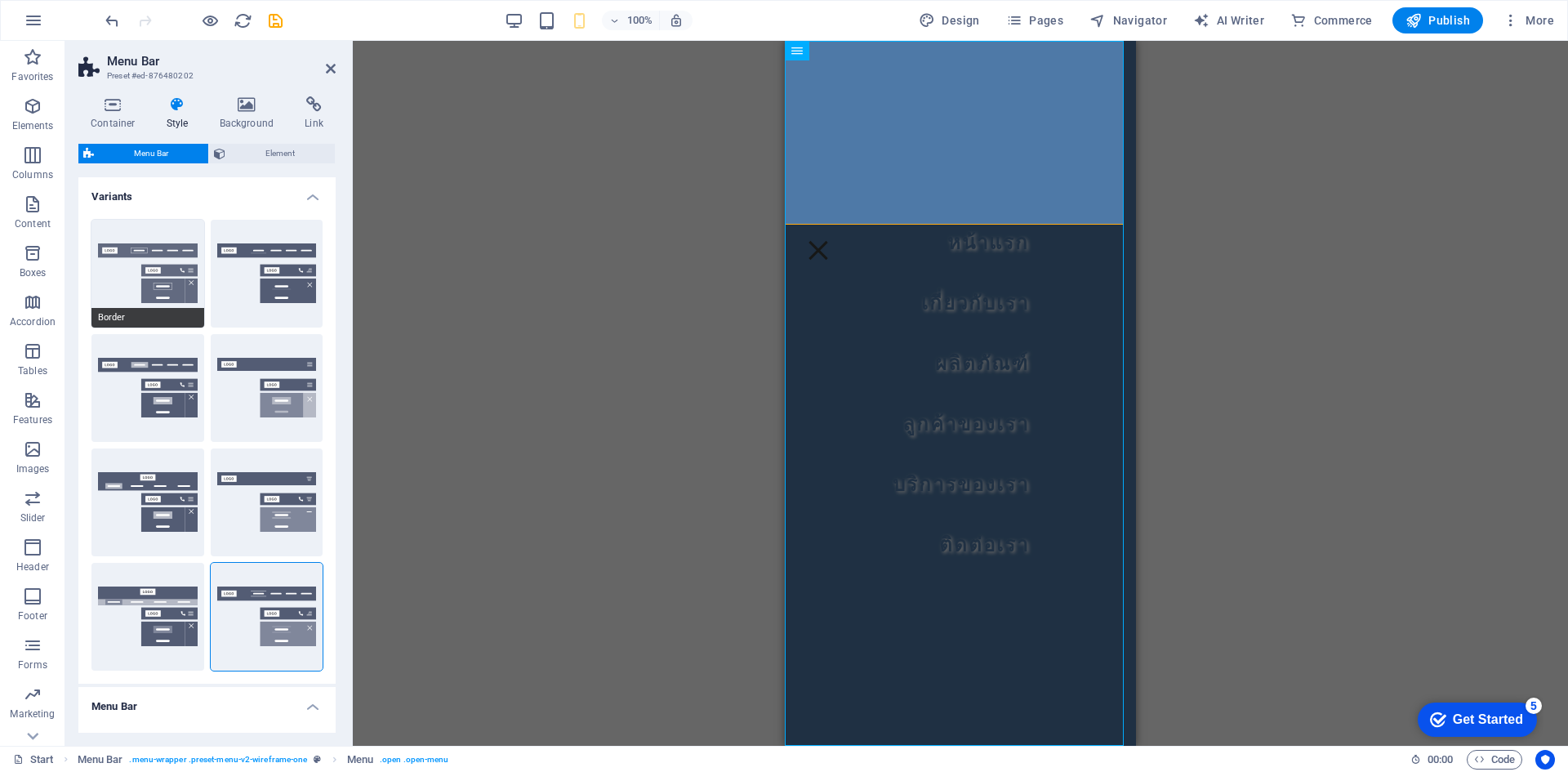
click at [168, 269] on button "Border" at bounding box center [147, 274] width 113 height 108
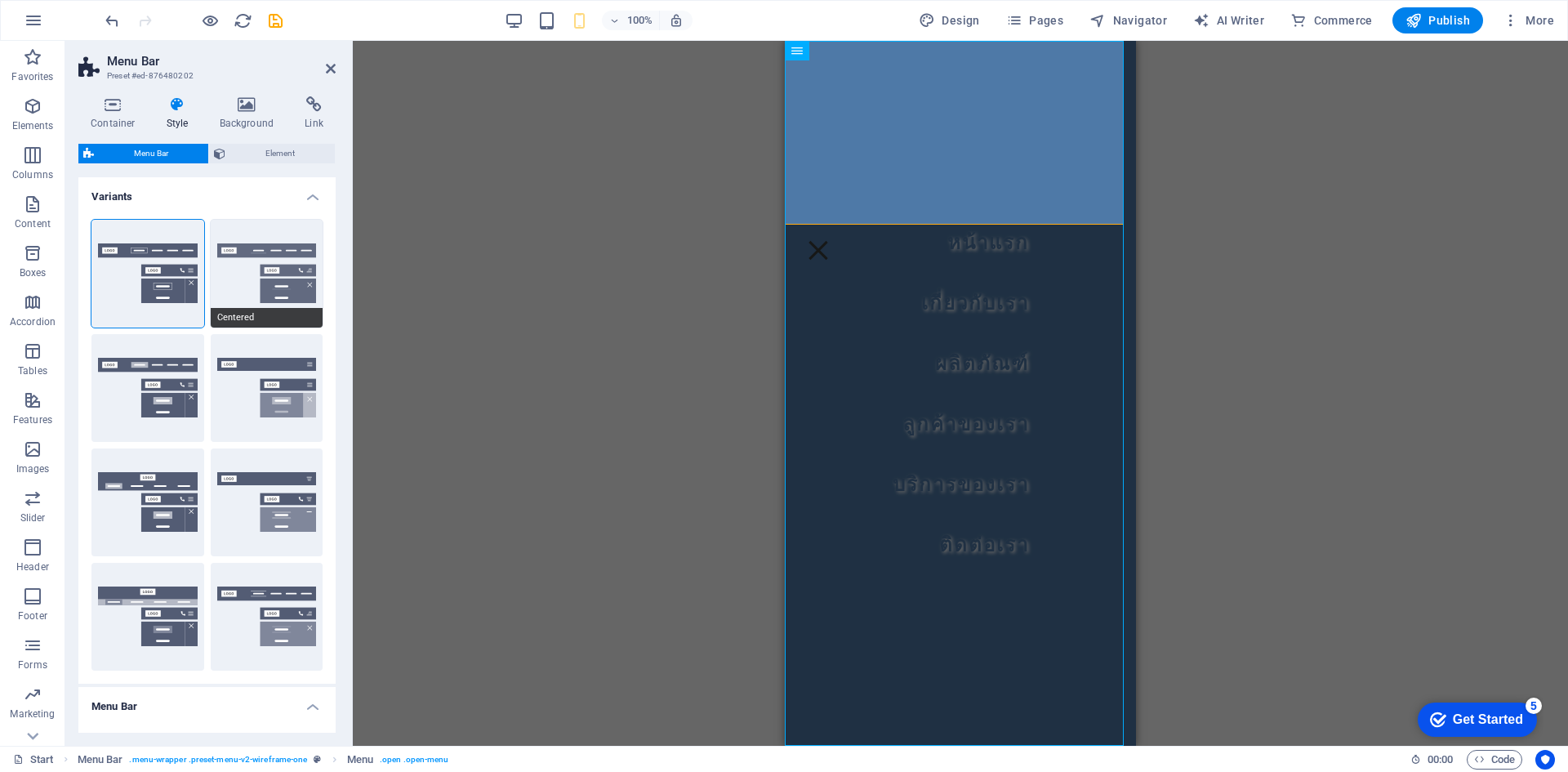
click at [273, 279] on button "Centered" at bounding box center [267, 274] width 113 height 108
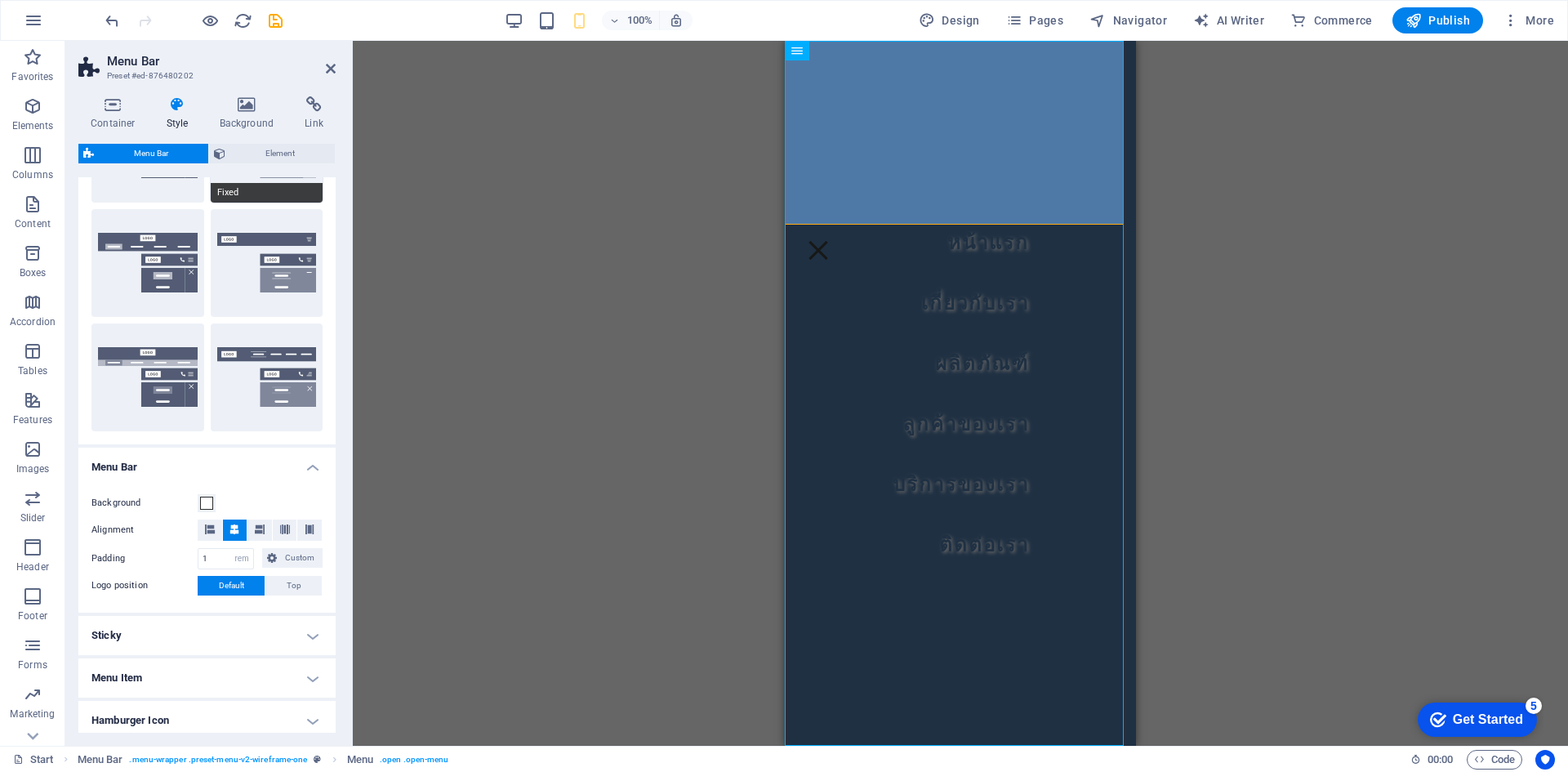
scroll to position [246, 0]
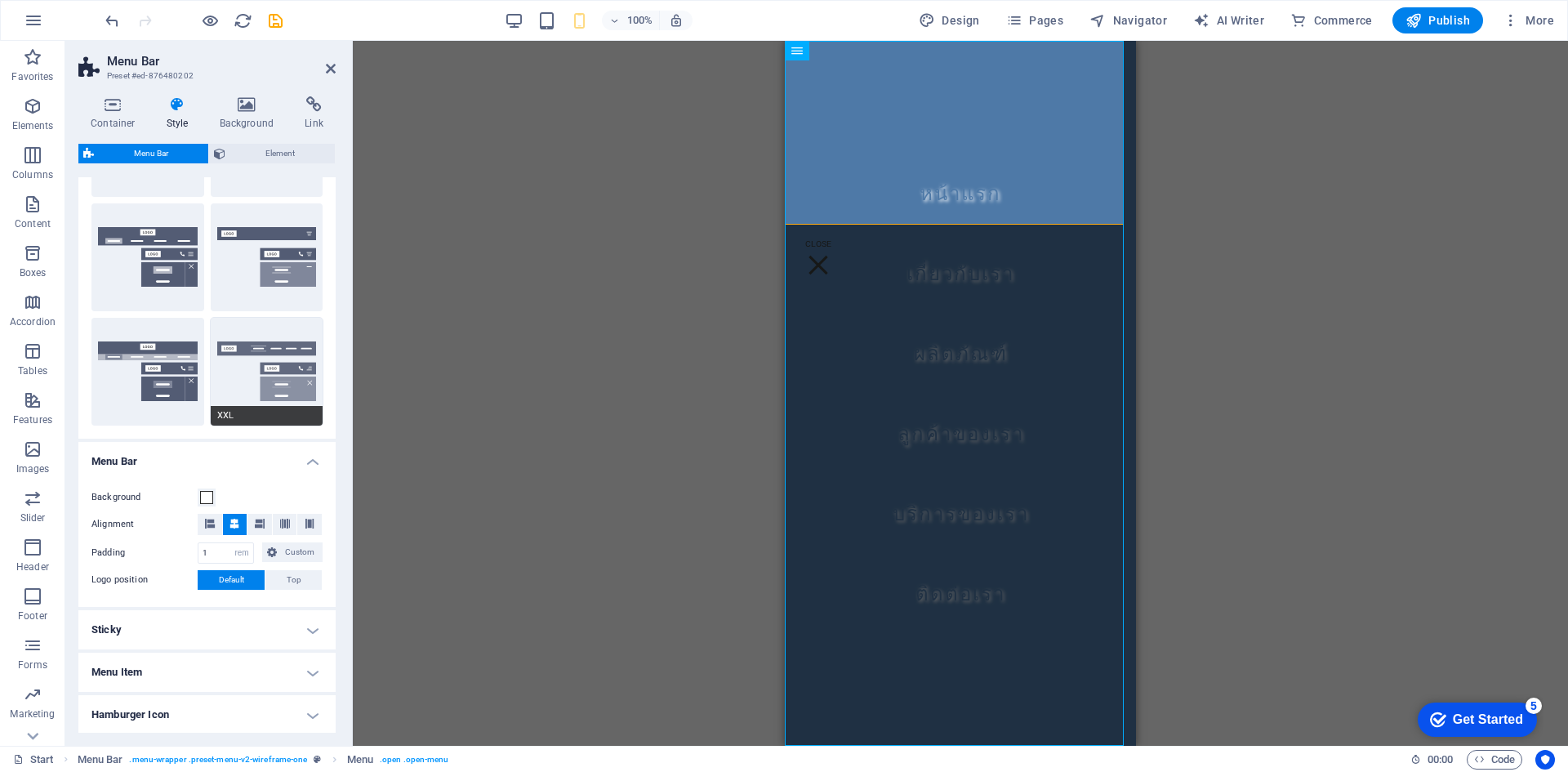
click at [268, 362] on button "XXL" at bounding box center [267, 372] width 113 height 108
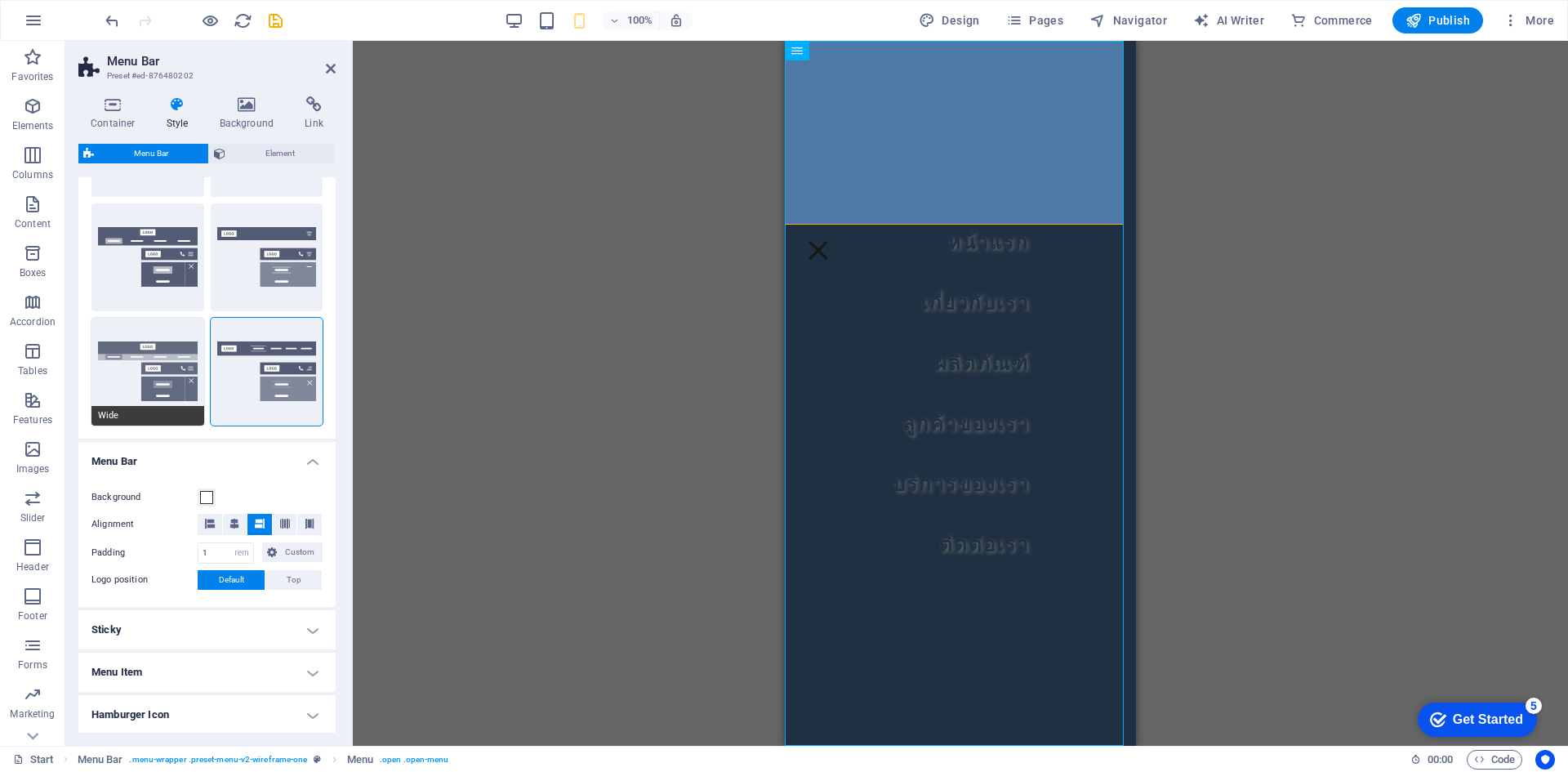
click at [133, 388] on button "Wide" at bounding box center [147, 372] width 113 height 108
type input "2"
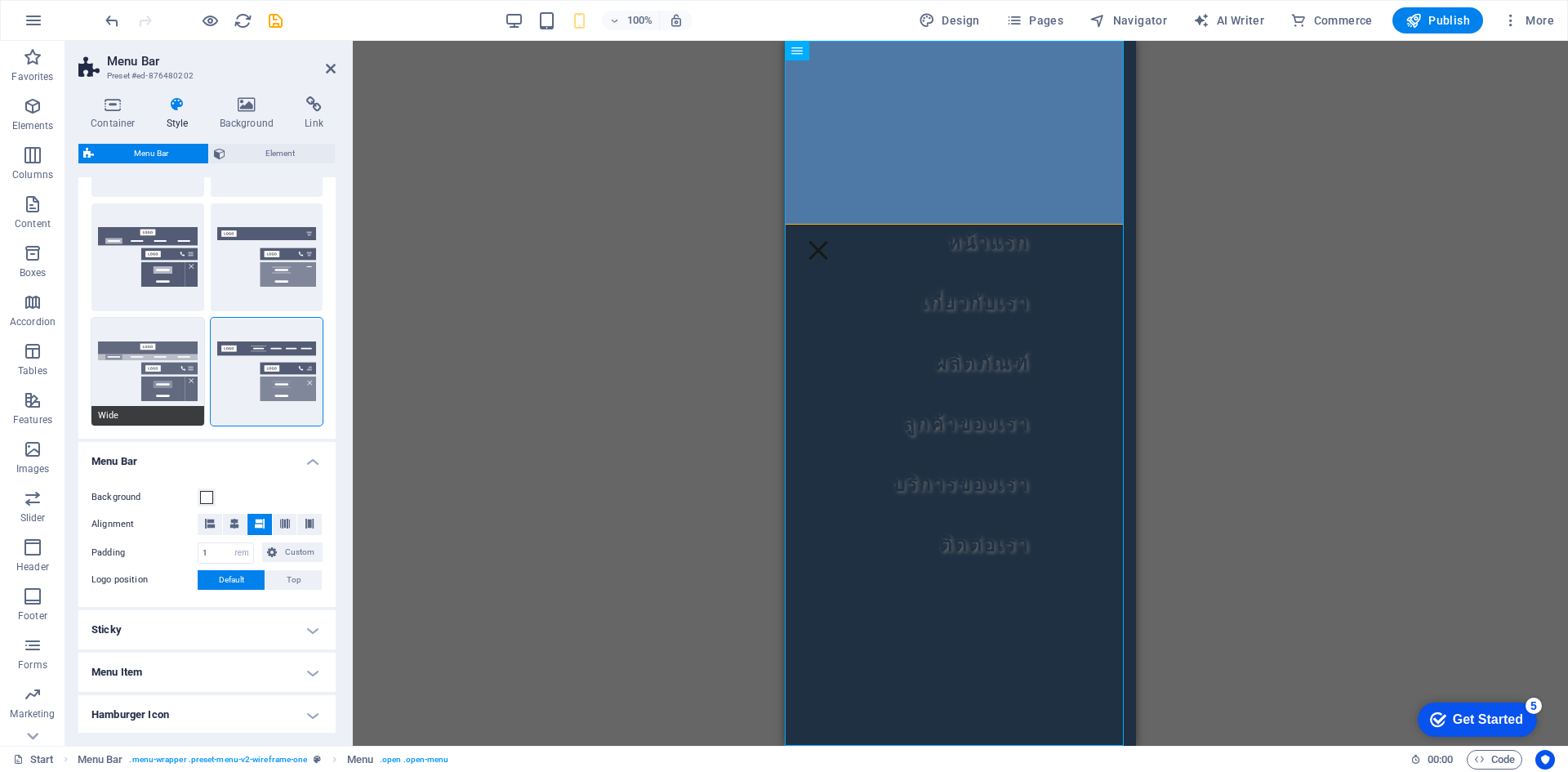
type input "2"
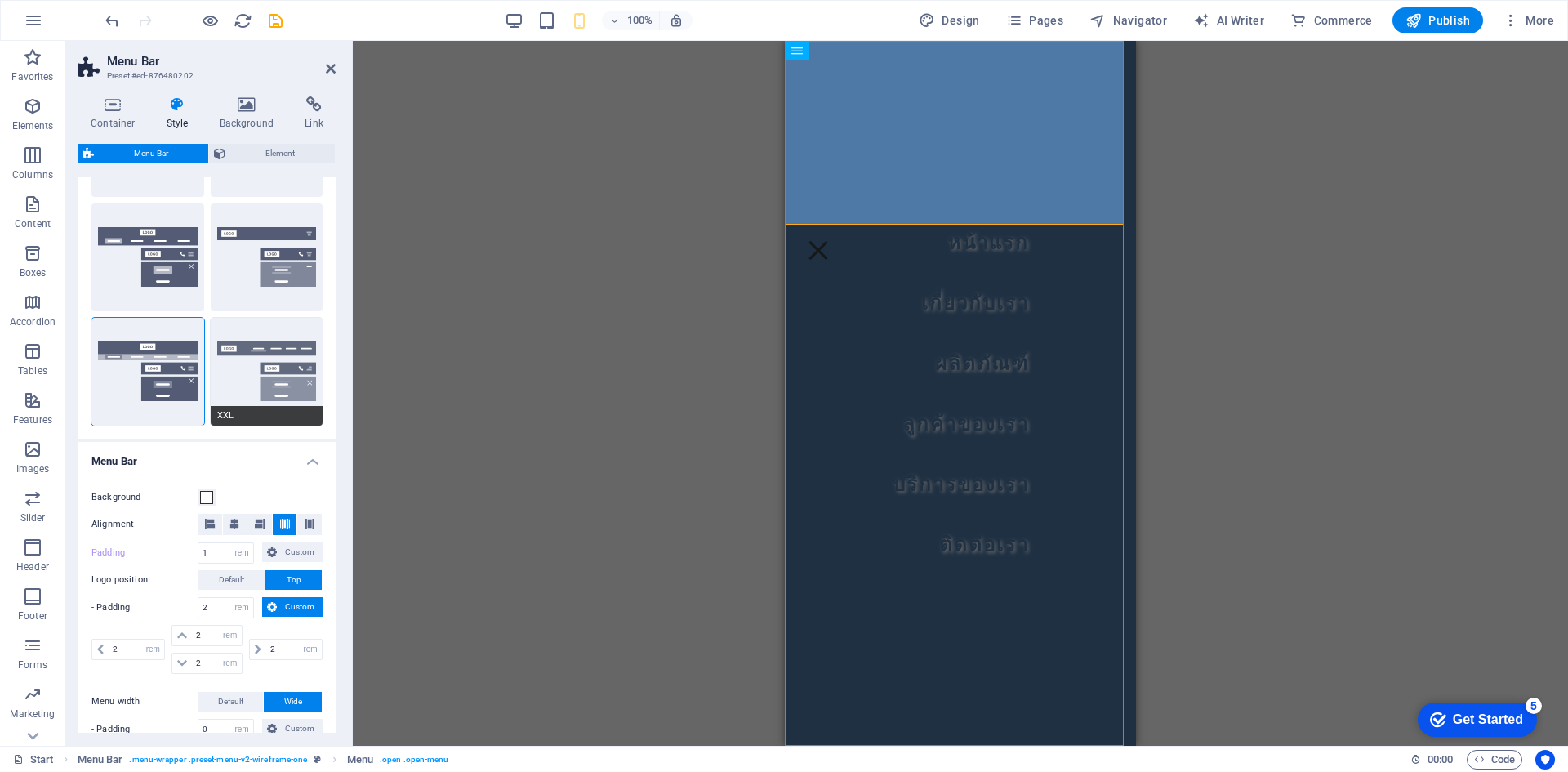
click at [292, 388] on button "XXL" at bounding box center [267, 372] width 113 height 108
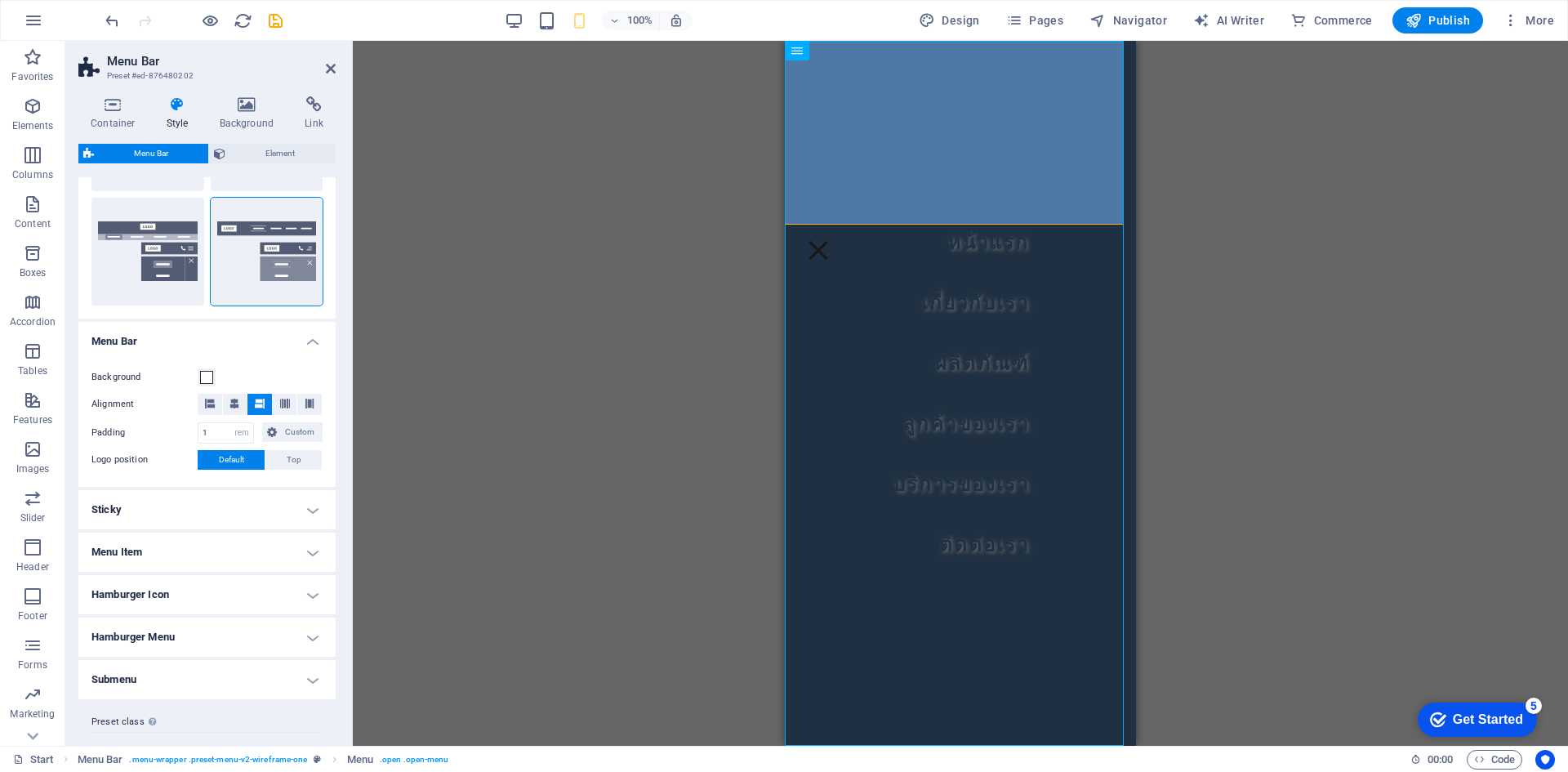
scroll to position [397, 0]
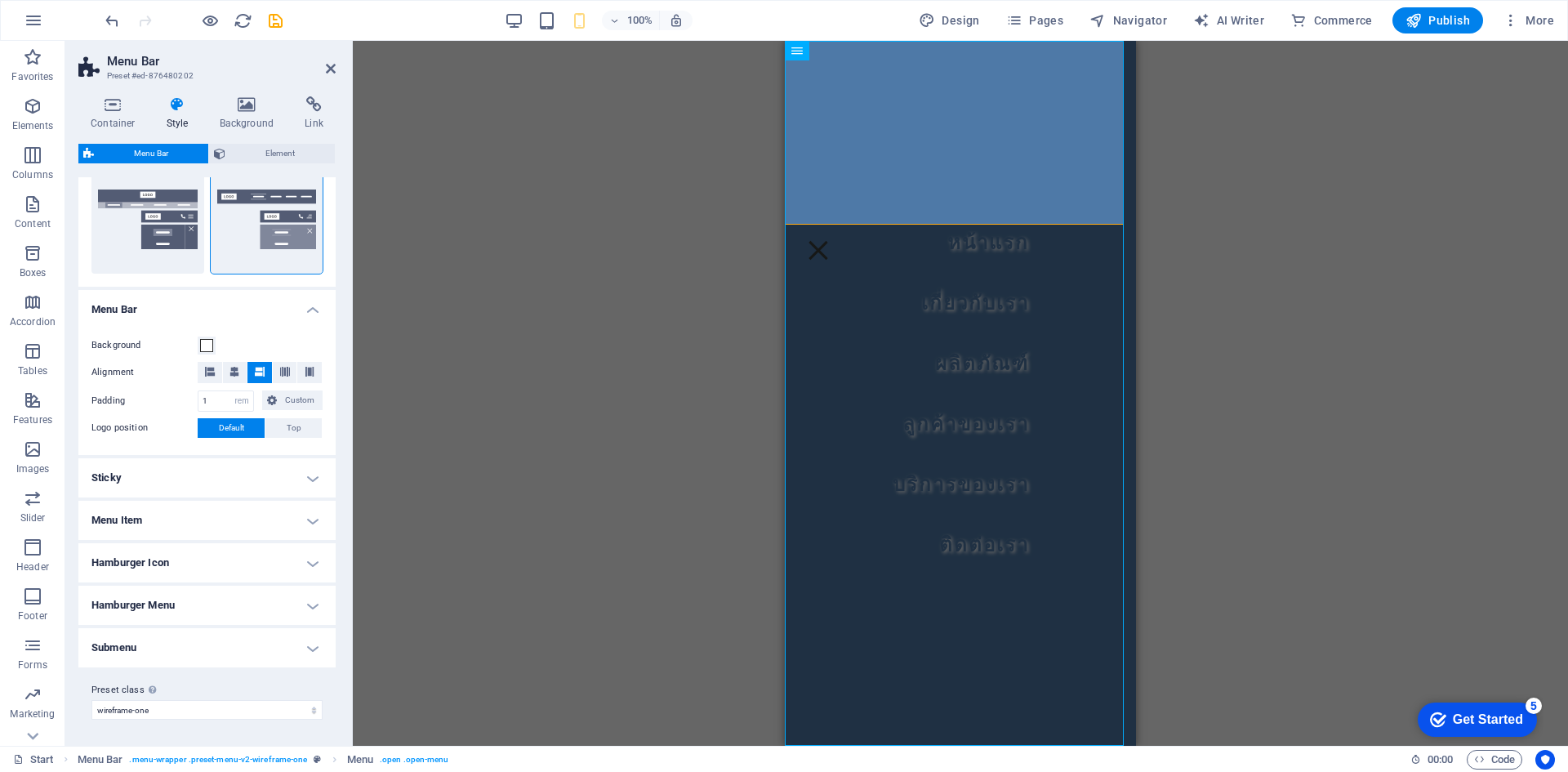
click at [198, 509] on h4 "Menu Item" at bounding box center [207, 521] width 257 height 40
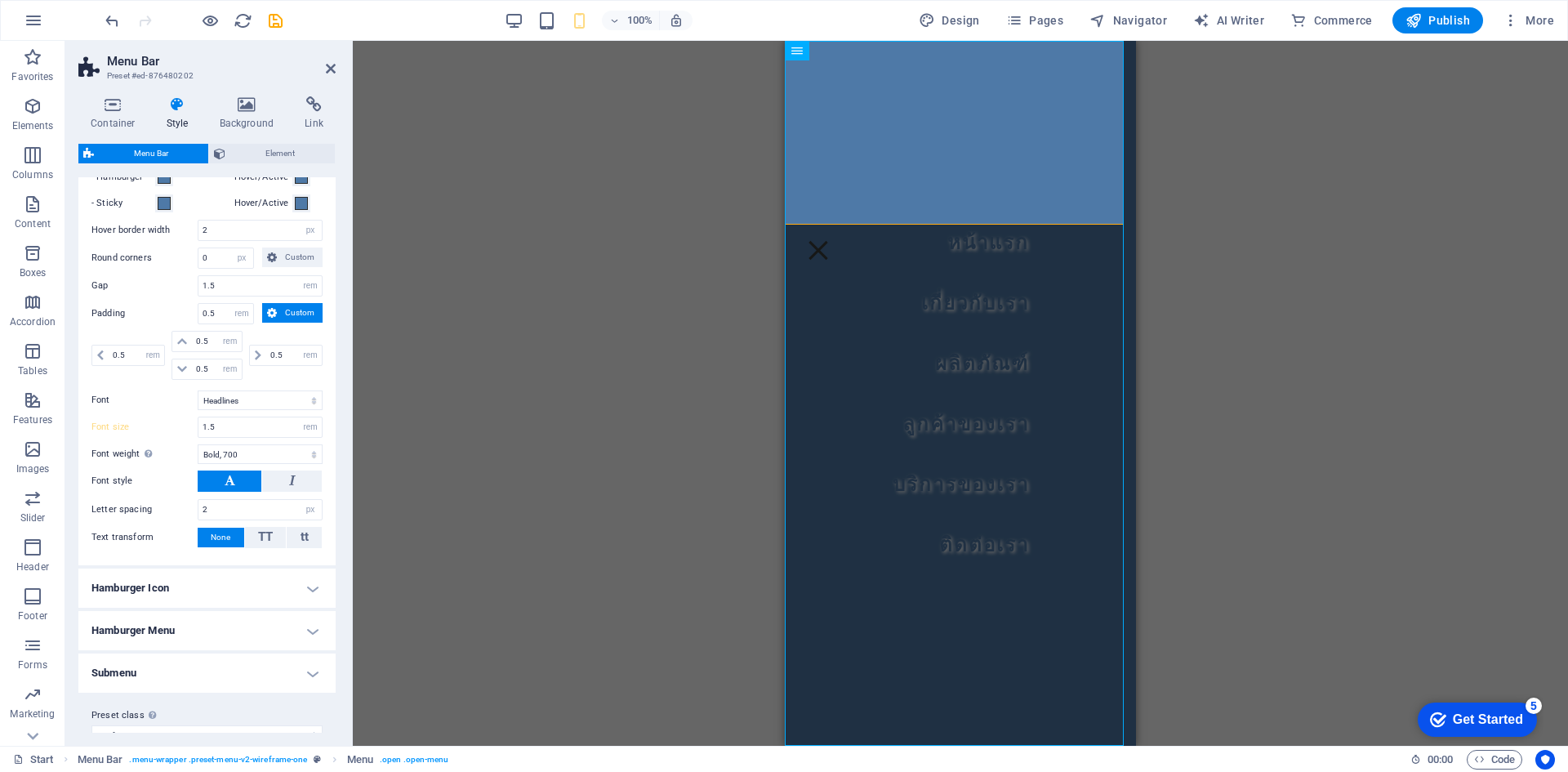
scroll to position [881, 0]
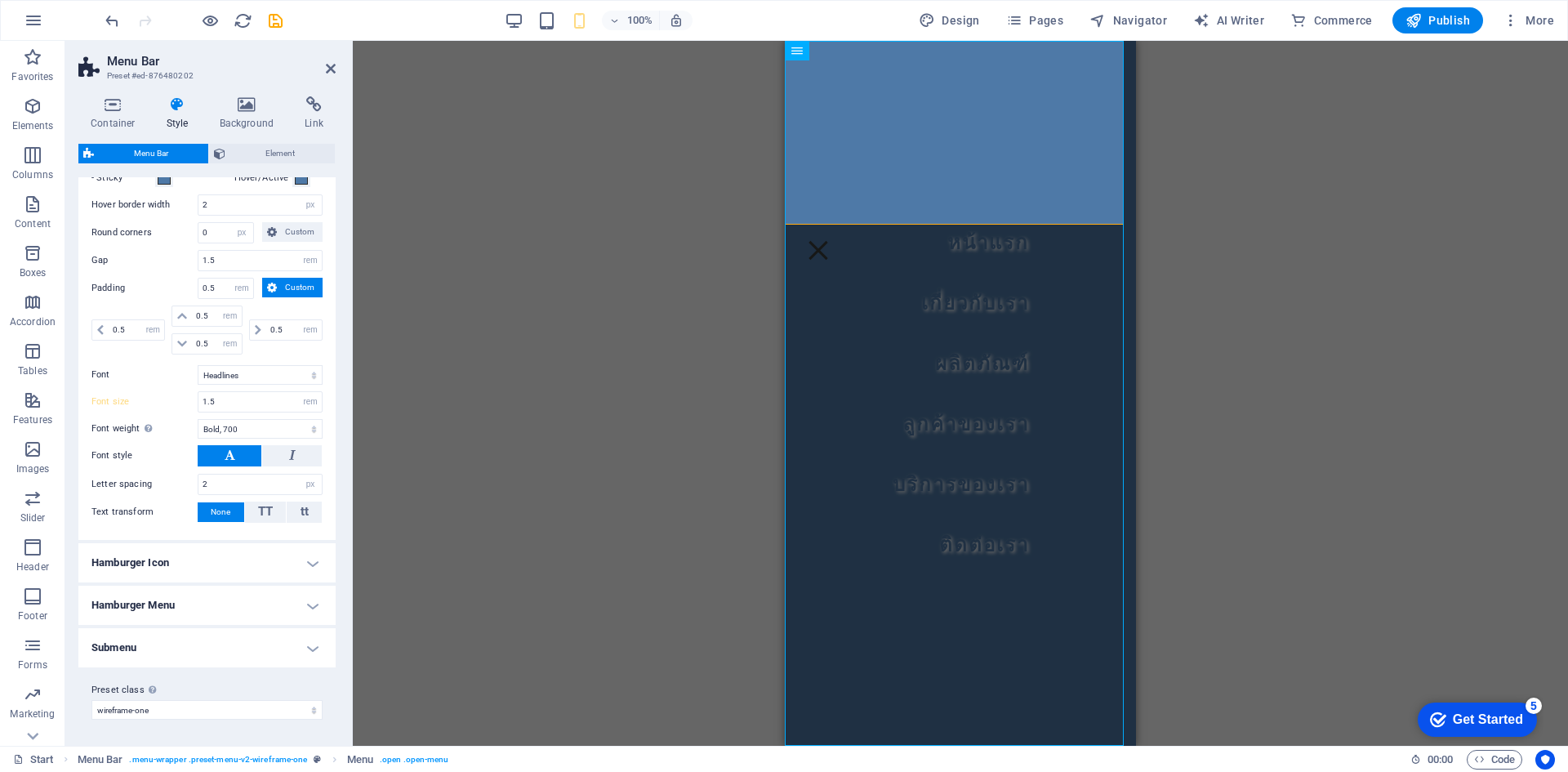
click at [244, 554] on h4 "Hamburger Icon" at bounding box center [207, 564] width 257 height 40
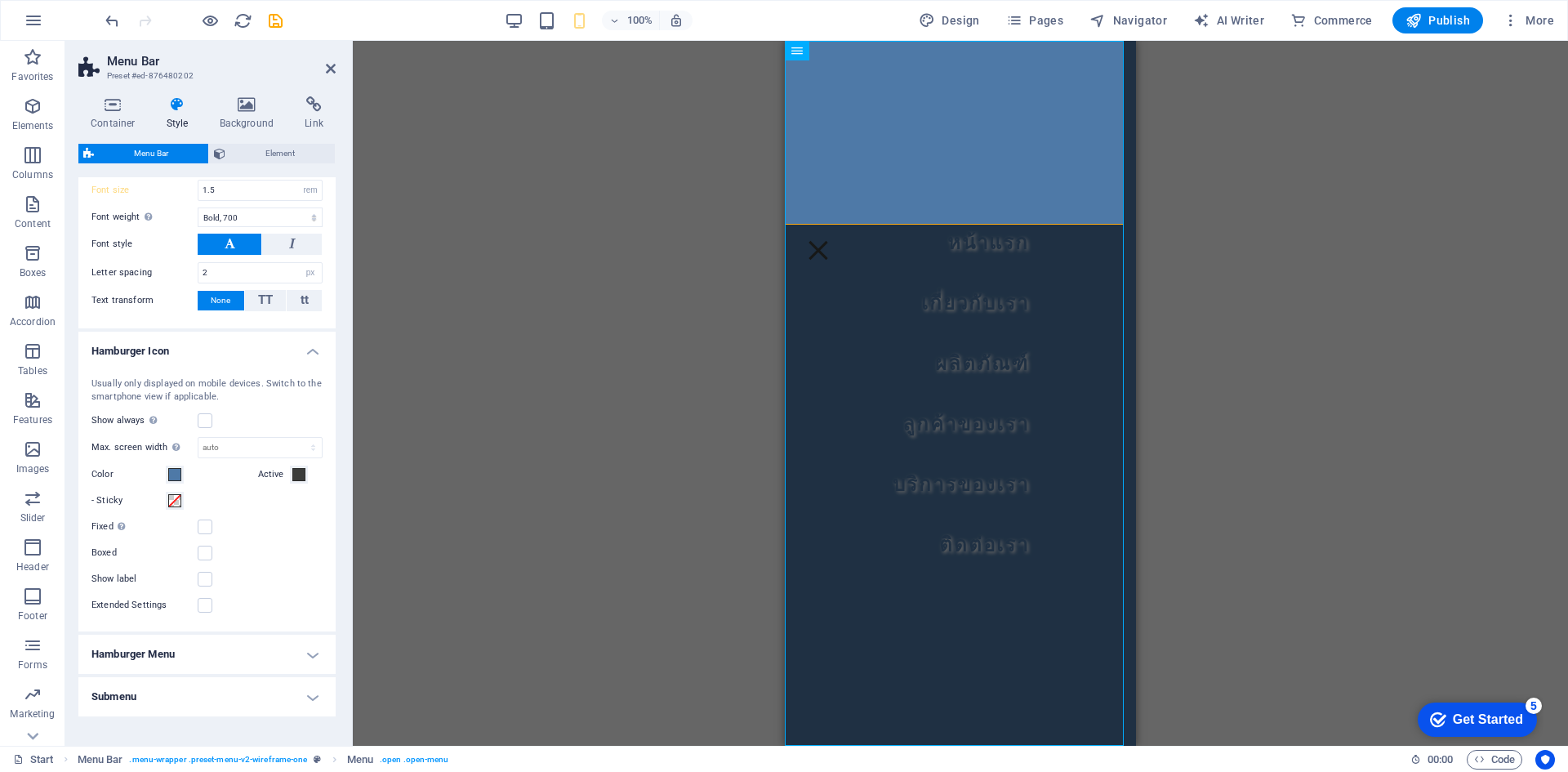
scroll to position [1142, 0]
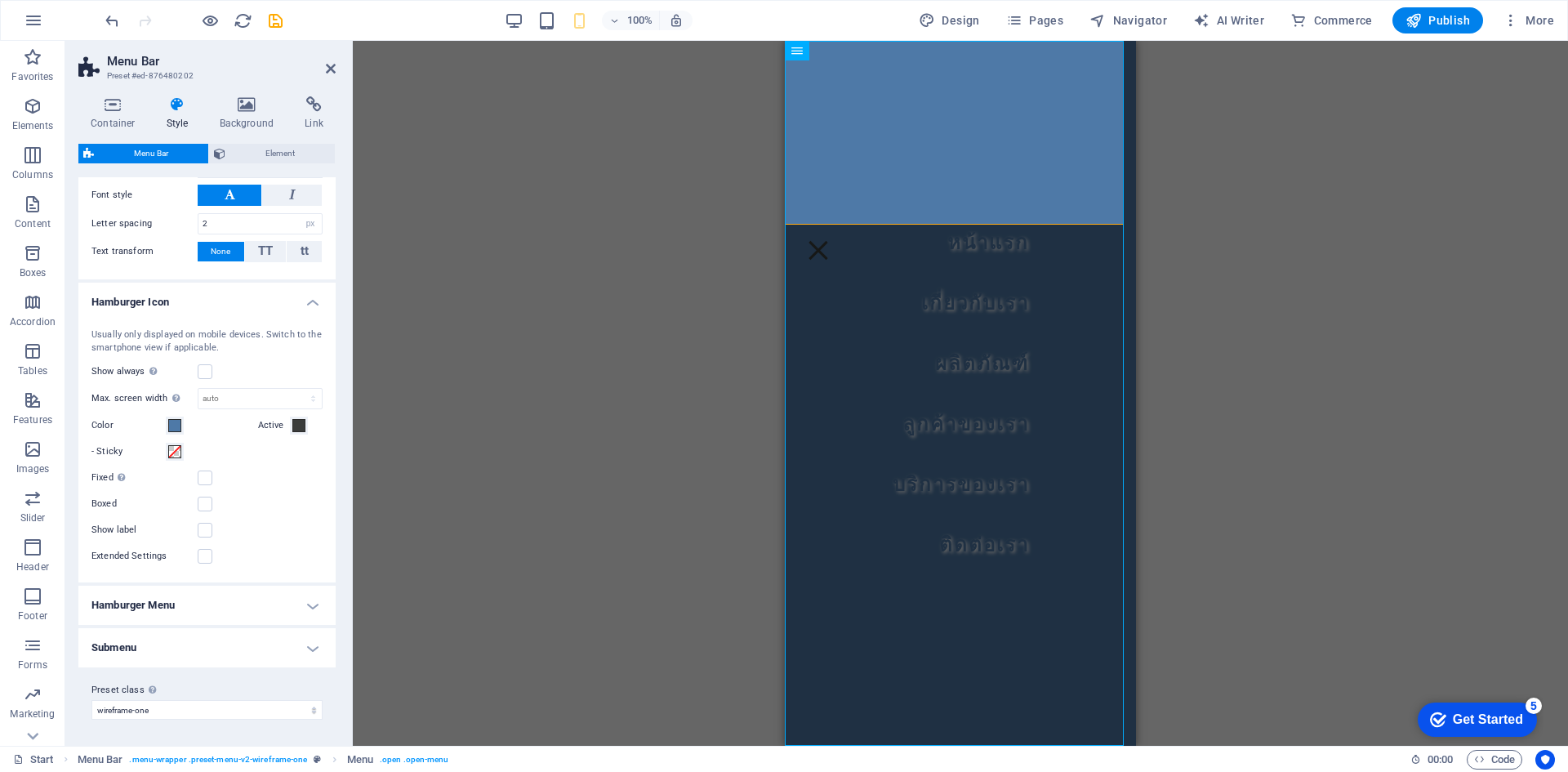
click at [219, 592] on h4 "Hamburger Menu" at bounding box center [207, 606] width 257 height 40
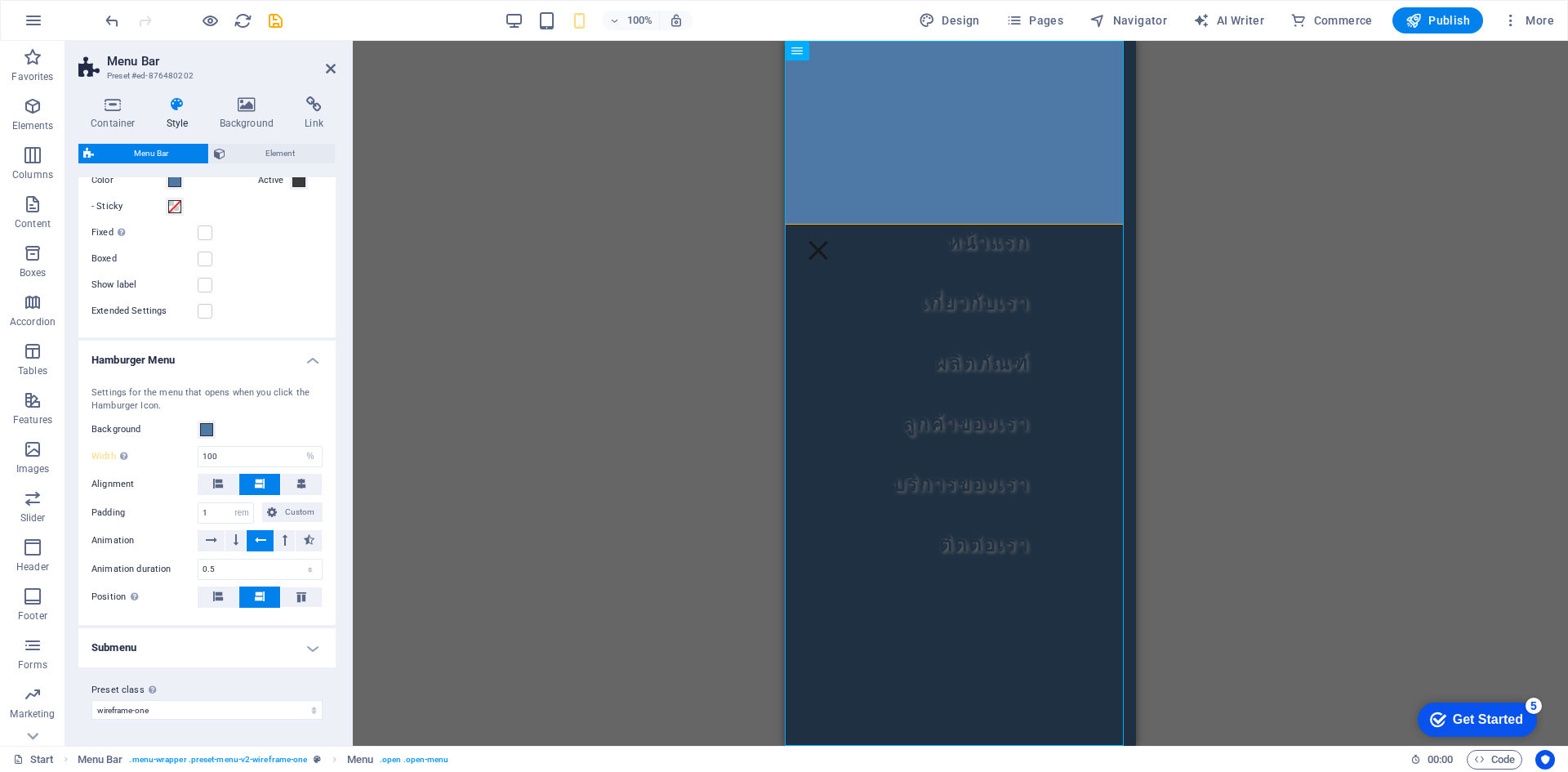
click at [211, 643] on h4 "Submenu" at bounding box center [207, 648] width 257 height 40
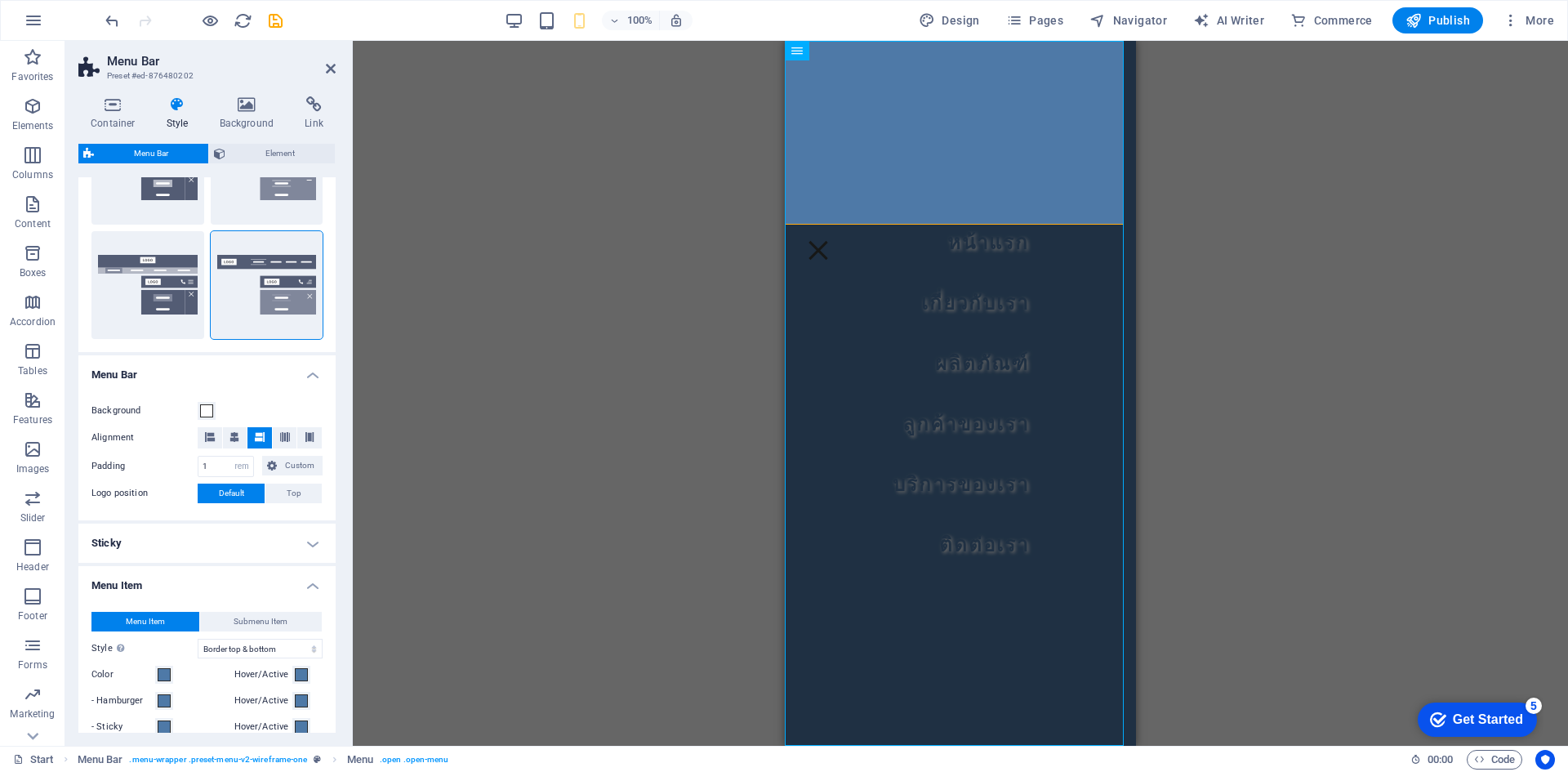
scroll to position [572, 0]
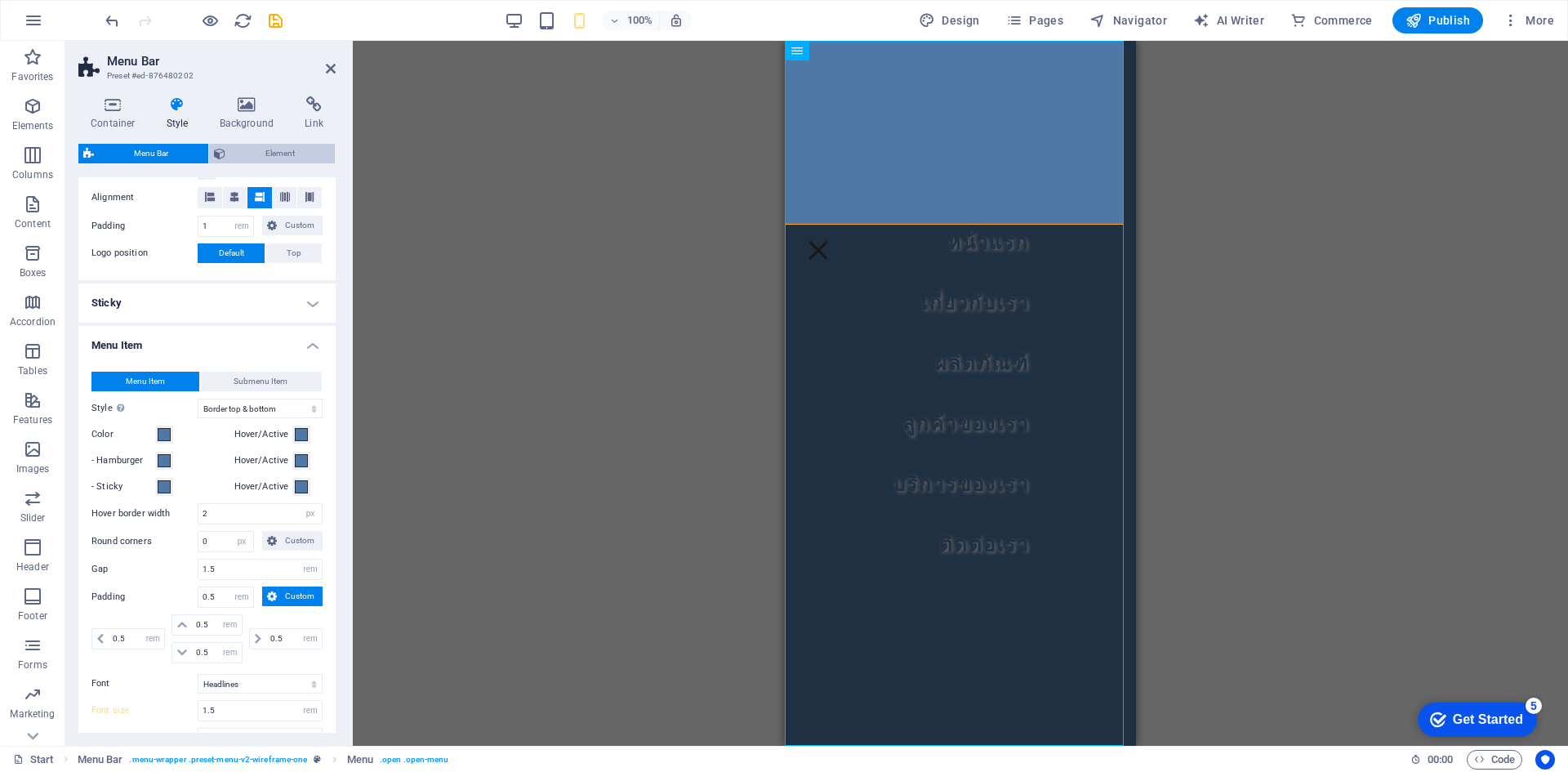
click at [245, 153] on span "Element" at bounding box center [280, 154] width 100 height 20
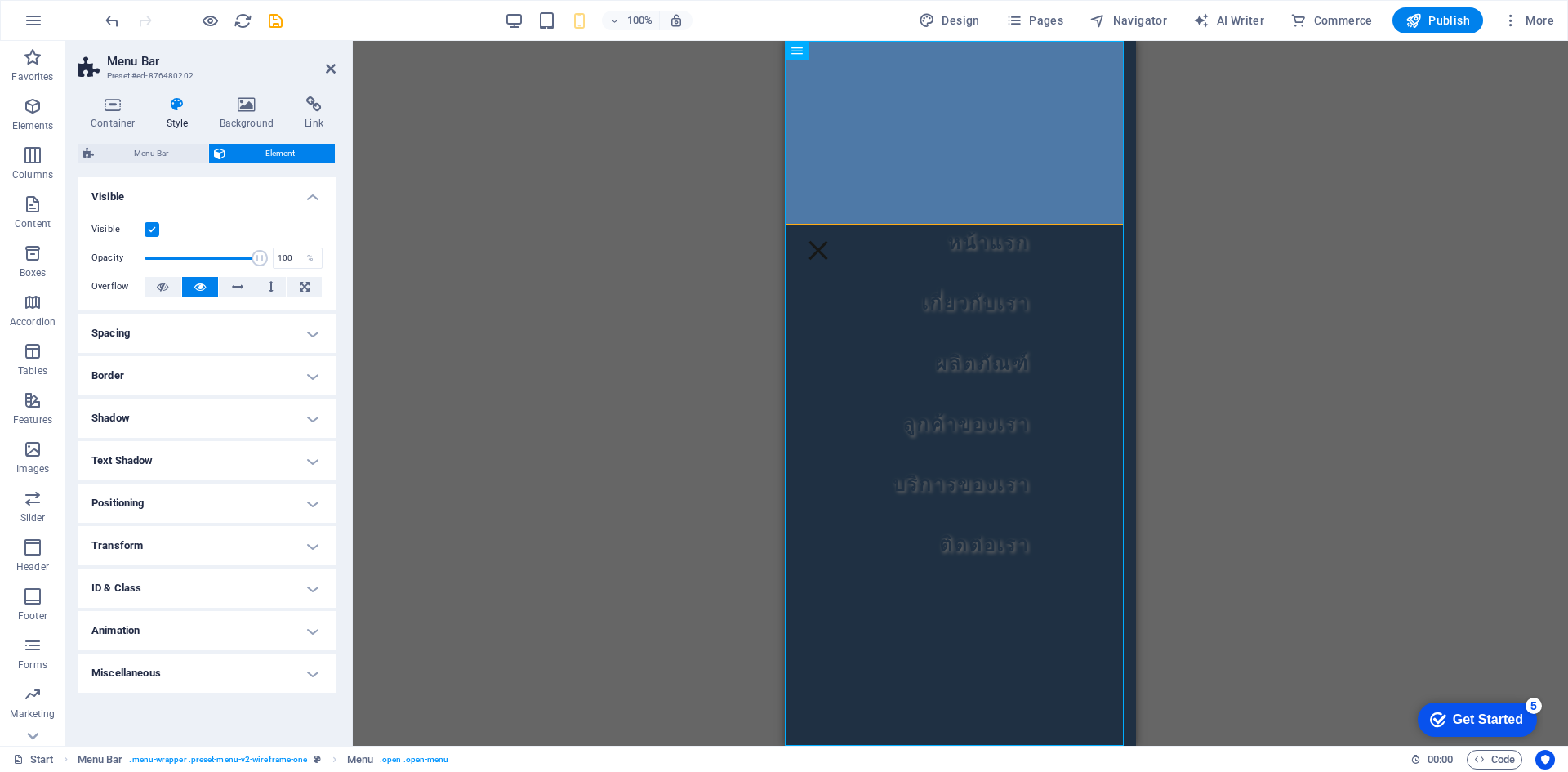
click at [181, 461] on h4 "Text Shadow" at bounding box center [207, 461] width 257 height 40
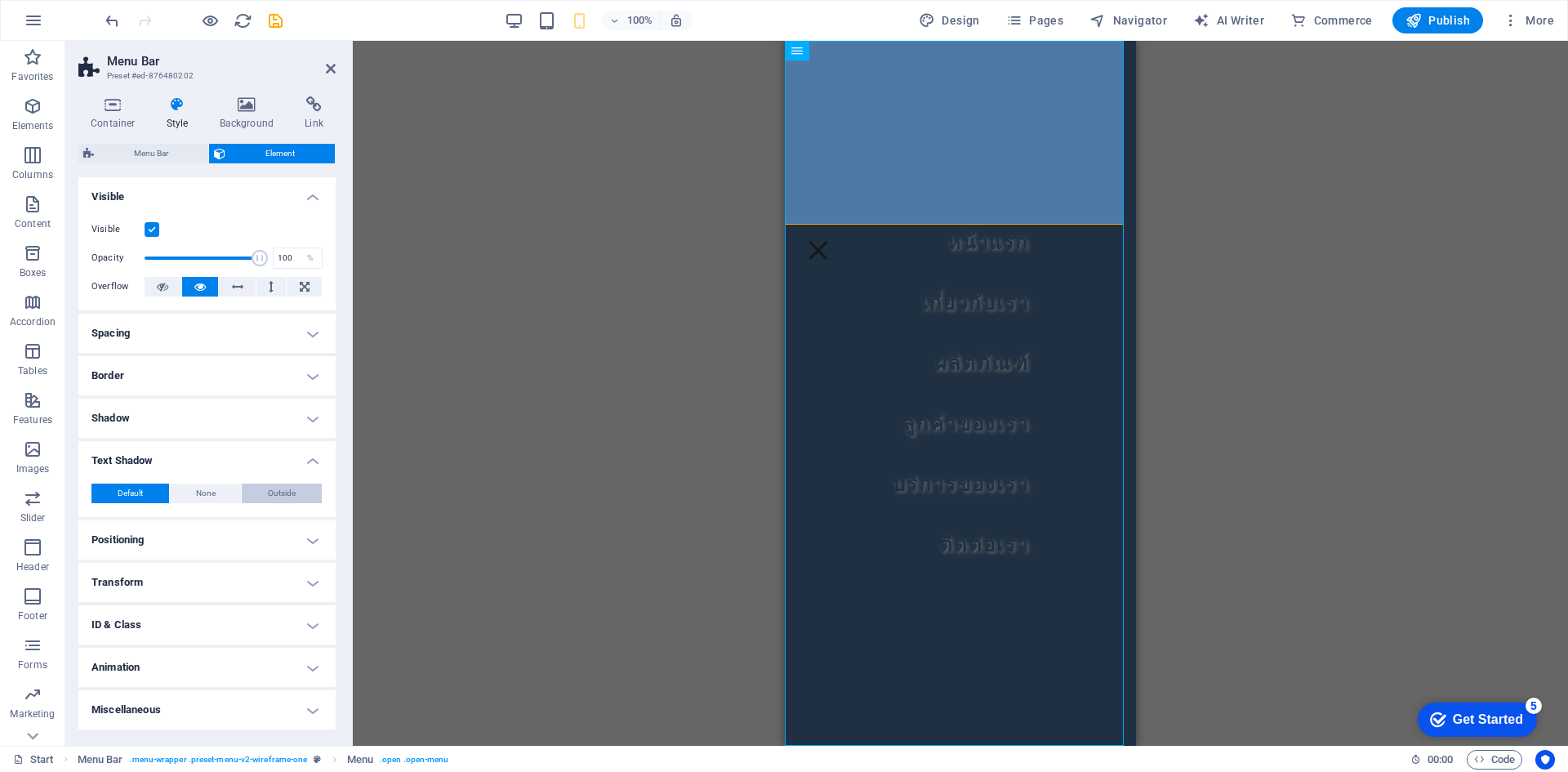
click at [287, 495] on span "Outside" at bounding box center [282, 494] width 28 height 20
type input "2"
type input "4"
click at [156, 521] on span at bounding box center [154, 521] width 13 height 13
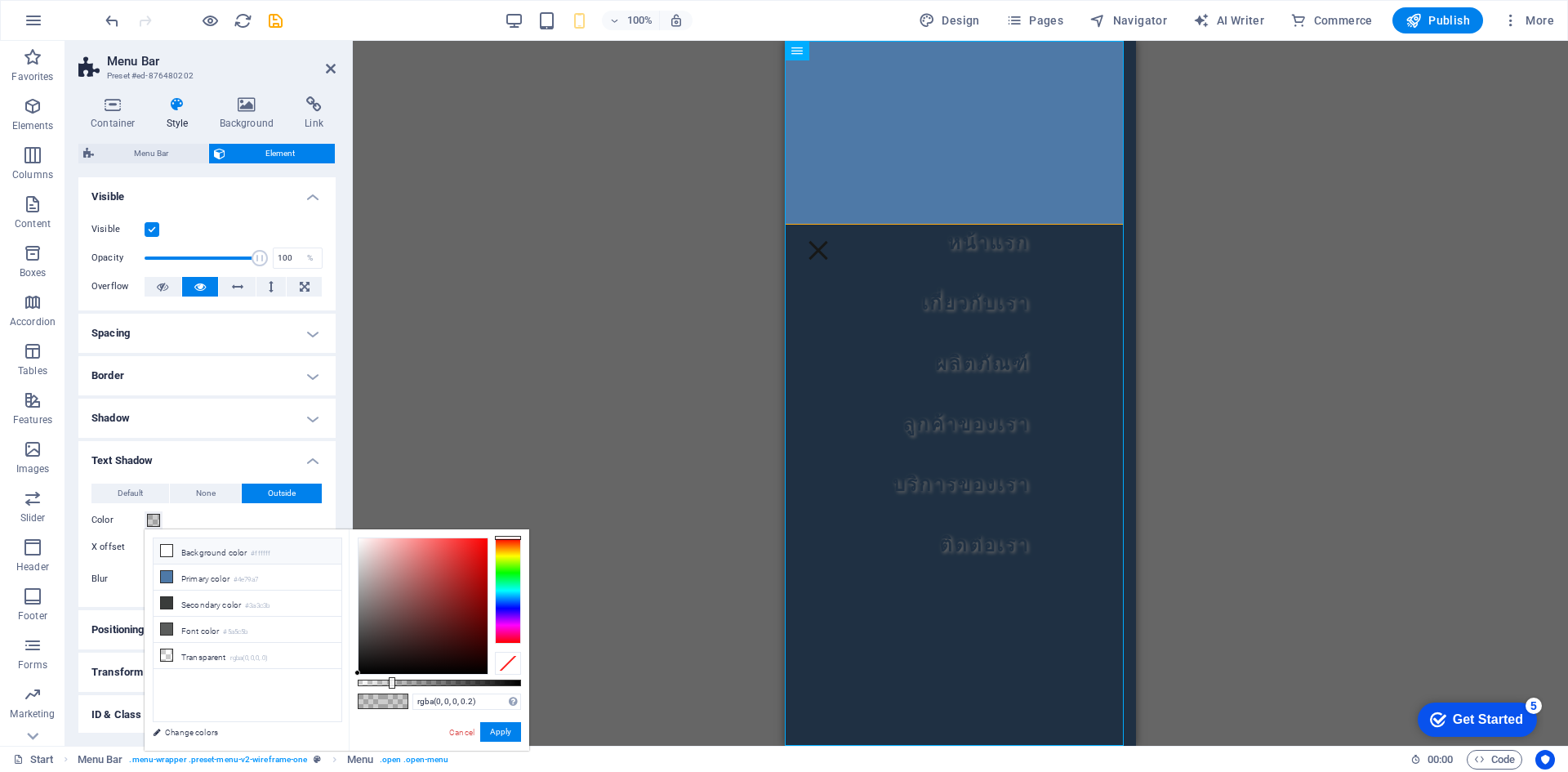
click at [170, 548] on icon at bounding box center [166, 551] width 12 height 12
click at [492, 736] on button "Apply" at bounding box center [501, 732] width 41 height 20
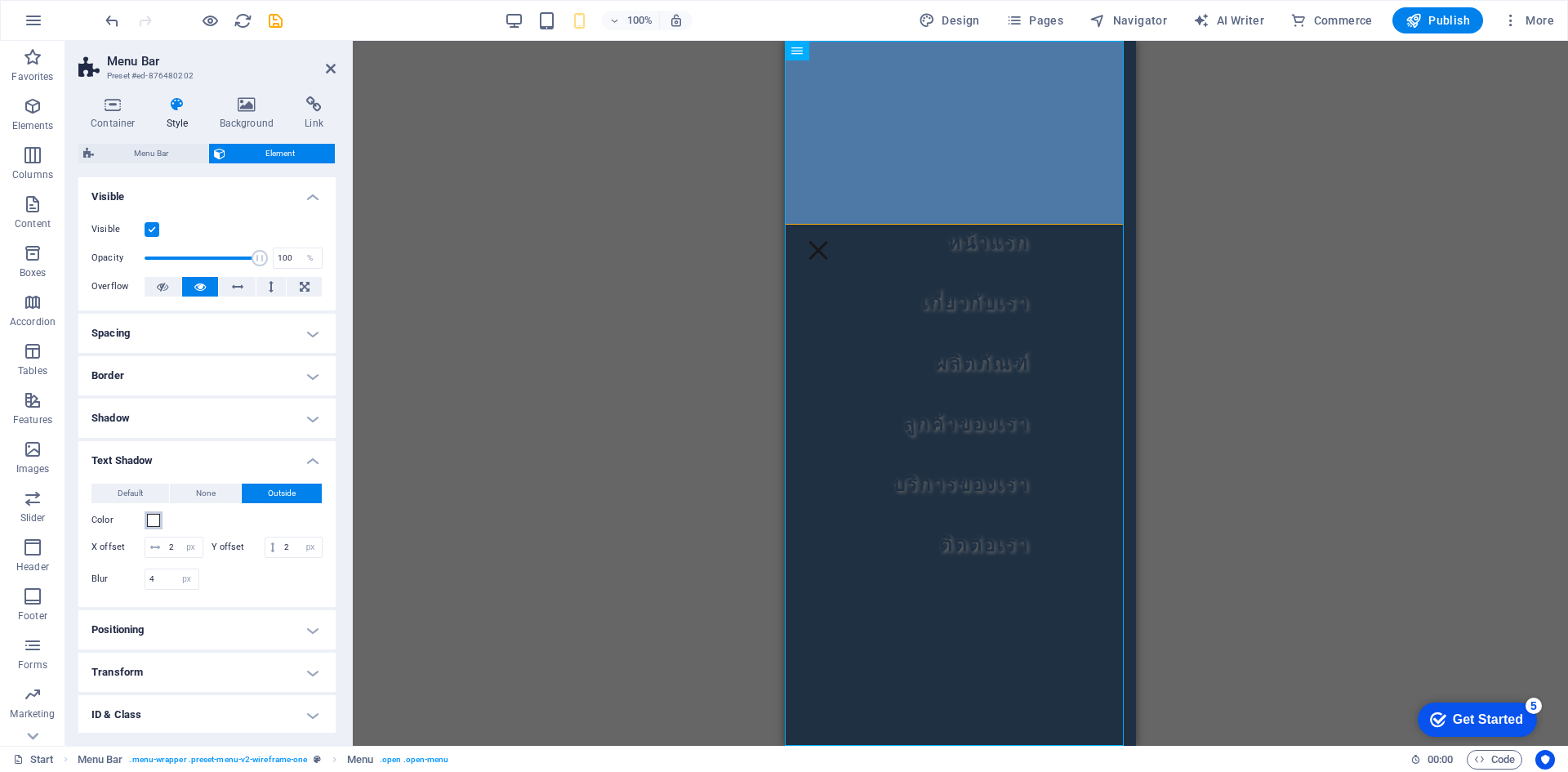
click at [152, 522] on span at bounding box center [154, 521] width 13 height 13
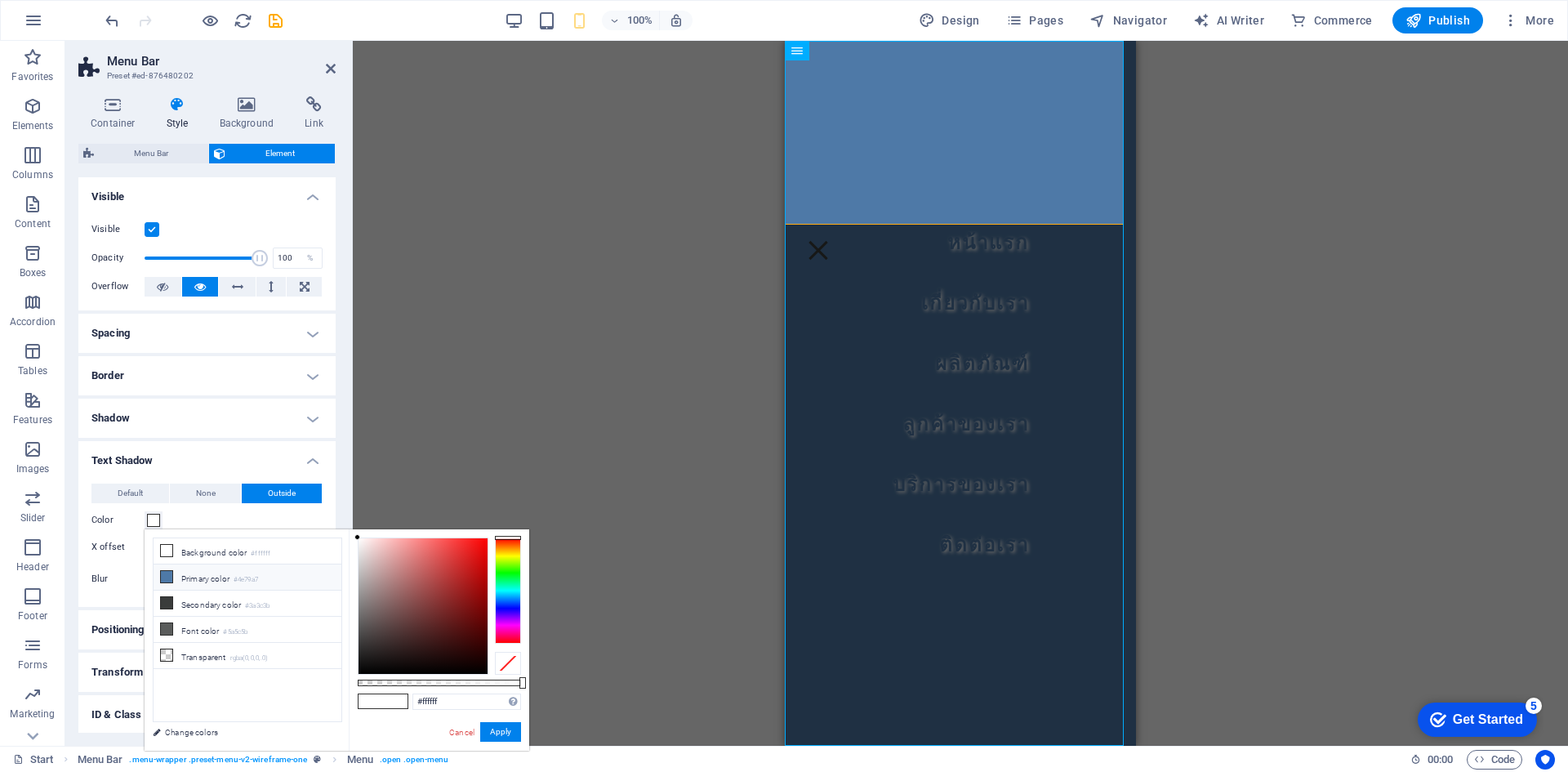
click at [196, 581] on li "Primary color #4e79a7" at bounding box center [247, 578] width 188 height 26
type input "#4e79a7"
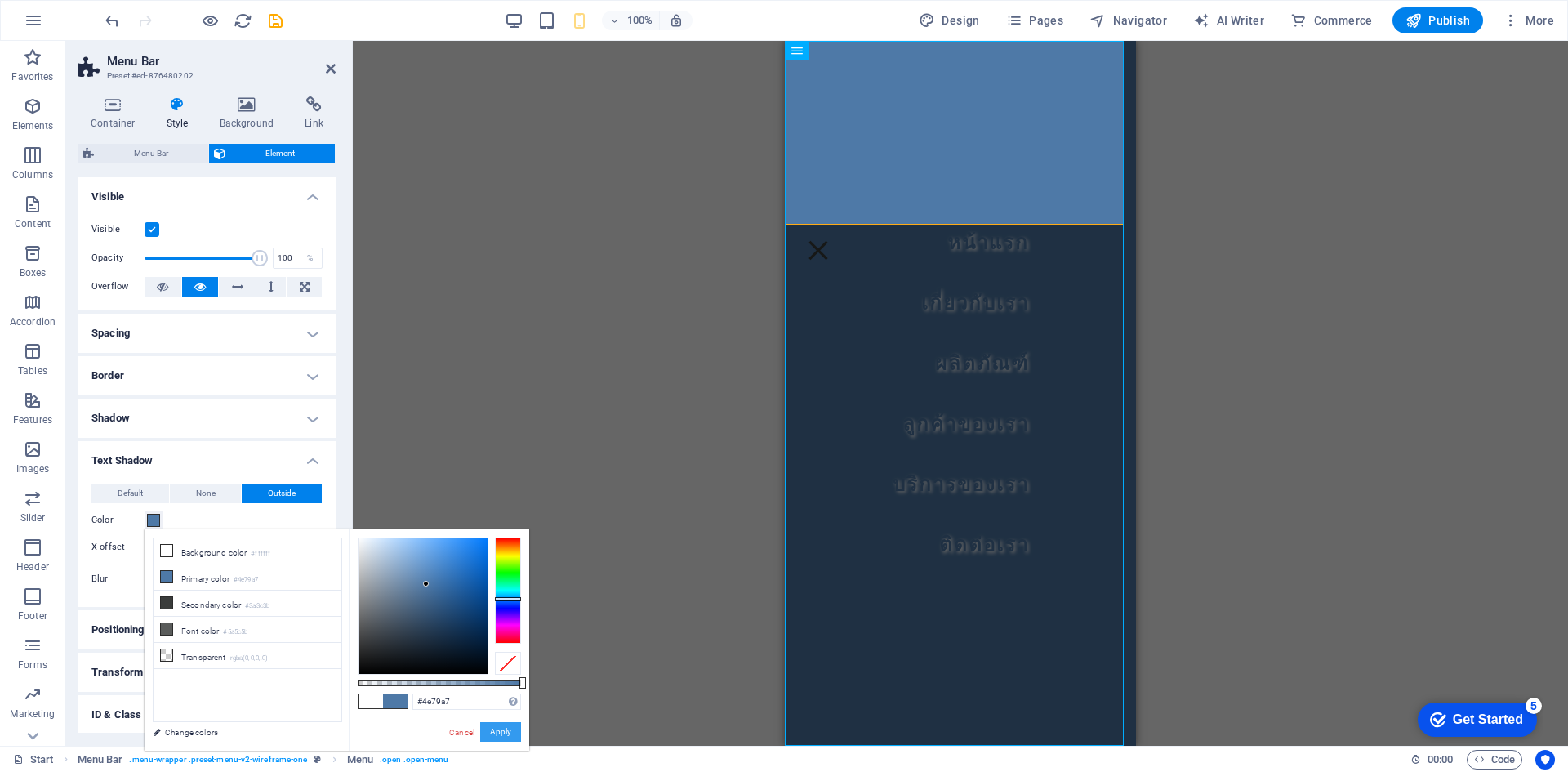
click at [508, 729] on button "Apply" at bounding box center [501, 732] width 41 height 20
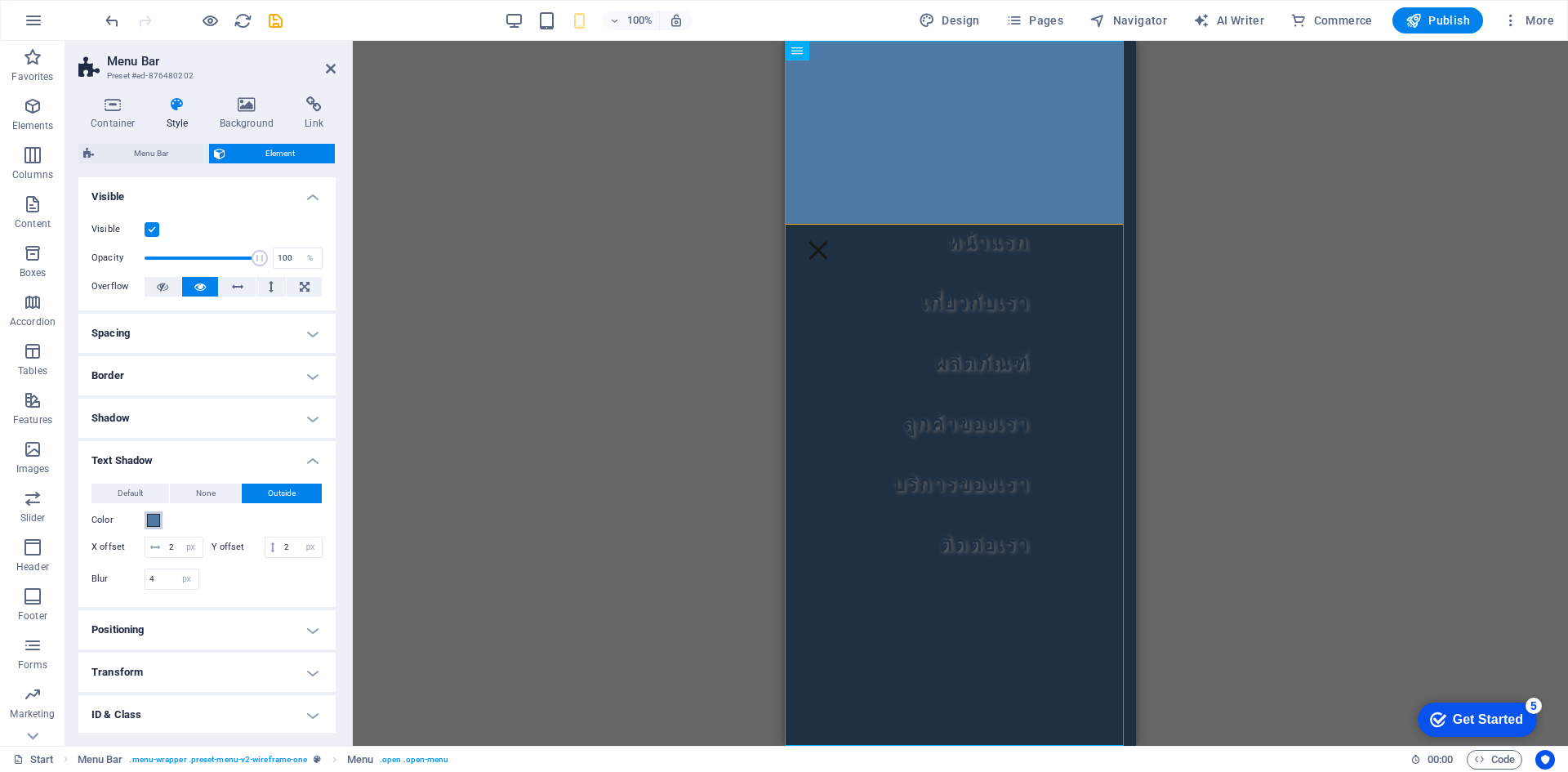
click at [154, 516] on span at bounding box center [154, 521] width 13 height 13
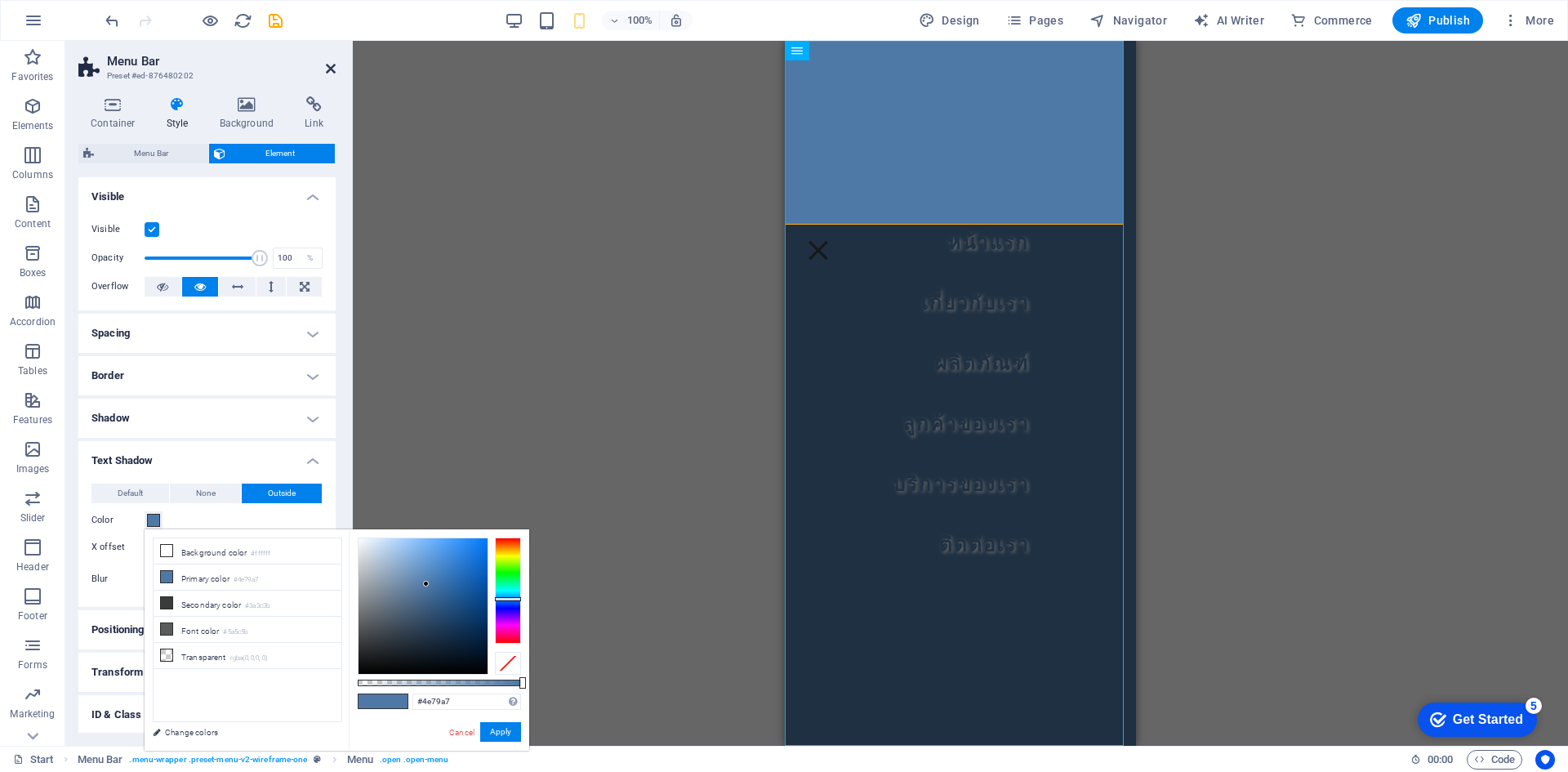
click at [328, 68] on icon at bounding box center [331, 68] width 10 height 13
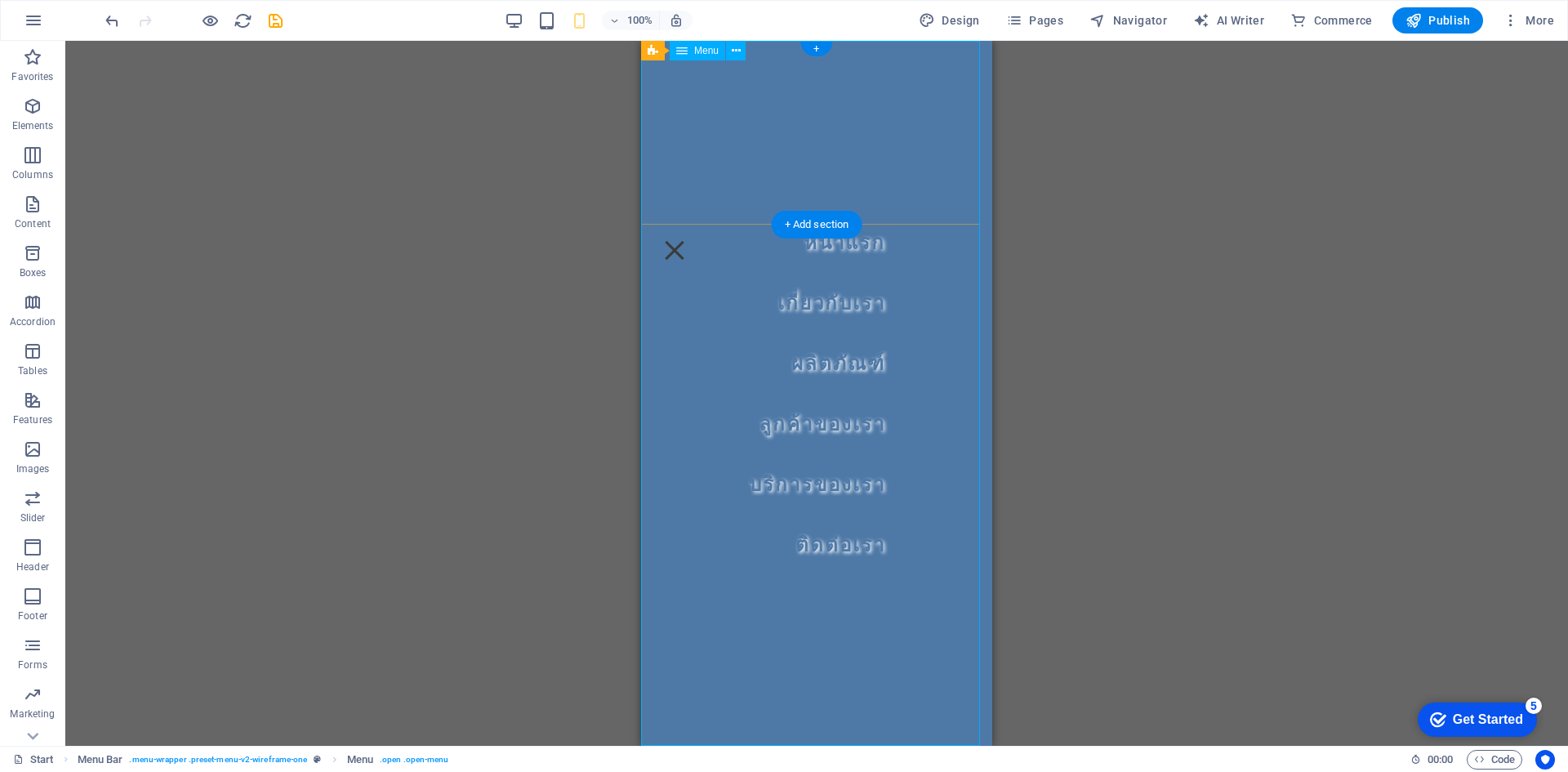
click at [814, 499] on nav "หน้าแรก เกี่ยวกับเรา ผลิตภัณฑ์ ลูกค้าของเรา บริการของเรา ติดต่อเรา" at bounding box center [817, 394] width 351 height 705
click at [836, 260] on nav "หน้าแรก เกี่ยวกับเรา ผลิตภัณฑ์ ลูกค้าของเรา บริการของเรา ติดต่อเรา" at bounding box center [817, 394] width 351 height 705
click at [695, 232] on div at bounding box center [674, 250] width 41 height 37
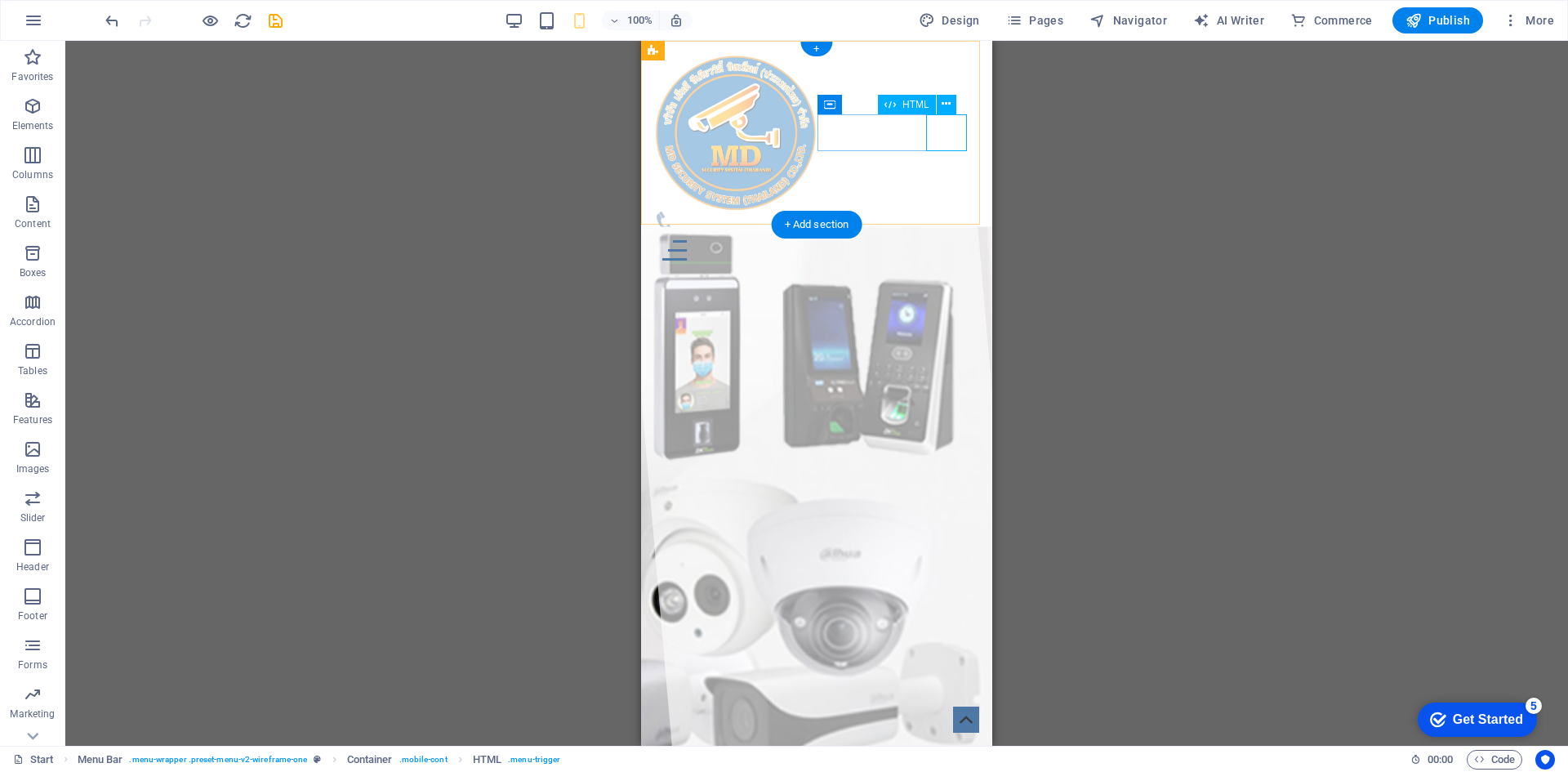
click at [950, 232] on div at bounding box center [816, 250] width 325 height 37
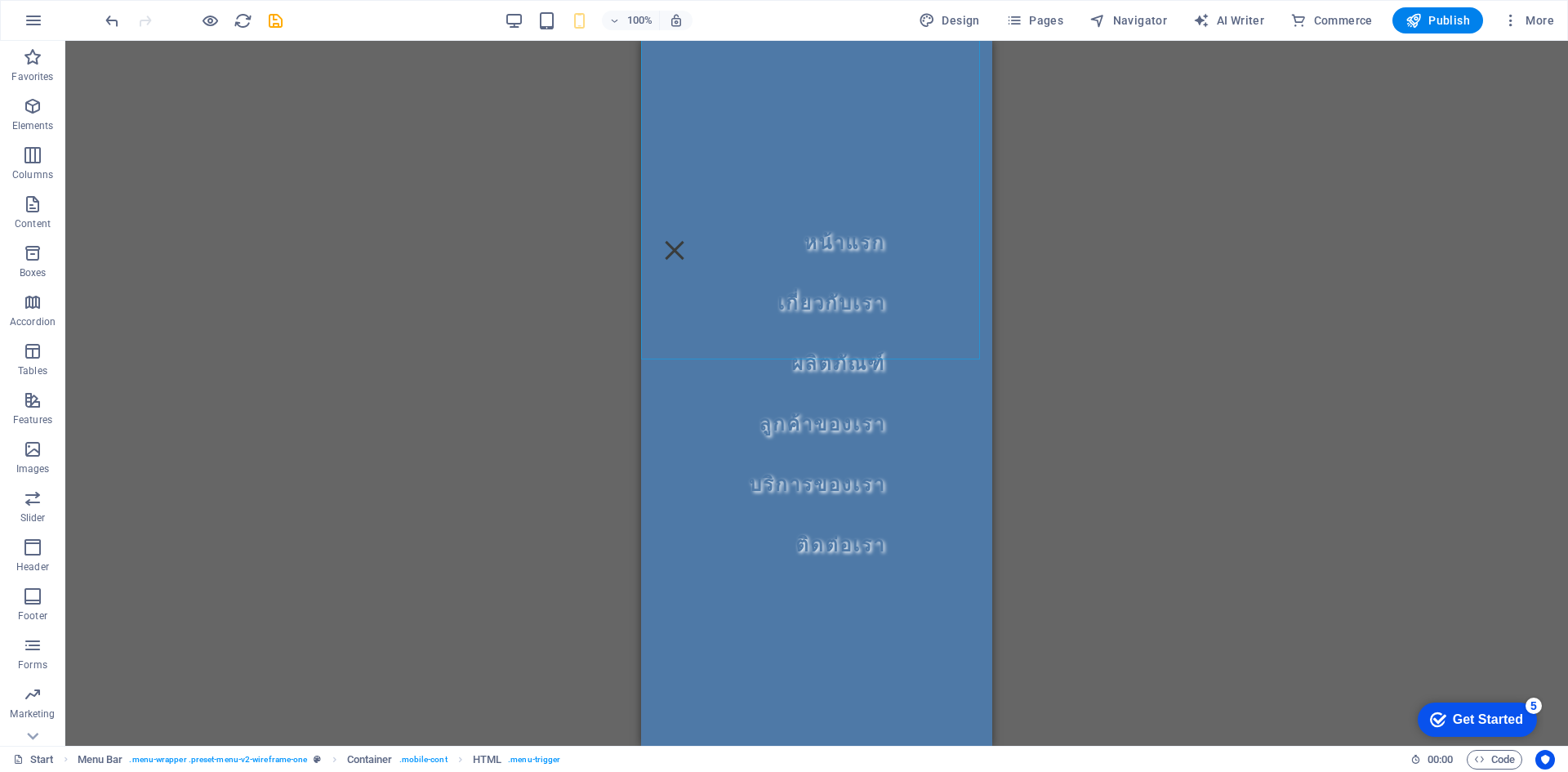
scroll to position [409, 0]
click at [843, 550] on nav "หน้าแรก เกี่ยวกับเรา ผลิตภัณฑ์ ลูกค้าของเรา บริการของเรา ติดต่อเรา" at bounding box center [817, 394] width 351 height 705
click at [695, 232] on div at bounding box center [674, 250] width 41 height 37
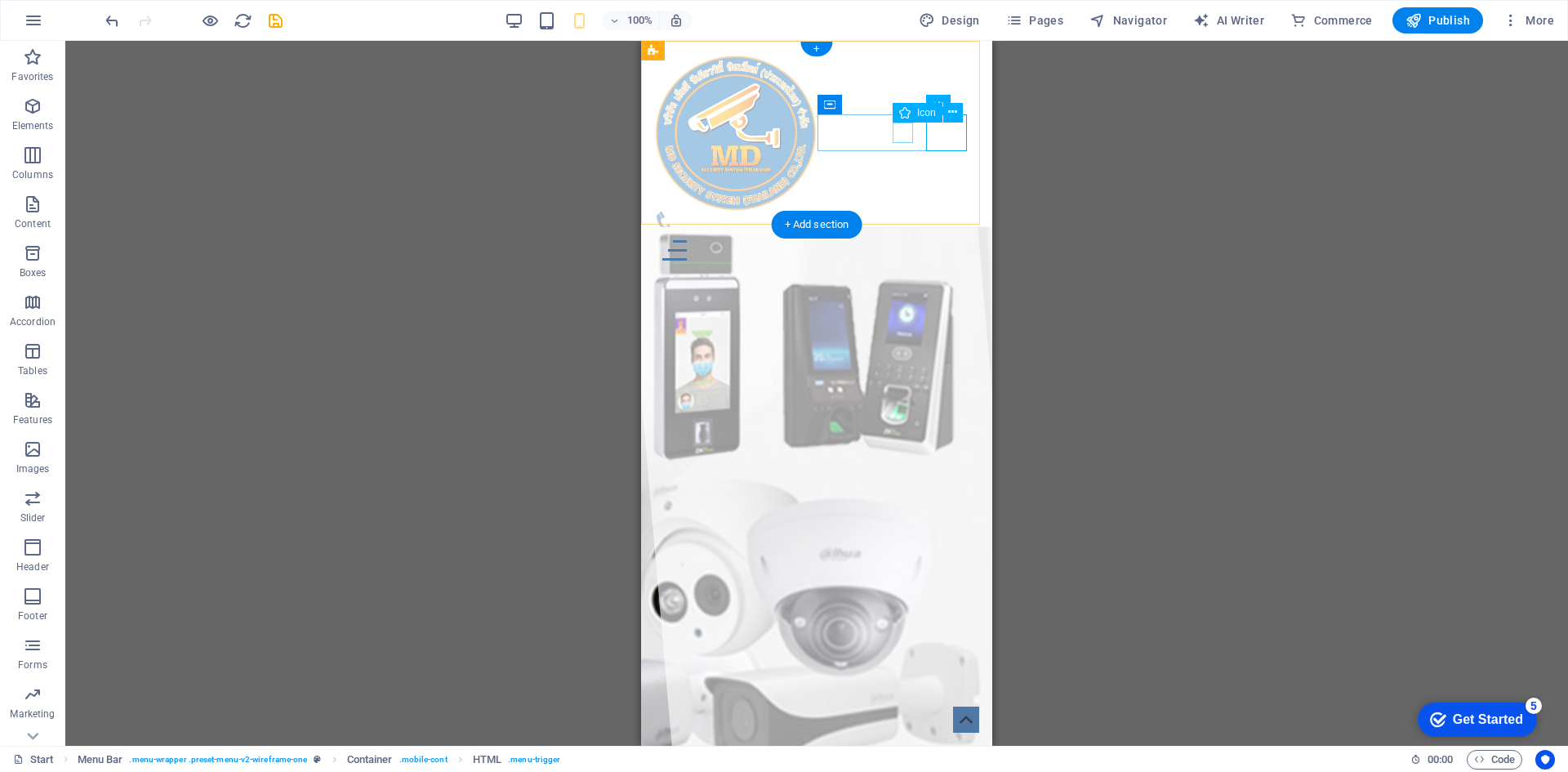
click at [906, 212] on figure at bounding box center [810, 222] width 312 height 21
click at [938, 232] on div at bounding box center [816, 250] width 325 height 37
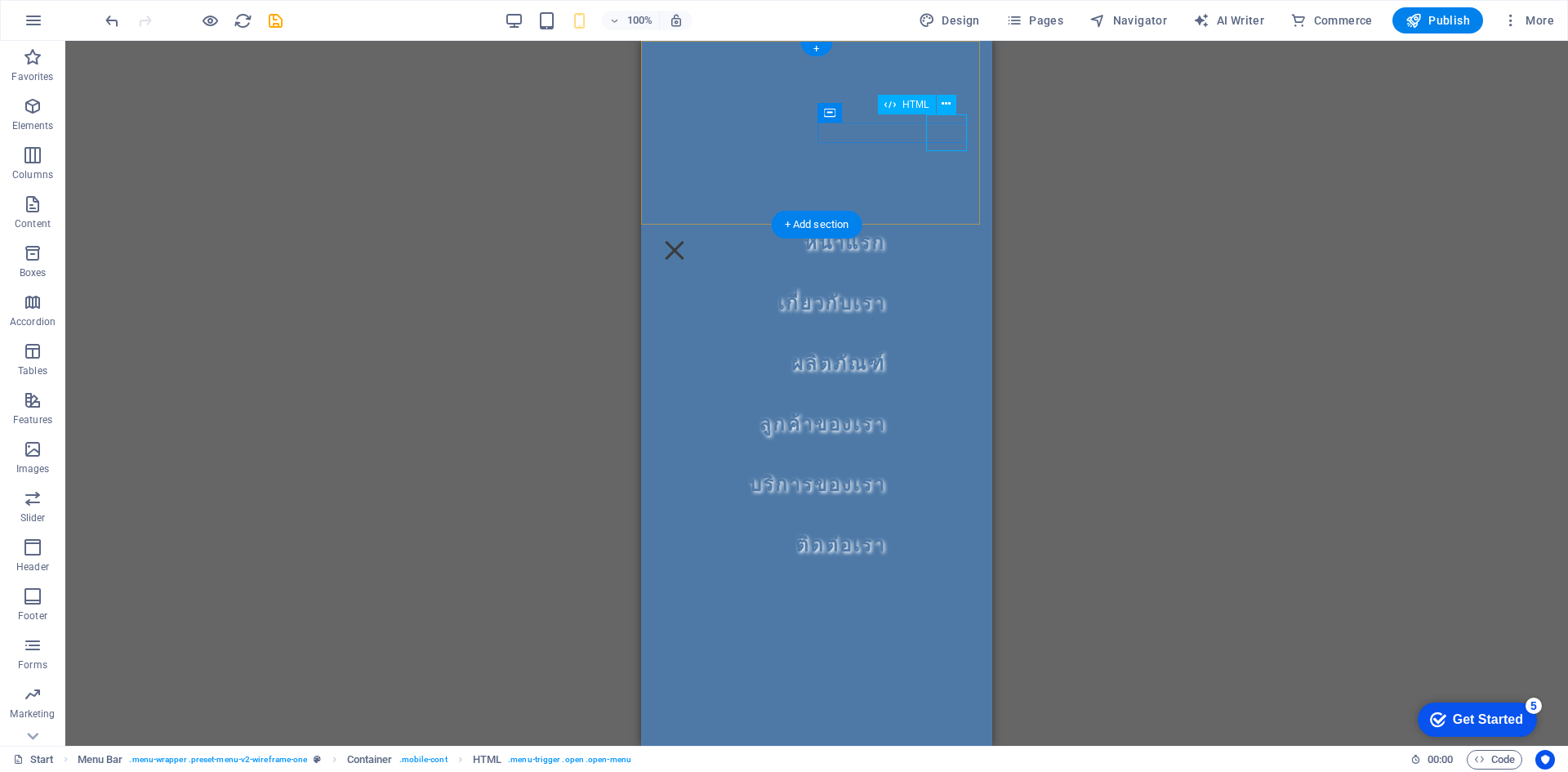
click at [695, 232] on div at bounding box center [674, 250] width 41 height 37
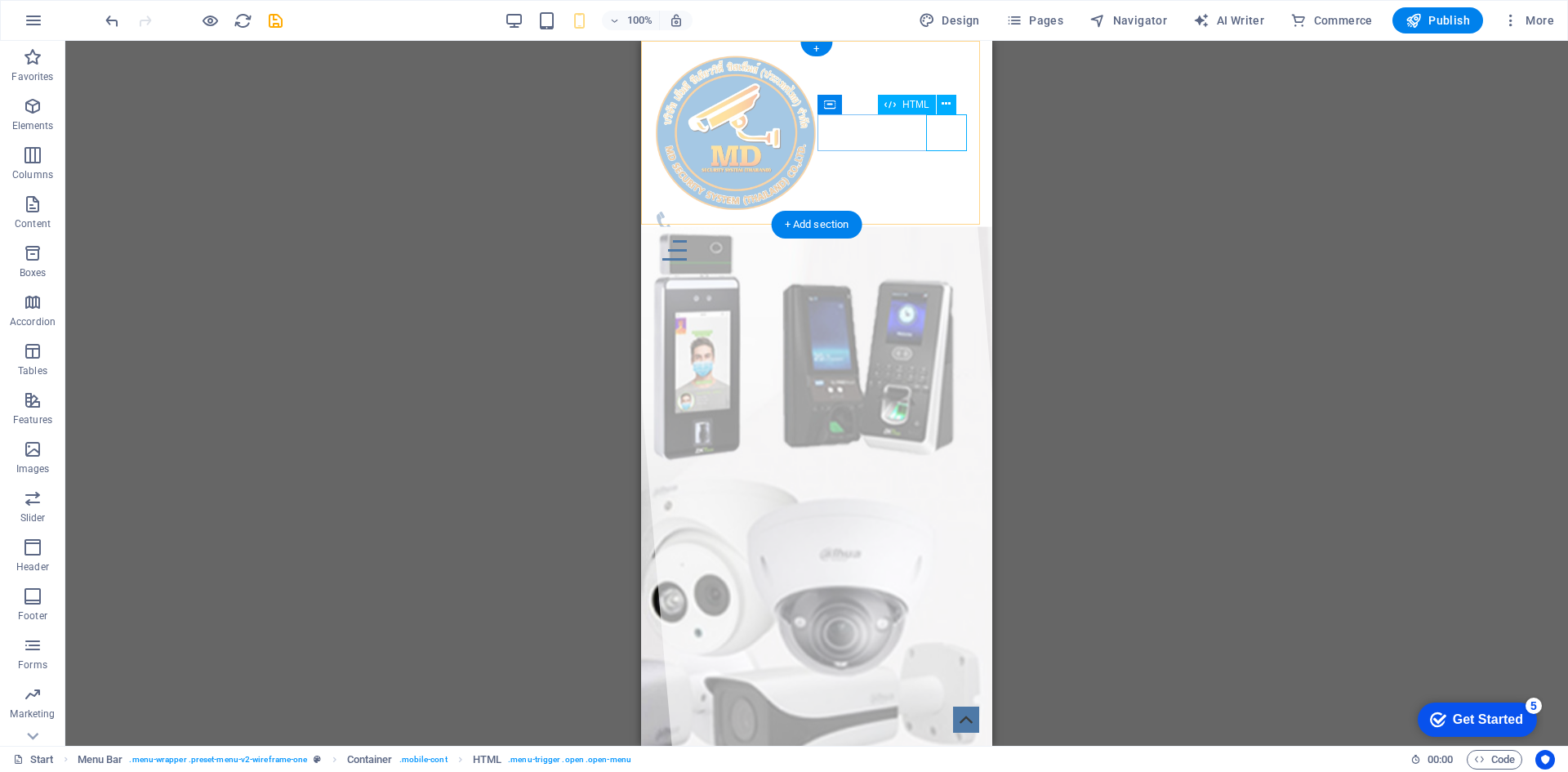
click at [948, 232] on div at bounding box center [816, 250] width 325 height 37
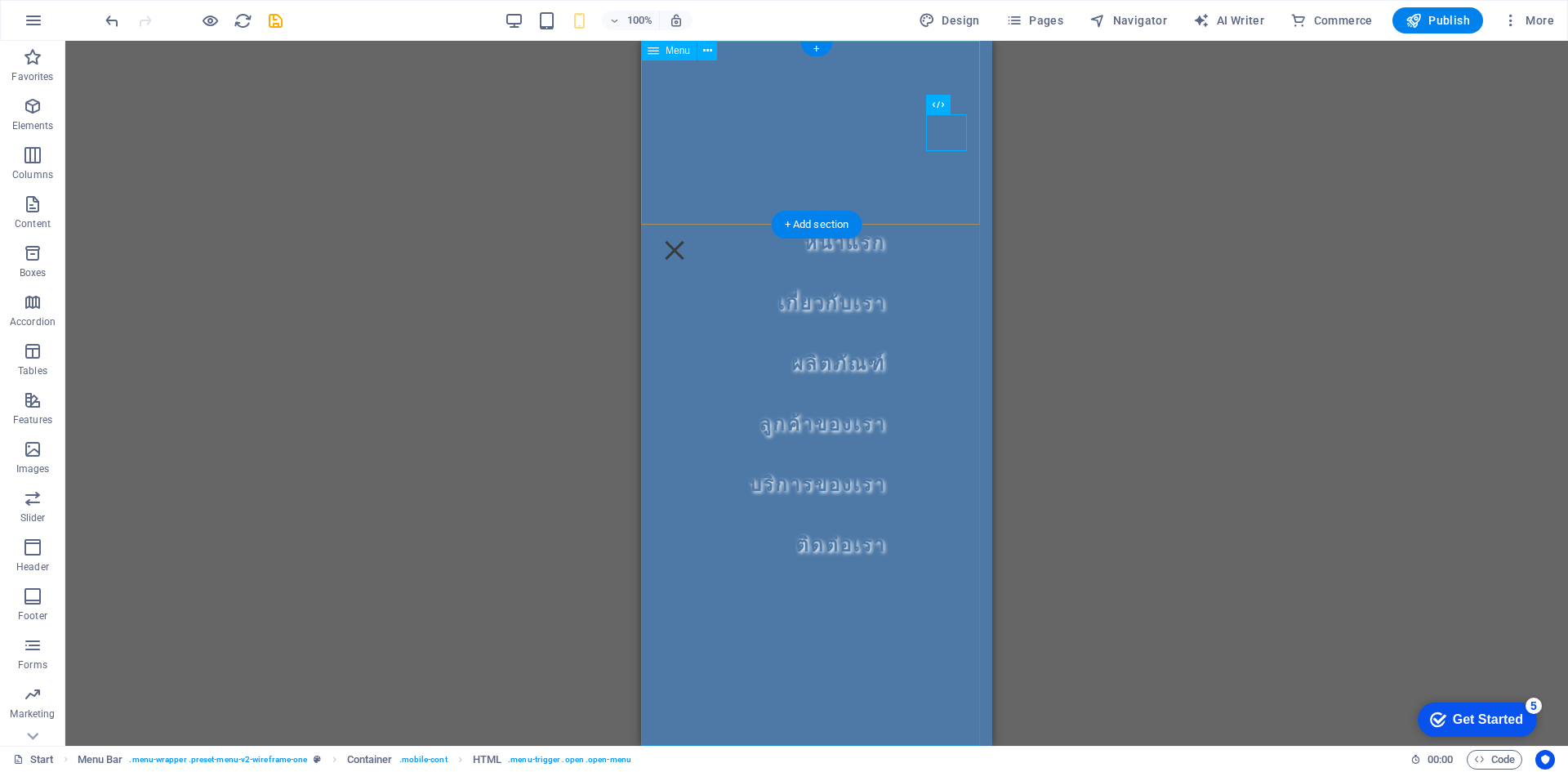
click at [852, 298] on nav "หน้าแรก เกี่ยวกับเรา ผลิตภัณฑ์ ลูกค้าของเรา บริการของเรา ติดต่อเรา" at bounding box center [817, 394] width 351 height 705
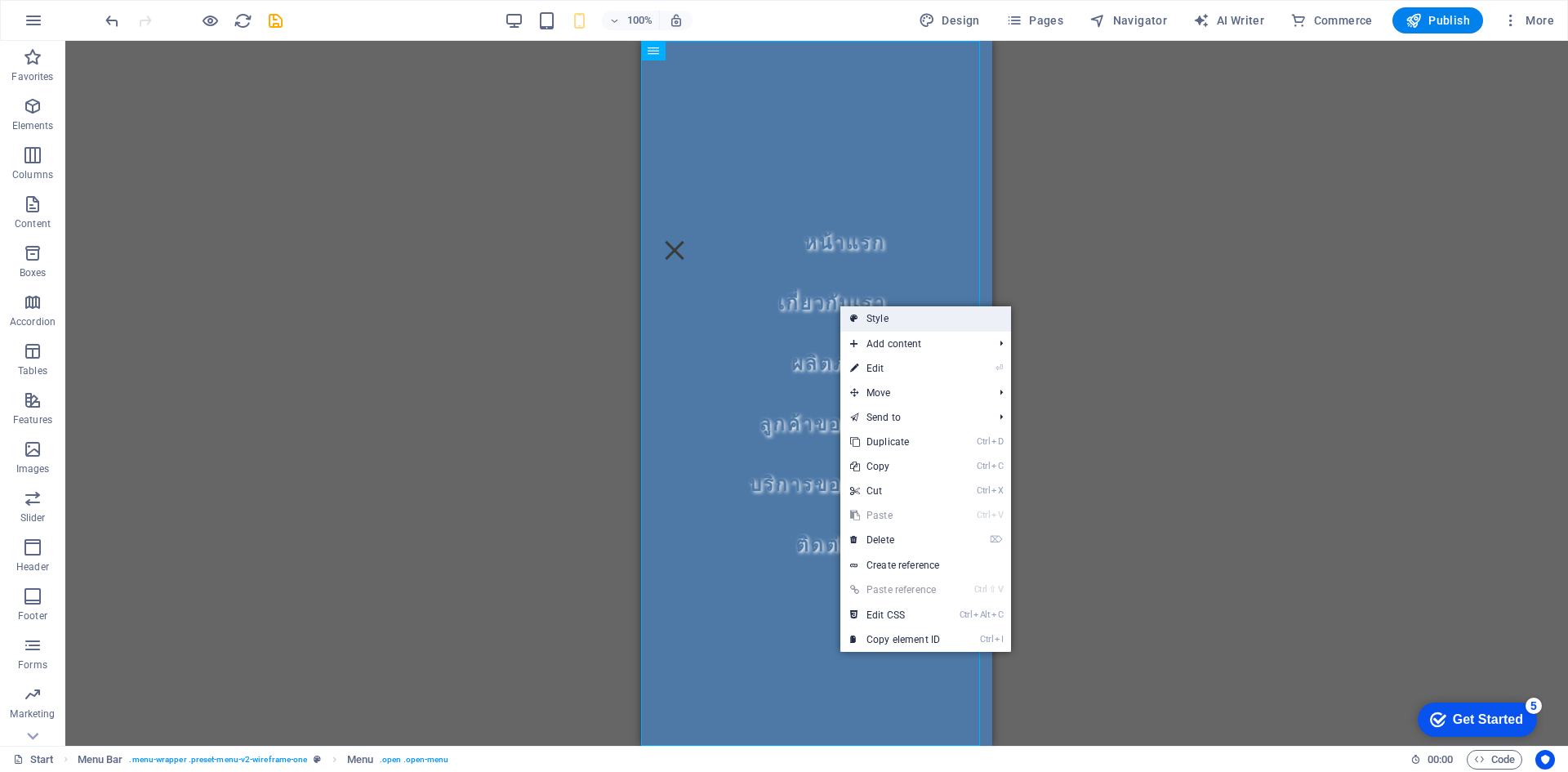
click at [881, 319] on link "Style" at bounding box center [926, 319] width 170 height 25
select select "rem"
select select "hover_border_vertical"
select select "px"
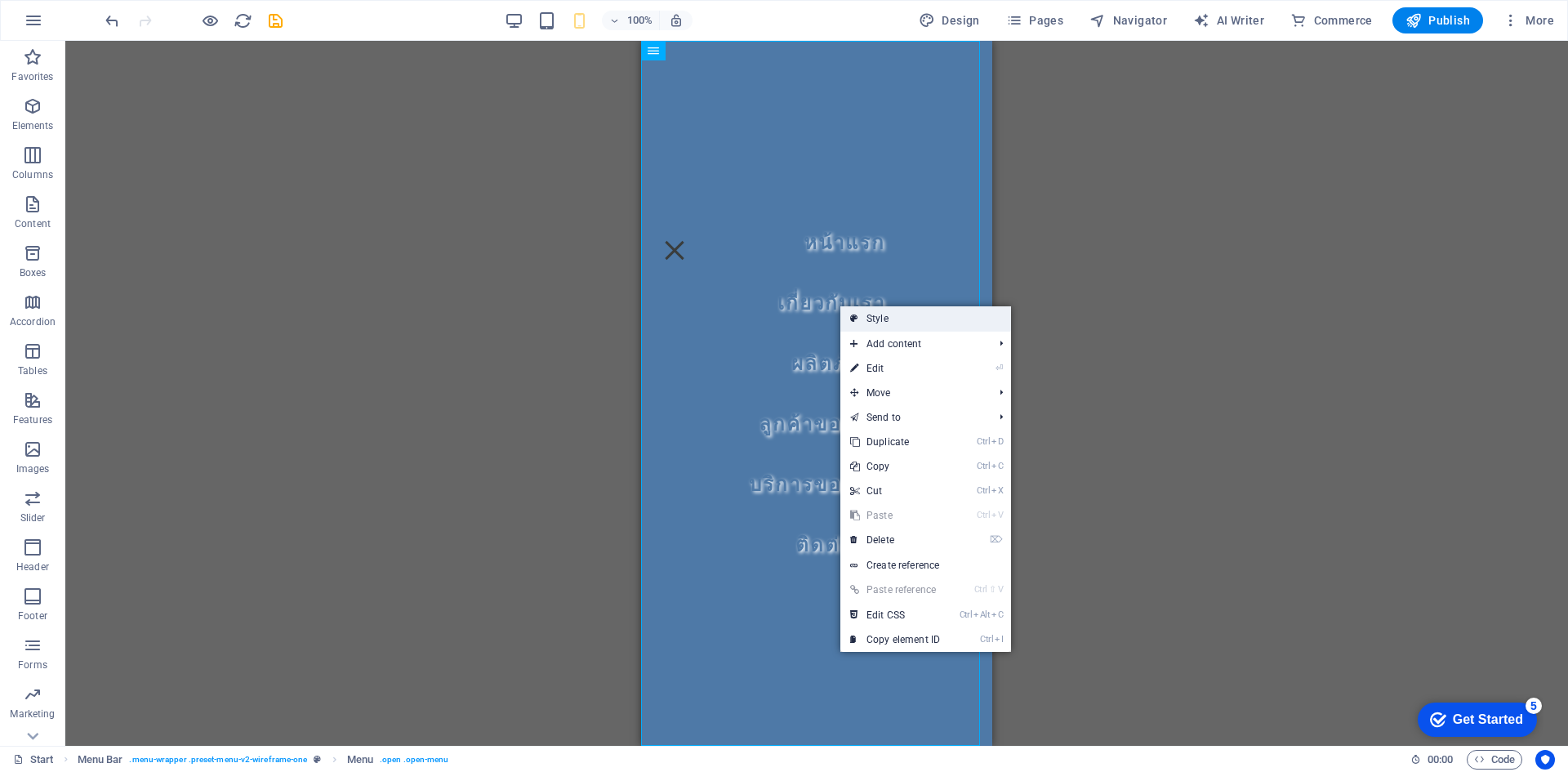
select select "rem"
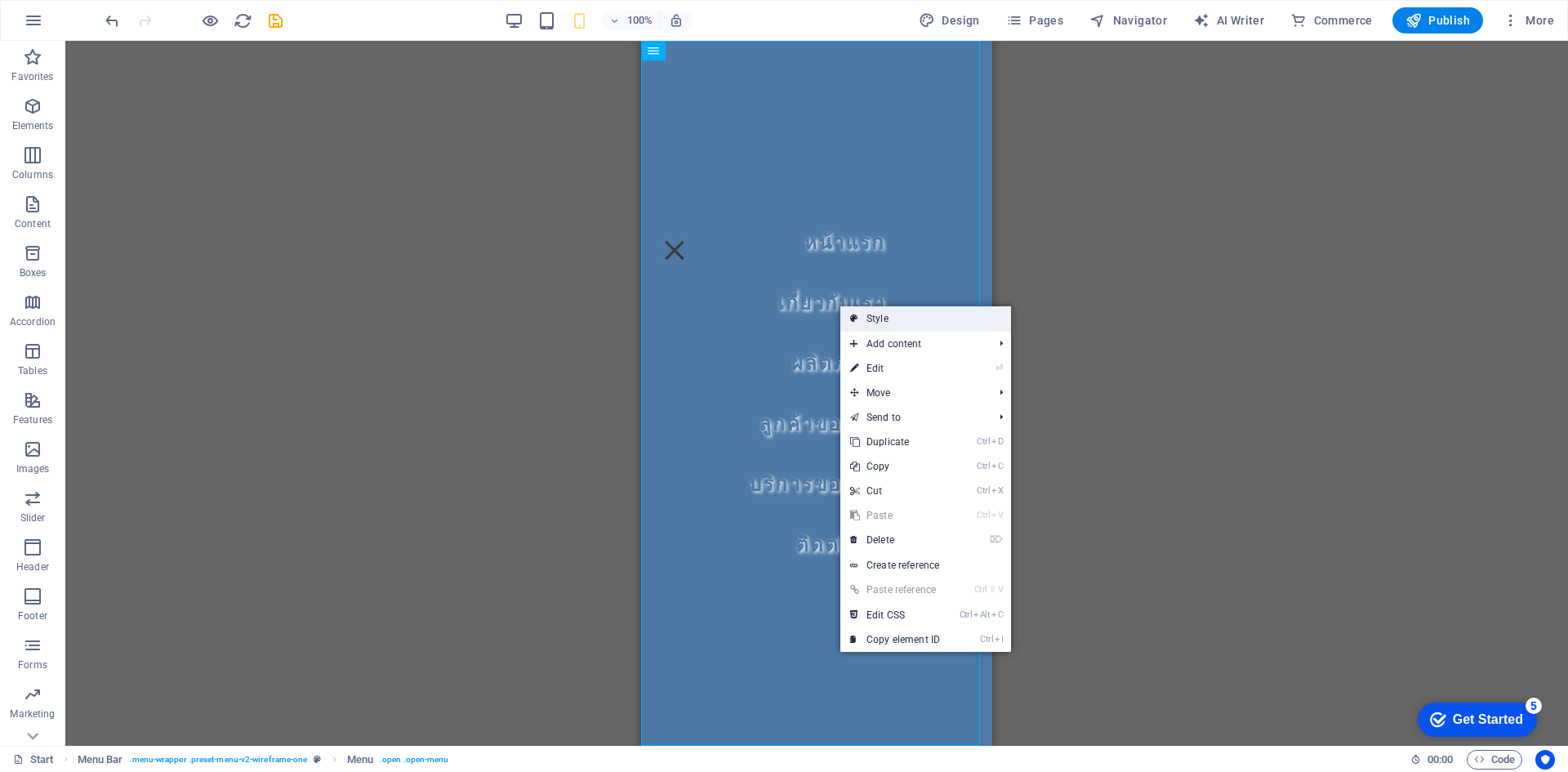
select select "rem"
select select "link-special-font"
select select "rem"
select select "700"
select select "px"
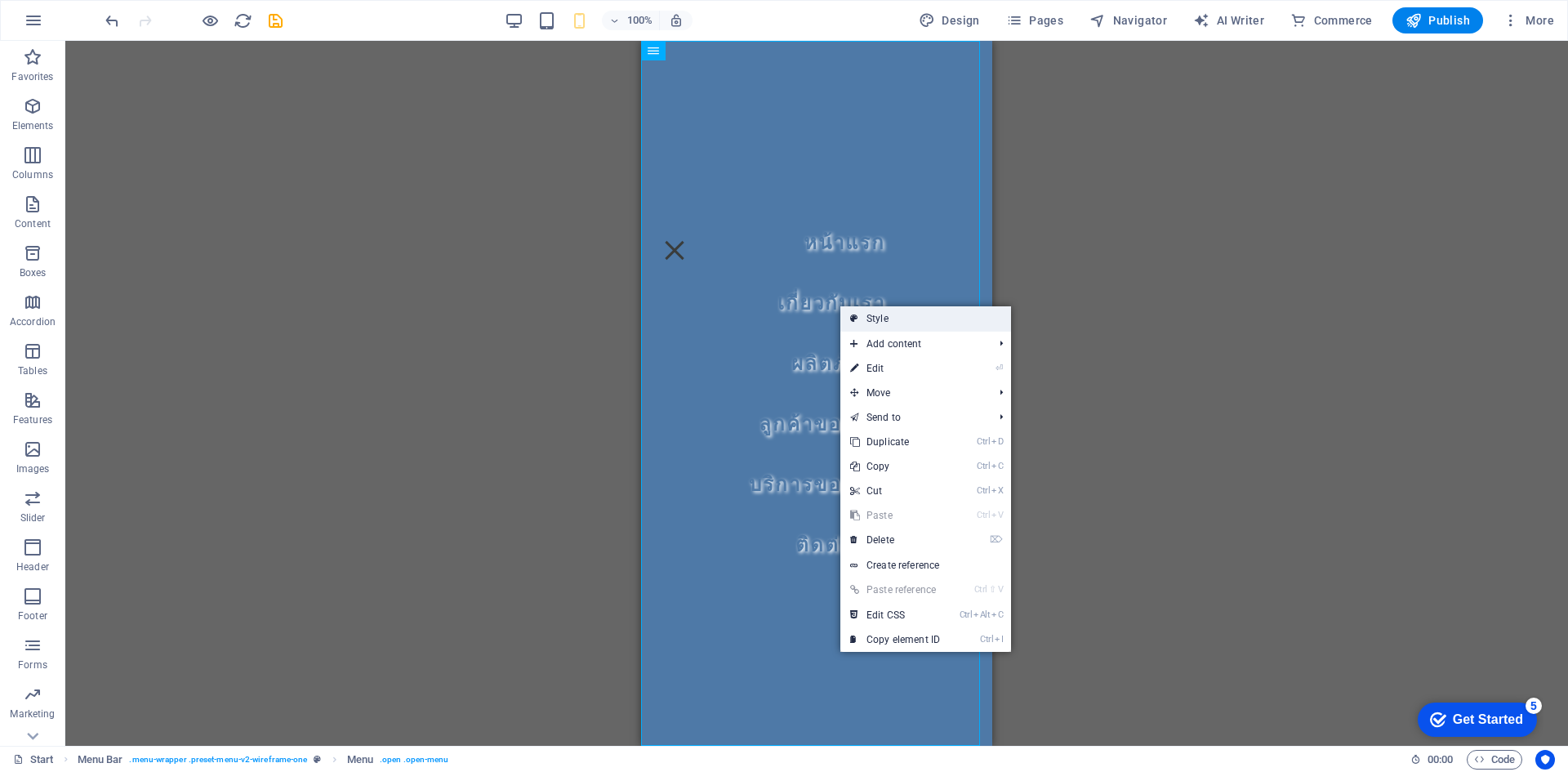
select select "%"
select select "rem"
select select "px"
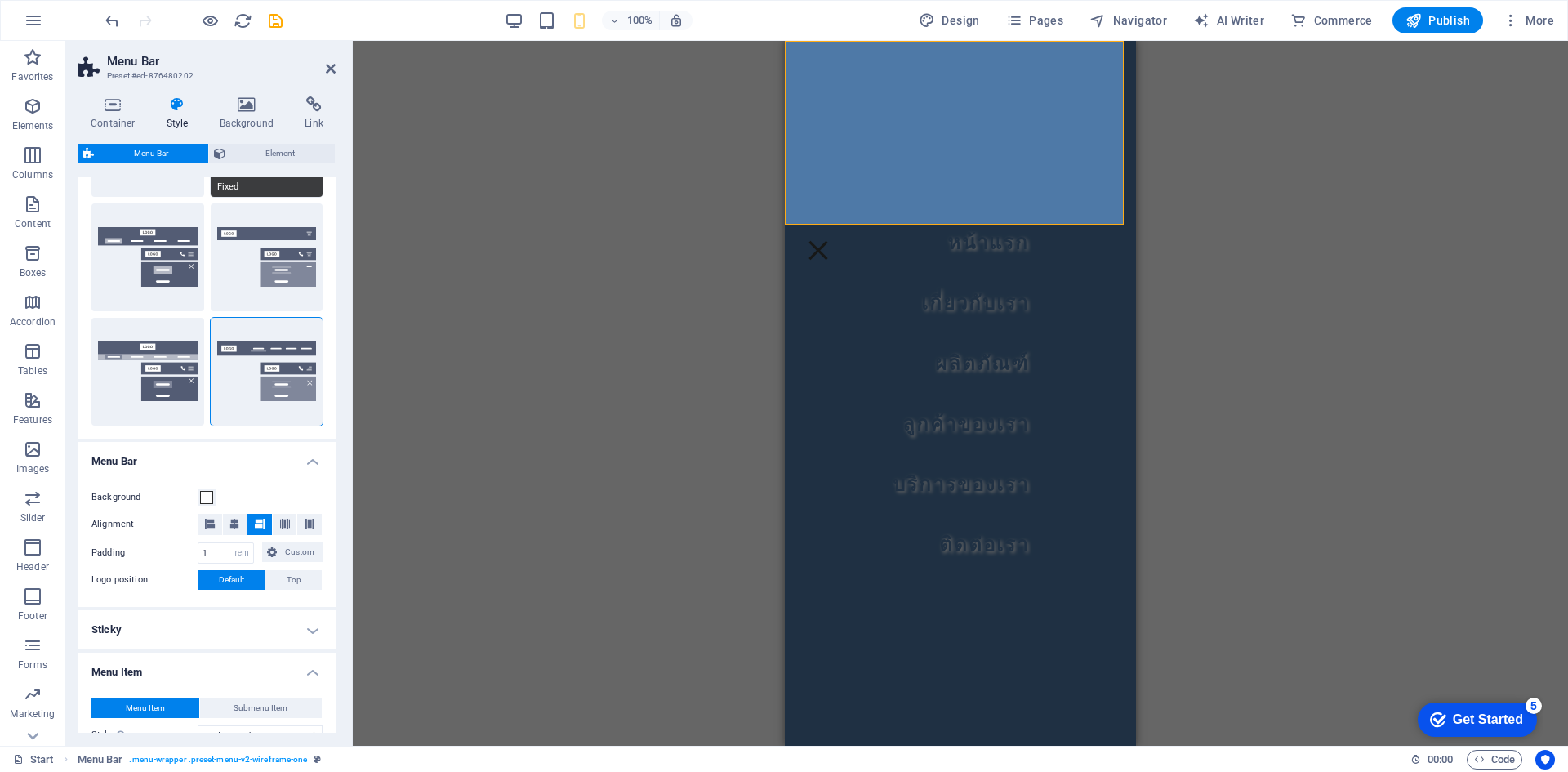
scroll to position [327, 0]
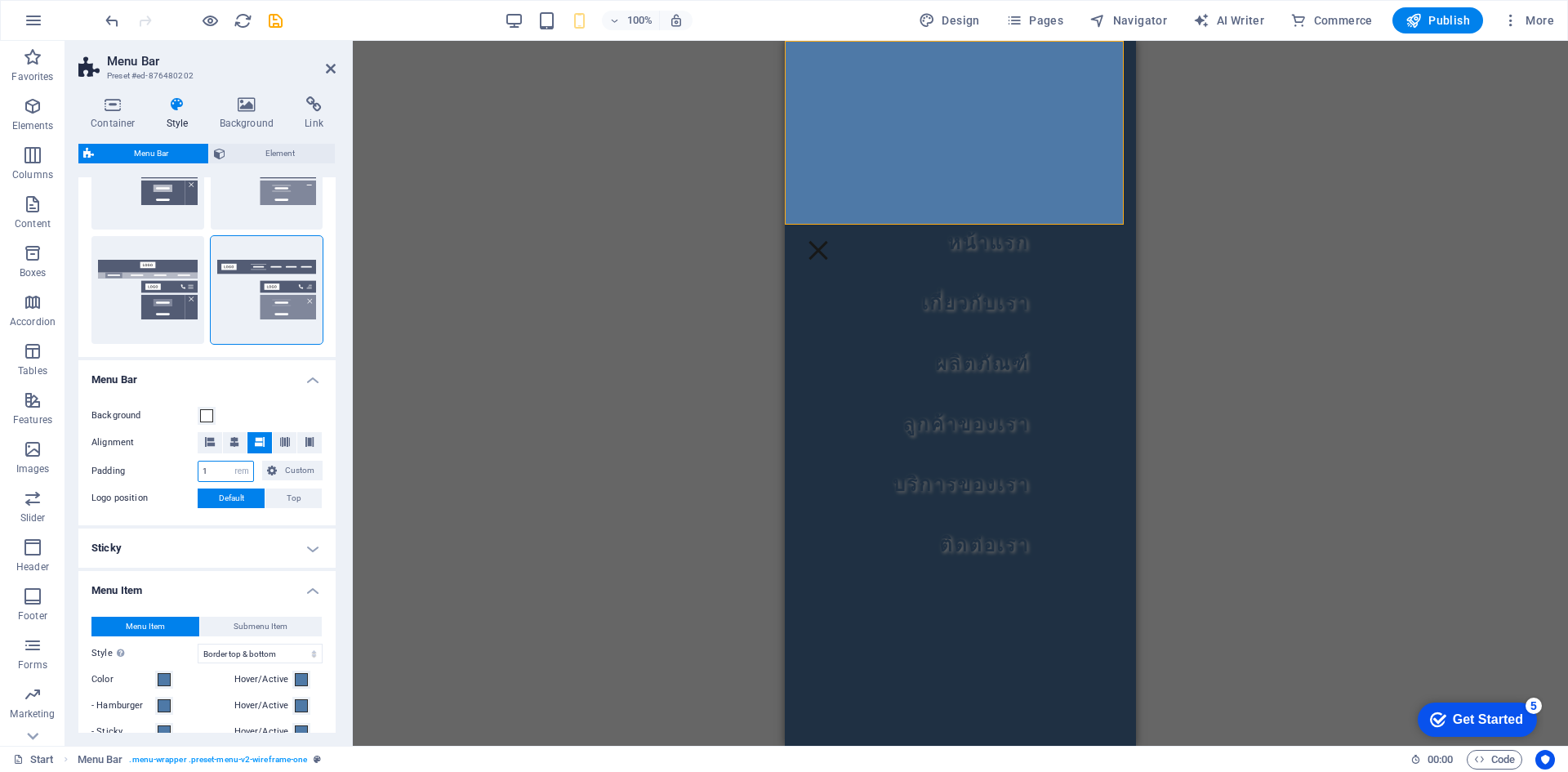
click at [208, 473] on input "1" at bounding box center [226, 471] width 54 height 20
click at [200, 473] on input "1" at bounding box center [226, 471] width 54 height 20
click at [278, 469] on button "Custom" at bounding box center [292, 470] width 60 height 20
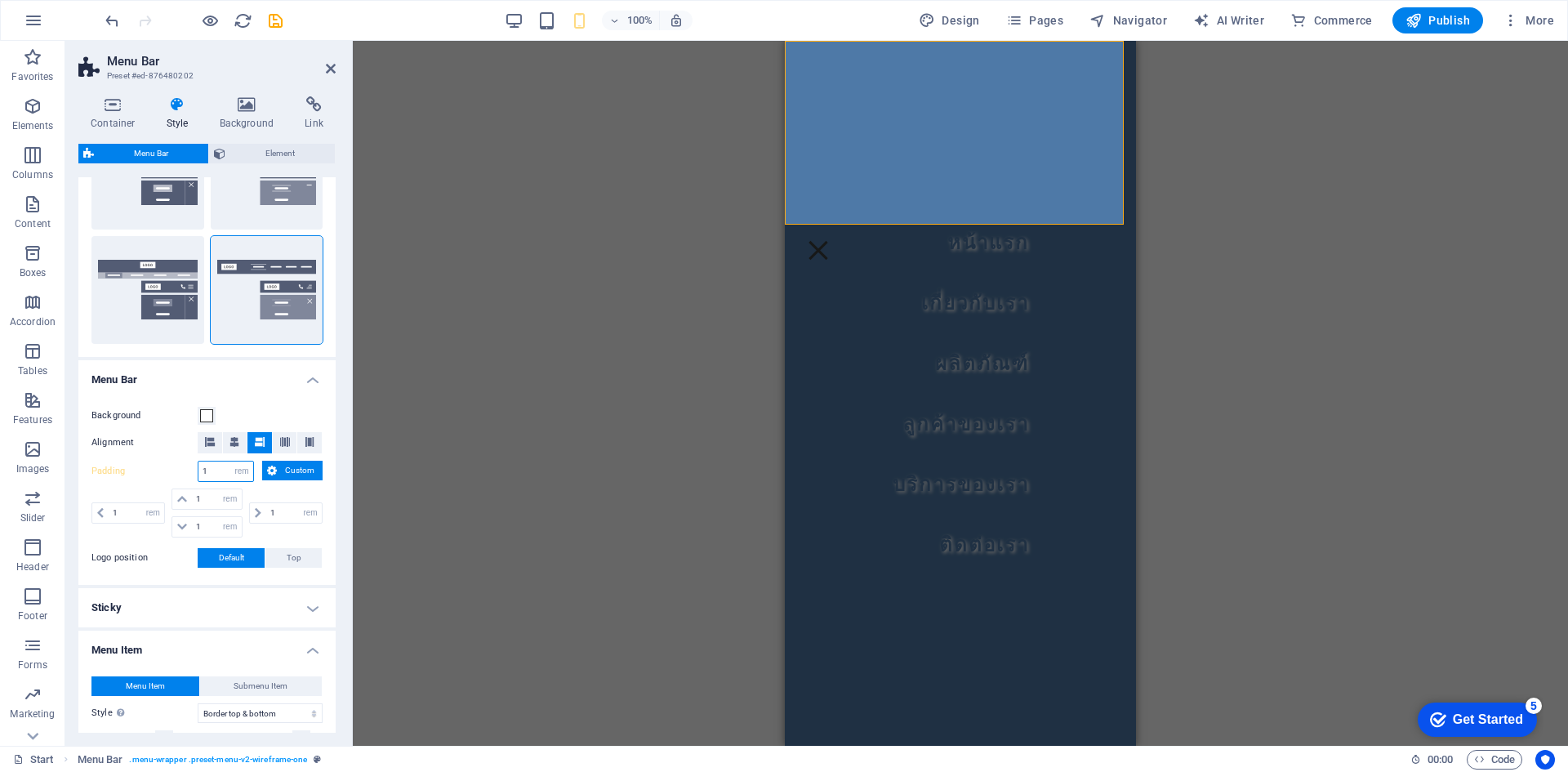
click at [216, 471] on input "1" at bounding box center [226, 471] width 54 height 20
click at [215, 471] on input "1" at bounding box center [226, 471] width 54 height 20
type input "1"
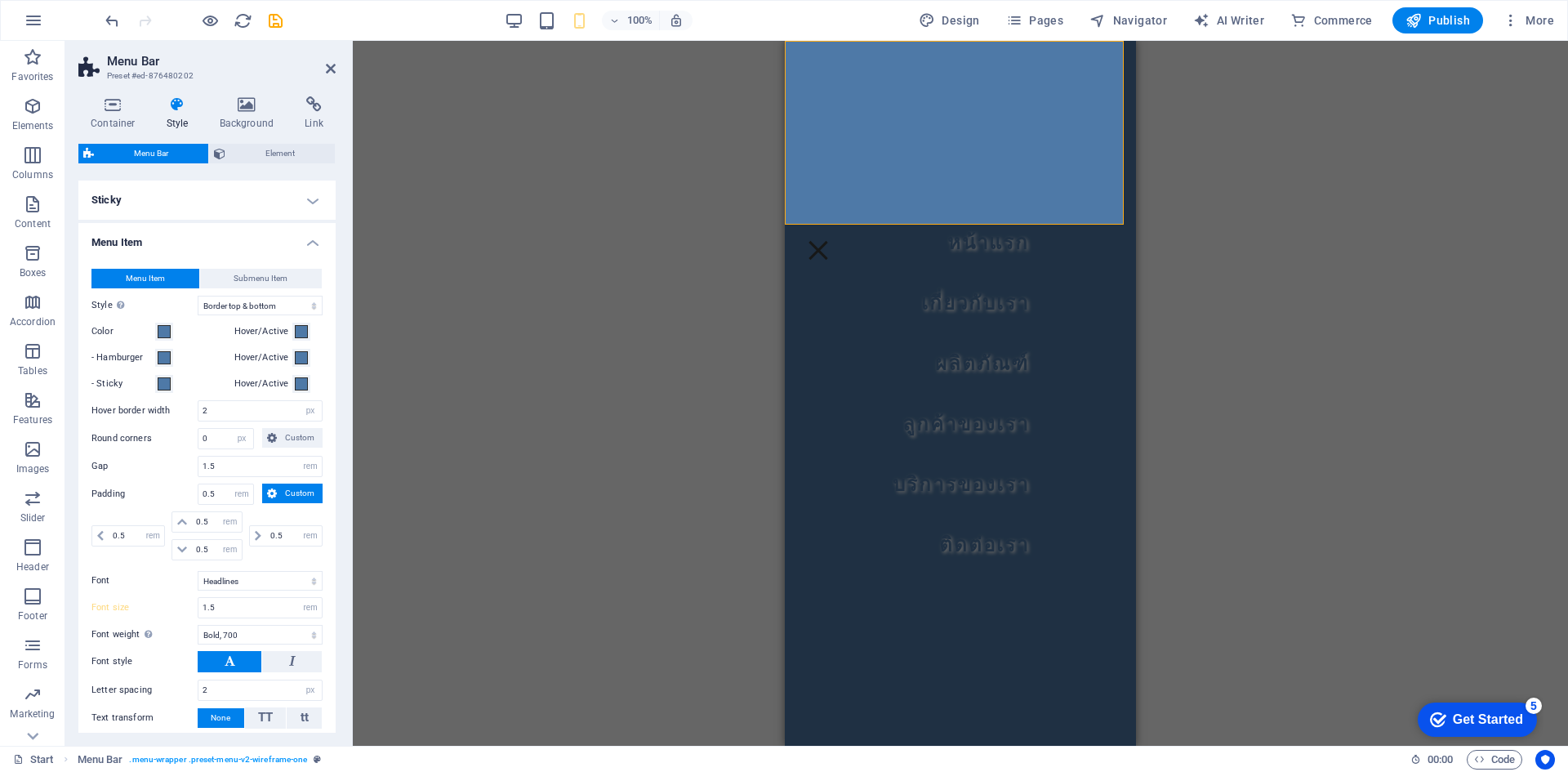
scroll to position [817, 0]
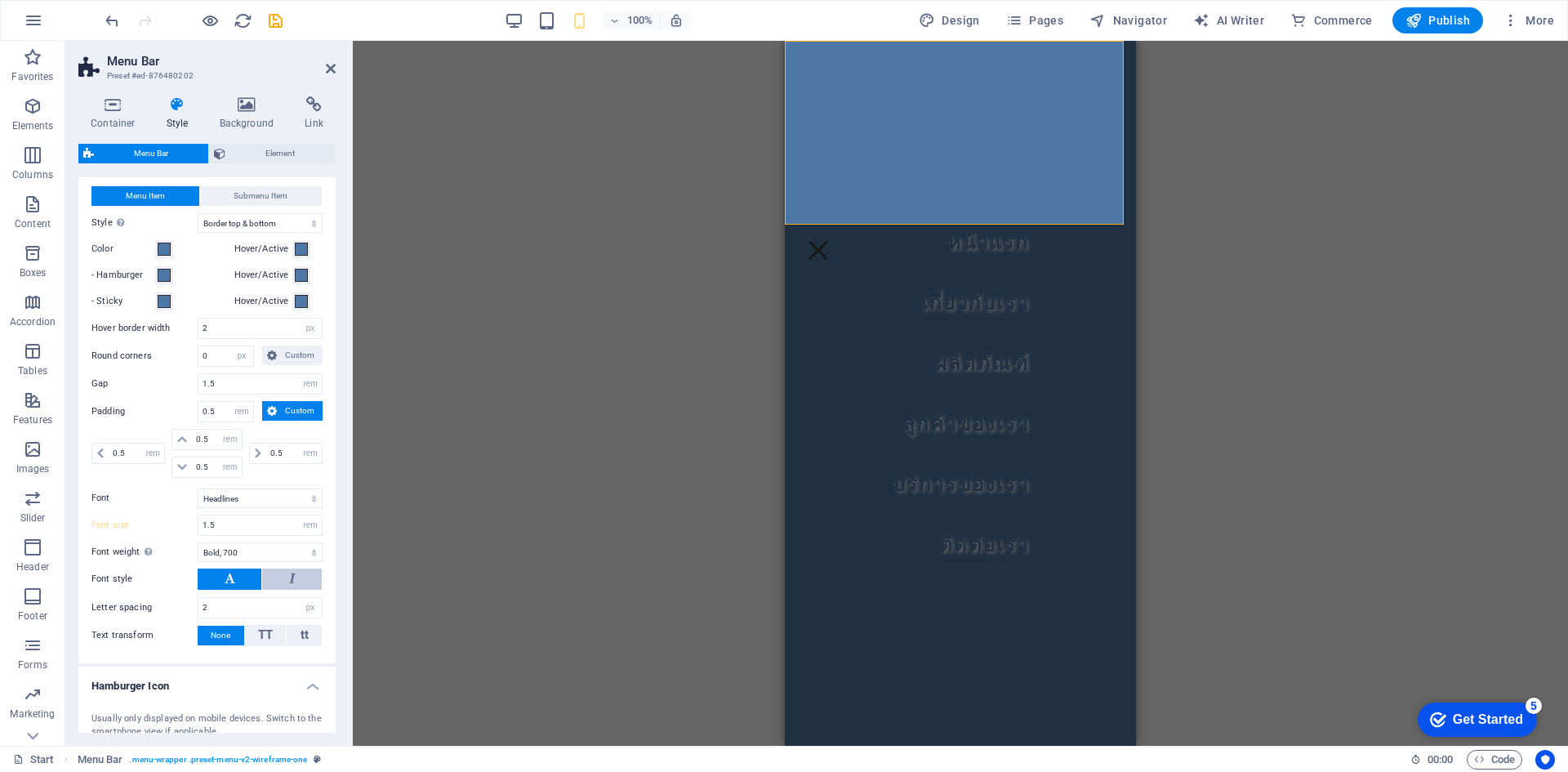
click at [278, 585] on button at bounding box center [292, 579] width 59 height 21
click at [1035, 444] on nav "หน้าแรก เกี่ยวกับเรา ผลิตภัณฑ์ ลูกค้าของเรา บริการของเรา ติดต่อเรา" at bounding box center [960, 394] width 351 height 705
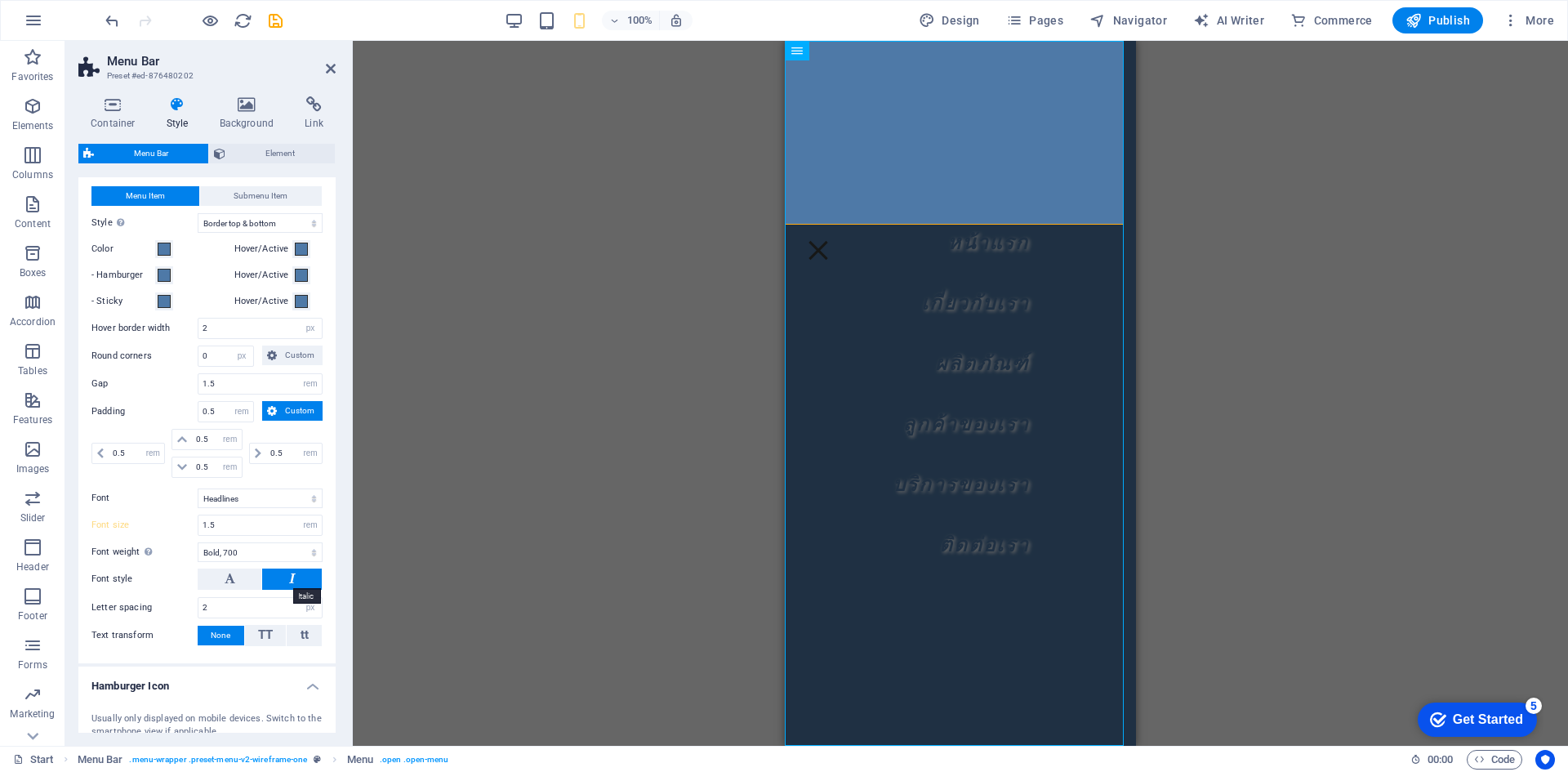
click at [292, 573] on icon at bounding box center [292, 578] width 7 height 20
click at [237, 583] on button at bounding box center [229, 579] width 63 height 21
click at [285, 584] on button at bounding box center [292, 579] width 59 height 21
click at [233, 585] on icon at bounding box center [230, 578] width 11 height 20
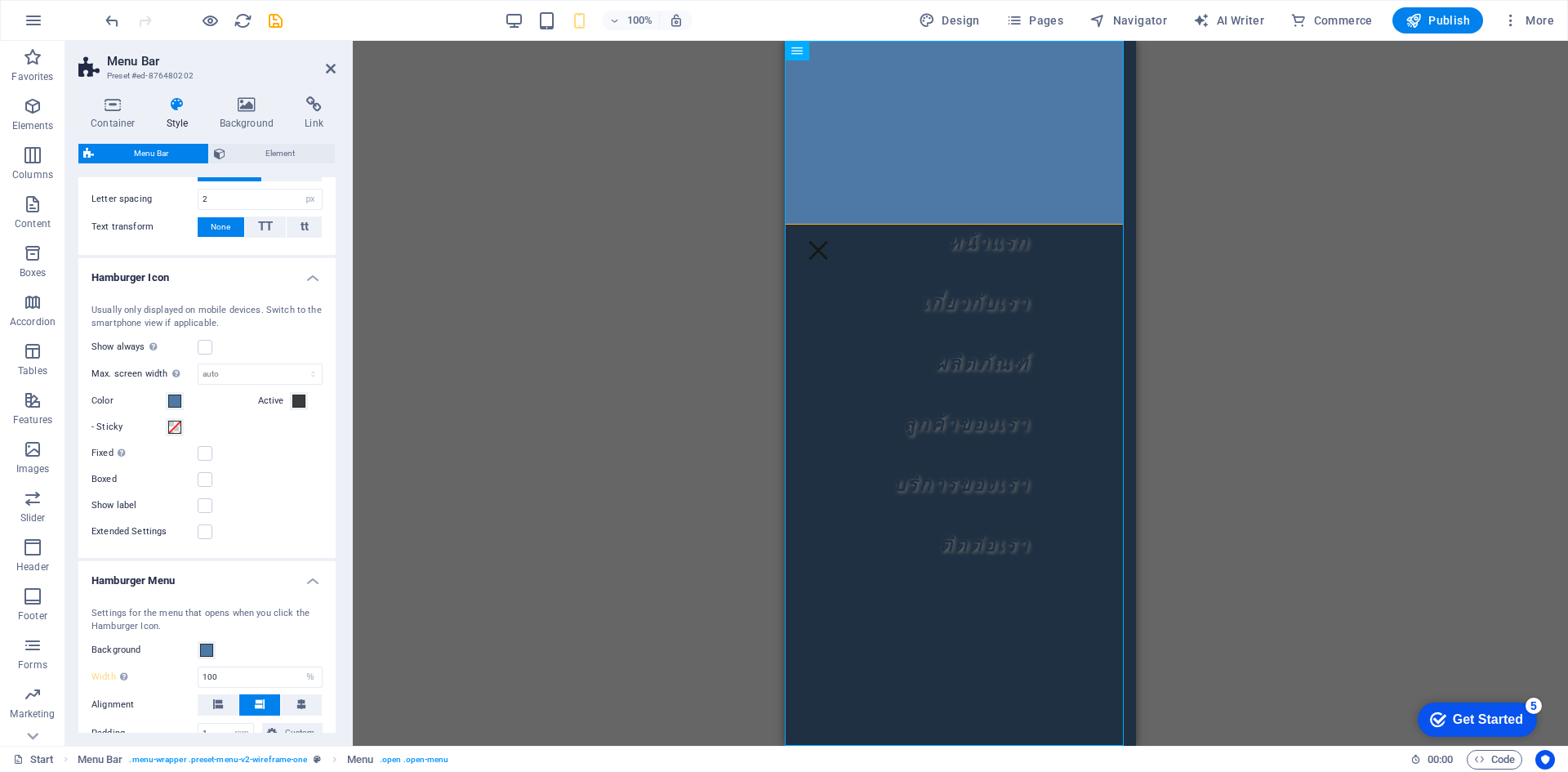
click at [258, 431] on div "- Sticky" at bounding box center [207, 428] width 231 height 20
click at [250, 377] on select "auto px rem vh vw" at bounding box center [260, 374] width 124 height 20
click at [278, 529] on div "Extended Settings" at bounding box center [207, 532] width 231 height 20
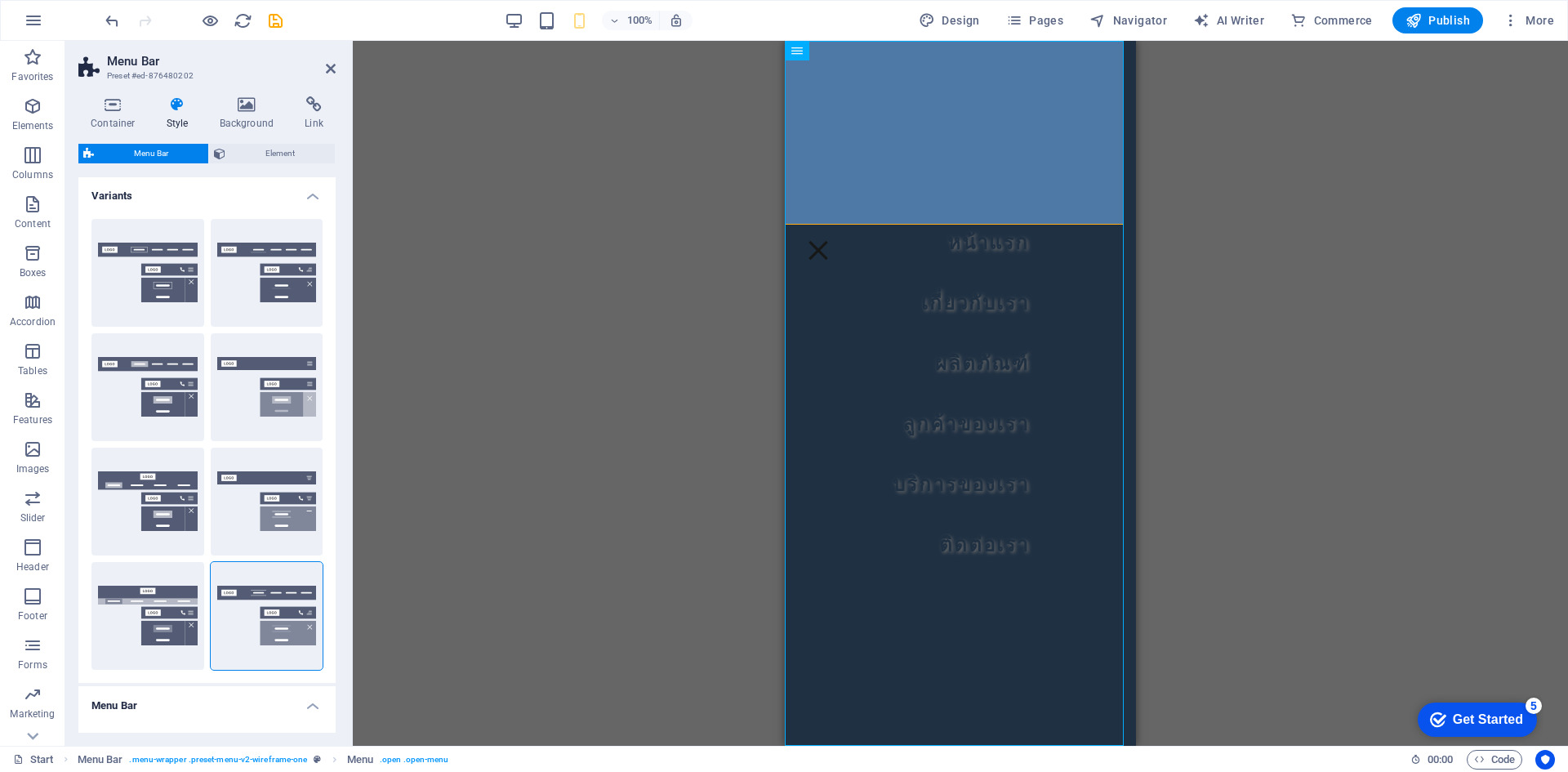
scroll to position [0, 0]
click at [100, 118] on h4 "Container" at bounding box center [116, 114] width 76 height 35
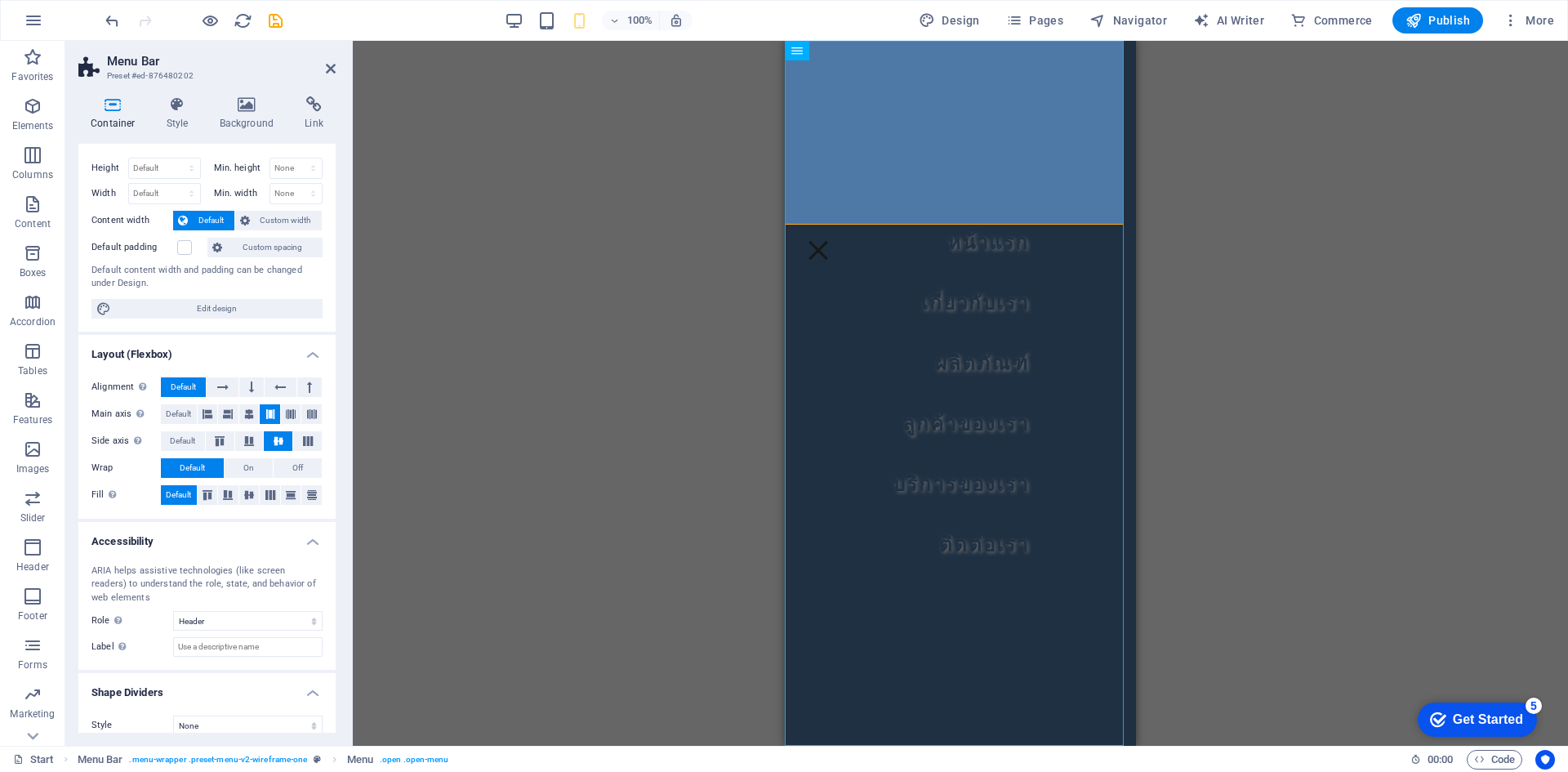
scroll to position [44, 0]
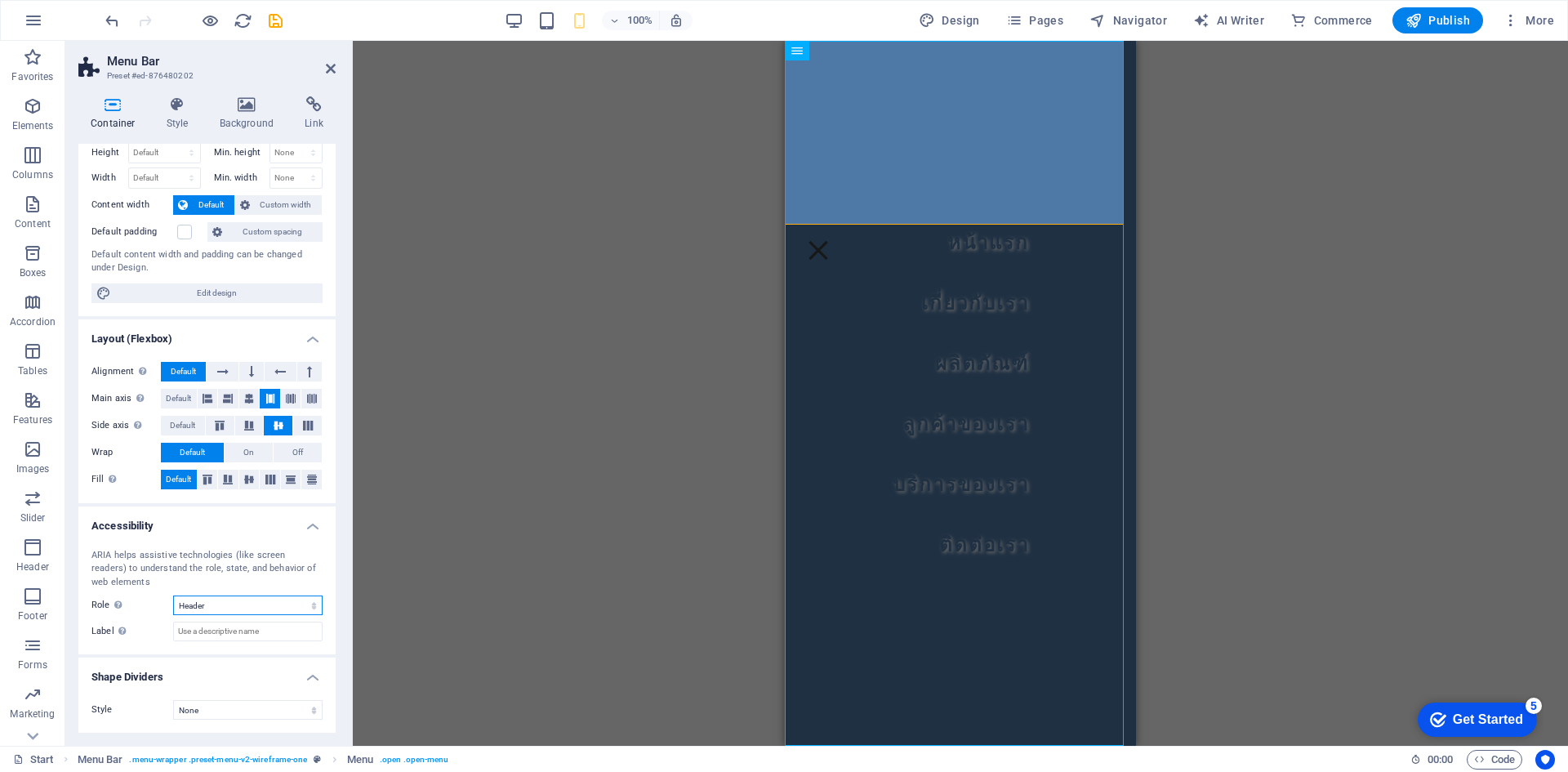
click at [210, 597] on select "None Alert Article Banner Comment Complementary Dialog Footer Header Marquee Pr…" at bounding box center [248, 606] width 150 height 20
click at [173, 596] on select "None Alert Article Banner Comment Complementary Dialog Footer Header Marquee Pr…" at bounding box center [248, 606] width 150 height 20
click at [226, 598] on select "None Alert Article Banner Comment Complementary Dialog Footer Header Marquee Pr…" at bounding box center [248, 606] width 150 height 20
select select "header"
click at [173, 596] on select "None Alert Article Banner Comment Complementary Dialog Footer Header Marquee Pr…" at bounding box center [248, 606] width 150 height 20
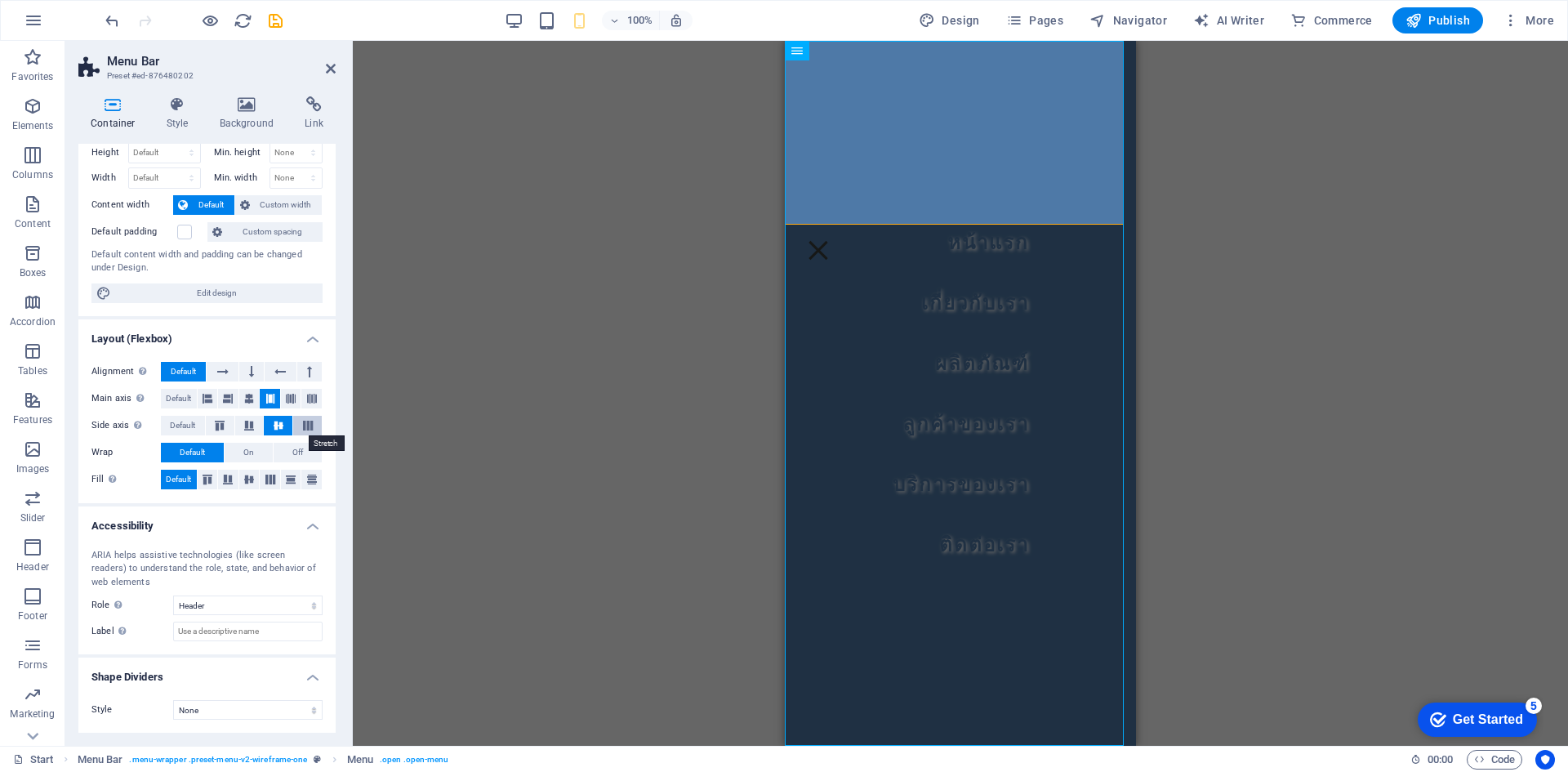
click at [314, 433] on button at bounding box center [307, 426] width 29 height 20
click at [292, 459] on span "Off" at bounding box center [297, 453] width 11 height 20
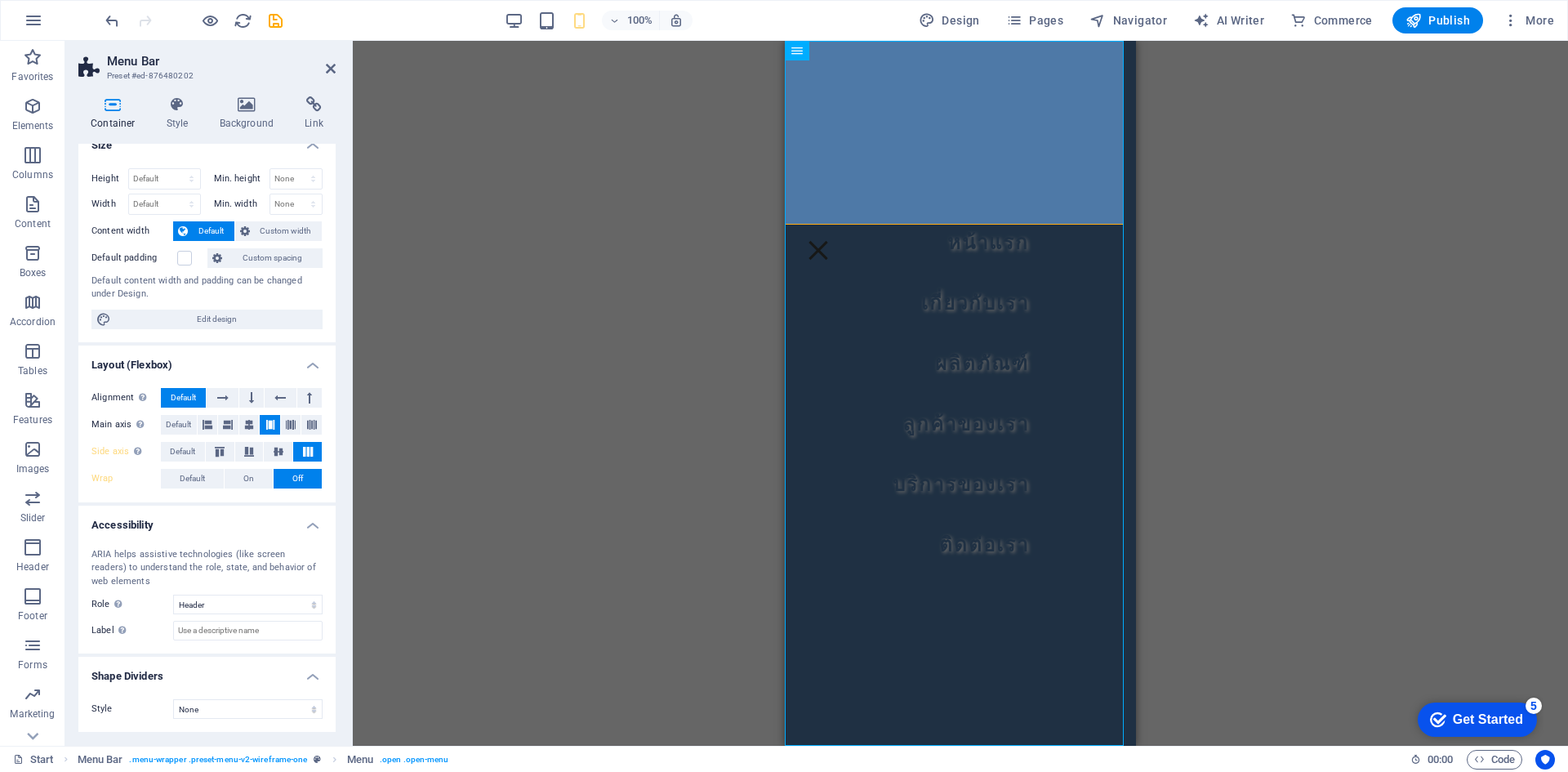
click at [427, 514] on div "Drag here to replace the existing content. Press “Ctrl” if you want to create a…" at bounding box center [960, 394] width 1216 height 705
click at [959, 351] on nav "หน้าแรก เกี่ยวกับเรา ผลิตภัณฑ์ ลูกค้าของเรา บริการของเรา ติดต่อเรา" at bounding box center [960, 394] width 351 height 705
click at [839, 232] on div at bounding box center [819, 250] width 41 height 37
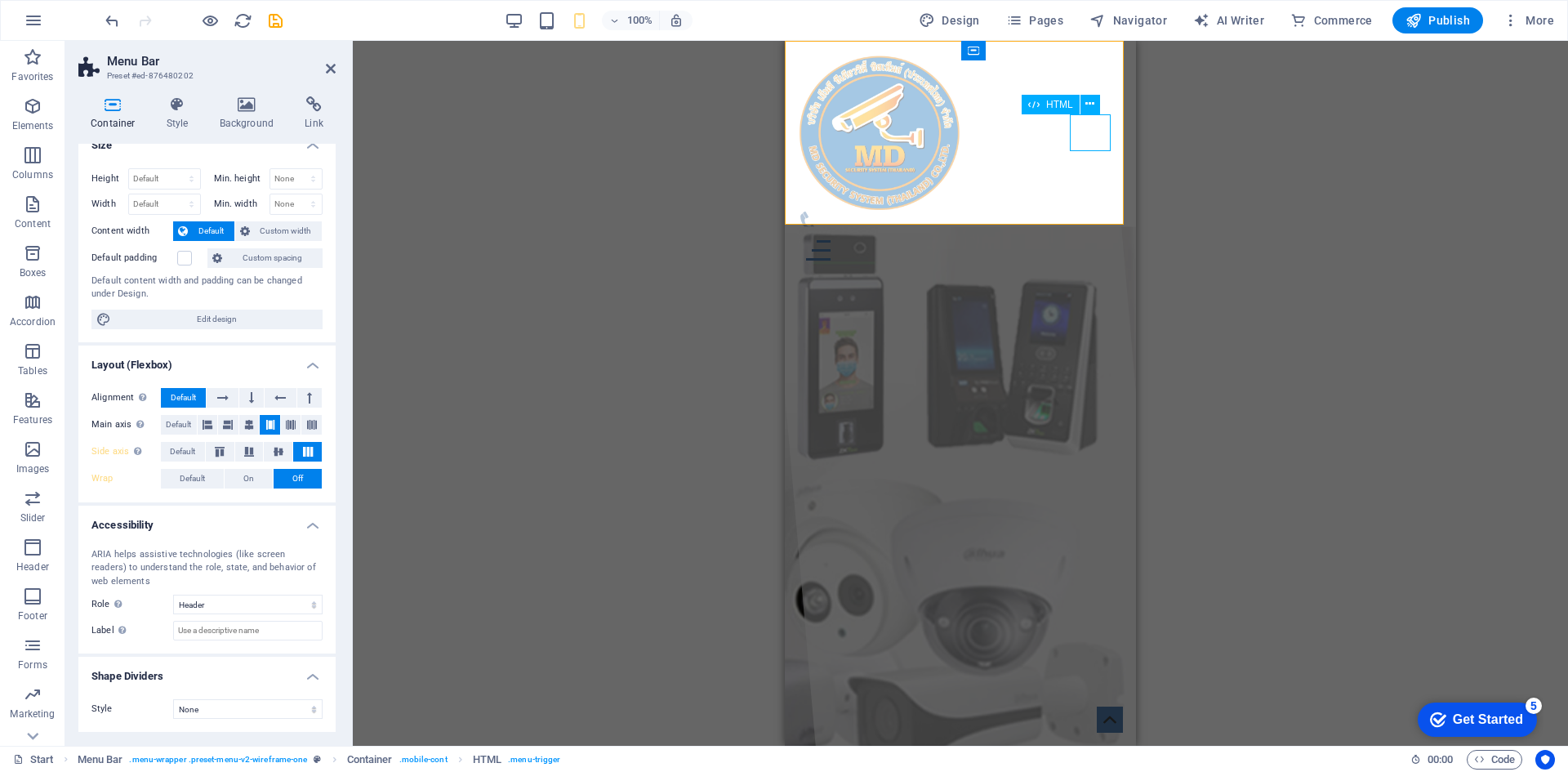
click at [1099, 232] on div at bounding box center [960, 250] width 325 height 37
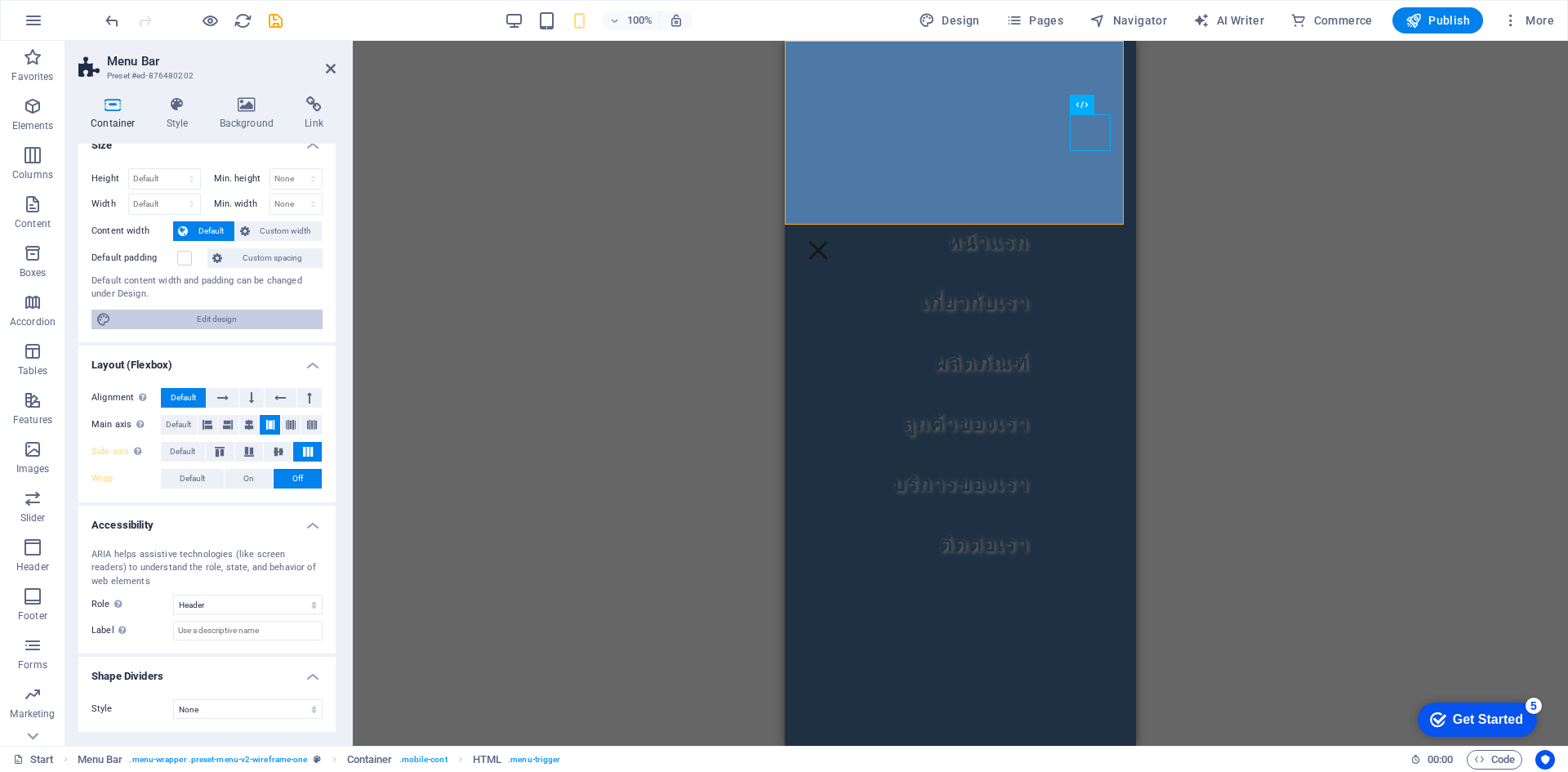
click at [230, 323] on span "Edit design" at bounding box center [217, 320] width 202 height 20
select select "px"
select select "400"
select select "px"
select select "rem"
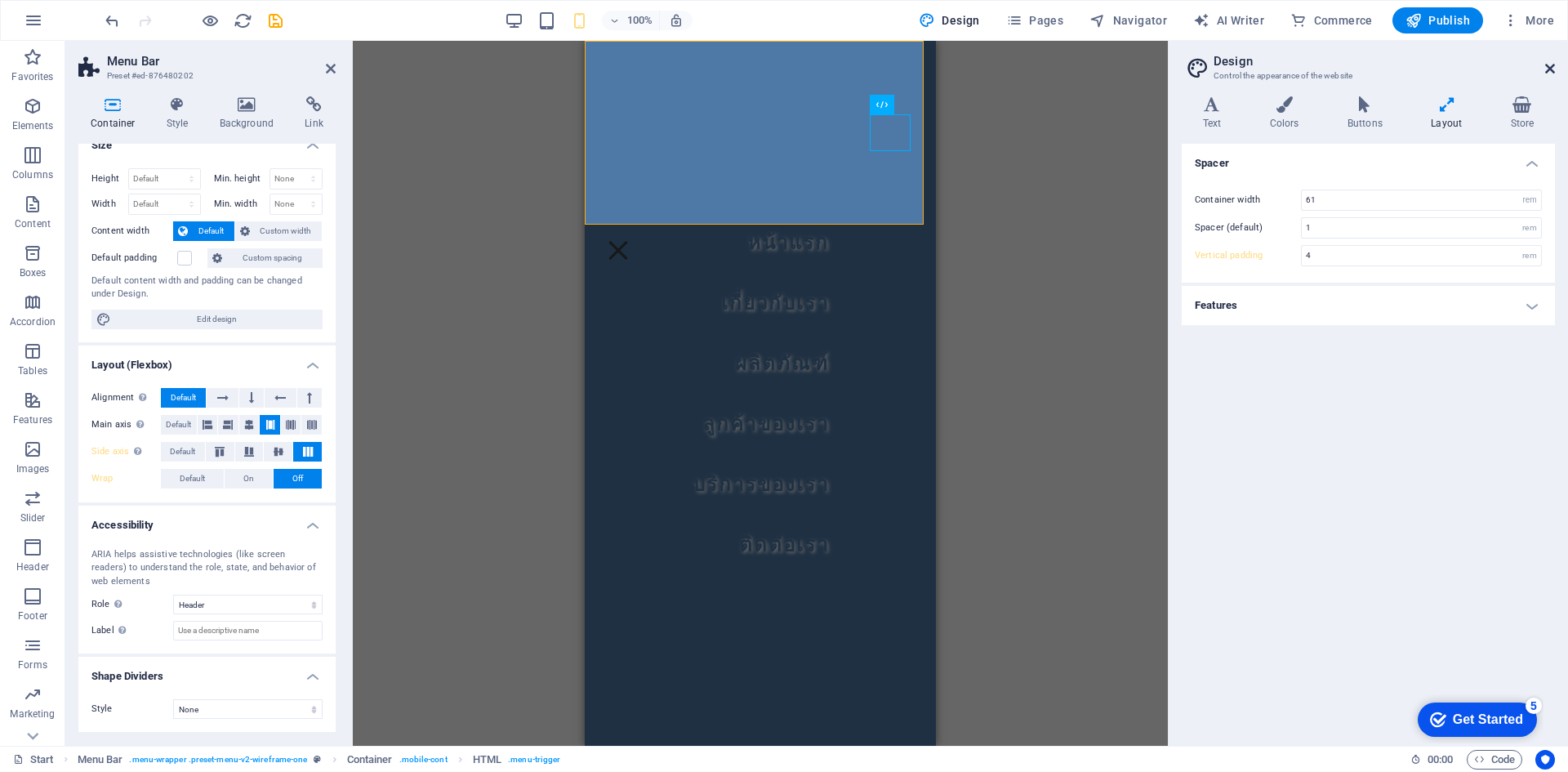
click at [1552, 69] on icon at bounding box center [1551, 68] width 10 height 13
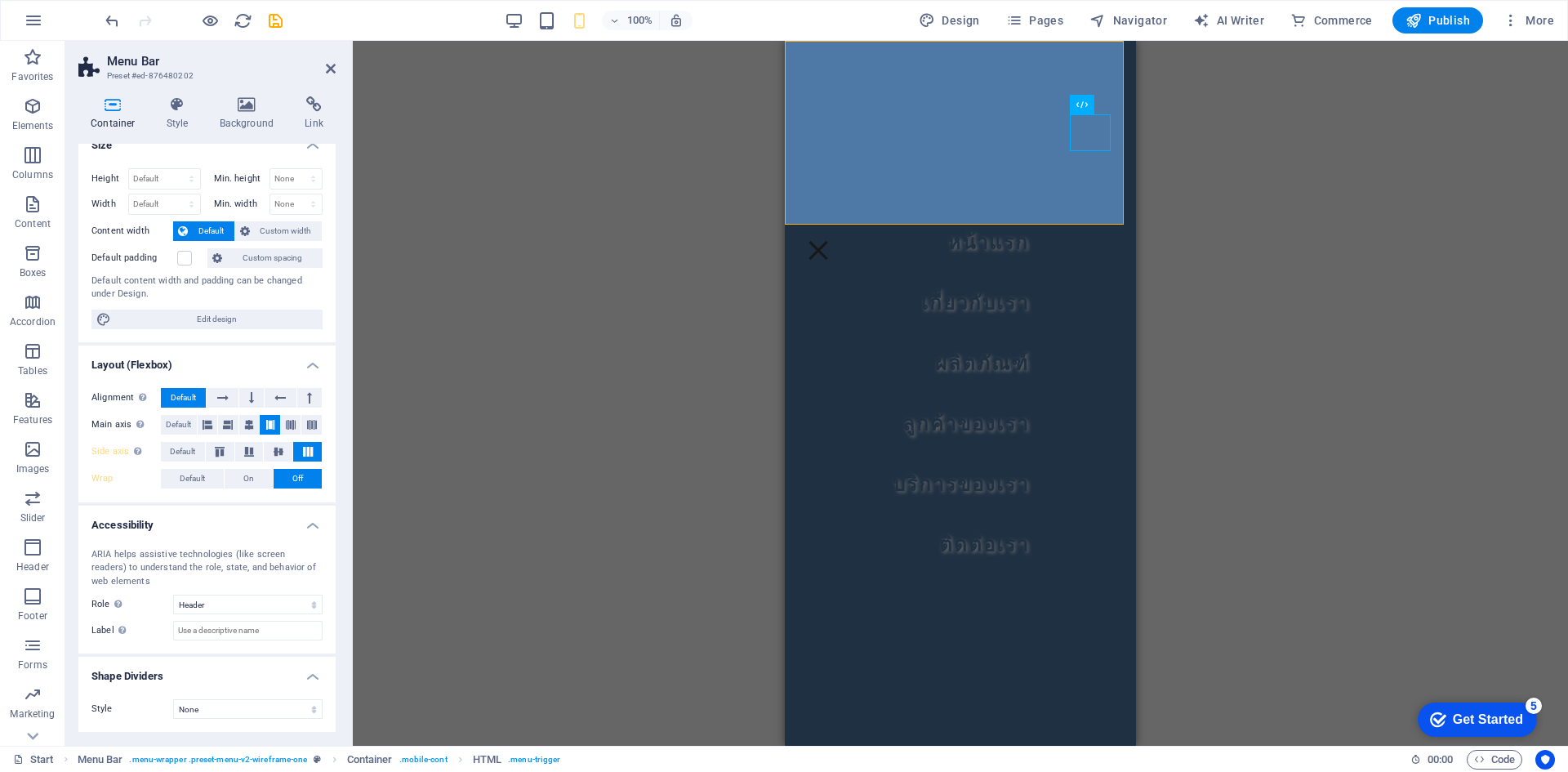
scroll to position [0, 0]
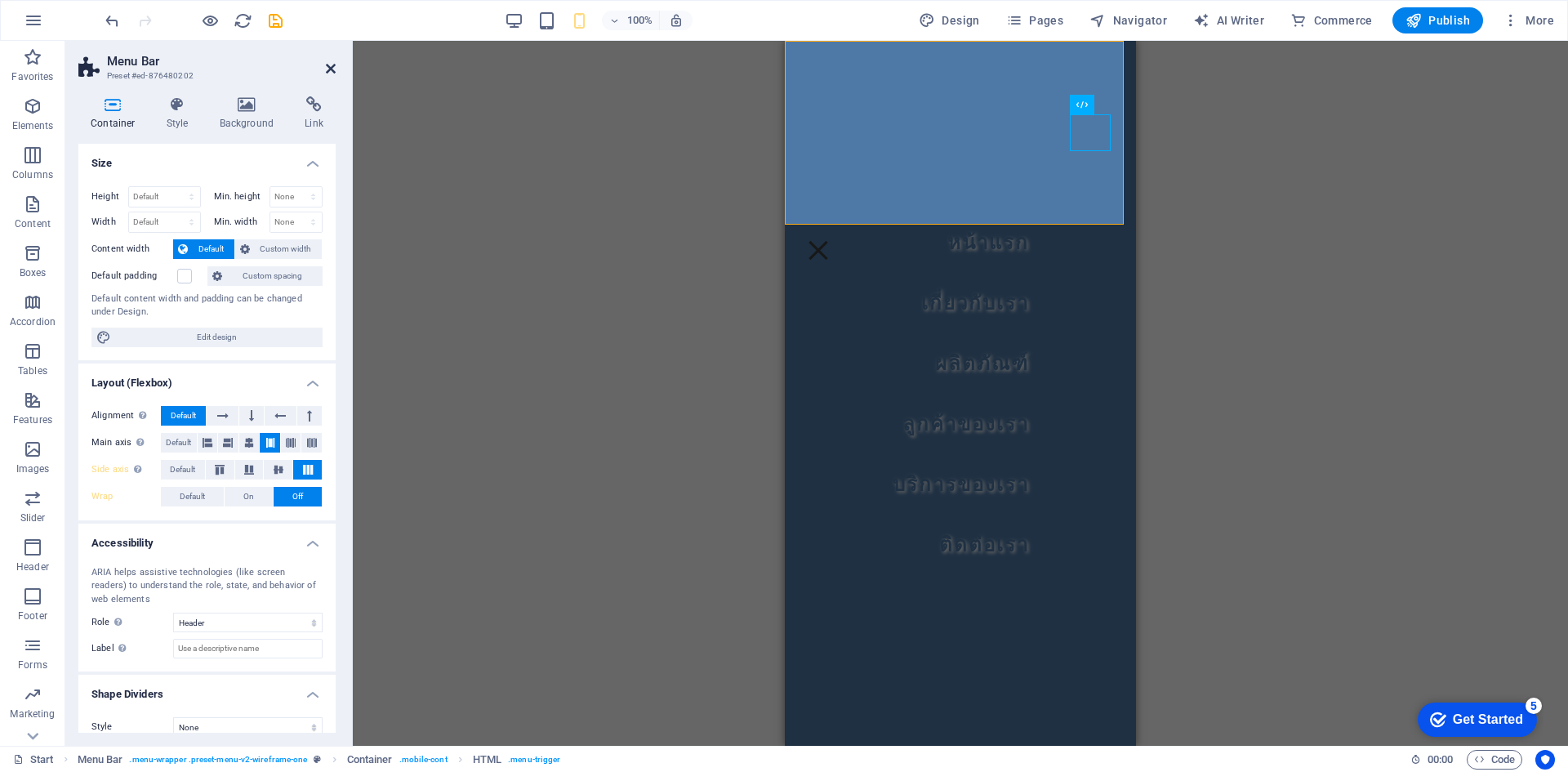
click at [327, 73] on icon at bounding box center [331, 68] width 10 height 13
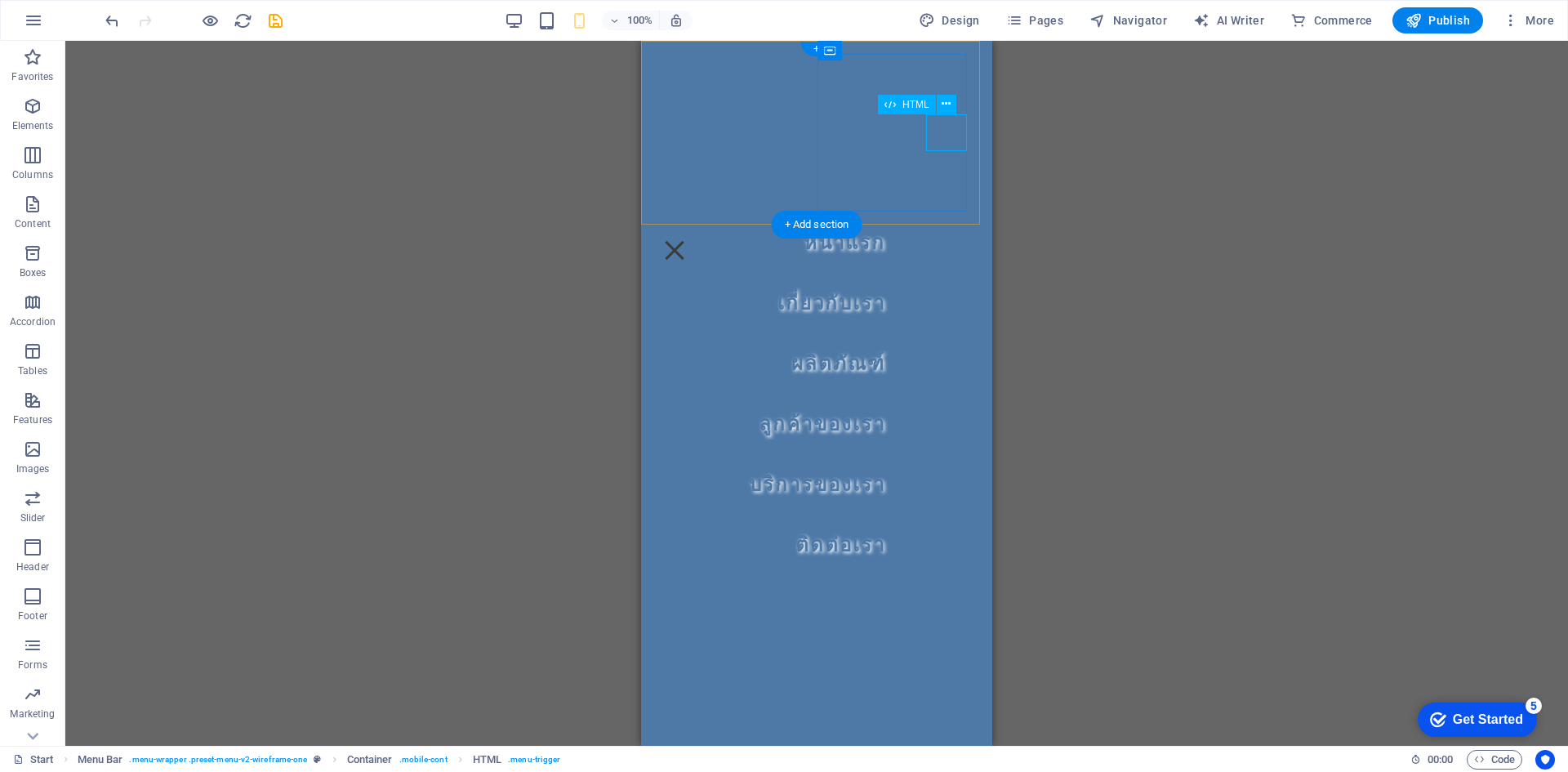
click at [695, 232] on div at bounding box center [674, 250] width 41 height 37
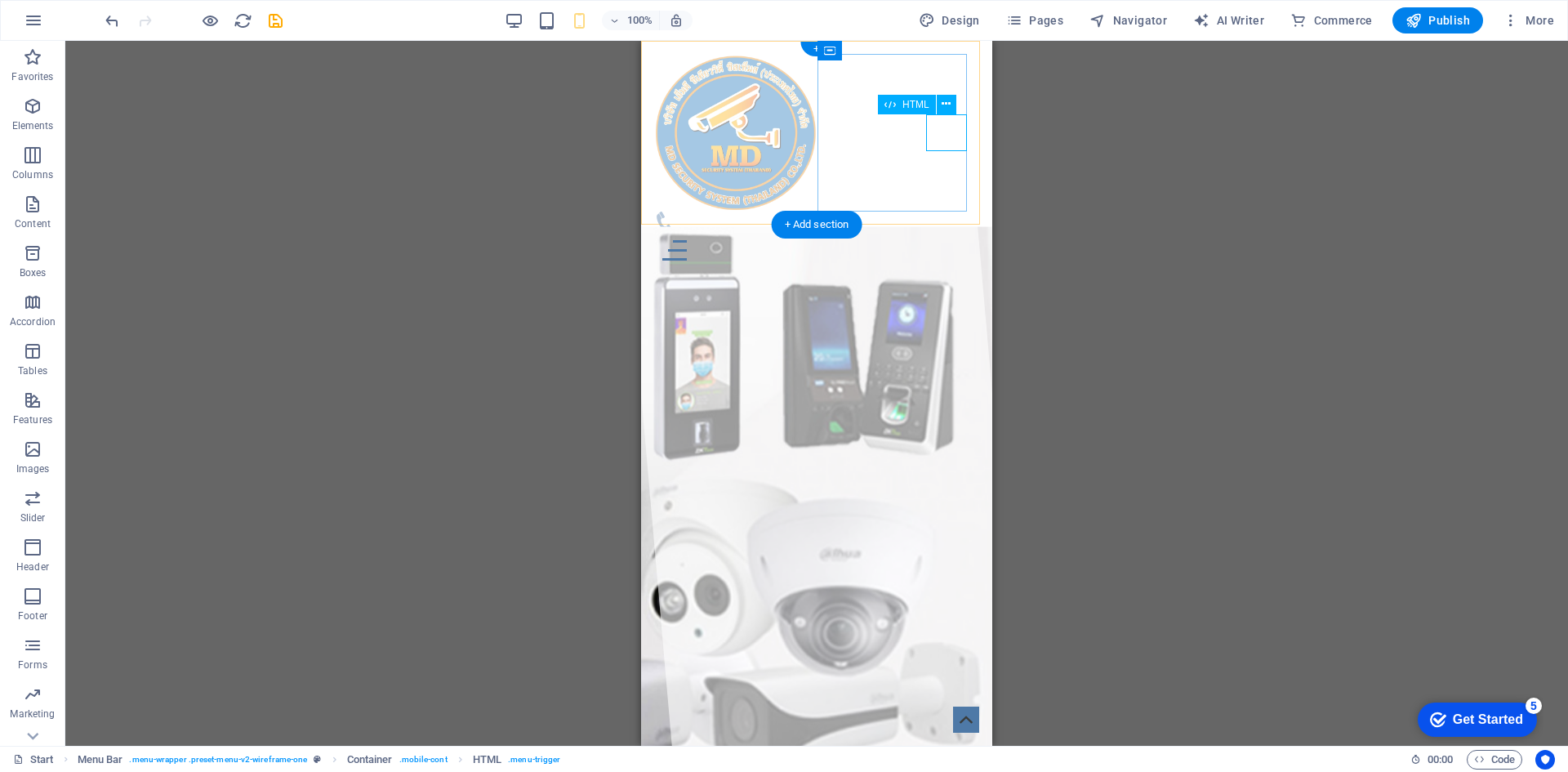
click at [940, 232] on div at bounding box center [816, 250] width 325 height 37
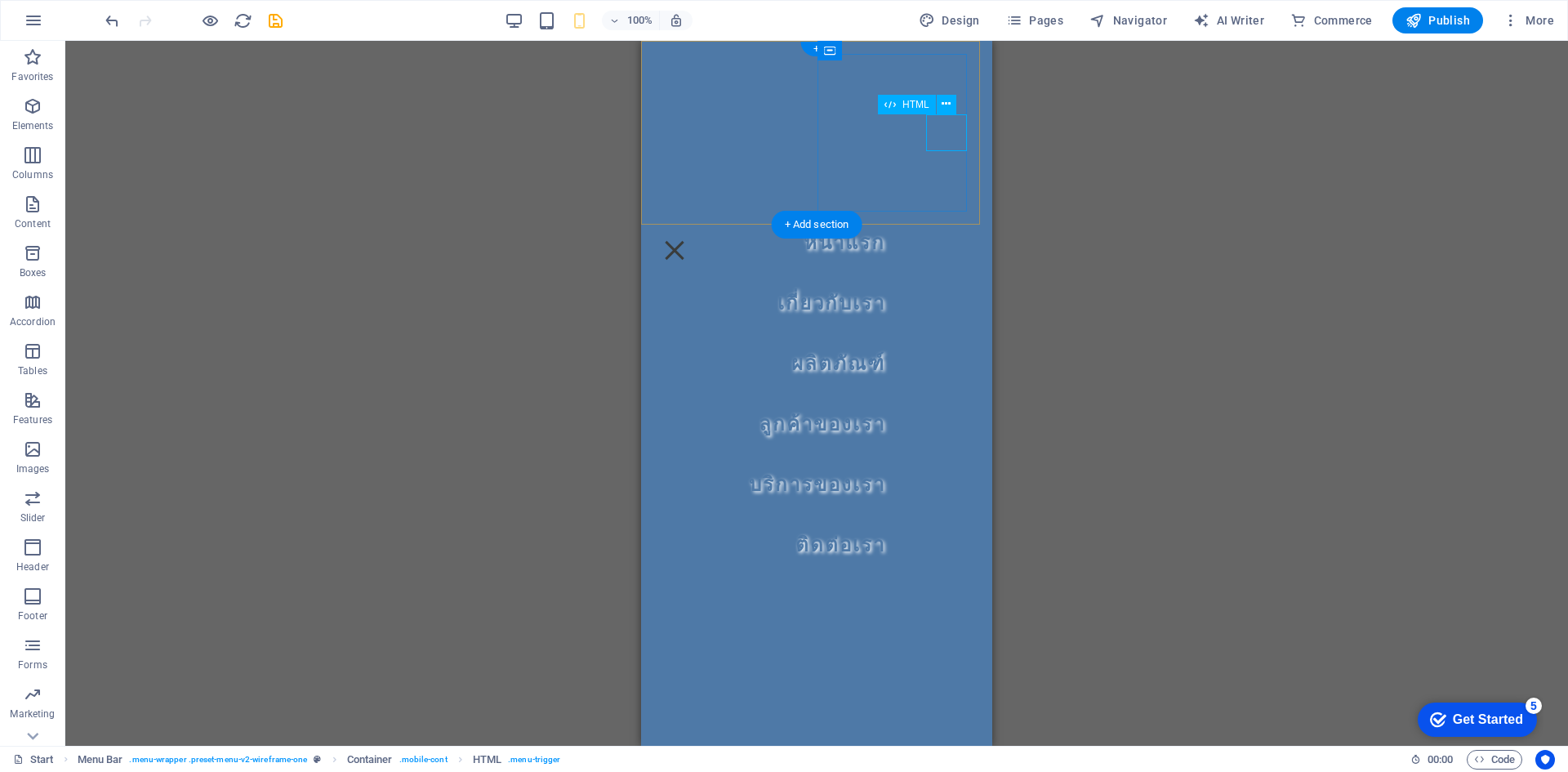
click at [695, 232] on div at bounding box center [674, 250] width 41 height 37
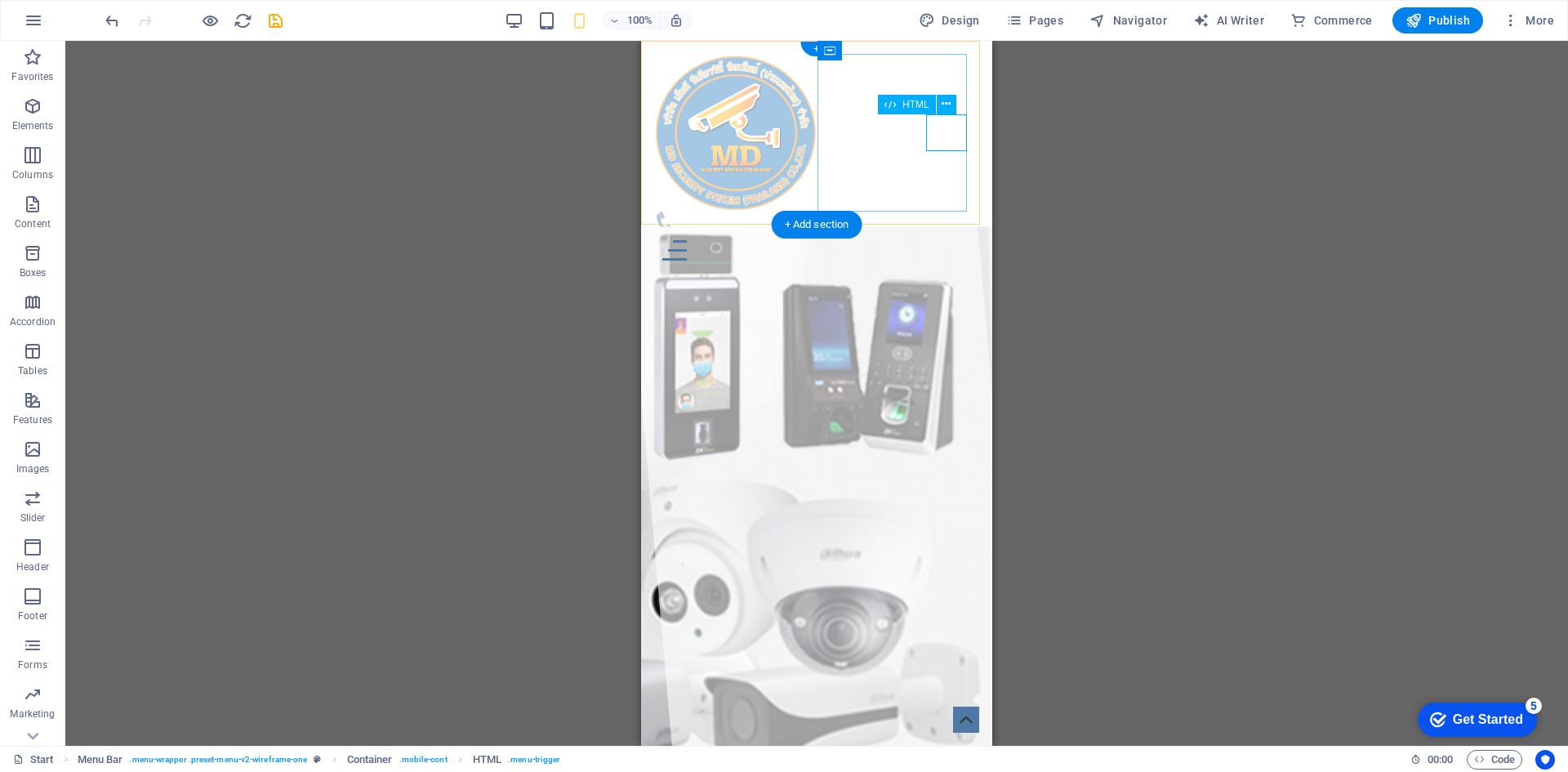
click at [944, 232] on div at bounding box center [816, 250] width 325 height 37
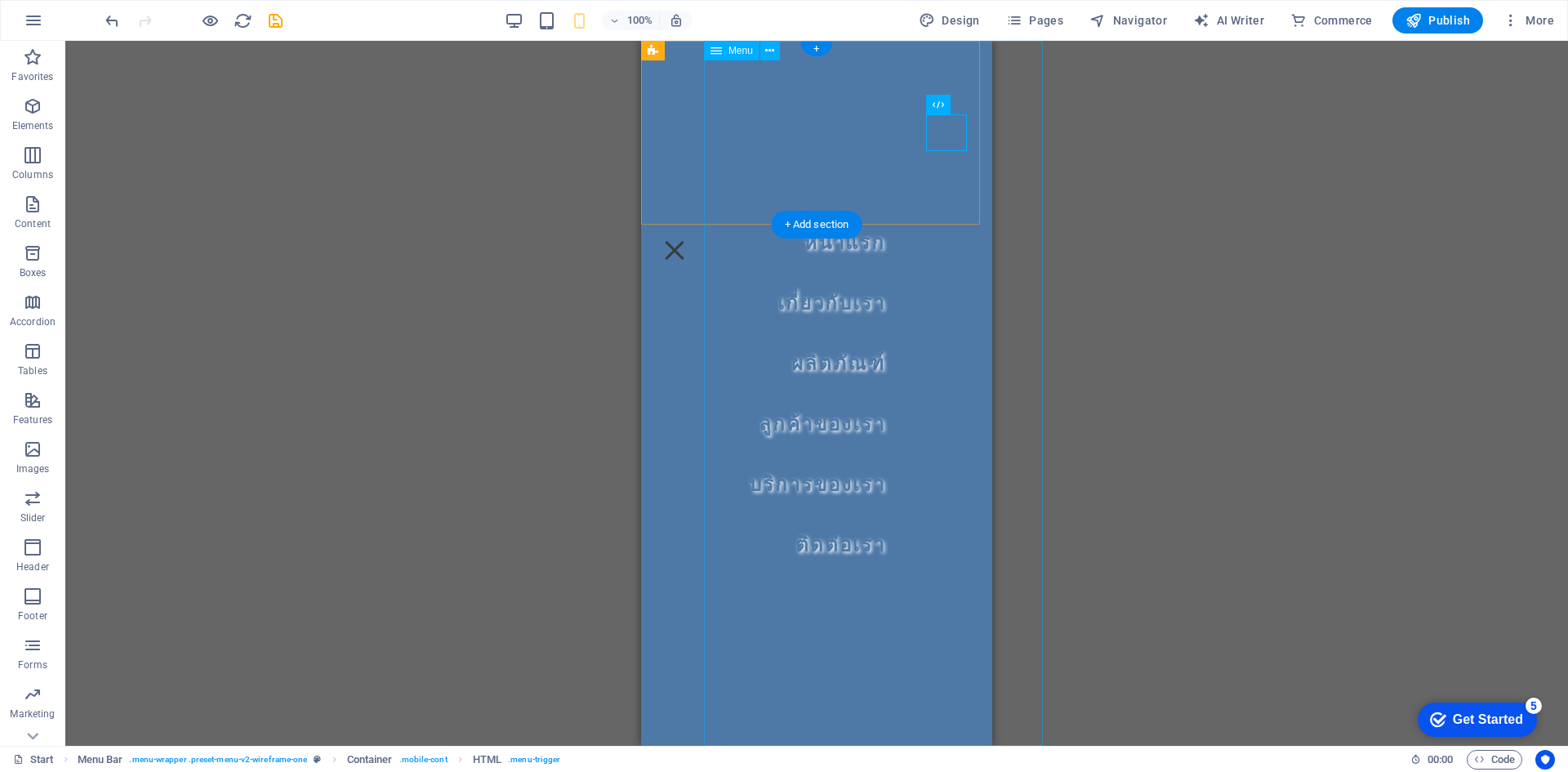
click at [826, 301] on nav "หน้าแรก เกี่ยวกับเรา ผลิตภัณฑ์ ลูกค้าของเรา บริการของเรา ติดต่อเรา" at bounding box center [817, 394] width 351 height 705
select select "px"
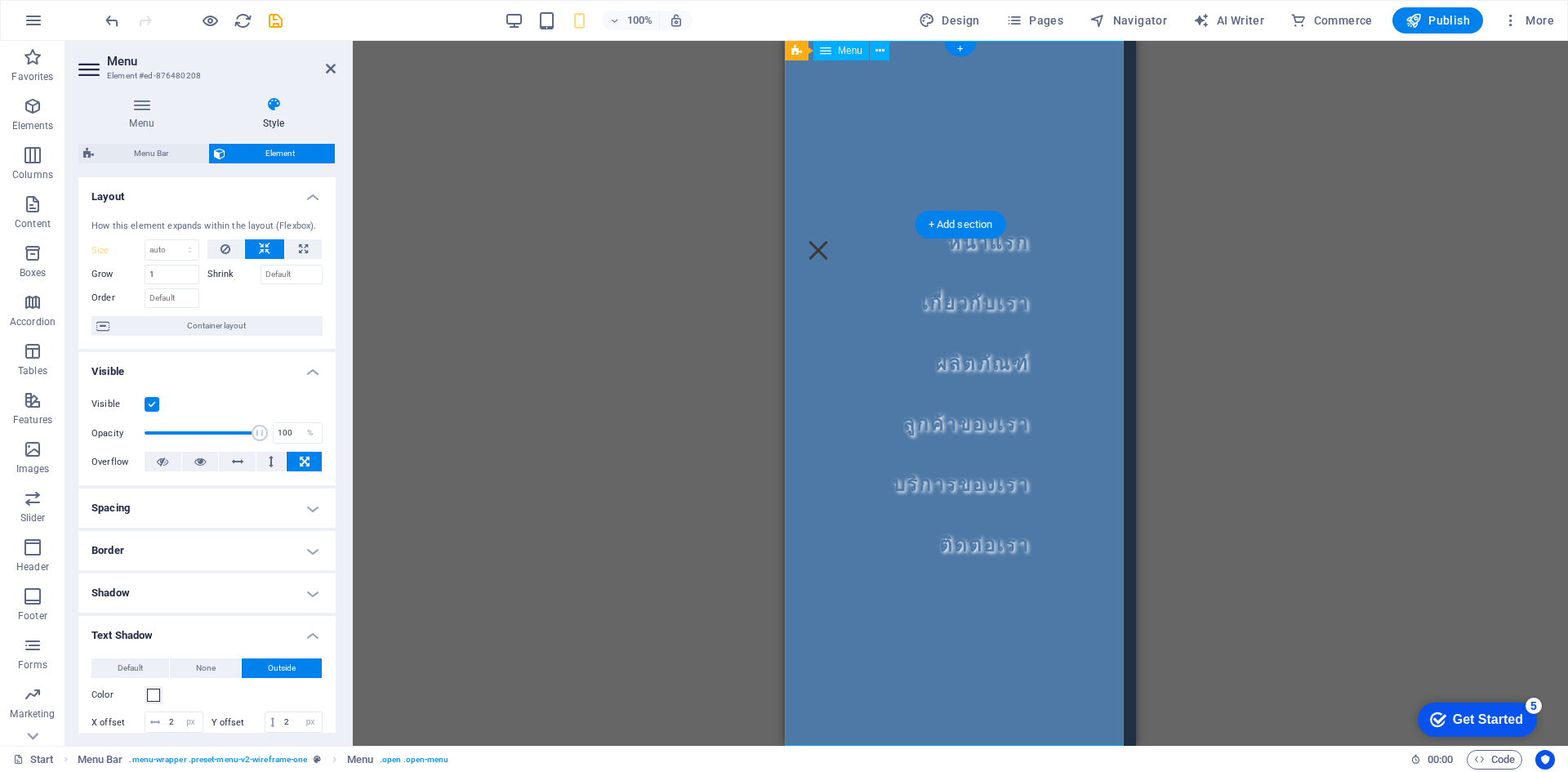
click at [826, 303] on nav "หน้าแรก เกี่ยวกับเรา ผลิตภัณฑ์ ลูกค้าของเรา บริการของเรา ติดต่อเรา" at bounding box center [960, 394] width 351 height 705
click at [978, 247] on nav "หน้าแรก เกี่ยวกับเรา ผลิตภัณฑ์ ลูกค้าของเรา บริการของเรา ติดต่อเรา" at bounding box center [960, 394] width 351 height 705
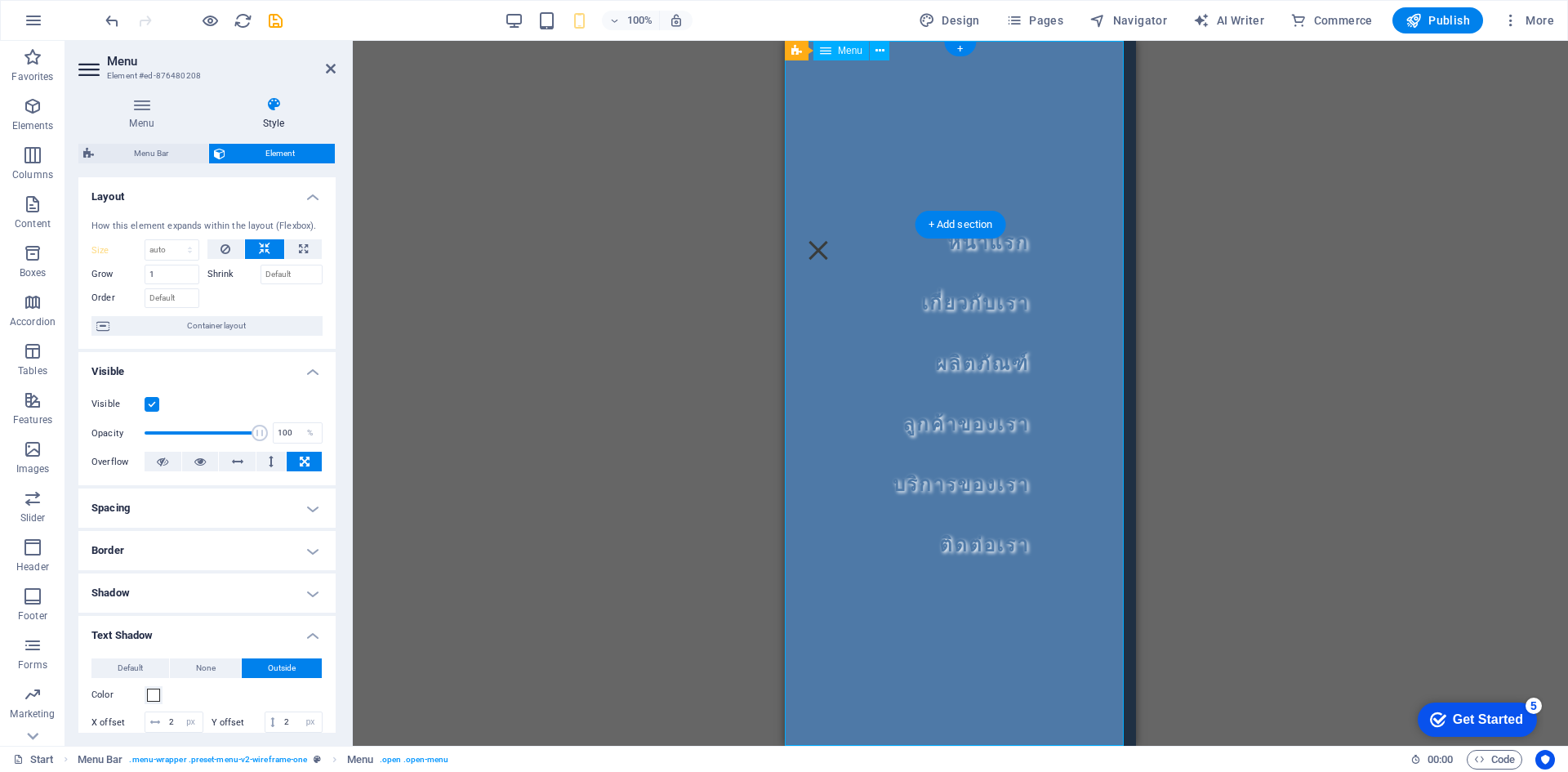
click at [978, 247] on nav "หน้าแรก เกี่ยวกับเรา ผลิตภัณฑ์ ลูกค้าของเรา บริการของเรา ติดต่อเรา" at bounding box center [960, 394] width 351 height 705
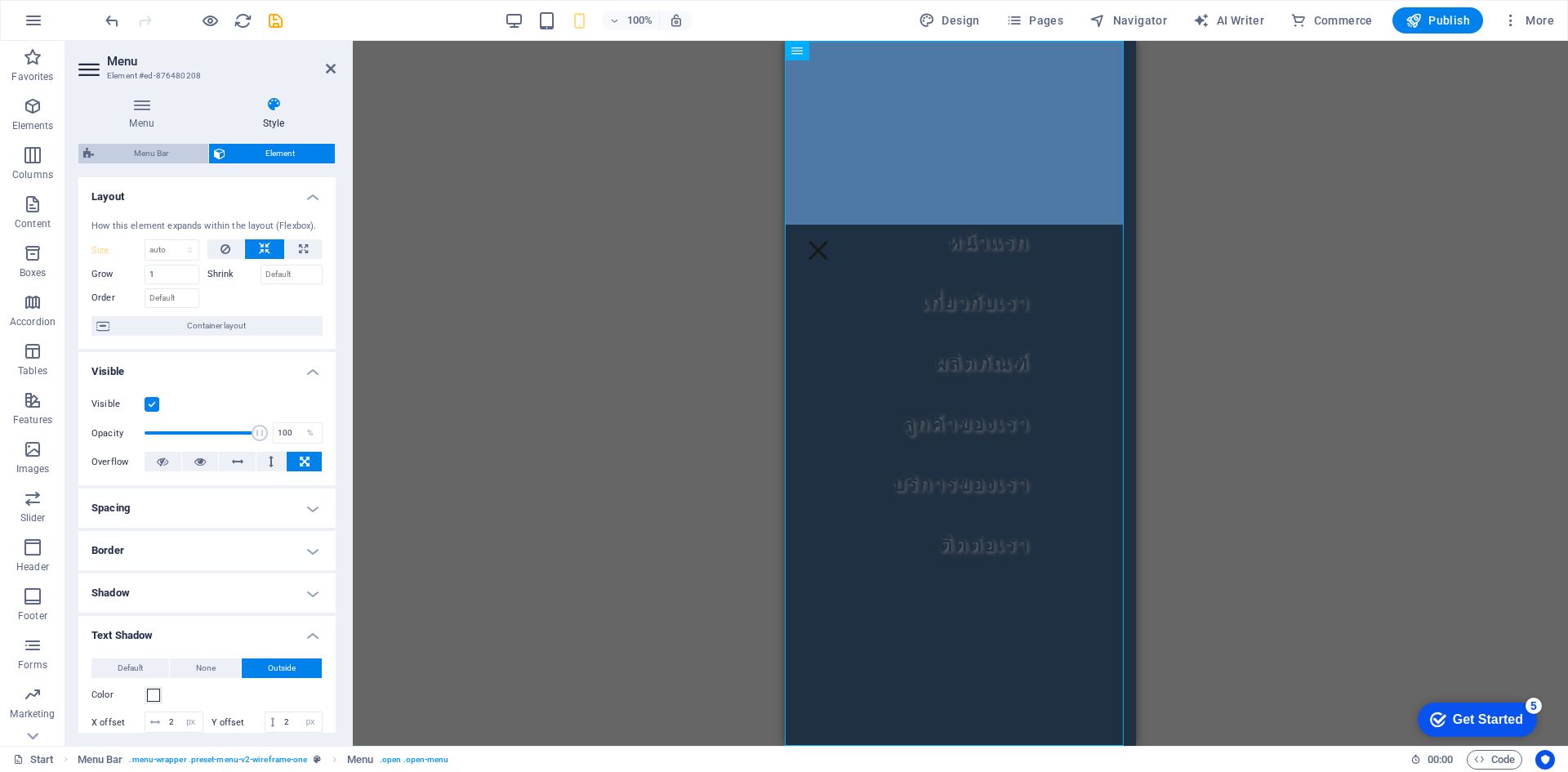
click at [147, 153] on span "Menu Bar" at bounding box center [151, 154] width 105 height 20
select select "rem"
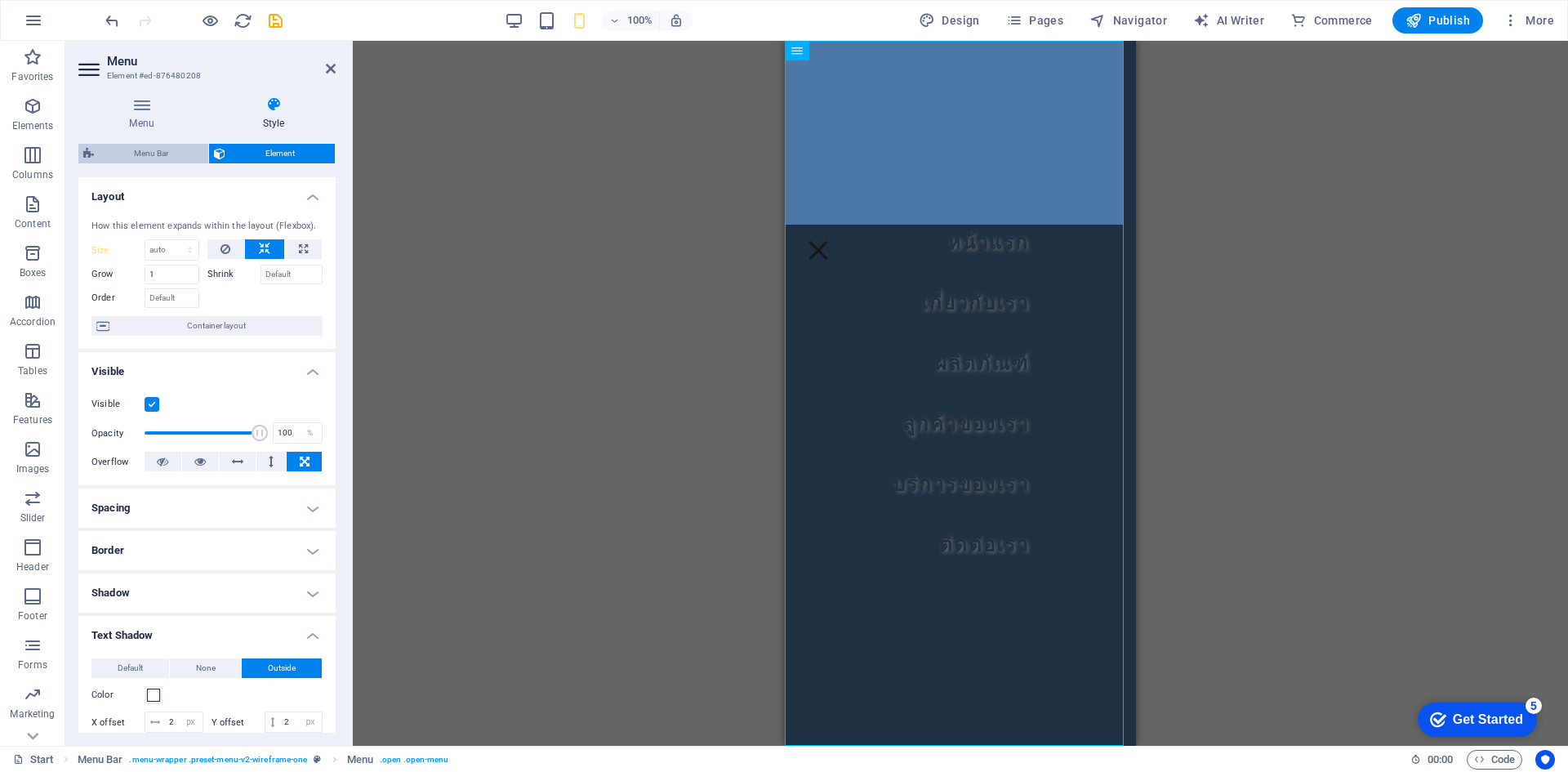
select select "rem"
select select "hover_border_vertical"
select select "px"
select select "rem"
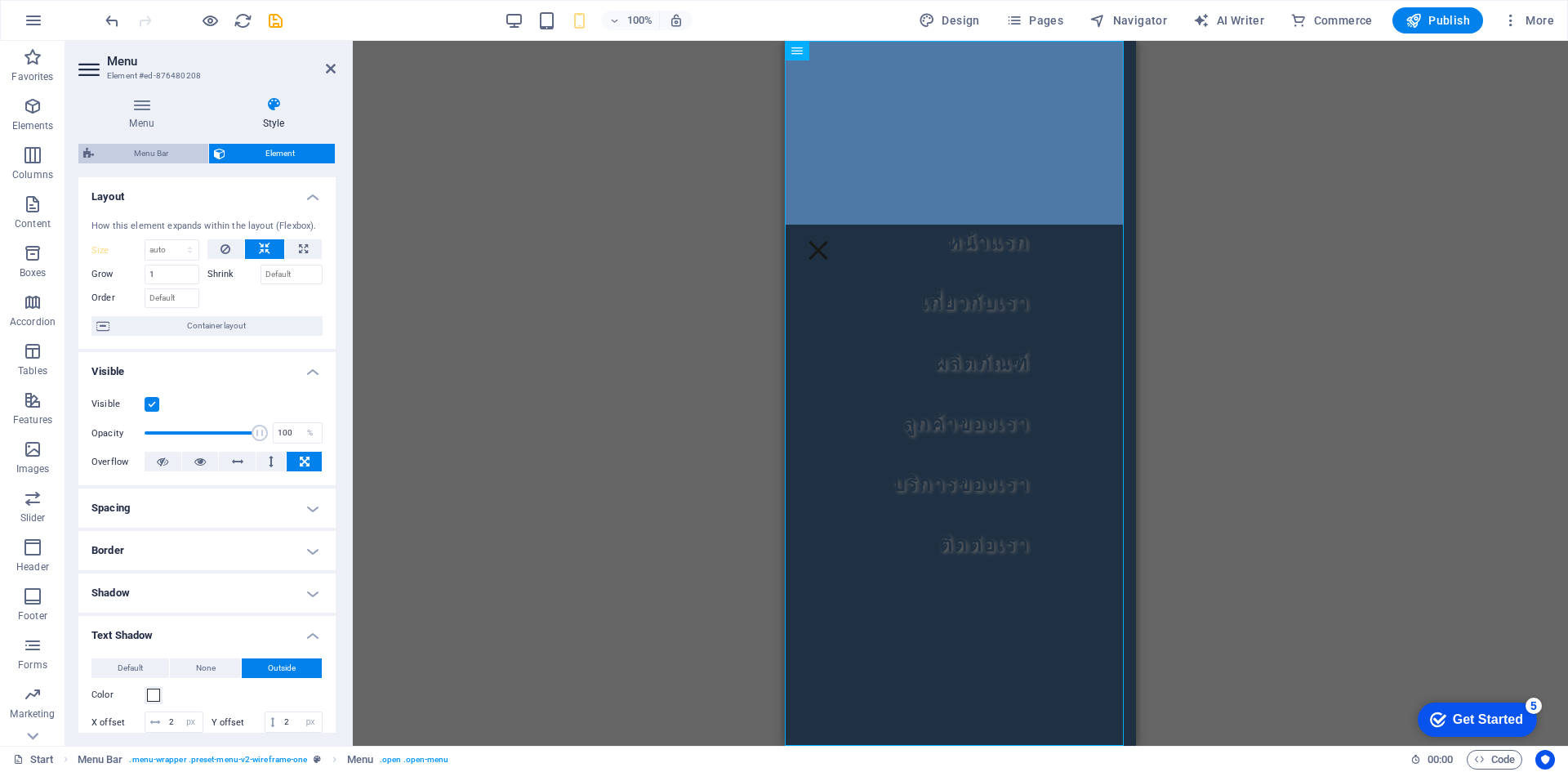
select select "rem"
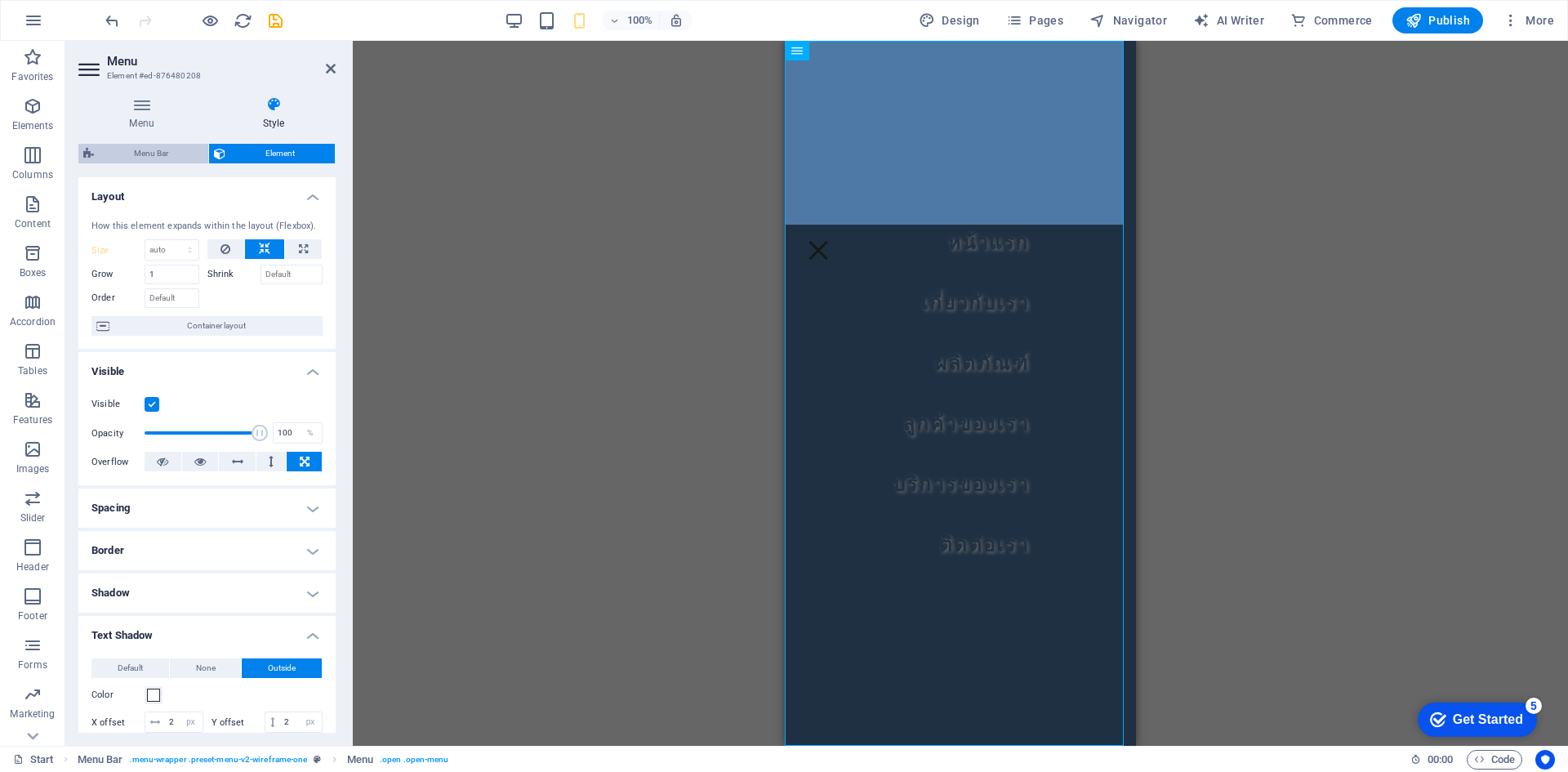
select select "link-special-font"
select select "rem"
select select "700"
select select "px"
select select "%"
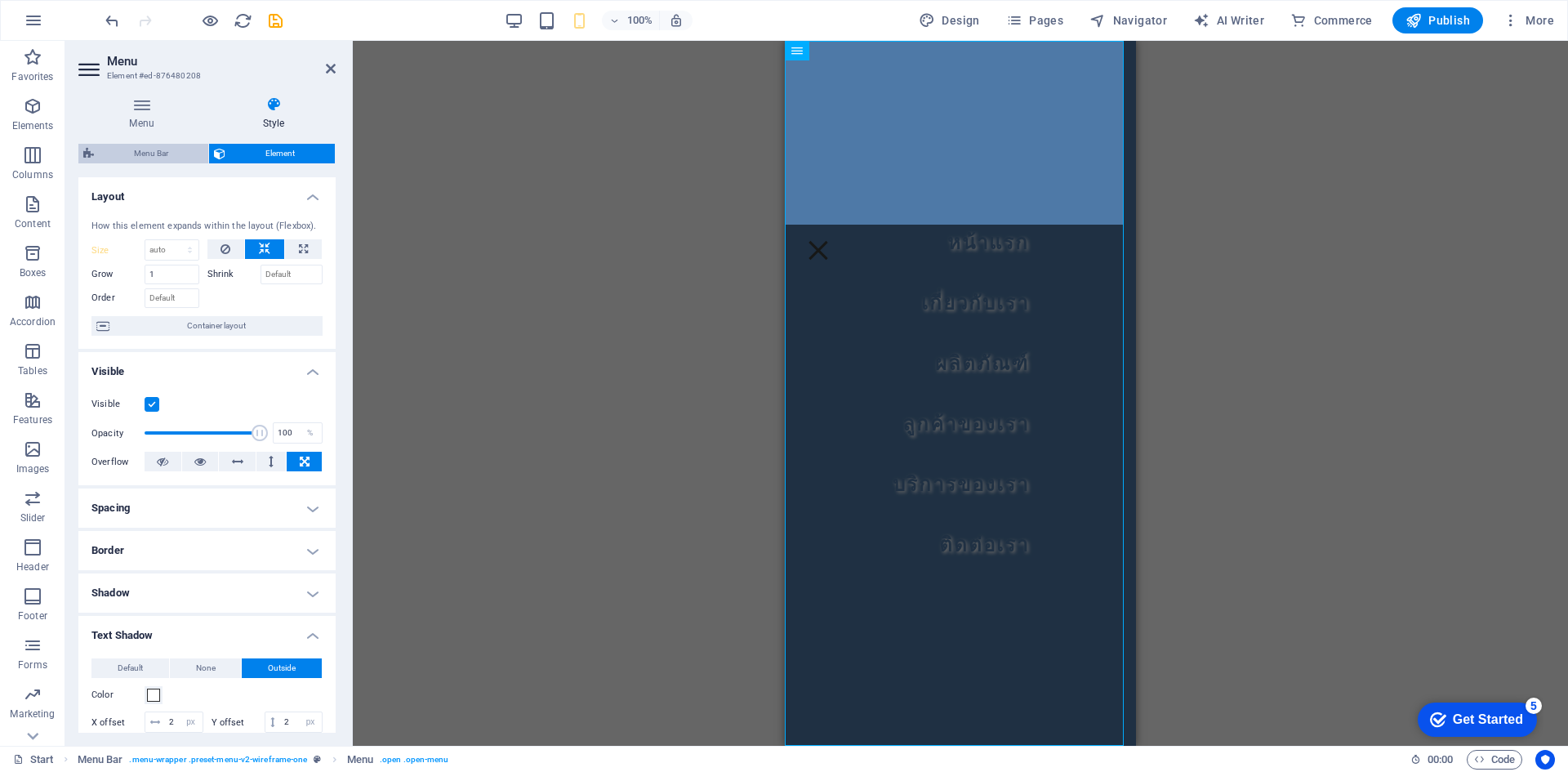
select select "rem"
select select "px"
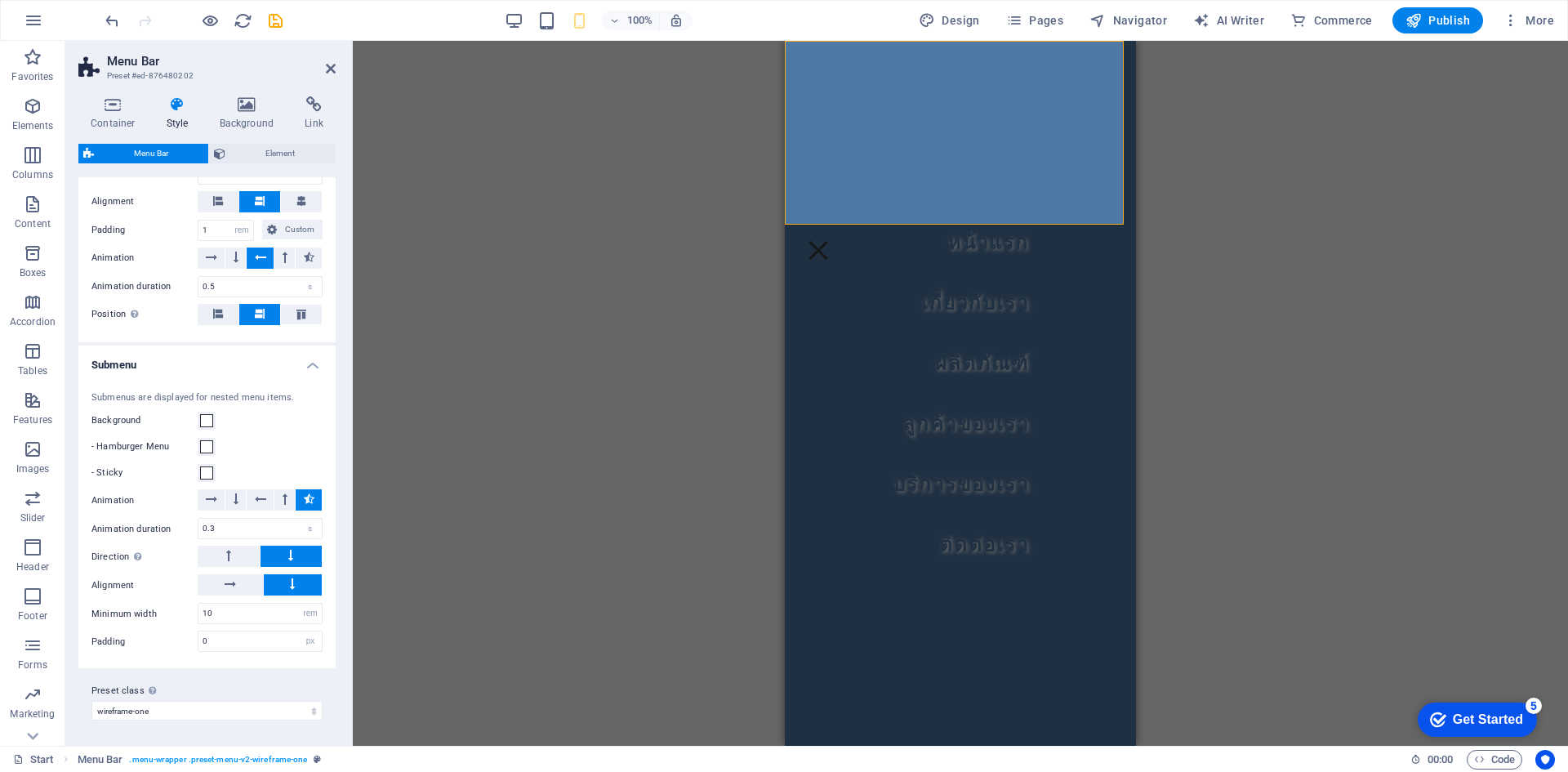
scroll to position [1730, 0]
click at [243, 125] on h4 "Background" at bounding box center [250, 114] width 86 height 35
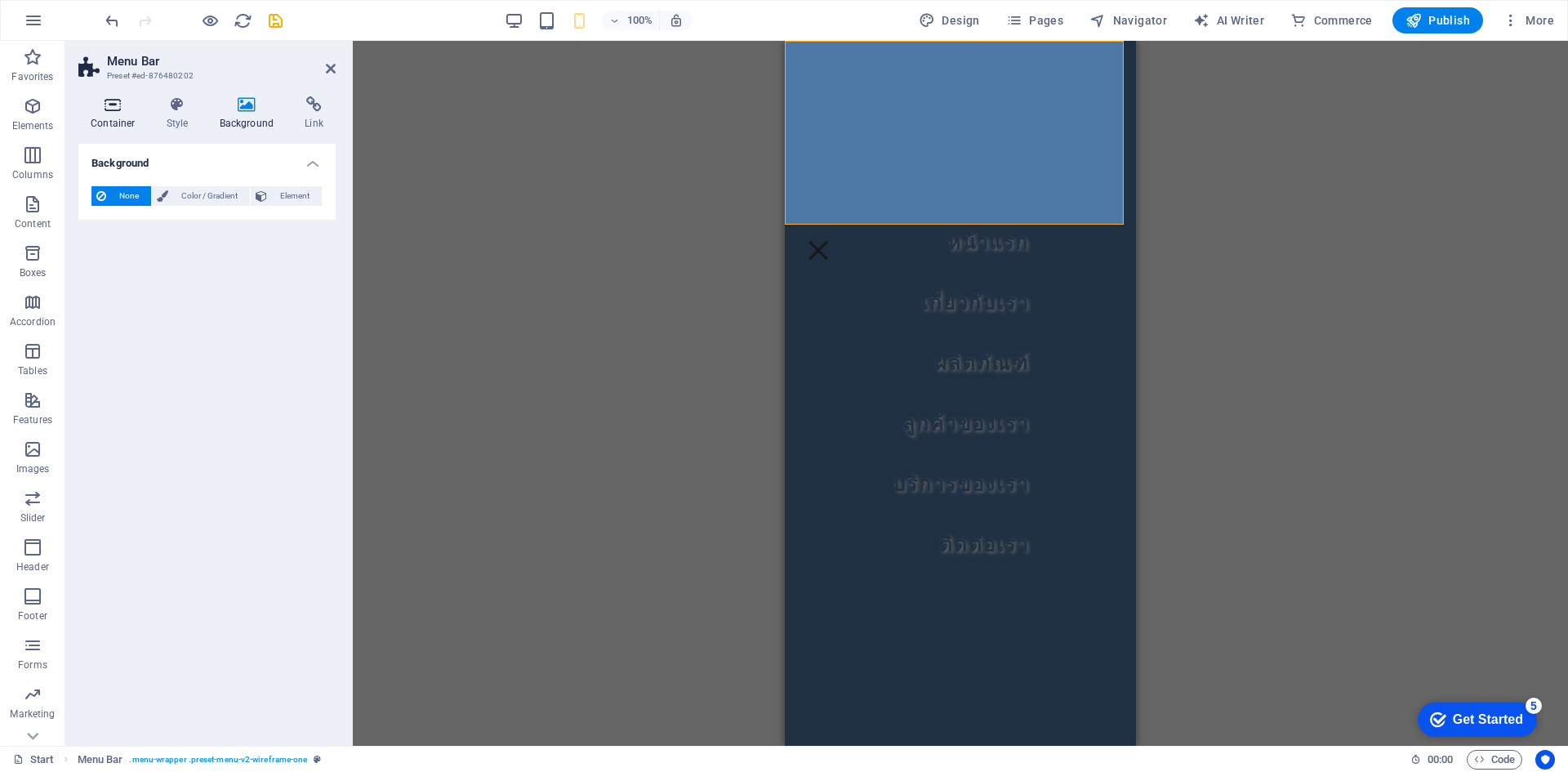
click at [117, 97] on icon at bounding box center [113, 105] width 69 height 16
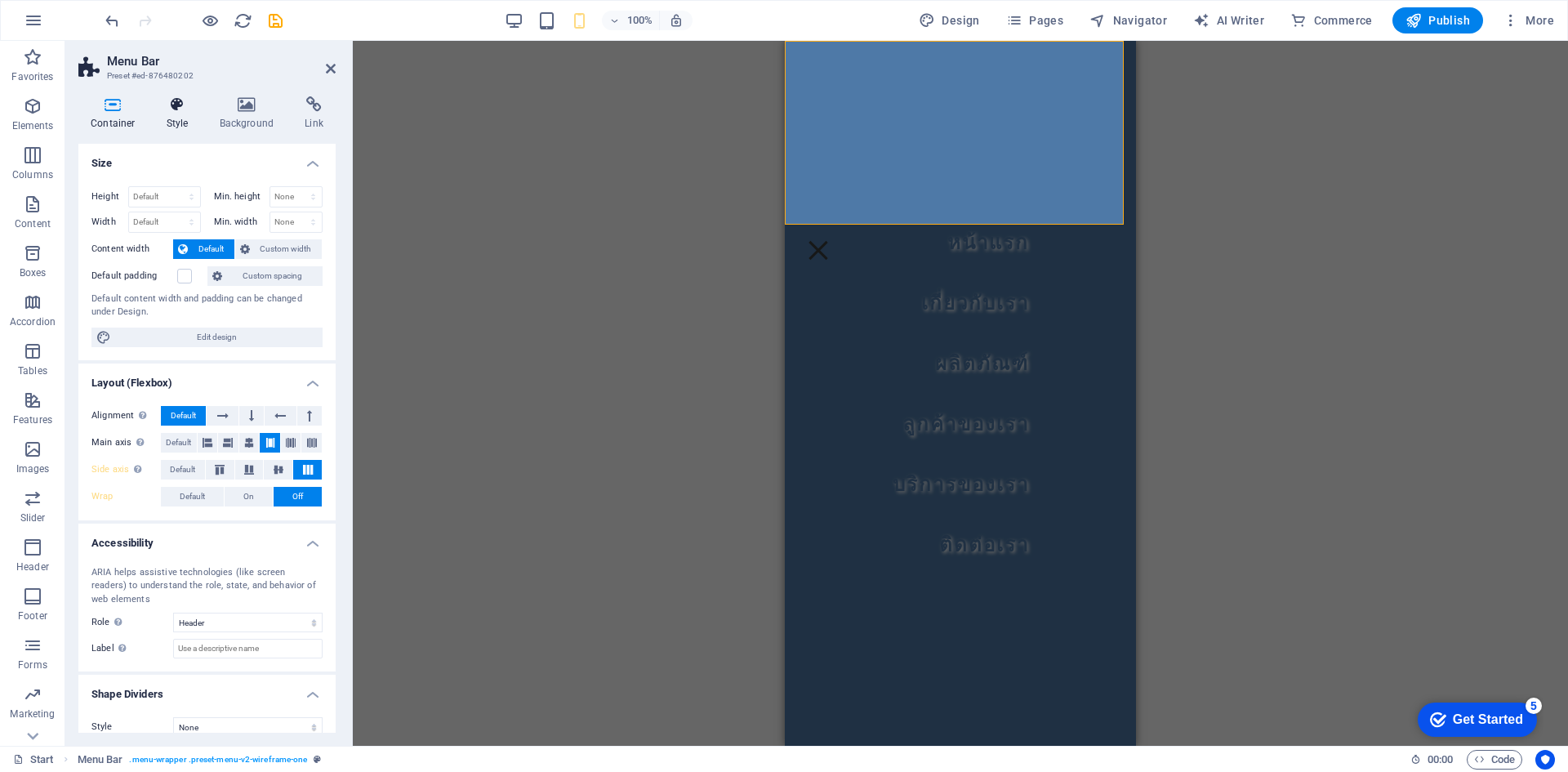
click at [176, 107] on icon at bounding box center [177, 105] width 47 height 16
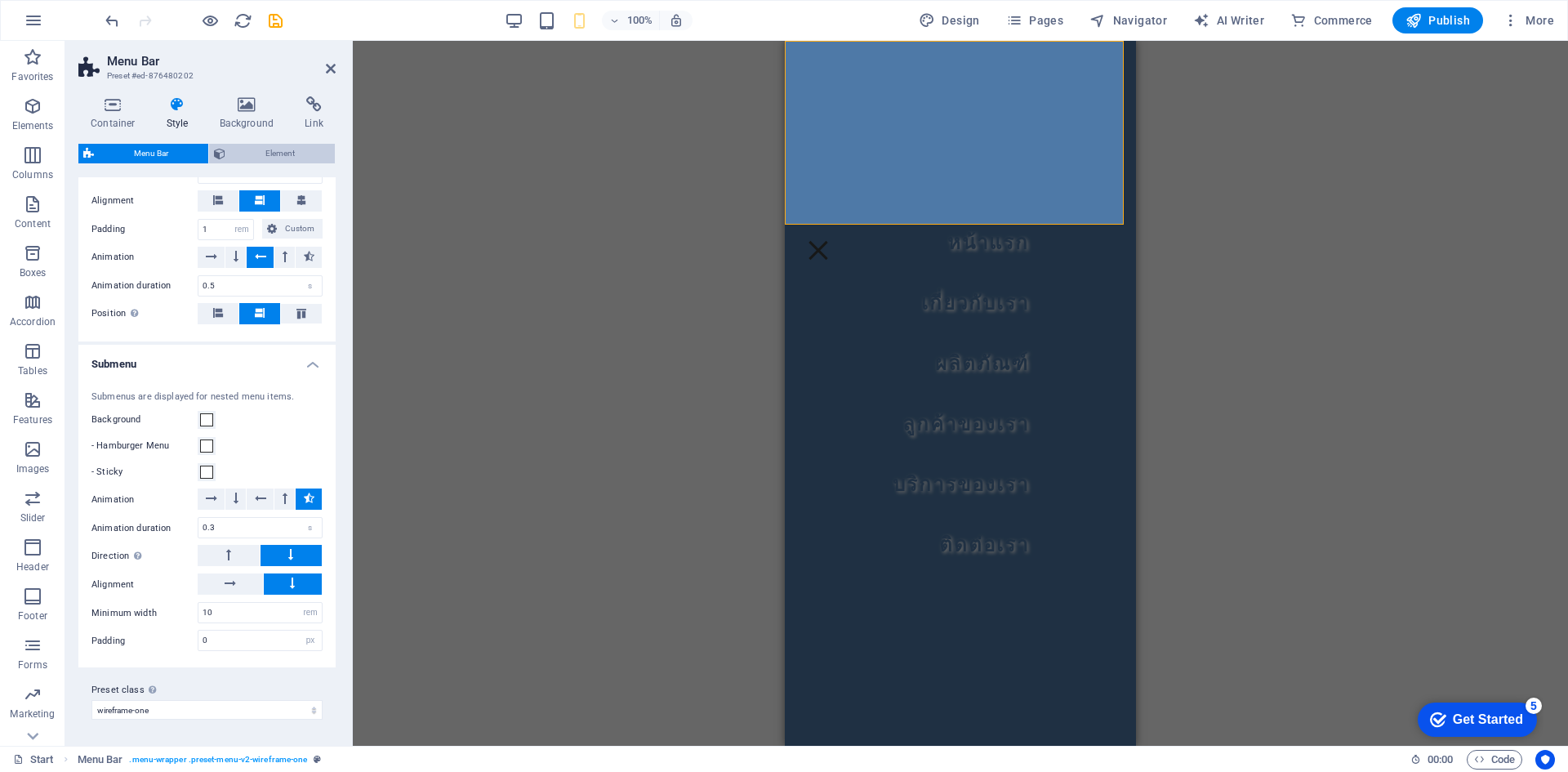
click at [229, 156] on button "Element" at bounding box center [272, 154] width 126 height 20
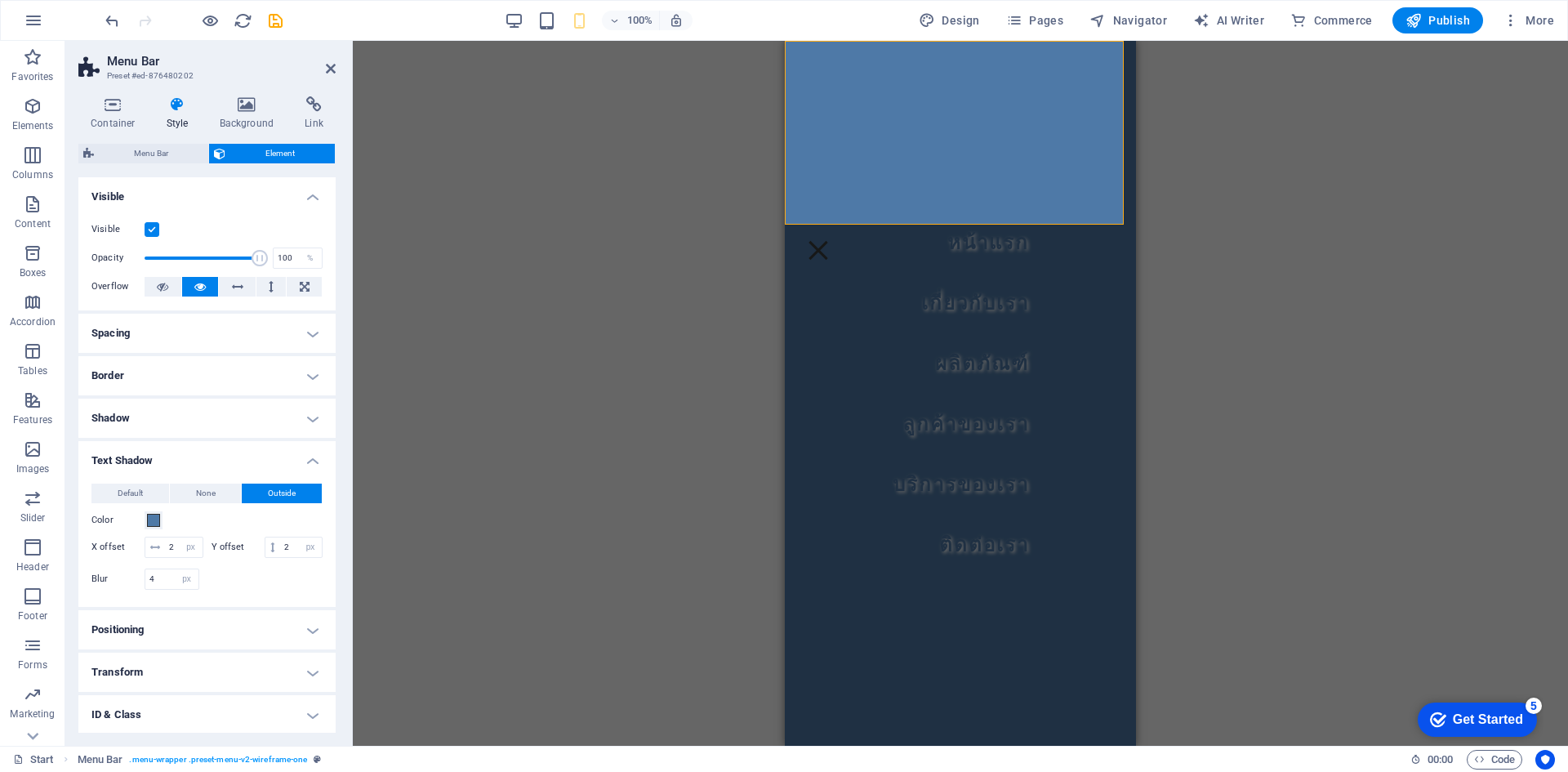
click at [203, 453] on h4 "Text Shadow" at bounding box center [207, 456] width 257 height 30
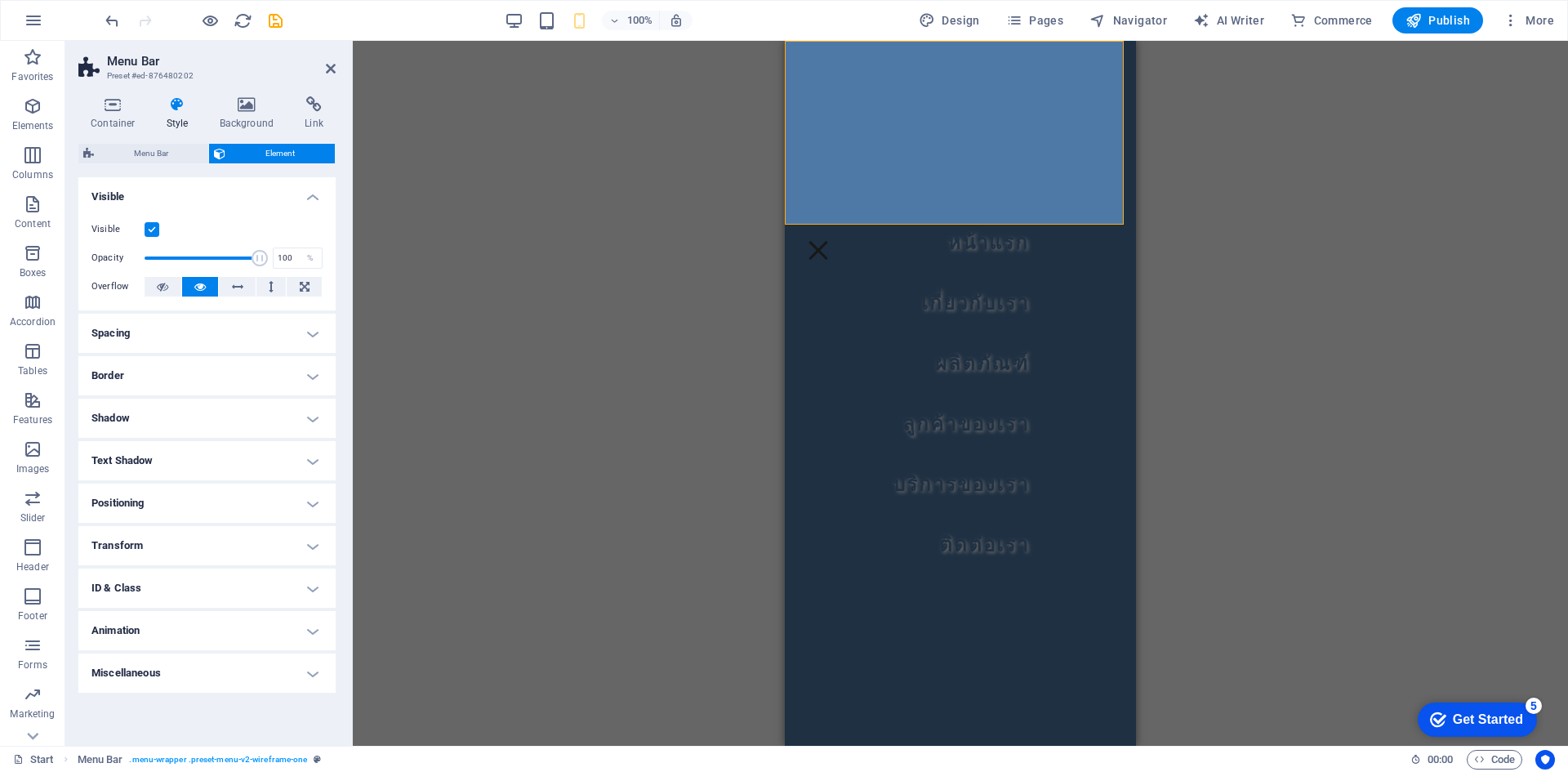
click at [203, 453] on h4 "Text Shadow" at bounding box center [207, 461] width 257 height 40
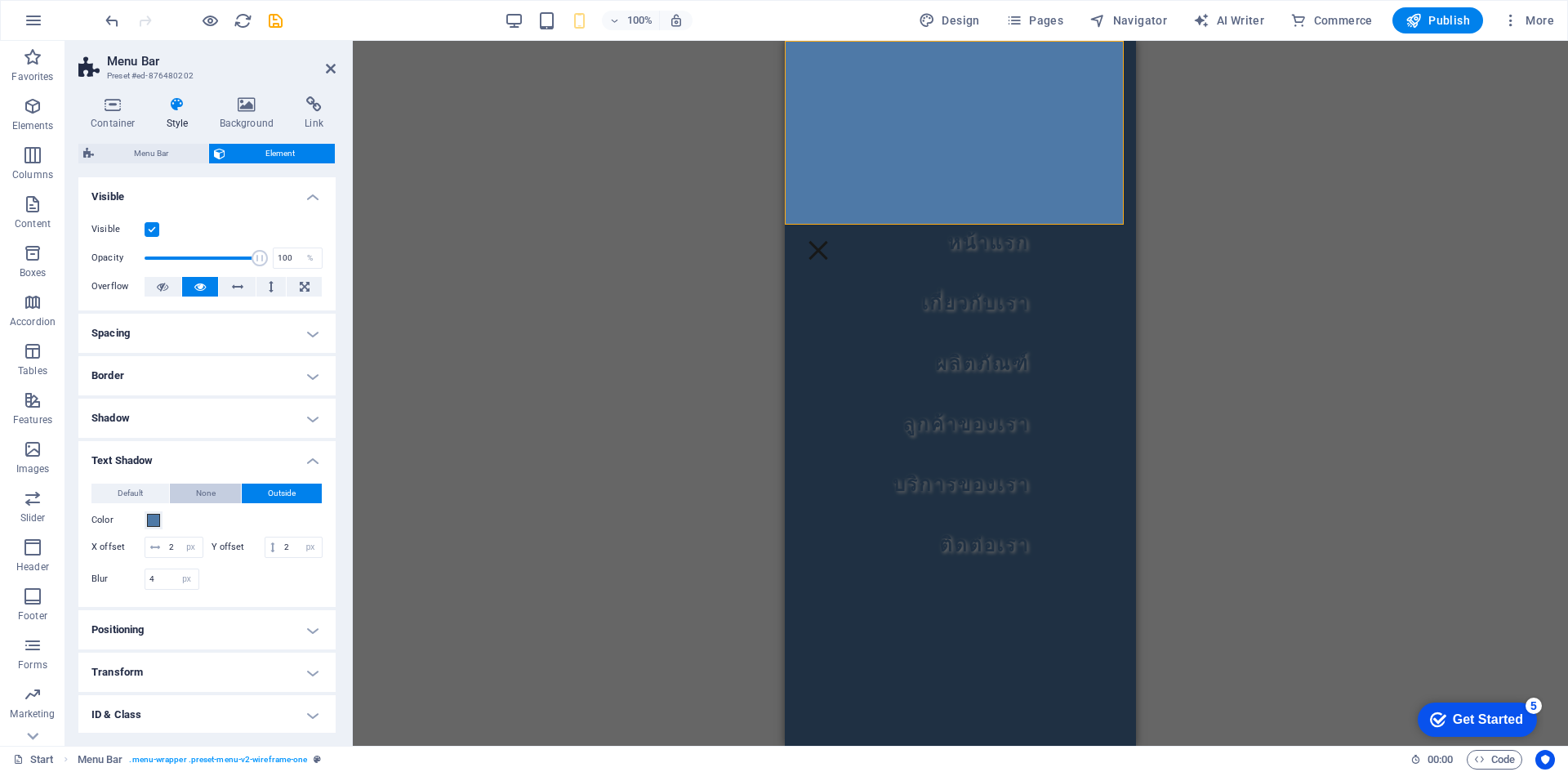
click at [196, 490] on span "None" at bounding box center [206, 494] width 20 height 20
click at [660, 442] on div "Drag here to replace the existing content. Press “Ctrl” if you want to create a…" at bounding box center [960, 394] width 1216 height 705
click at [940, 395] on nav "หน้าแรก เกี่ยวกับเรา ผลิตภัณฑ์ ลูกค้าของเรา บริการของเรา ติดต่อเรา" at bounding box center [960, 394] width 351 height 705
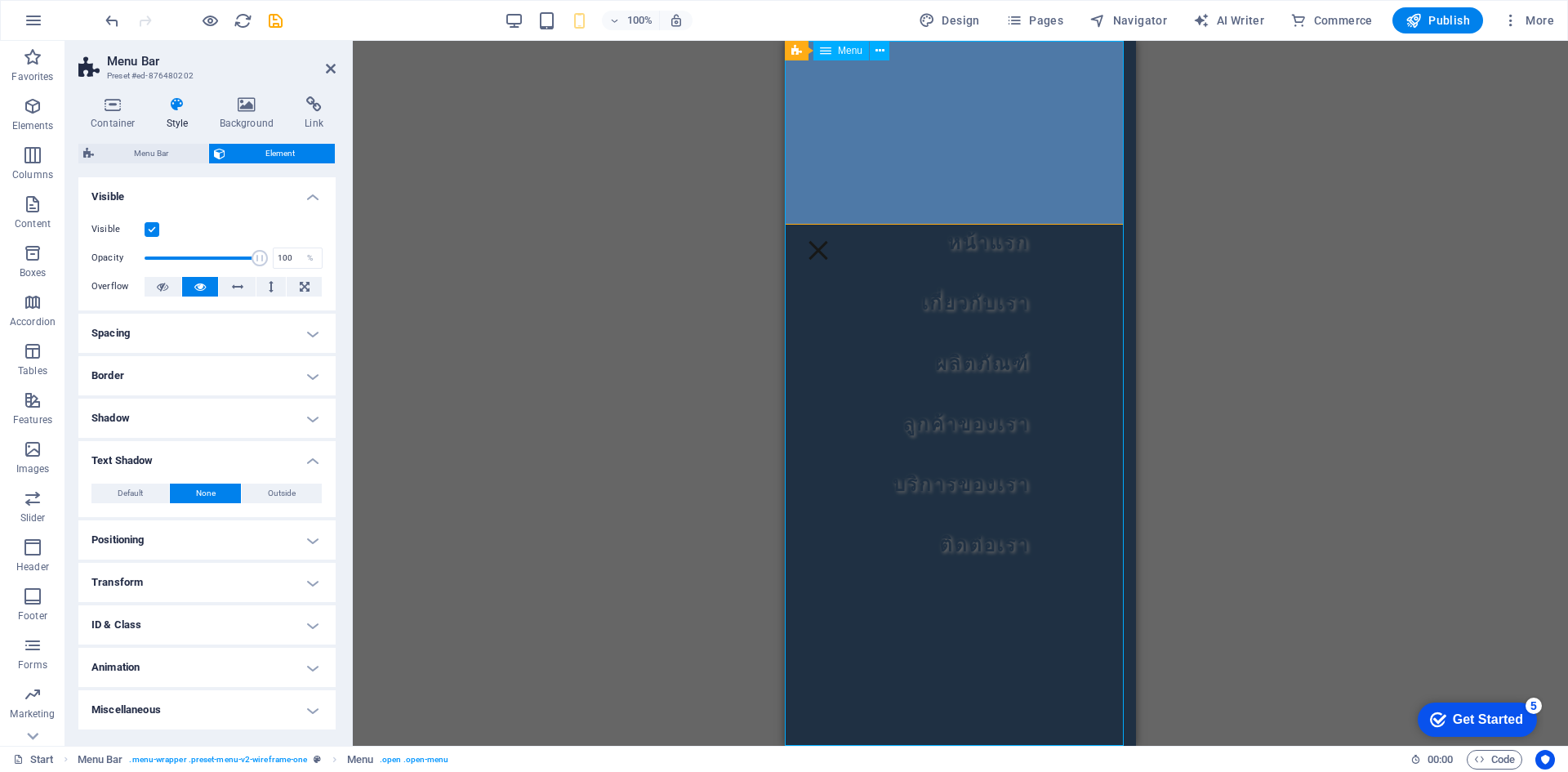
click at [940, 395] on nav "หน้าแรก เกี่ยวกับเรา ผลิตภัณฑ์ ลูกค้าของเรา บริการของเรา ติดต่อเรา" at bounding box center [960, 394] width 351 height 705
select select "px"
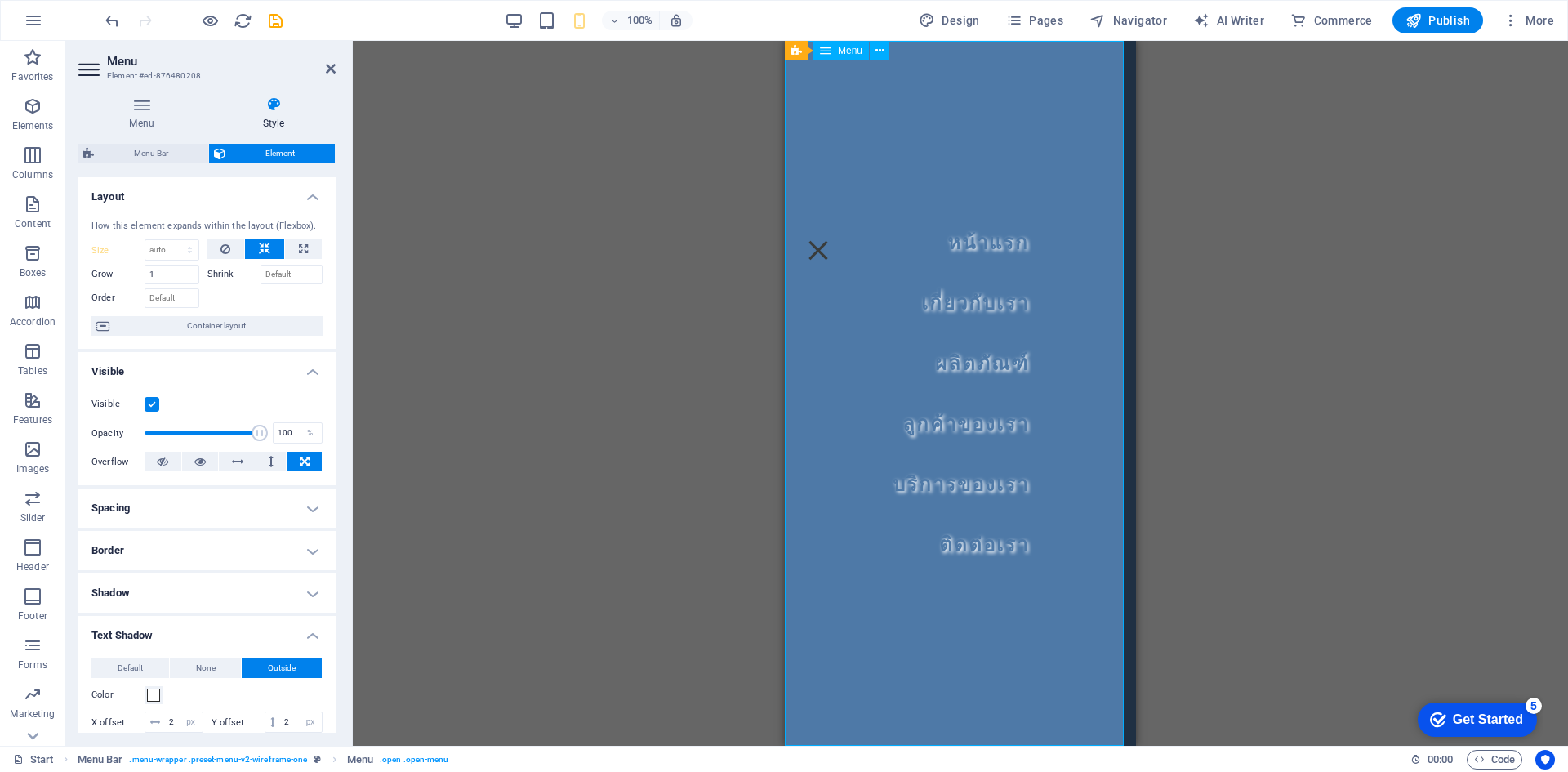
click at [940, 395] on nav "หน้าแรก เกี่ยวกับเรา ผลิตภัณฑ์ ลูกค้าของเรา บริการของเรา ติดต่อเรา" at bounding box center [960, 394] width 351 height 705
click at [996, 403] on nav "หน้าแรก เกี่ยวกับเรา ผลิตภัณฑ์ ลูกค้าของเรา บริการของเรา ติดต่อเรา" at bounding box center [960, 394] width 351 height 705
click at [1211, 391] on div "H2 Banner Container Container Menu Bar Logo Container HTML Menu Bar Menu Text H…" at bounding box center [960, 394] width 1216 height 705
click at [899, 379] on nav "หน้าแรก เกี่ยวกับเรา ผลิตภัณฑ์ ลูกค้าของเรา บริการของเรา ติดต่อเรา" at bounding box center [960, 394] width 351 height 705
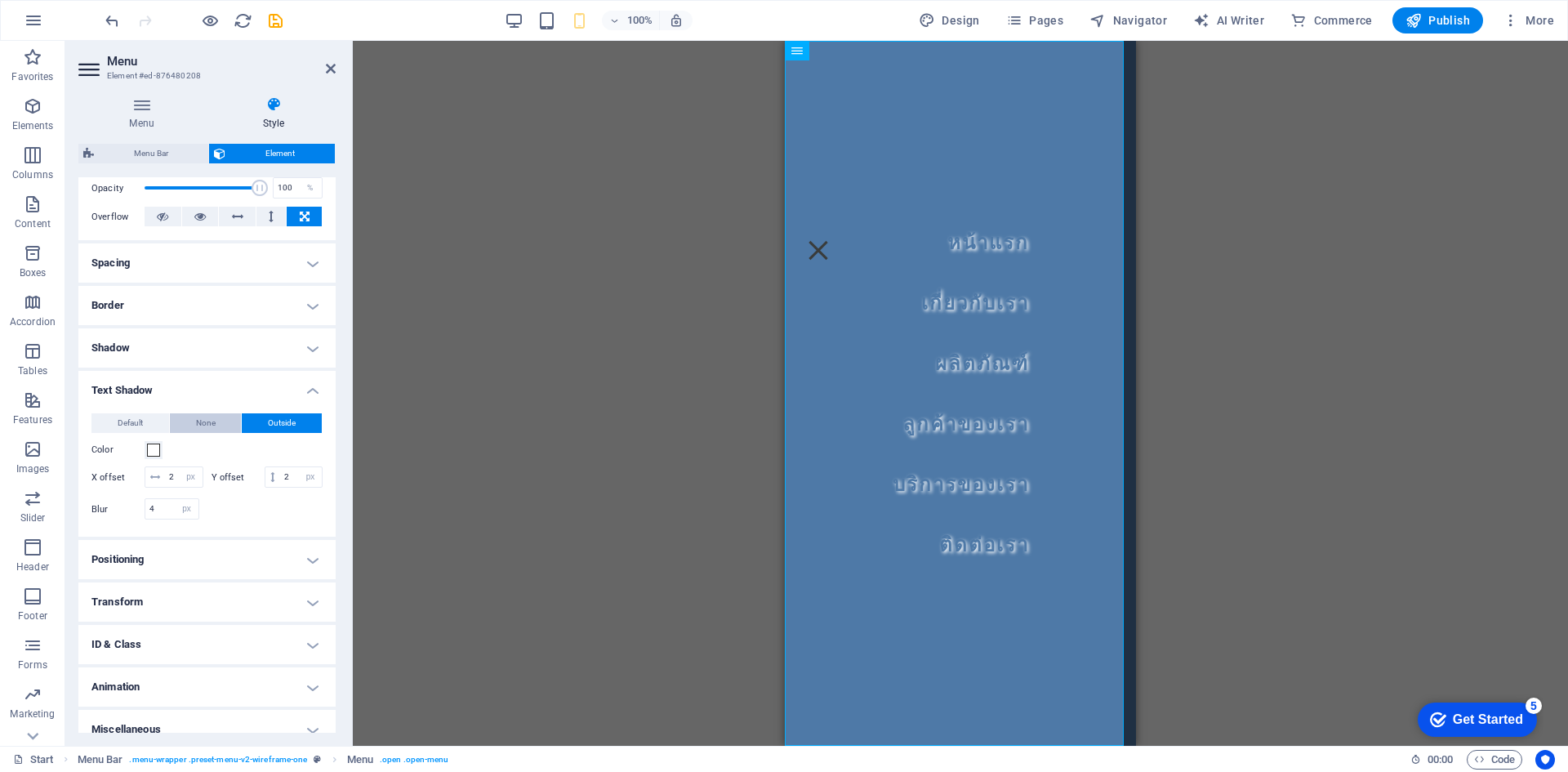
click at [190, 421] on button "None" at bounding box center [205, 423] width 72 height 20
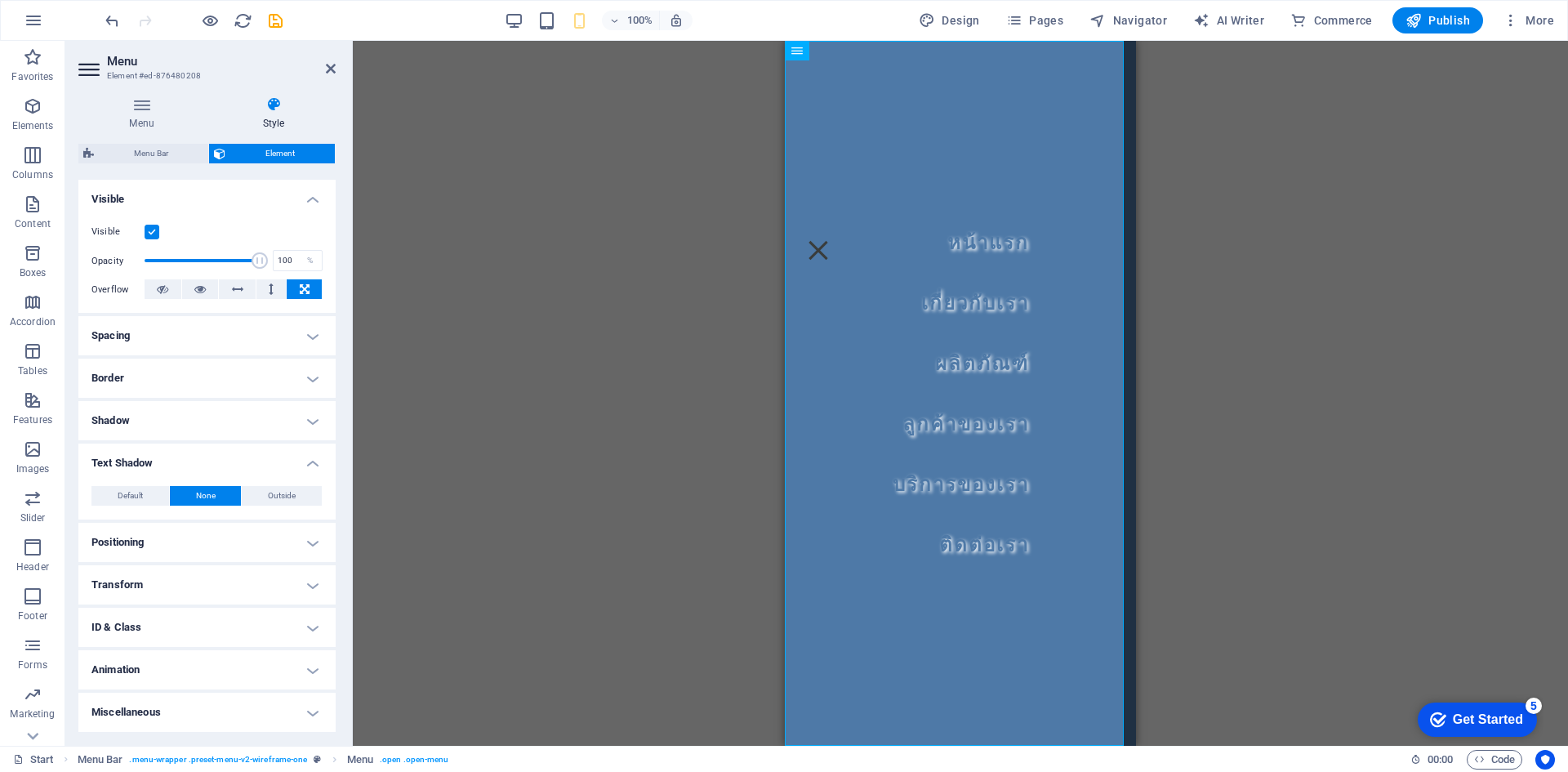
scroll to position [172, 0]
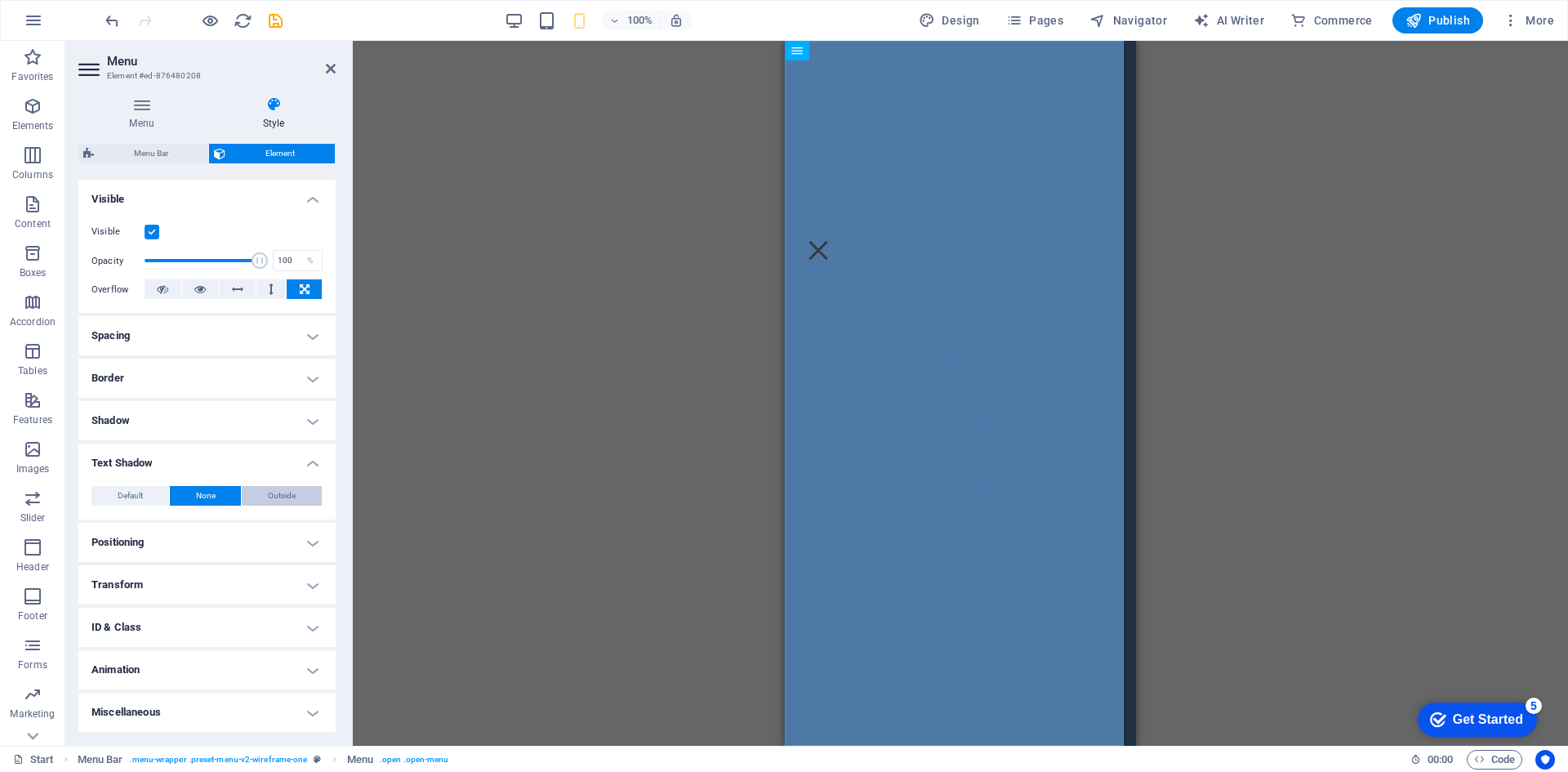
click at [286, 498] on span "Outside" at bounding box center [282, 496] width 28 height 20
type input "2"
type input "4"
click at [130, 497] on span "Default" at bounding box center [130, 496] width 26 height 20
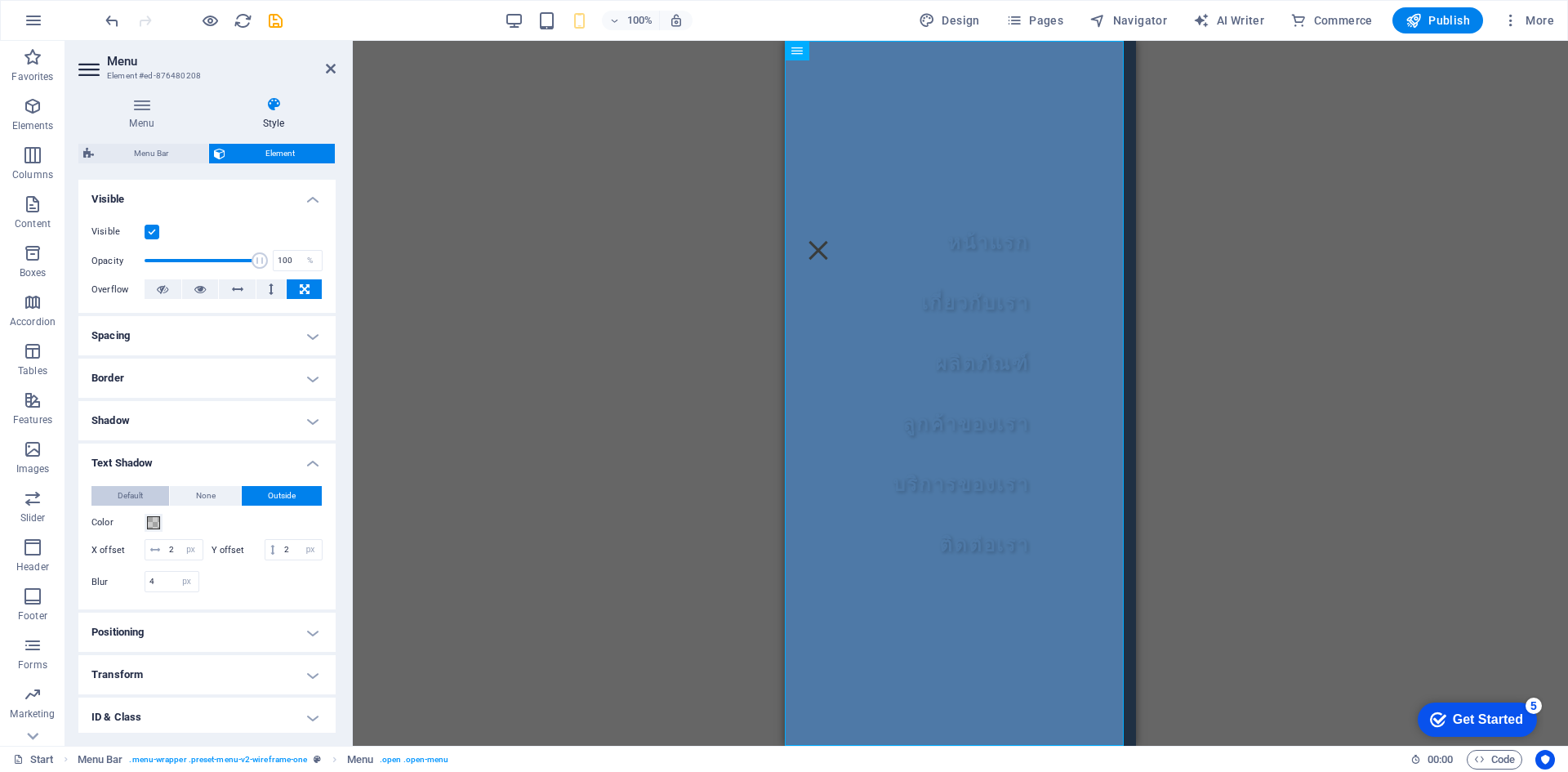
type input "0"
click at [287, 498] on span "Outside" at bounding box center [282, 496] width 28 height 20
type input "2"
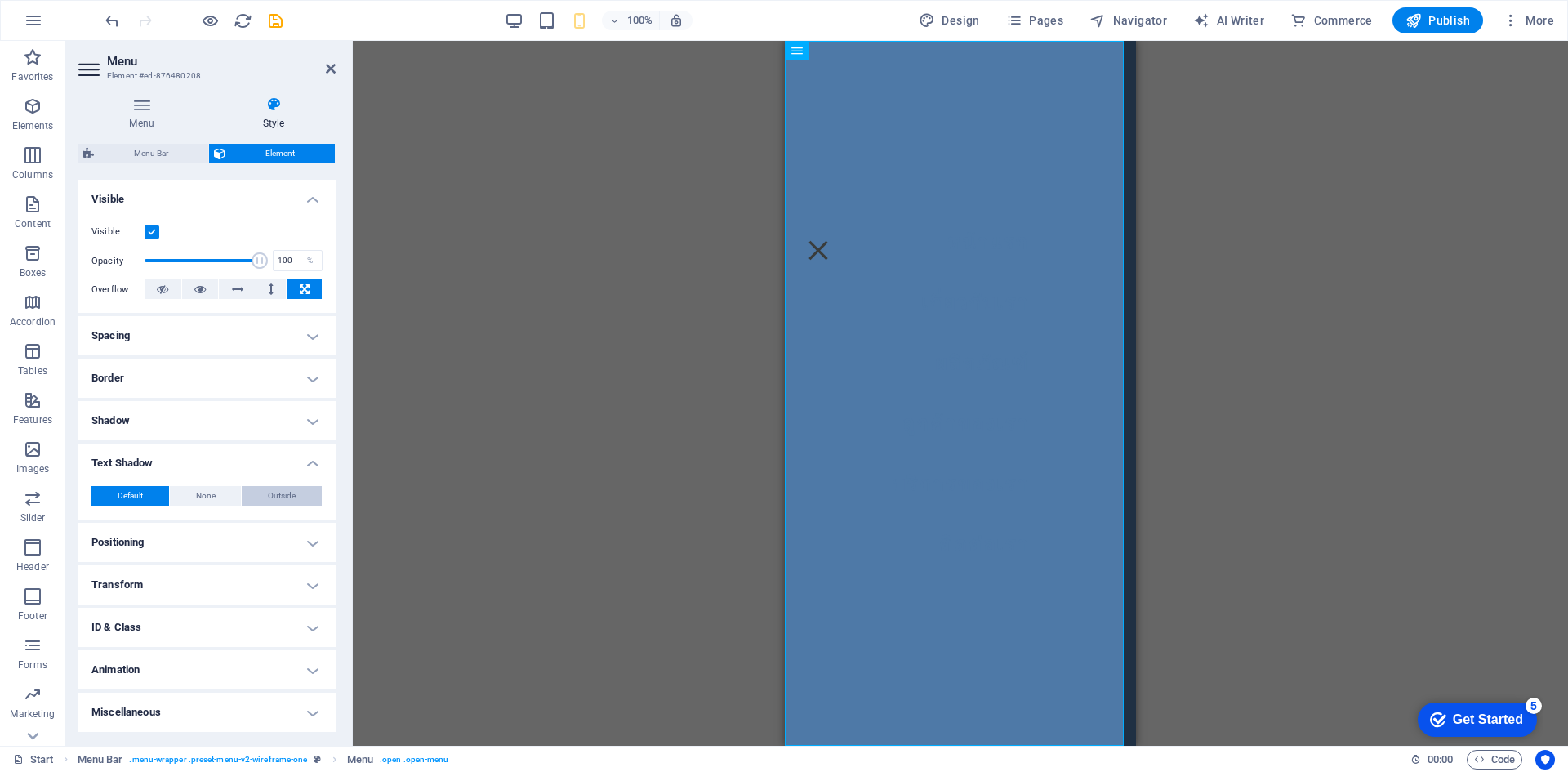
type input "2"
type input "4"
click at [154, 517] on span at bounding box center [154, 523] width 13 height 13
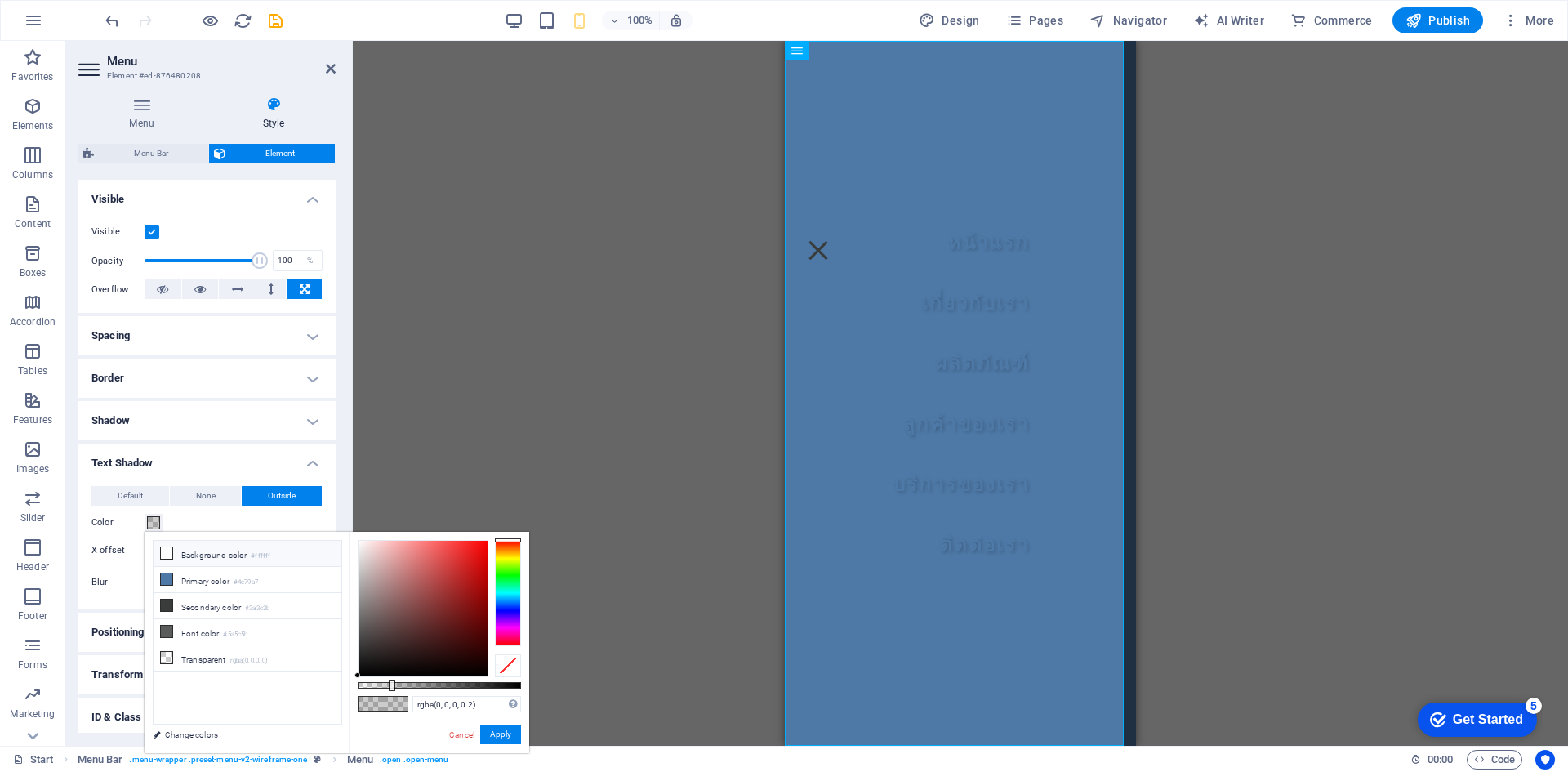
click at [166, 552] on icon at bounding box center [166, 554] width 12 height 12
type input "#ffffff"
click at [493, 737] on button "Apply" at bounding box center [501, 735] width 41 height 20
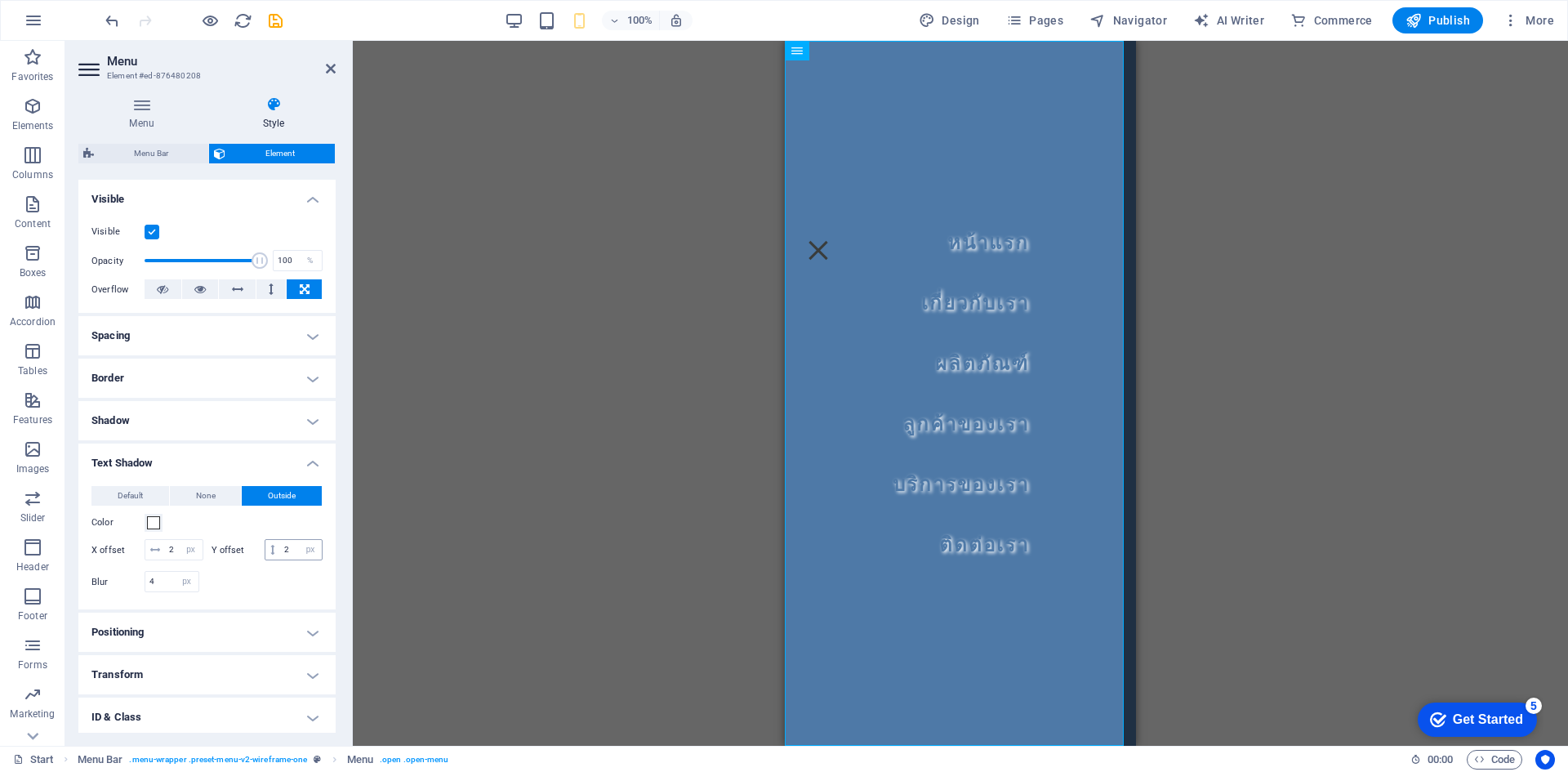
scroll to position [254, 0]
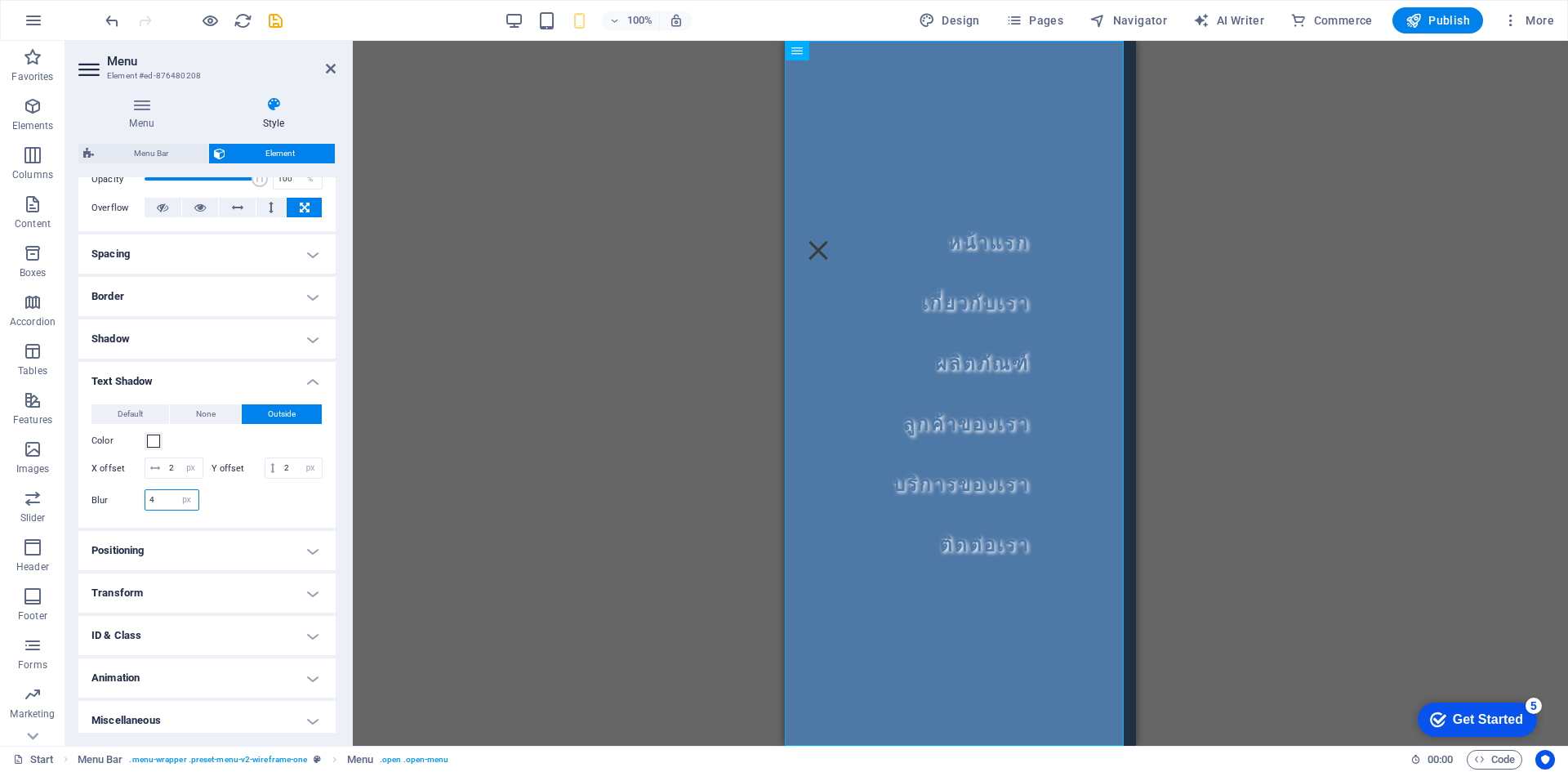
drag, startPoint x: 166, startPoint y: 521, endPoint x: 133, endPoint y: 519, distance: 33.1
click at [133, 511] on div "Blur 4 px rem % vh vw" at bounding box center [145, 500] width 108 height 21
drag, startPoint x: 158, startPoint y: 517, endPoint x: 98, endPoint y: 513, distance: 60.1
click at [98, 511] on div "Blur 30 px rem % vh vw" at bounding box center [145, 500] width 108 height 21
drag, startPoint x: 167, startPoint y: 525, endPoint x: 96, endPoint y: 525, distance: 71.0
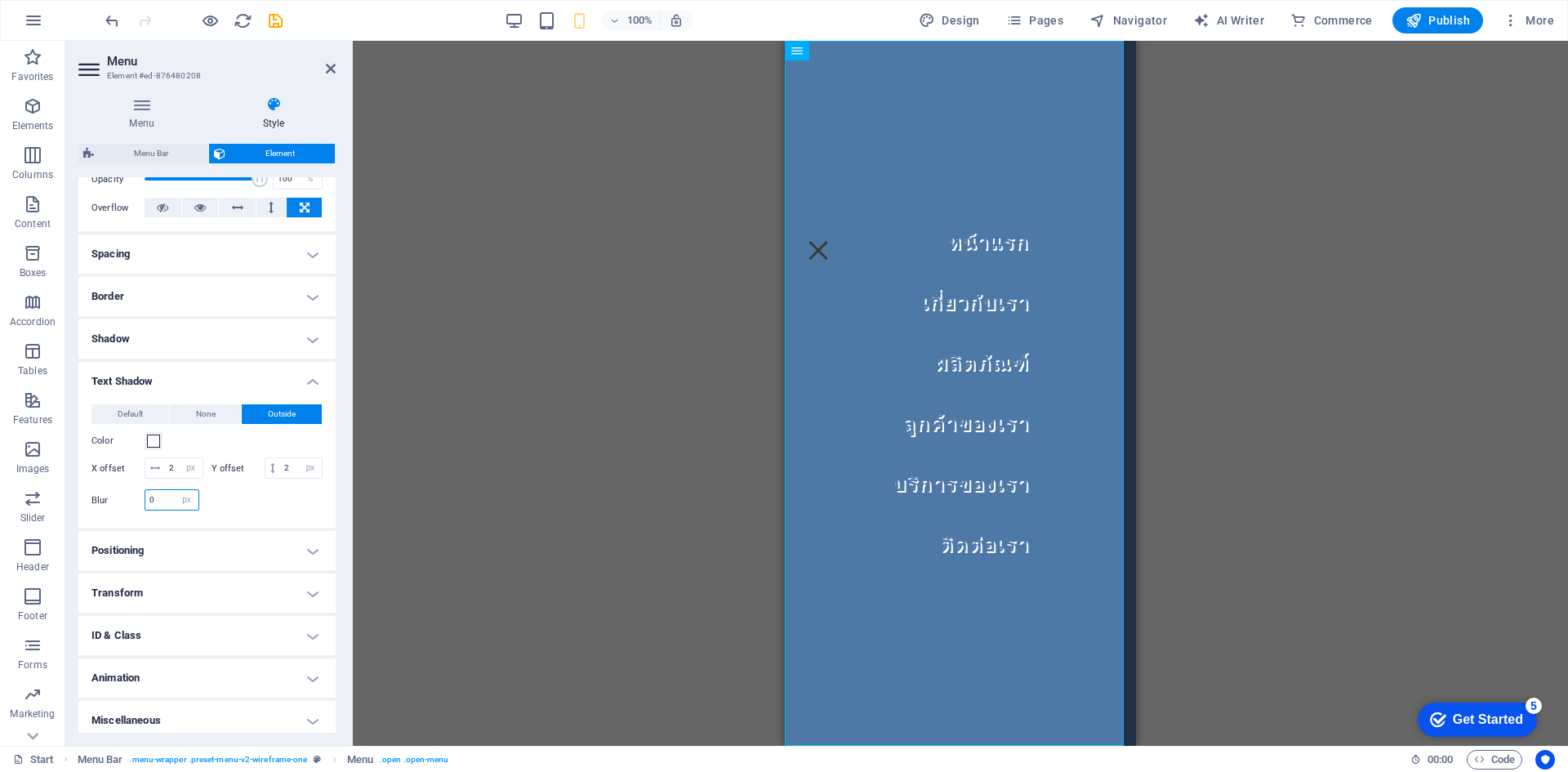
click at [96, 511] on div "Blur 0 px rem % vh vw" at bounding box center [145, 500] width 108 height 21
type input "1"
click at [99, 511] on div "Blur 1 px rem % vh vw" at bounding box center [145, 500] width 108 height 21
click at [170, 510] on input "1" at bounding box center [172, 500] width 53 height 20
type input "5"
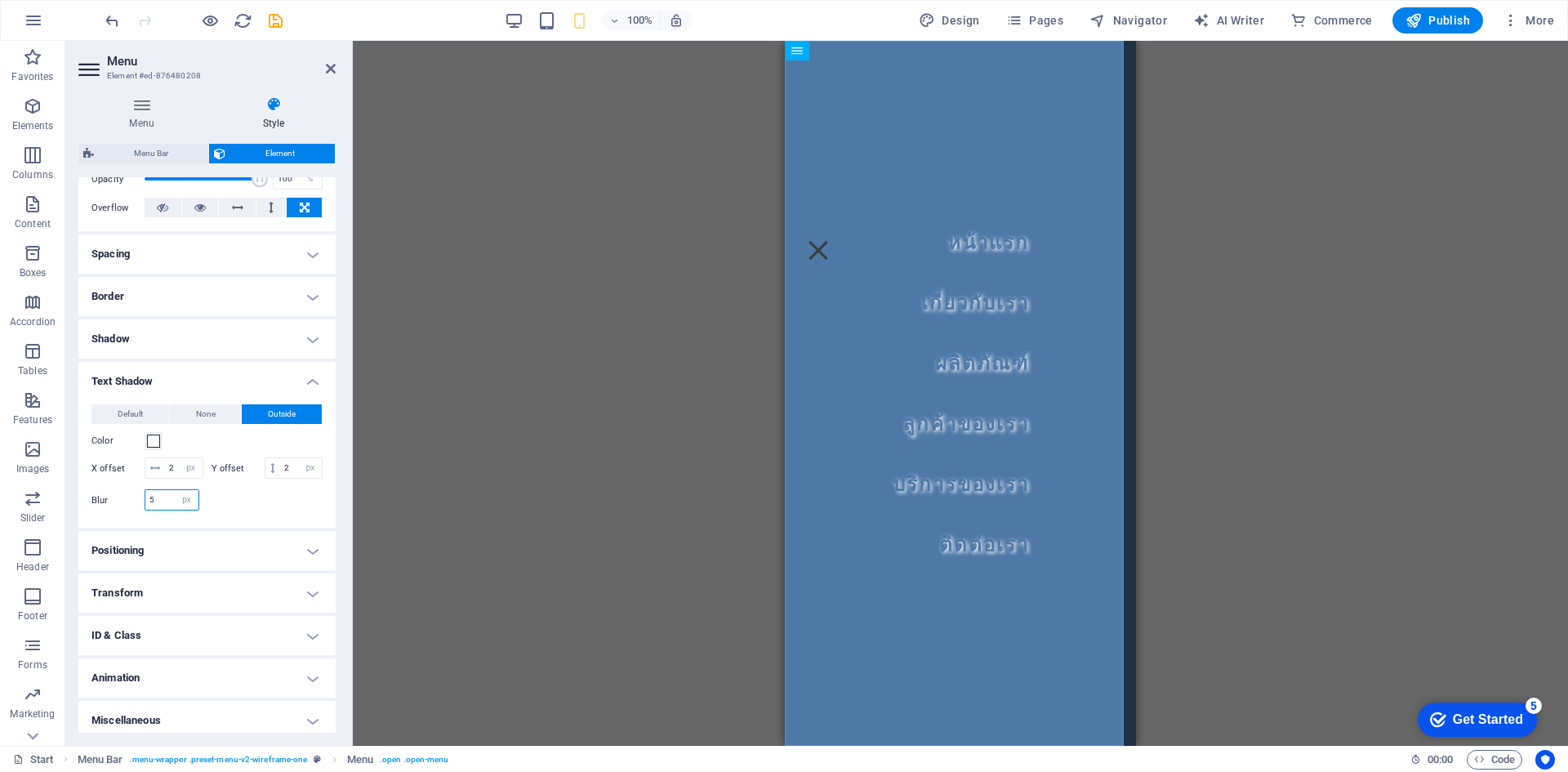
click at [170, 510] on input "5" at bounding box center [172, 500] width 53 height 20
type input "3"
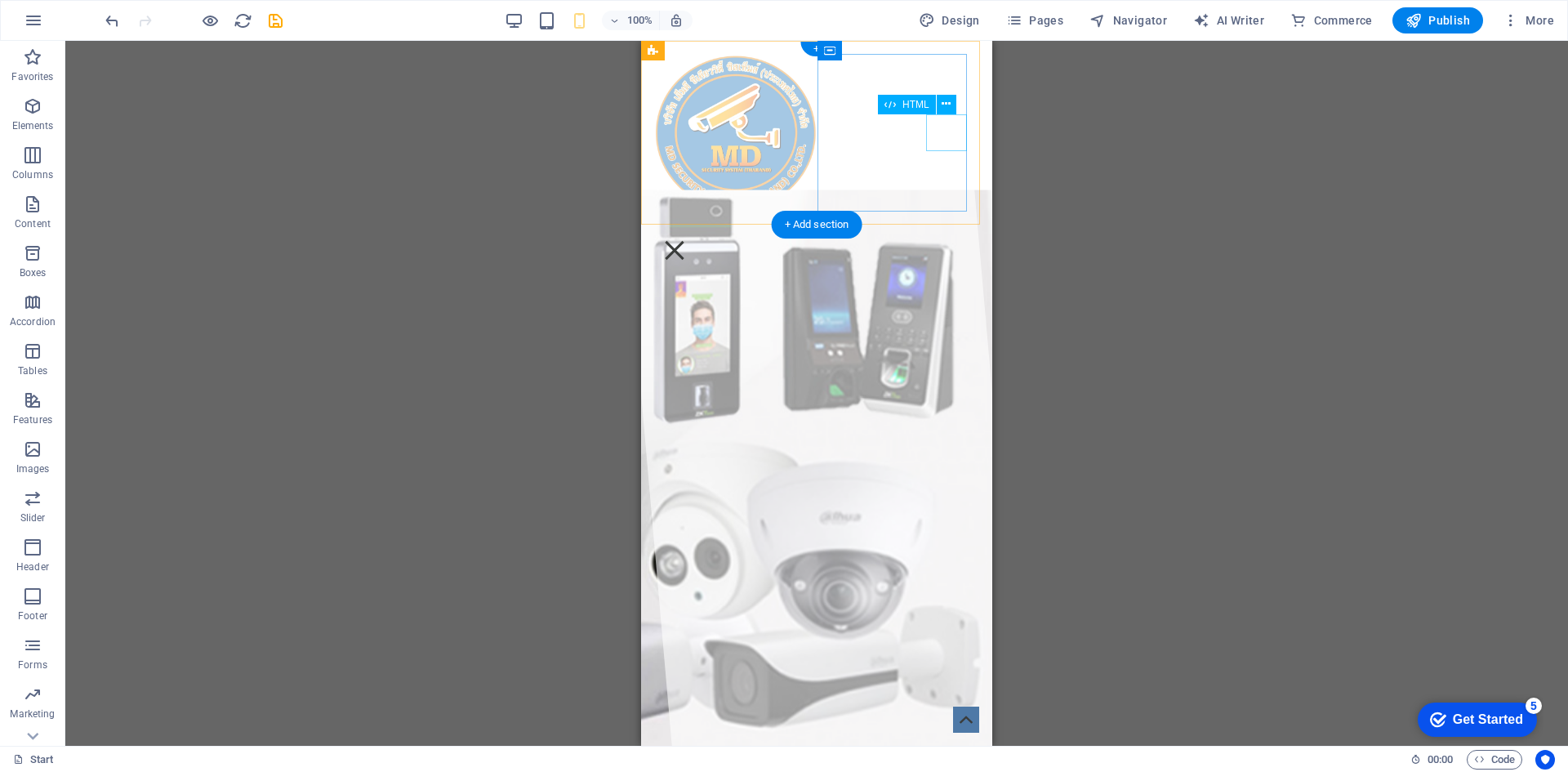
click at [695, 232] on div at bounding box center [674, 250] width 41 height 37
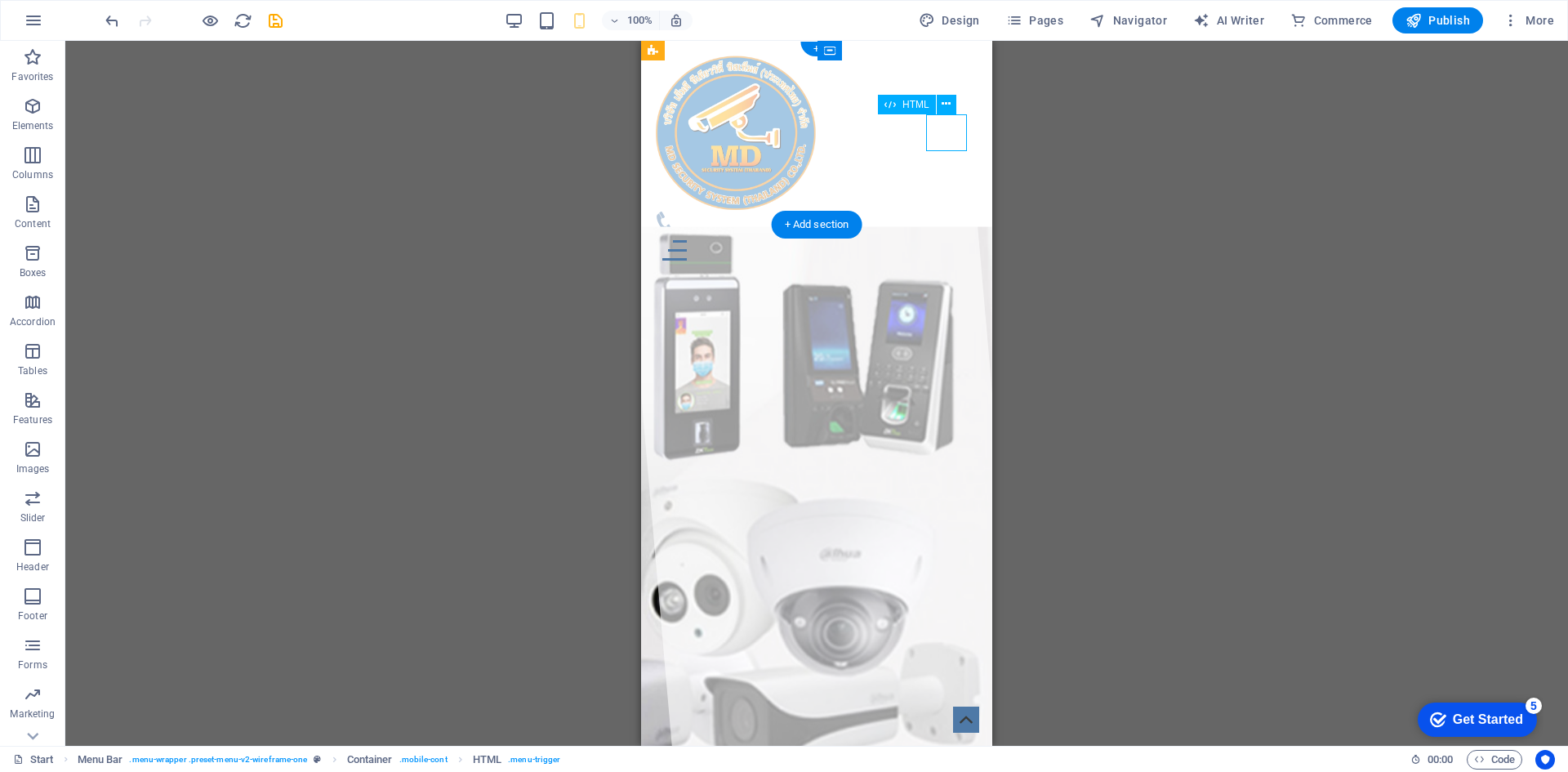
click at [943, 232] on div at bounding box center [816, 250] width 325 height 37
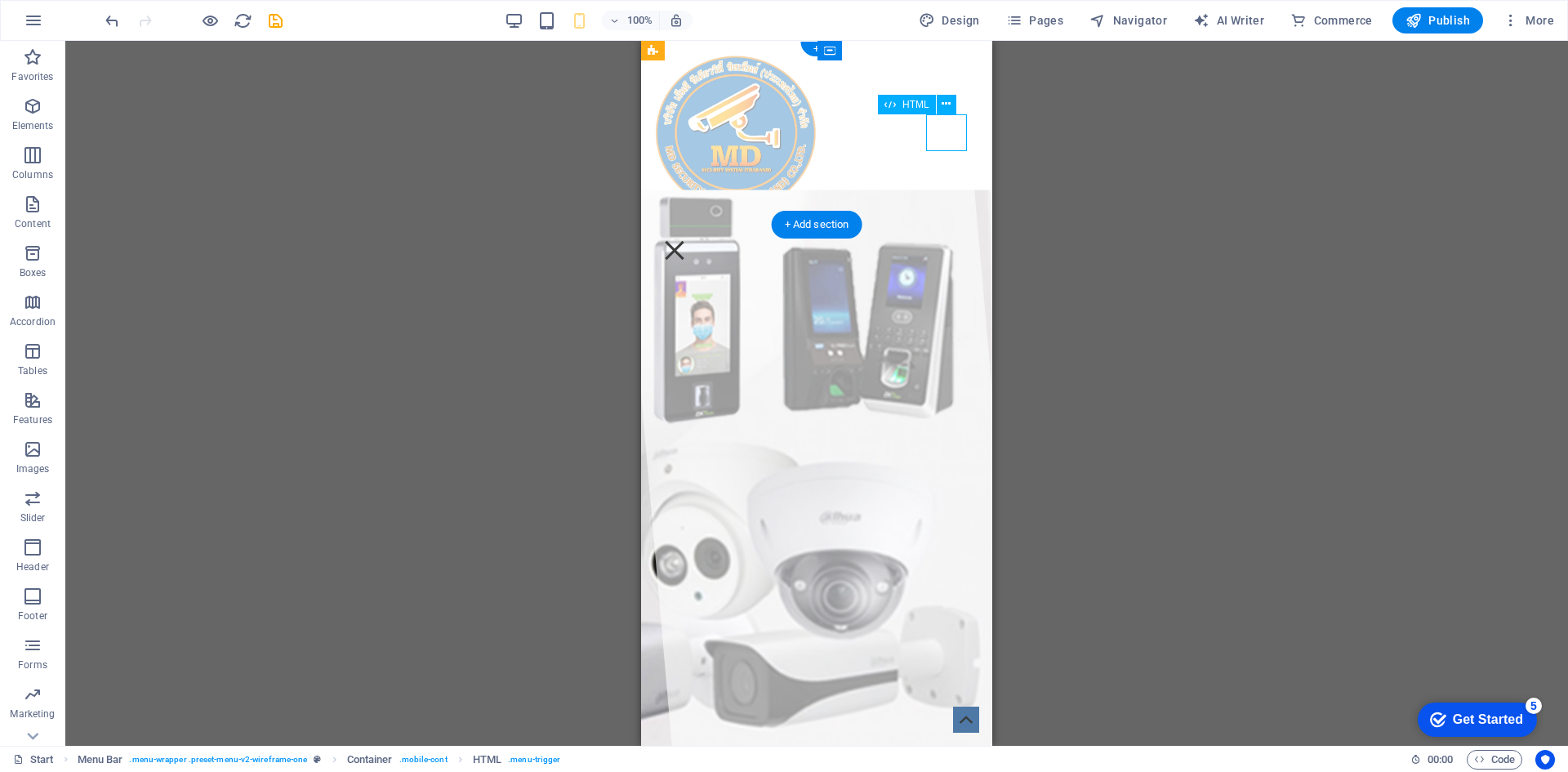
click at [695, 232] on div at bounding box center [674, 250] width 41 height 37
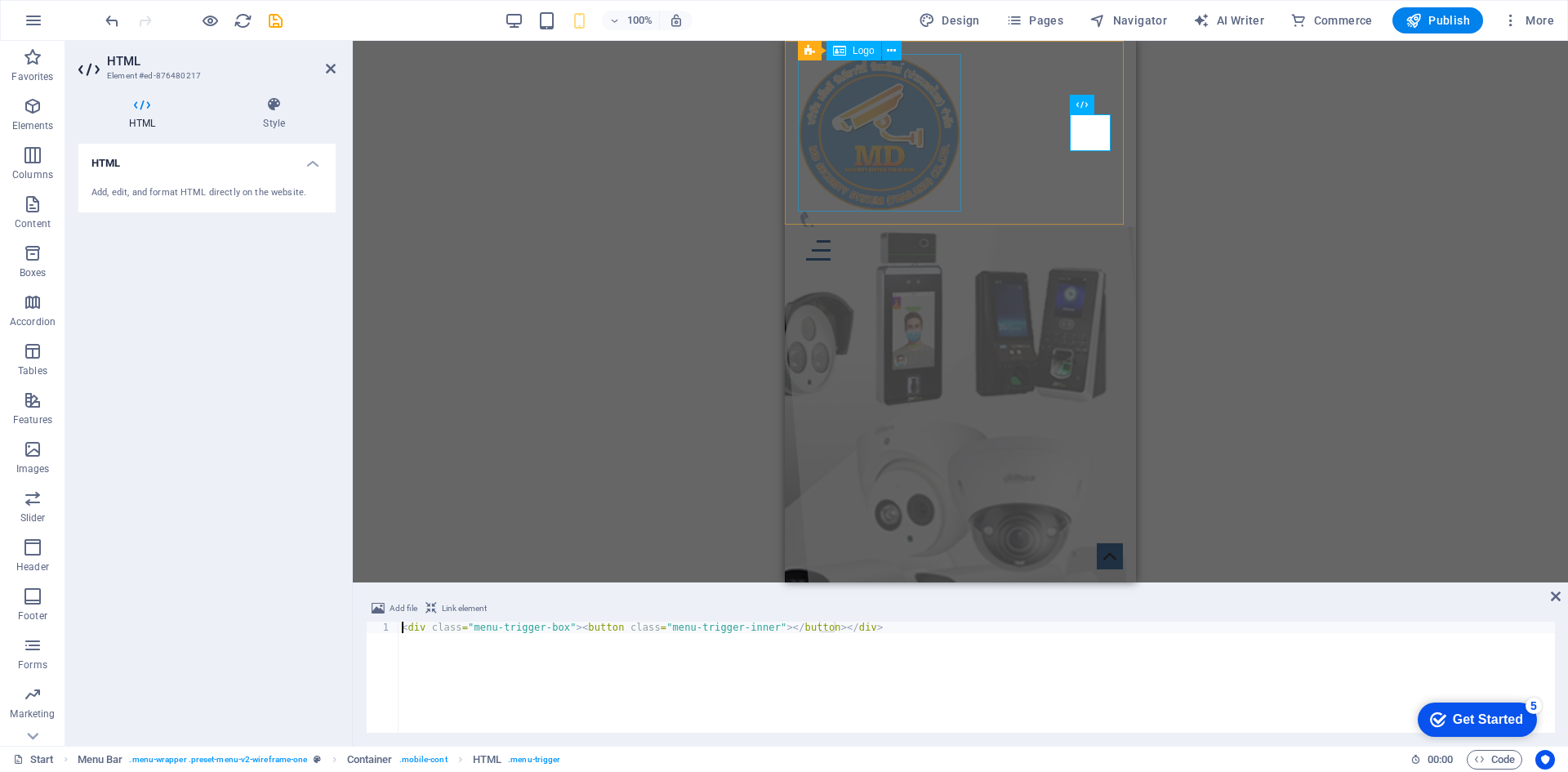
click at [944, 130] on div at bounding box center [960, 132] width 325 height 157
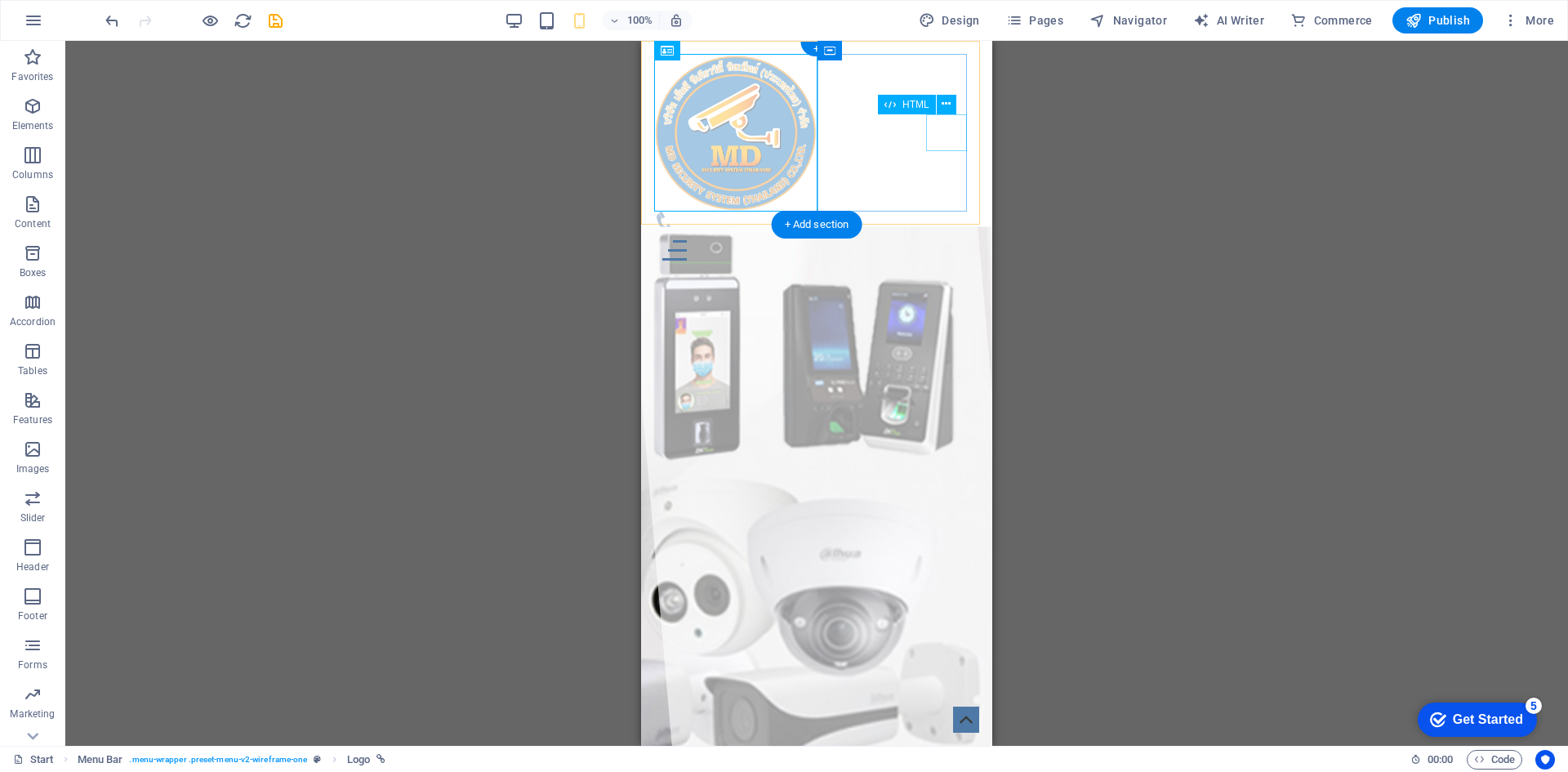
click at [942, 232] on div at bounding box center [816, 250] width 325 height 37
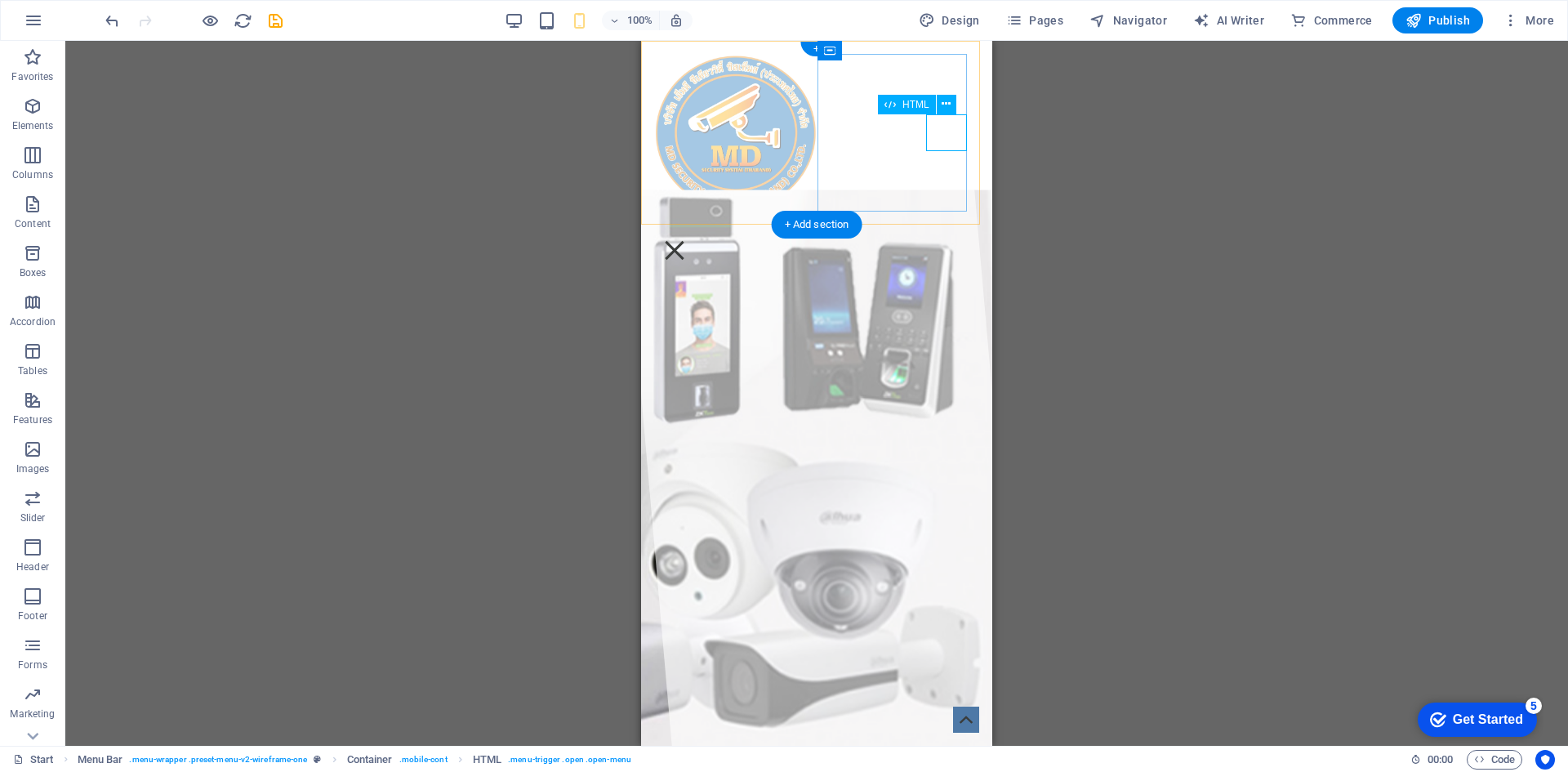
click at [695, 232] on div at bounding box center [674, 250] width 41 height 37
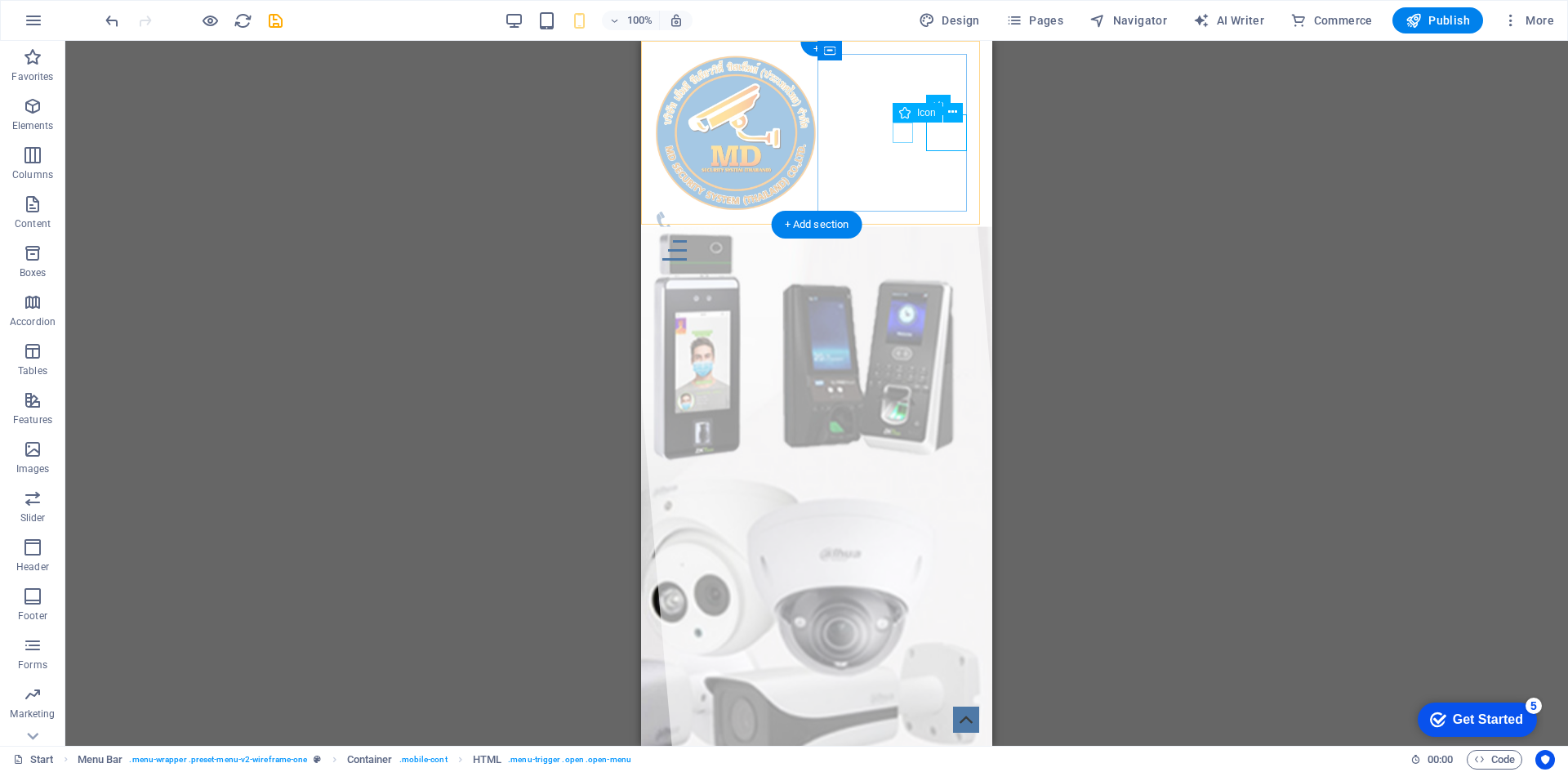
click at [900, 212] on figure at bounding box center [810, 222] width 312 height 21
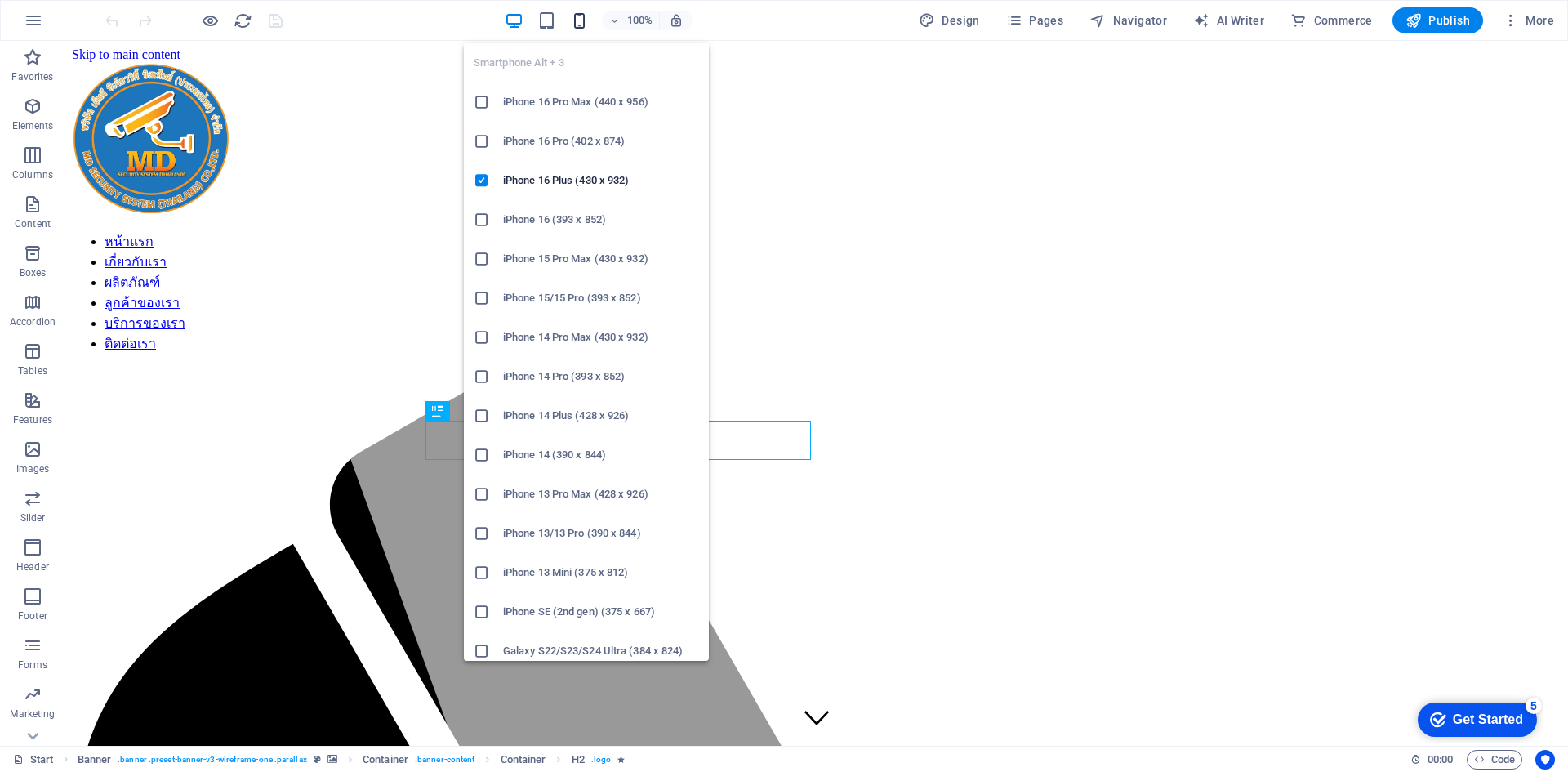
click at [588, 27] on icon "button" at bounding box center [579, 21] width 19 height 19
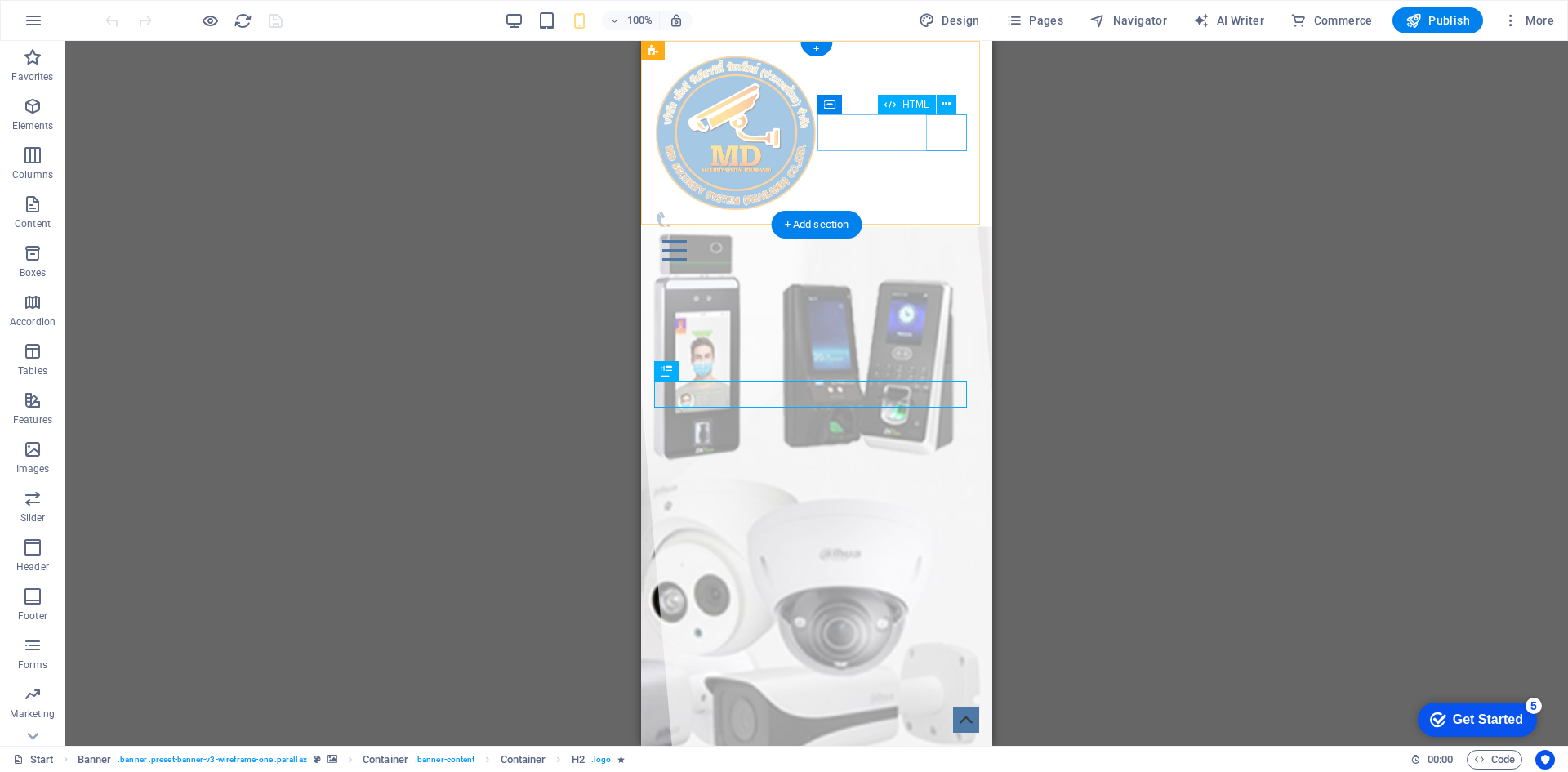
click at [946, 232] on div at bounding box center [816, 250] width 325 height 37
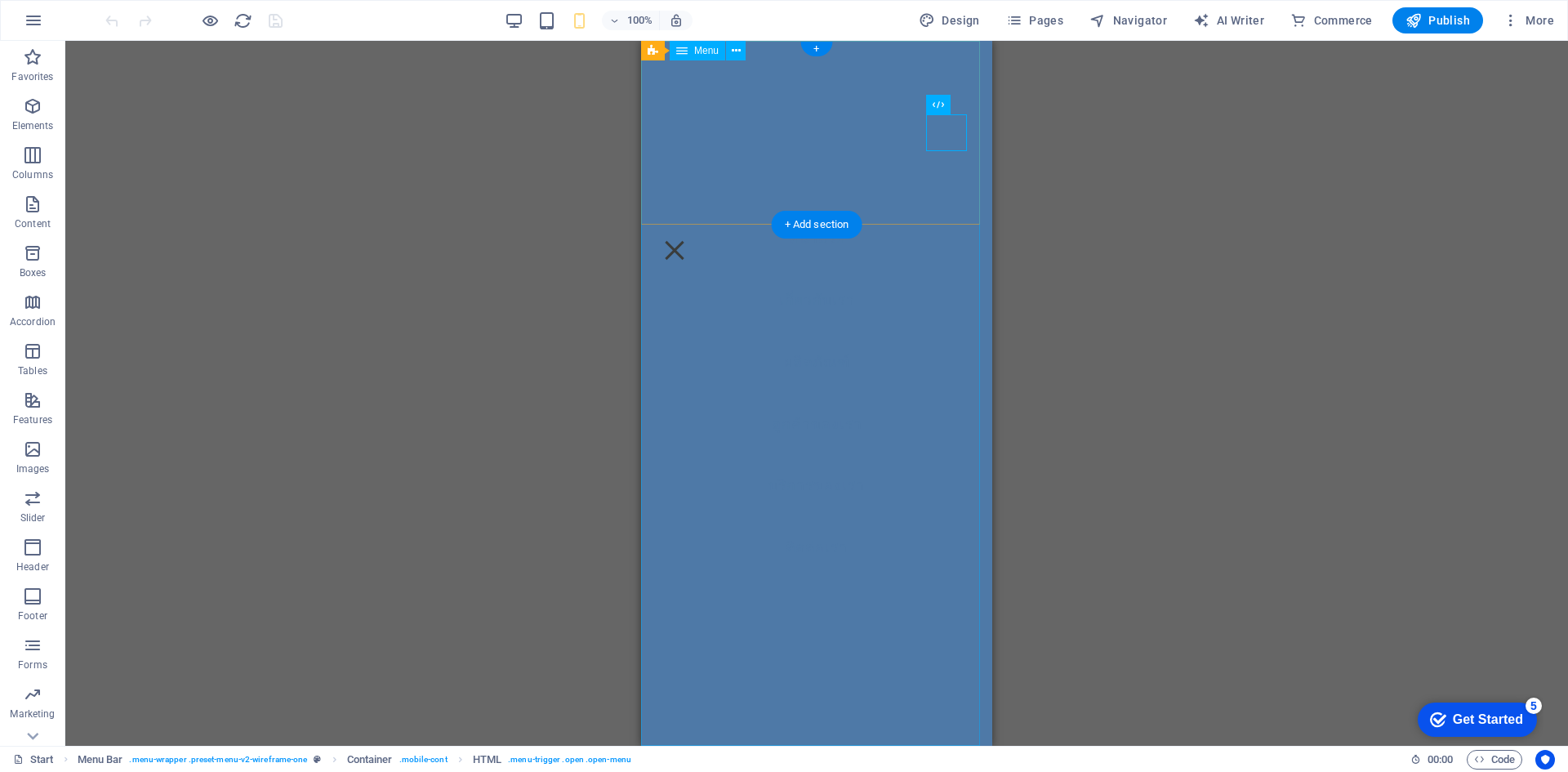
click at [840, 311] on nav "หน้าแรก เกี่ยวกับเรา ผลิตภัณฑ์ ลูกค้าของเรา บริการของเรา ติดต่อเรา" at bounding box center [817, 394] width 351 height 705
click at [864, 212] on nav "หน้าแรก เกี่ยวกับเรา ผลิตภัณฑ์ ลูกค้าของเรา บริการของเรา ติดต่อเรา" at bounding box center [817, 394] width 351 height 705
click at [847, 316] on nav "หน้าแรก เกี่ยวกับเรา ผลิตภัณฑ์ ลูกค้าของเรา บริการของเรา ติดต่อเรา" at bounding box center [817, 394] width 351 height 705
select select
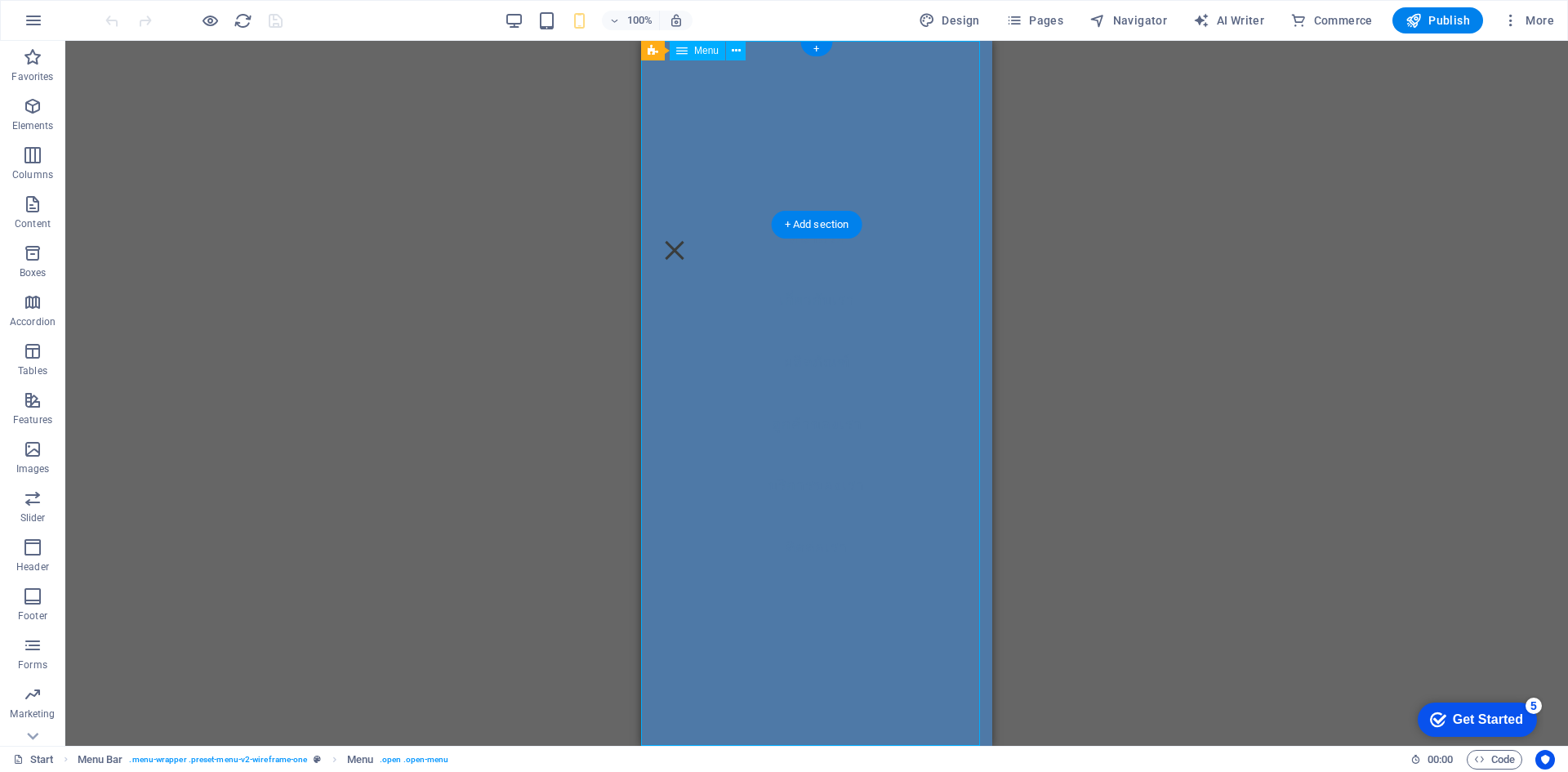
select select
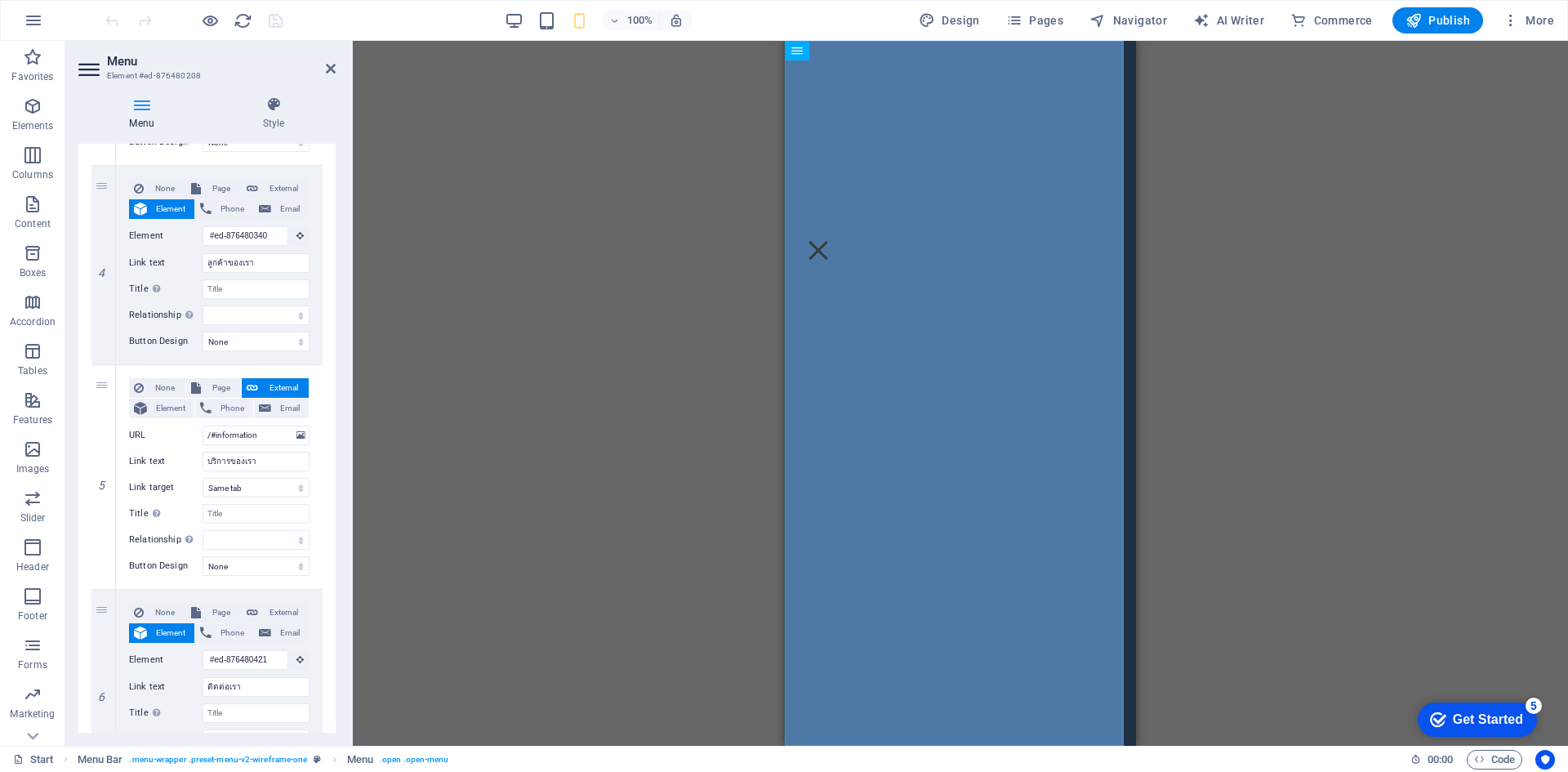
scroll to position [858, 0]
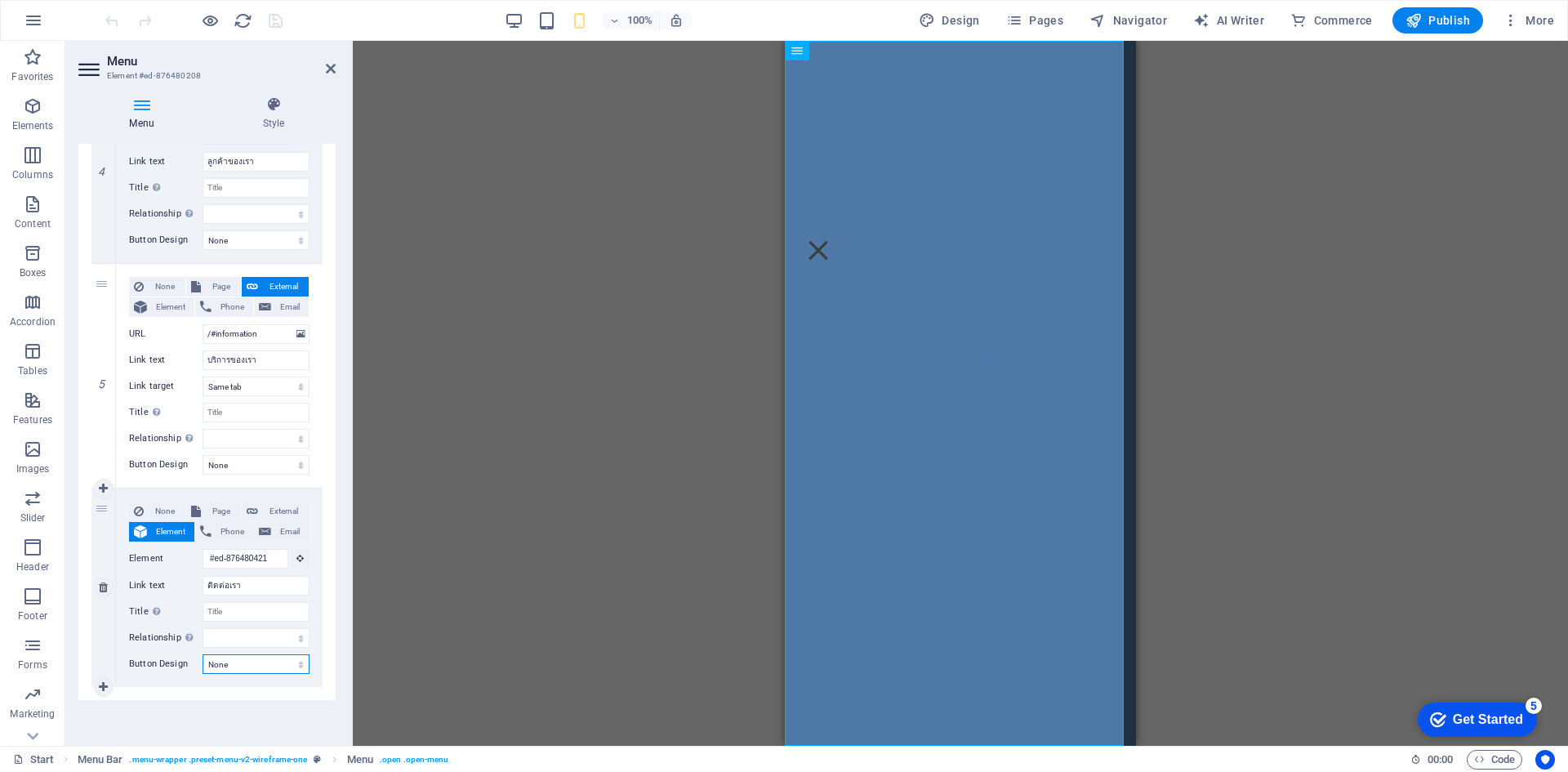
click at [260, 667] on select "None Default Primary Secondary" at bounding box center [256, 664] width 107 height 20
click at [259, 646] on select "alternate author bookmark external help license next nofollow noreferrer noopen…" at bounding box center [256, 639] width 107 height 20
click at [171, 677] on div "None Page External Element Phone Email Page Start Subpage Legal Notice Privacy …" at bounding box center [219, 587] width 207 height 199
click at [234, 246] on select "None Default Primary Secondary" at bounding box center [256, 241] width 107 height 20
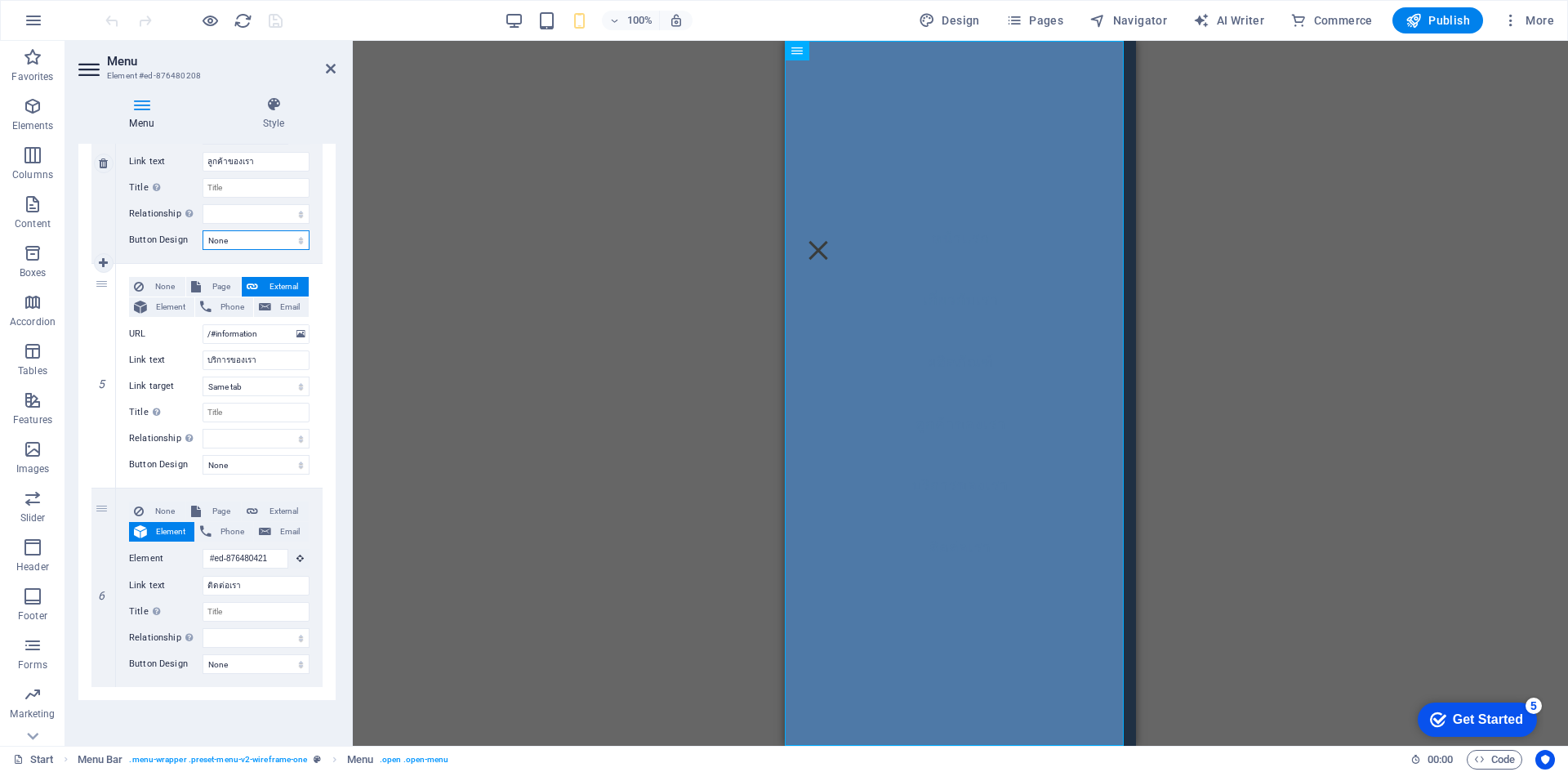
select select "primary"
click at [203, 231] on select "None Default Primary Secondary" at bounding box center [256, 241] width 107 height 20
select select
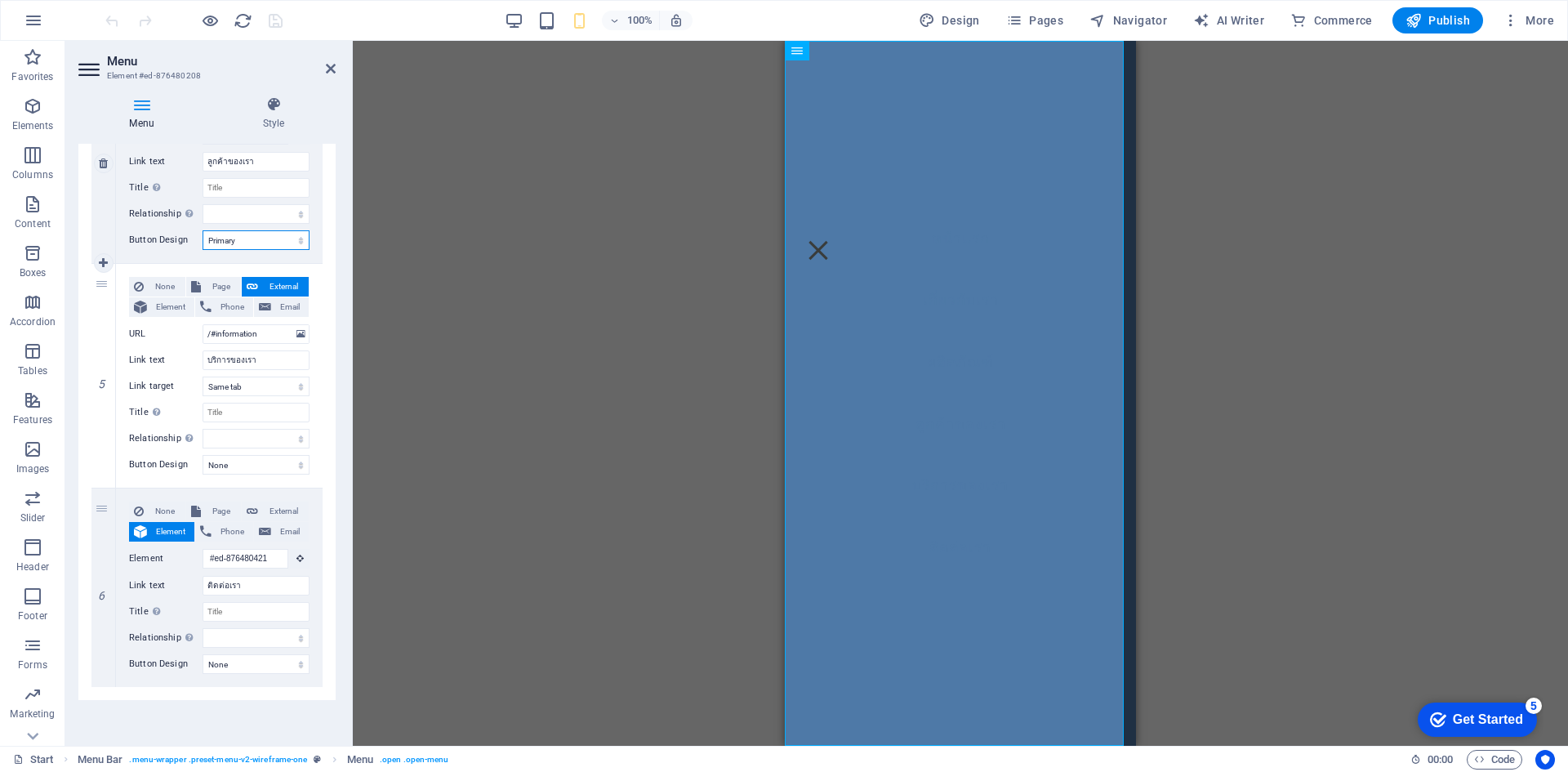
select select
click at [246, 241] on select "None Default Primary Secondary" at bounding box center [256, 241] width 107 height 20
select select "secondary"
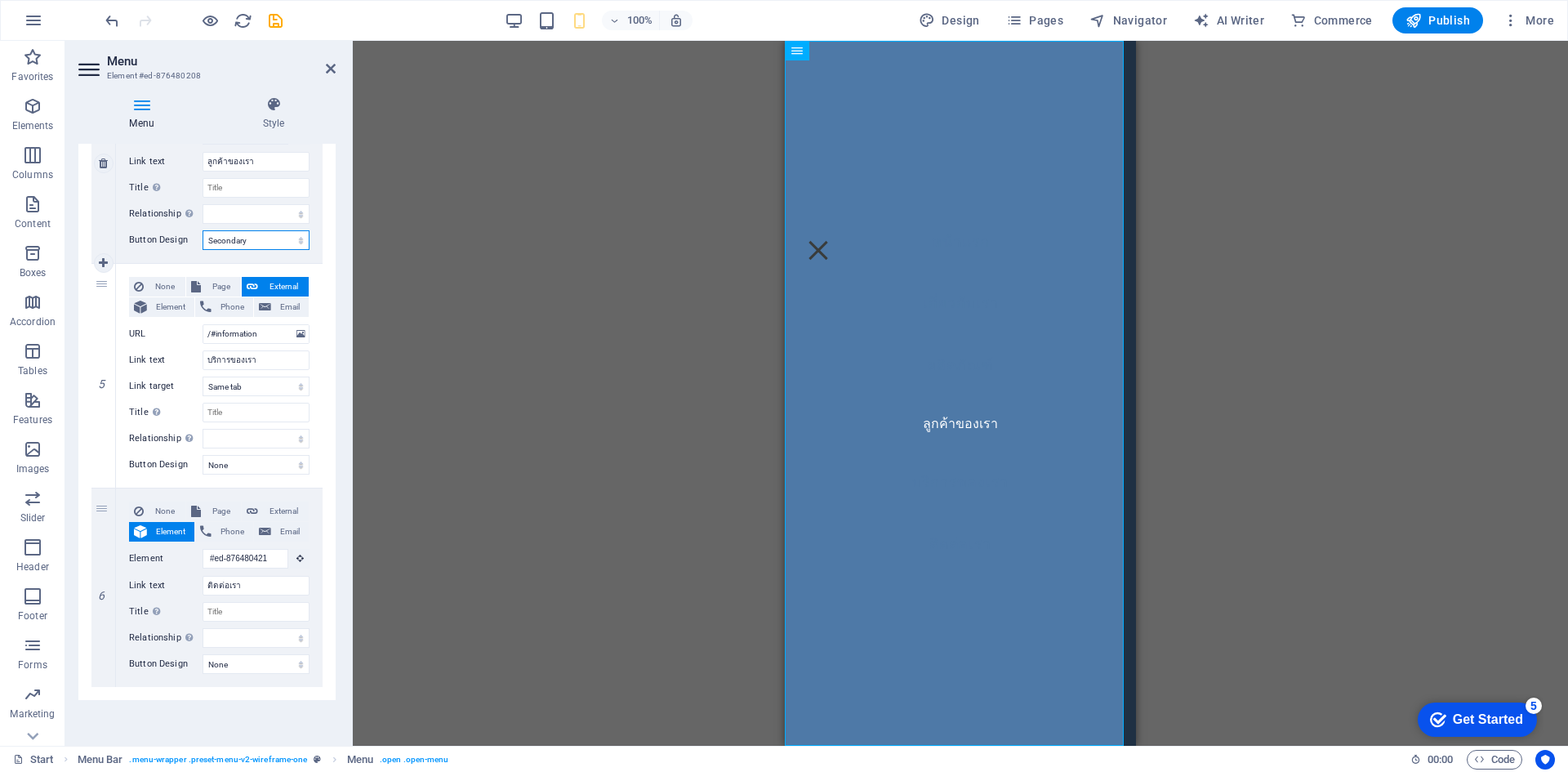
click at [203, 231] on select "None Default Primary Secondary" at bounding box center [256, 241] width 107 height 20
select select
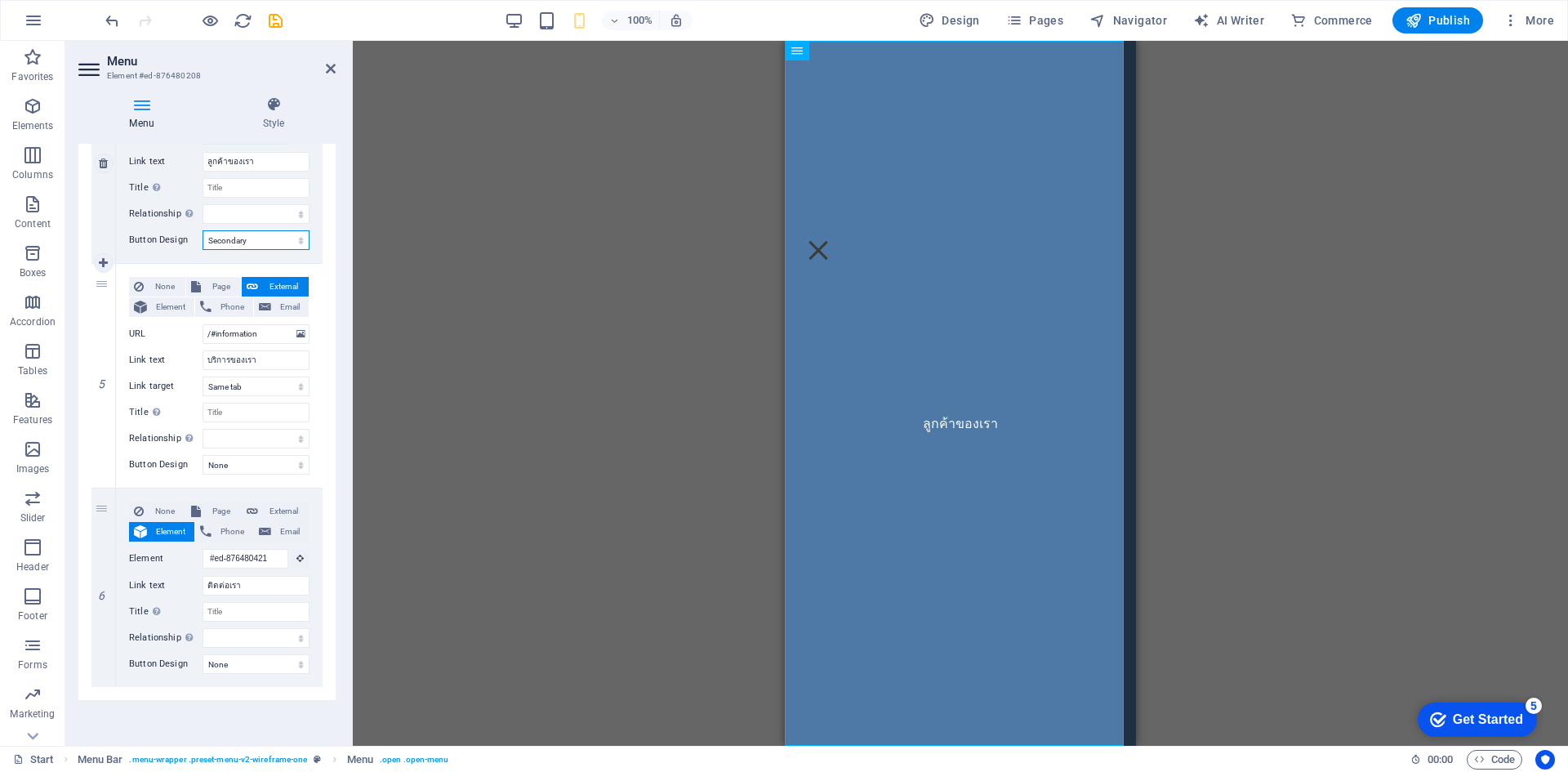
select select
click at [250, 241] on select "None Default Primary Secondary" at bounding box center [256, 241] width 107 height 20
select select "default"
click at [203, 231] on select "None Default Primary Secondary" at bounding box center [256, 241] width 107 height 20
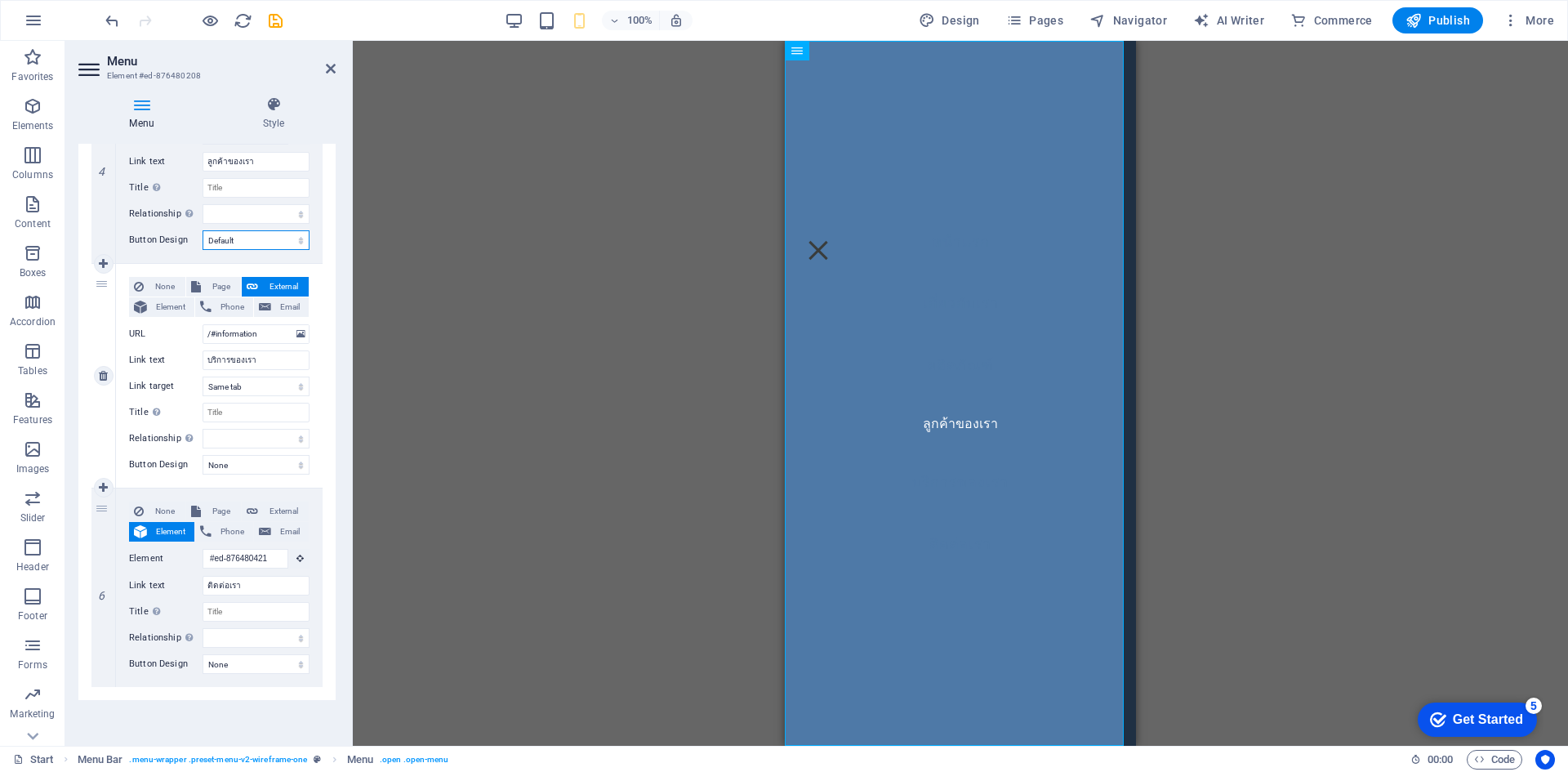
select select
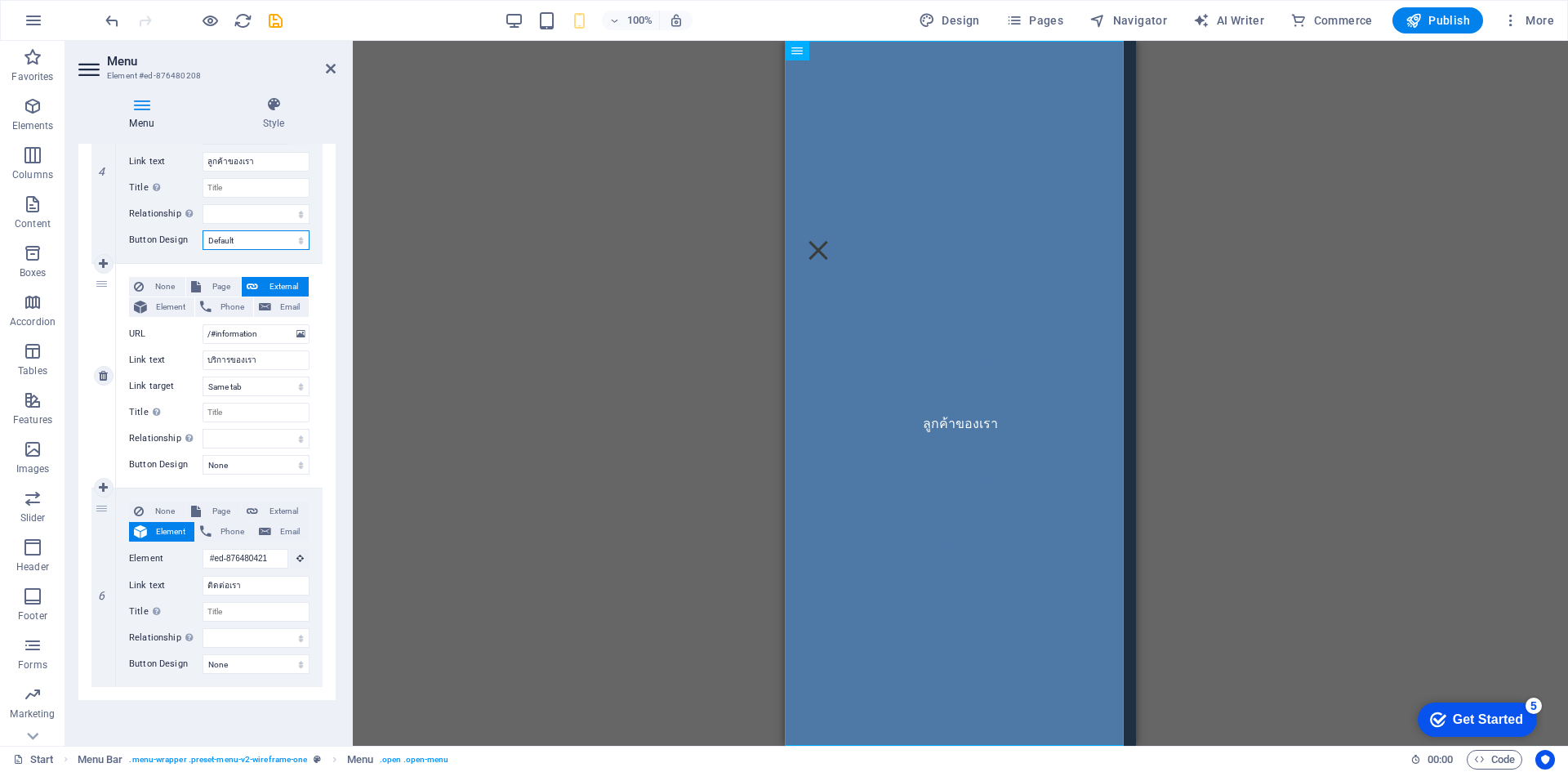
select select
click at [225, 265] on div "None Page External Element Phone Email Page Start Subpage Legal Notice Privacy …" at bounding box center [219, 376] width 207 height 224
click at [242, 459] on select "None Default Primary Secondary" at bounding box center [256, 465] width 107 height 20
select select "default"
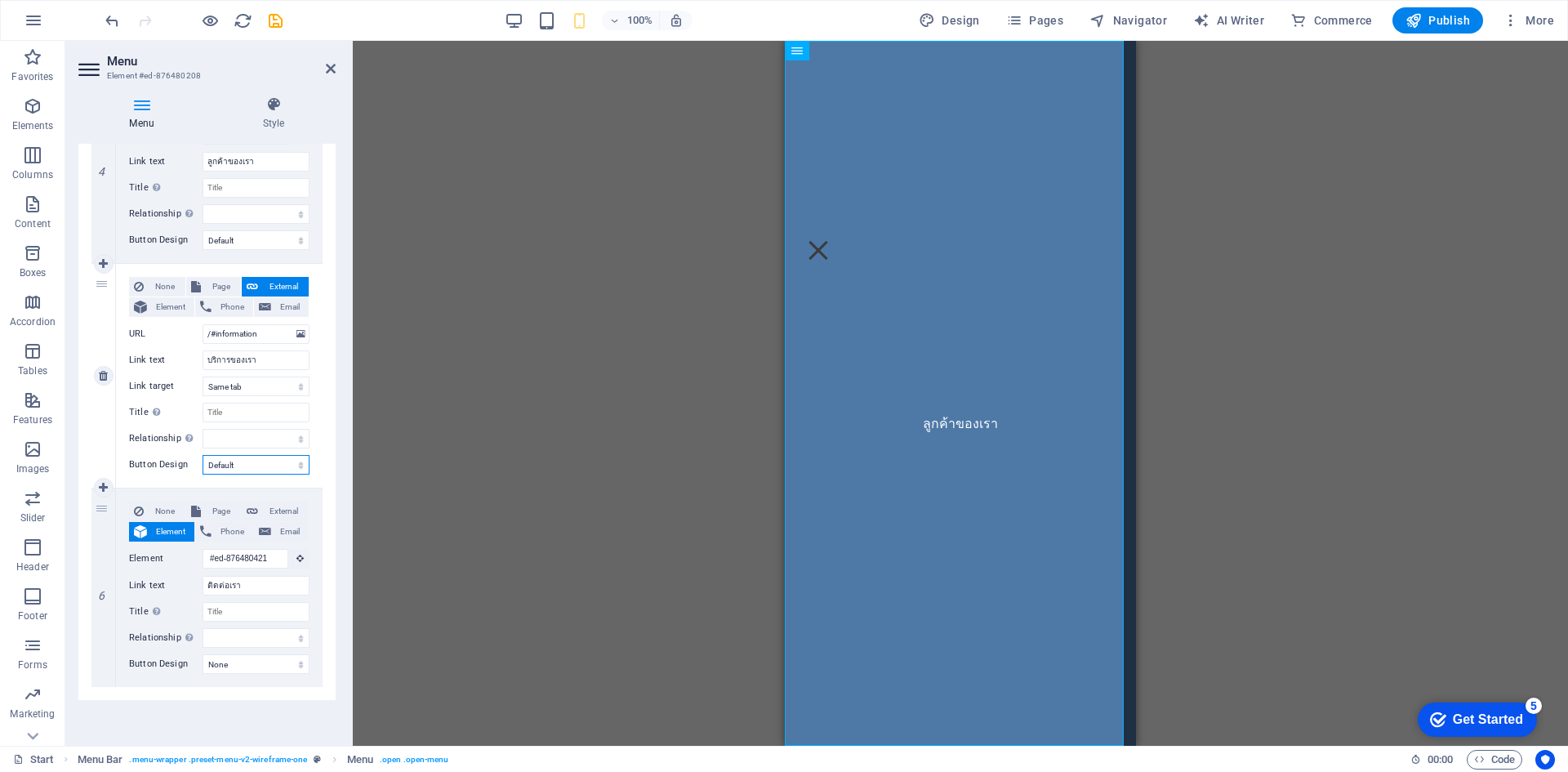
click at [203, 455] on select "None Default Primary Secondary" at bounding box center [256, 465] width 107 height 20
select select
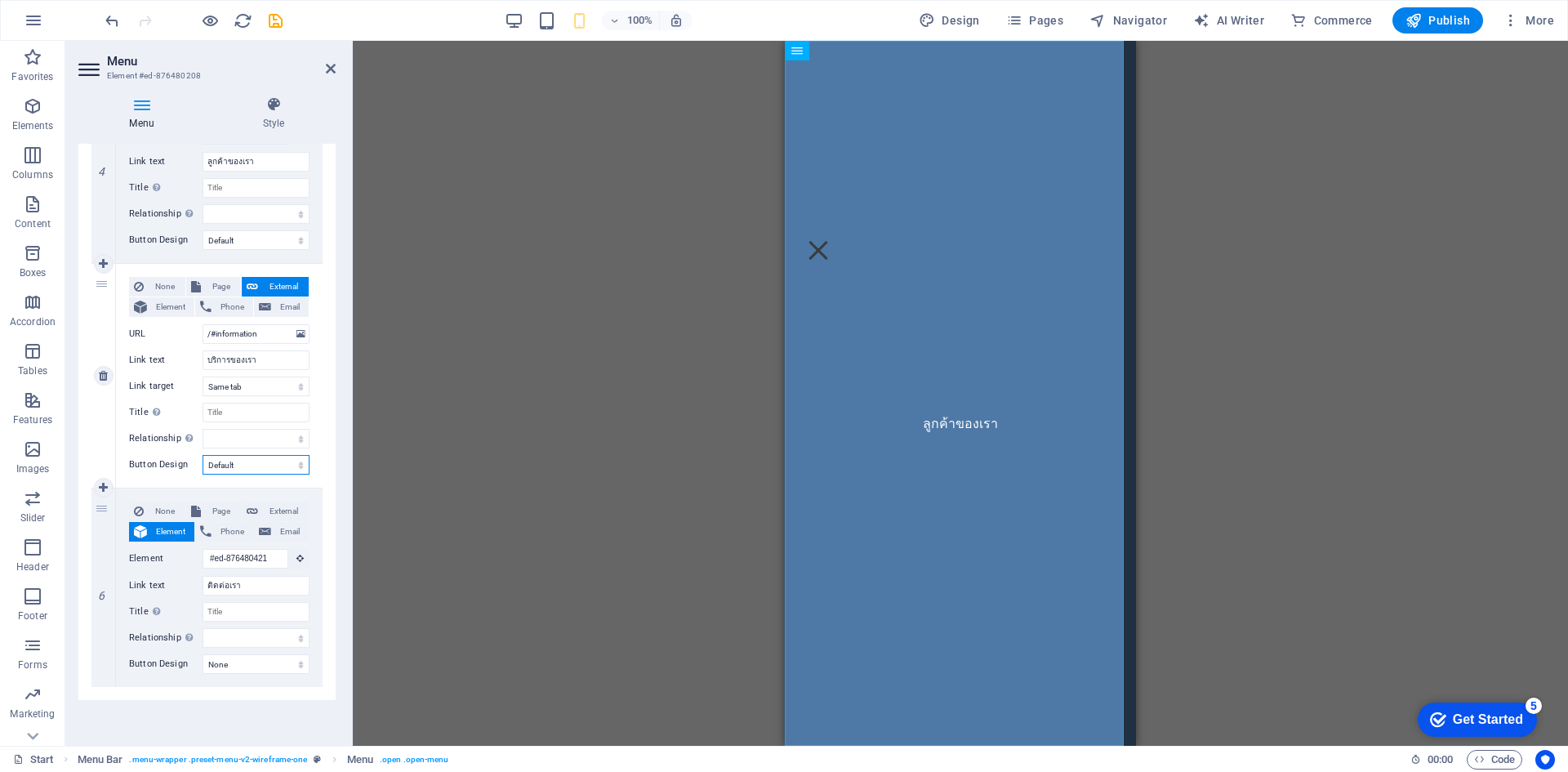
select select
click at [231, 667] on select "None Default Primary Secondary" at bounding box center [256, 664] width 107 height 20
select select "default"
click at [203, 654] on select "None Default Primary Secondary" at bounding box center [256, 664] width 107 height 20
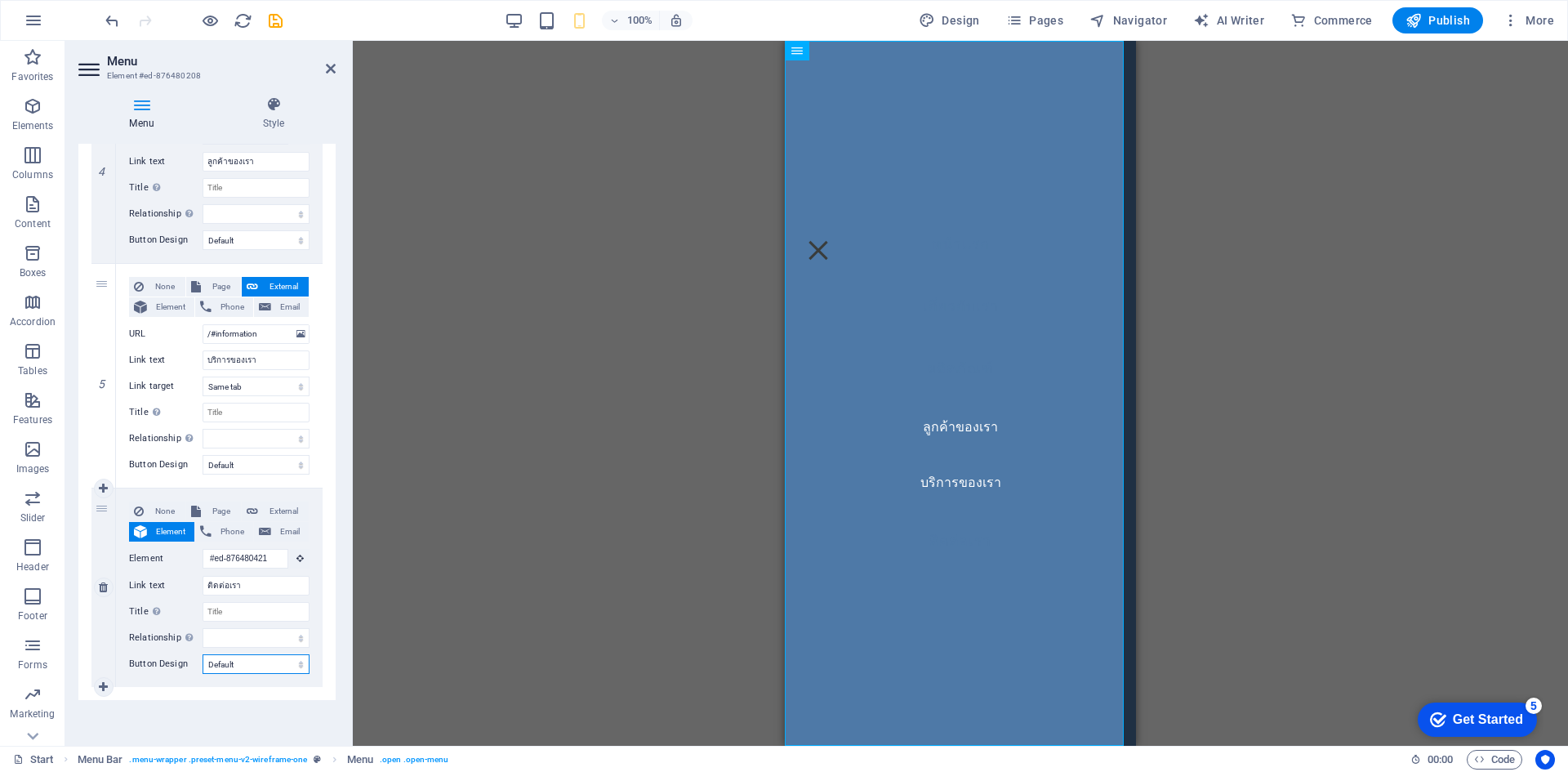
select select
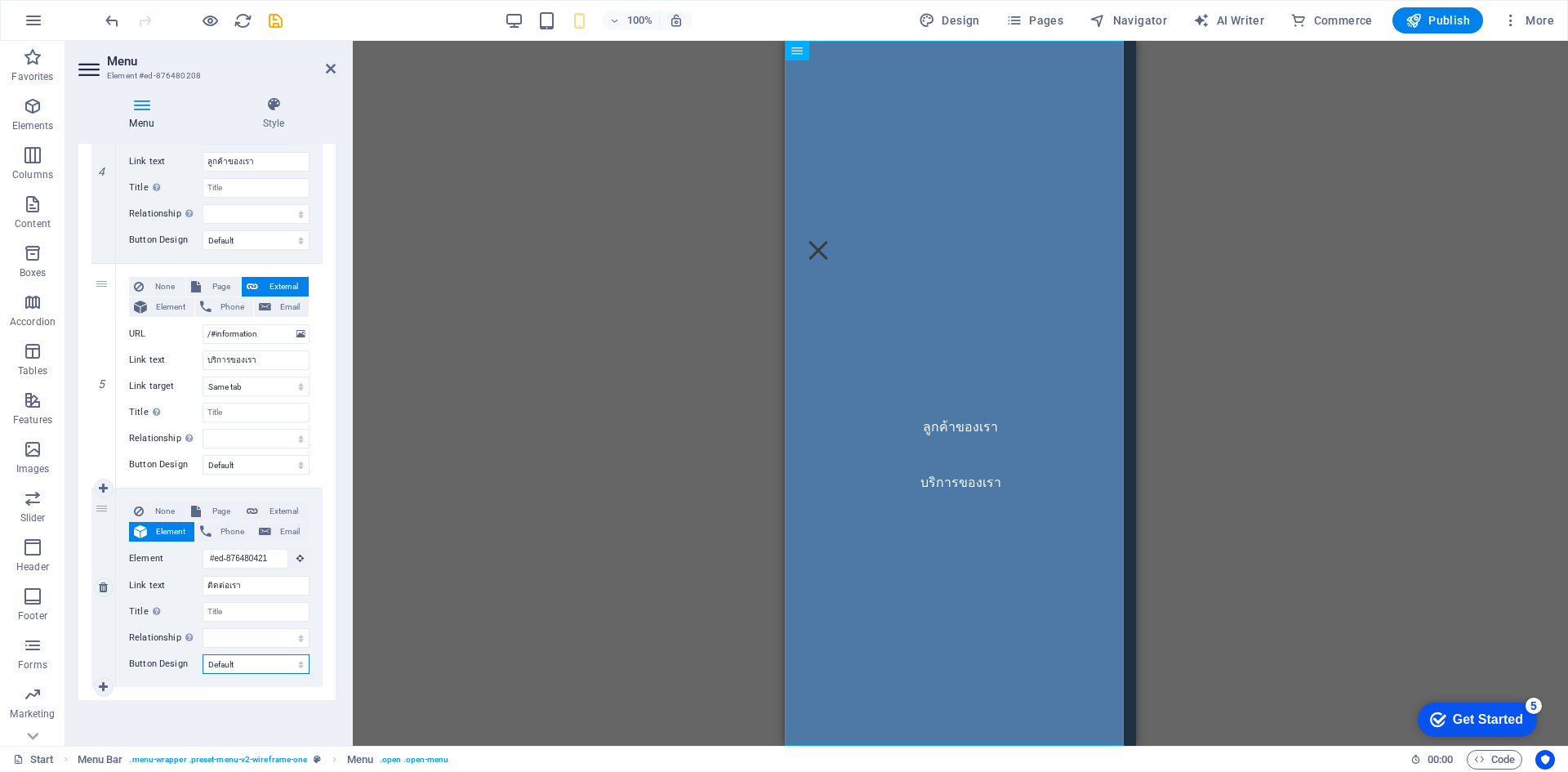
select select
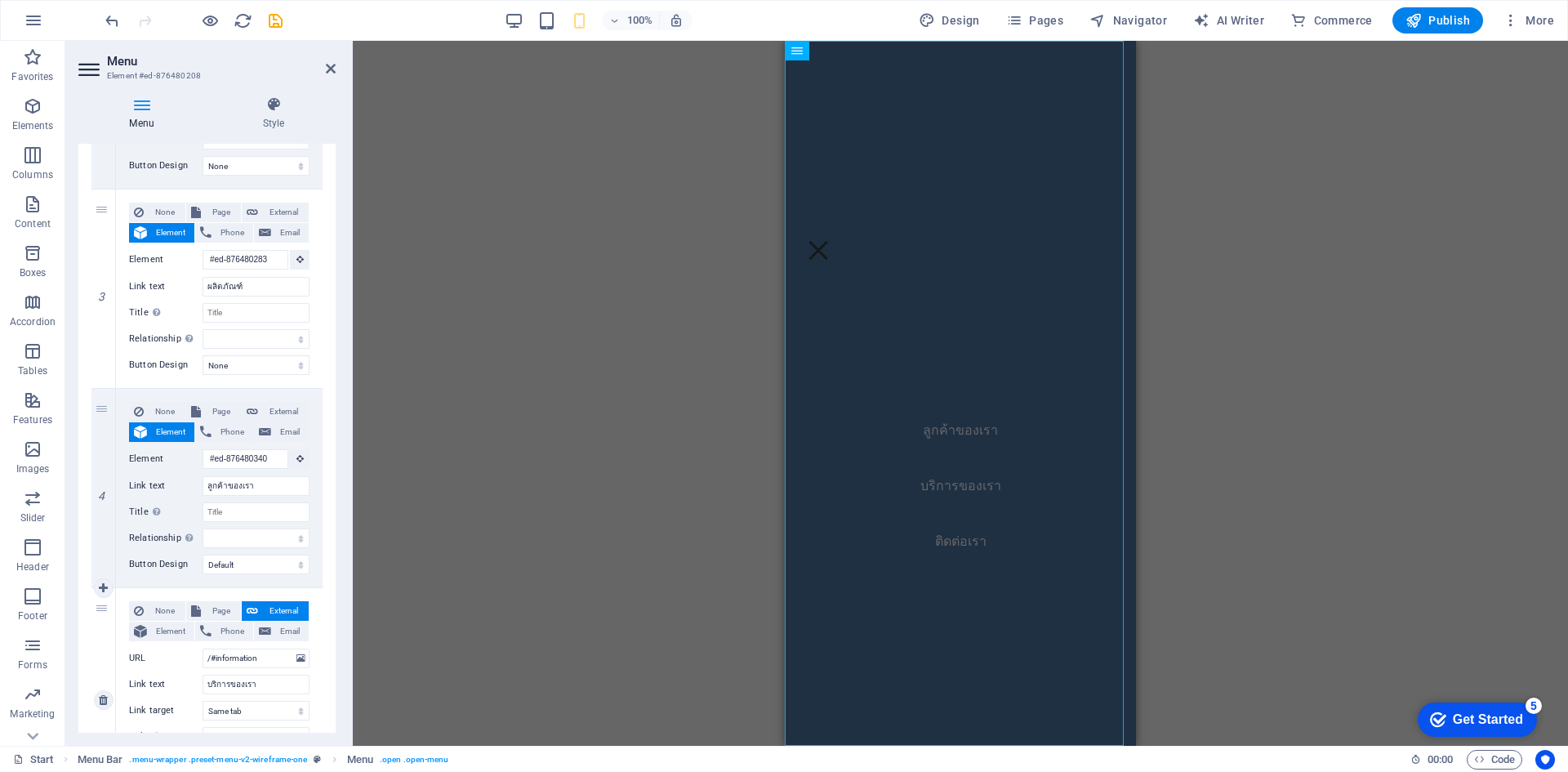
scroll to position [531, 0]
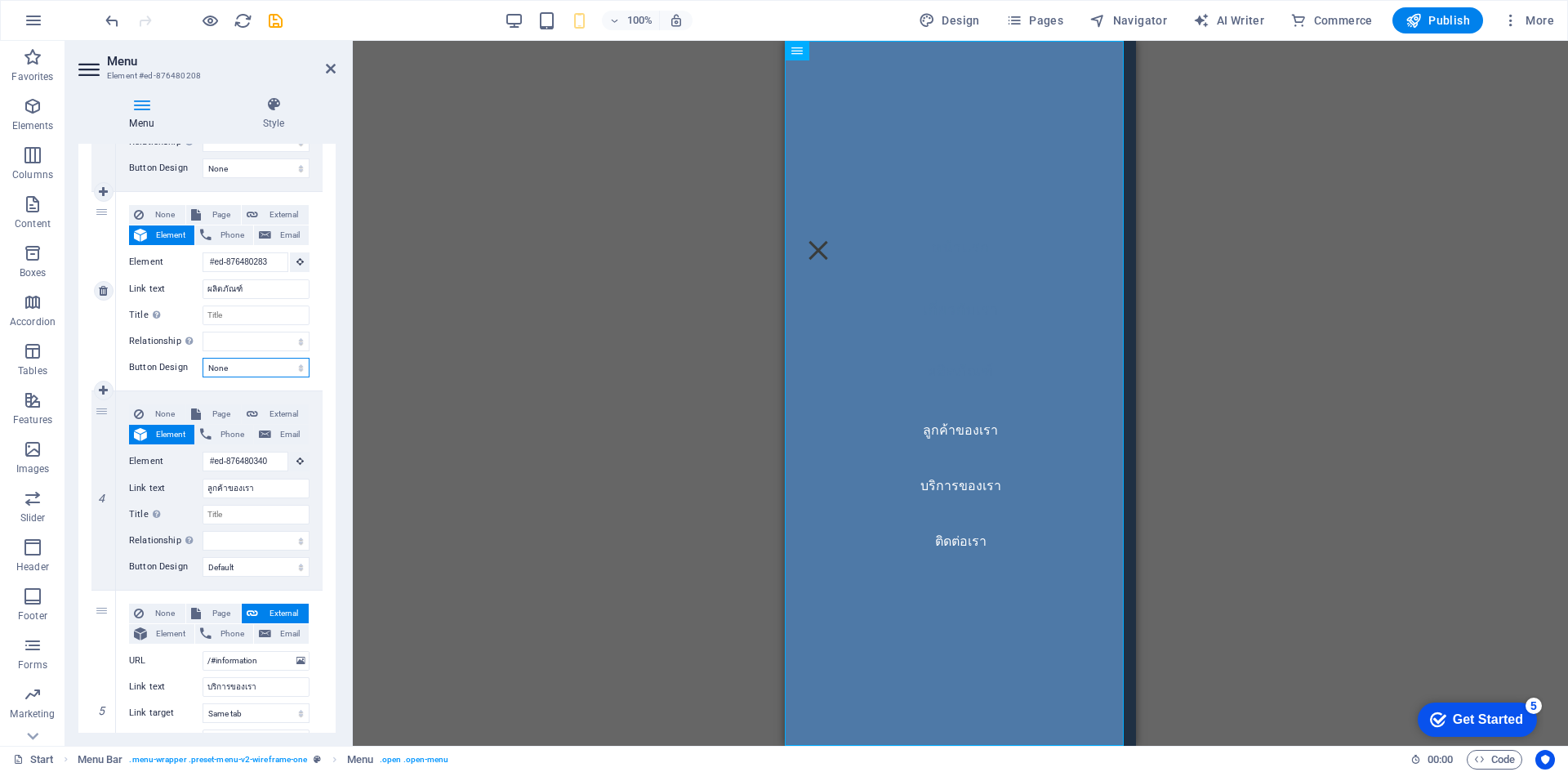
click at [245, 360] on select "None Default Primary Secondary" at bounding box center [256, 367] width 107 height 20
select select "default"
click at [203, 358] on select "None Default Primary Secondary" at bounding box center [256, 367] width 107 height 20
select select
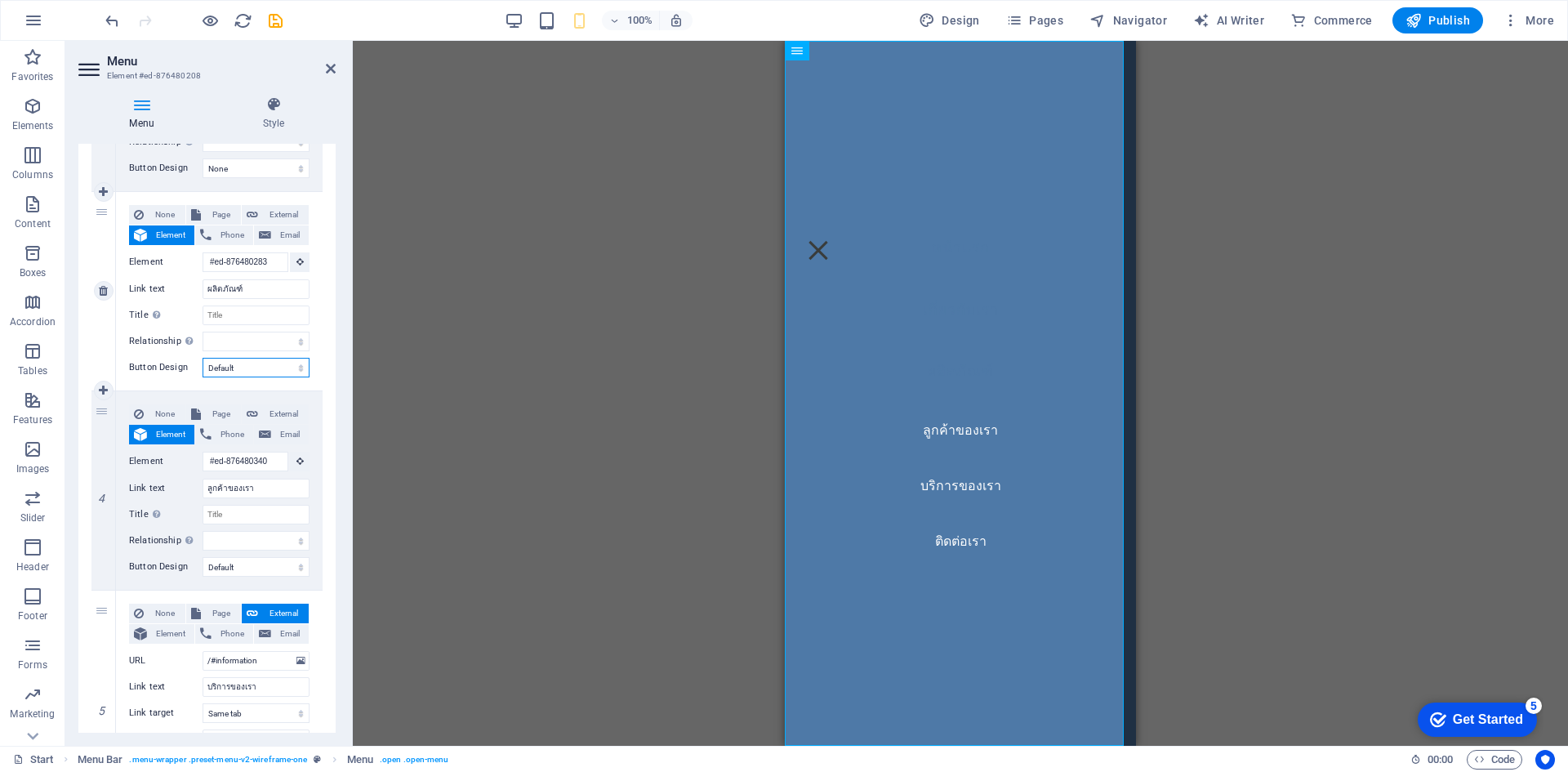
select select
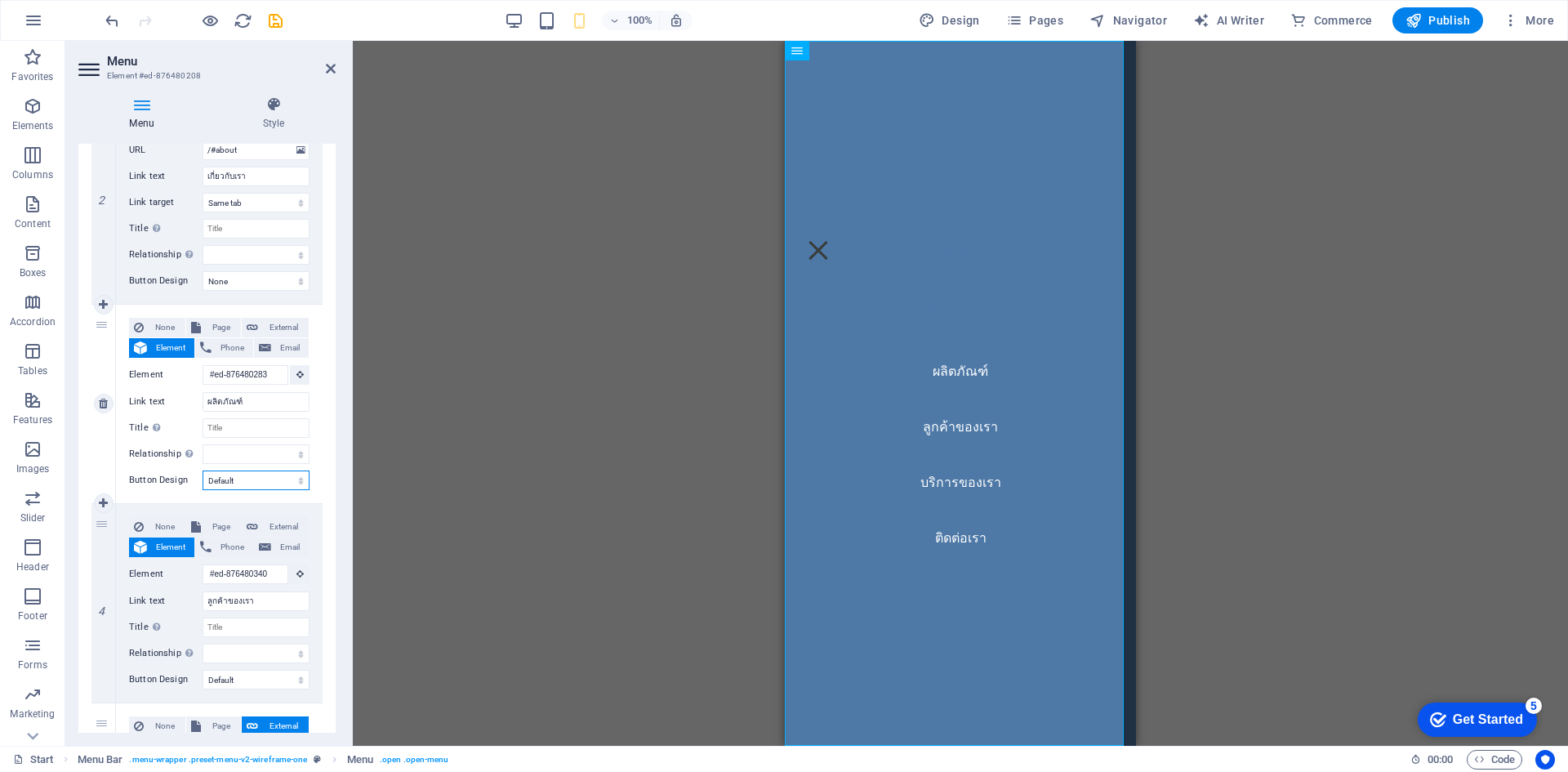
scroll to position [286, 0]
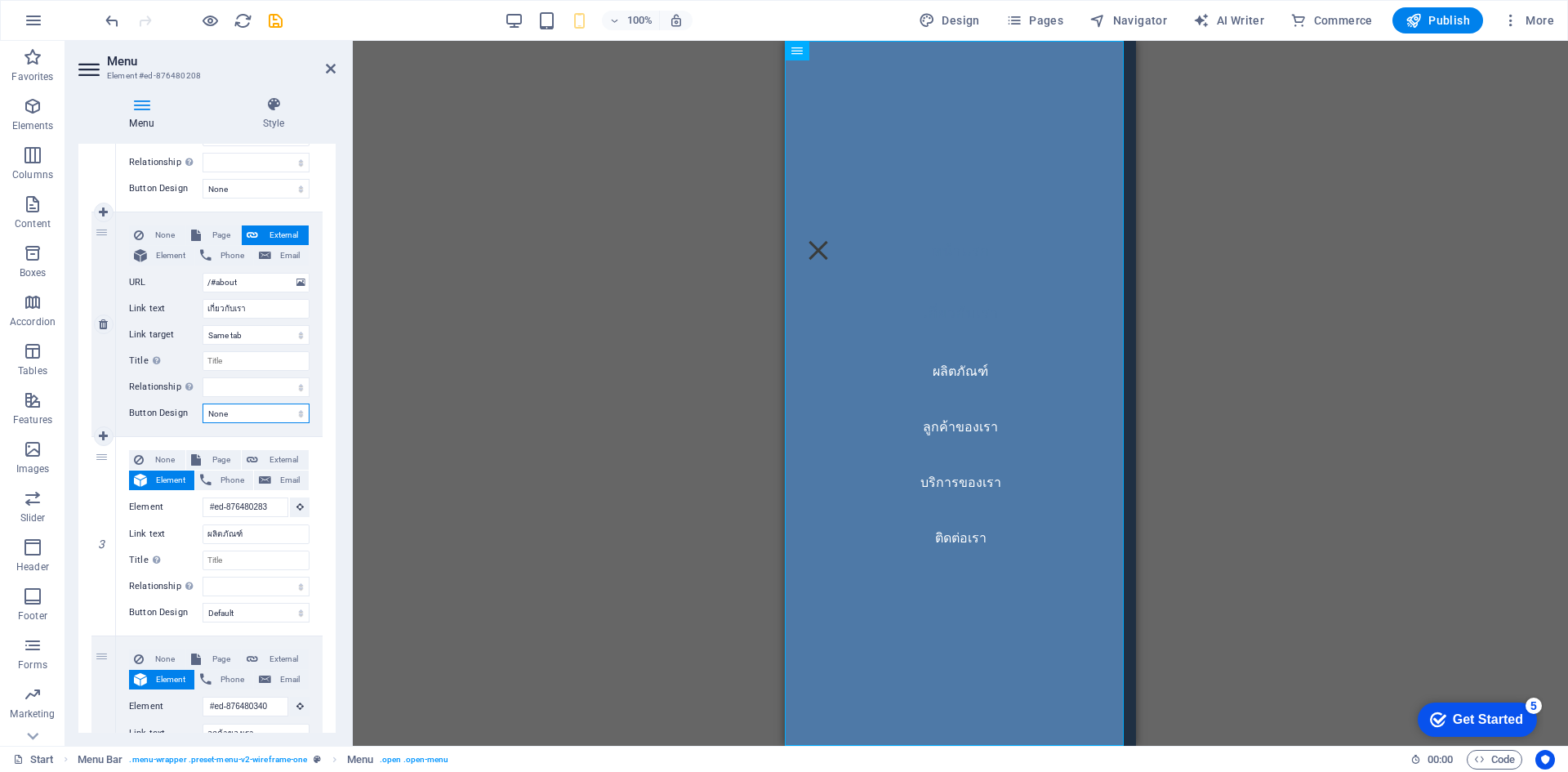
click at [226, 408] on select "None Default Primary Secondary" at bounding box center [256, 414] width 107 height 20
select select "default"
click at [203, 404] on select "None Default Primary Secondary" at bounding box center [256, 414] width 107 height 20
select select
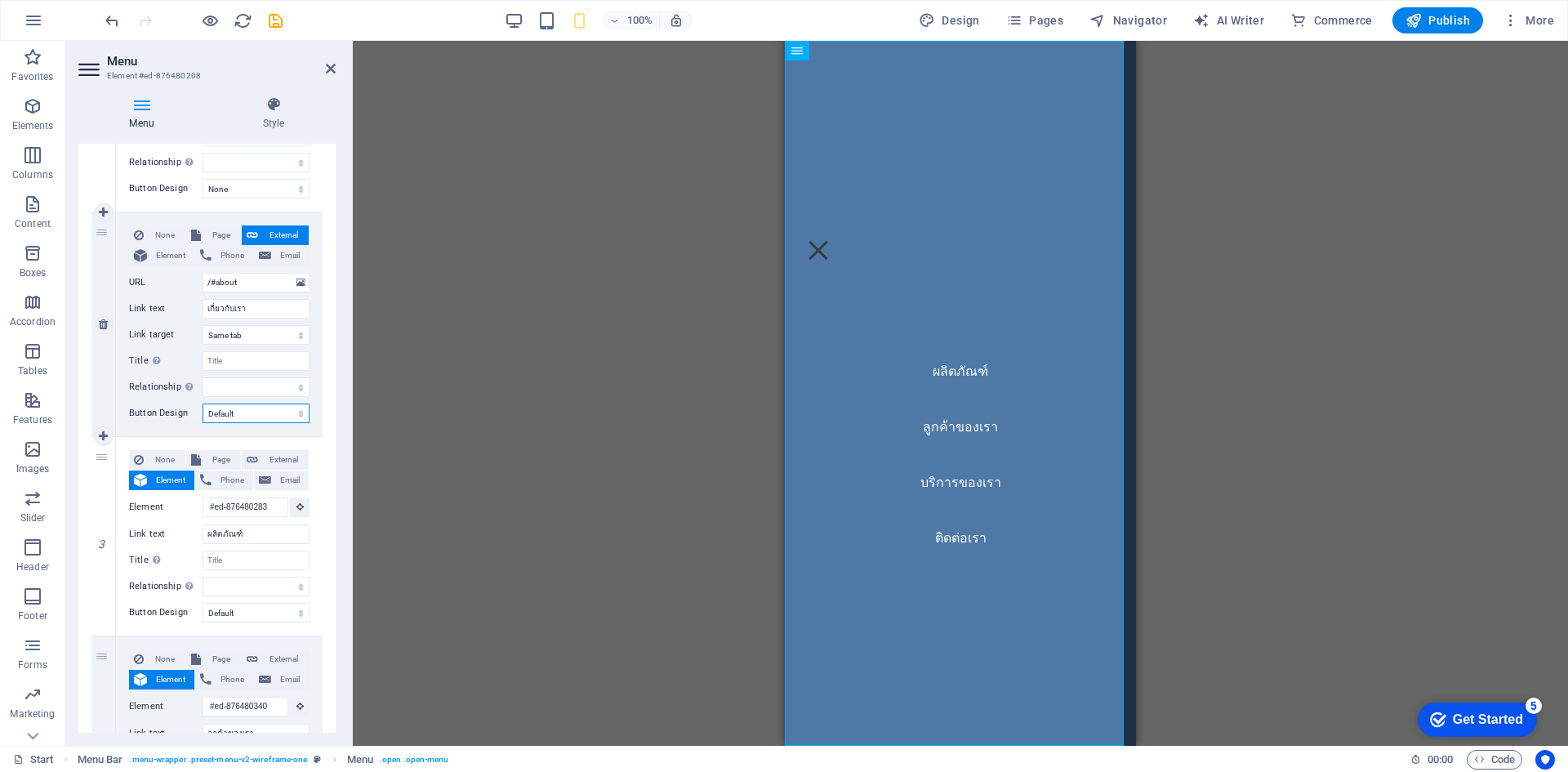
select select
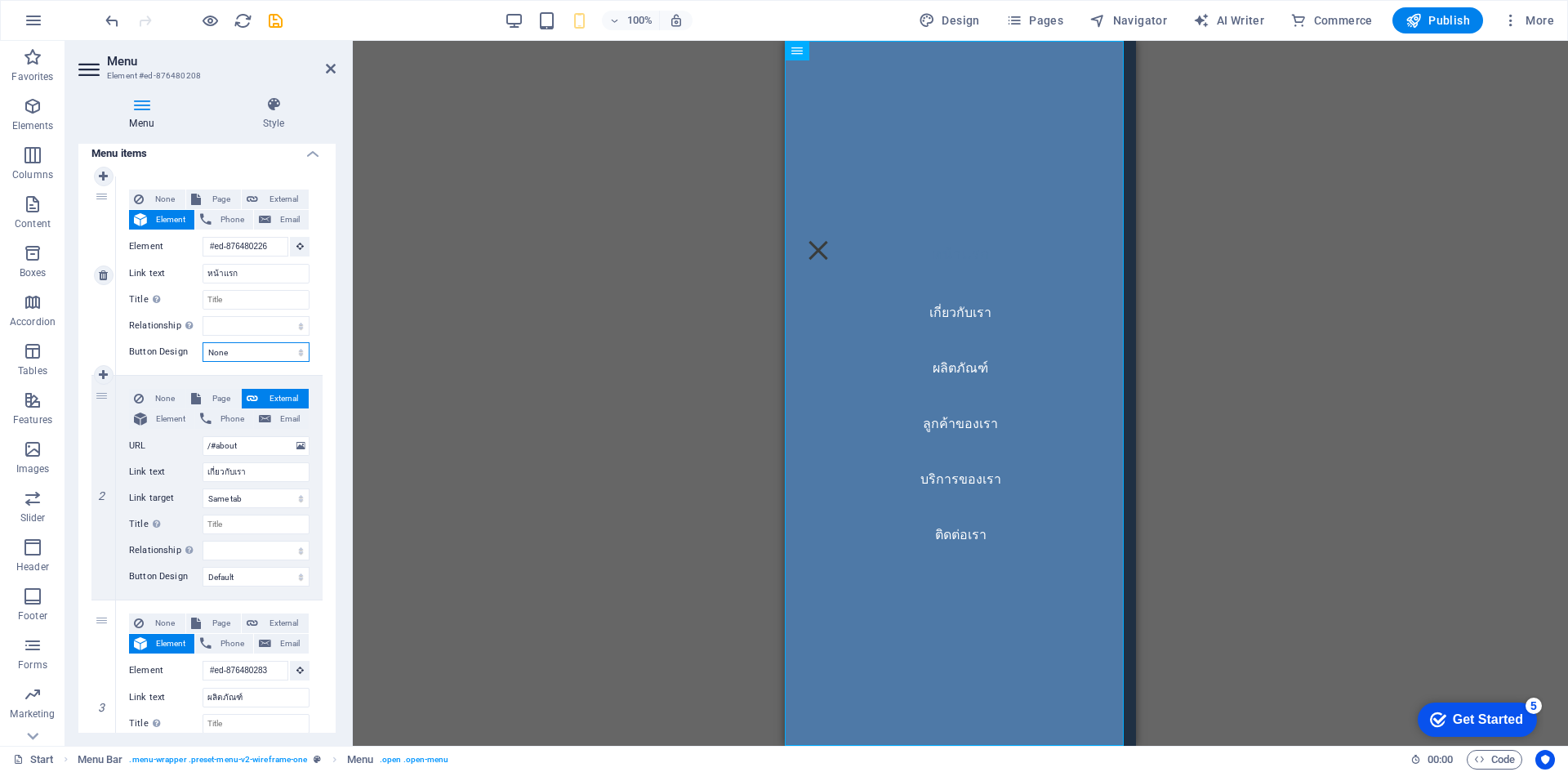
click at [243, 353] on select "None Default Primary Secondary" at bounding box center [256, 353] width 107 height 20
select select "default"
click at [203, 343] on select "None Default Primary Secondary" at bounding box center [256, 353] width 107 height 20
select select
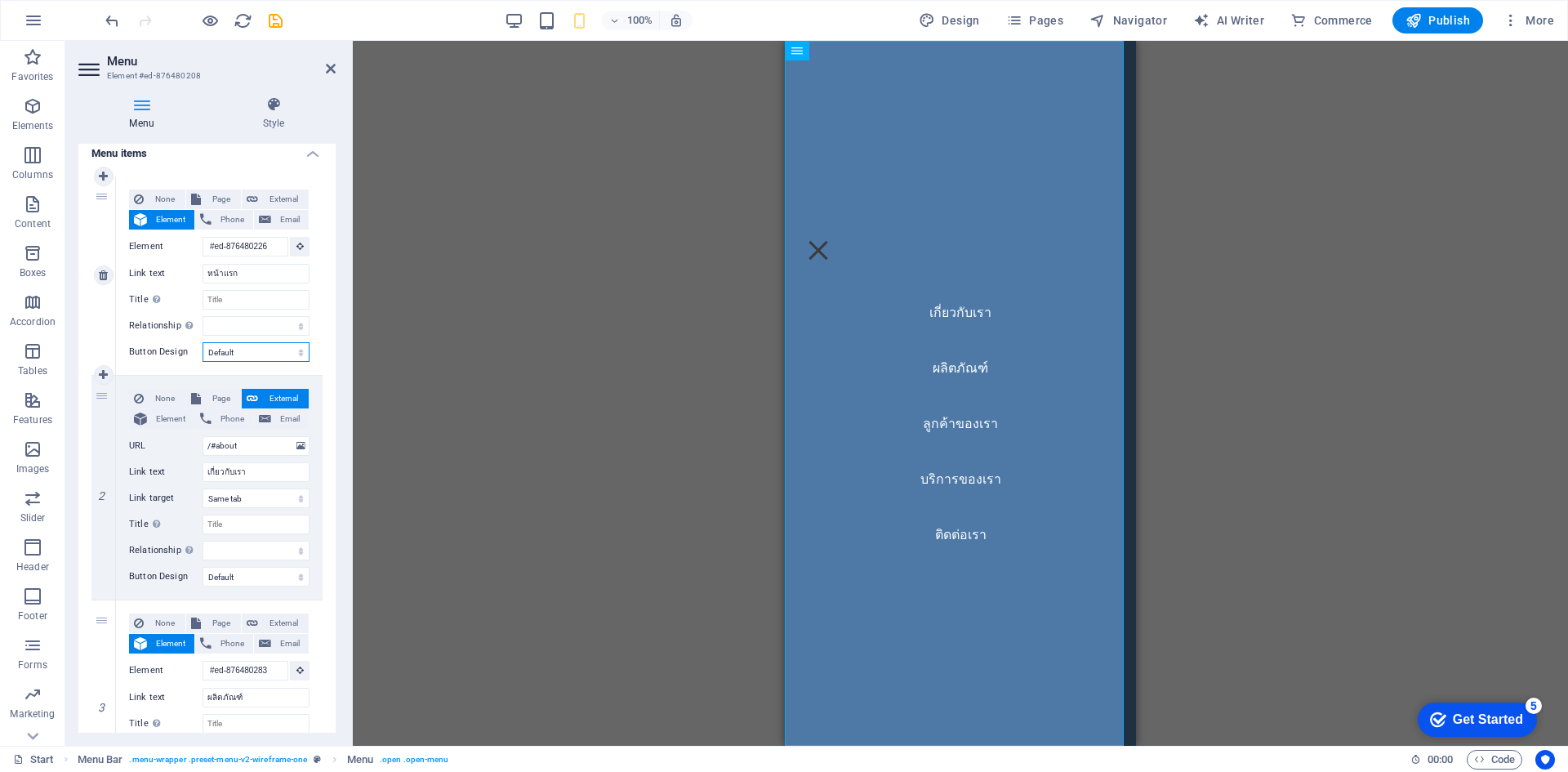
select select
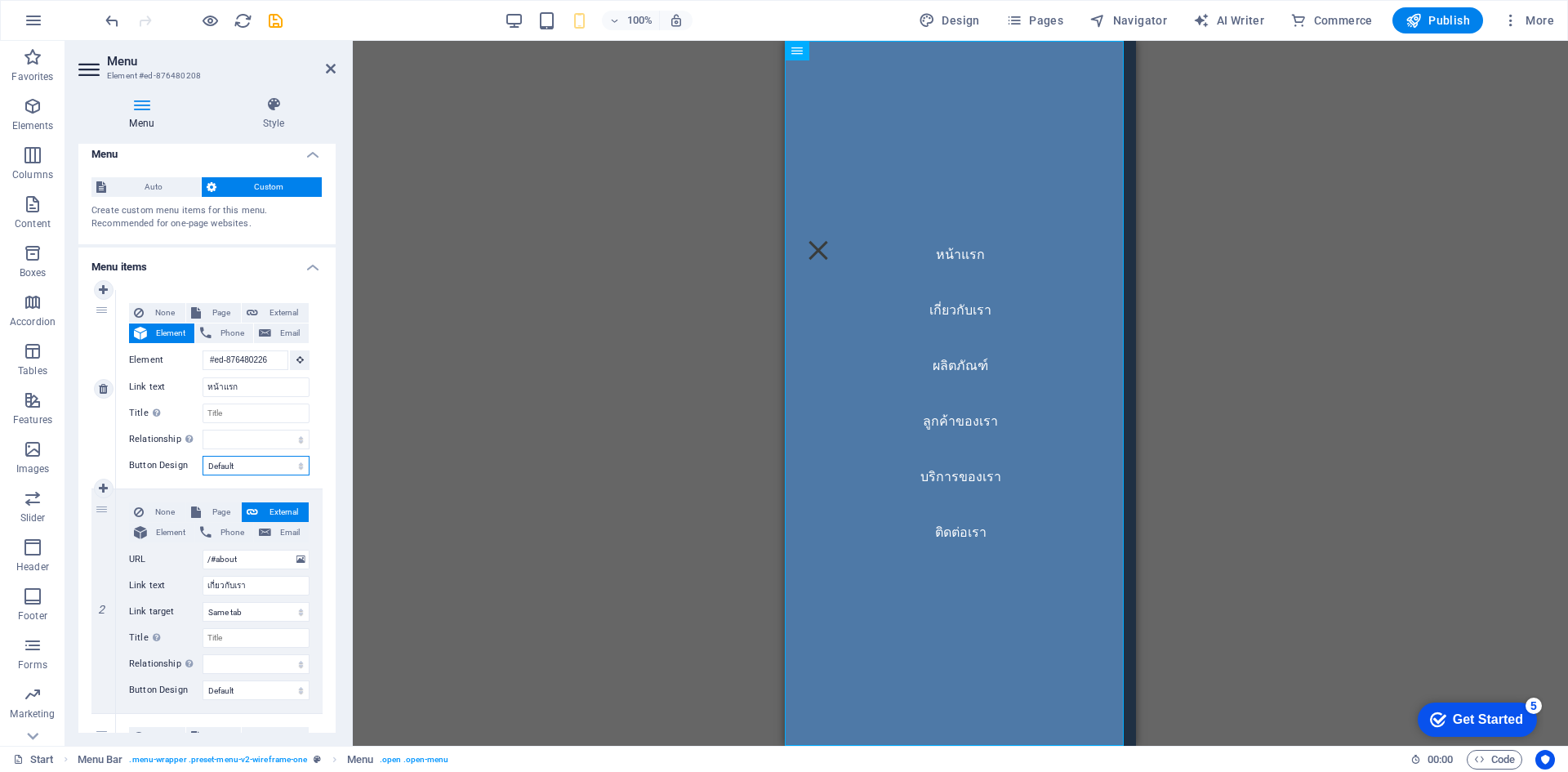
scroll to position [0, 0]
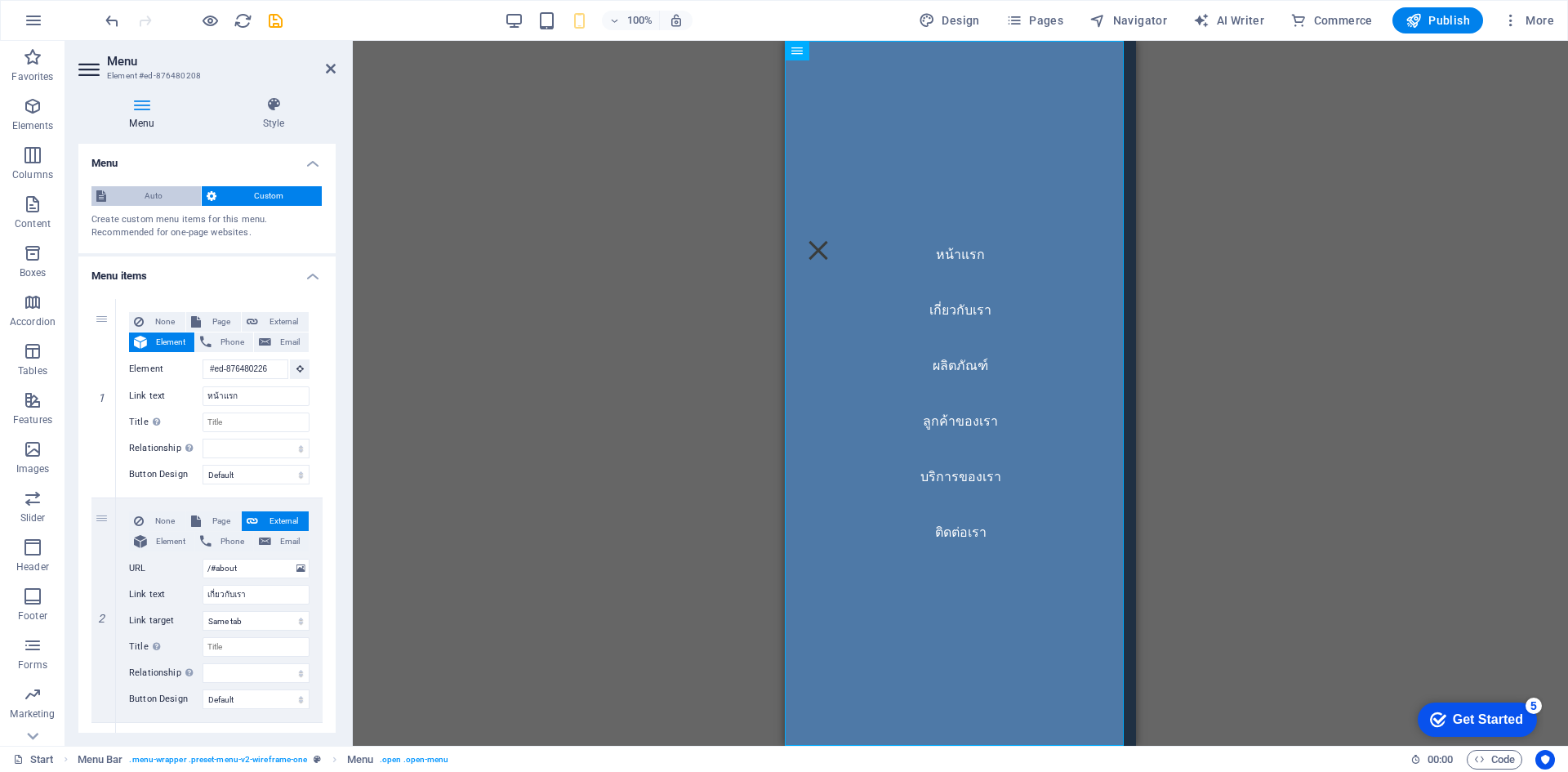
click at [153, 198] on span "Auto" at bounding box center [153, 196] width 85 height 20
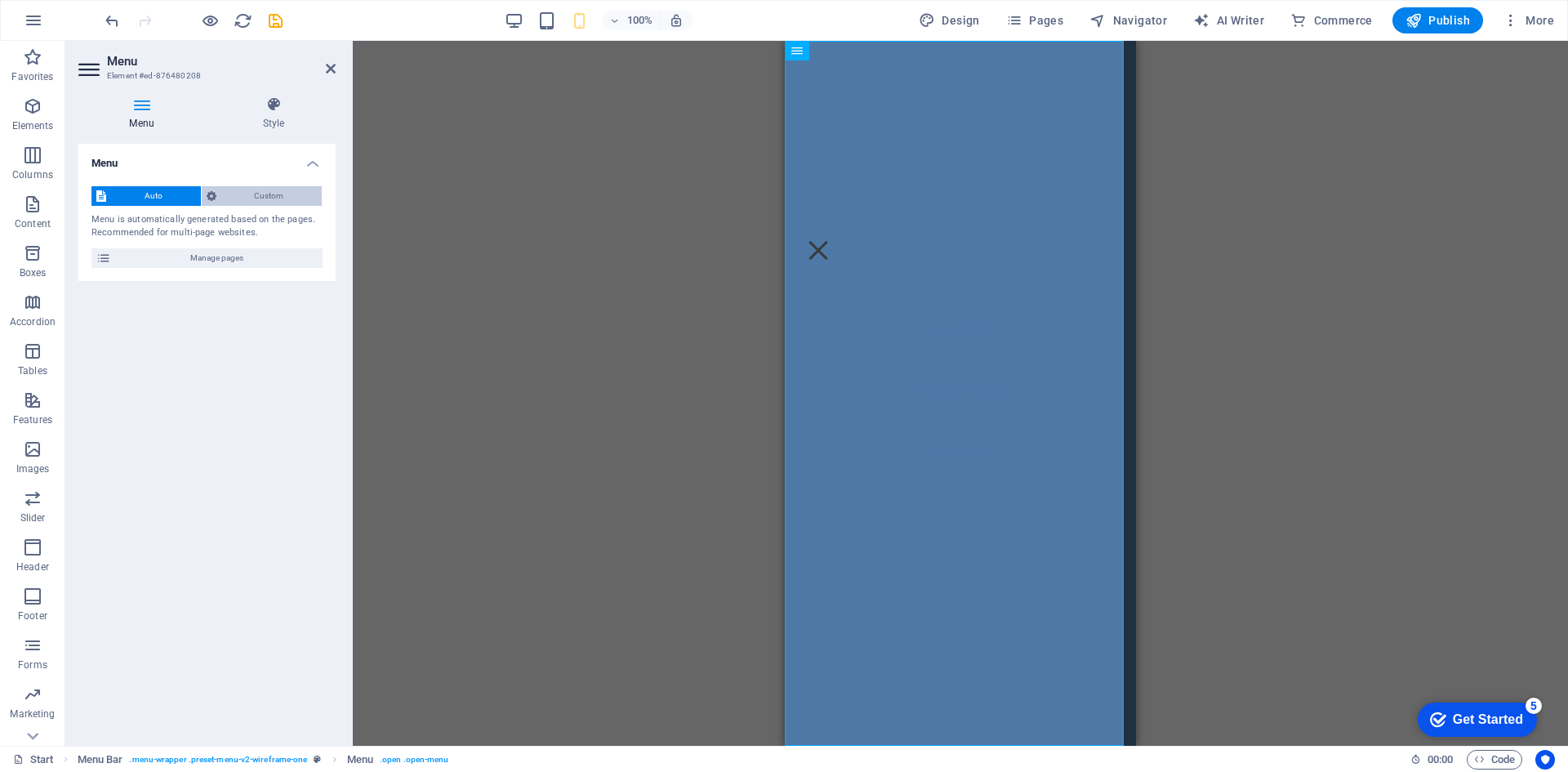
click at [238, 203] on span "Custom" at bounding box center [269, 196] width 96 height 20
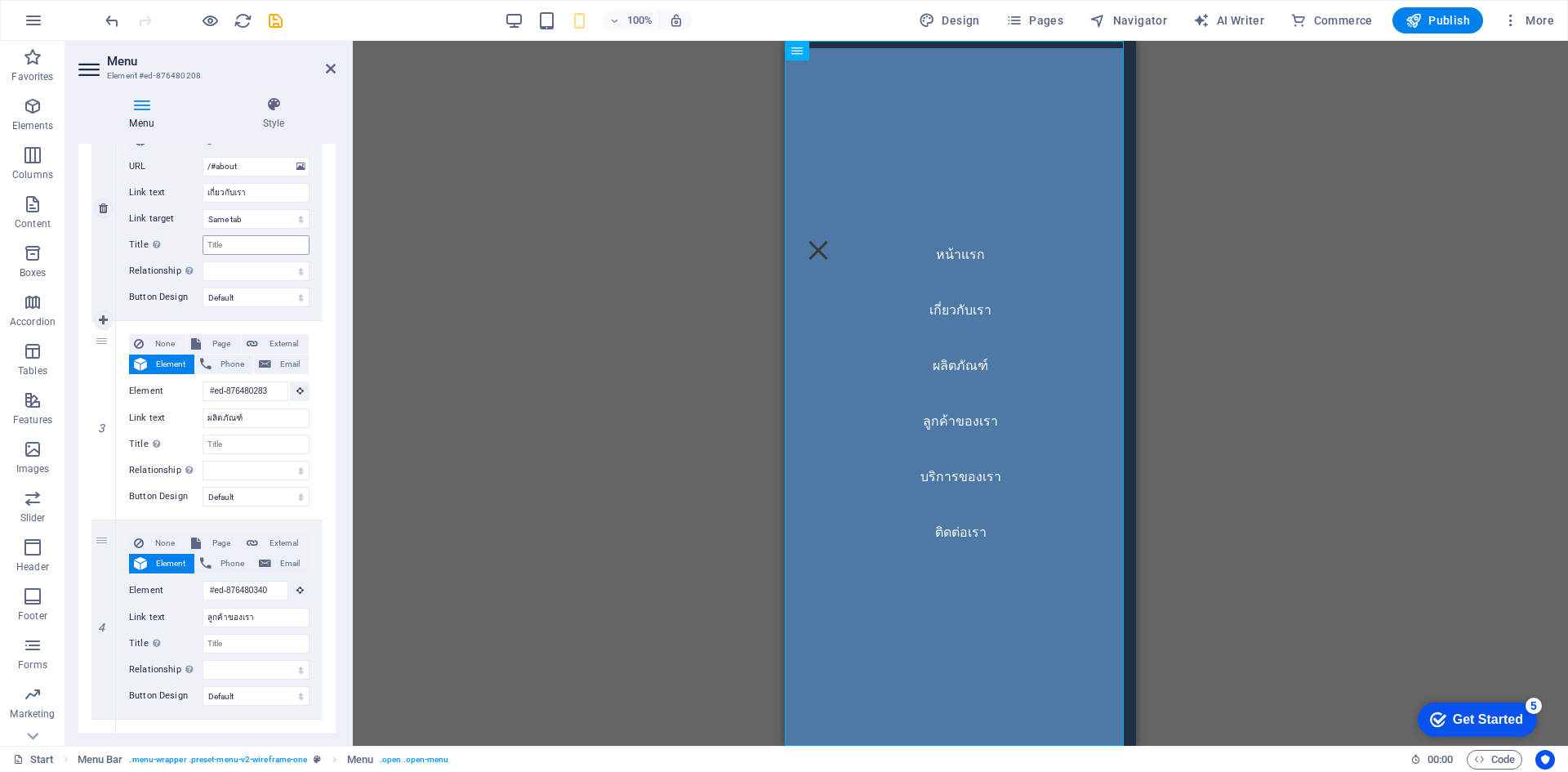
scroll to position [409, 0]
click at [254, 437] on input "Title Additional link description, should not be the same as the link text. The…" at bounding box center [256, 438] width 107 height 20
type input "00"
select select
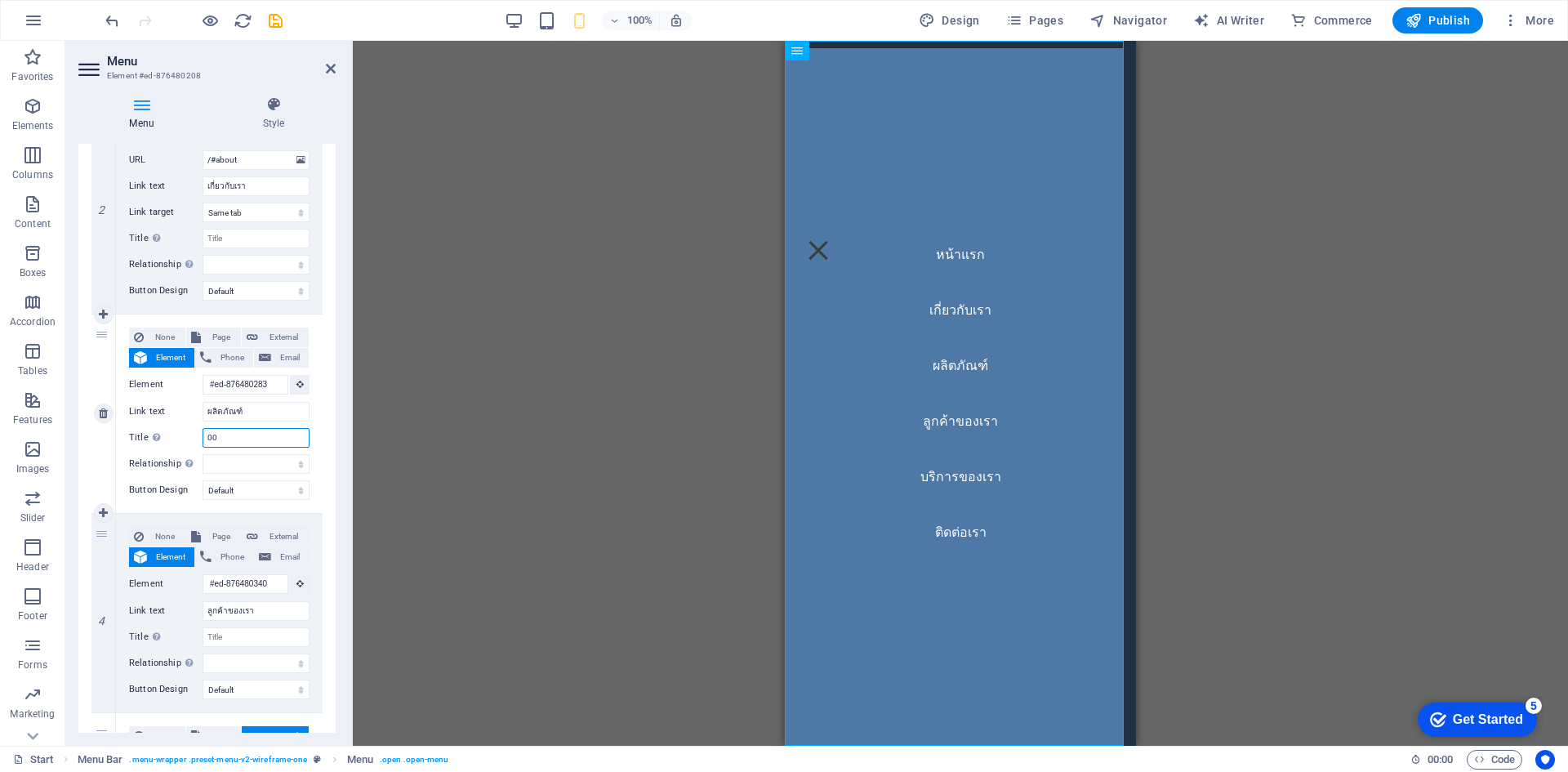
select select
type input "00"
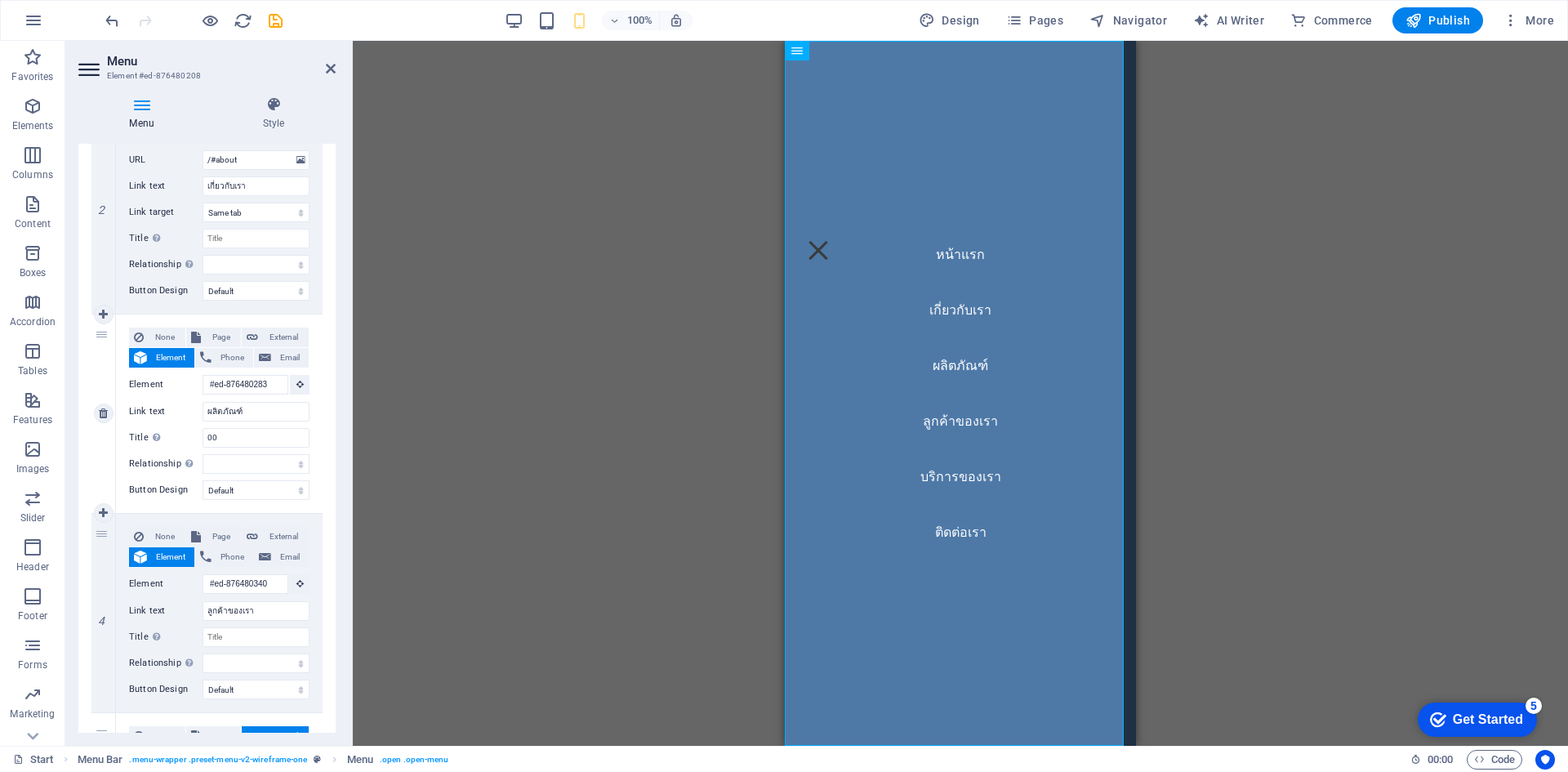
click at [308, 443] on div "None Page External Element Phone Email Page Start Subpage Legal Notice Privacy …" at bounding box center [219, 414] width 207 height 199
click at [264, 445] on input "00" at bounding box center [256, 438] width 107 height 20
select select
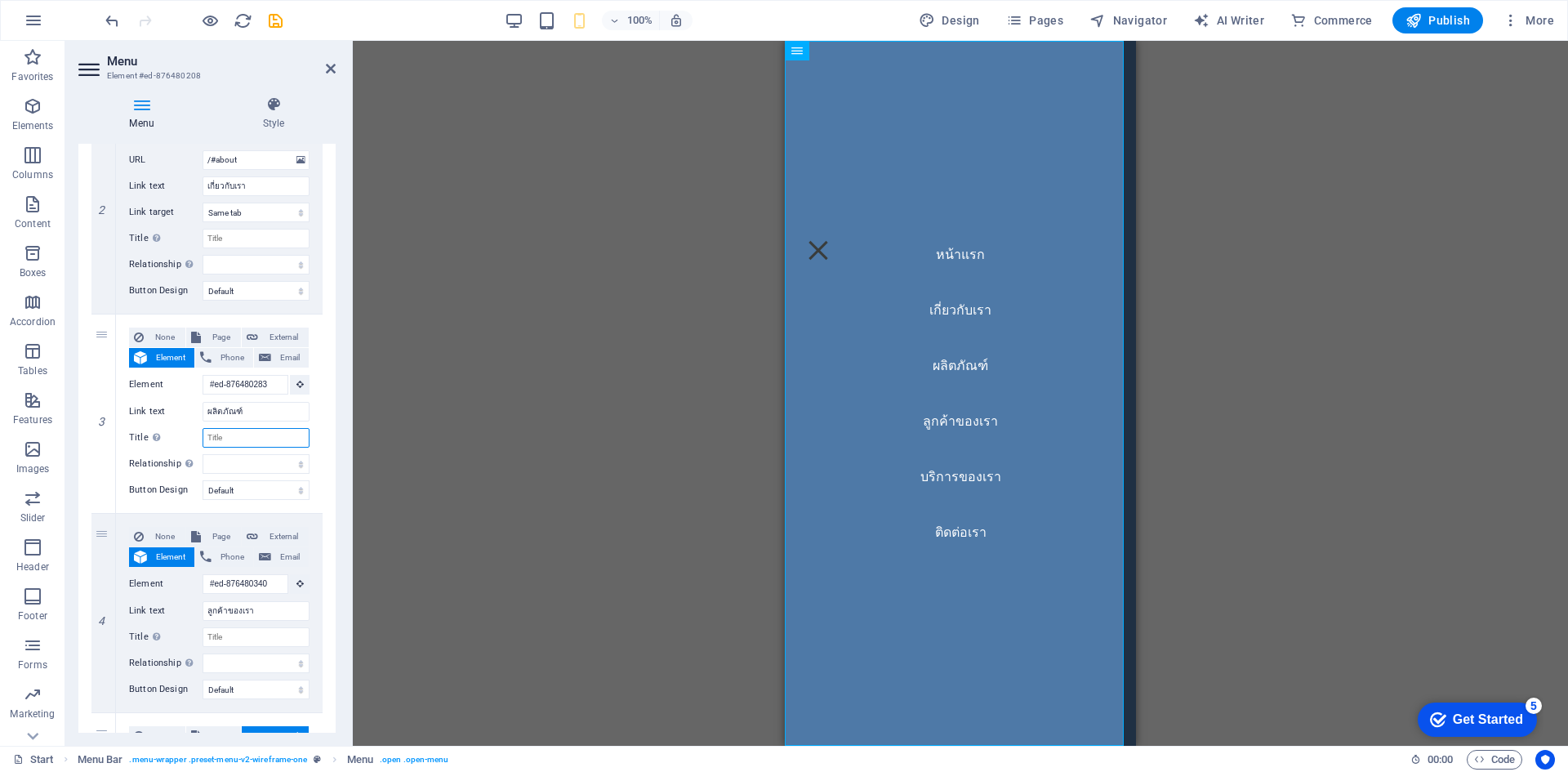
select select
click at [322, 442] on div "1 None Page External Element Phone Email Page Start Subpage Legal Notice Privac…" at bounding box center [207, 513] width 257 height 1272
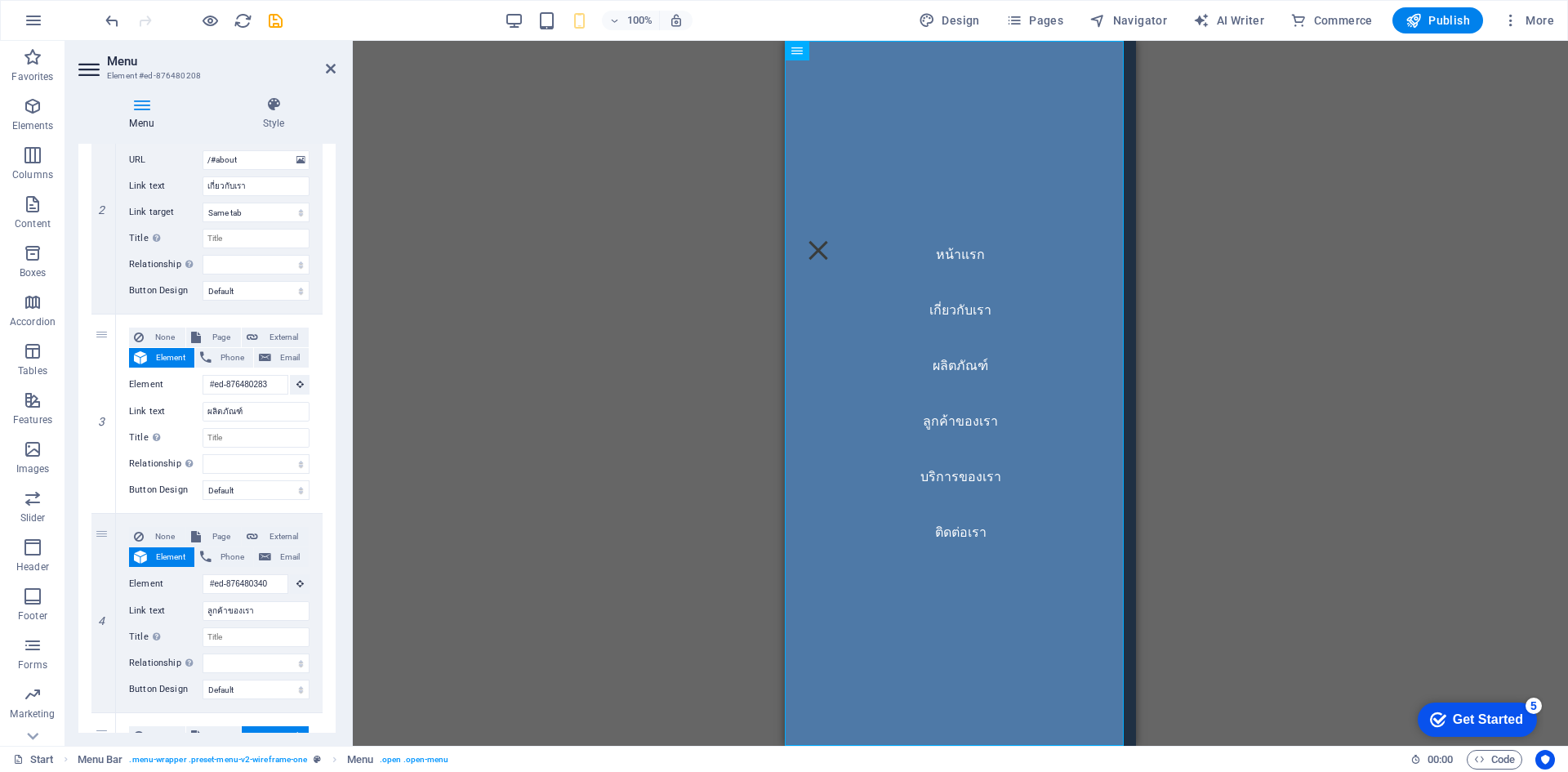
scroll to position [0, 0]
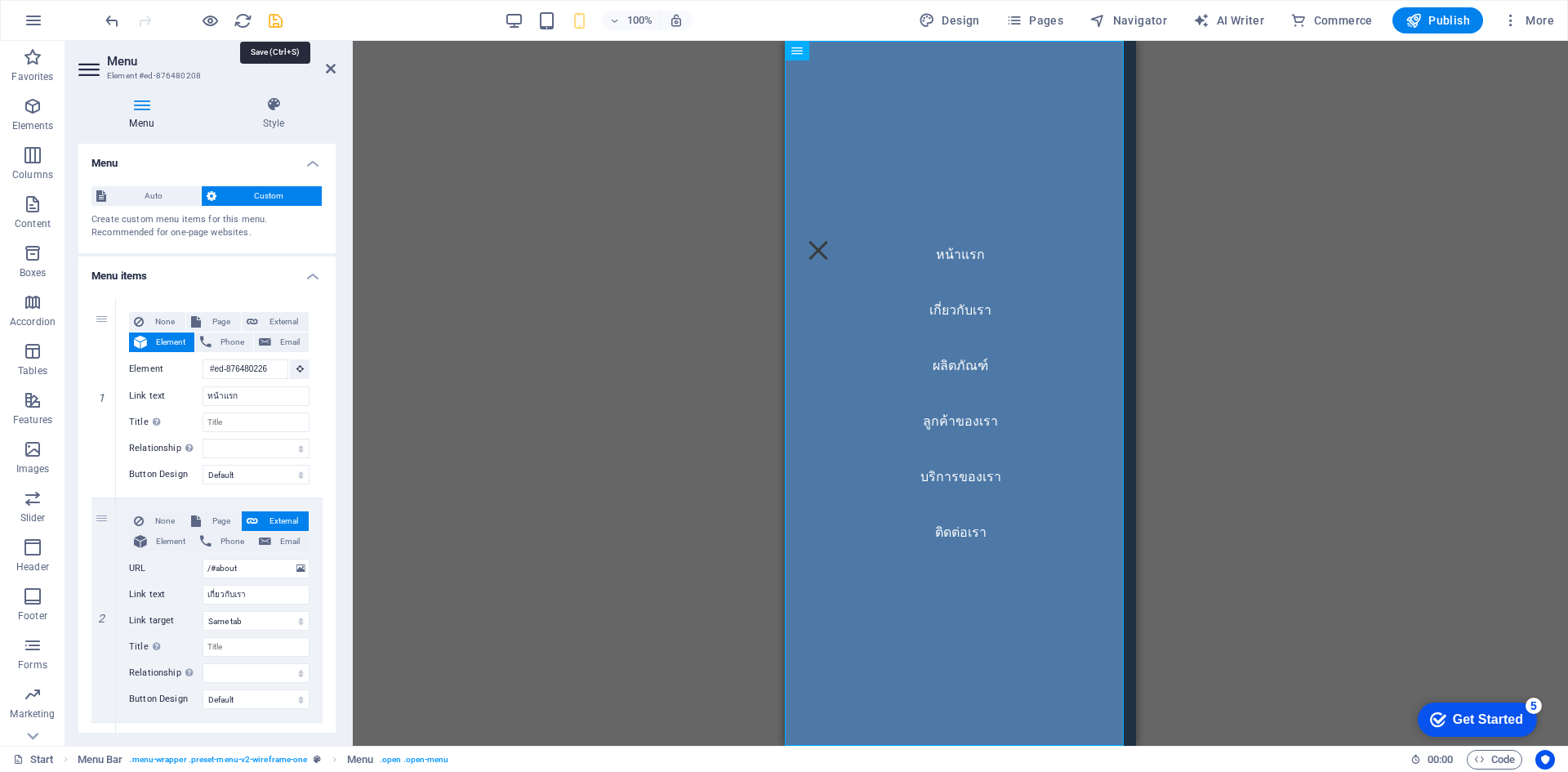
click at [275, 26] on icon "save" at bounding box center [275, 21] width 19 height 19
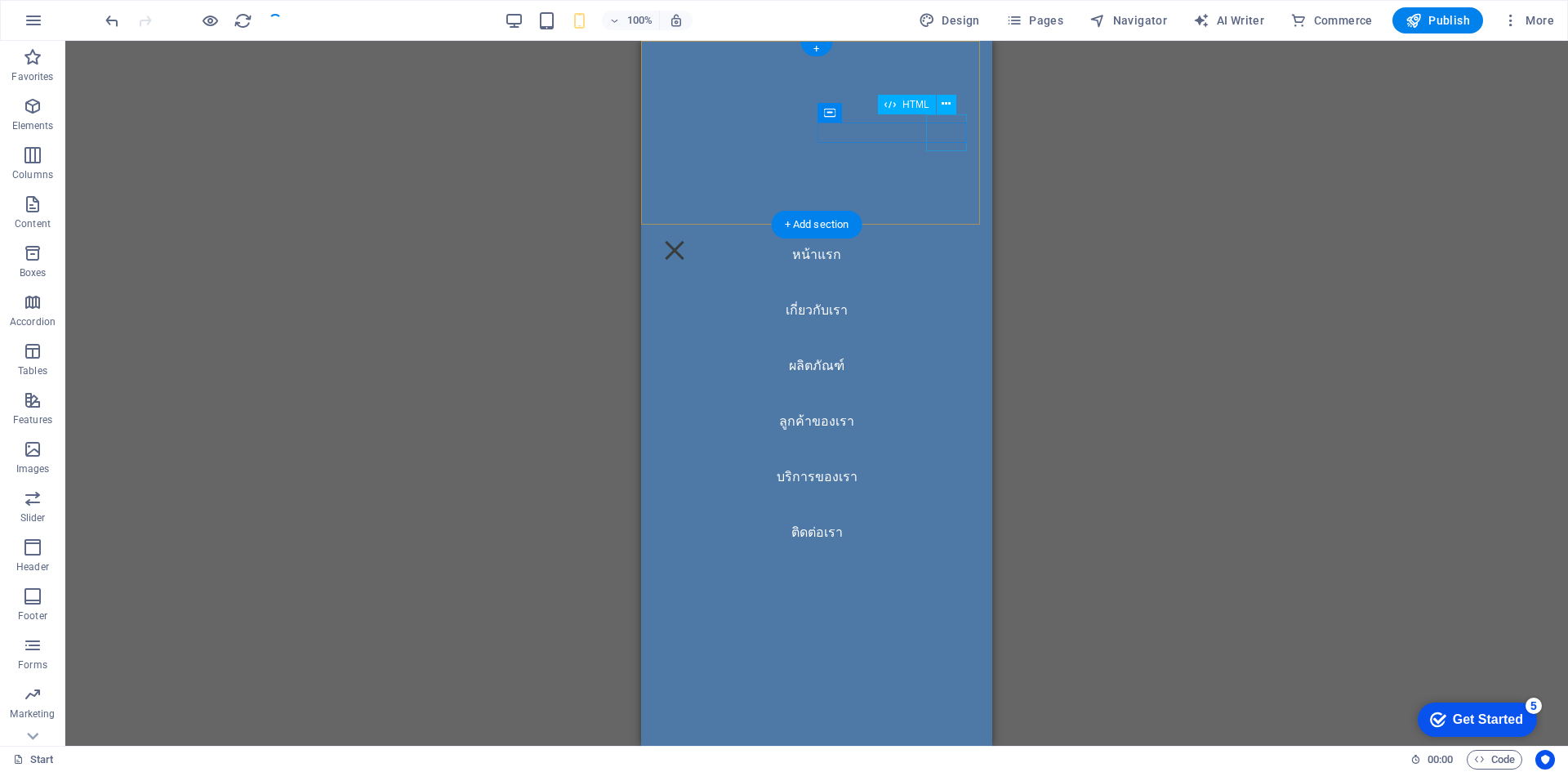
click at [695, 232] on div at bounding box center [674, 250] width 41 height 37
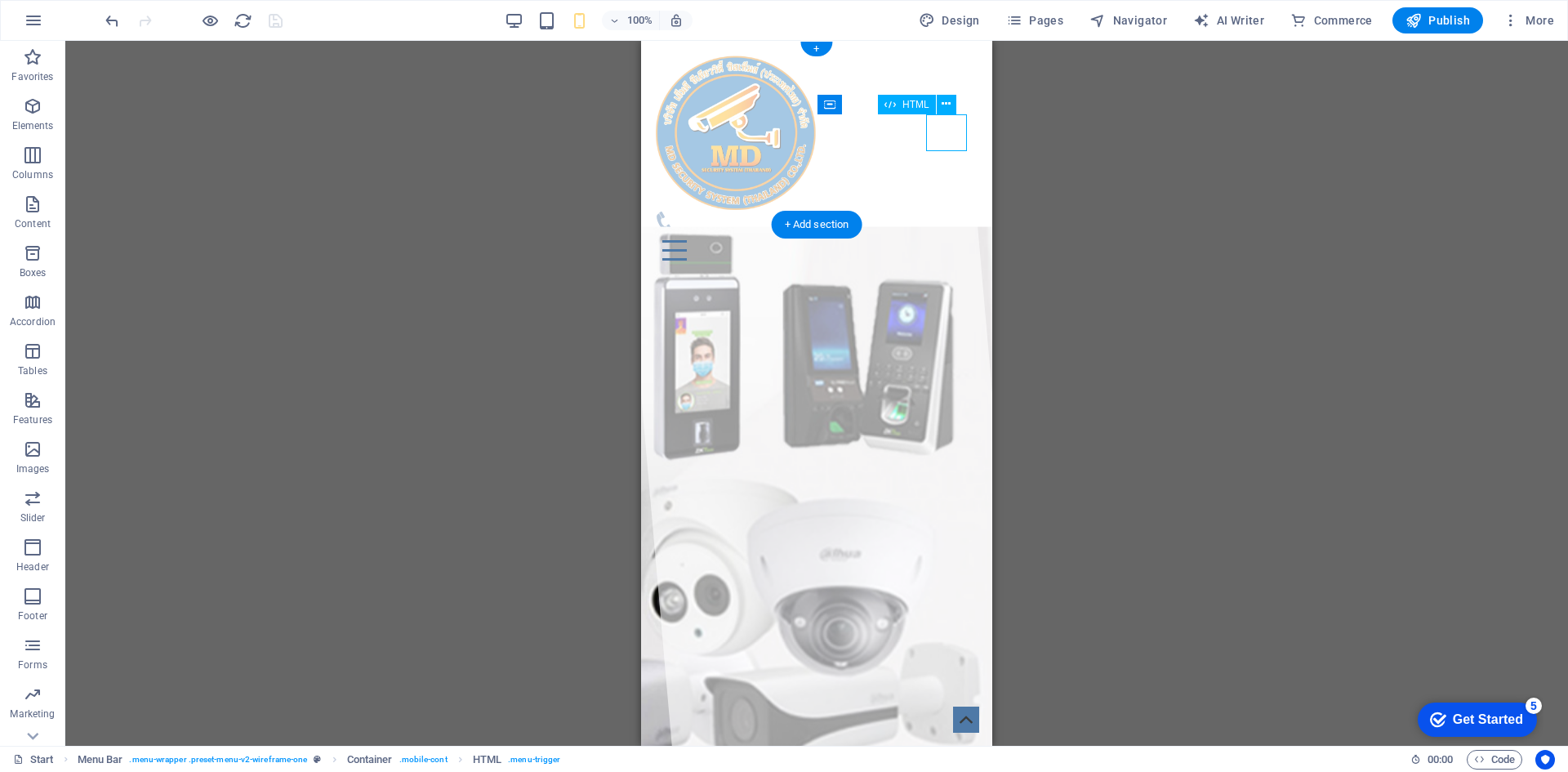
click at [942, 232] on div at bounding box center [816, 250] width 325 height 37
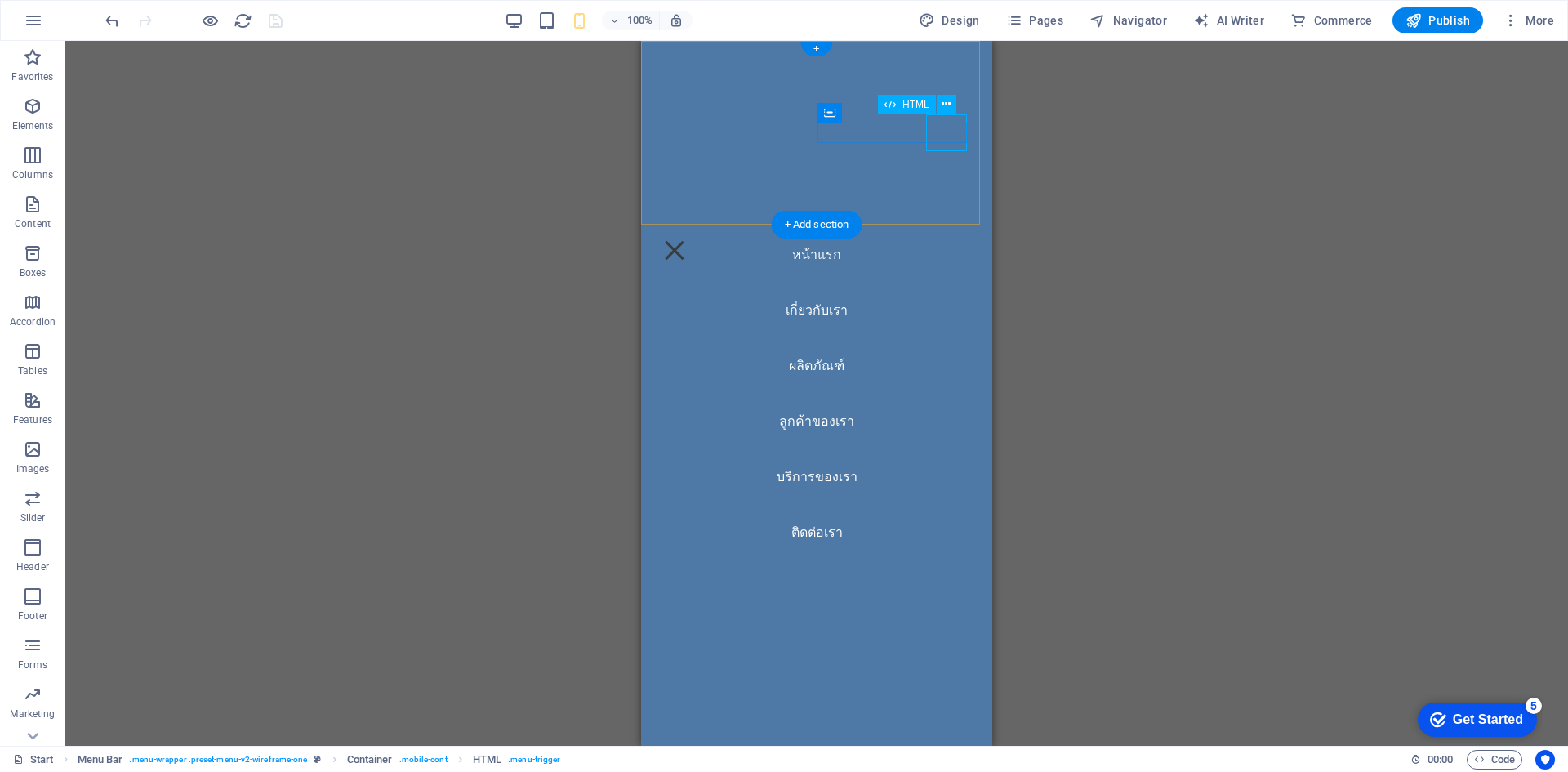
click at [695, 232] on div at bounding box center [674, 250] width 41 height 37
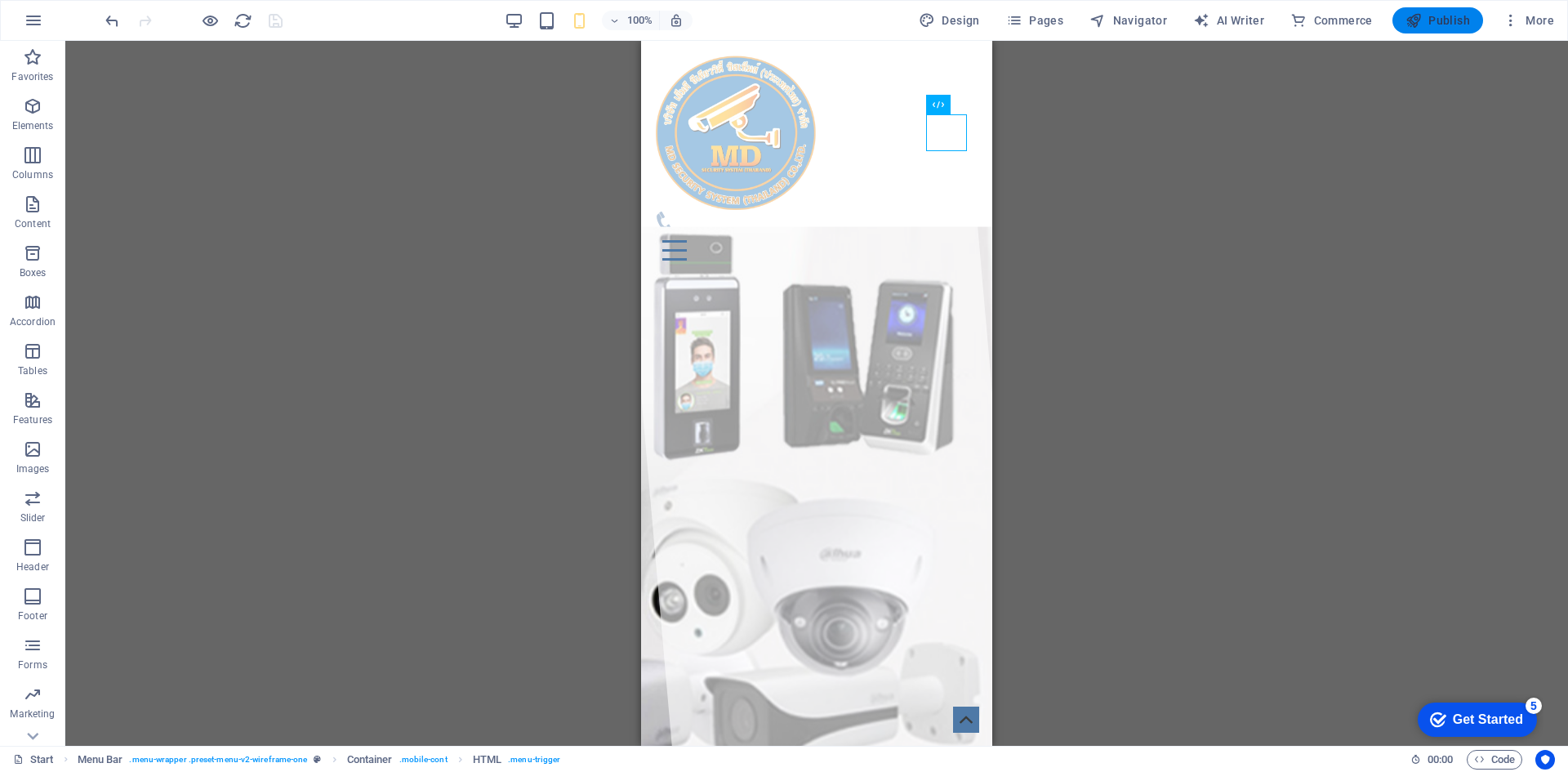
click at [1436, 12] on span "Publish" at bounding box center [1438, 21] width 64 height 16
